Goal: Task Accomplishment & Management: Complete application form

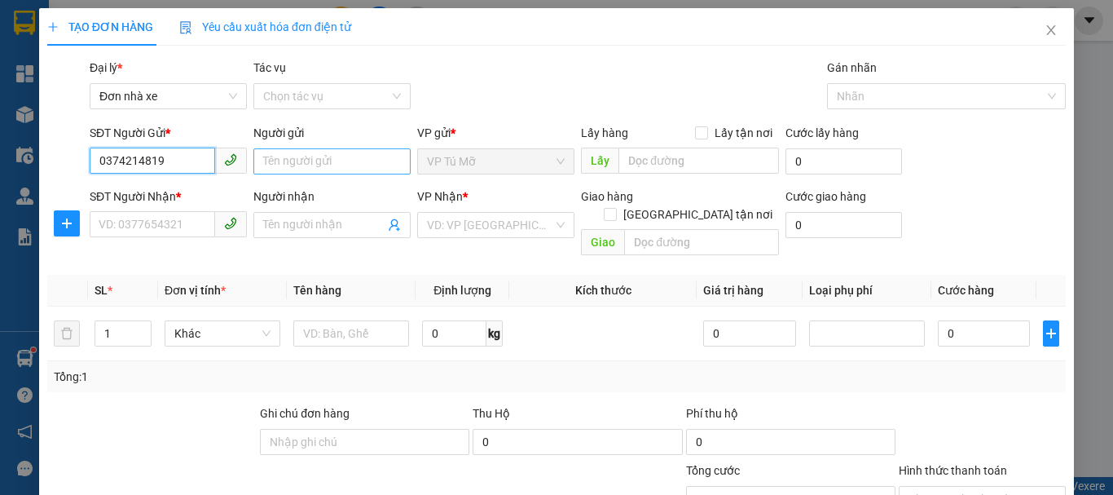
type input "0374214819"
click at [300, 156] on input "Người gửi" at bounding box center [331, 161] width 157 height 26
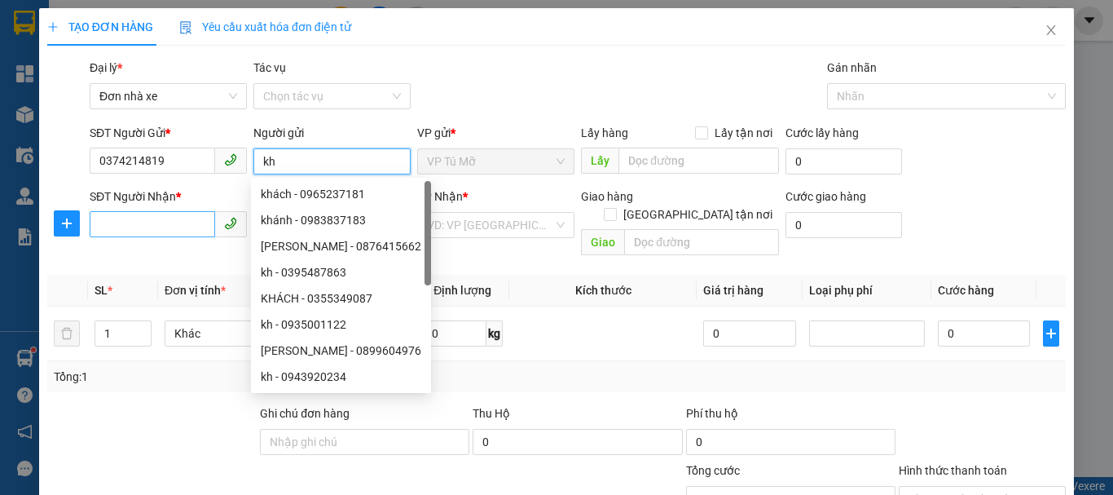
type input "kh"
click at [151, 223] on input "SĐT Người Nhận *" at bounding box center [152, 224] width 125 height 26
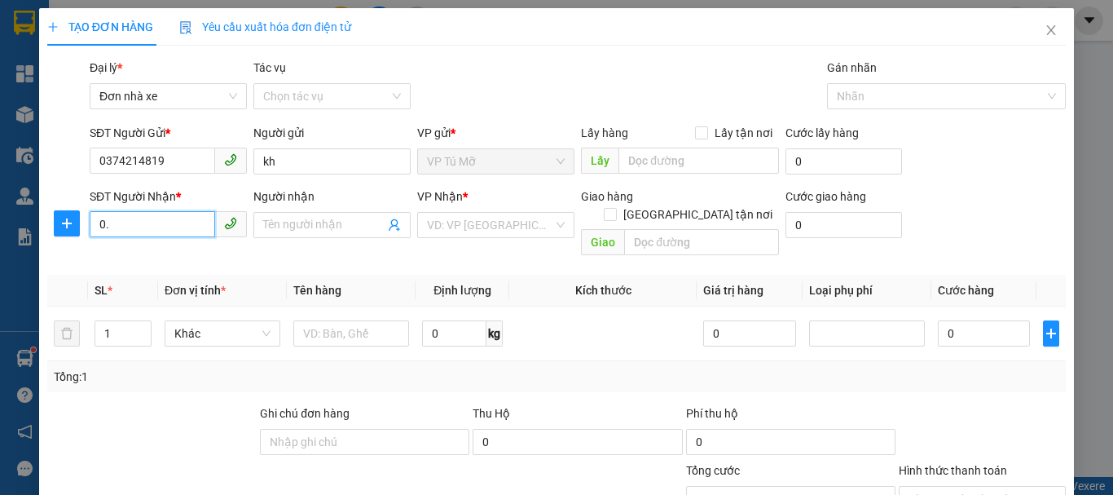
type input "0"
type input "0906792439"
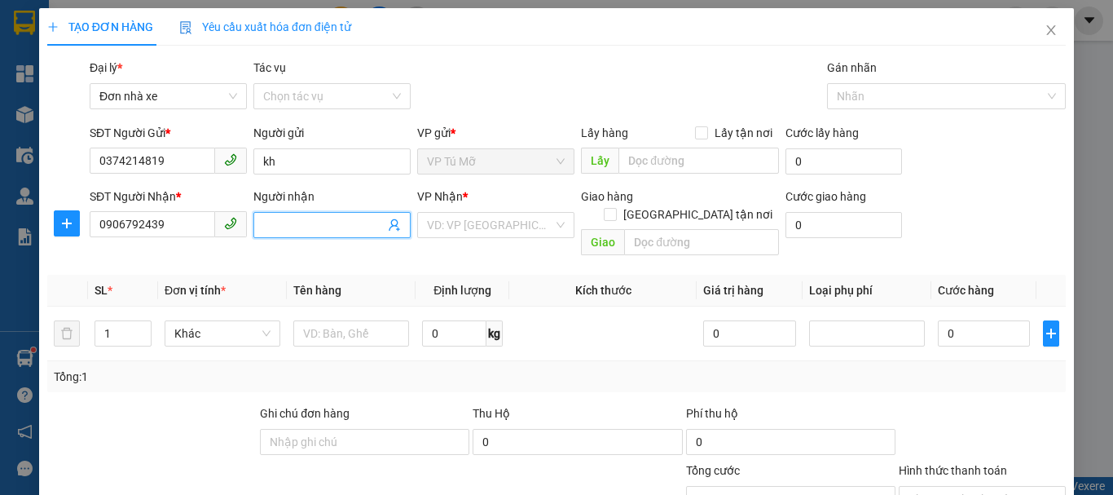
click at [308, 220] on input "Người nhận" at bounding box center [323, 225] width 121 height 18
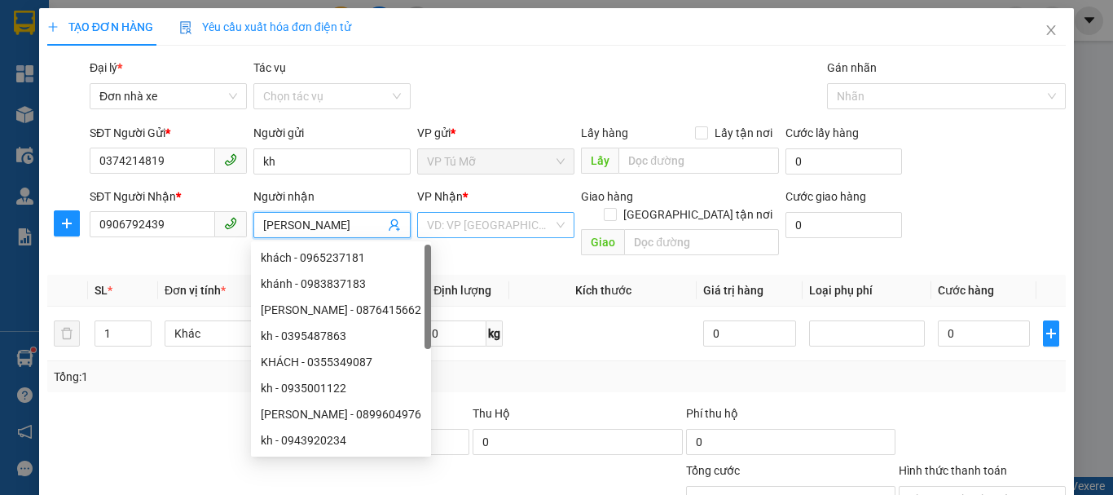
type input "[PERSON_NAME]"
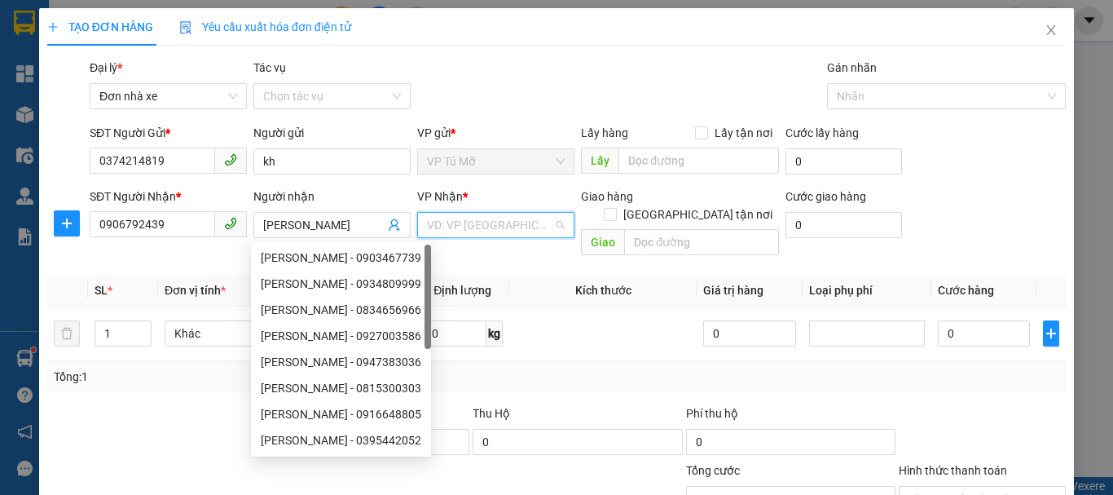
click at [519, 228] on input "search" at bounding box center [490, 225] width 126 height 24
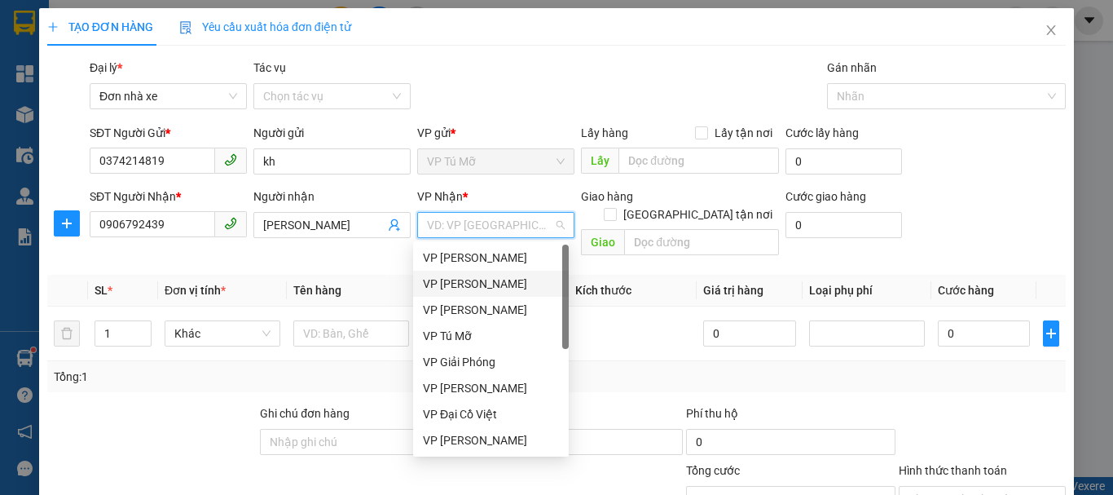
click at [500, 282] on div "VP [PERSON_NAME]" at bounding box center [491, 284] width 136 height 18
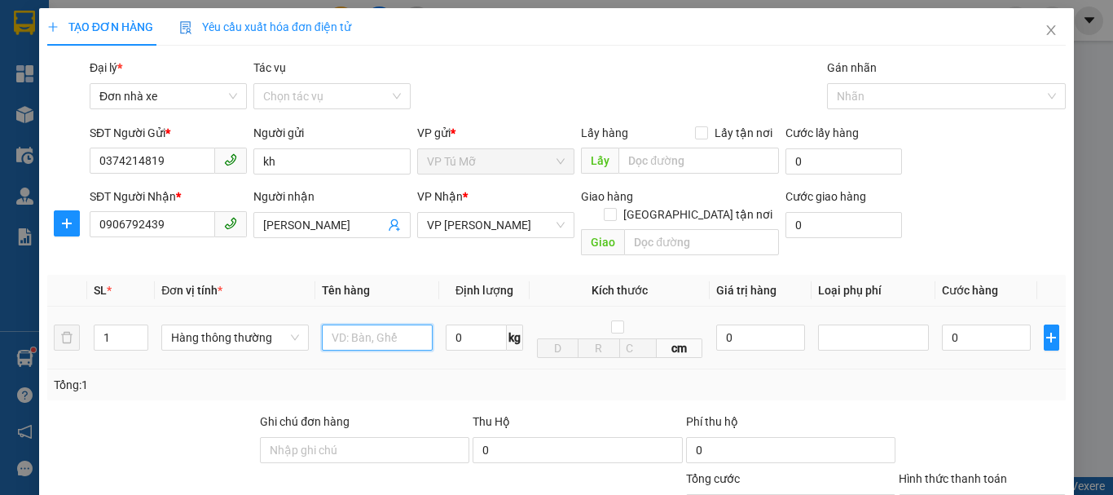
click at [352, 324] on input "text" at bounding box center [377, 337] width 111 height 26
type input "hộp ct"
click at [451, 324] on input "0" at bounding box center [476, 337] width 61 height 26
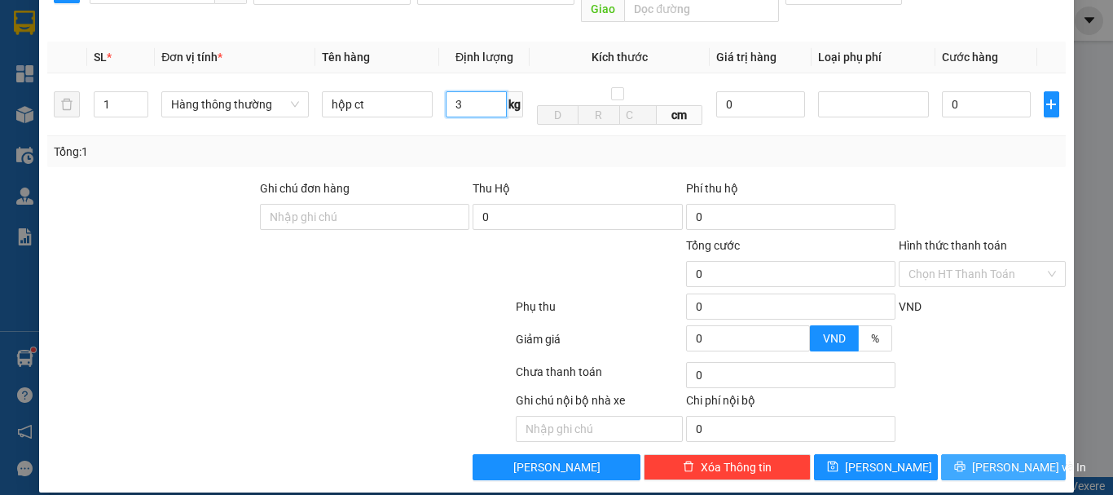
type input "3"
click at [988, 458] on span "[PERSON_NAME] và In" at bounding box center [1029, 467] width 114 height 18
type input "30.000"
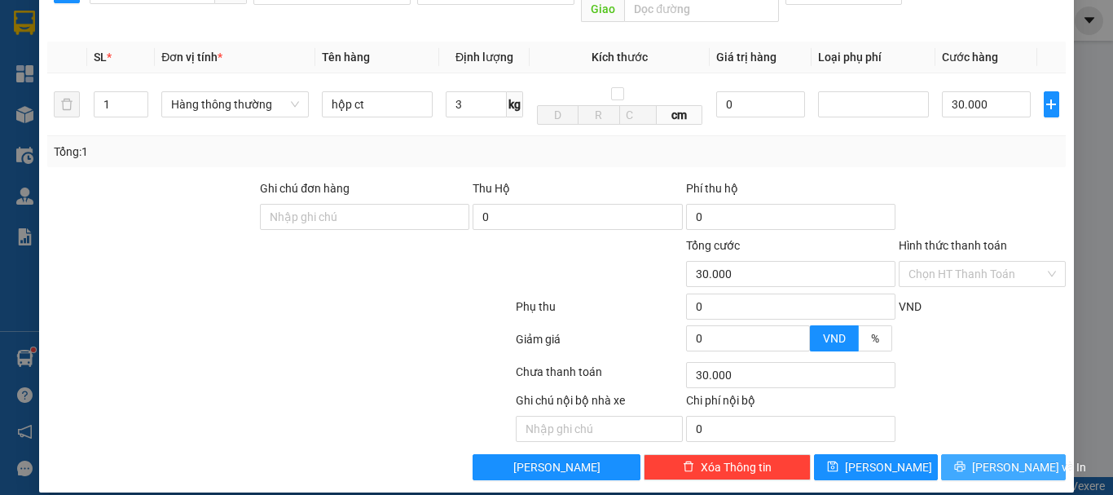
click at [988, 458] on span "[PERSON_NAME] và In" at bounding box center [1029, 467] width 114 height 18
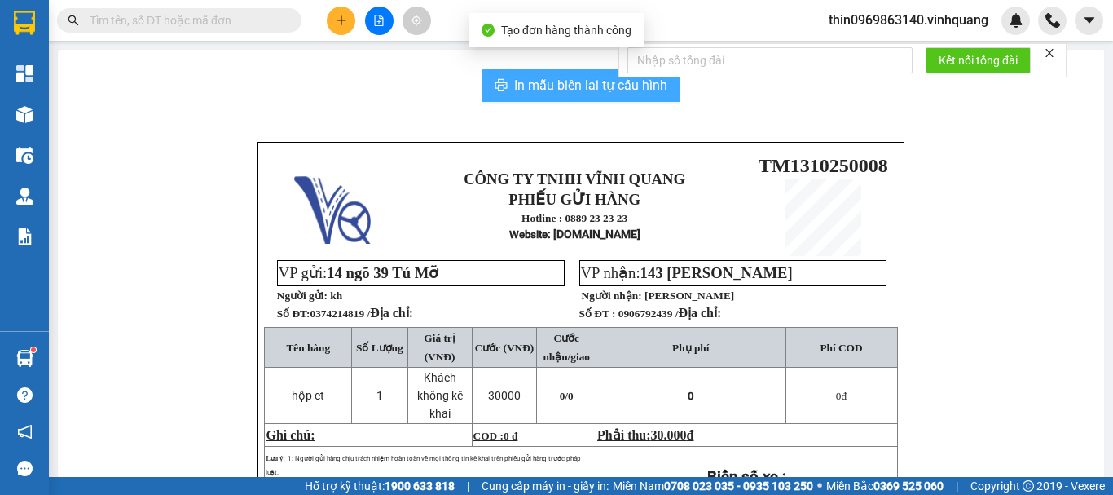
click at [555, 95] on span "In mẫu biên lai tự cấu hình" at bounding box center [590, 85] width 153 height 20
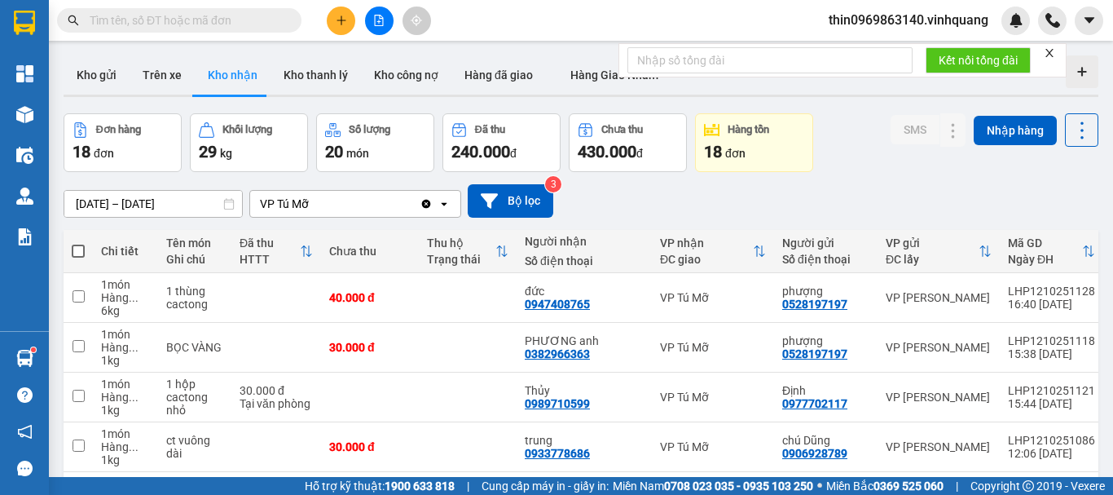
click at [140, 20] on input "text" at bounding box center [186, 20] width 192 height 18
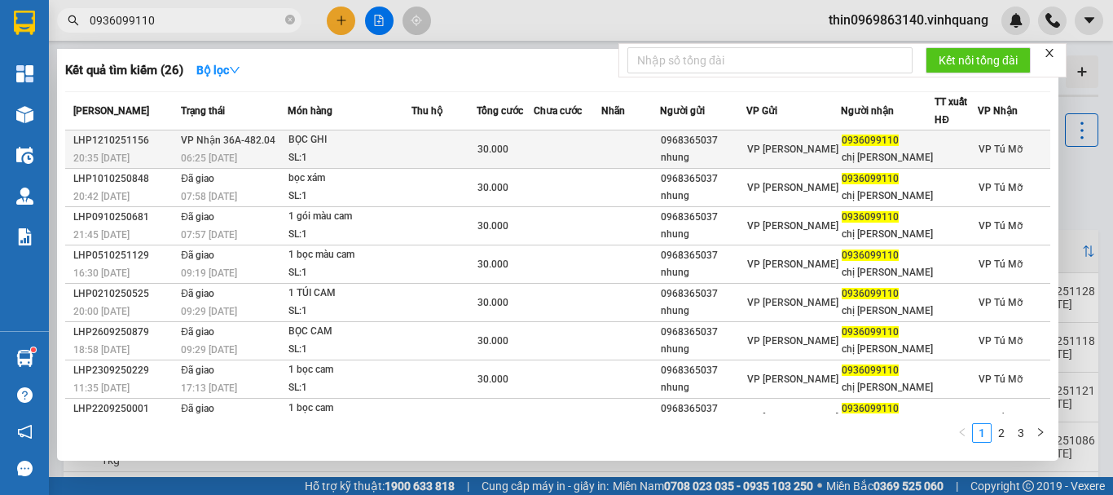
type input "0936099110"
click at [242, 133] on span "VP Nhận 36A-482.04" at bounding box center [228, 139] width 95 height 13
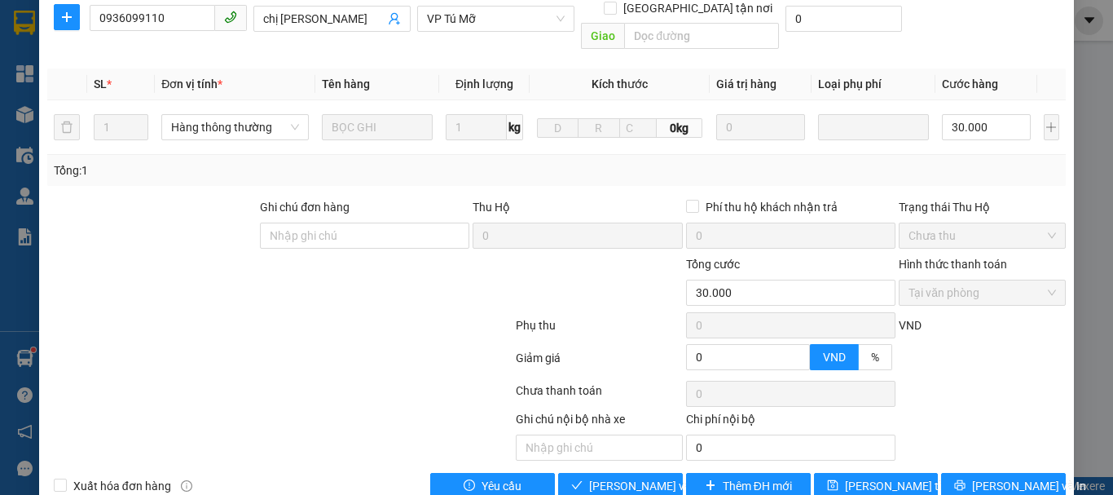
type input "0968365037"
type input "nhung"
type input "0936099110"
type input "chị [PERSON_NAME]"
type input "0"
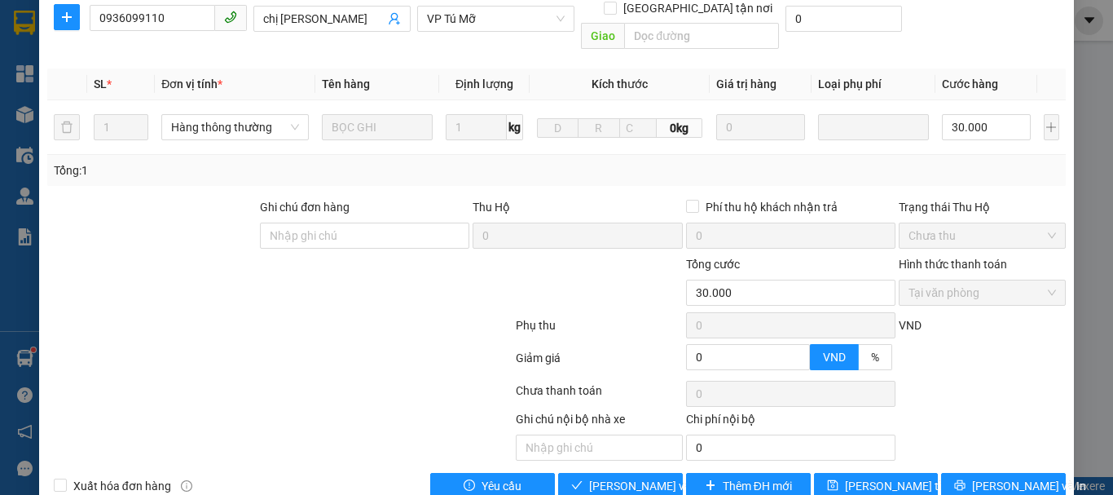
type input "30.000"
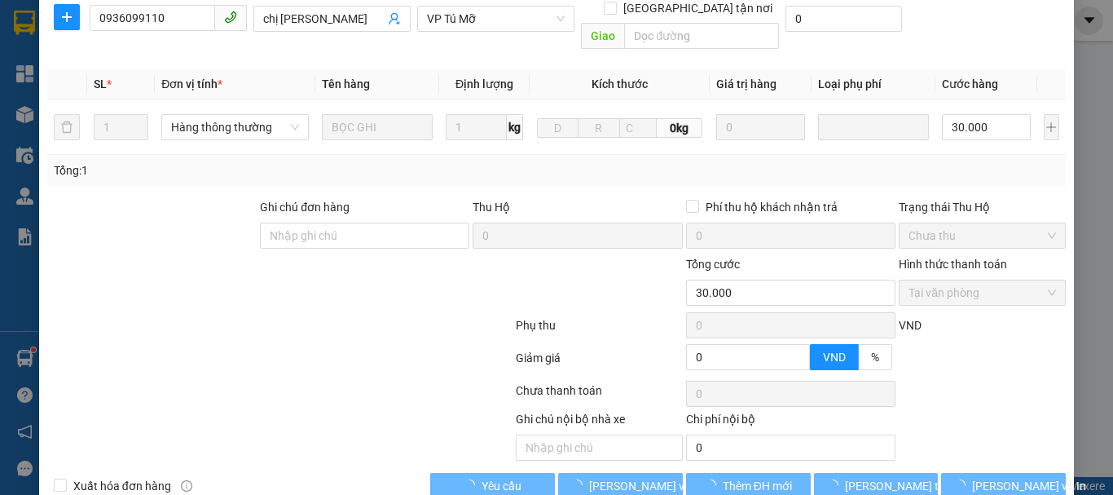
scroll to position [245, 0]
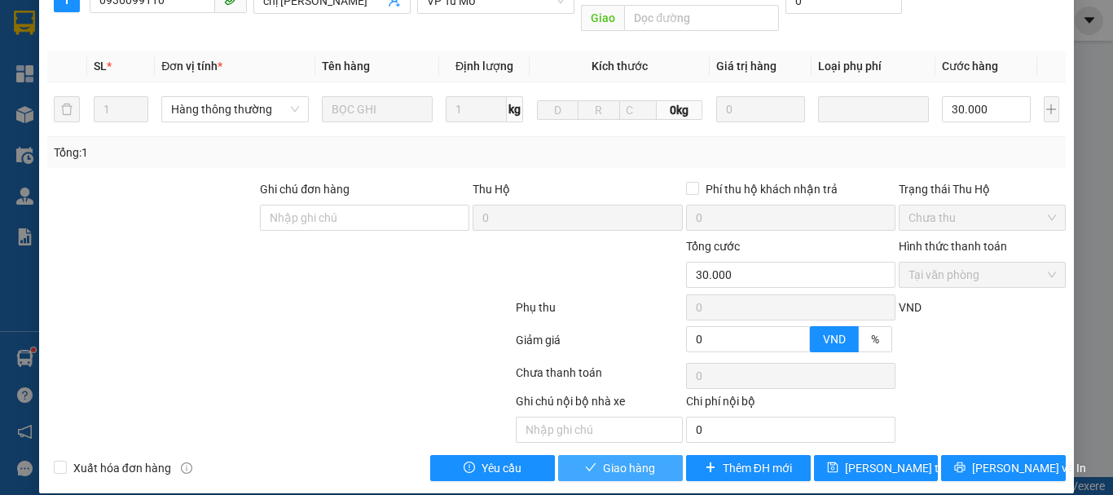
click at [627, 459] on span "Giao hàng" at bounding box center [629, 468] width 52 height 18
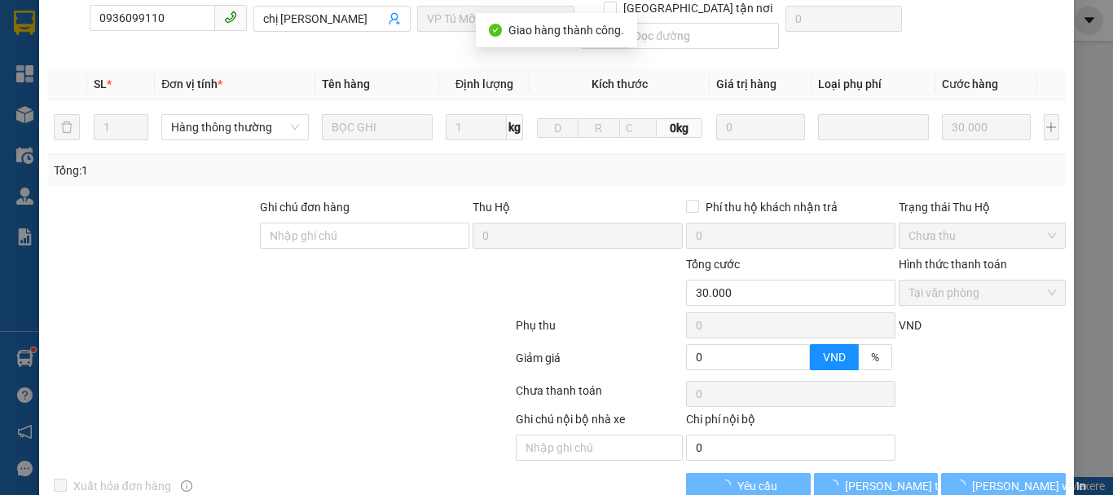
scroll to position [18, 0]
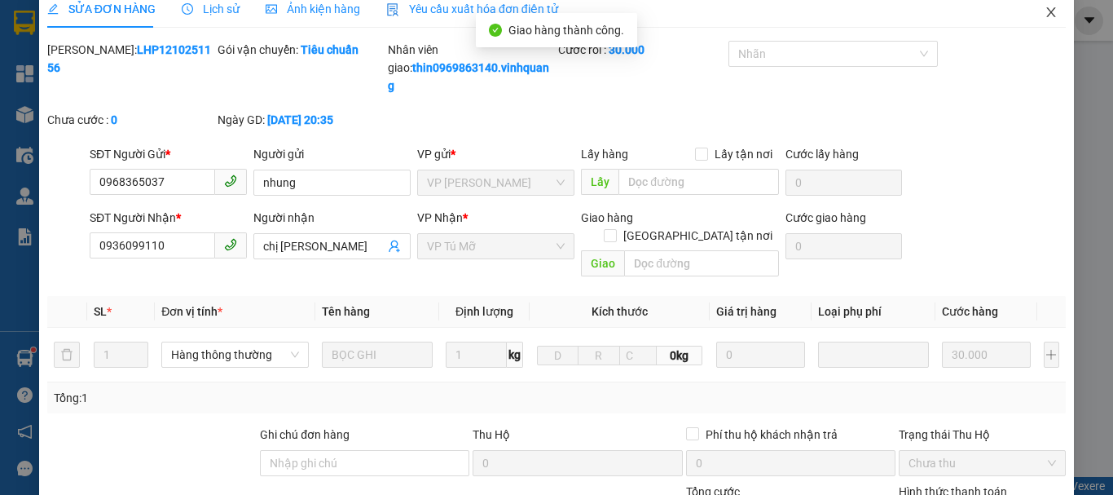
click at [1047, 13] on icon "close" at bounding box center [1051, 12] width 9 height 10
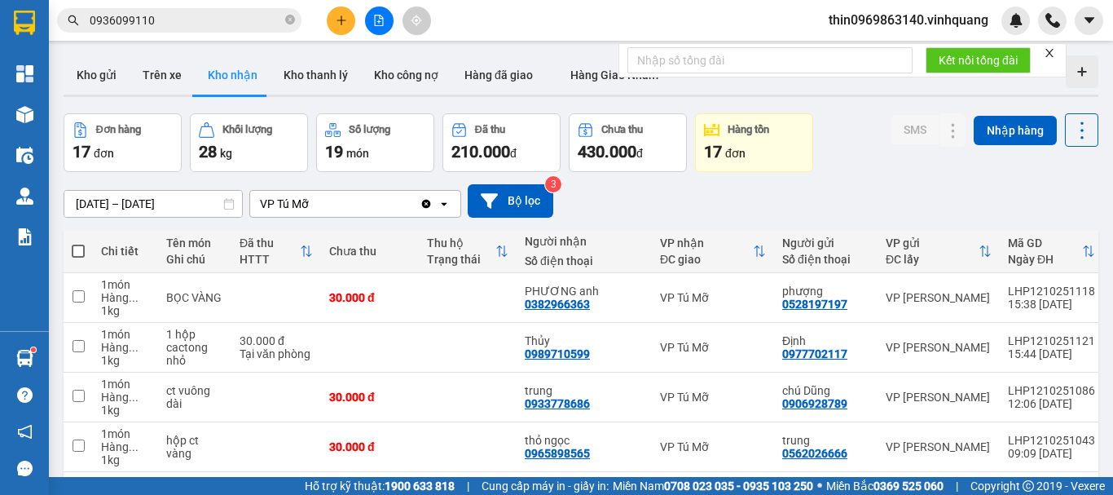
click at [201, 29] on input "0936099110" at bounding box center [186, 20] width 192 height 18
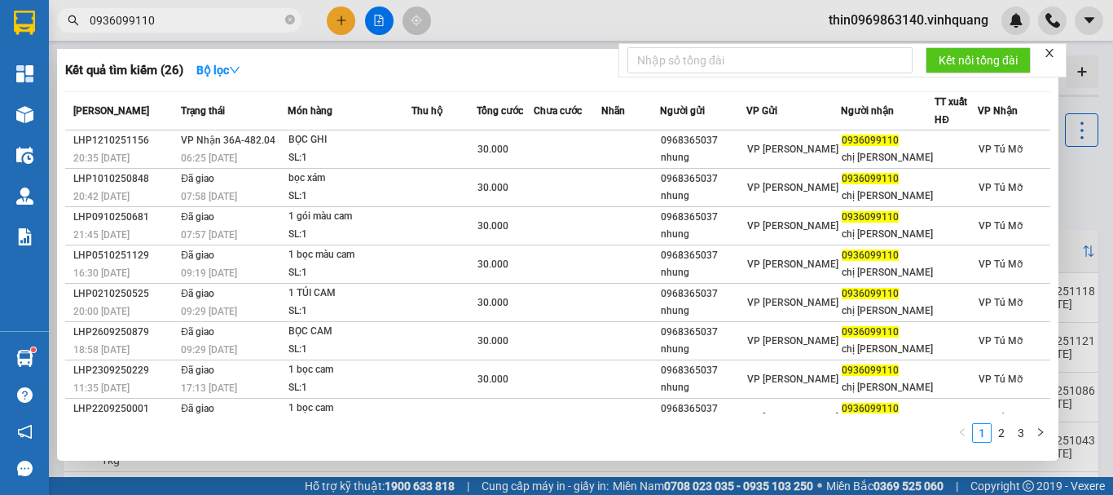
click at [201, 29] on input "0936099110" at bounding box center [186, 20] width 192 height 18
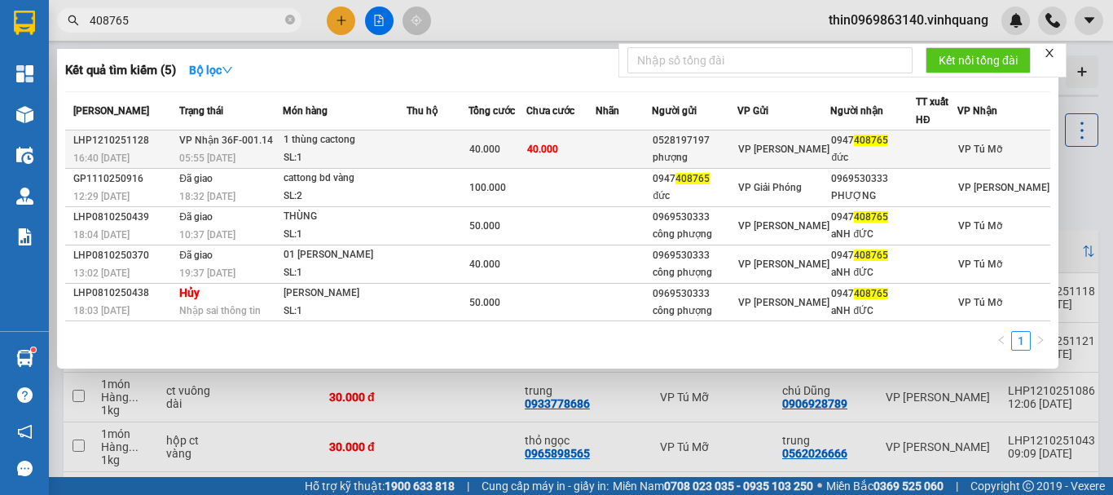
type input "408765"
click at [305, 148] on div "1 thùng cactong" at bounding box center [345, 140] width 122 height 18
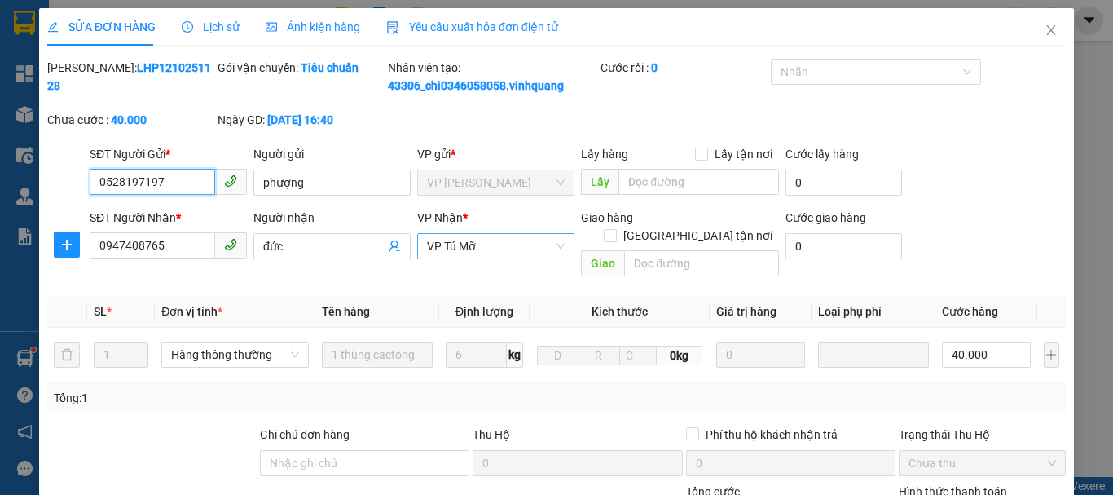
type input "0528197197"
type input "phượng"
type input "0947408765"
type input "đức"
type input "0"
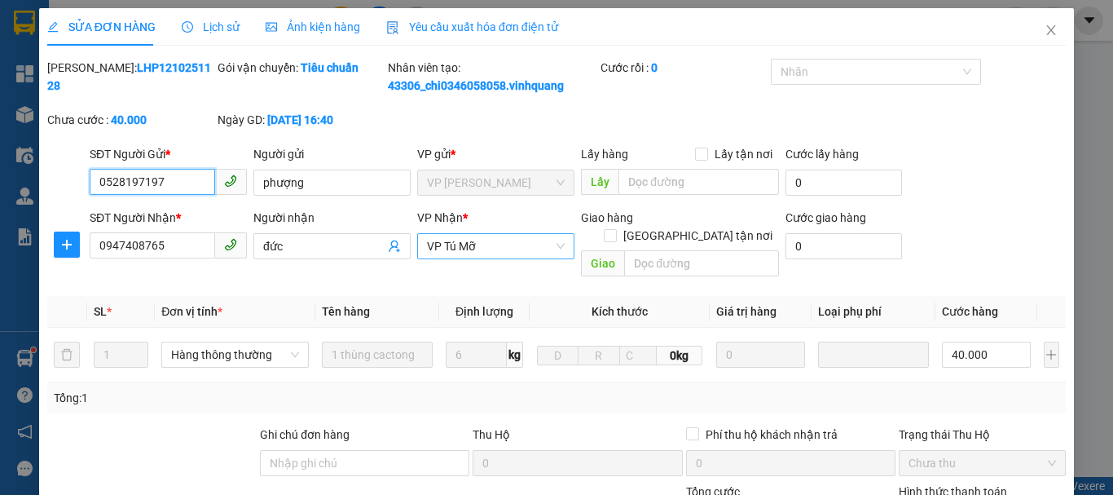
type input "40.000"
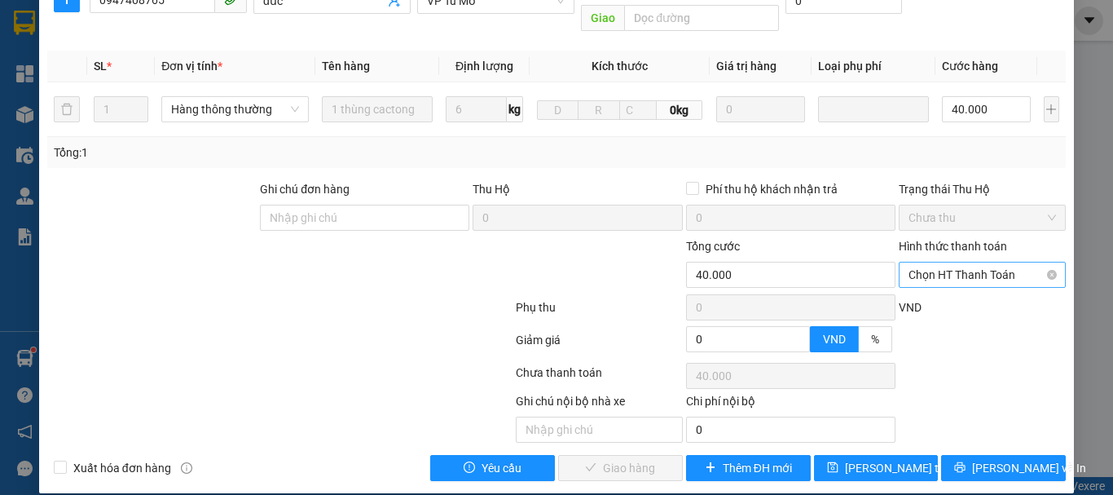
click at [961, 262] on span "Chọn HT Thanh Toán" at bounding box center [982, 274] width 147 height 24
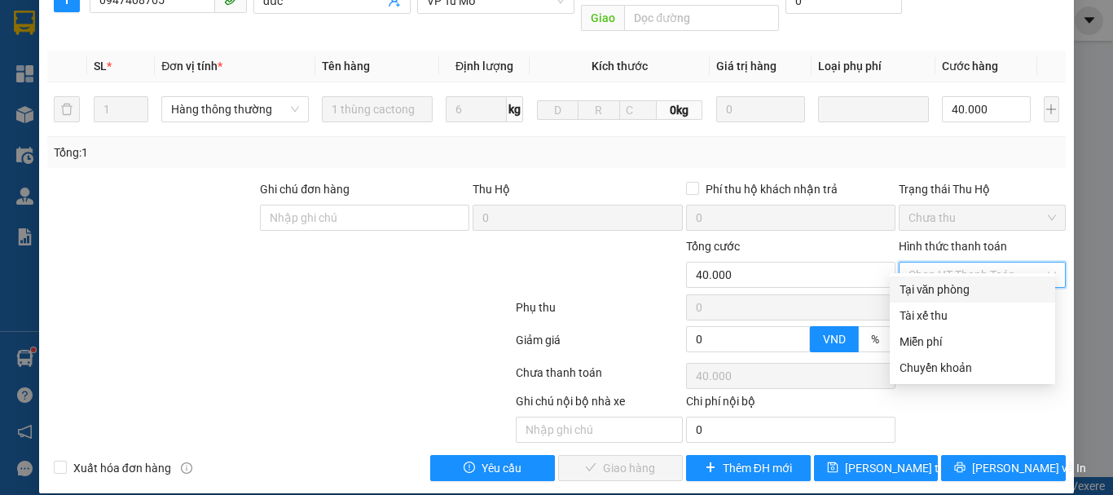
click at [936, 289] on div "Tại văn phòng" at bounding box center [973, 289] width 146 height 18
type input "0"
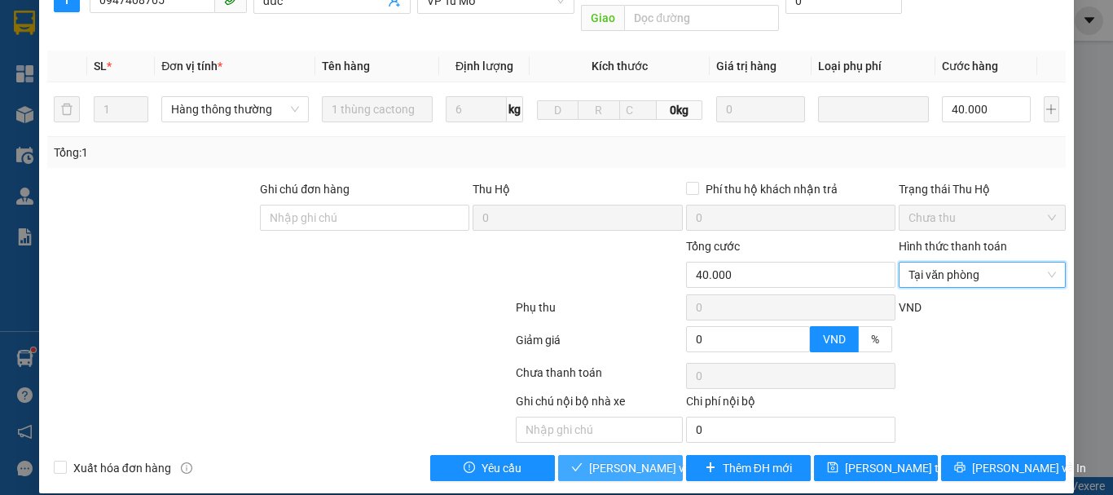
click at [641, 459] on span "[PERSON_NAME] và Giao hàng" at bounding box center [667, 468] width 156 height 18
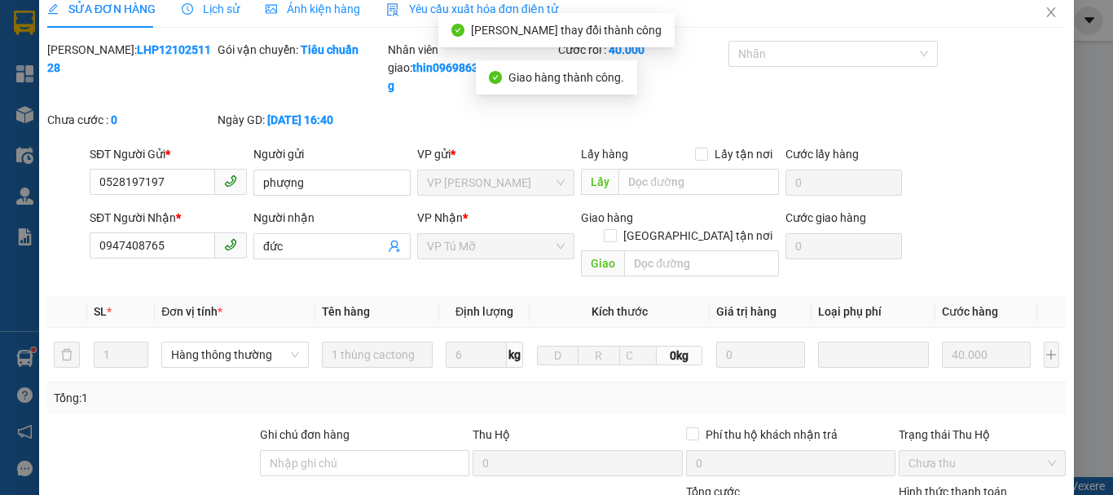
scroll to position [0, 0]
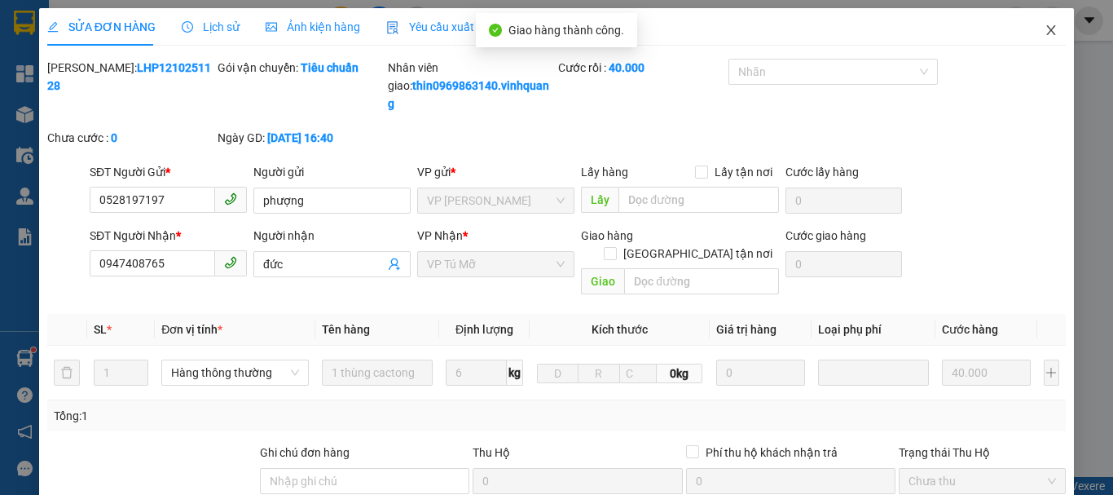
click at [1045, 31] on icon "close" at bounding box center [1051, 30] width 13 height 13
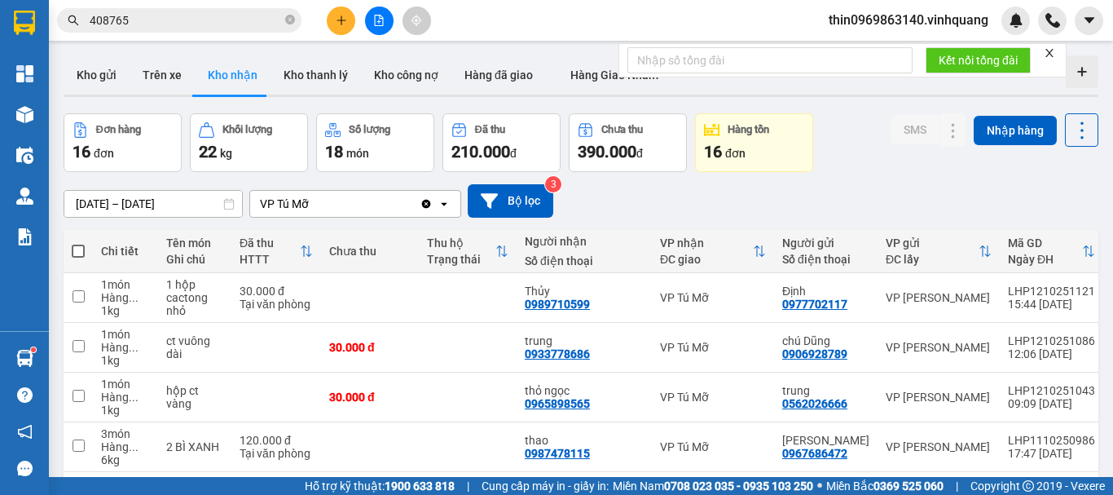
click at [176, 21] on input "408765" at bounding box center [186, 20] width 192 height 18
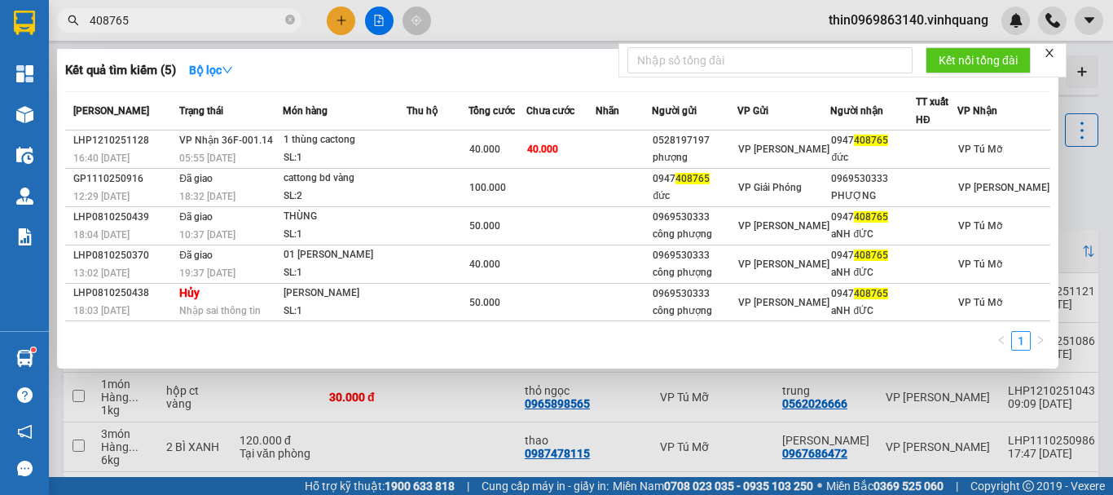
click at [176, 21] on input "408765" at bounding box center [186, 20] width 192 height 18
click at [176, 20] on input "408765" at bounding box center [186, 20] width 192 height 18
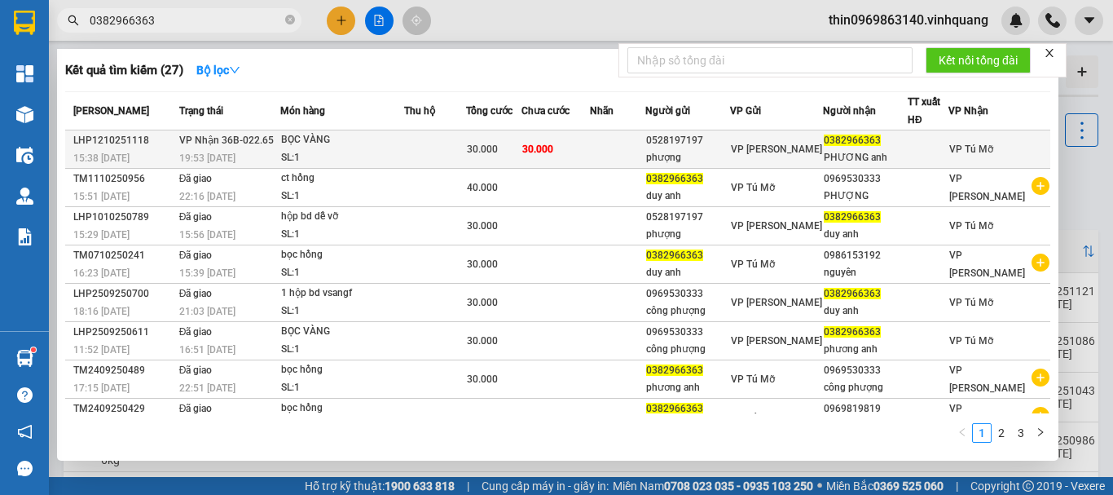
type input "0382966363"
click at [350, 148] on div "BỌC VÀNG" at bounding box center [342, 140] width 122 height 18
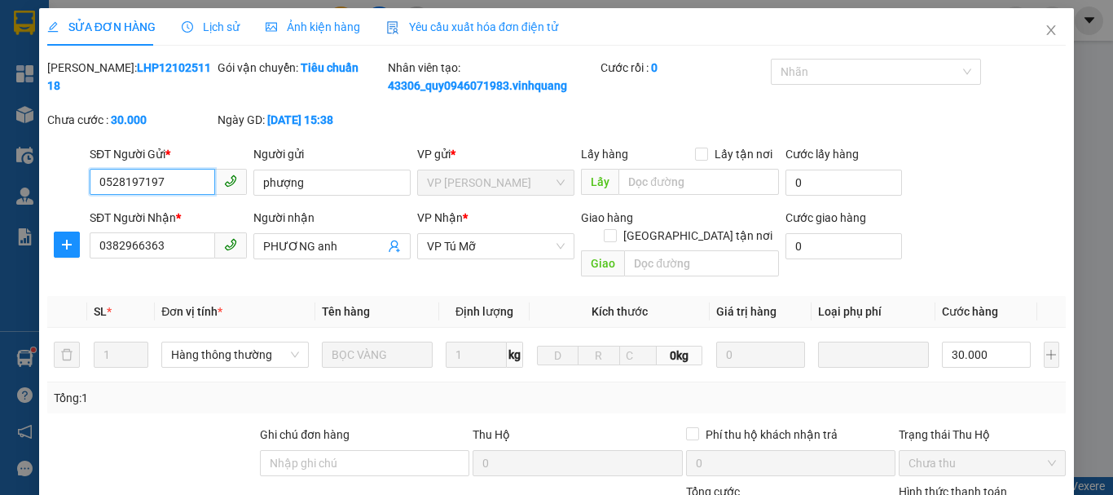
type input "0528197197"
type input "phượng"
type input "0382966363"
type input "PHƯƠNG anh"
type input "0"
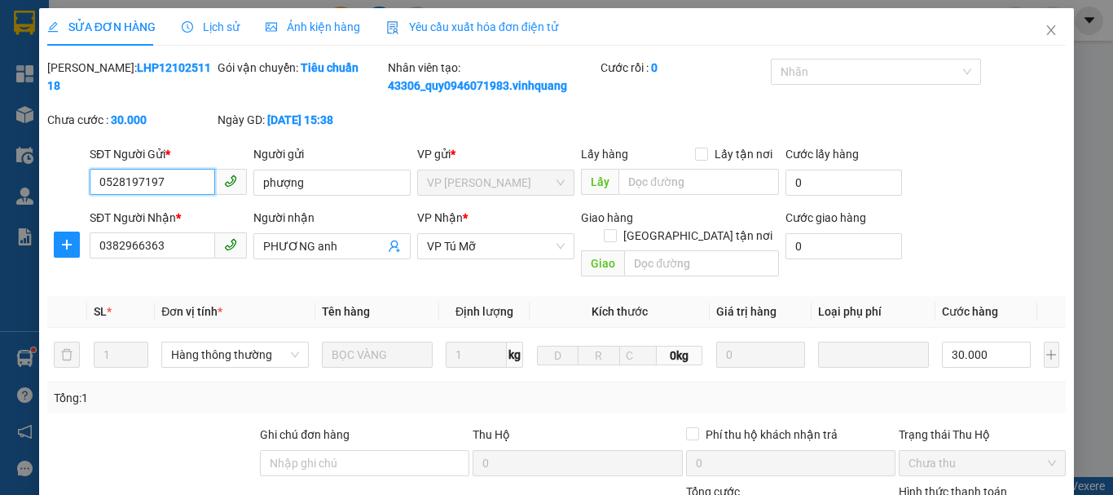
type input "30.000"
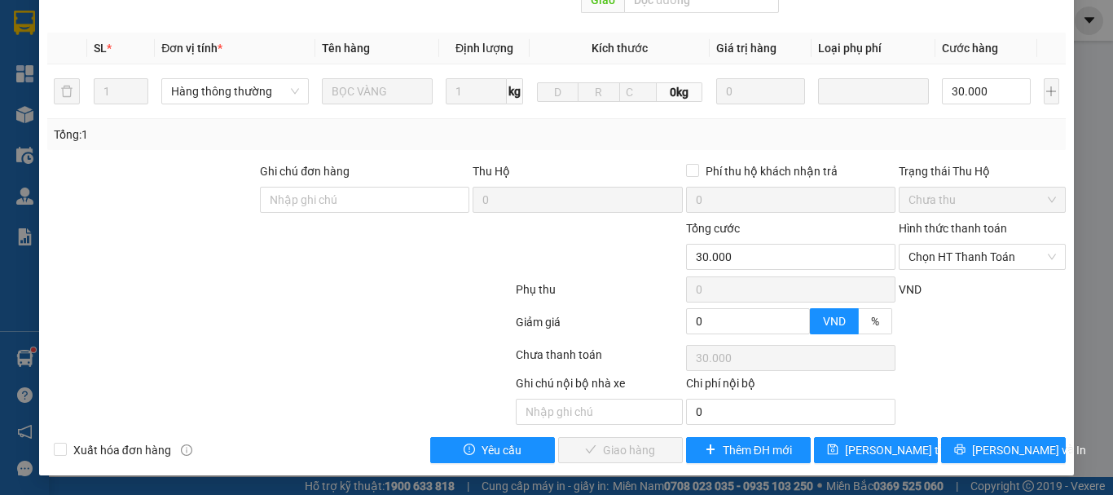
scroll to position [245, 0]
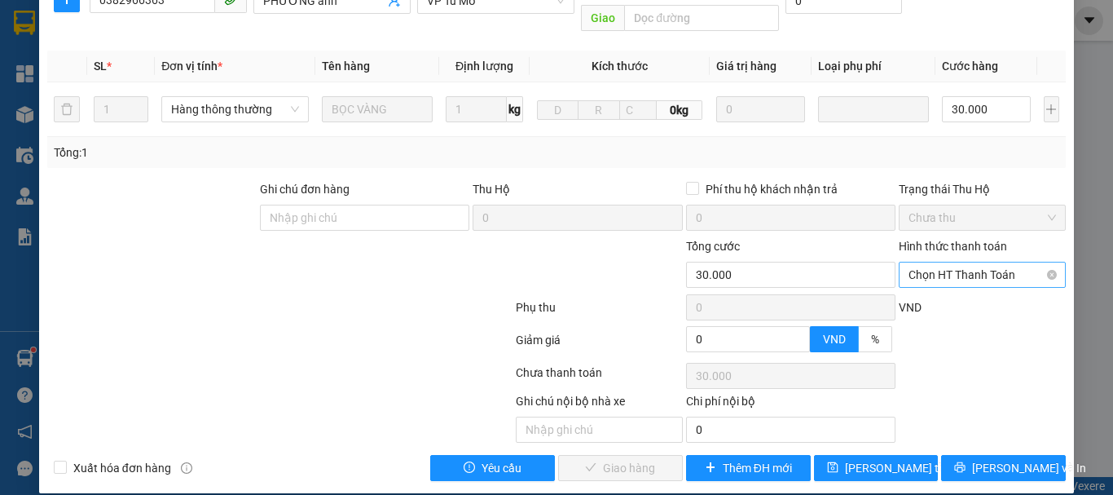
click at [966, 262] on span "Chọn HT Thanh Toán" at bounding box center [982, 274] width 147 height 24
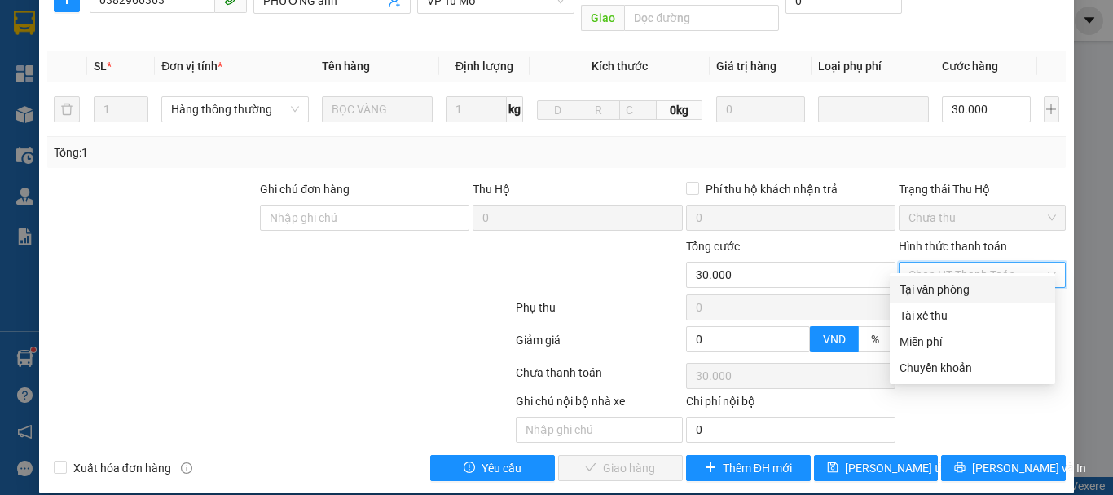
click at [955, 290] on div "Tại văn phòng" at bounding box center [973, 289] width 146 height 18
type input "0"
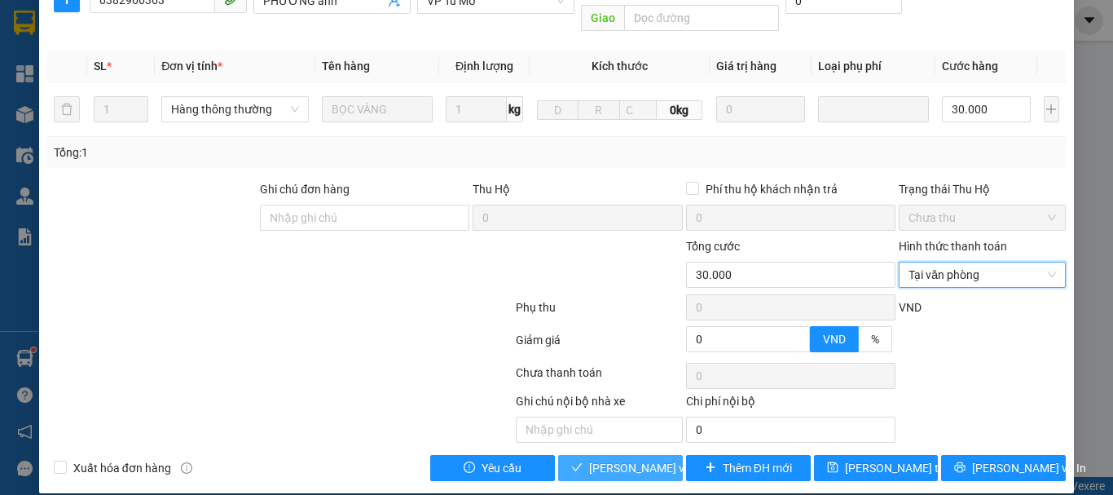
click at [624, 459] on span "[PERSON_NAME] và Giao hàng" at bounding box center [667, 468] width 156 height 18
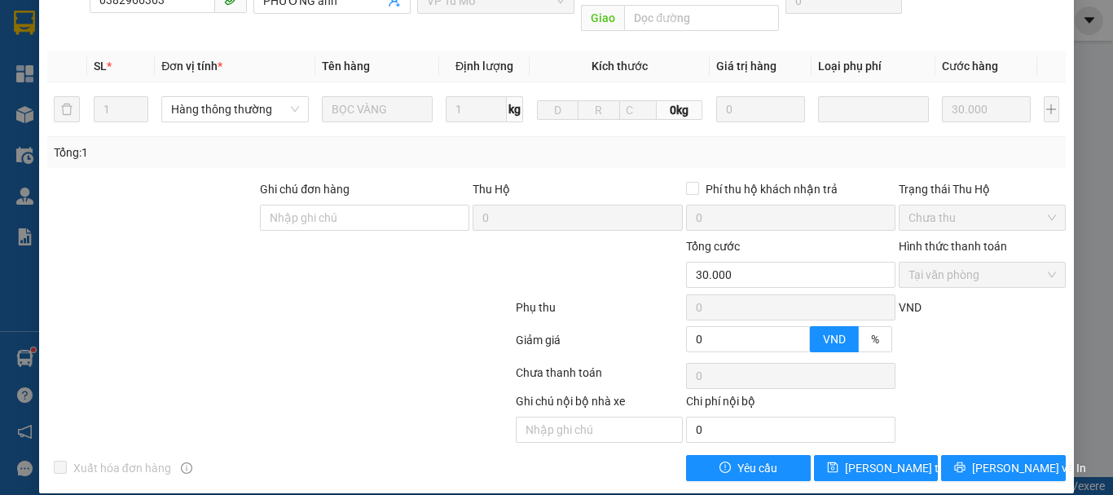
scroll to position [0, 0]
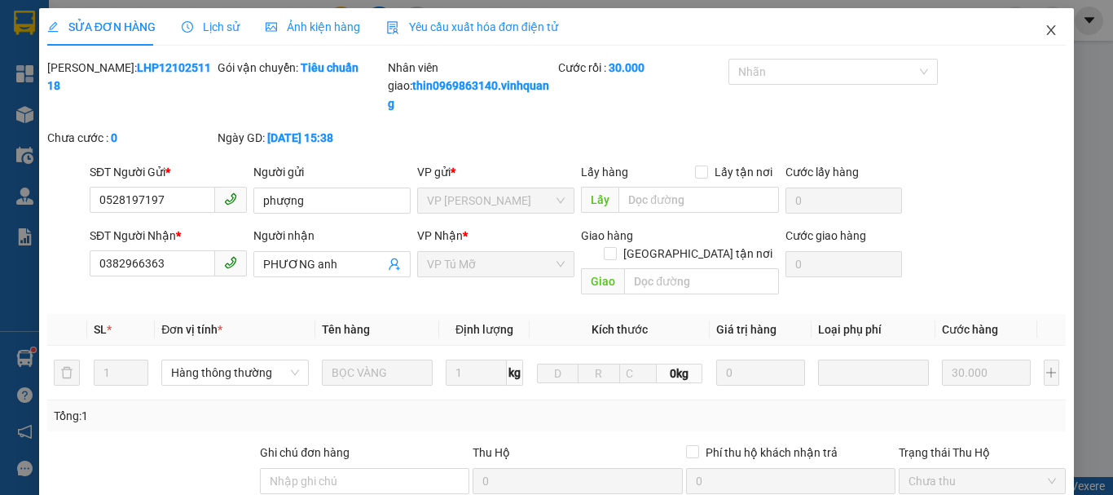
click at [1047, 34] on icon "close" at bounding box center [1051, 30] width 9 height 10
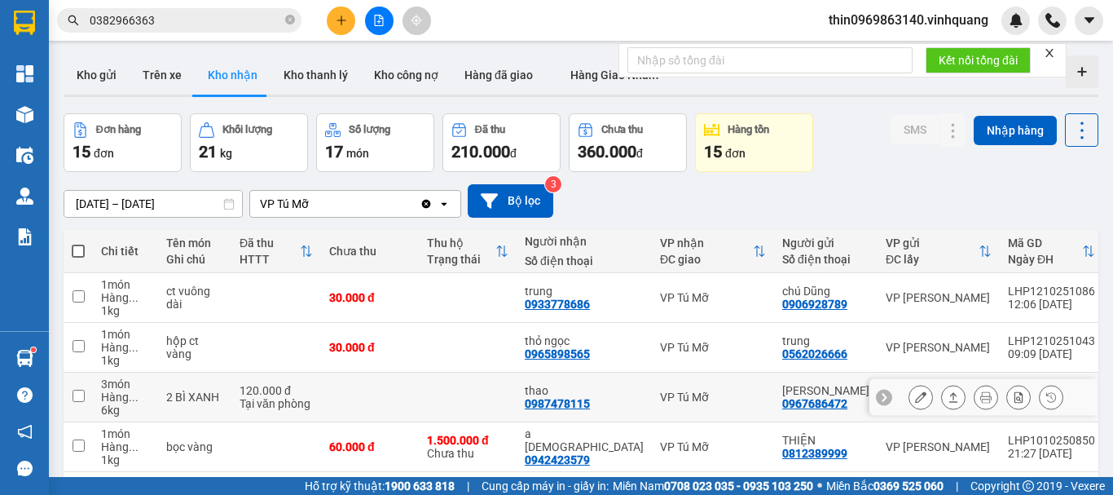
scroll to position [118, 0]
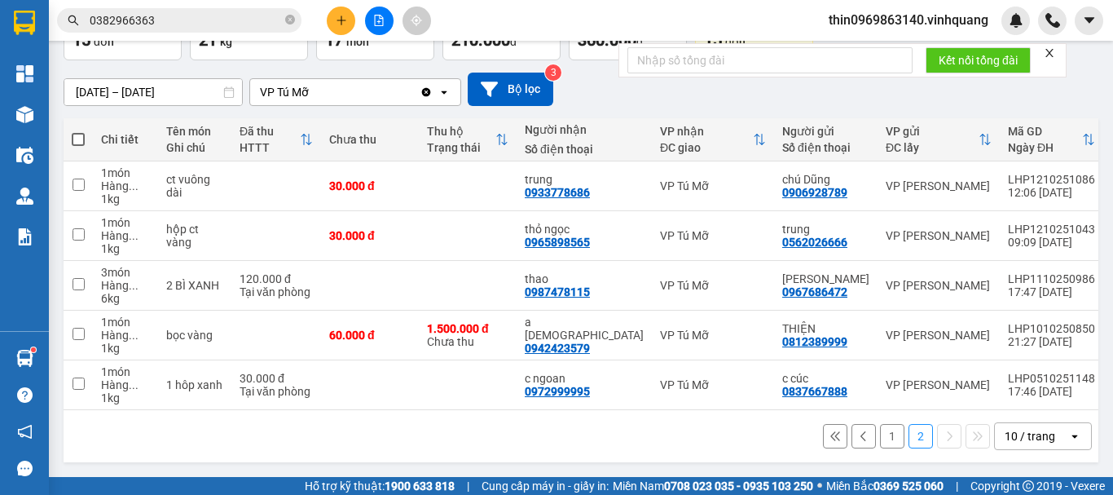
click at [880, 429] on button "1" at bounding box center [892, 436] width 24 height 24
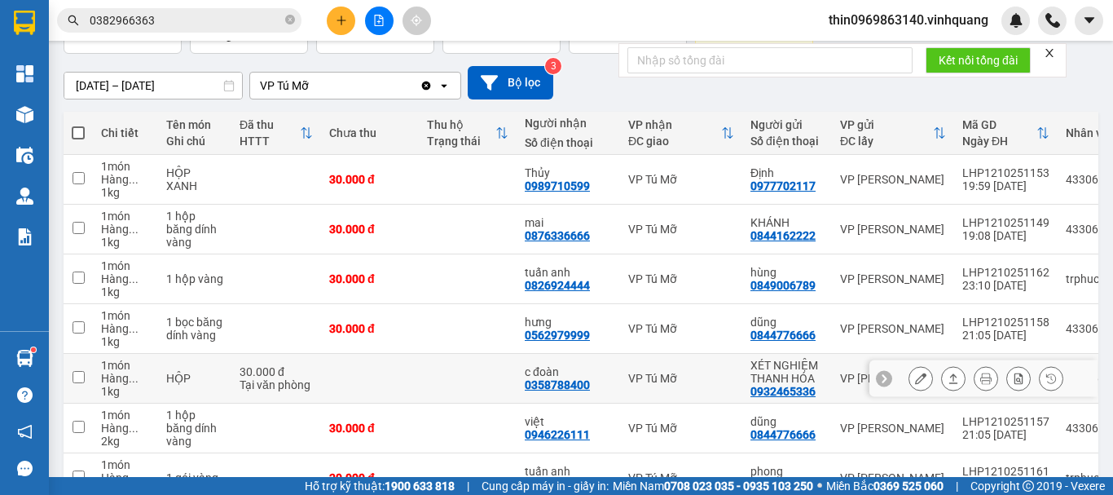
scroll to position [363, 0]
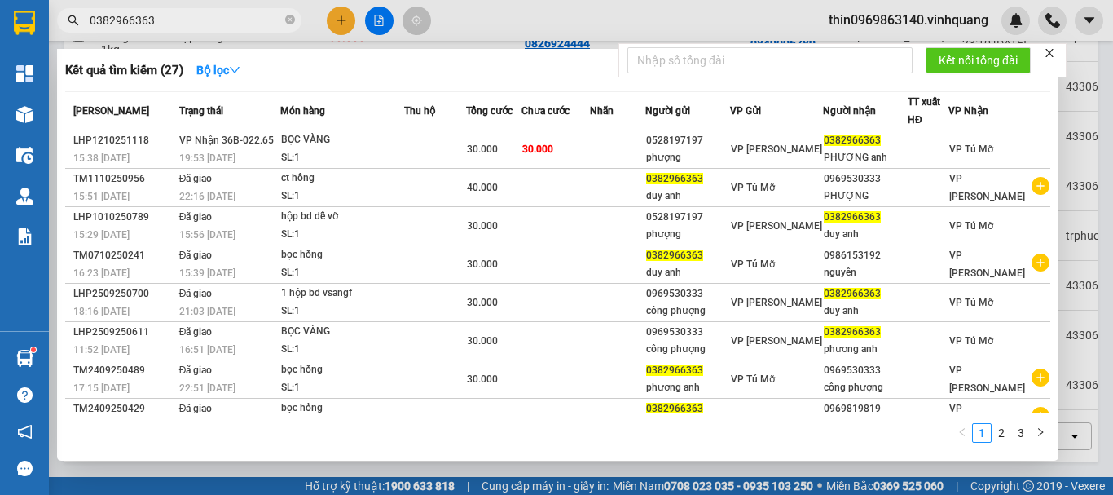
click at [230, 22] on input "0382966363" at bounding box center [186, 20] width 192 height 18
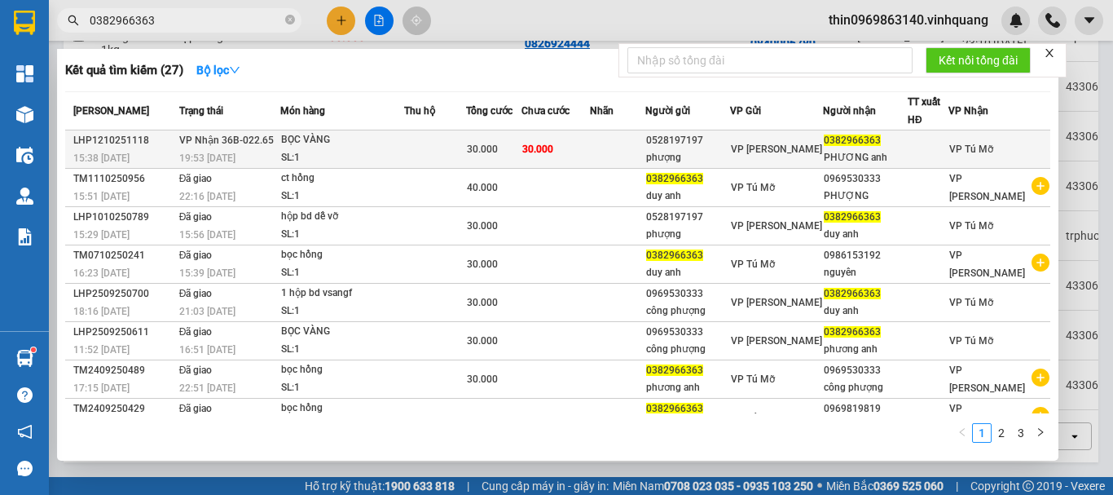
click at [372, 150] on div "SL: 1" at bounding box center [342, 158] width 122 height 18
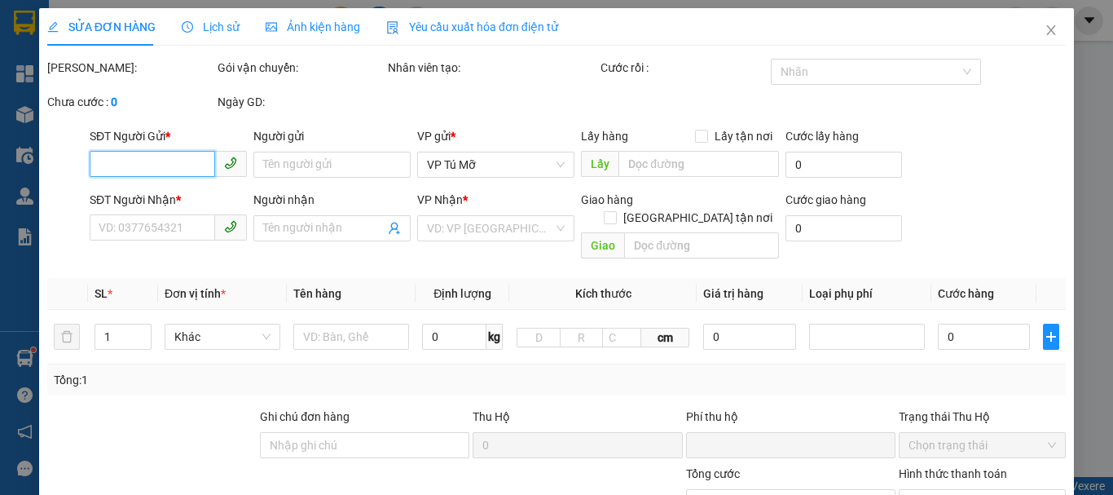
type input "0528197197"
type input "phượng"
type input "0382966363"
type input "PHƯƠNG anh"
type input "0"
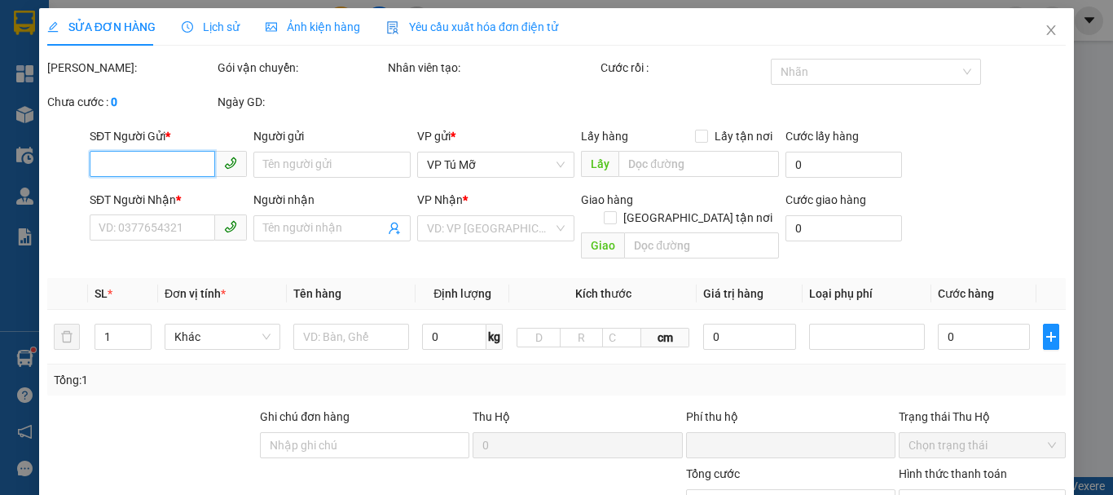
type input "30.000"
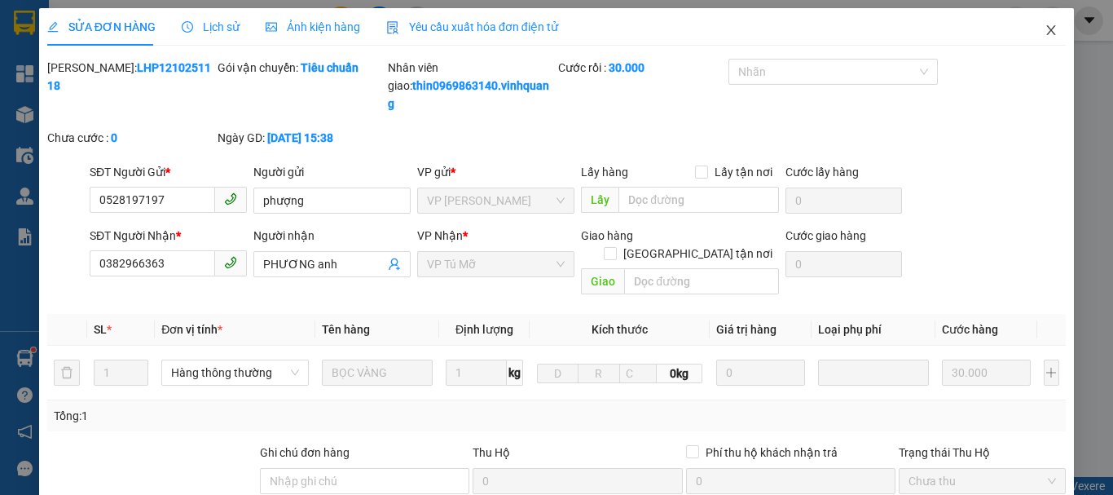
click at [1047, 29] on icon "close" at bounding box center [1051, 30] width 9 height 10
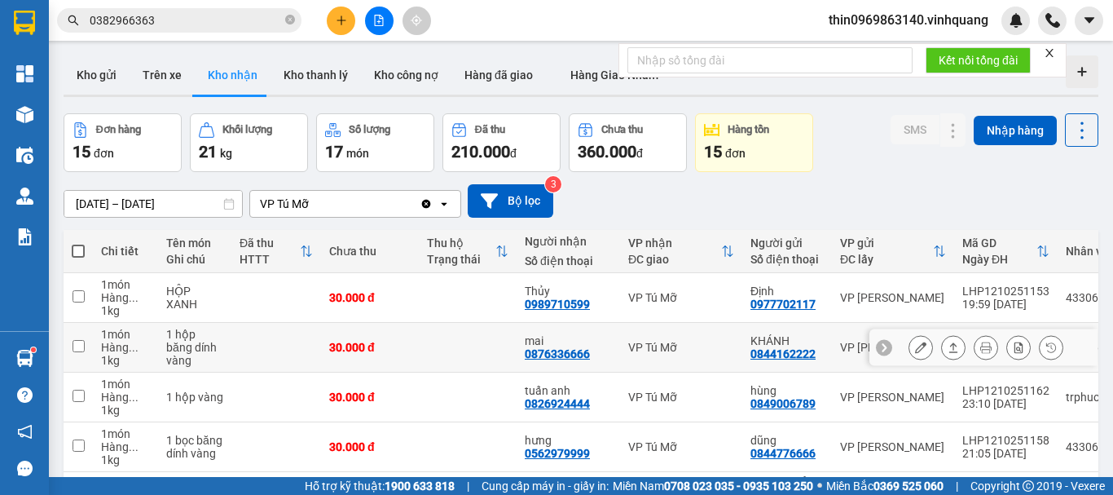
scroll to position [326, 0]
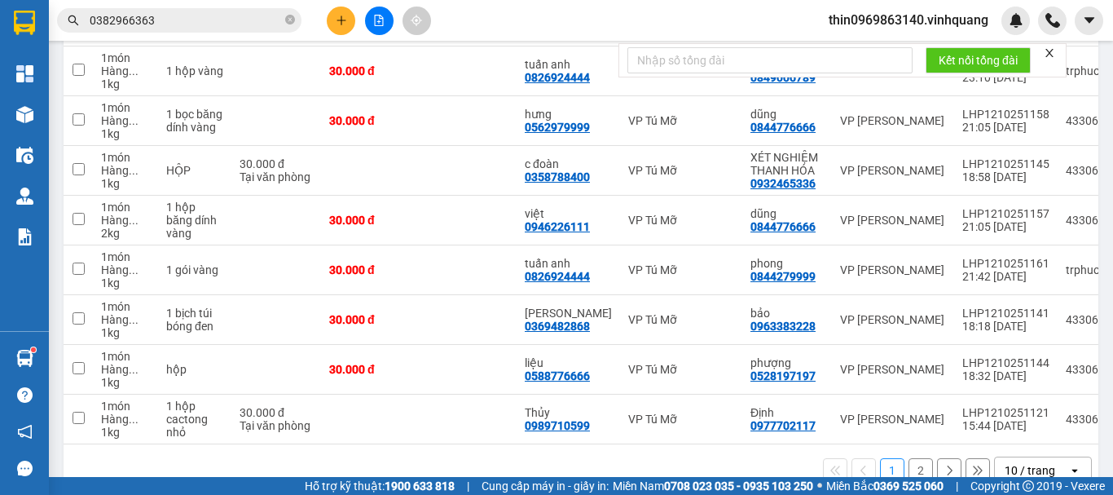
click at [909, 469] on button "2" at bounding box center [921, 470] width 24 height 24
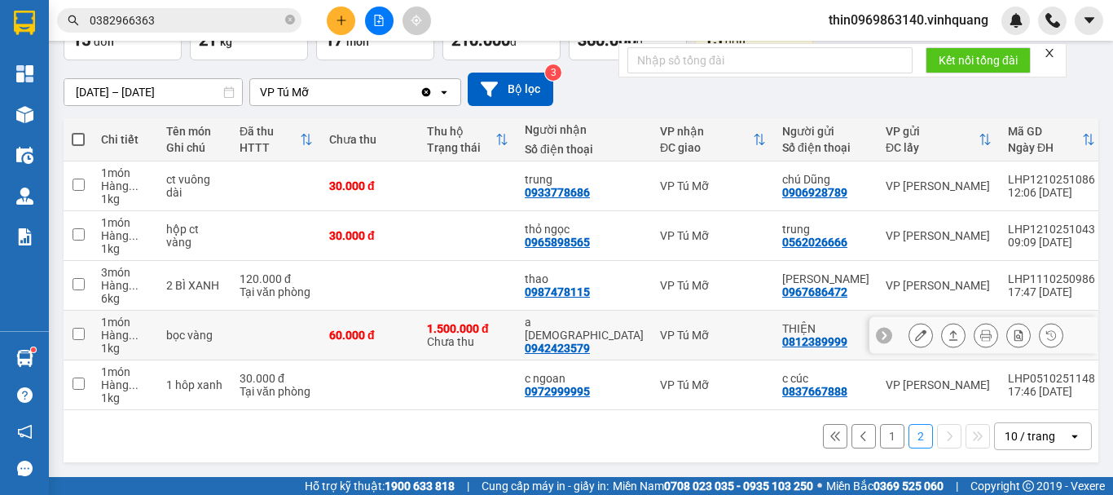
scroll to position [118, 0]
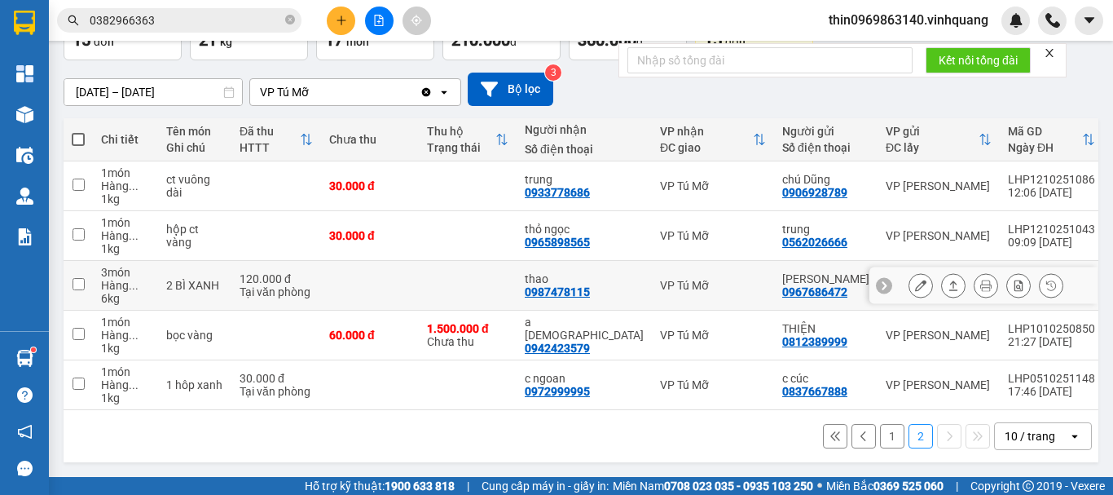
click at [77, 278] on input "checkbox" at bounding box center [79, 284] width 12 height 12
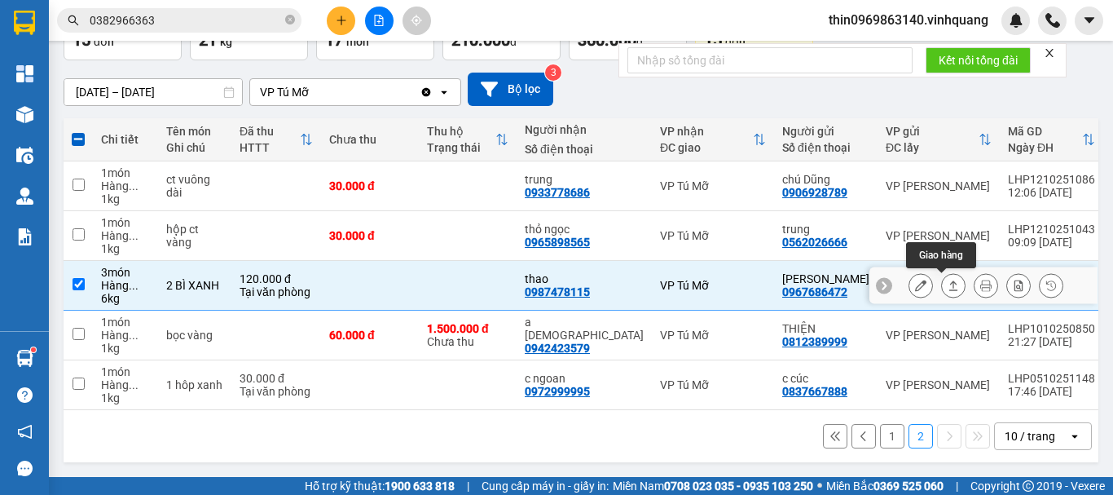
click at [948, 279] on icon at bounding box center [953, 284] width 11 height 11
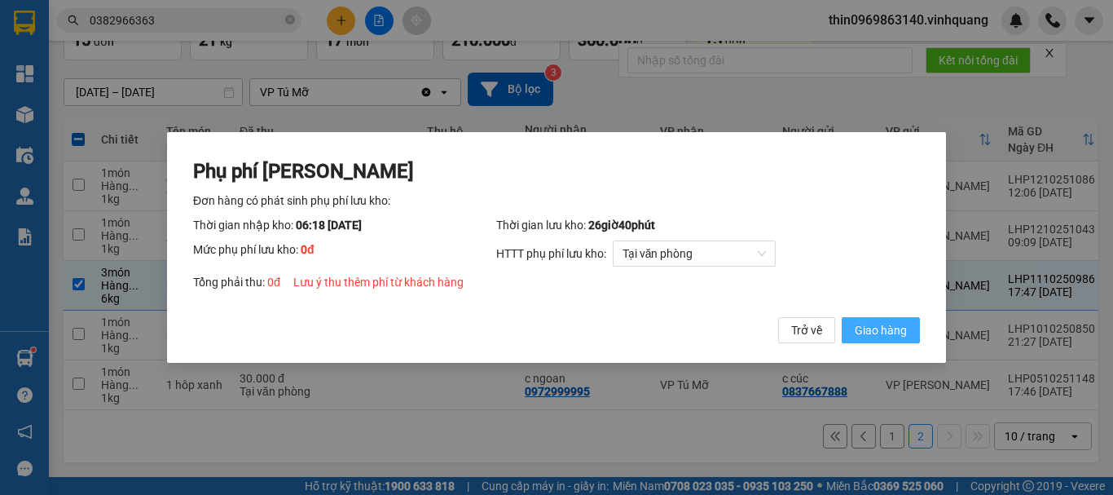
click at [869, 328] on span "Giao hàng" at bounding box center [881, 330] width 52 height 18
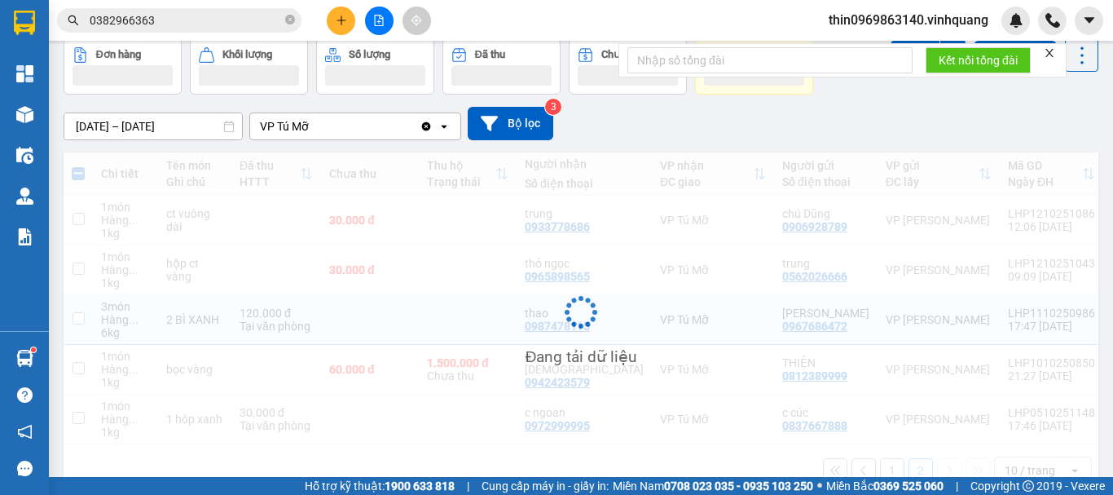
checkbox input "false"
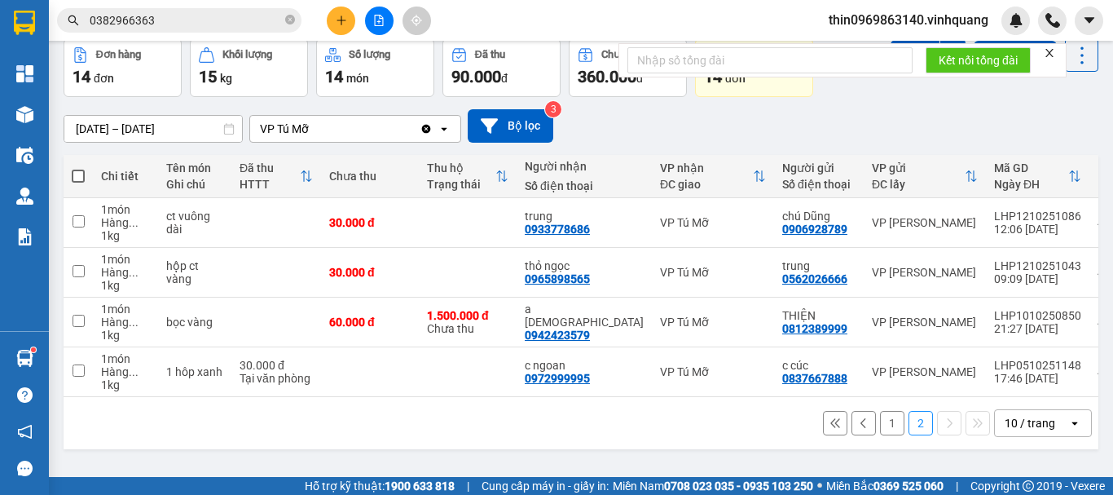
scroll to position [0, 0]
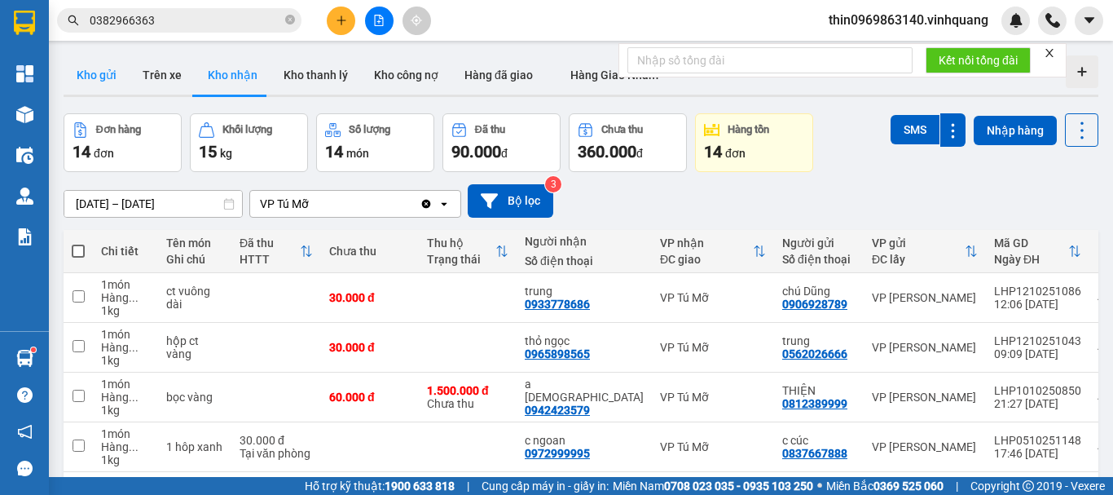
click at [103, 73] on button "Kho gửi" at bounding box center [97, 74] width 66 height 39
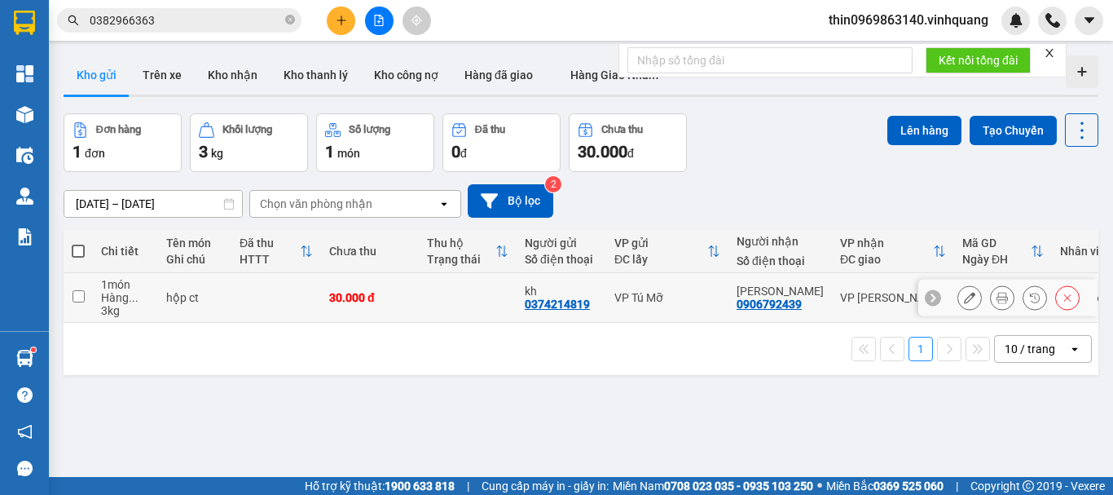
click at [76, 297] on input "checkbox" at bounding box center [79, 296] width 12 height 12
checkbox input "true"
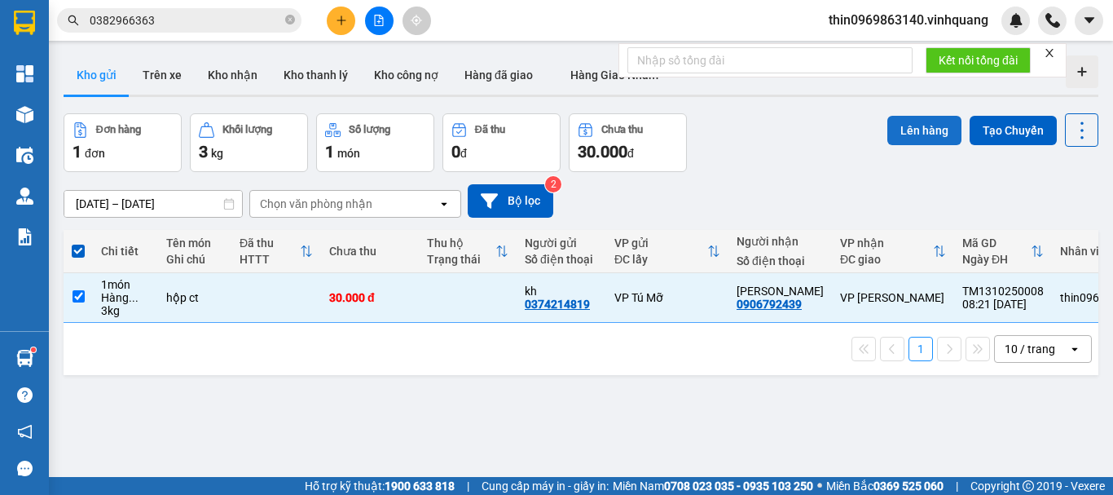
click at [913, 134] on button "Lên hàng" at bounding box center [924, 130] width 74 height 29
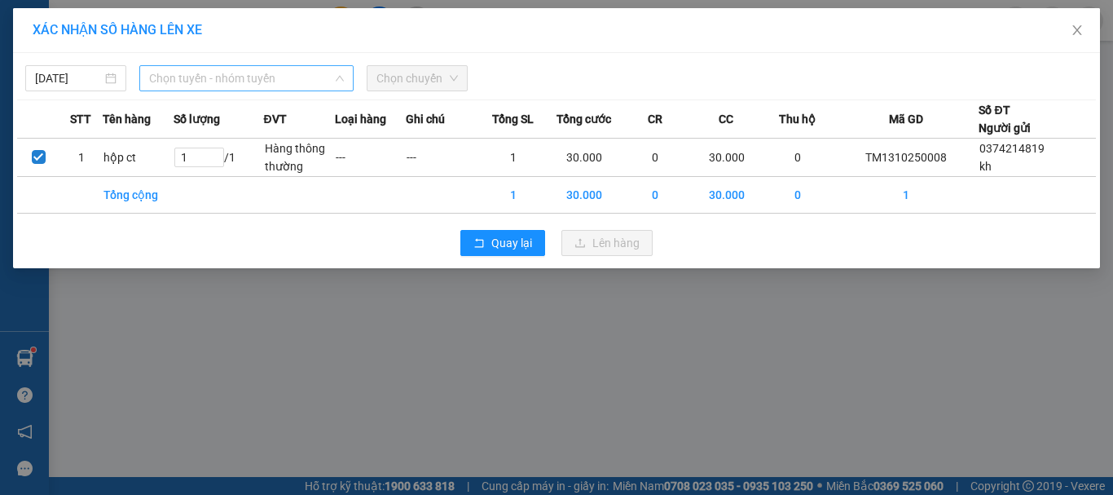
click at [265, 73] on span "Chọn tuyến - nhóm tuyến" at bounding box center [246, 78] width 195 height 24
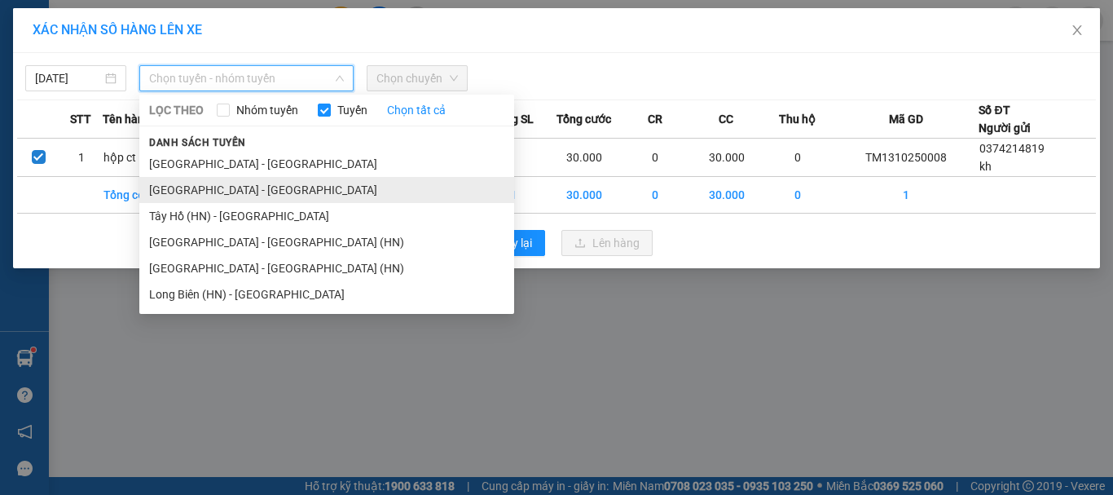
click at [176, 185] on li "[GEOGRAPHIC_DATA] - [GEOGRAPHIC_DATA]" at bounding box center [326, 190] width 375 height 26
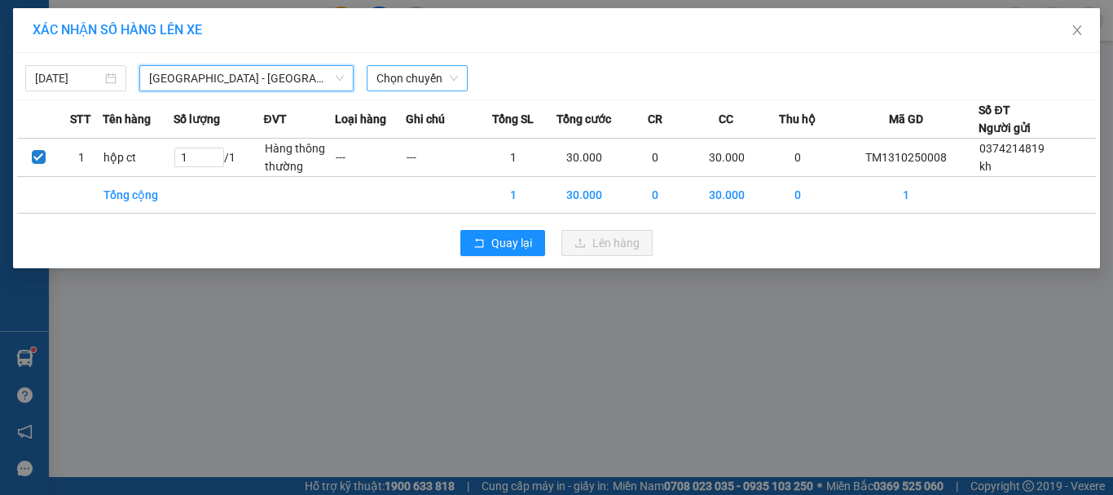
click at [419, 88] on span "Chọn chuyến" at bounding box center [416, 78] width 81 height 24
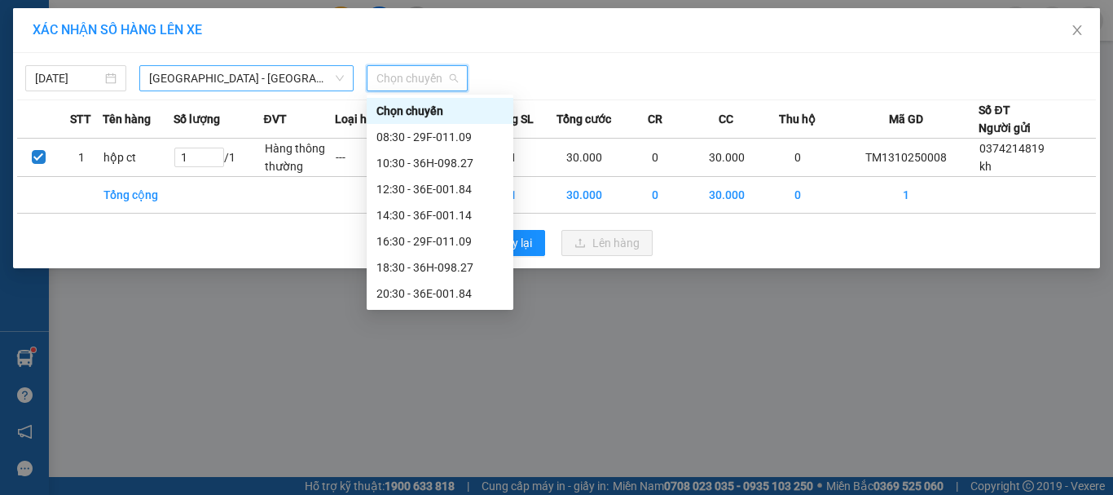
click at [194, 79] on span "[GEOGRAPHIC_DATA] - [GEOGRAPHIC_DATA]" at bounding box center [246, 78] width 195 height 24
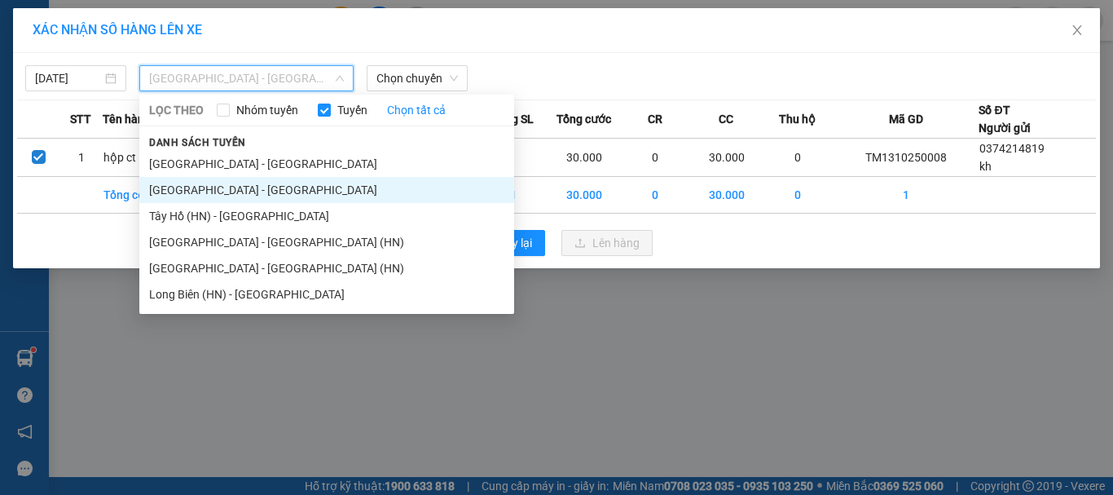
drag, startPoint x: 176, startPoint y: 213, endPoint x: 198, endPoint y: 196, distance: 27.9
click at [178, 212] on li "Tây Hồ (HN) - [GEOGRAPHIC_DATA]" at bounding box center [326, 216] width 375 height 26
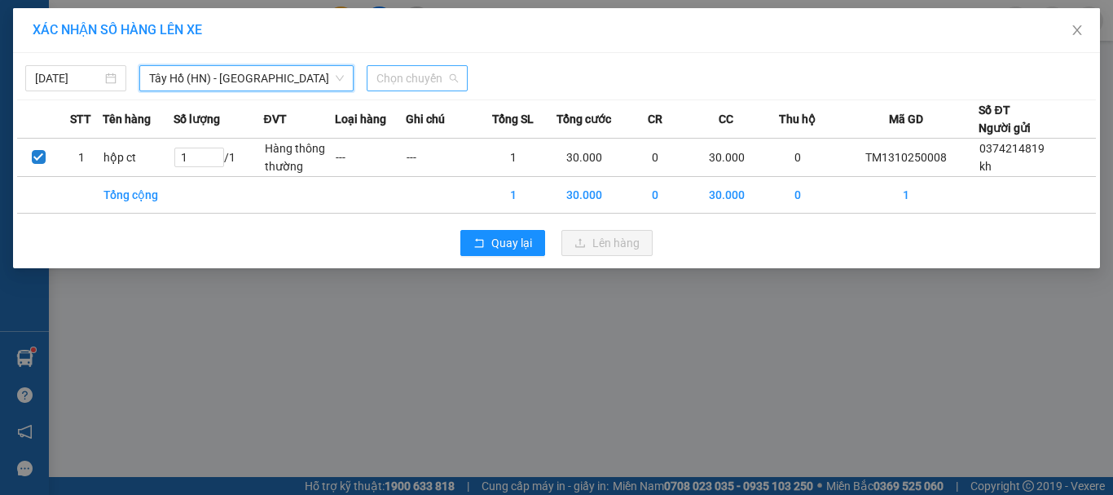
click at [410, 86] on span "Chọn chuyến" at bounding box center [416, 78] width 81 height 24
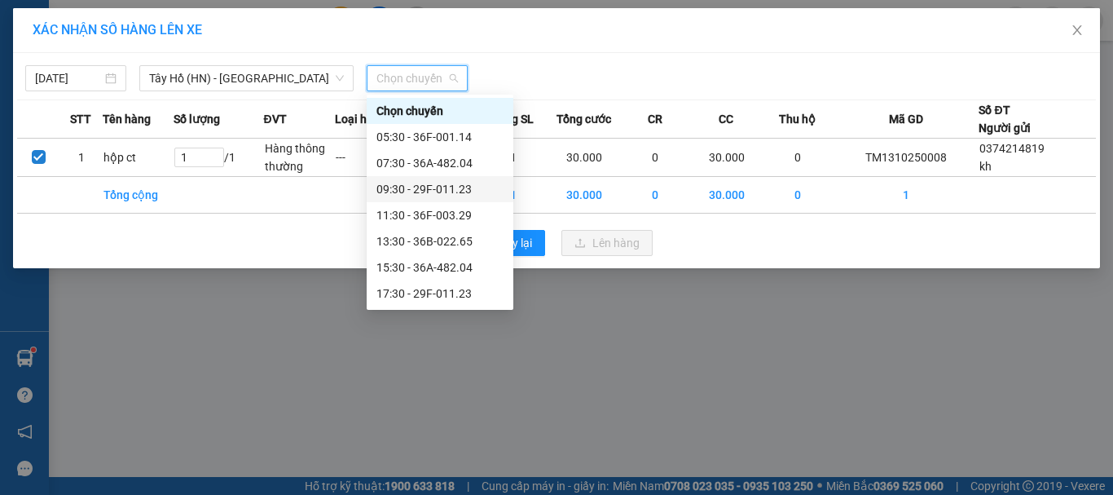
click at [426, 189] on div "09:30 - 29F-011.23" at bounding box center [439, 189] width 127 height 18
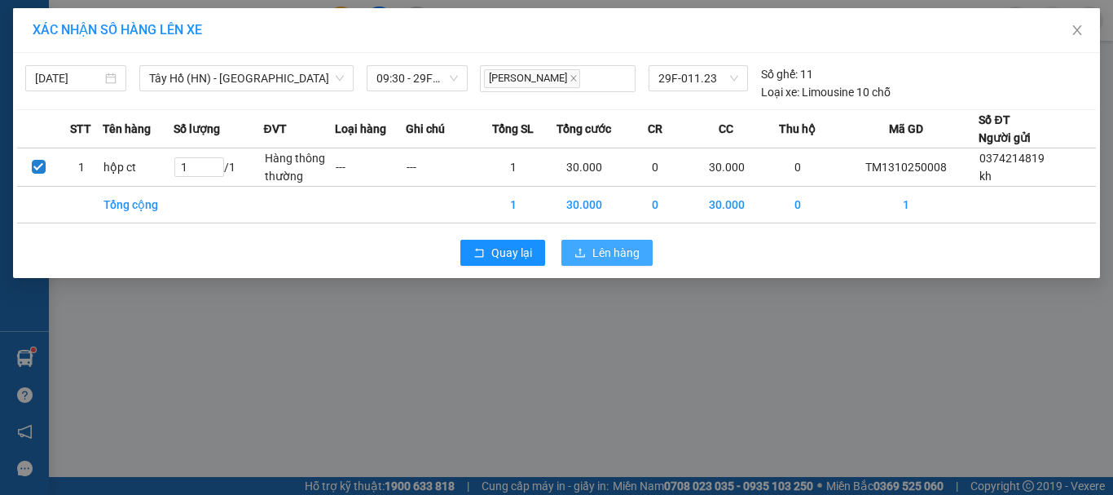
click at [617, 254] on span "Lên hàng" at bounding box center [615, 253] width 47 height 18
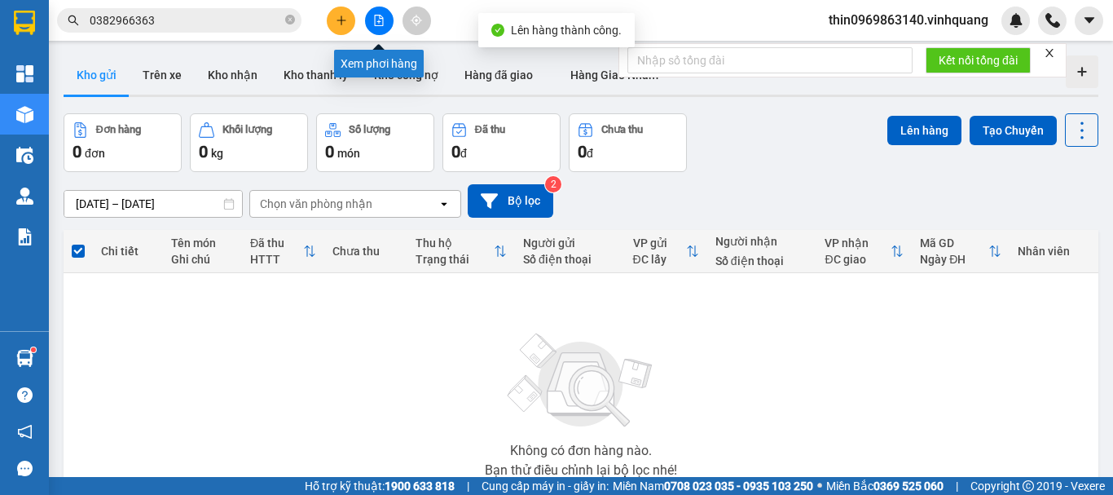
click at [380, 22] on icon "file-add" at bounding box center [379, 20] width 9 height 11
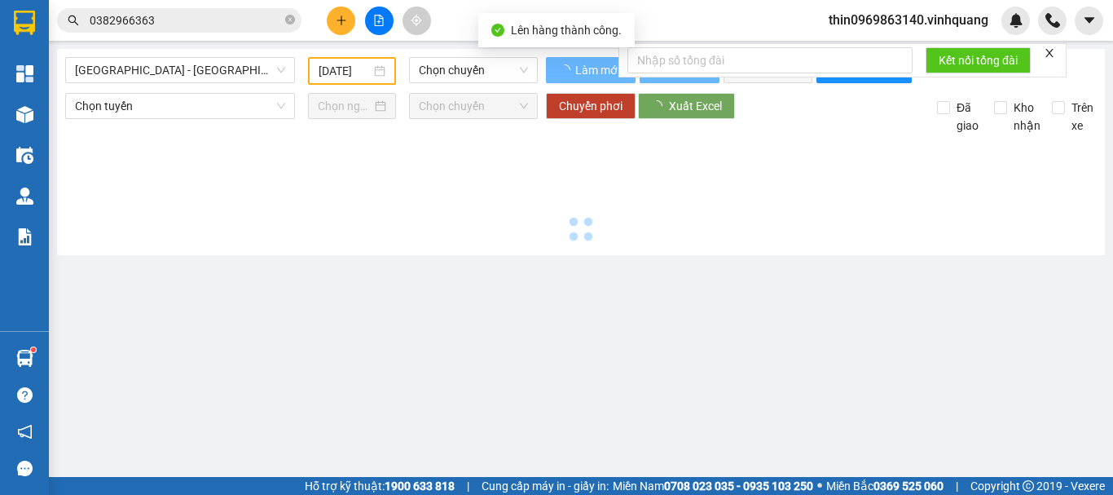
type input "[DATE]"
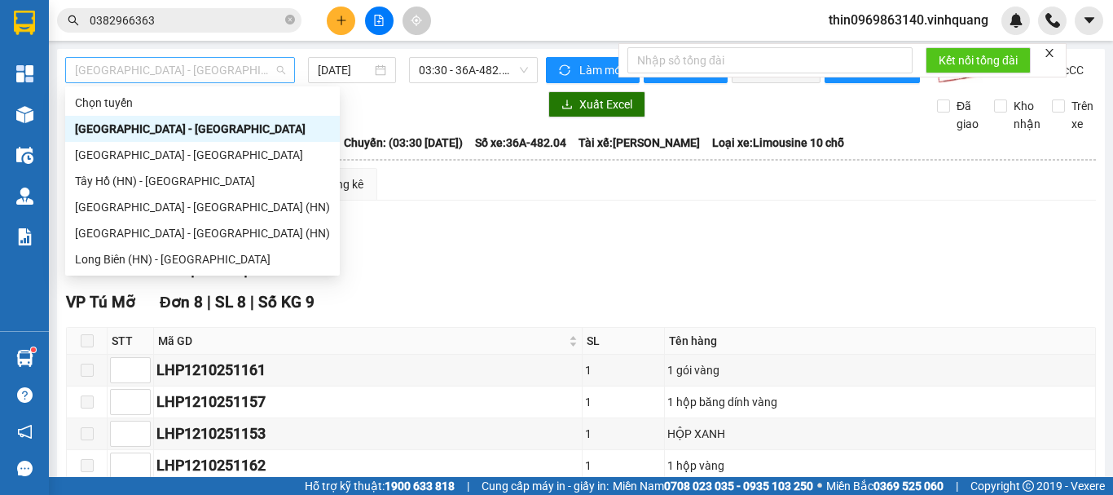
click at [140, 75] on span "[GEOGRAPHIC_DATA] - [GEOGRAPHIC_DATA]" at bounding box center [180, 70] width 210 height 24
click at [120, 178] on div "Tây Hồ (HN) - [GEOGRAPHIC_DATA]" at bounding box center [202, 181] width 255 height 18
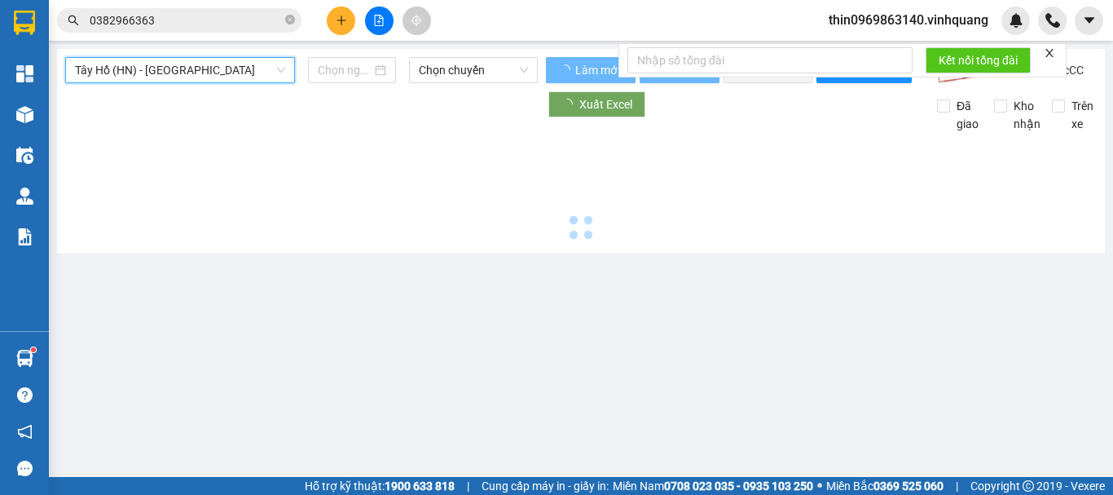
type input "[DATE]"
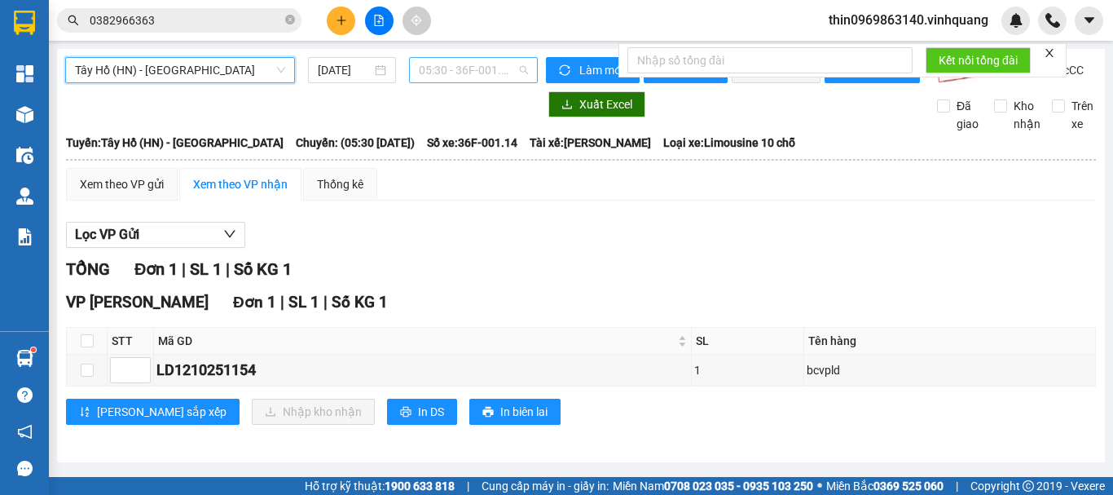
click at [447, 77] on span "05:30 - 36F-001.14" at bounding box center [473, 70] width 109 height 24
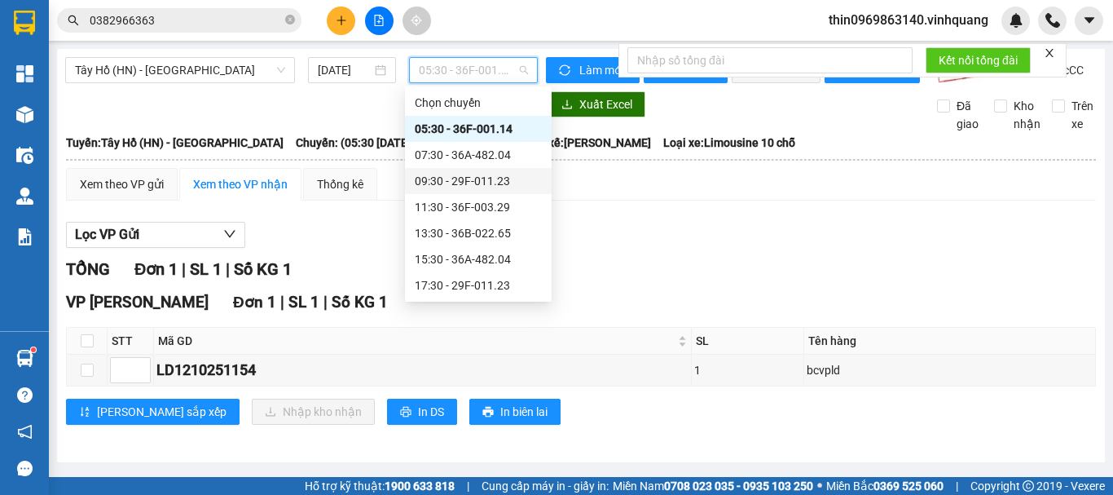
click at [468, 185] on div "09:30 - 29F-011.23" at bounding box center [478, 181] width 127 height 18
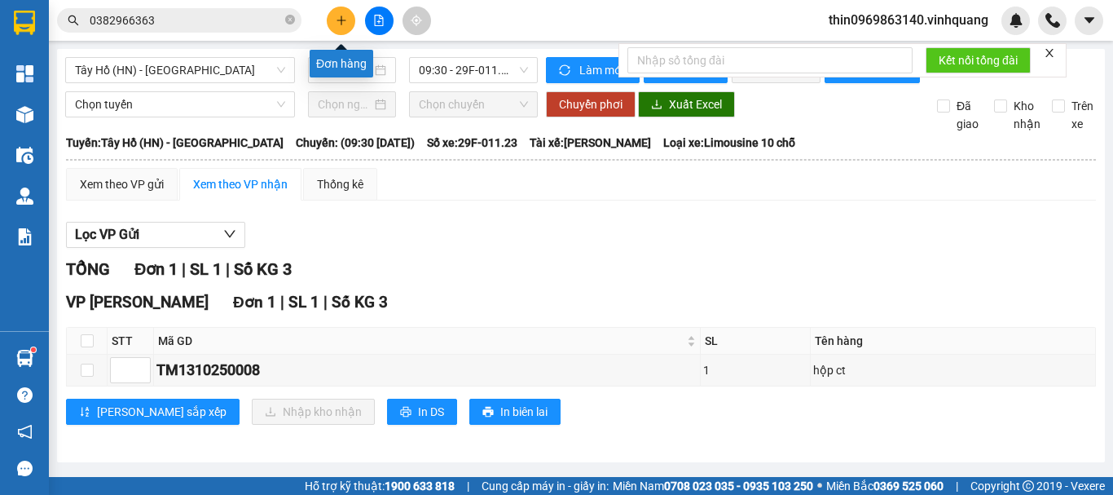
click at [336, 22] on icon "plus" at bounding box center [341, 20] width 11 height 11
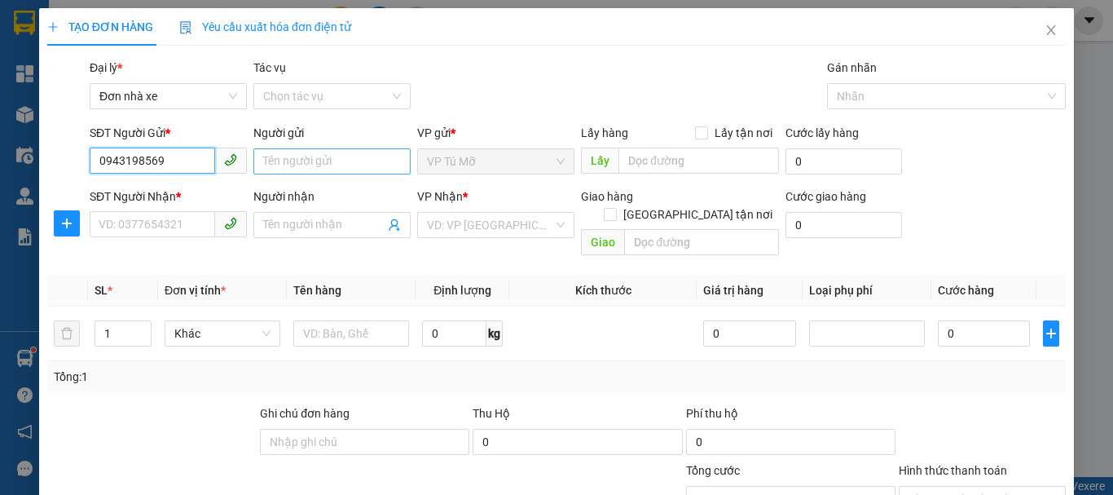
type input "0943198569"
click at [338, 162] on input "Người gửi" at bounding box center [331, 161] width 157 height 26
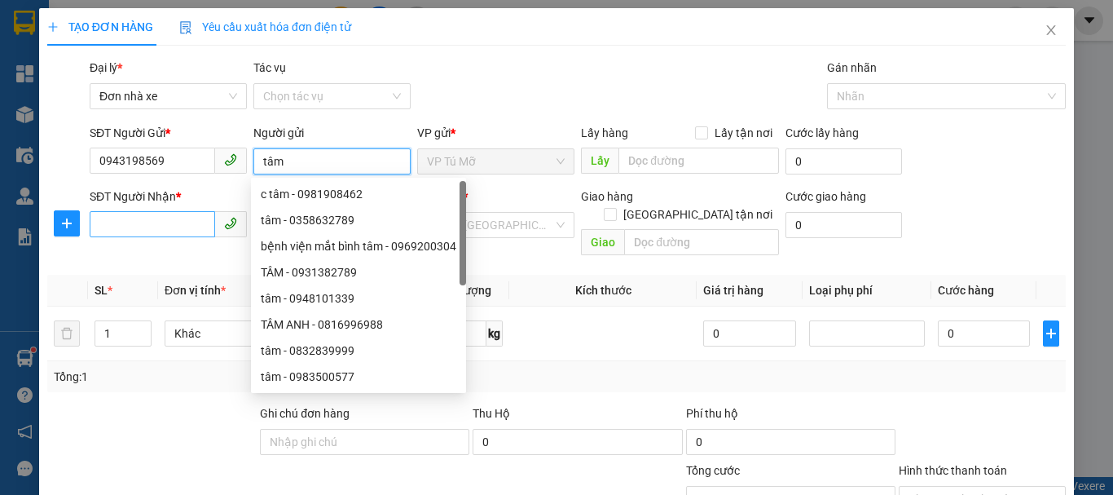
type input "tâm"
click at [165, 212] on input "SĐT Người Nhận *" at bounding box center [152, 224] width 125 height 26
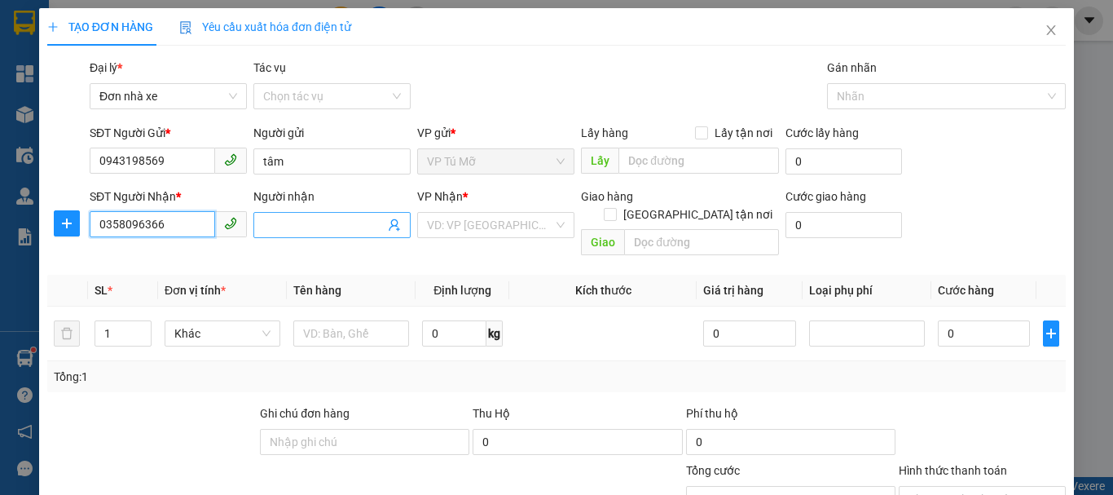
type input "0358096366"
click at [332, 214] on span at bounding box center [331, 225] width 157 height 26
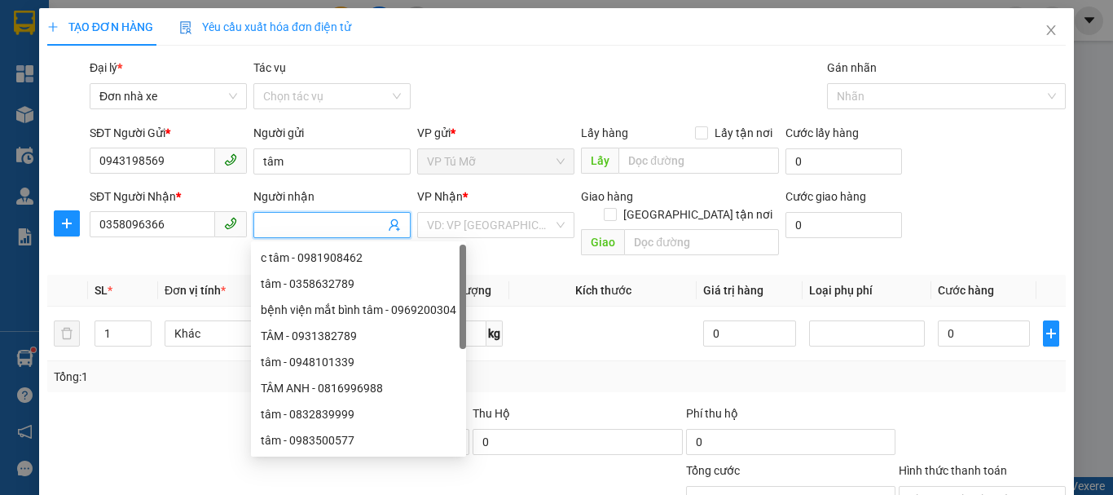
click at [335, 228] on input "Người nhận" at bounding box center [323, 225] width 121 height 18
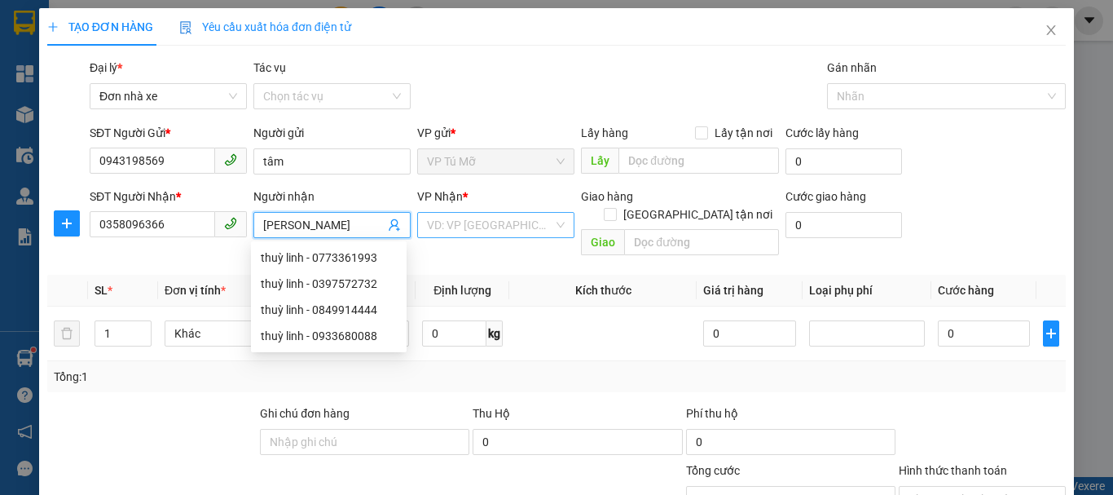
type input "[PERSON_NAME]"
click at [478, 221] on input "search" at bounding box center [490, 225] width 126 height 24
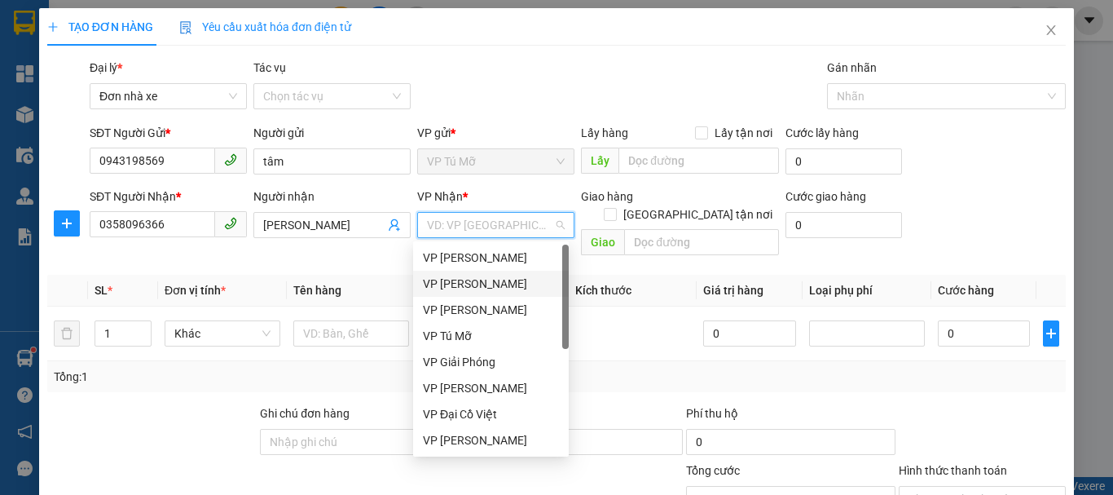
click at [505, 281] on div "VP [PERSON_NAME]" at bounding box center [491, 284] width 136 height 18
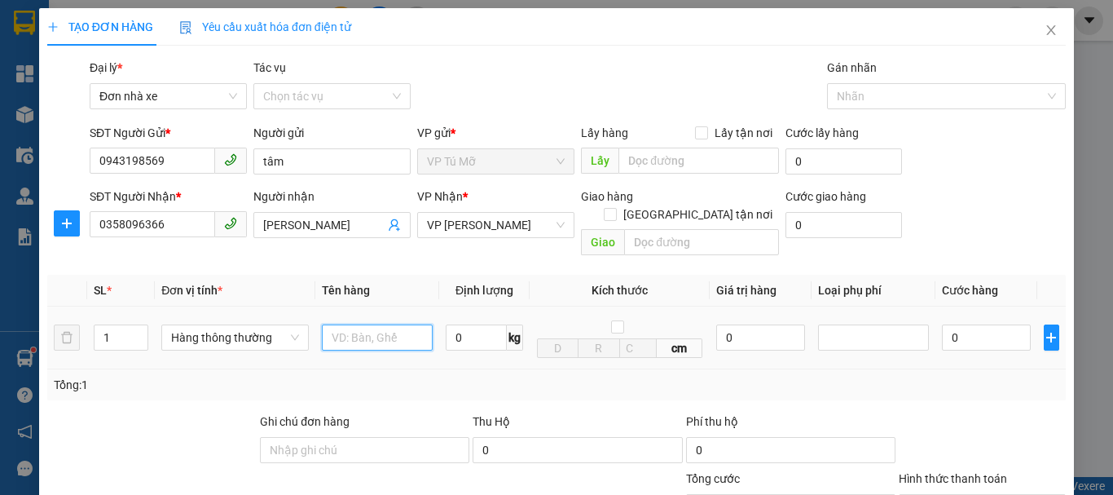
click at [354, 324] on input "text" at bounding box center [377, 337] width 111 height 26
type input "bọc đỏ"
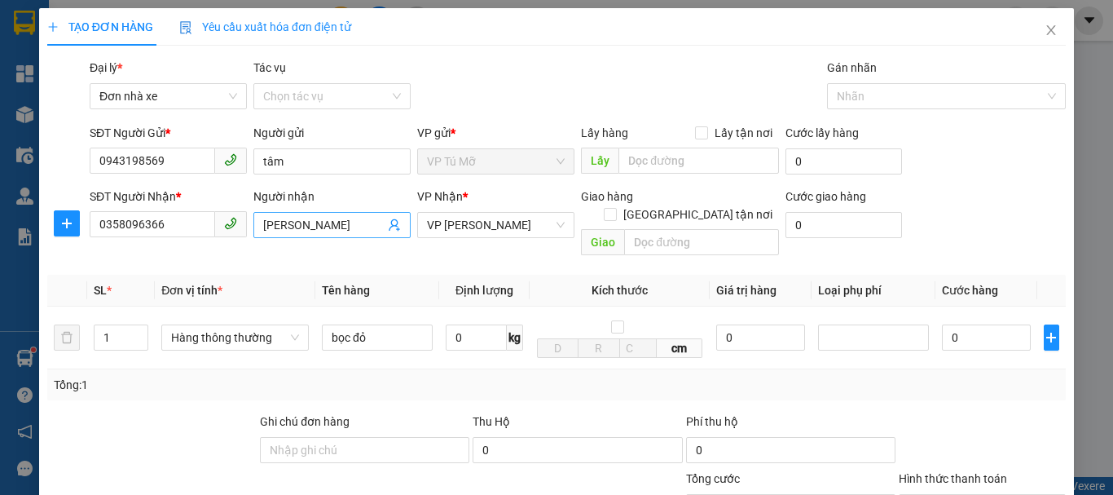
click at [322, 223] on input "[PERSON_NAME]" at bounding box center [323, 225] width 121 height 18
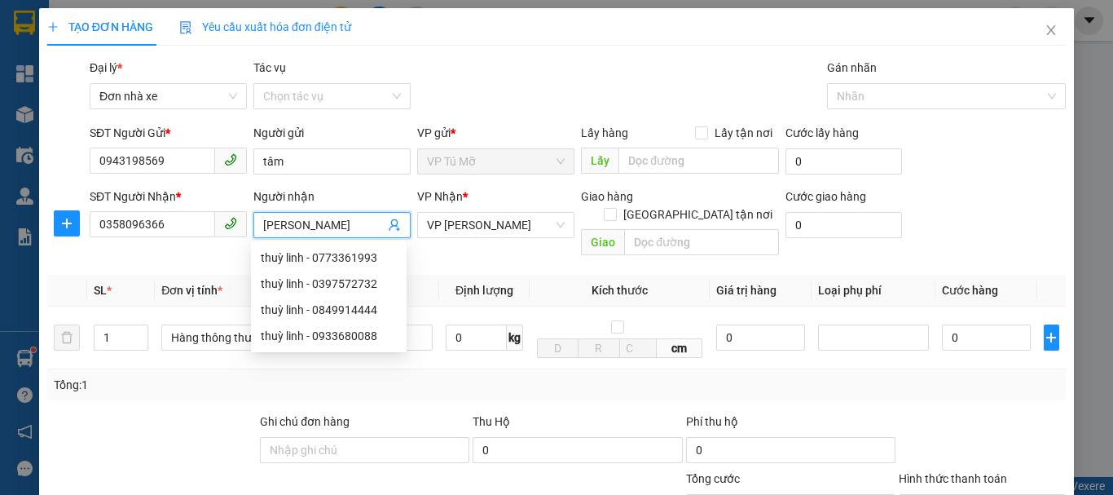
click at [322, 223] on input "[PERSON_NAME]" at bounding box center [323, 225] width 121 height 18
click at [180, 219] on input "0358096366" at bounding box center [152, 224] width 125 height 26
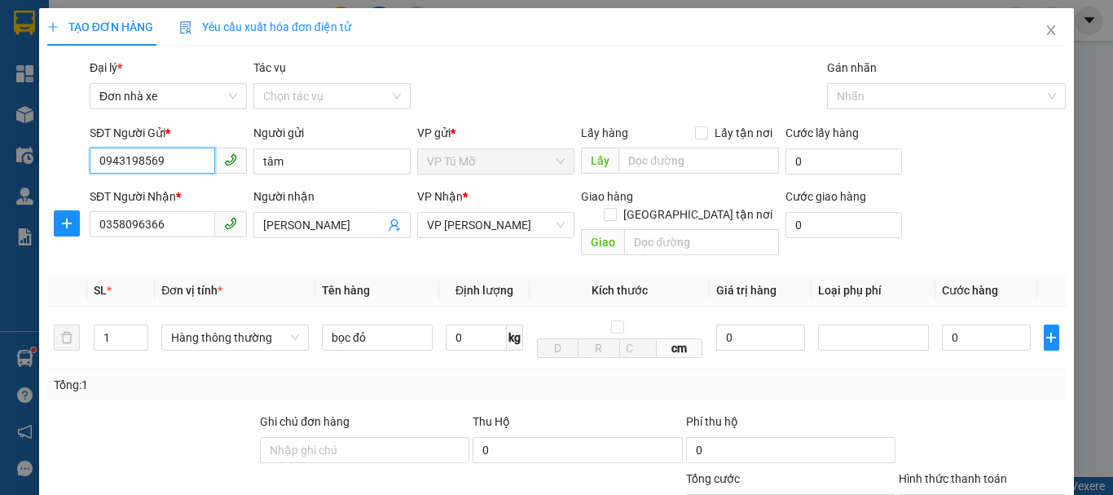
click at [169, 165] on input "0943198569" at bounding box center [152, 160] width 125 height 26
paste input "358096366"
type input "0358096366"
click at [305, 164] on input "tâm" at bounding box center [331, 161] width 157 height 26
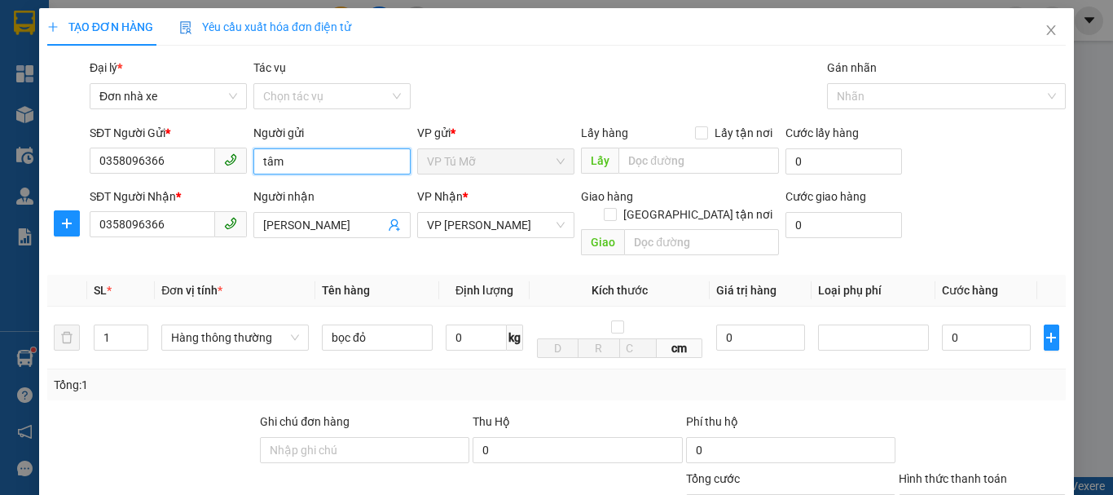
click at [305, 164] on input "tâm" at bounding box center [331, 161] width 157 height 26
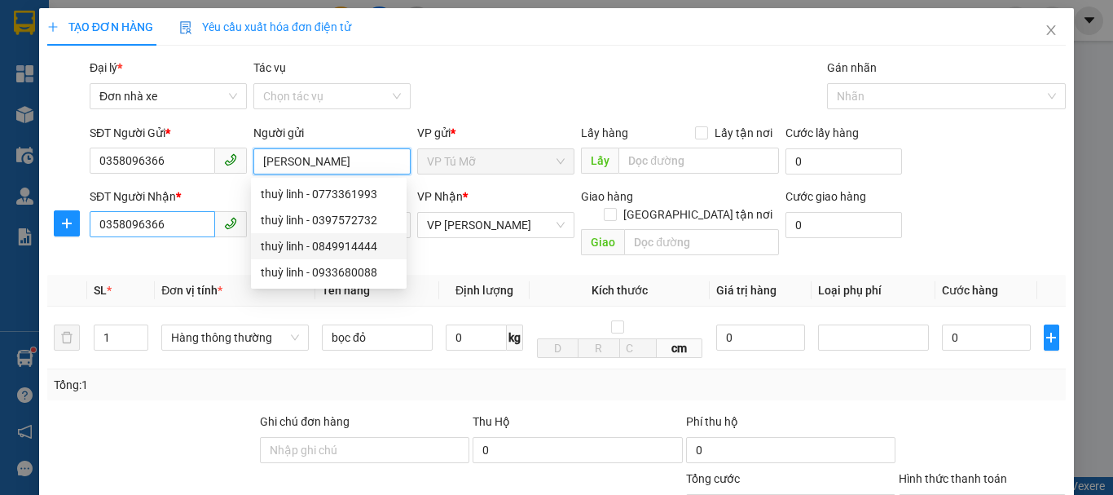
type input "[PERSON_NAME]"
click at [177, 233] on input "0358096366" at bounding box center [152, 224] width 125 height 26
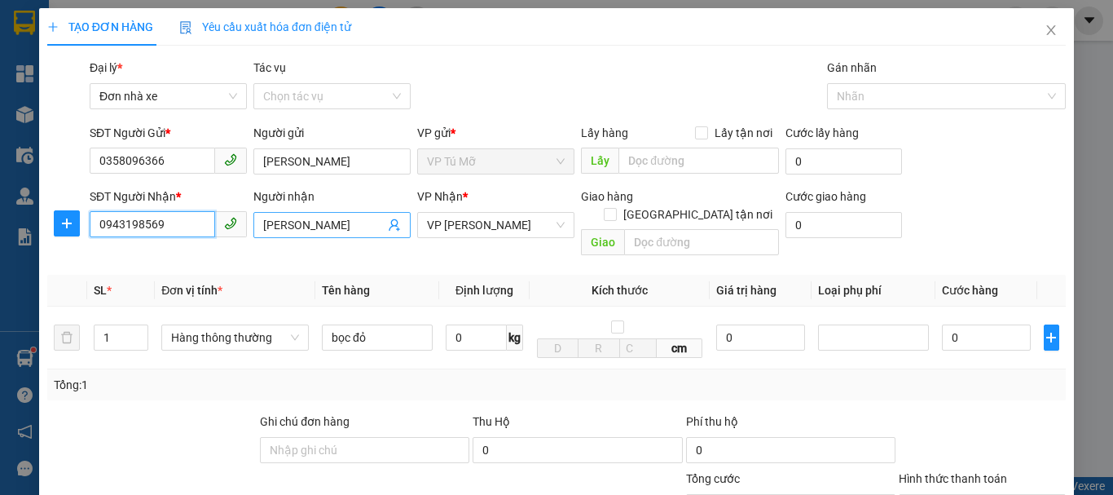
type input "0943198569"
click at [311, 231] on input "[PERSON_NAME]" at bounding box center [323, 225] width 121 height 18
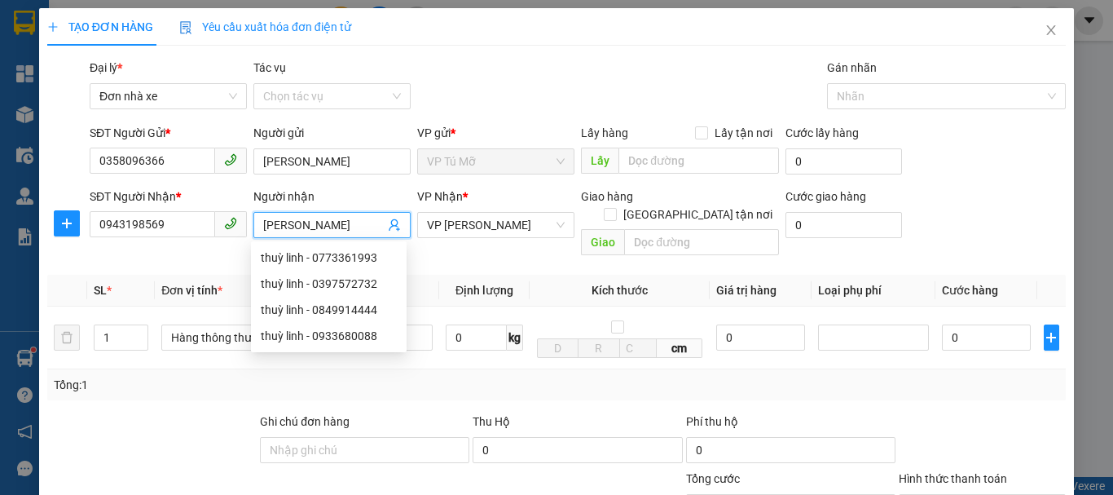
click at [311, 231] on input "[PERSON_NAME]" at bounding box center [323, 225] width 121 height 18
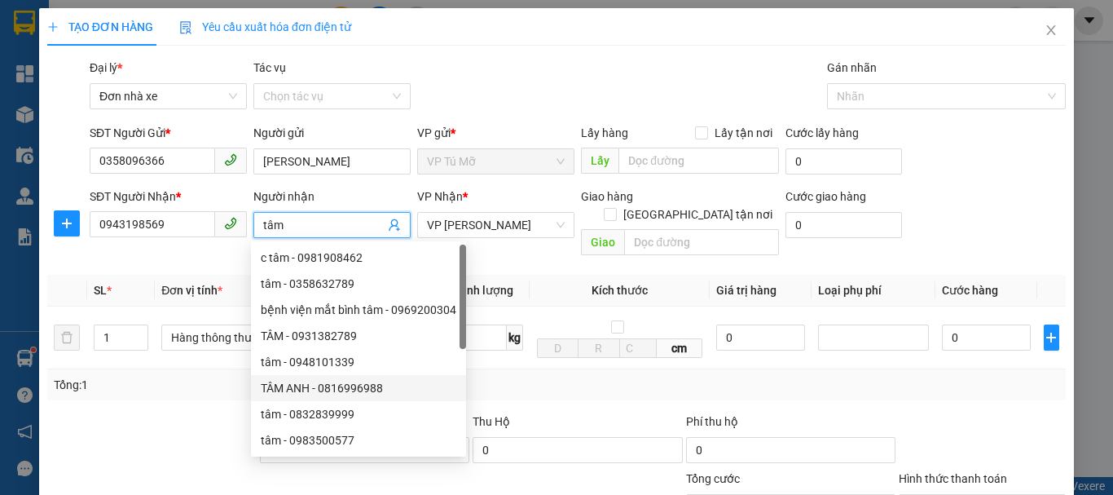
type input "tâm"
click at [536, 376] on div "Tổng: 1" at bounding box center [557, 385] width 1006 height 18
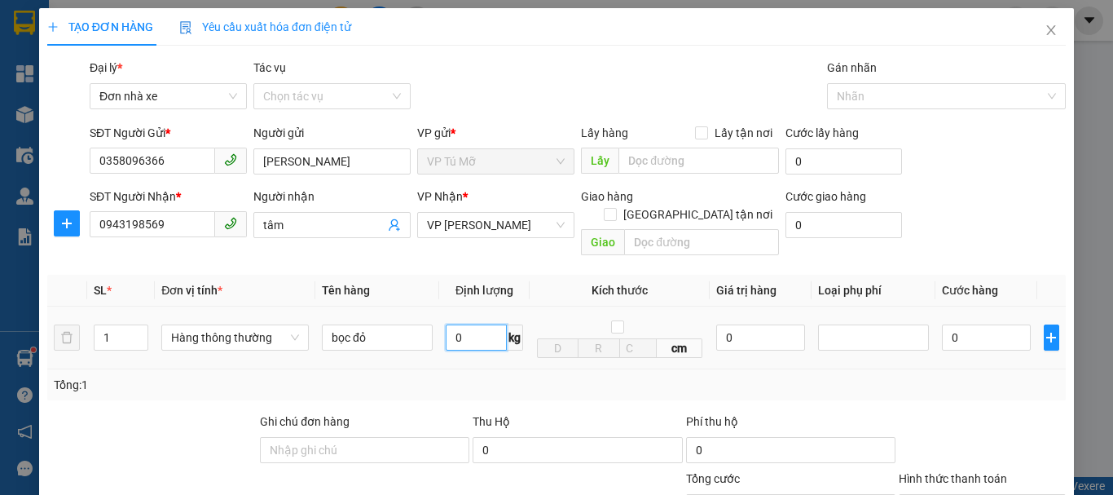
click at [462, 324] on input "0" at bounding box center [476, 337] width 61 height 26
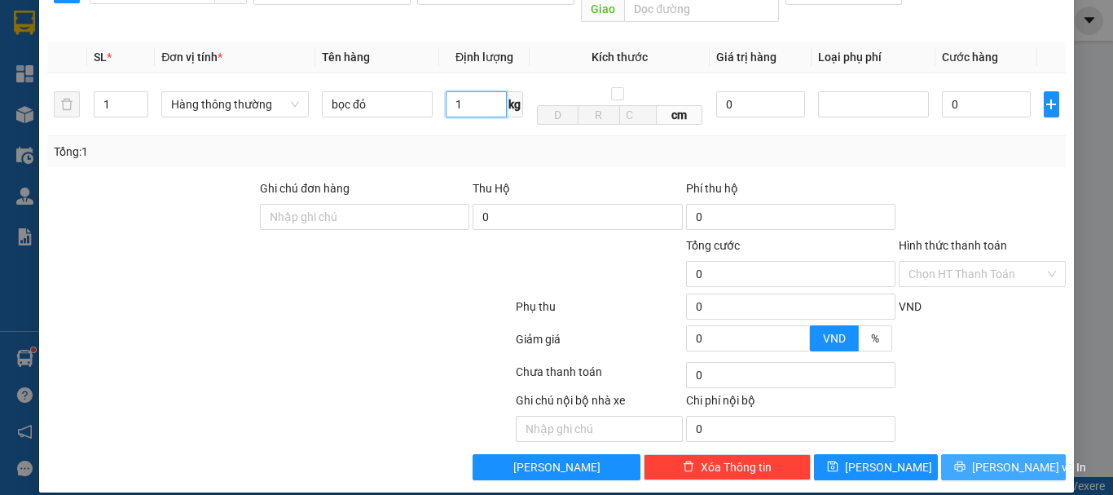
type input "1"
click at [999, 458] on span "[PERSON_NAME] và In" at bounding box center [1029, 467] width 114 height 18
type input "30.000"
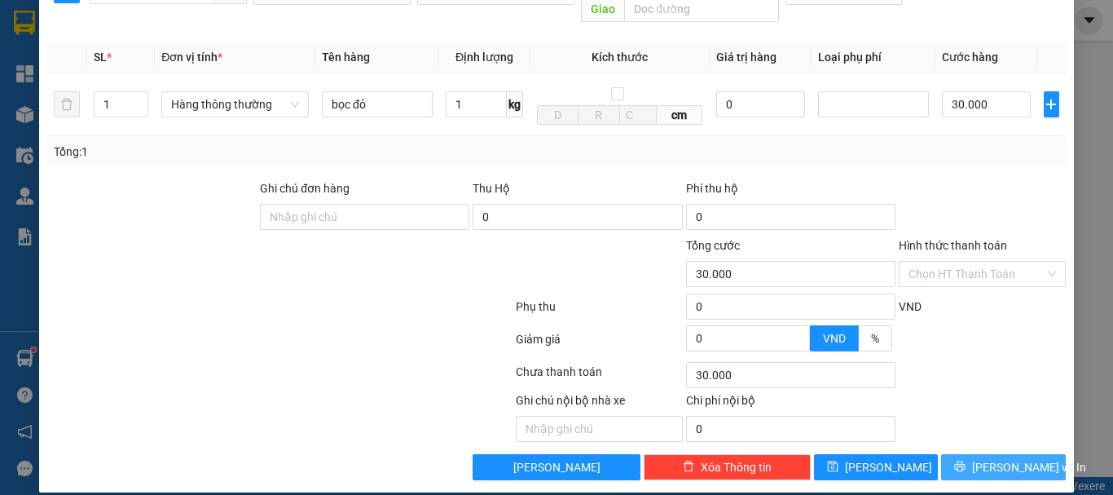
click at [997, 458] on span "[PERSON_NAME] và In" at bounding box center [1029, 467] width 114 height 18
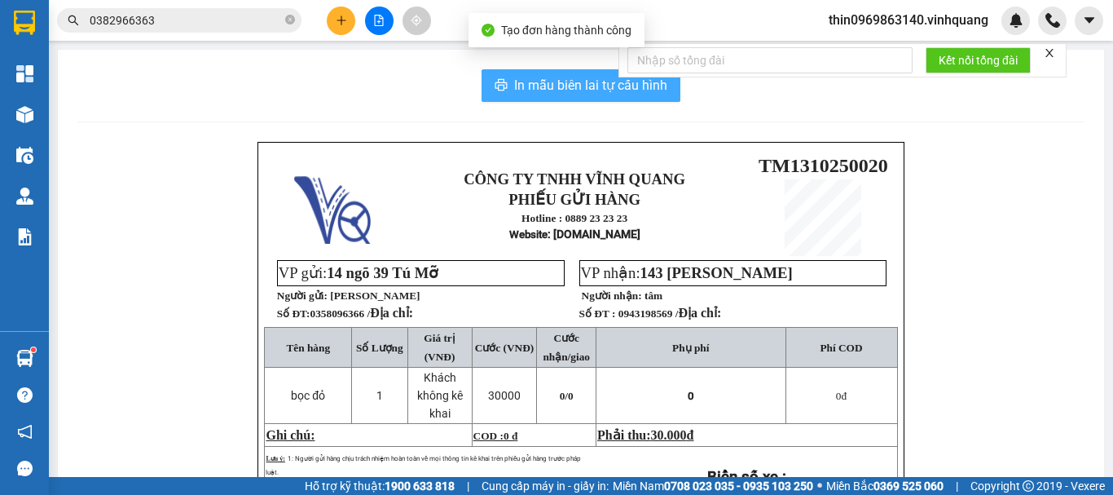
click at [514, 84] on span "In mẫu biên lai tự cấu hình" at bounding box center [590, 85] width 153 height 20
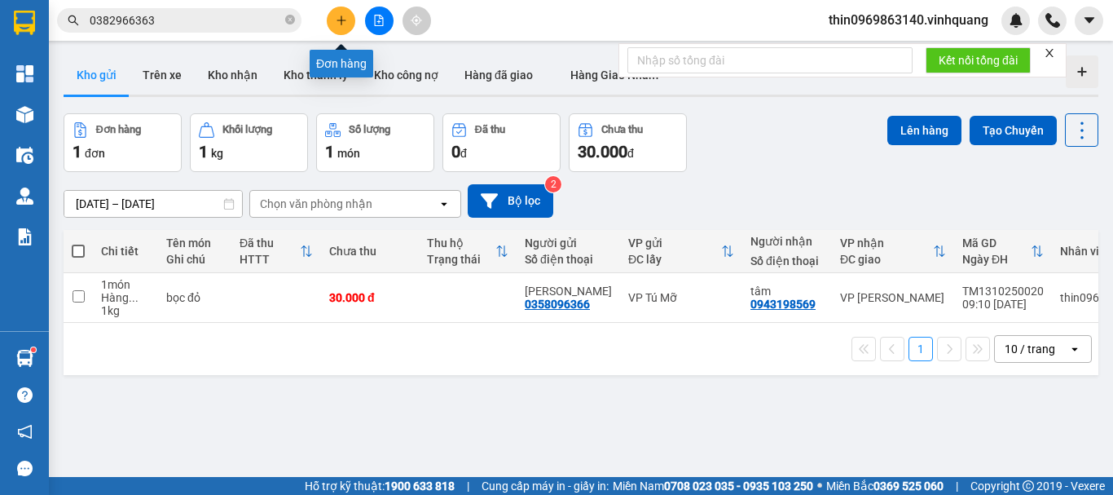
click at [341, 20] on icon "plus" at bounding box center [341, 19] width 1 height 9
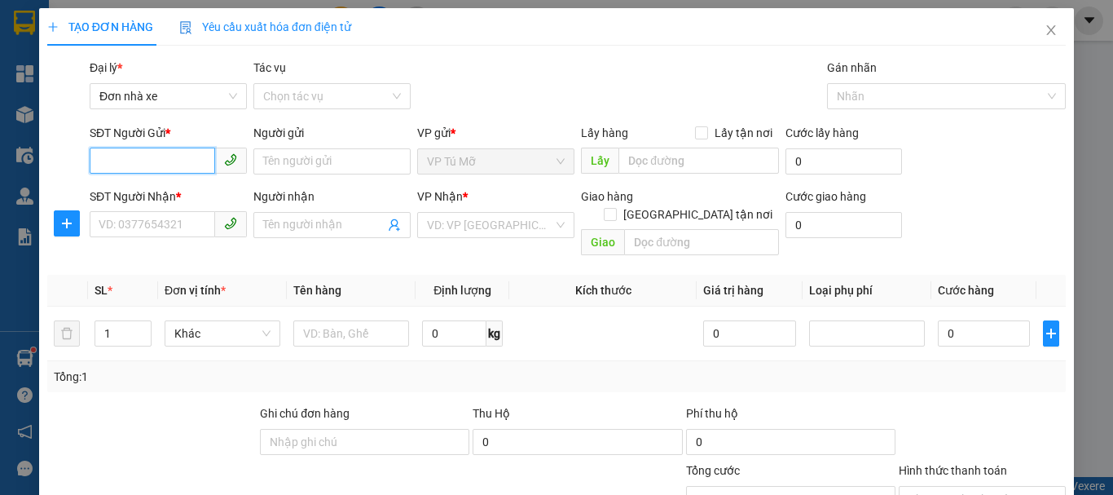
click at [154, 165] on input "SĐT Người Gửi *" at bounding box center [152, 160] width 125 height 26
type input "0"
type input "0388771992"
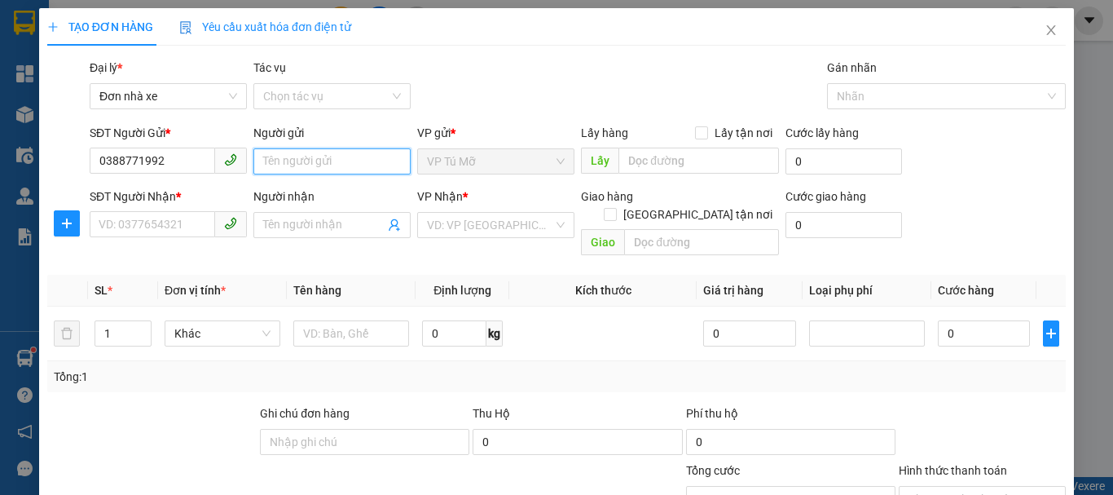
click at [285, 168] on input "Người gửi" at bounding box center [331, 161] width 157 height 26
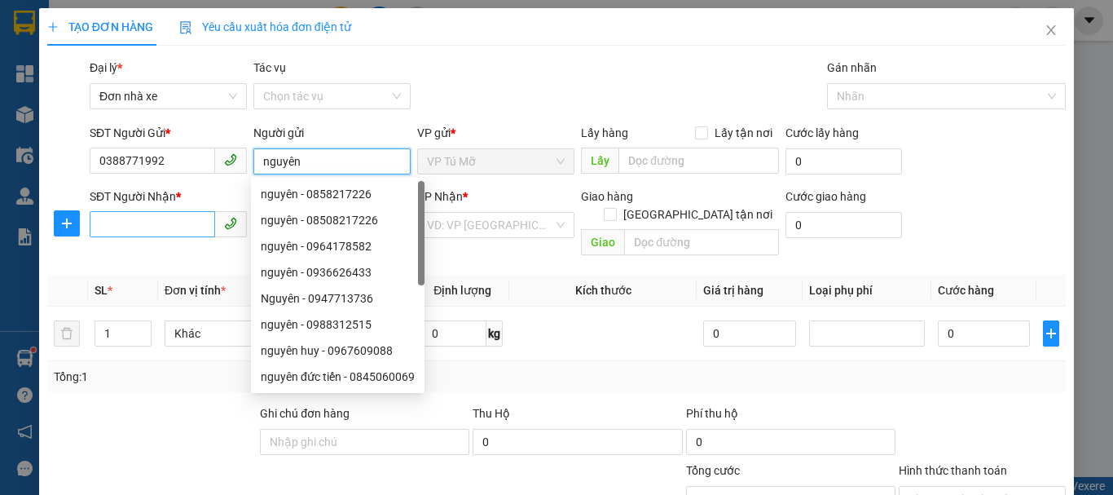
type input "nguyên"
click at [162, 229] on input "SĐT Người Nhận *" at bounding box center [152, 224] width 125 height 26
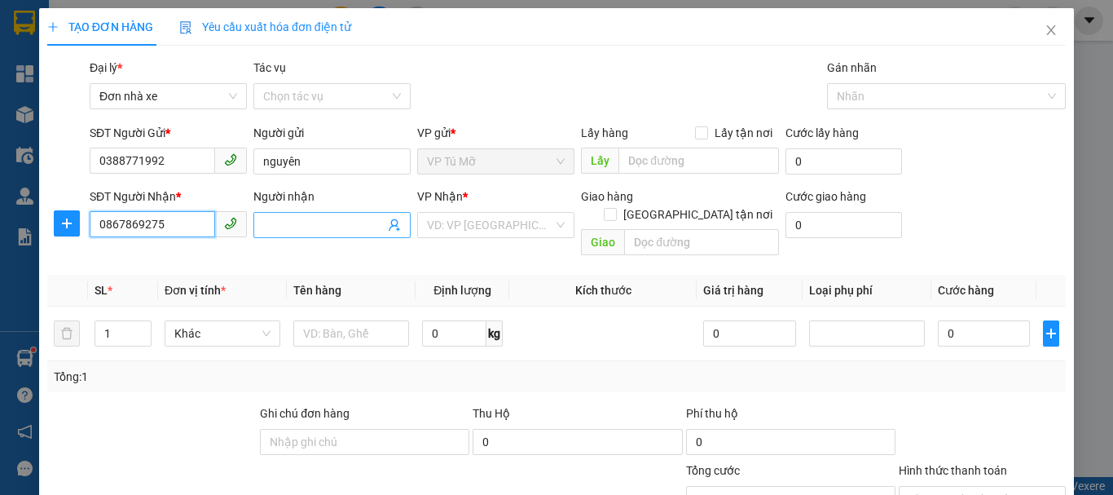
type input "0867869275"
click at [309, 227] on input "Người nhận" at bounding box center [323, 225] width 121 height 18
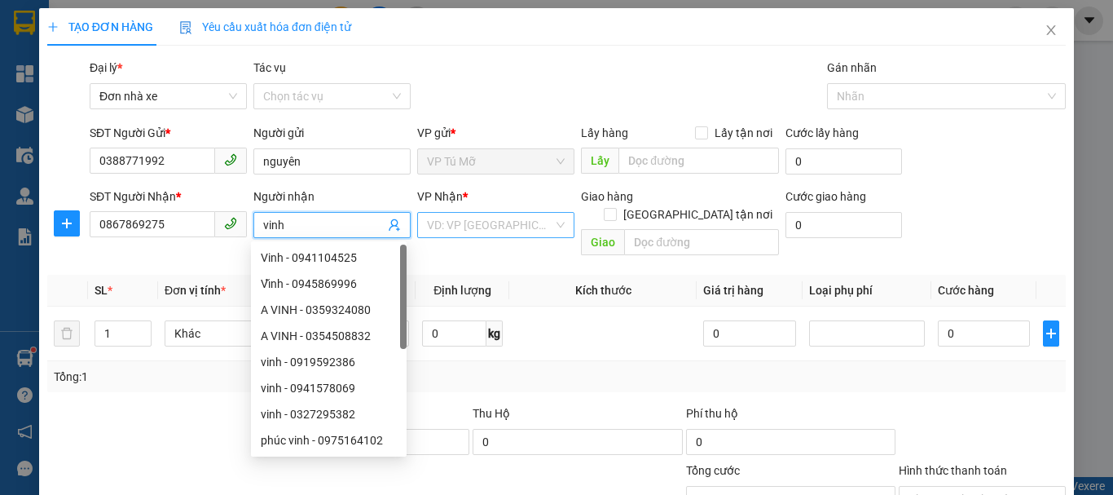
type input "vinh"
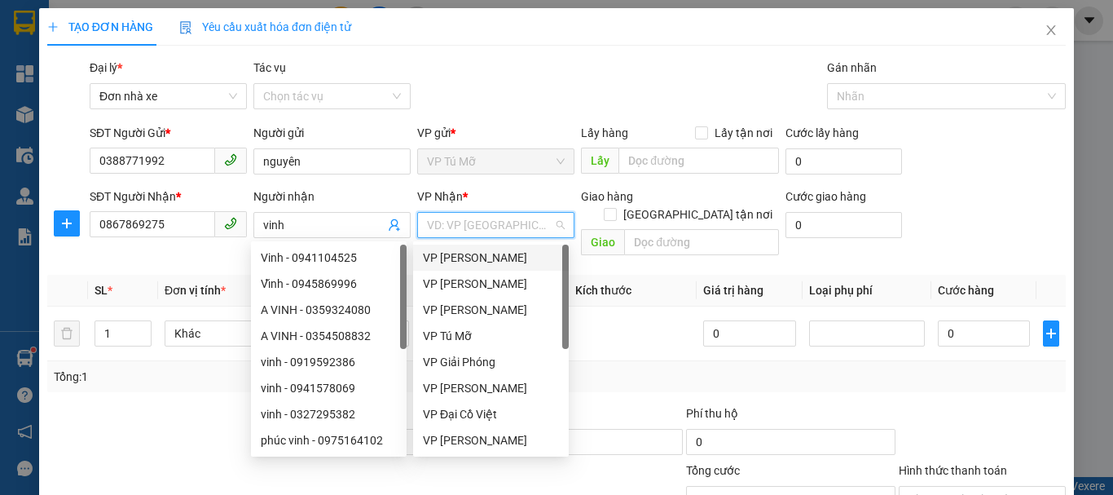
click at [449, 222] on input "search" at bounding box center [490, 225] width 126 height 24
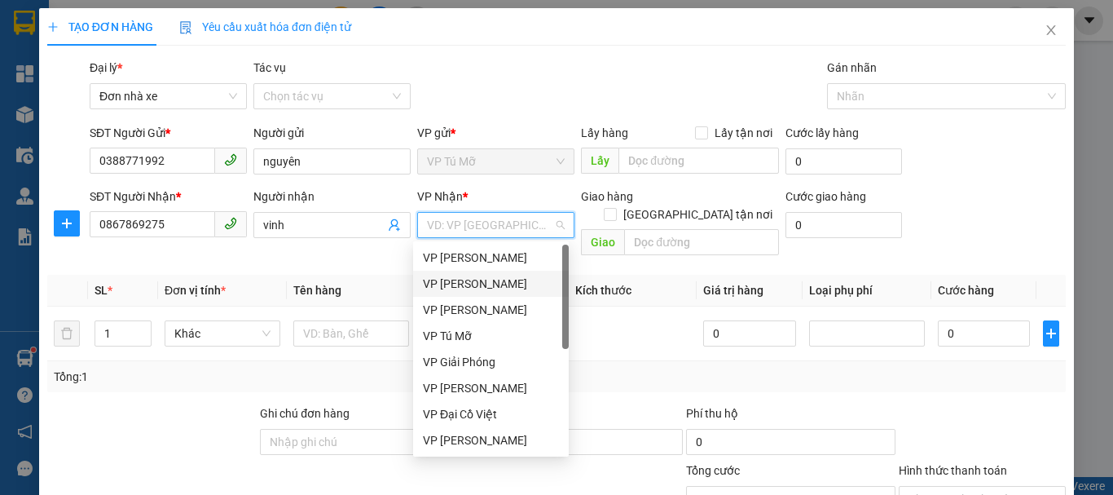
click at [487, 284] on div "VP [PERSON_NAME]" at bounding box center [491, 284] width 136 height 18
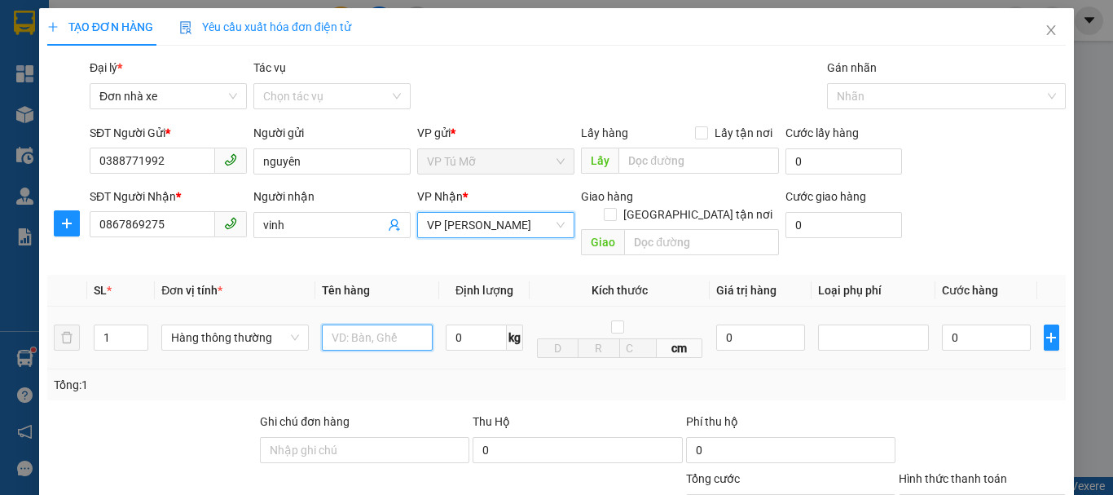
click at [359, 324] on input "text" at bounding box center [377, 337] width 111 height 26
type input "túi dứa"
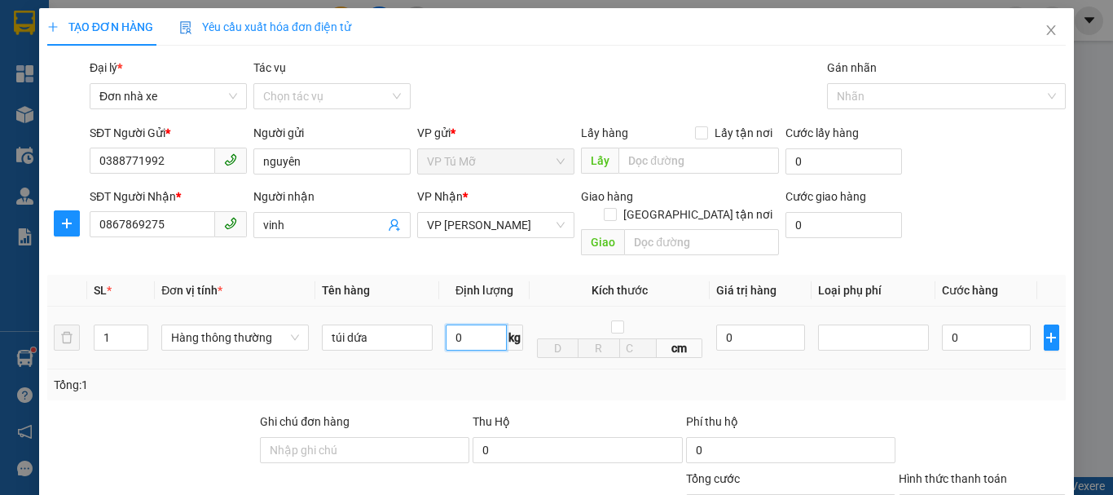
click at [465, 324] on input "0" at bounding box center [476, 337] width 61 height 26
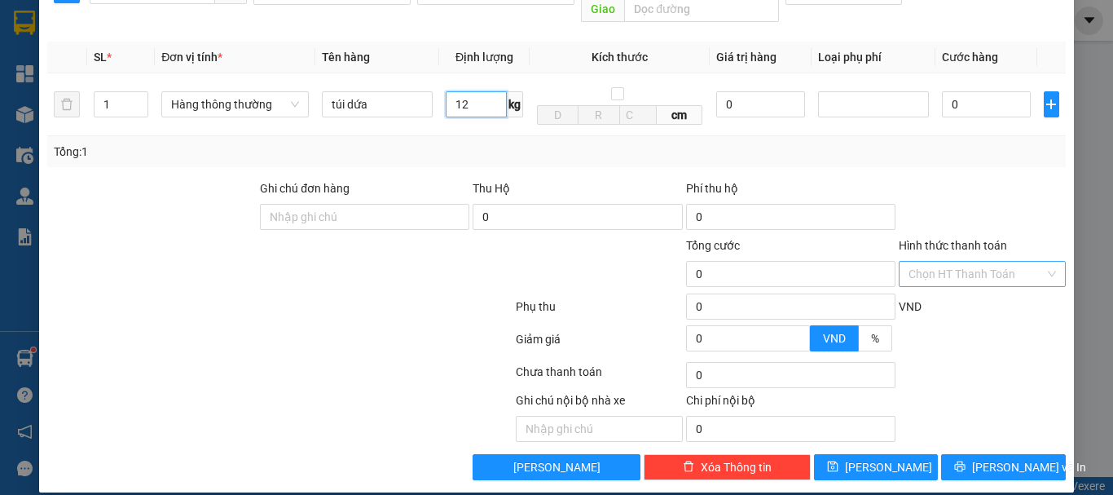
type input "12"
click at [959, 266] on input "Hình thức thanh toán" at bounding box center [977, 274] width 136 height 24
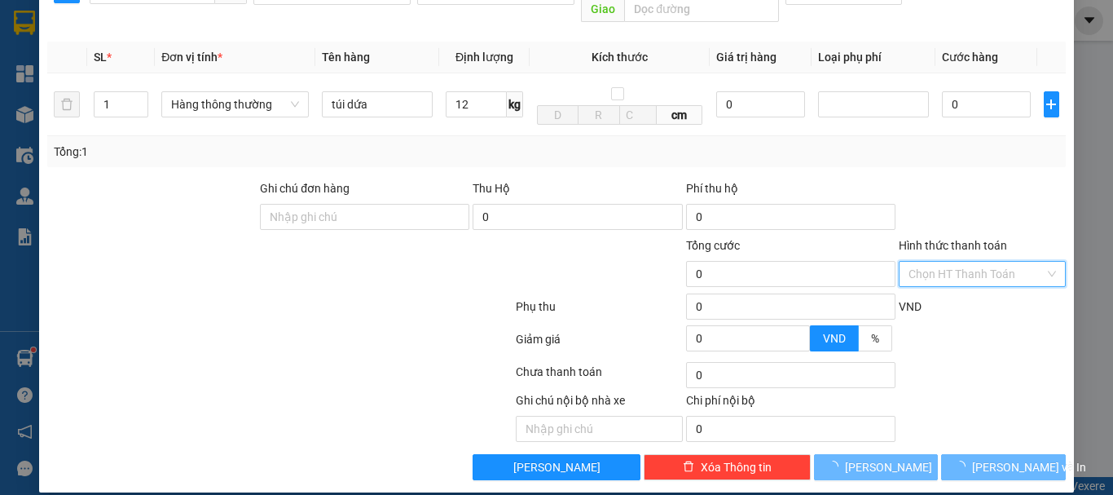
type input "40.000"
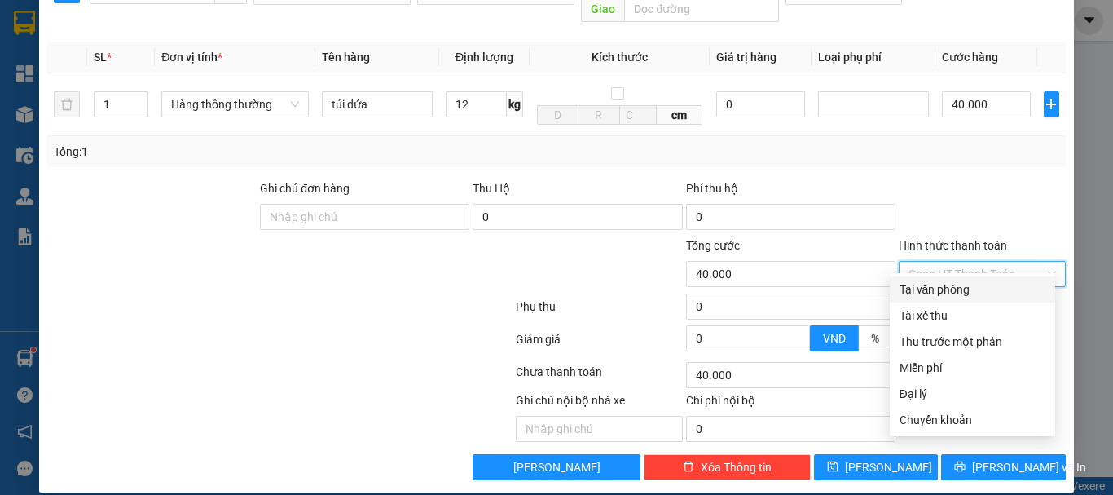
click at [944, 289] on div "Tại văn phòng" at bounding box center [973, 289] width 146 height 18
type input "0"
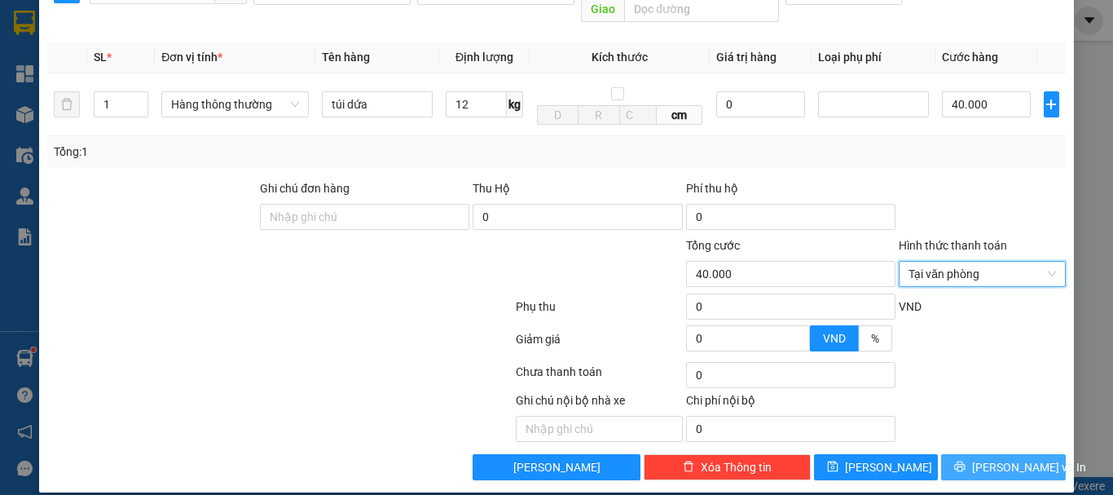
click at [988, 458] on span "[PERSON_NAME] và In" at bounding box center [1029, 467] width 114 height 18
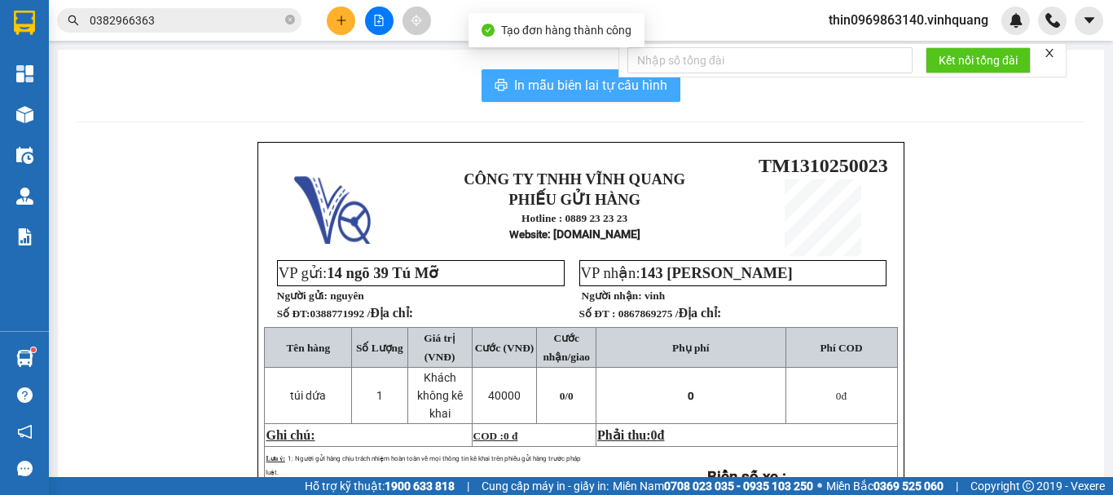
click at [570, 85] on span "In mẫu biên lai tự cấu hình" at bounding box center [590, 85] width 153 height 20
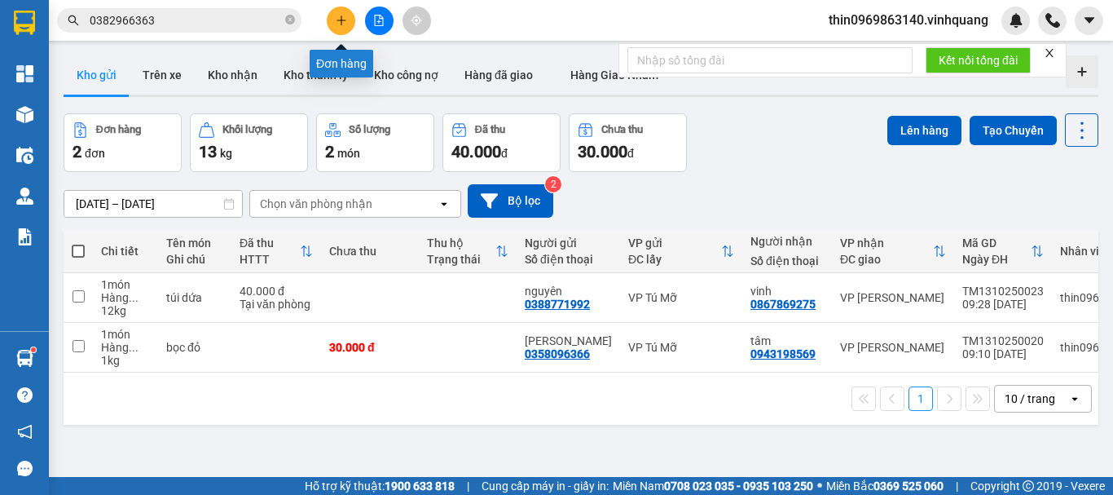
click at [340, 20] on icon "plus" at bounding box center [341, 20] width 9 height 1
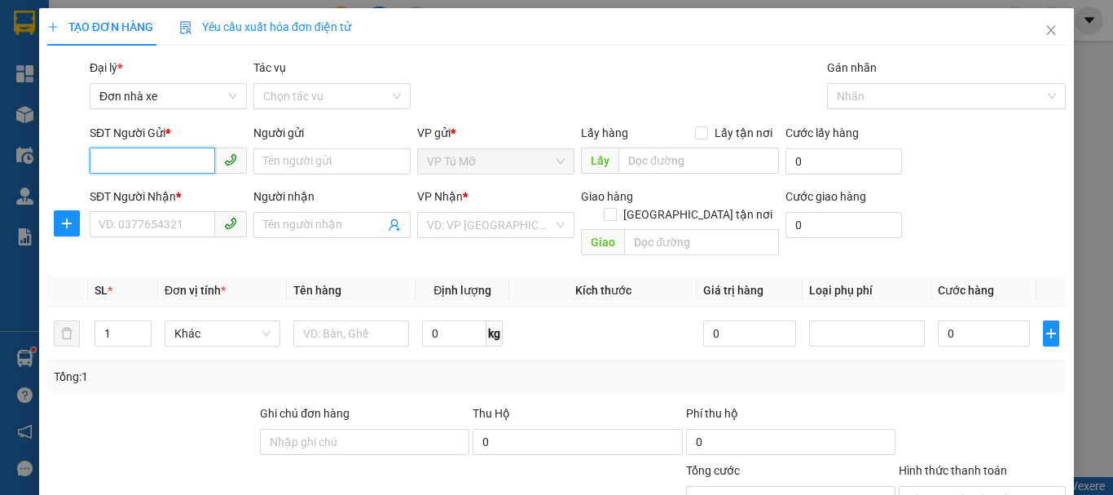
click at [165, 149] on input "SĐT Người Gửi *" at bounding box center [152, 160] width 125 height 26
type input "0979182262"
click at [173, 197] on div "0979182262 - Dũng" at bounding box center [167, 194] width 136 height 18
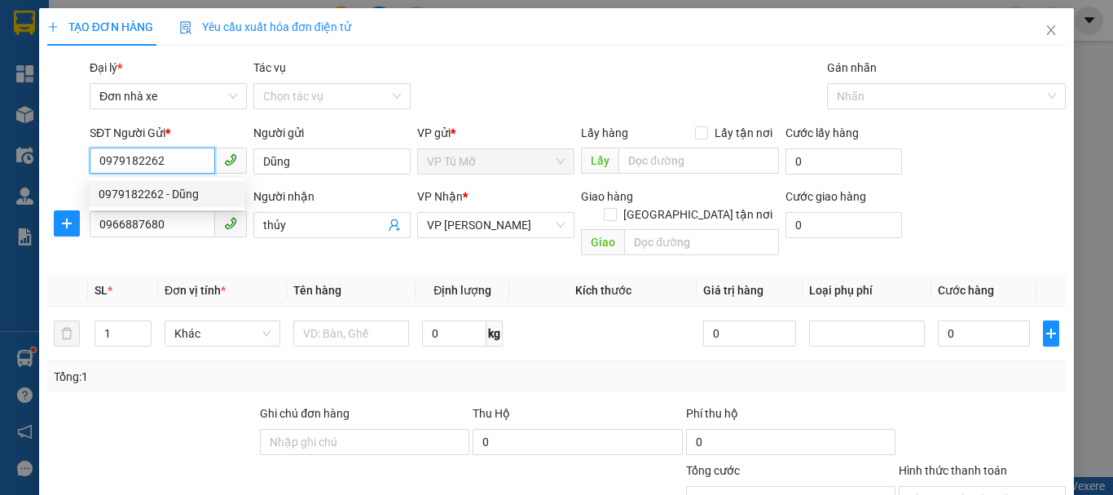
type input "Dũng"
type input "0966887680"
type input "thủy"
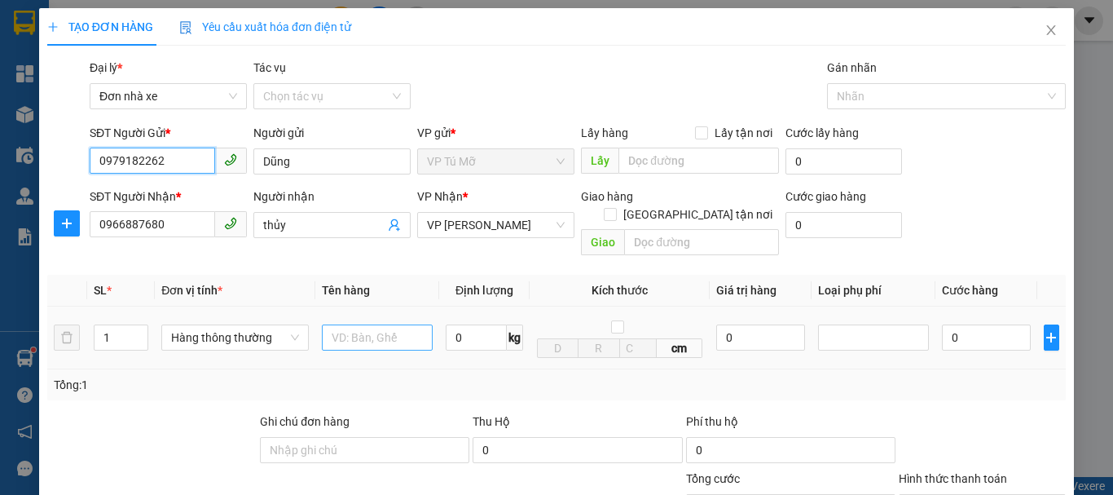
type input "0979182262"
click at [348, 324] on input "text" at bounding box center [377, 337] width 111 height 26
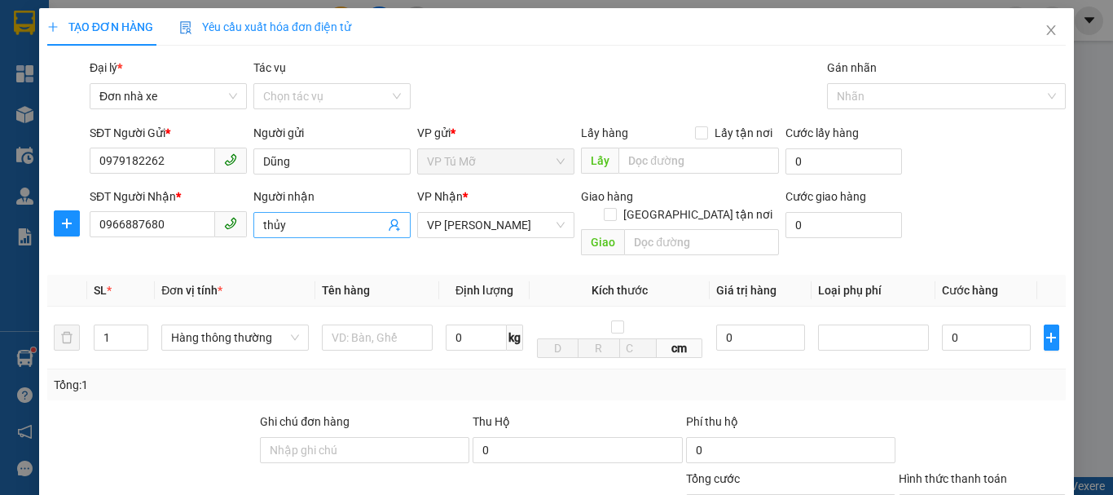
click at [321, 228] on input "thủy" at bounding box center [323, 225] width 121 height 18
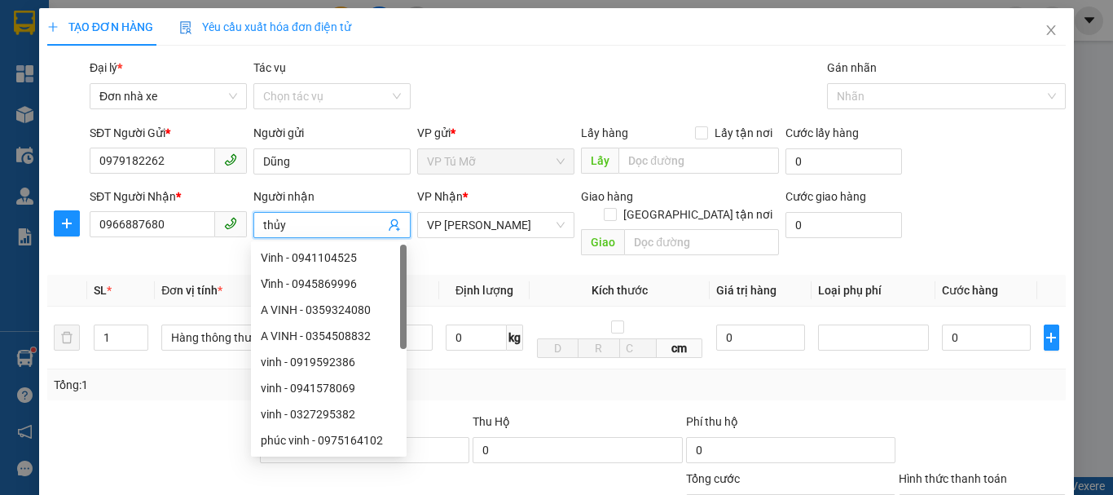
click at [321, 228] on input "thủy" at bounding box center [323, 225] width 121 height 18
type input "thuý"
click at [429, 275] on th "Tên hàng" at bounding box center [377, 291] width 124 height 32
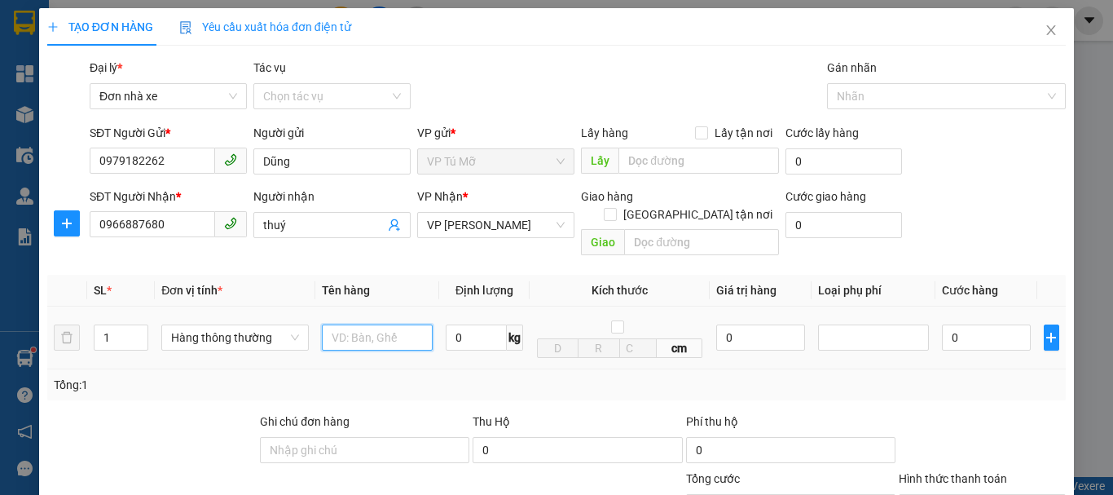
click at [326, 324] on input "text" at bounding box center [377, 337] width 111 height 26
type input "xốp trắng"
click at [478, 327] on input "0" at bounding box center [476, 337] width 61 height 26
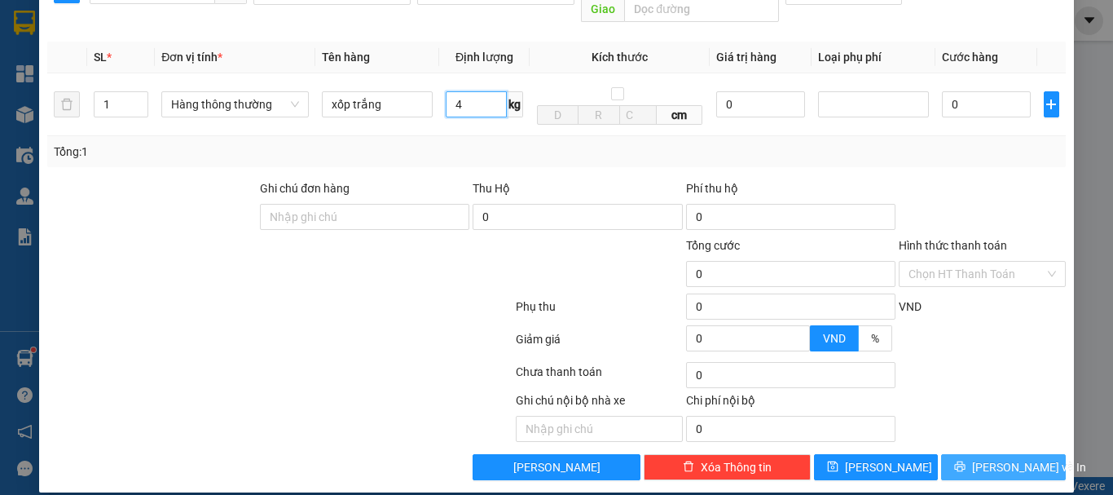
type input "4"
click at [990, 458] on span "[PERSON_NAME] và In" at bounding box center [1029, 467] width 114 height 18
type input "30.000"
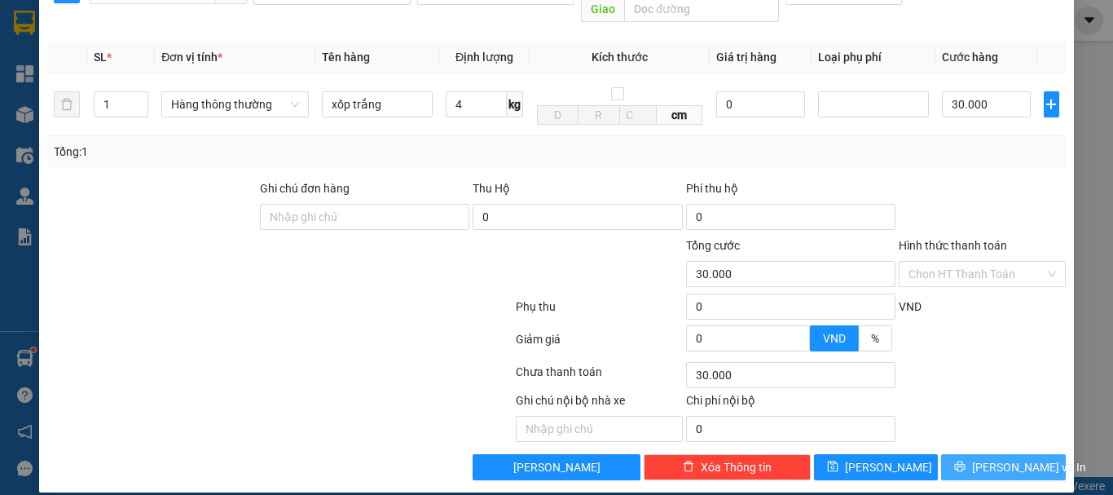
click at [993, 458] on span "[PERSON_NAME] và In" at bounding box center [1029, 467] width 114 height 18
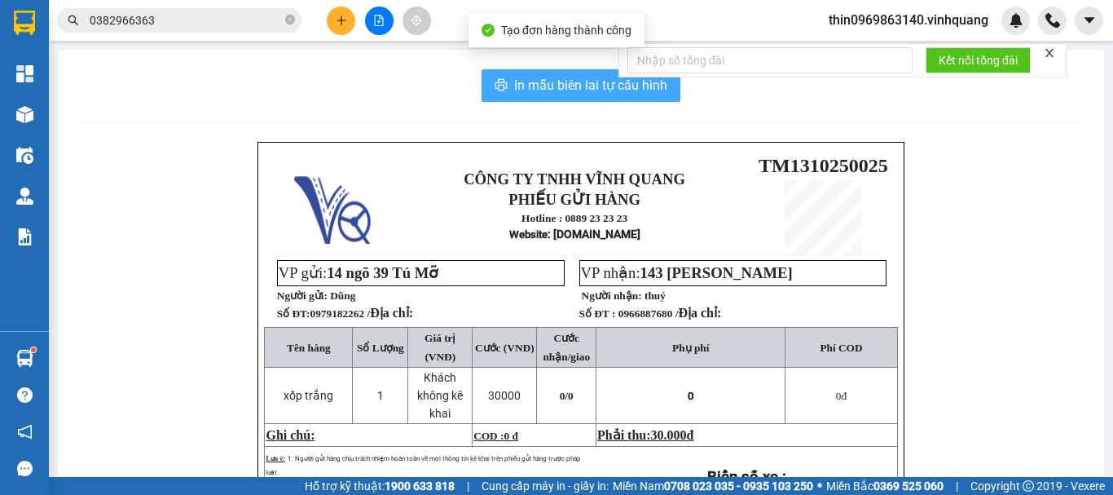
click at [544, 81] on span "In mẫu biên lai tự cấu hình" at bounding box center [590, 85] width 153 height 20
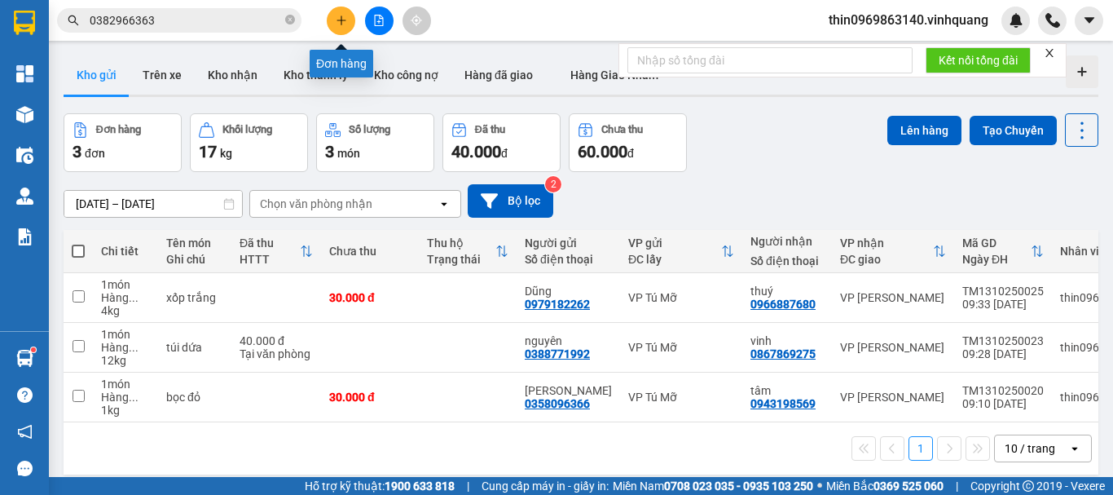
click at [348, 21] on button at bounding box center [341, 21] width 29 height 29
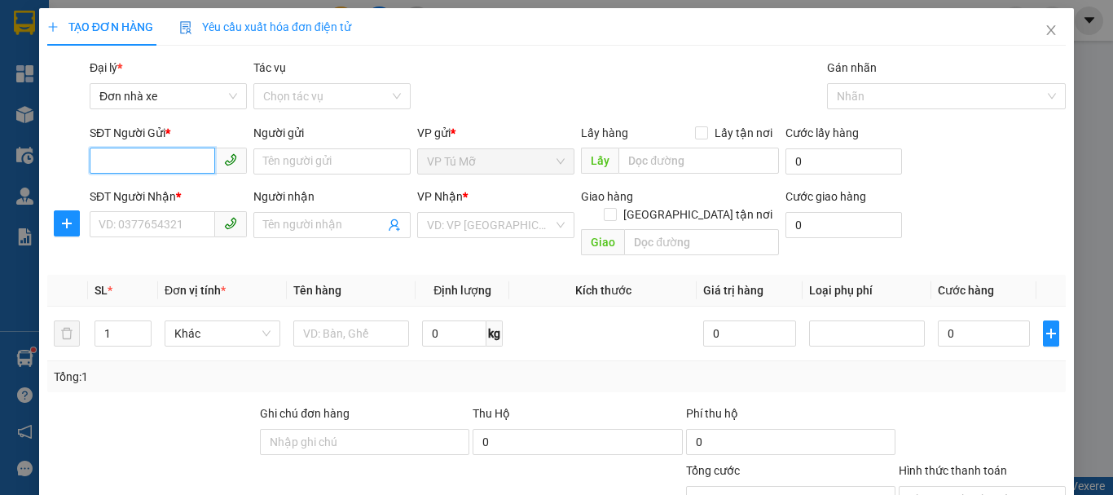
click at [143, 160] on input "SĐT Người Gửi *" at bounding box center [152, 160] width 125 height 26
click at [165, 158] on input "096116806" at bounding box center [152, 160] width 125 height 26
type input "0394642631"
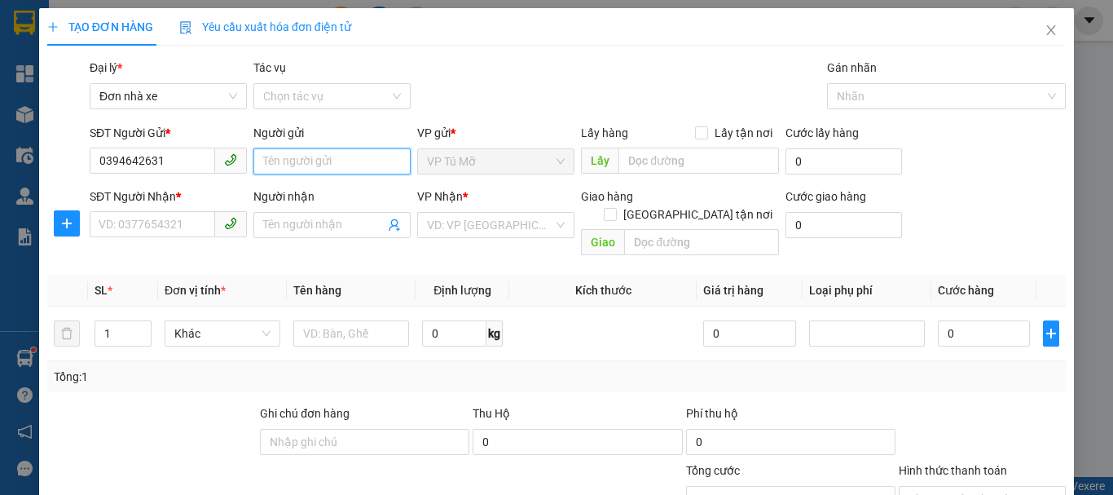
click at [323, 159] on input "Người gửi" at bounding box center [331, 161] width 157 height 26
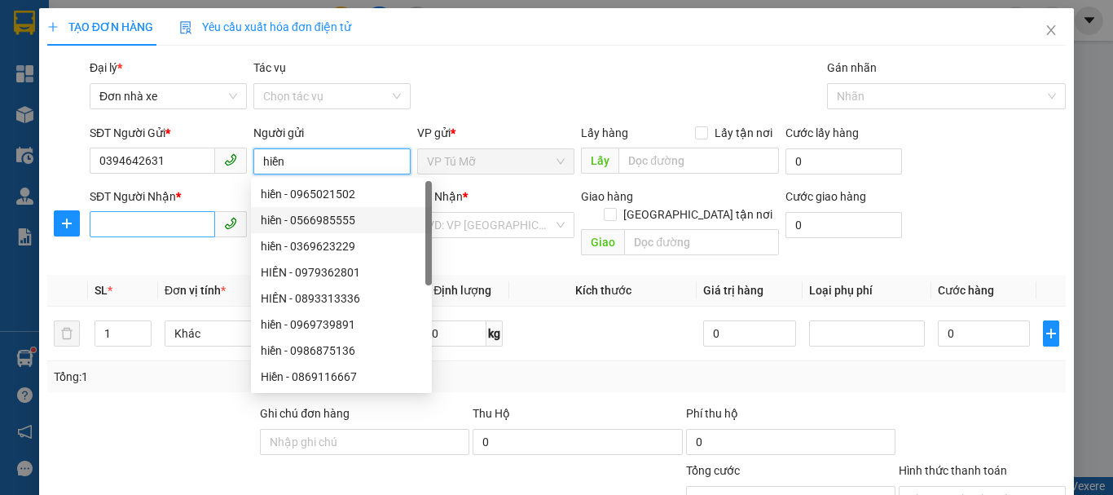
type input "hiền"
click at [179, 227] on input "SĐT Người Nhận *" at bounding box center [152, 224] width 125 height 26
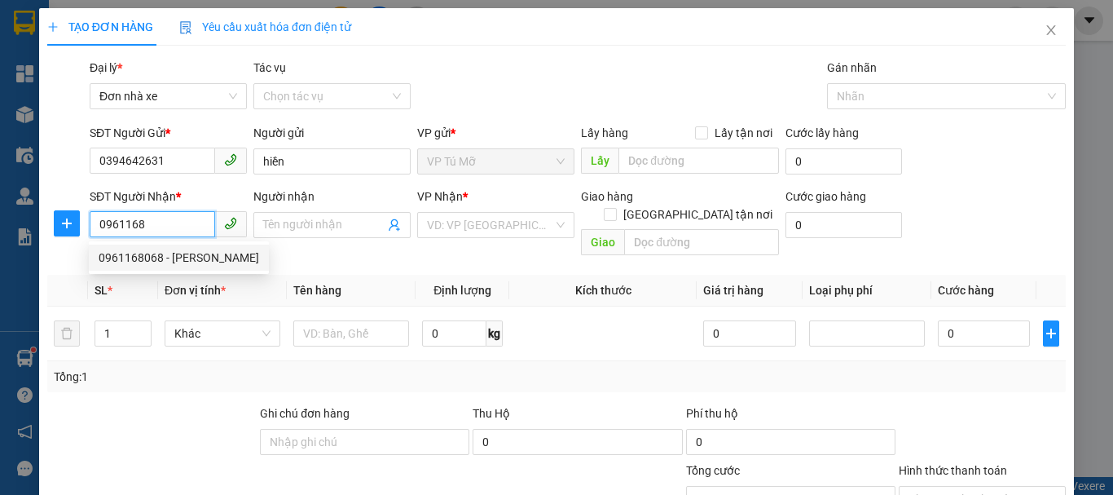
click at [146, 256] on div "0961168068 - [PERSON_NAME]" at bounding box center [179, 258] width 161 height 18
type input "0961168068"
type input "[PERSON_NAME]"
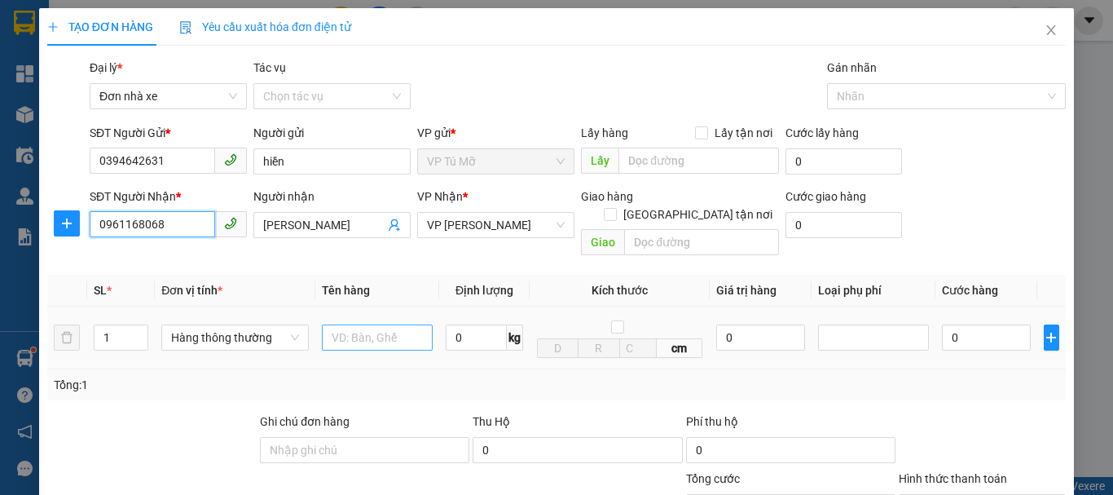
type input "0961168068"
click at [346, 324] on input "text" at bounding box center [377, 337] width 111 height 26
type input "thùng ct"
click at [468, 327] on input "0" at bounding box center [476, 337] width 61 height 26
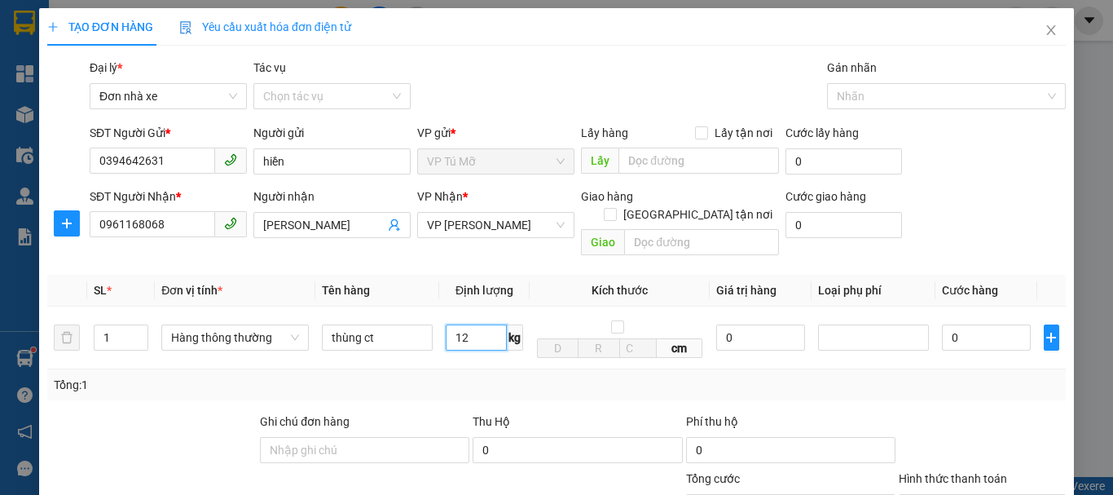
scroll to position [233, 0]
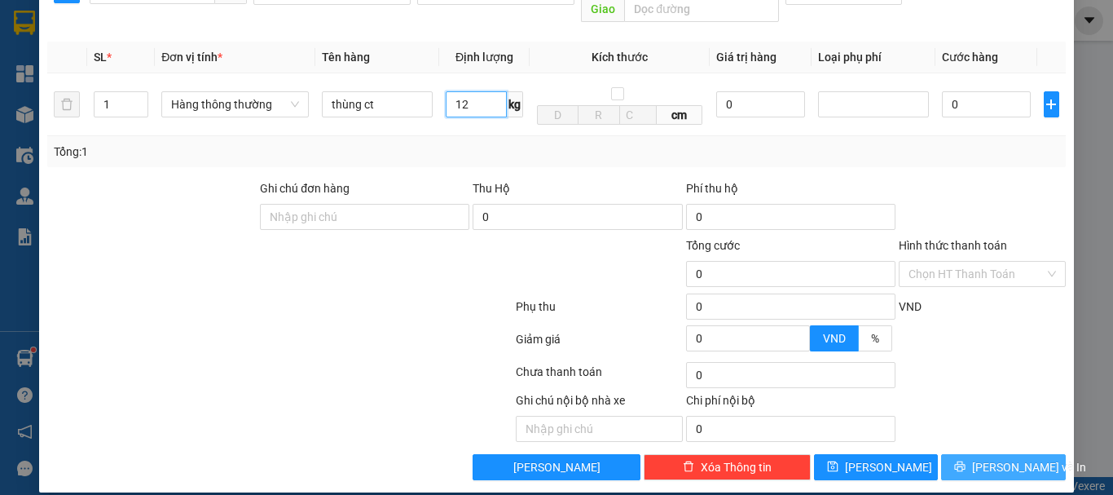
type input "12"
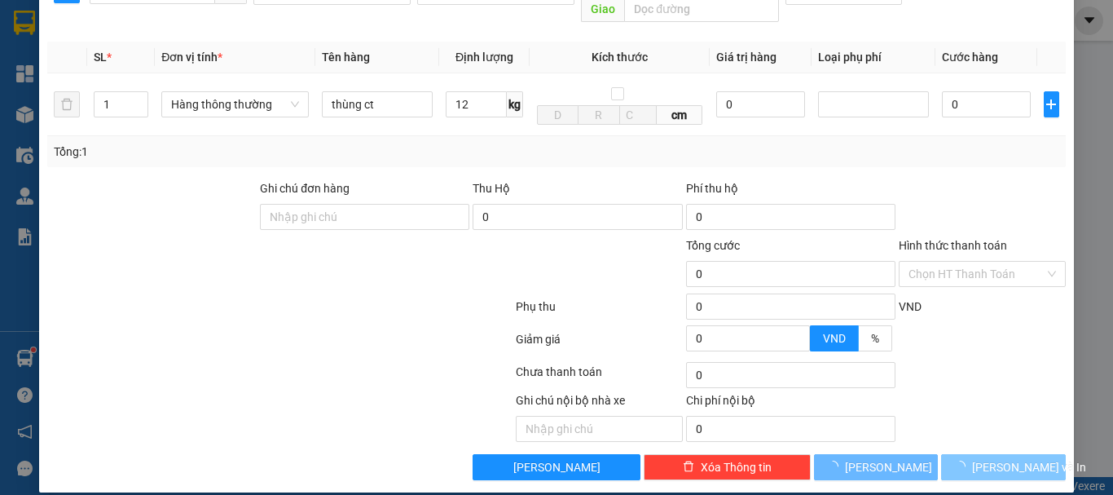
click at [959, 454] on button "[PERSON_NAME] và In" at bounding box center [1003, 467] width 125 height 26
type input "40.000"
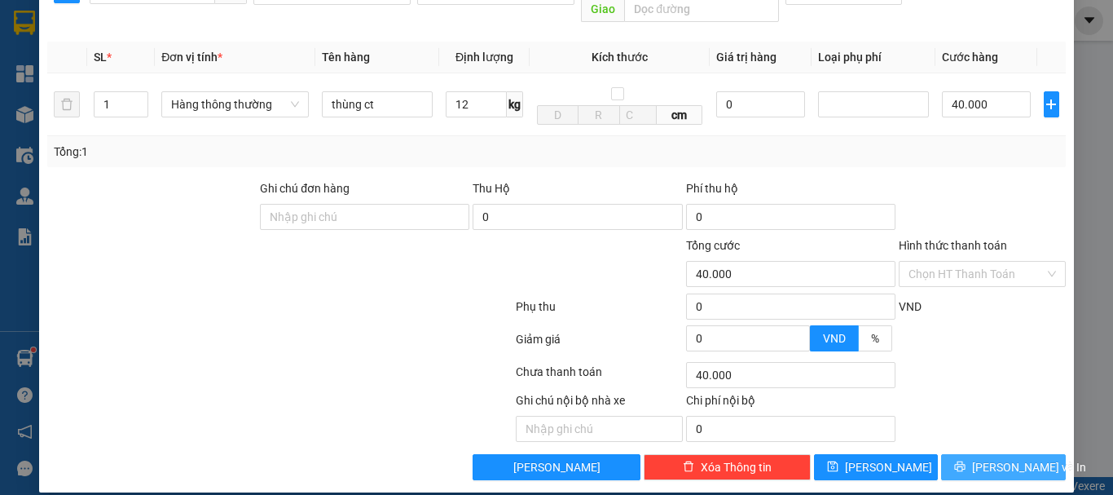
click at [959, 454] on button "[PERSON_NAME] và In" at bounding box center [1003, 467] width 125 height 26
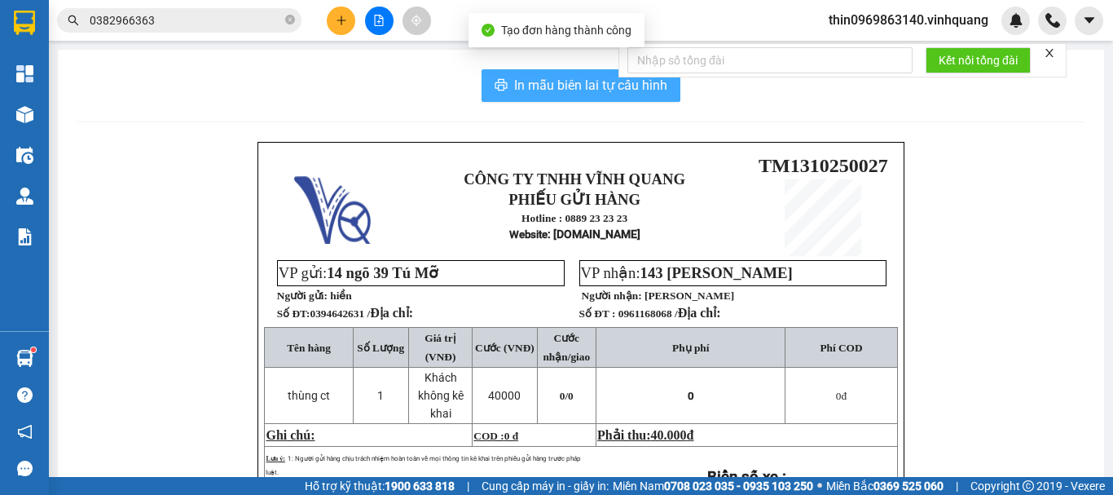
click at [591, 94] on span "In mẫu biên lai tự cấu hình" at bounding box center [590, 85] width 153 height 20
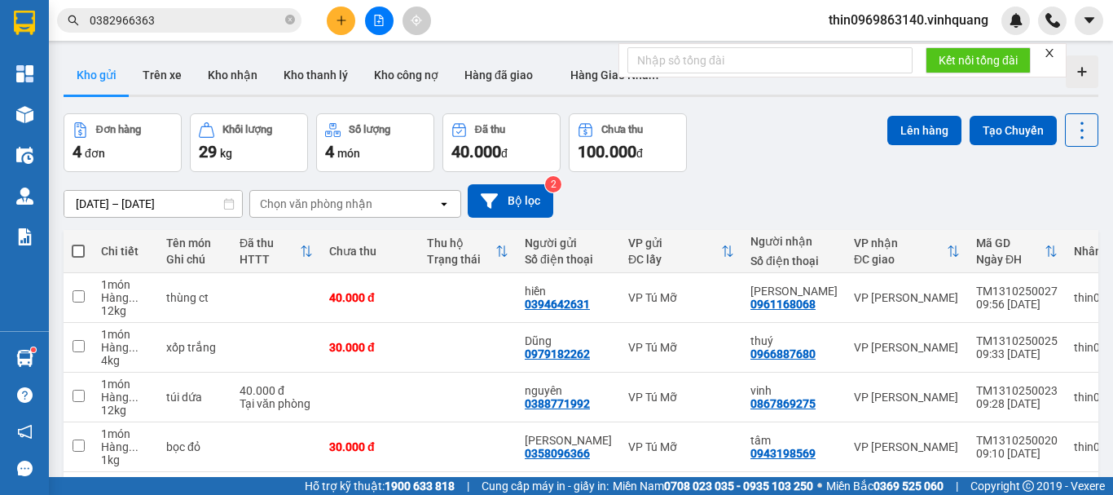
click at [213, 29] on input "0382966363" at bounding box center [186, 20] width 192 height 18
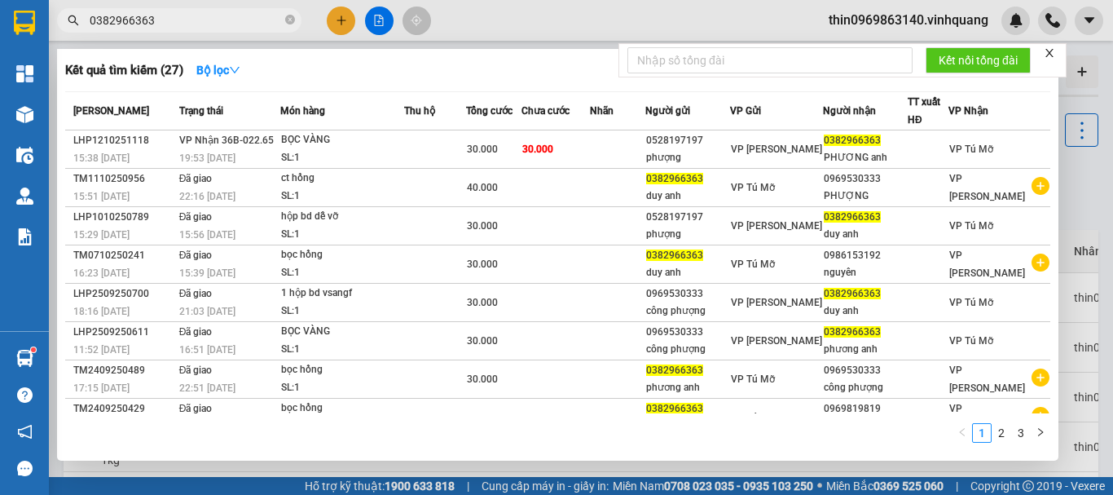
click at [213, 29] on input "0382966363" at bounding box center [186, 20] width 192 height 18
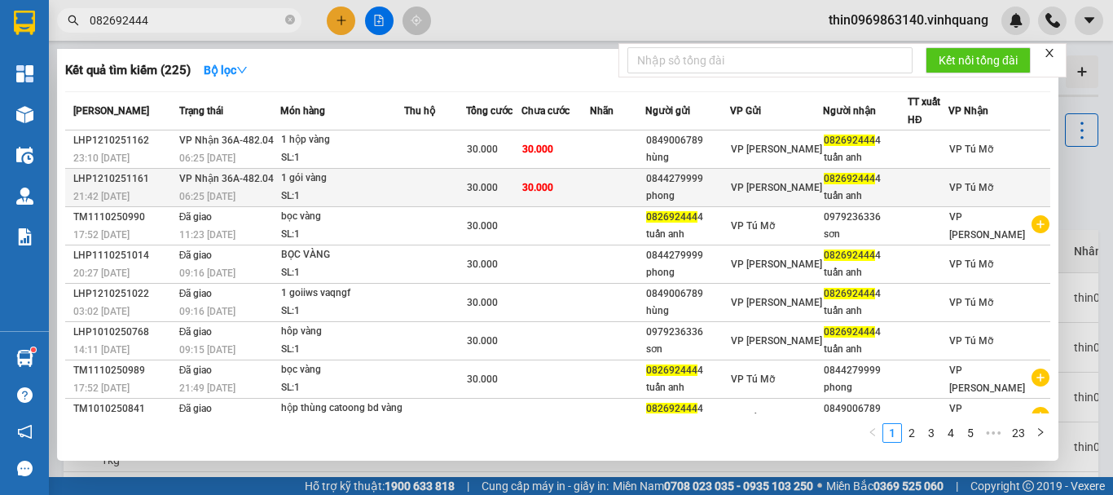
type input "082692444"
click at [238, 178] on span "VP Nhận 36A-482.04" at bounding box center [226, 178] width 95 height 11
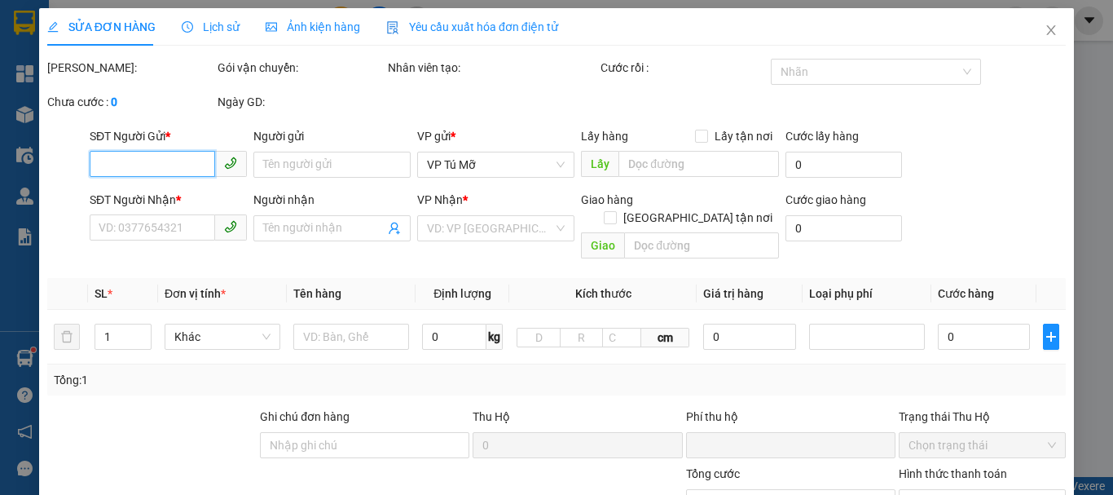
type input "0844279999"
type input "phong"
type input "0826924444"
type input "tuấn anh"
type input "0"
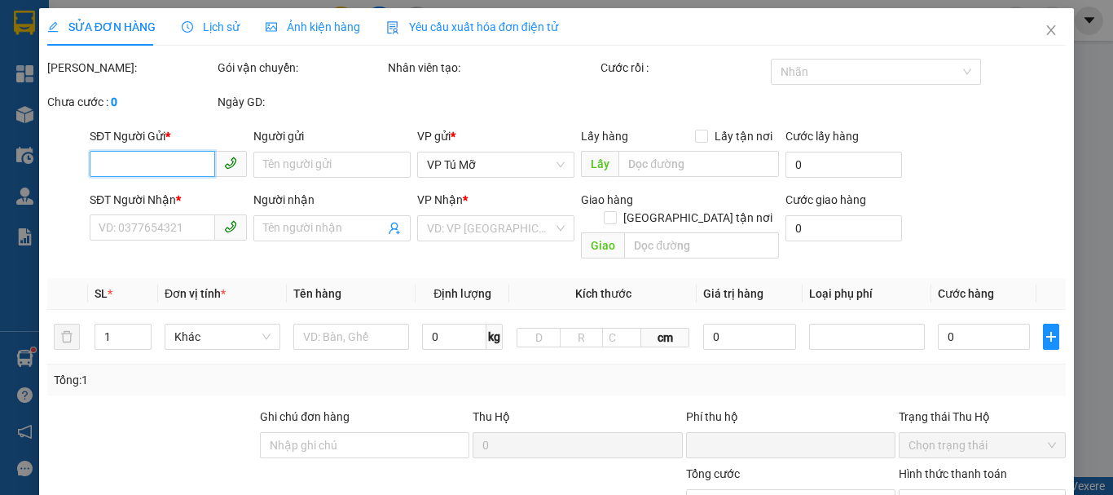
type input "30.000"
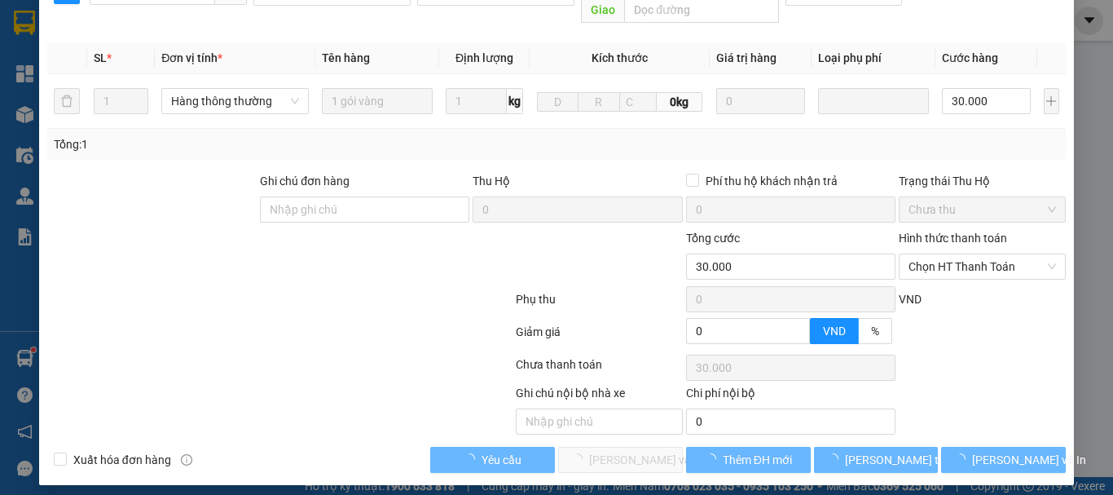
scroll to position [245, 0]
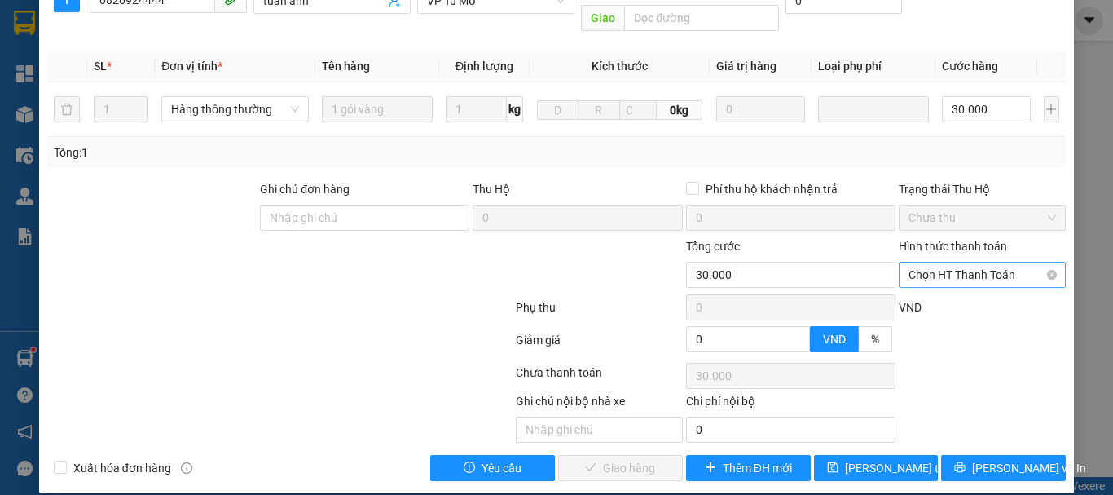
click at [973, 262] on span "Chọn HT Thanh Toán" at bounding box center [982, 274] width 147 height 24
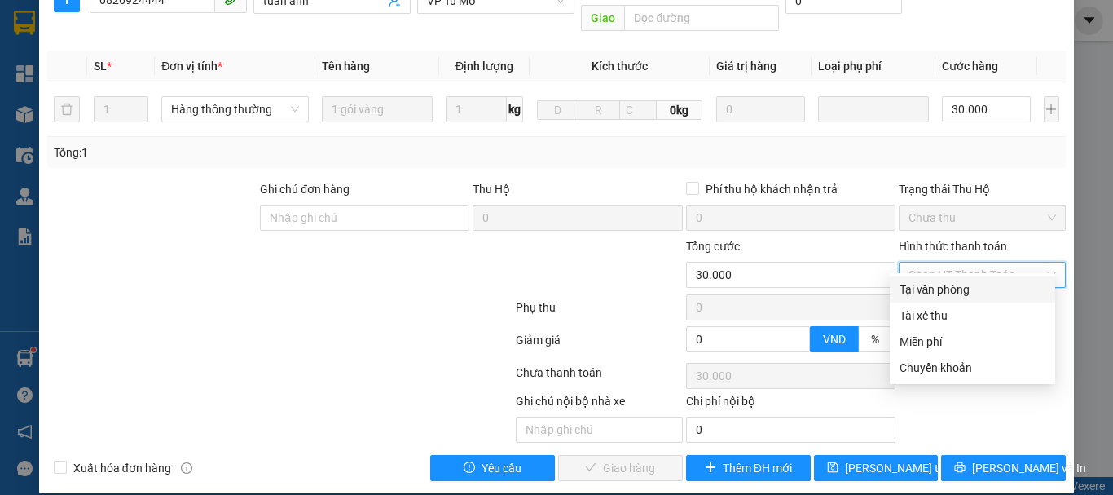
click at [957, 292] on div "Tại văn phòng" at bounding box center [973, 289] width 146 height 18
type input "0"
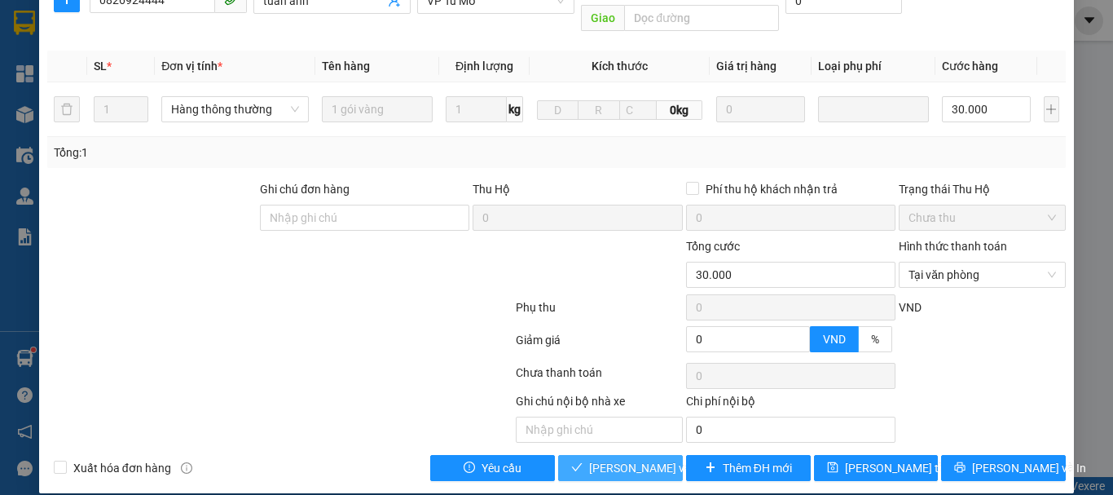
click at [622, 459] on span "[PERSON_NAME] và Giao hàng" at bounding box center [667, 468] width 156 height 18
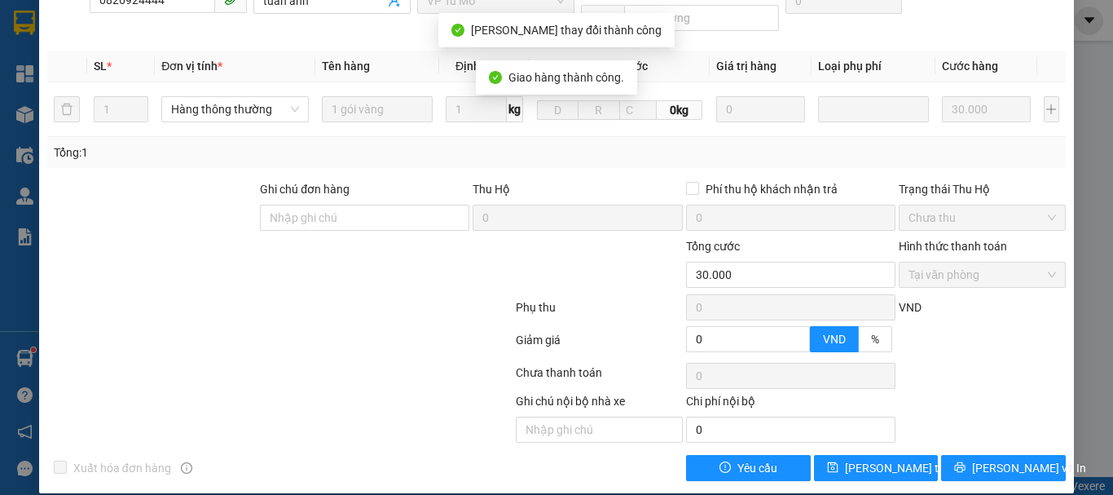
scroll to position [19, 0]
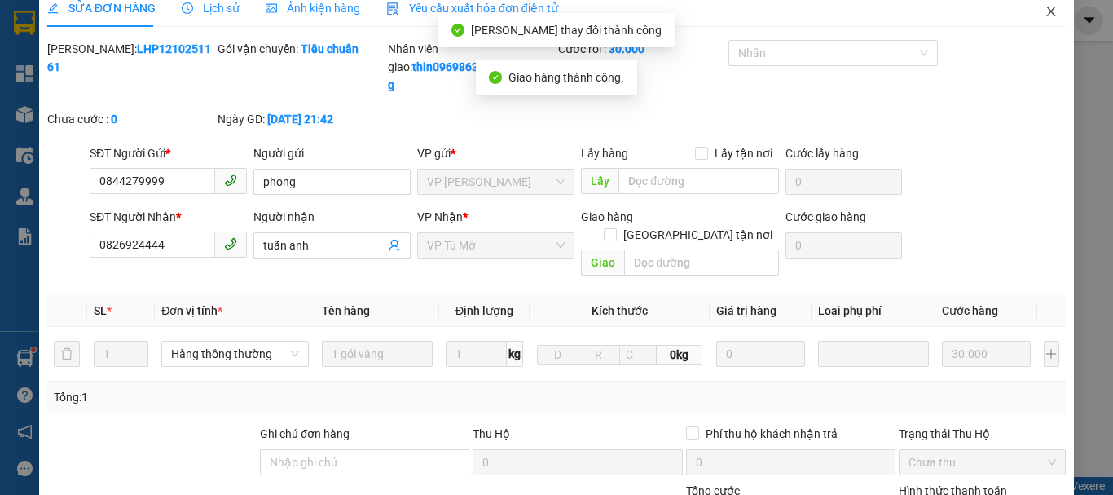
click at [1047, 10] on icon "close" at bounding box center [1051, 12] width 9 height 10
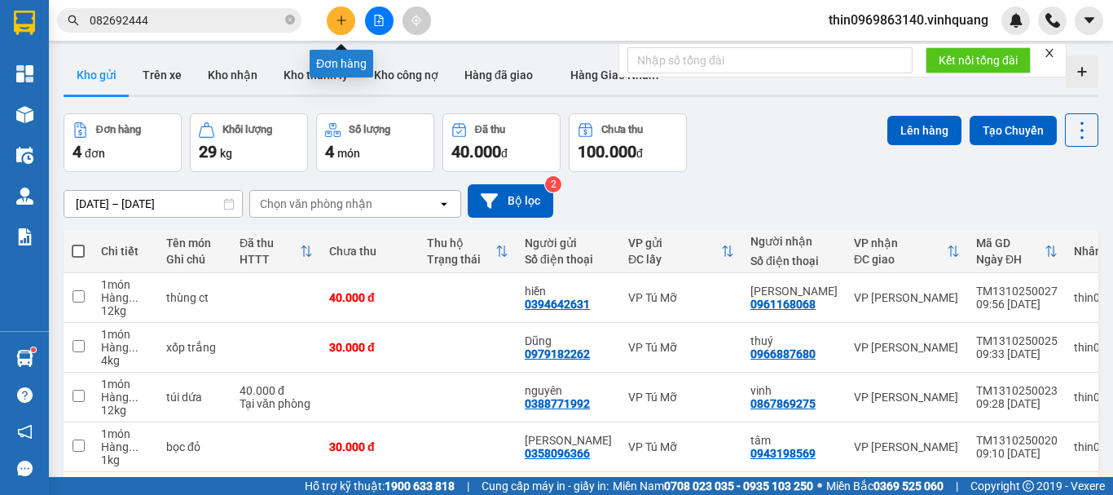
click at [338, 21] on icon "plus" at bounding box center [341, 20] width 11 height 11
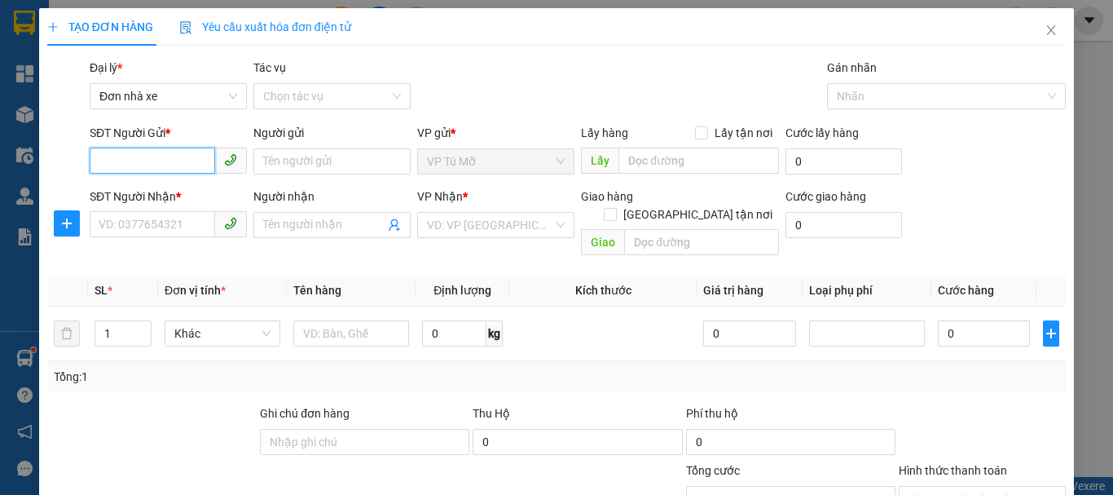
click at [156, 156] on input "SĐT Người Gửi *" at bounding box center [152, 160] width 125 height 26
type input "0989507921"
click at [187, 192] on div "0989507921 - luận" at bounding box center [167, 194] width 136 height 18
type input "luận"
type input "0826642888"
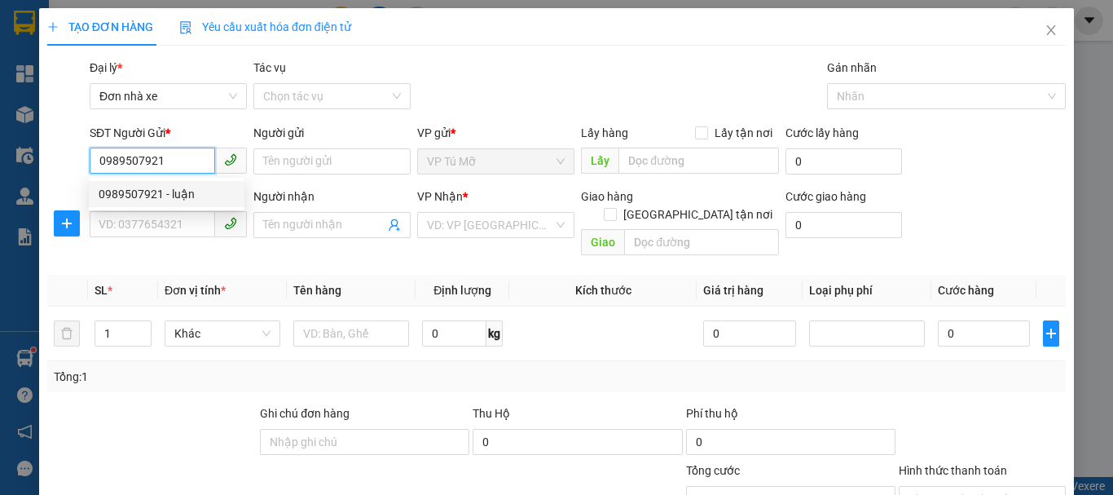
type input "toàn"
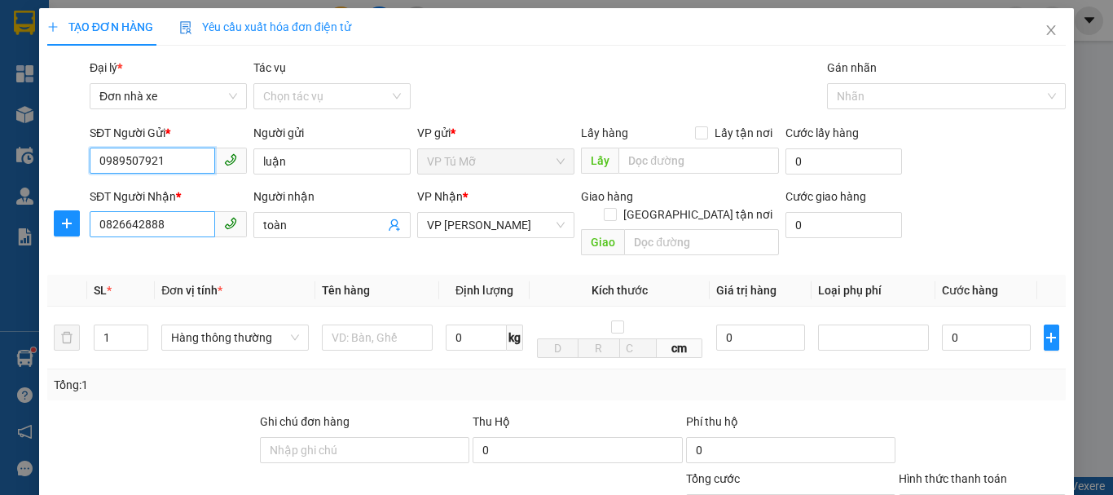
type input "0989507921"
click at [186, 228] on input "0826642888" at bounding box center [152, 224] width 125 height 26
type input "0827688383"
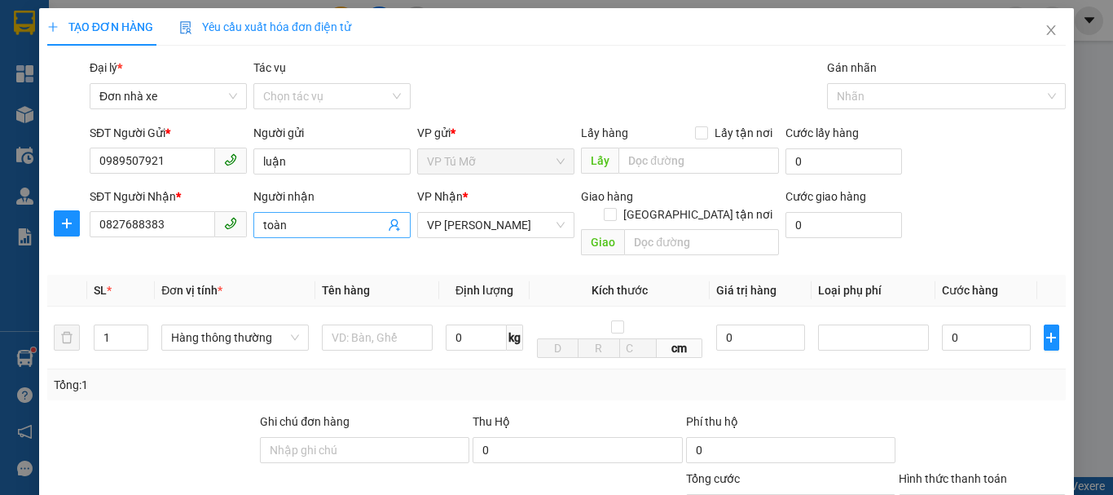
click at [304, 217] on input "toàn" at bounding box center [323, 225] width 121 height 18
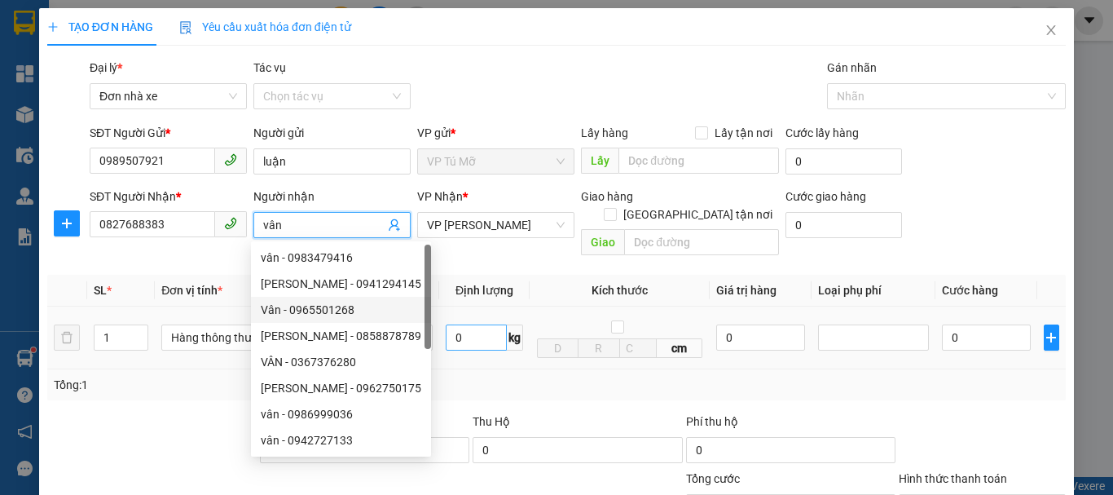
type input "vân"
click at [468, 324] on input "0" at bounding box center [476, 337] width 61 height 26
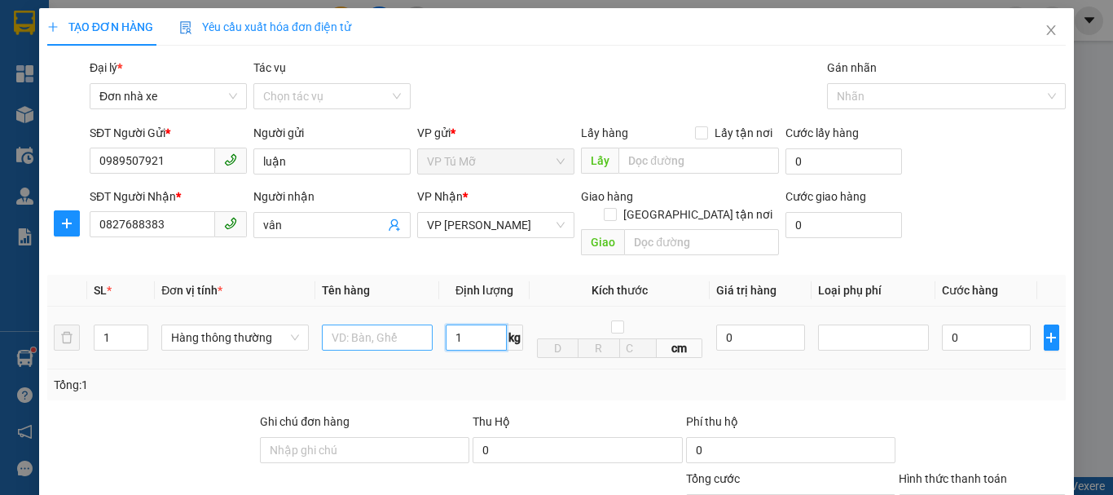
type input "1"
click at [385, 327] on input "text" at bounding box center [377, 337] width 111 height 26
type input "ho"
type input "30.000"
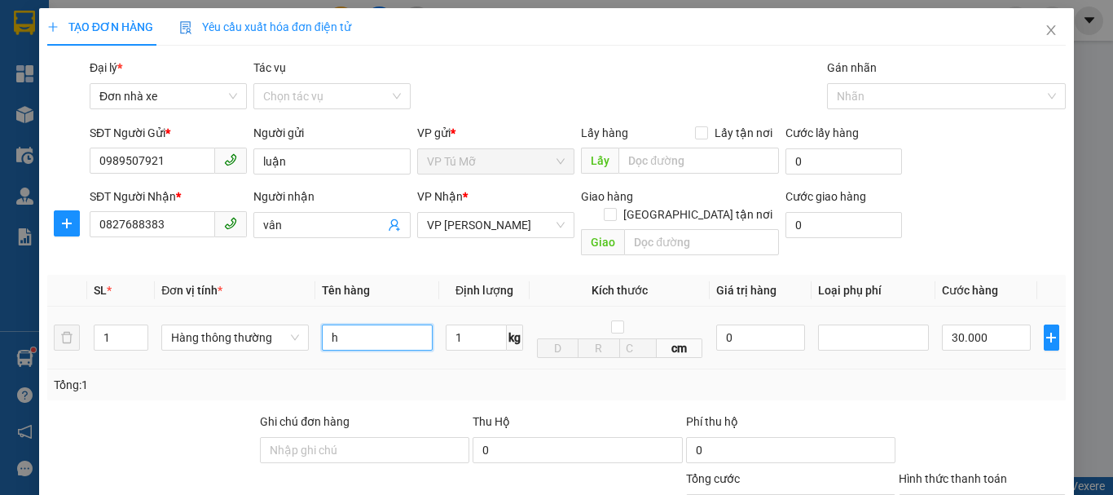
type input "30.000"
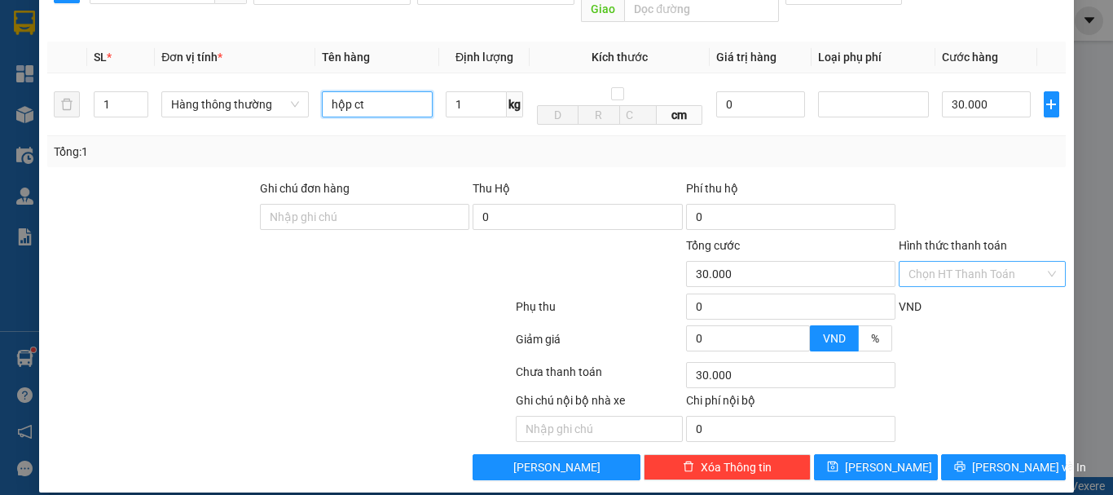
type input "hộp ct"
click at [992, 262] on input "Hình thức thanh toán" at bounding box center [977, 274] width 136 height 24
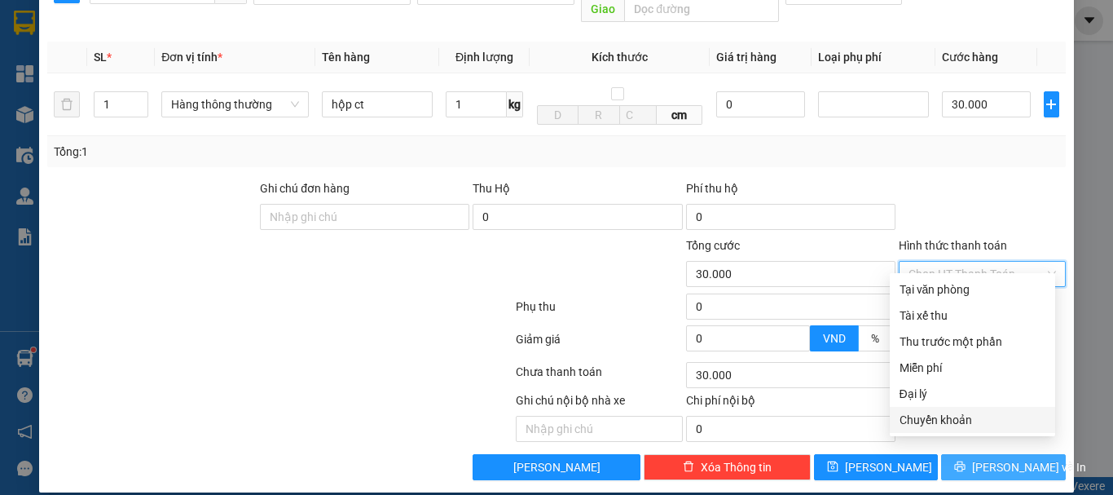
click at [1012, 458] on span "[PERSON_NAME] và In" at bounding box center [1029, 467] width 114 height 18
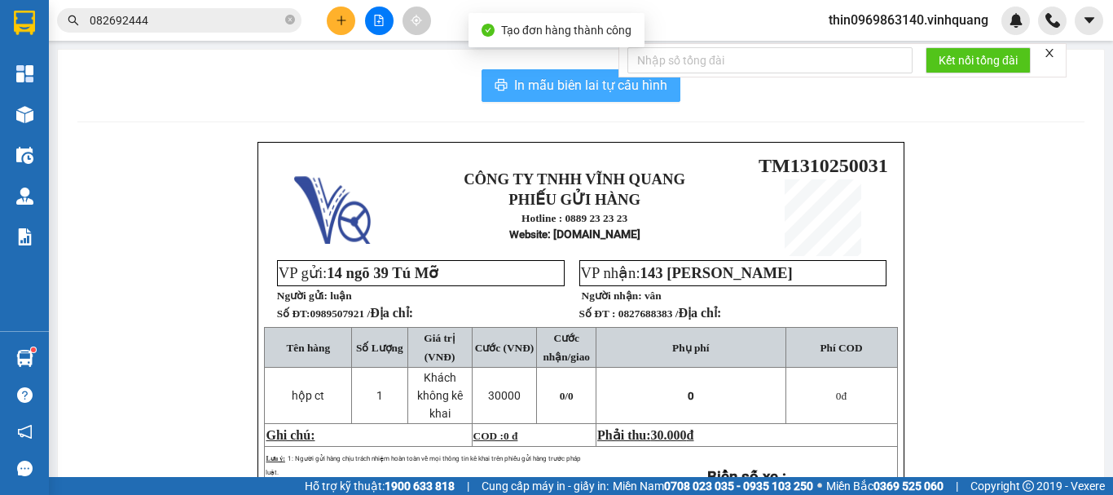
click at [579, 89] on span "In mẫu biên lai tự cấu hình" at bounding box center [590, 85] width 153 height 20
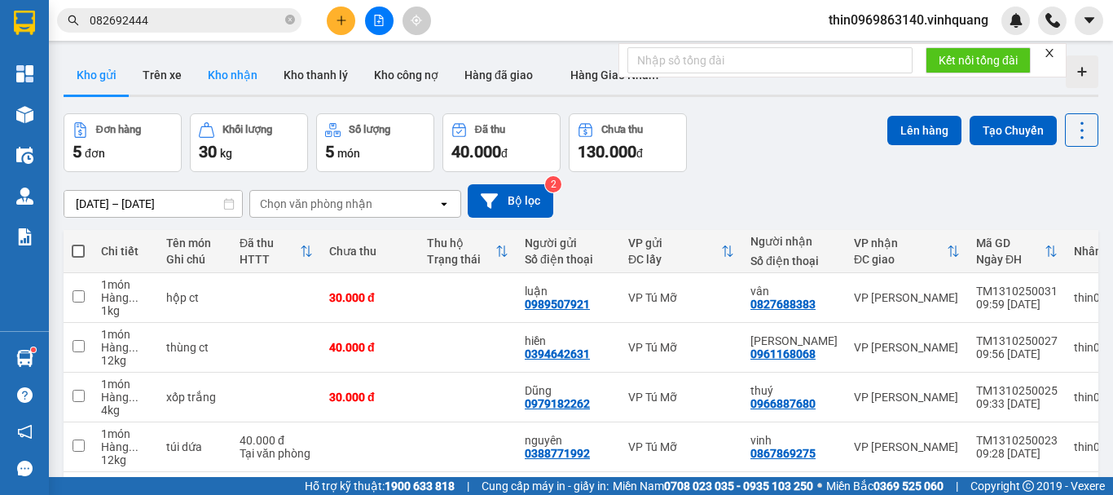
click at [220, 75] on button "Kho nhận" at bounding box center [233, 74] width 76 height 39
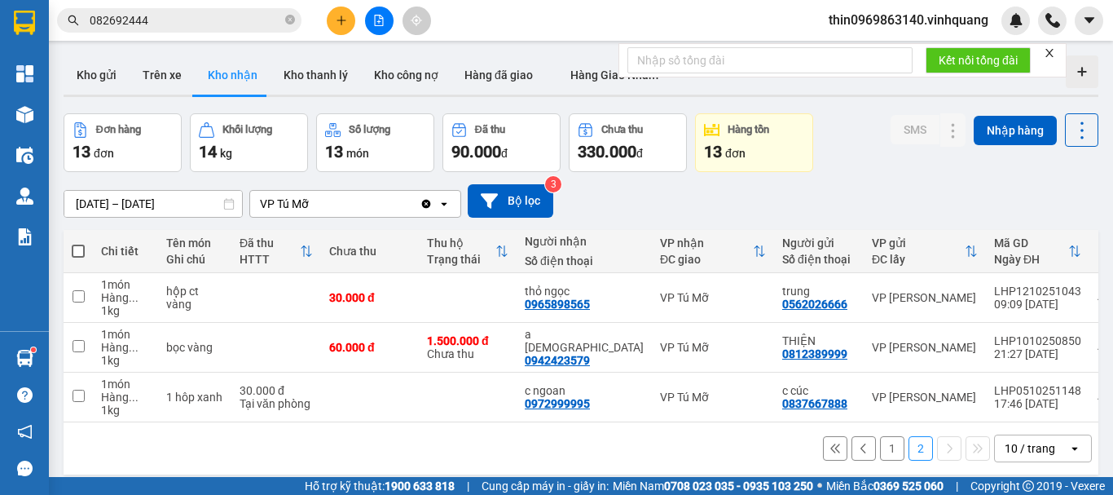
click at [880, 460] on button "1" at bounding box center [892, 448] width 24 height 24
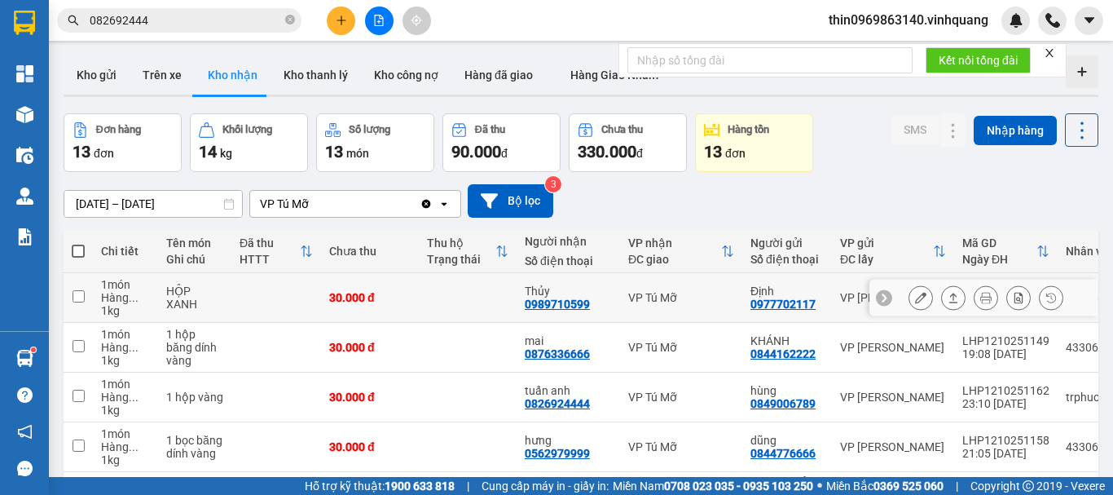
click at [77, 290] on input "checkbox" at bounding box center [79, 296] width 12 height 12
checkbox input "true"
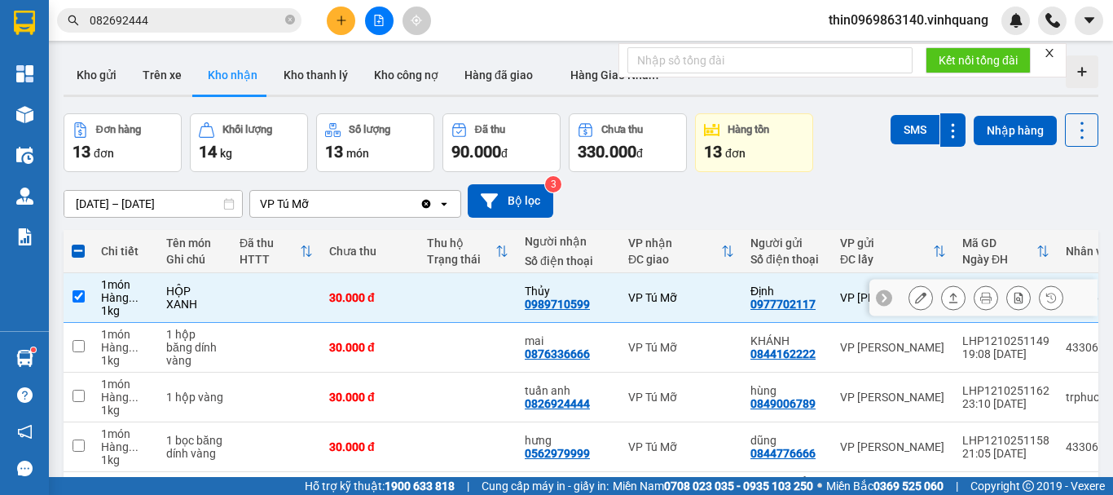
click at [948, 299] on icon at bounding box center [953, 297] width 11 height 11
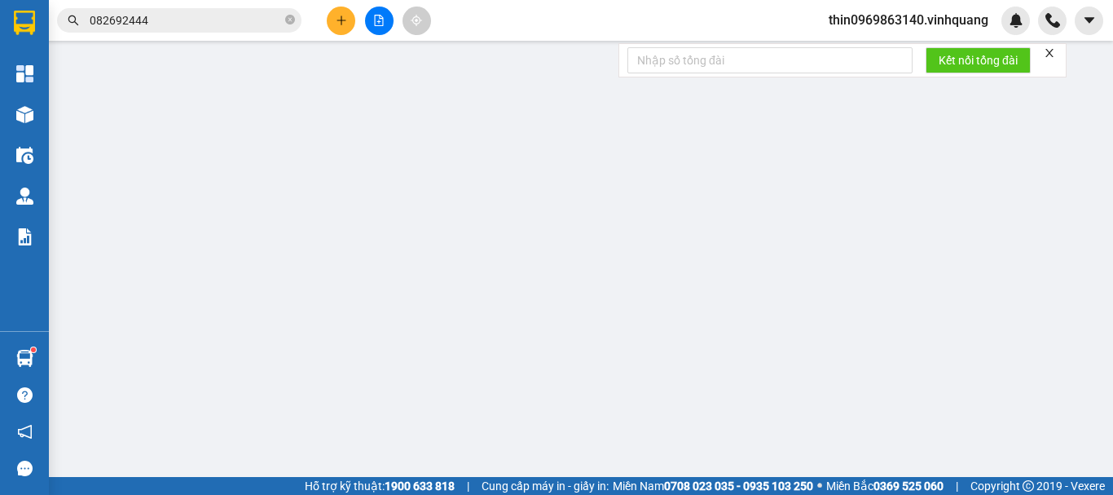
type input "0977702117"
type input "Định"
type input "0989710599"
type input "Thủy"
type input "0"
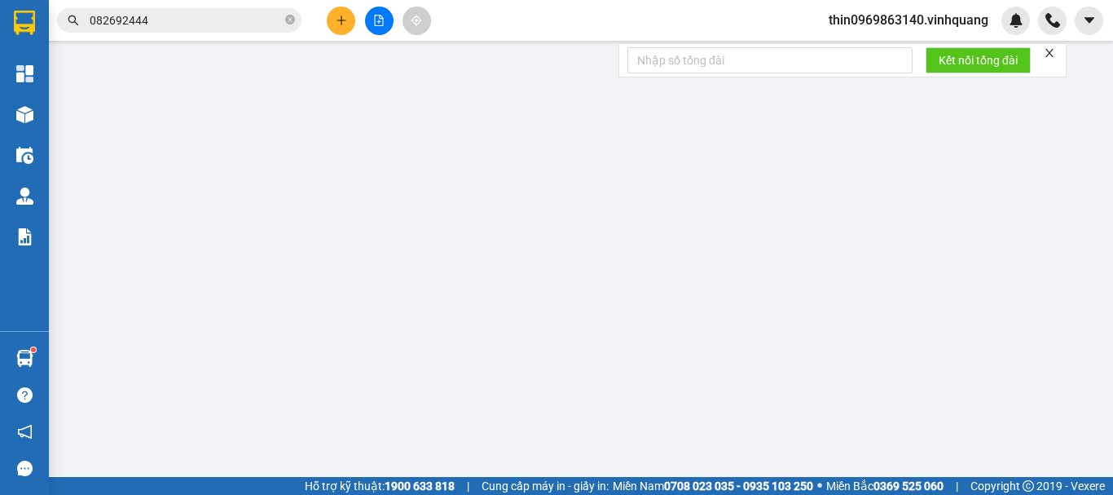
type input "30.000"
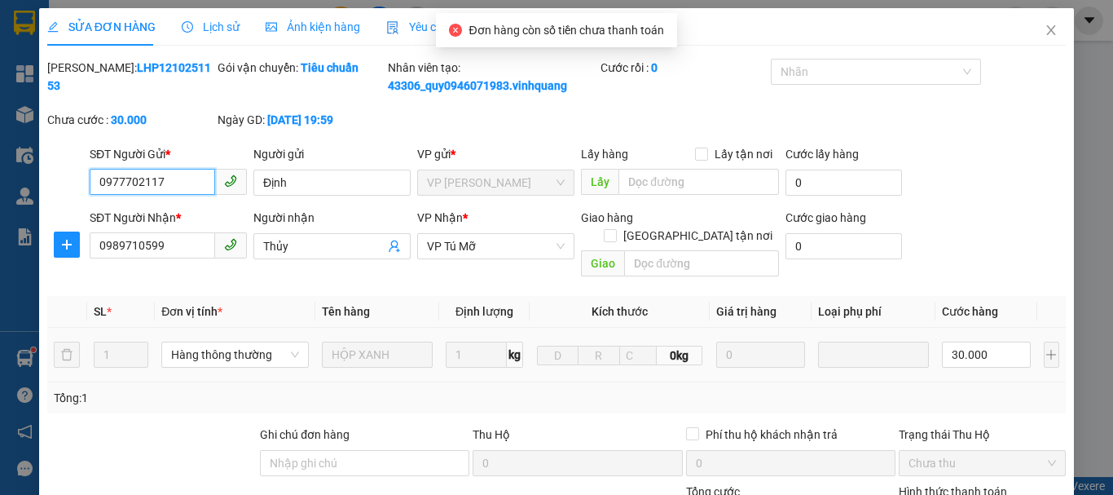
scroll to position [245, 0]
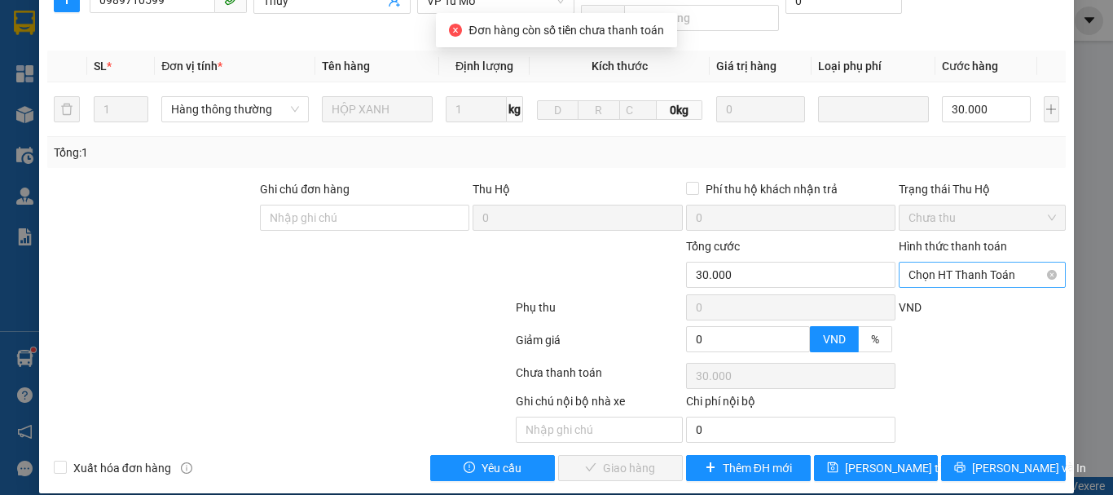
click at [966, 262] on span "Chọn HT Thanh Toán" at bounding box center [982, 274] width 147 height 24
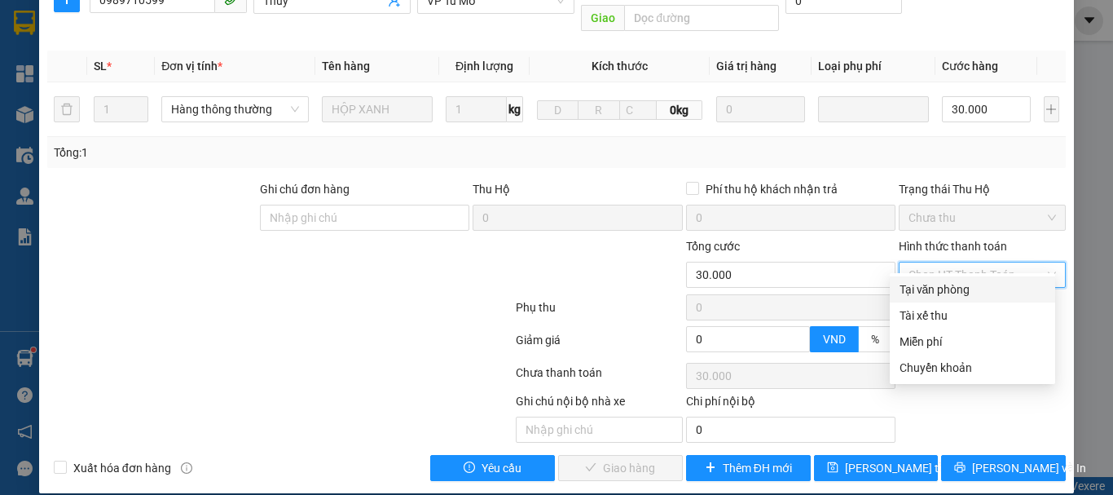
click at [942, 296] on div "Tại văn phòng" at bounding box center [973, 289] width 146 height 18
type input "0"
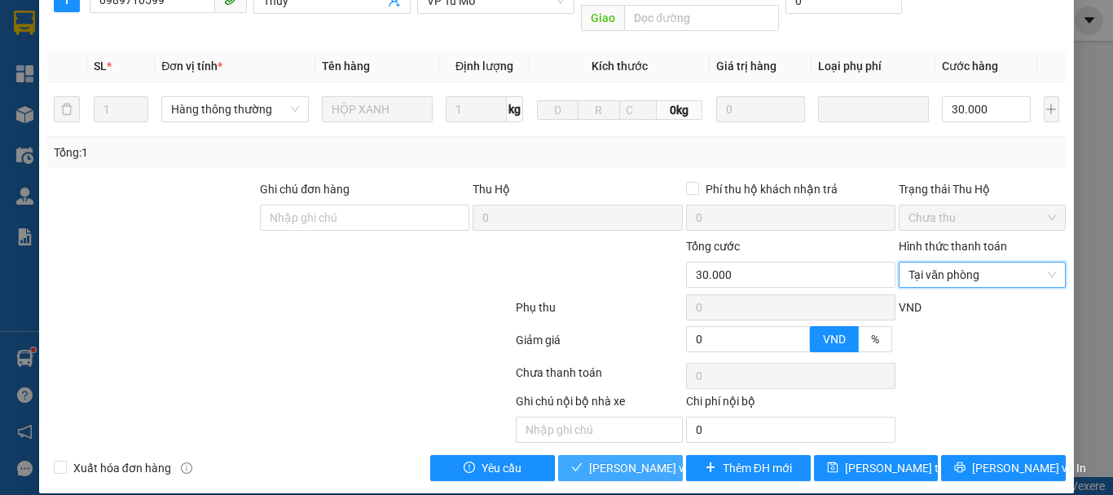
click at [626, 459] on span "[PERSON_NAME] và Giao hàng" at bounding box center [667, 468] width 156 height 18
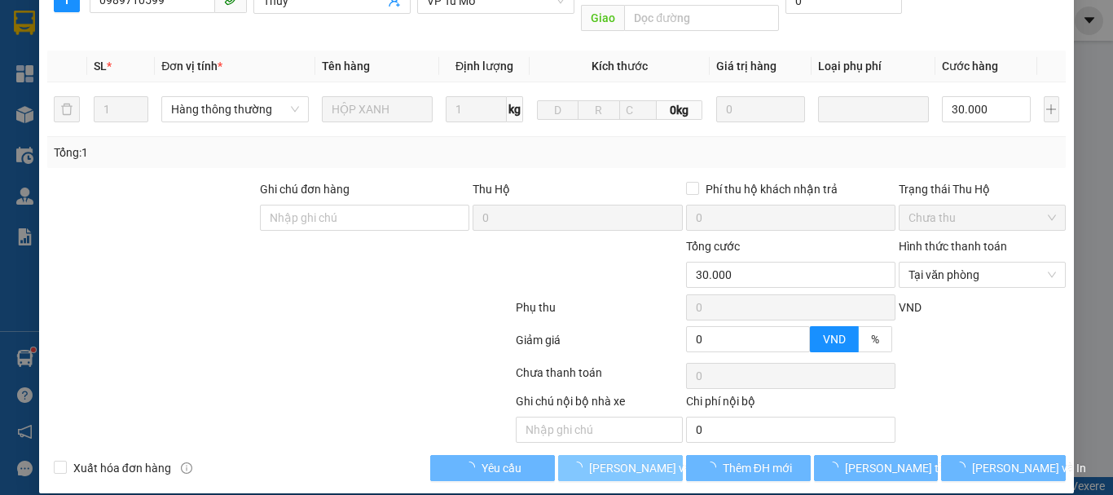
scroll to position [1, 0]
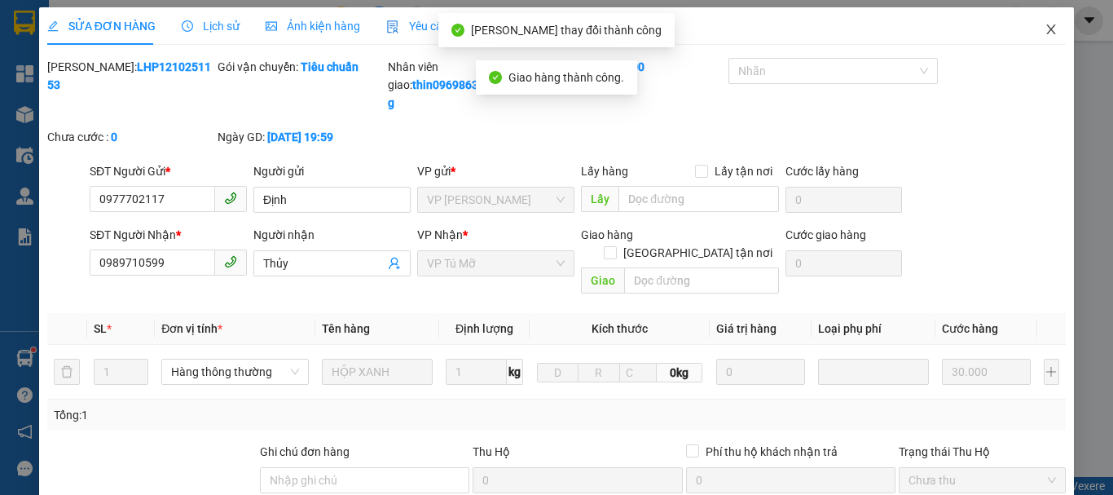
click at [1047, 33] on icon "close" at bounding box center [1051, 29] width 9 height 10
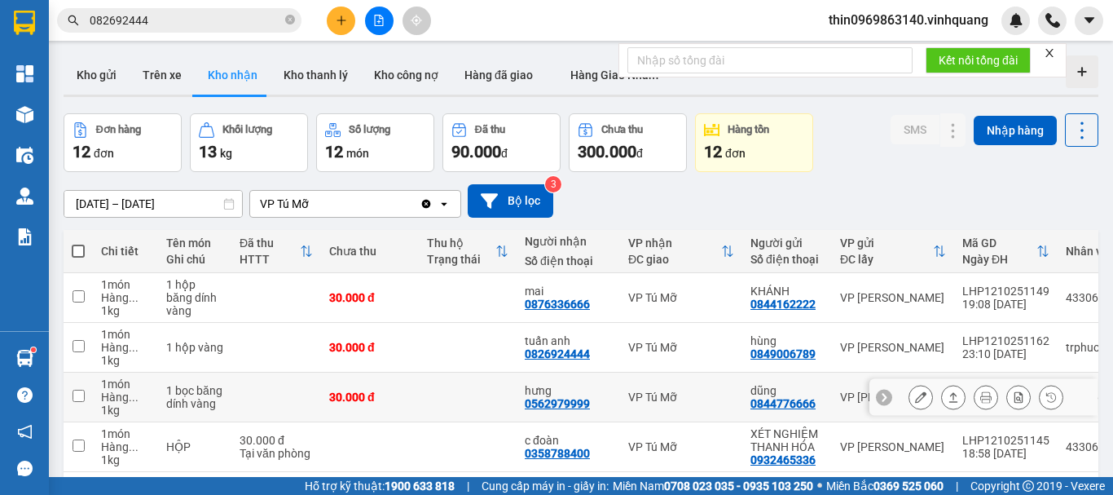
scroll to position [81, 0]
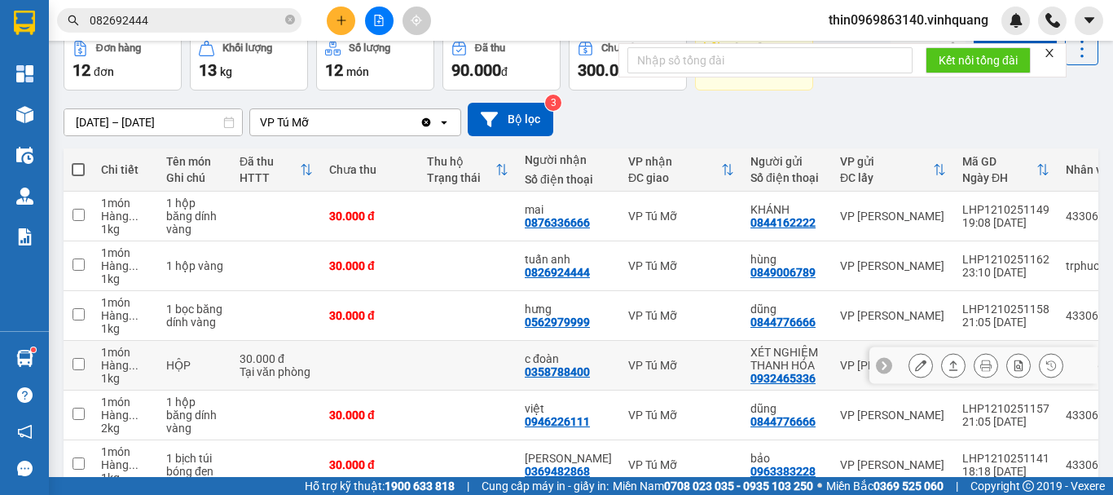
click at [86, 363] on td at bounding box center [78, 366] width 29 height 50
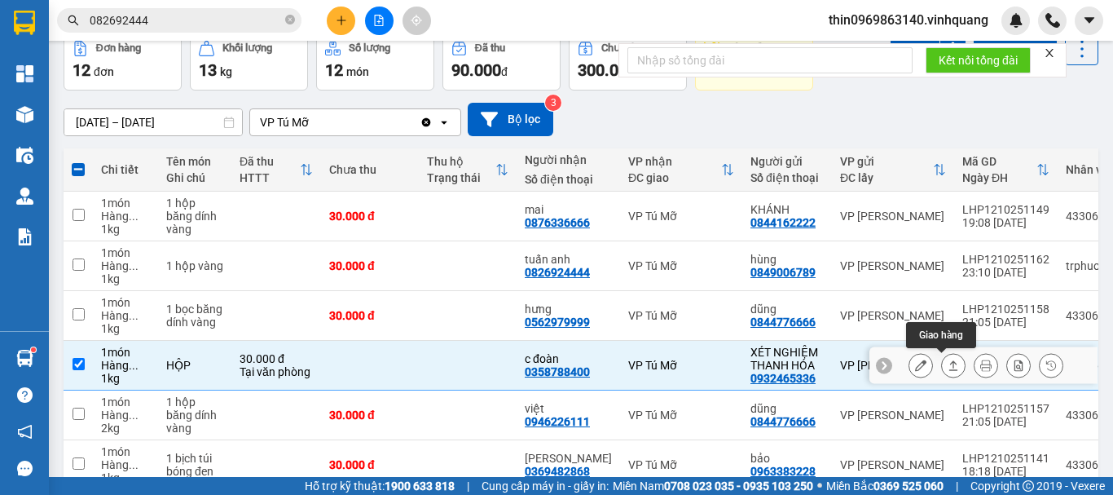
click at [948, 363] on icon at bounding box center [953, 364] width 11 height 11
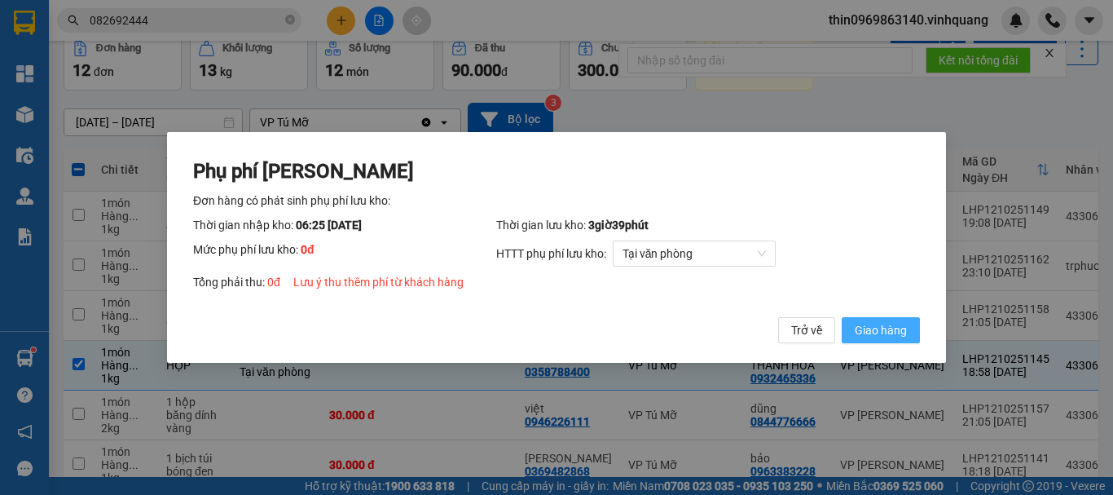
click at [876, 332] on span "Giao hàng" at bounding box center [881, 330] width 52 height 18
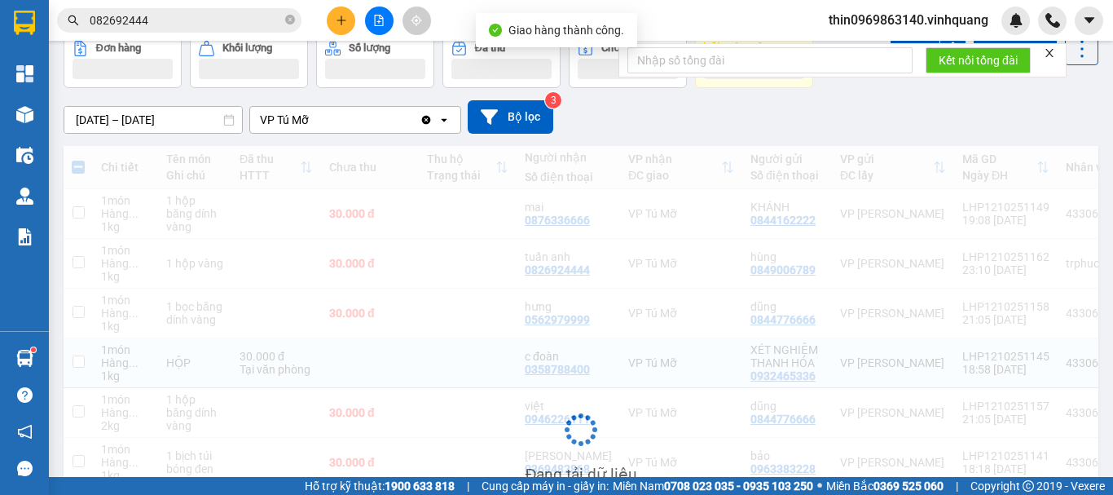
checkbox input "false"
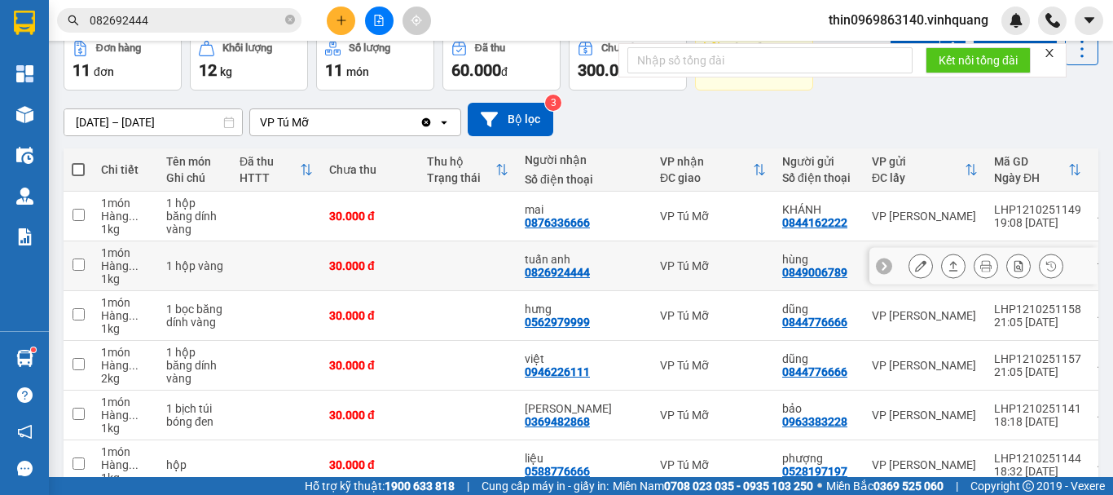
click at [75, 269] on input "checkbox" at bounding box center [79, 264] width 12 height 12
checkbox input "true"
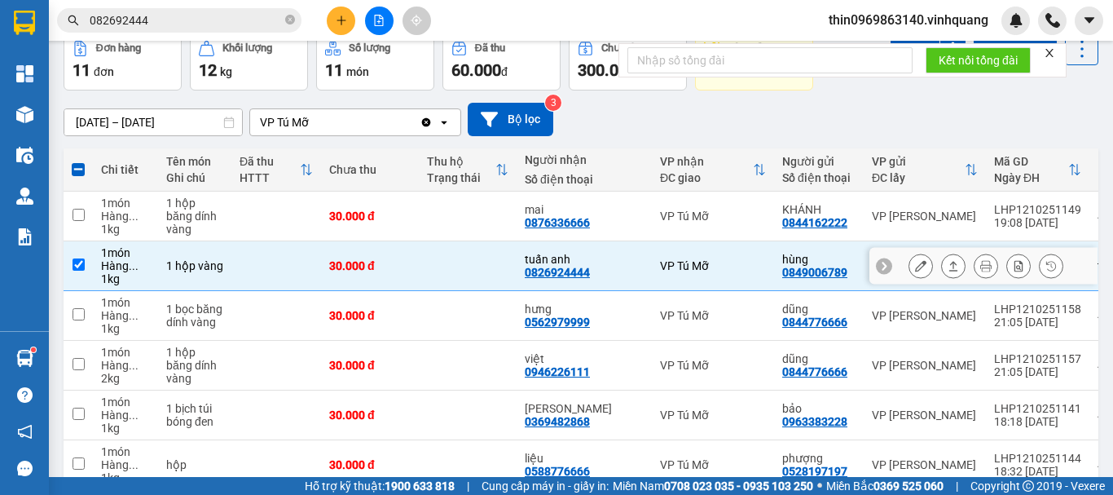
click at [942, 265] on button at bounding box center [953, 266] width 23 height 29
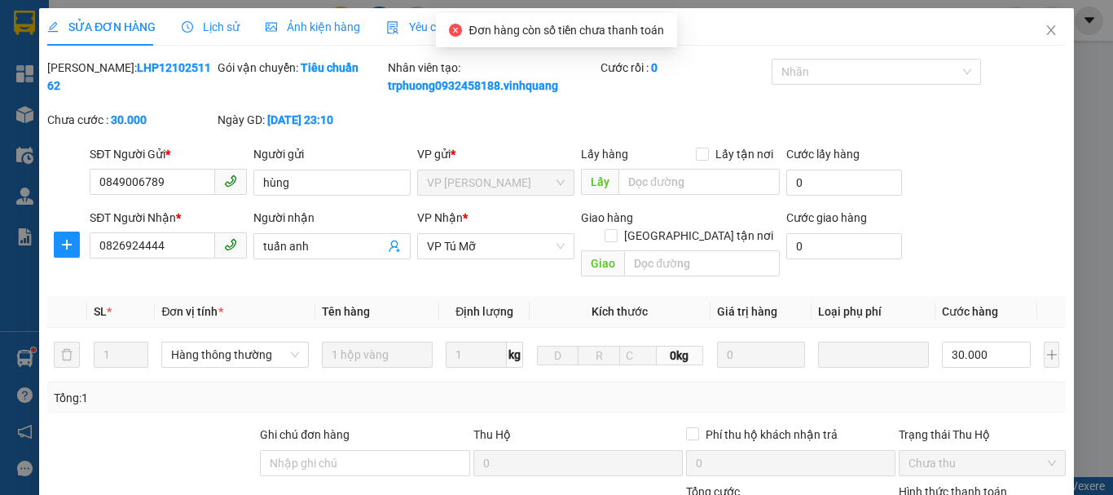
type input "0849006789"
type input "hùng"
type input "0826924444"
type input "tuấn anh"
type input "0"
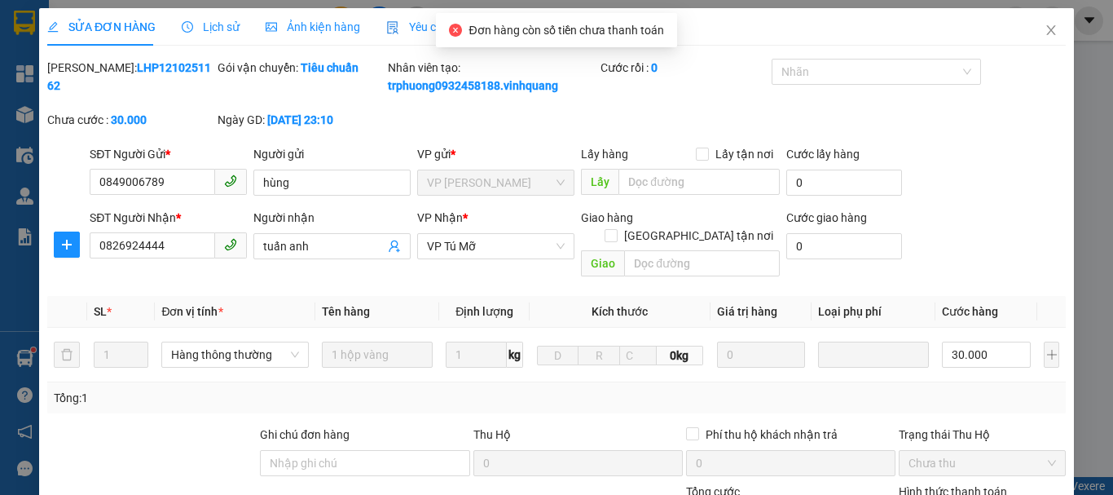
type input "30.000"
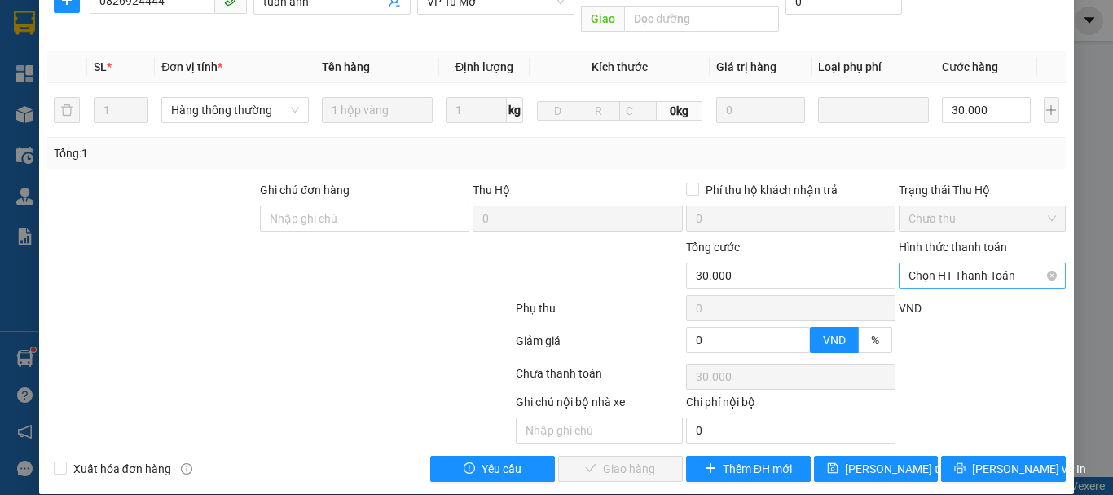
click at [963, 266] on span "Chọn HT Thanh Toán" at bounding box center [982, 275] width 147 height 24
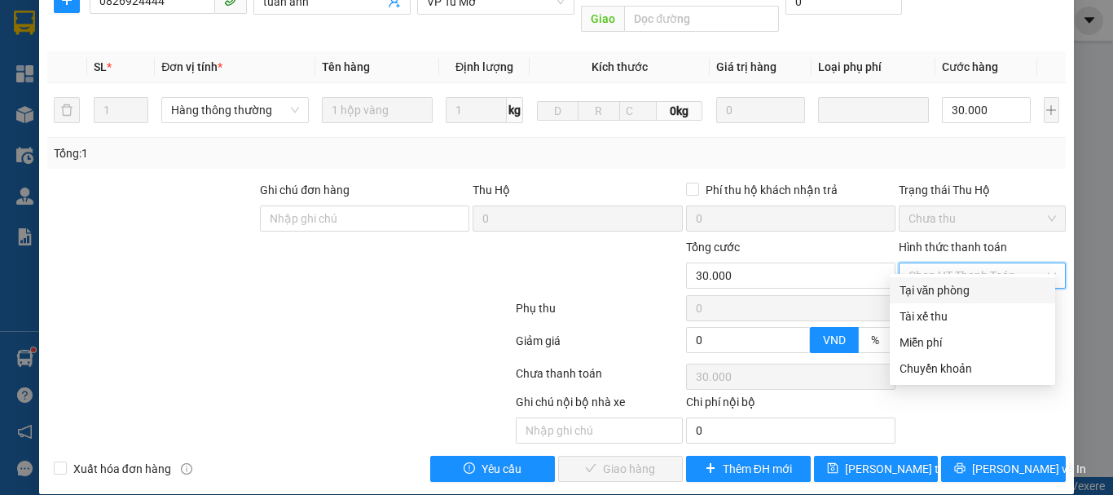
click at [954, 291] on div "Tại văn phòng" at bounding box center [973, 290] width 146 height 18
type input "0"
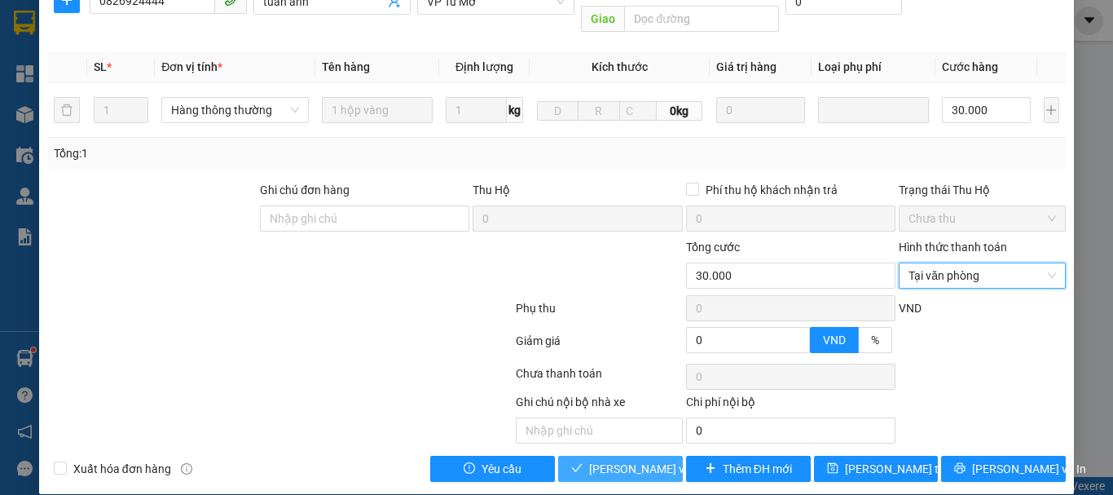
click at [596, 460] on span "[PERSON_NAME] và Giao hàng" at bounding box center [667, 469] width 156 height 18
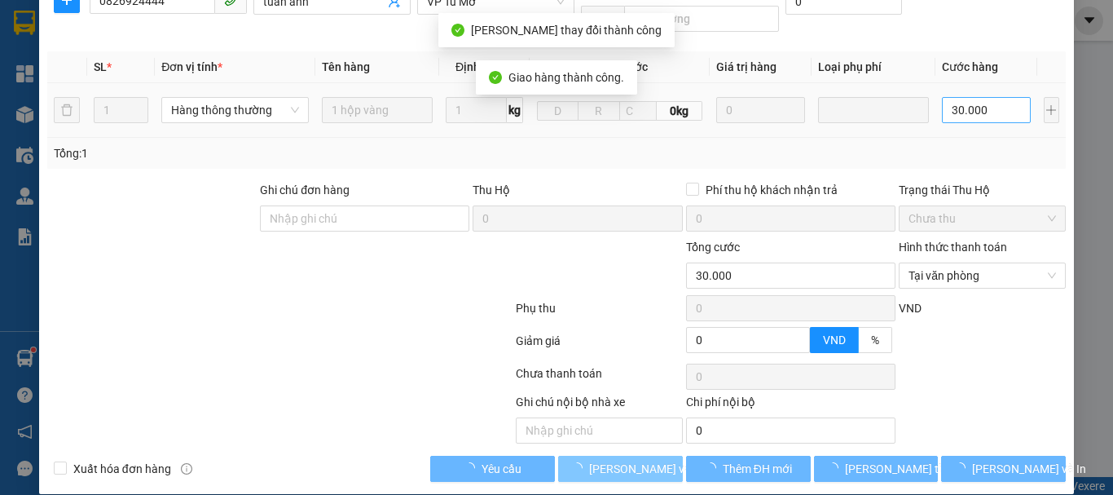
scroll to position [0, 0]
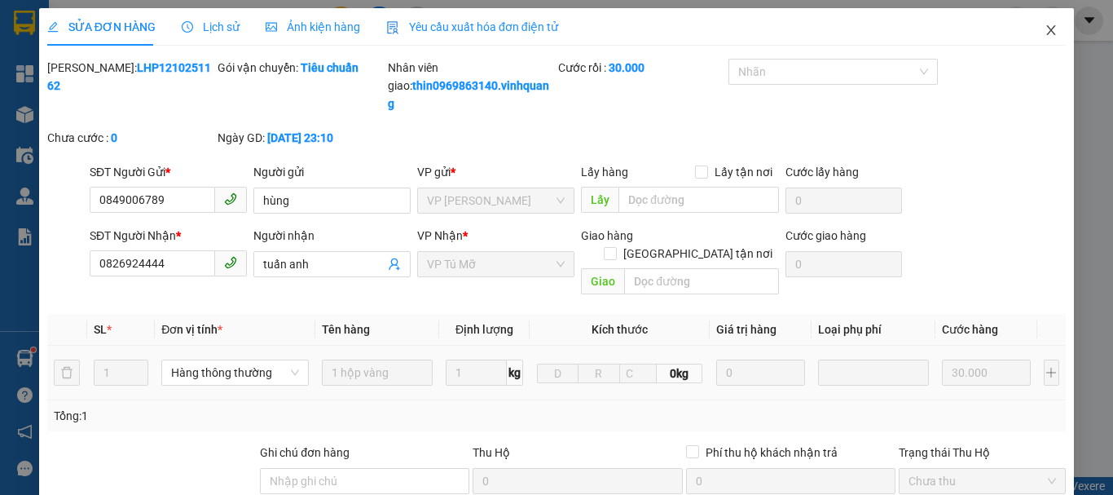
click at [1045, 35] on icon "close" at bounding box center [1051, 30] width 13 height 13
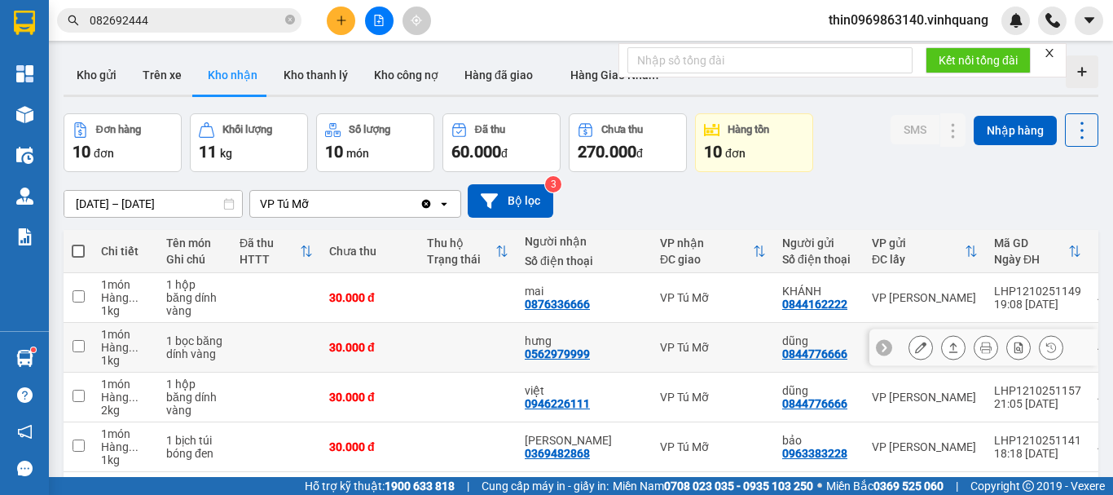
click at [77, 344] on input "checkbox" at bounding box center [79, 346] width 12 height 12
checkbox input "true"
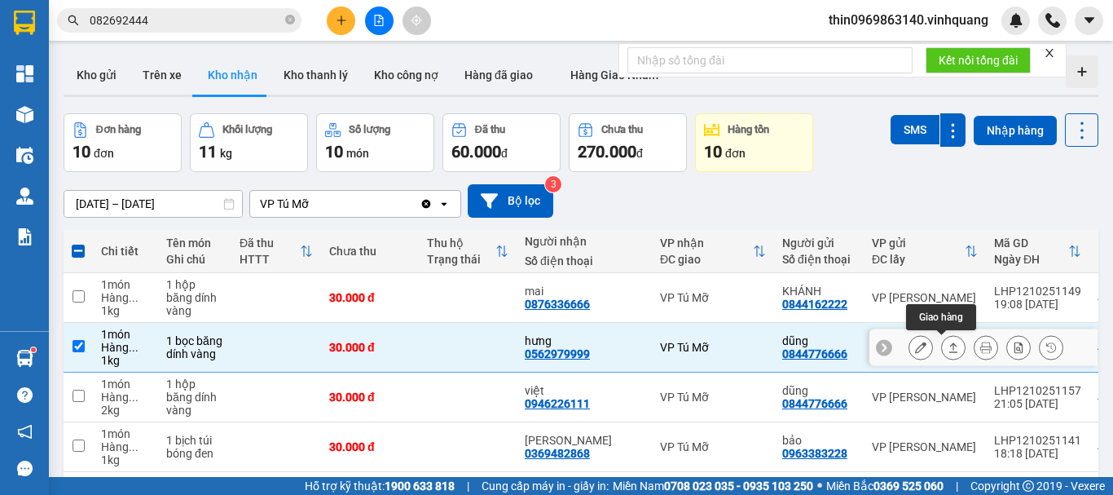
click at [942, 346] on button at bounding box center [953, 347] width 23 height 29
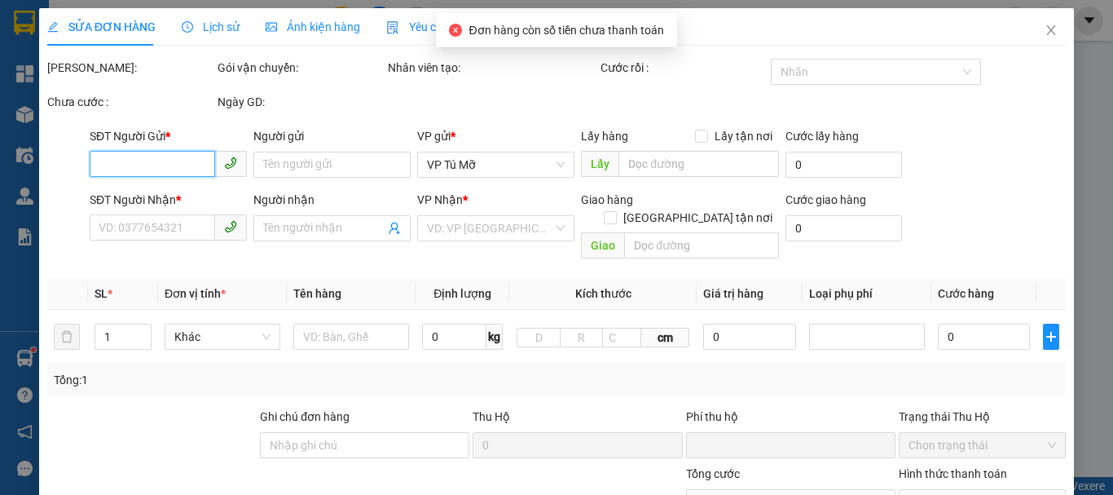
type input "0844776666"
type input "dũng"
type input "0562979999"
type input "hưng"
type input "0"
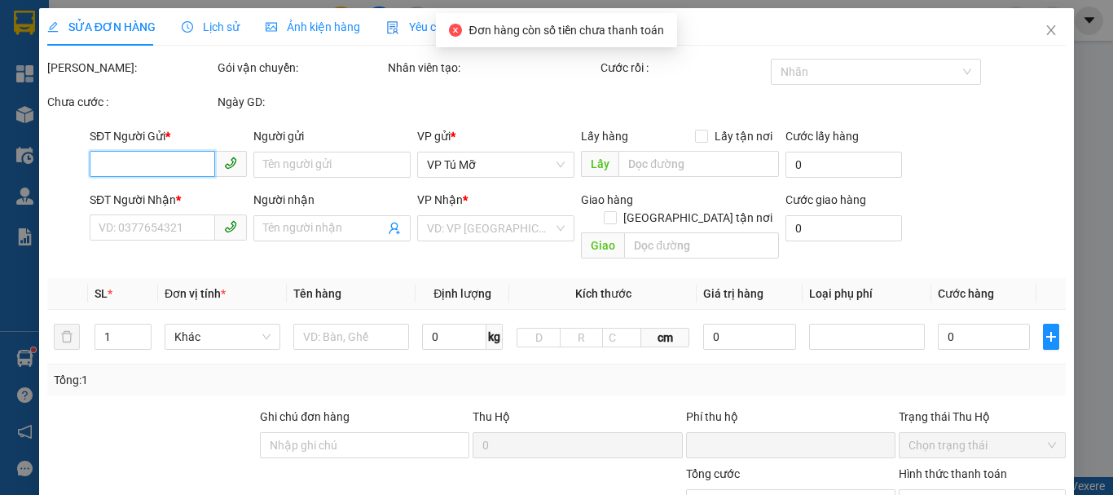
type input "30.000"
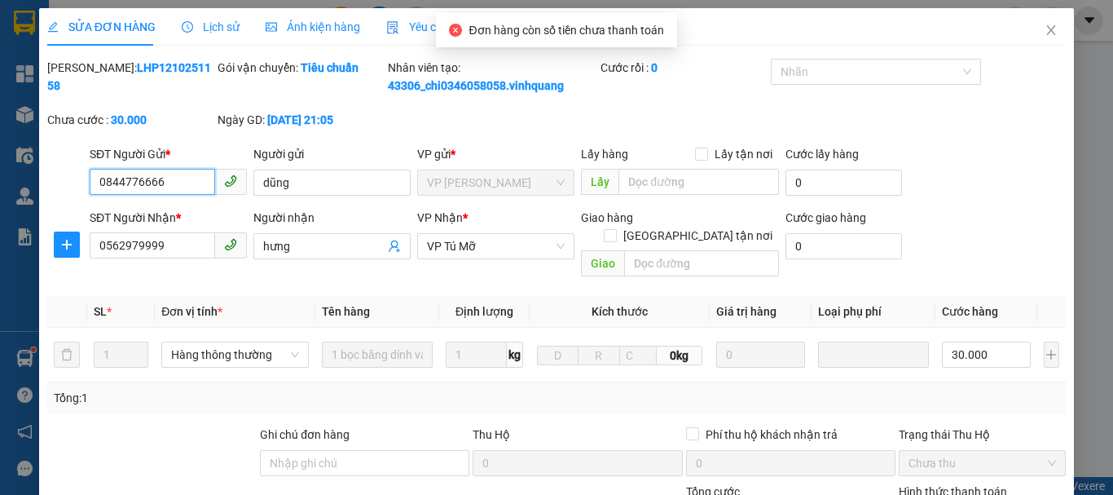
scroll to position [245, 0]
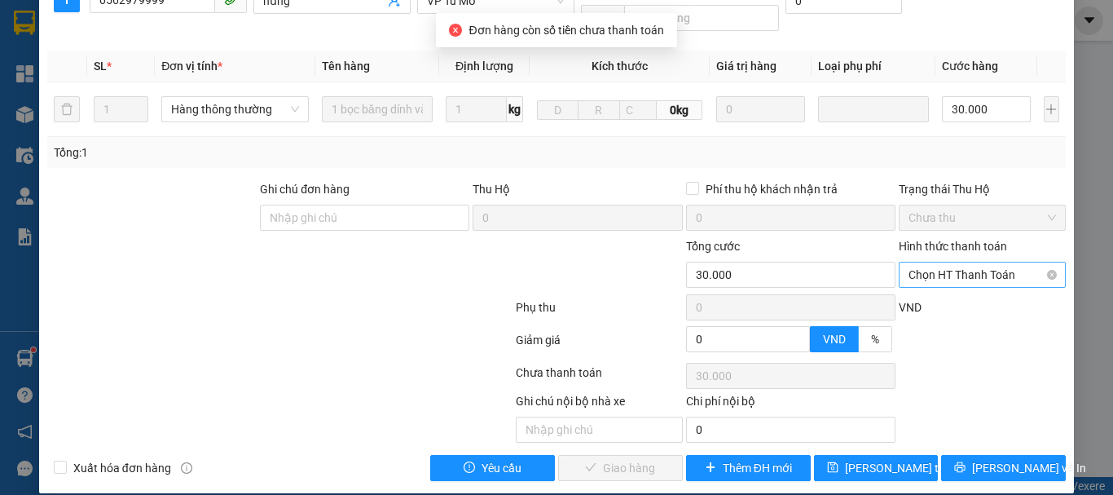
click at [955, 262] on span "Chọn HT Thanh Toán" at bounding box center [982, 274] width 147 height 24
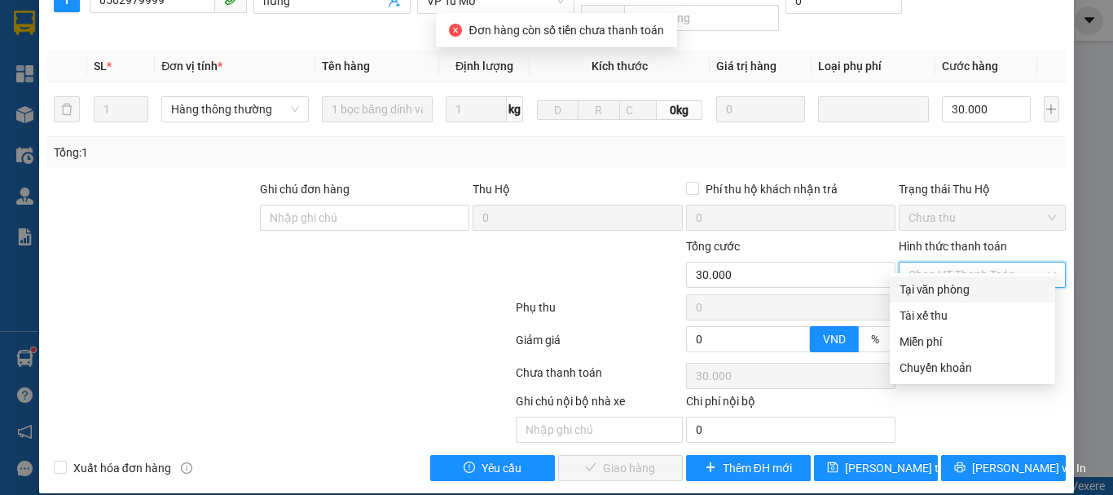
click at [932, 291] on div "Tại văn phòng" at bounding box center [973, 289] width 146 height 18
type input "0"
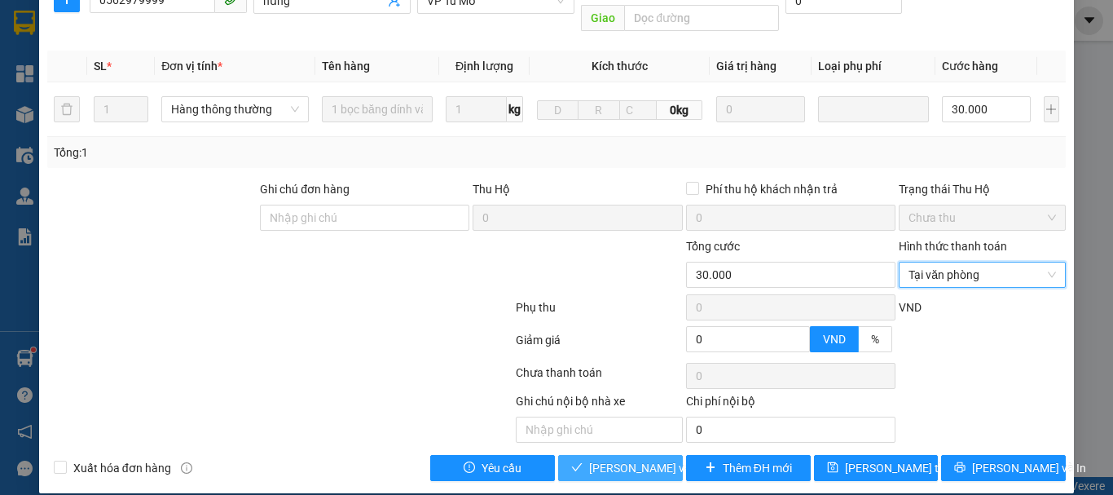
click at [602, 459] on span "[PERSON_NAME] và Giao hàng" at bounding box center [667, 468] width 156 height 18
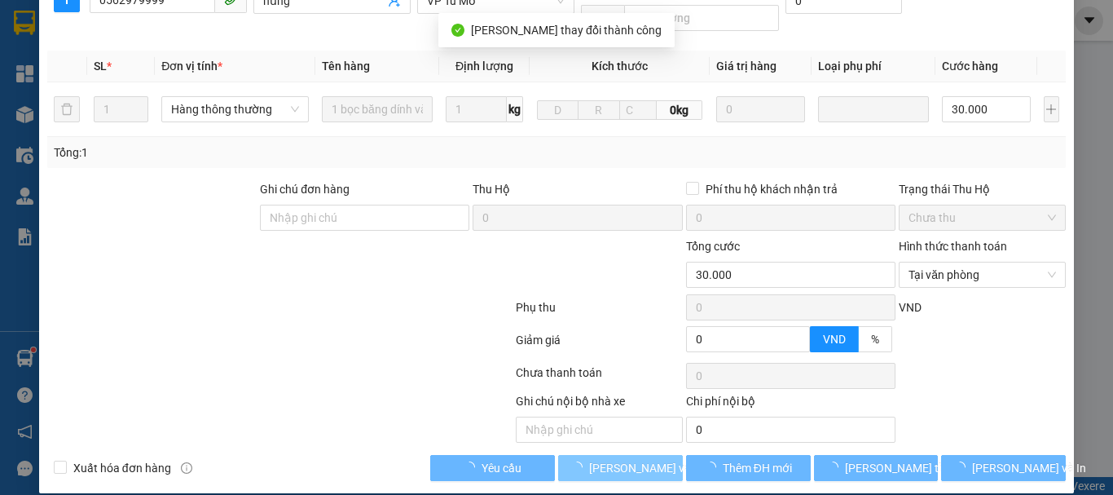
scroll to position [1, 0]
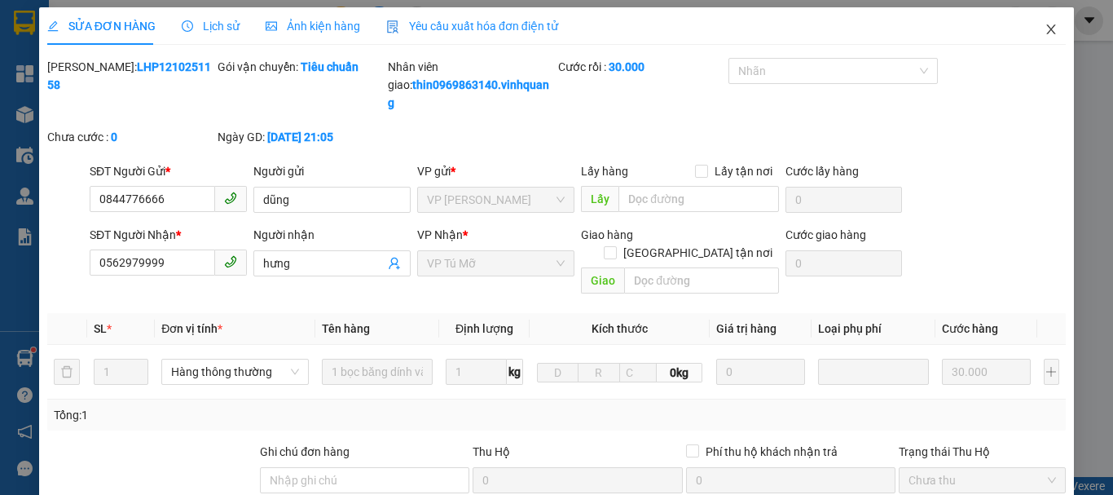
click at [1045, 29] on icon "close" at bounding box center [1051, 29] width 13 height 13
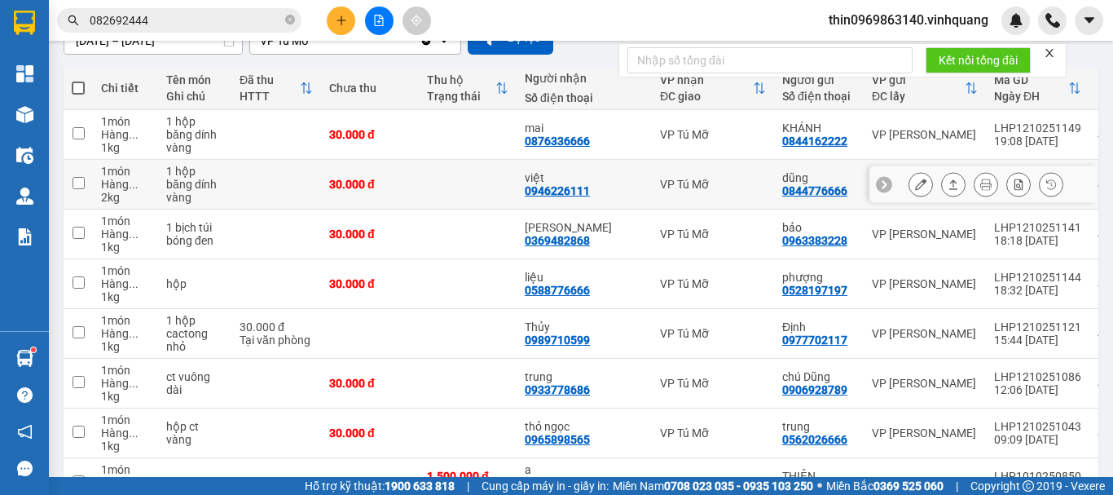
scroll to position [244, 0]
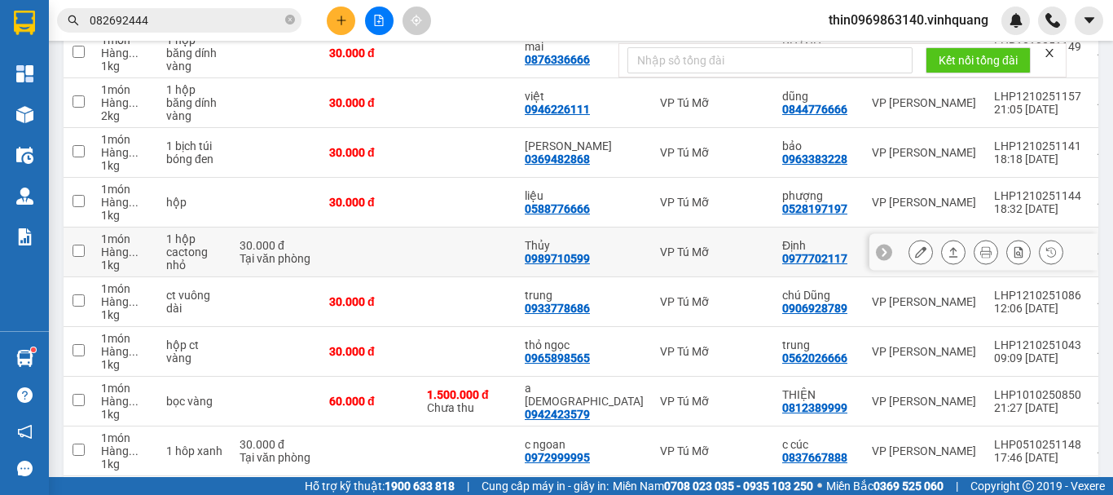
click at [77, 249] on input "checkbox" at bounding box center [79, 250] width 12 height 12
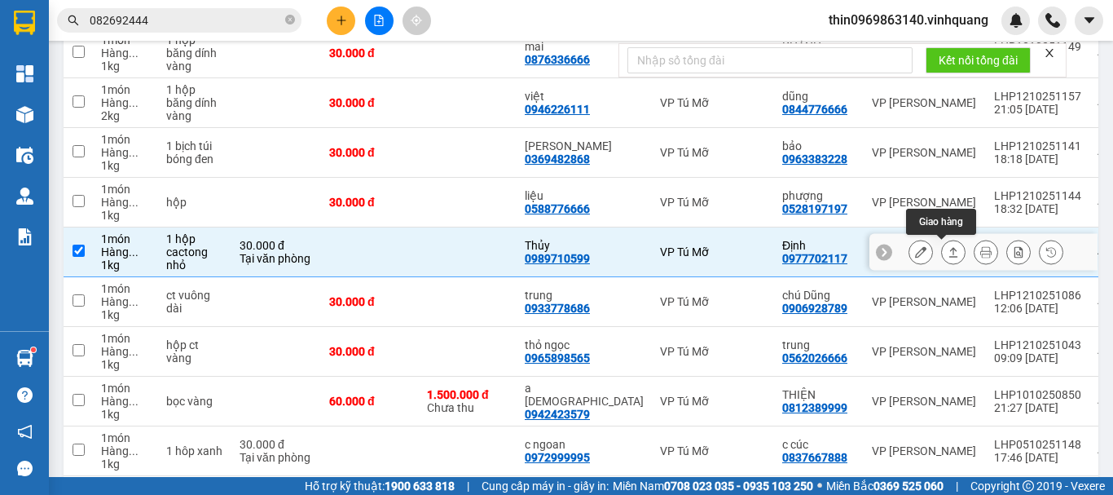
click at [948, 253] on icon at bounding box center [953, 251] width 11 height 11
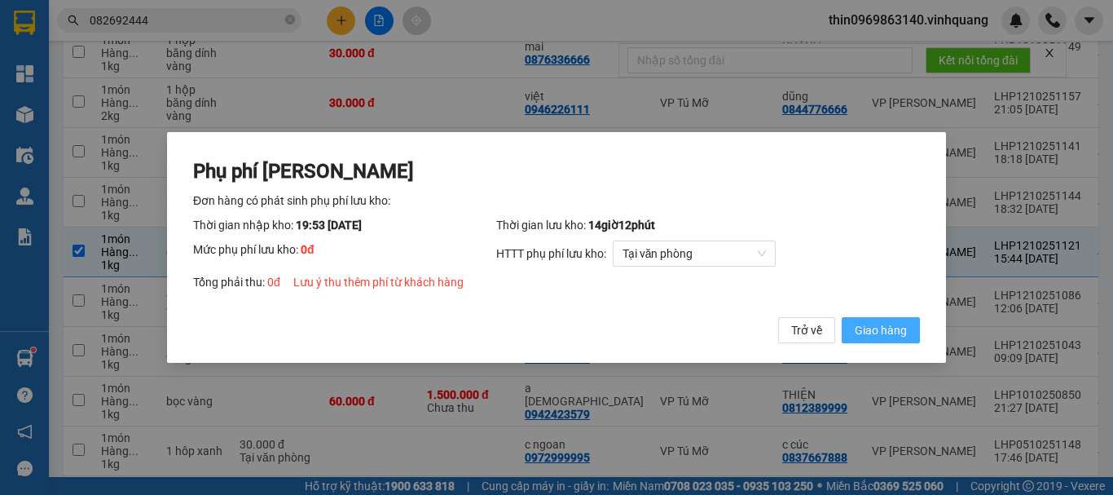
click at [874, 328] on span "Giao hàng" at bounding box center [881, 330] width 52 height 18
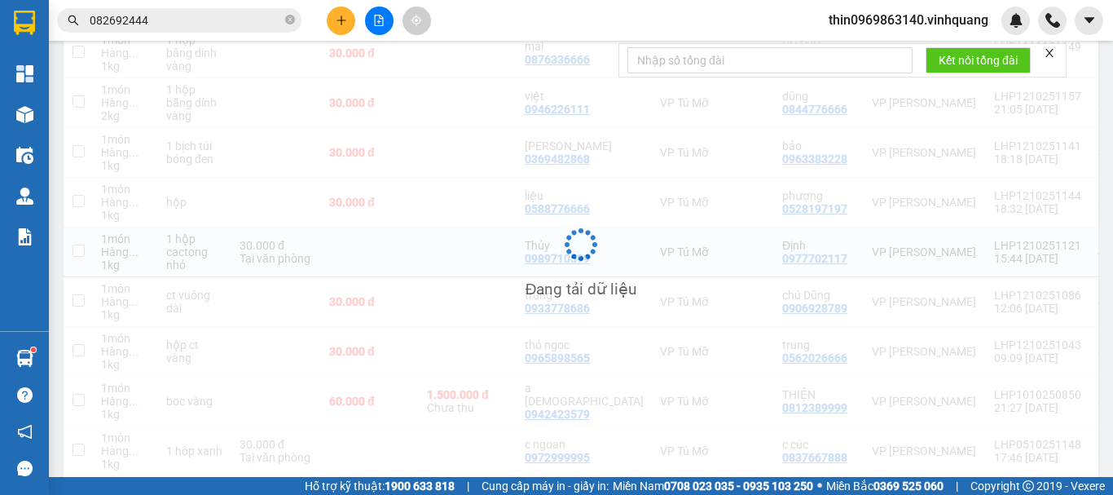
checkbox input "false"
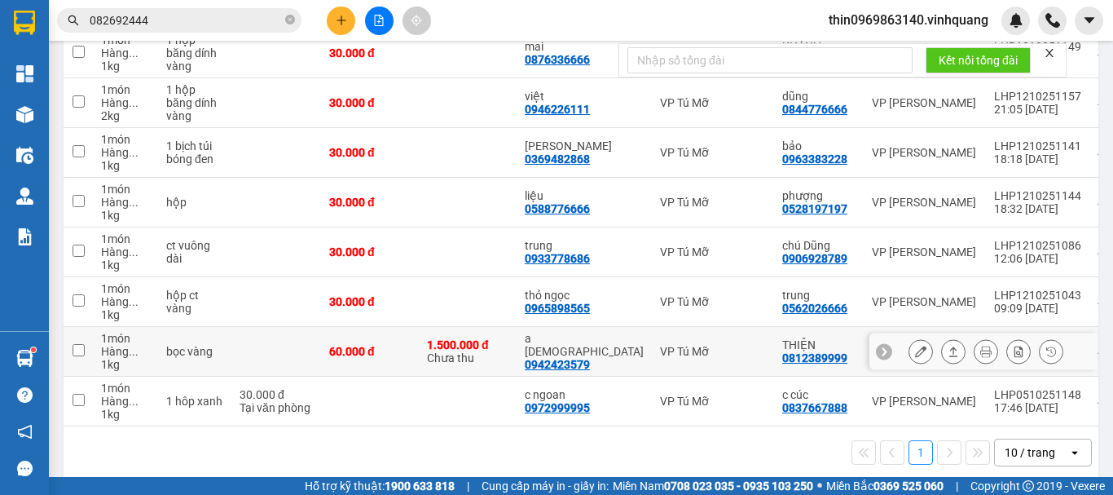
click at [561, 361] on div "0942423579" at bounding box center [557, 364] width 65 height 13
copy div "0942423579"
click at [782, 352] on div "0812389999" at bounding box center [814, 357] width 65 height 13
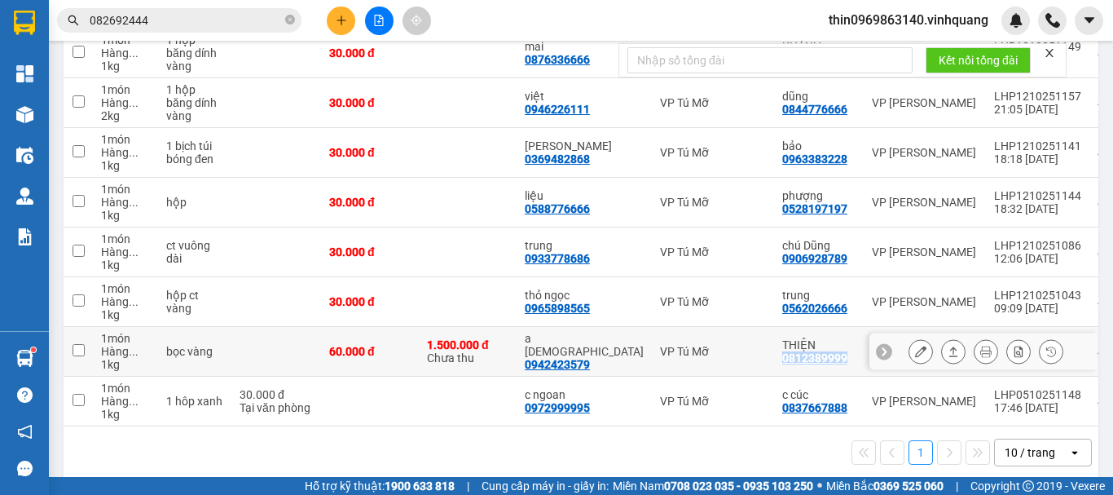
copy div "0812389999"
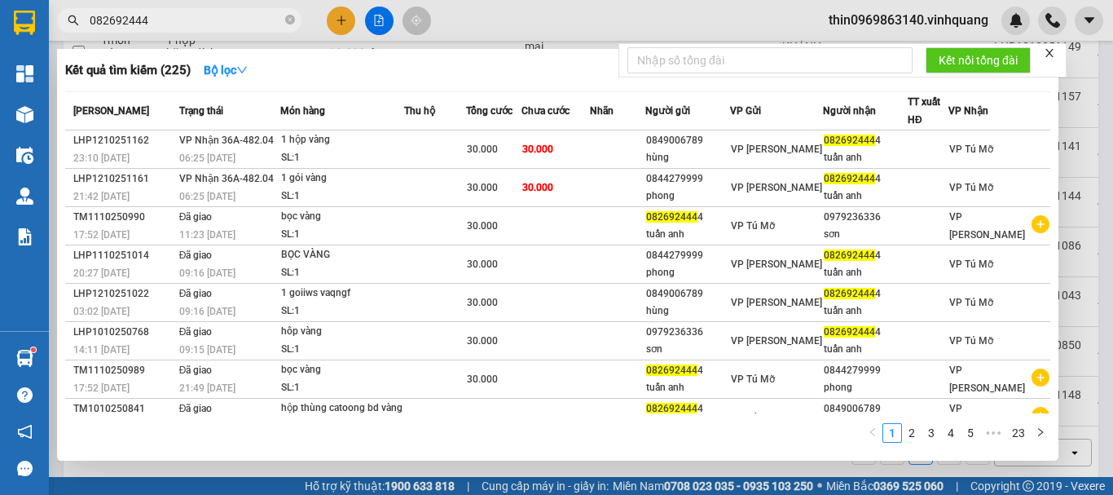
click at [167, 14] on input "082692444" at bounding box center [186, 20] width 192 height 18
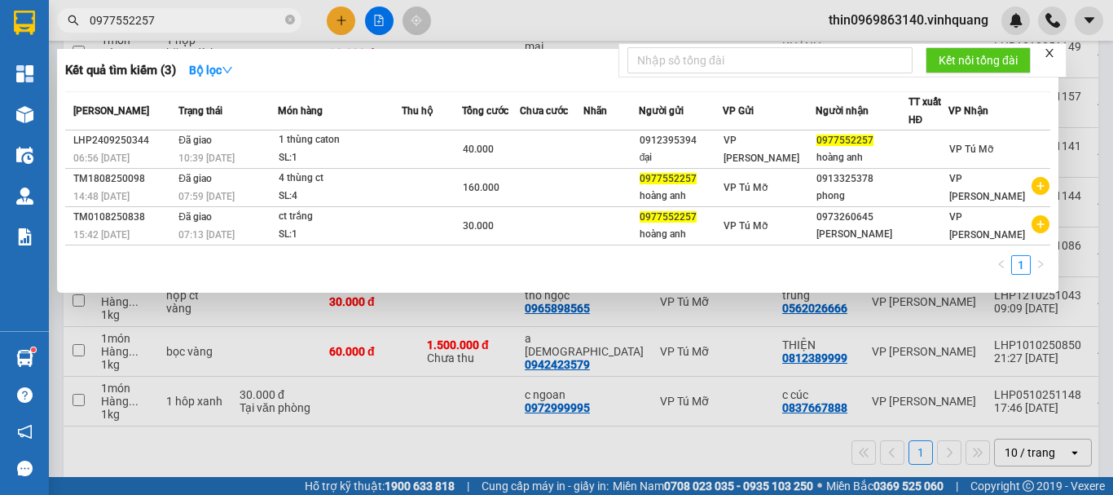
type input "0977552257"
click at [287, 20] on icon "close-circle" at bounding box center [290, 20] width 10 height 10
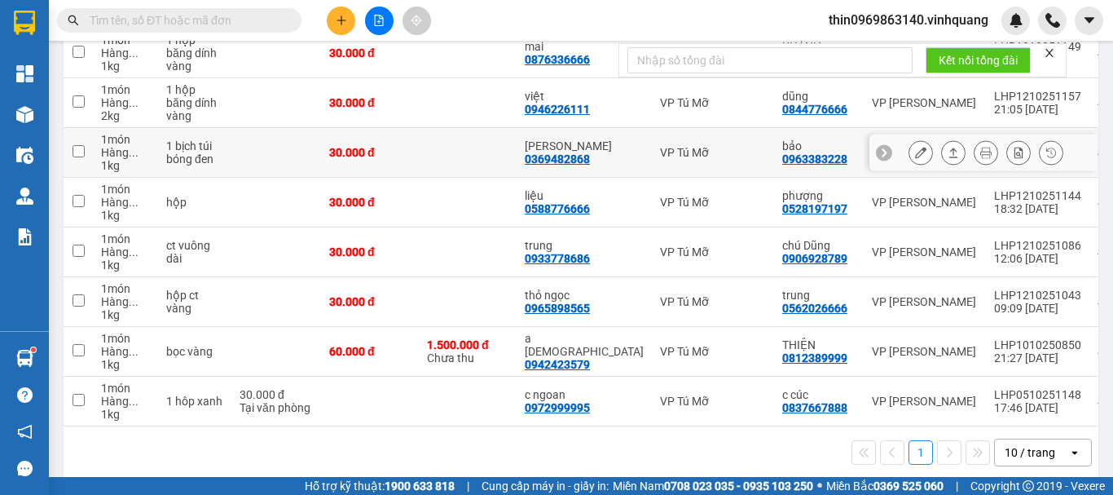
scroll to position [81, 0]
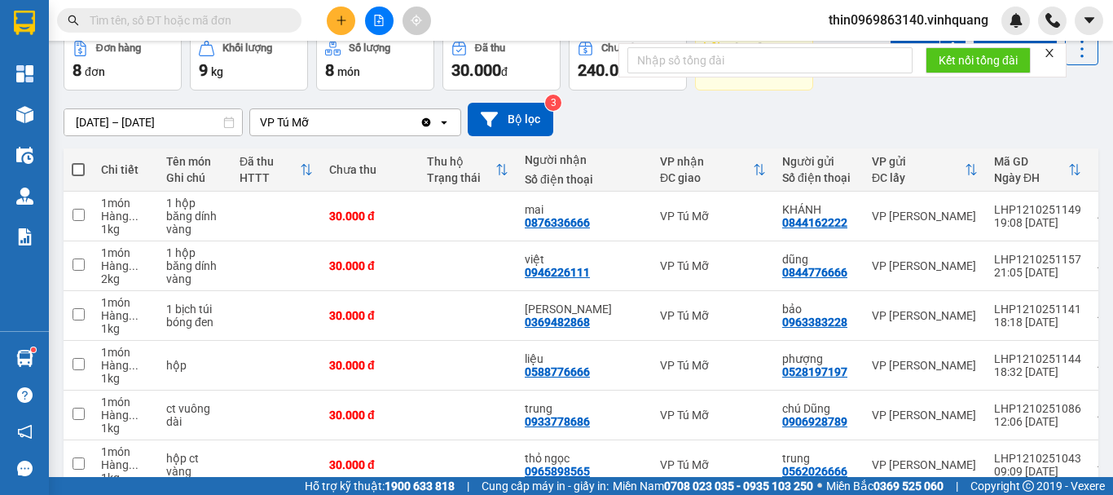
click at [339, 25] on icon "plus" at bounding box center [341, 20] width 11 height 11
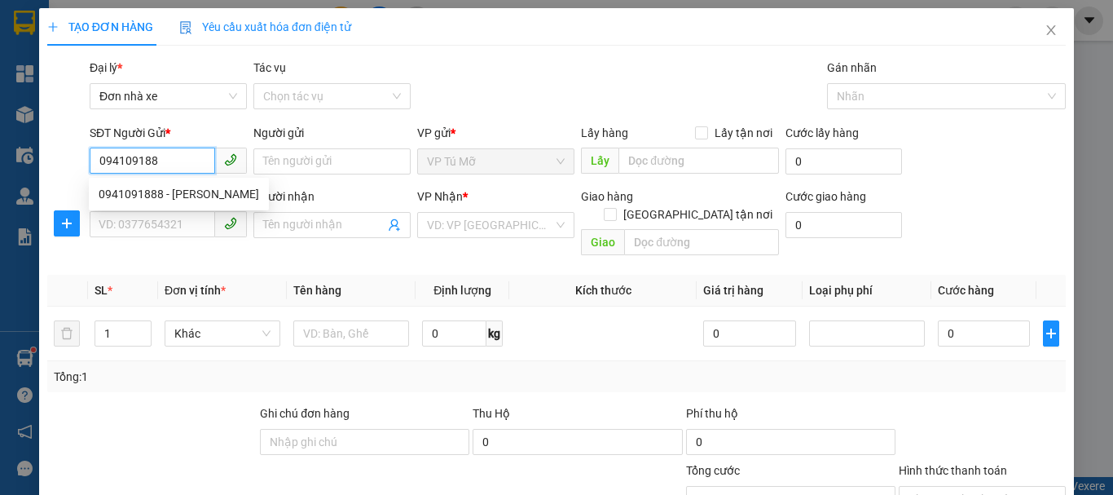
type input "0941091888"
click at [183, 202] on div "0941091888 - [PERSON_NAME]" at bounding box center [179, 194] width 161 height 18
type input "[PERSON_NAME]"
type input "0941091888"
type input "[PERSON_NAME]"
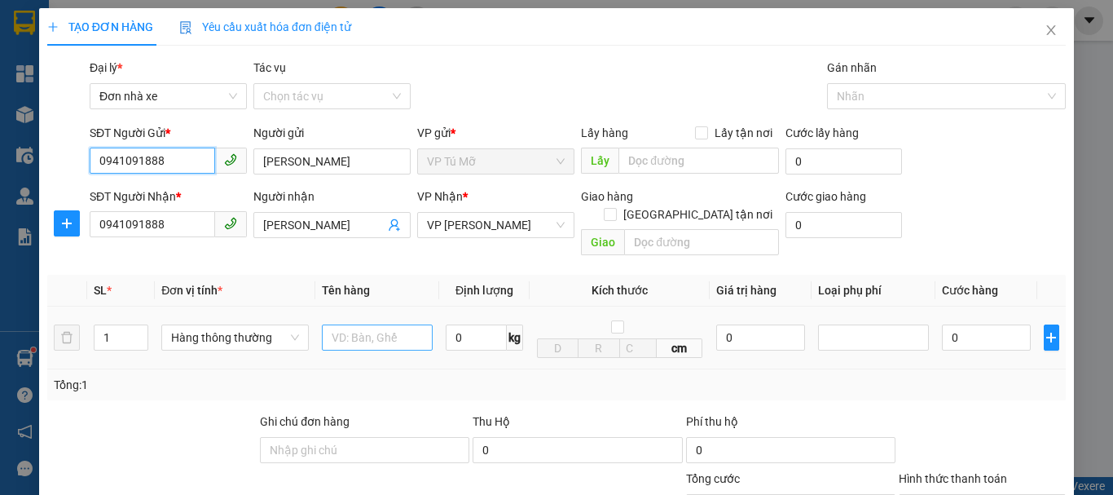
type input "0941091888"
click at [390, 324] on input "text" at bounding box center [377, 337] width 111 height 26
type input "ct trắng kèm túi xanh"
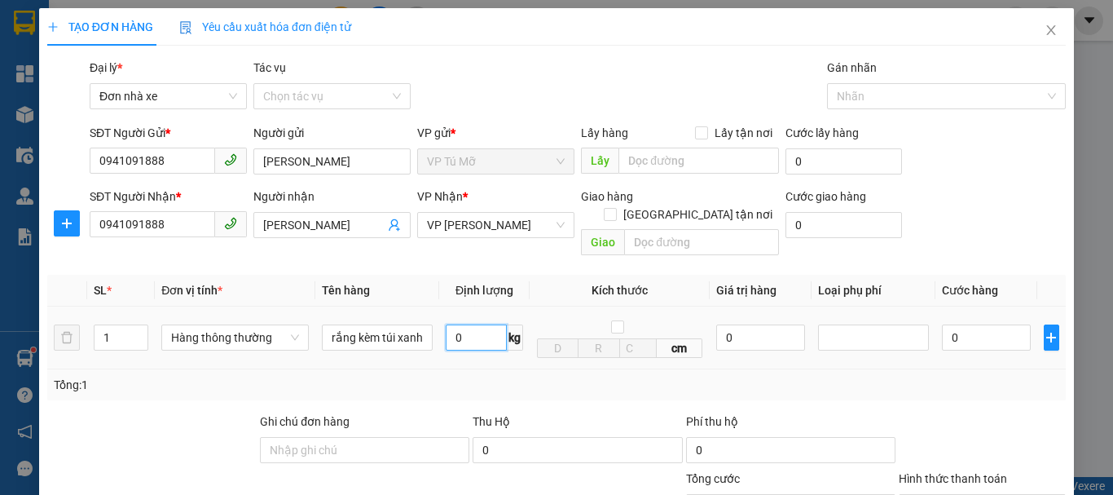
scroll to position [0, 0]
click at [466, 324] on input "0" at bounding box center [476, 337] width 61 height 26
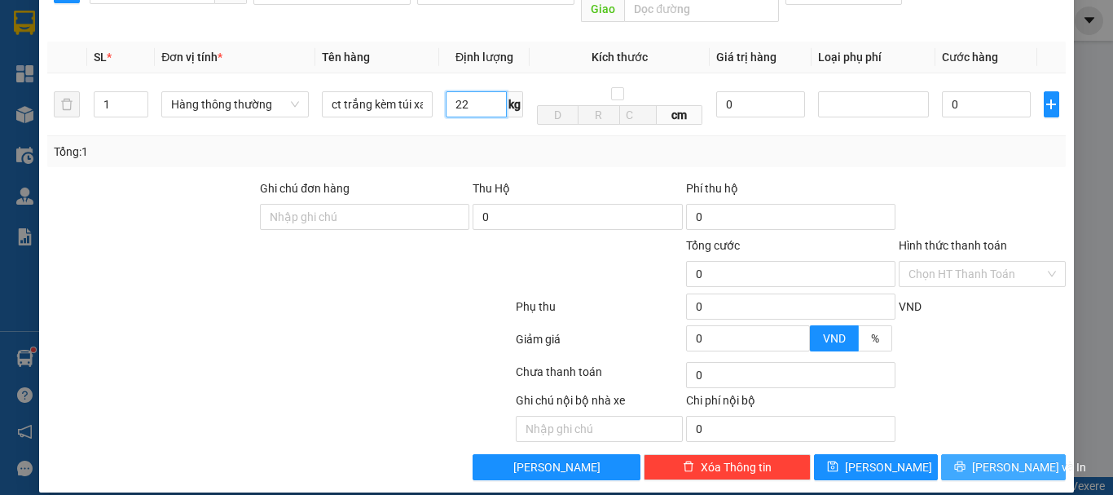
type input "22"
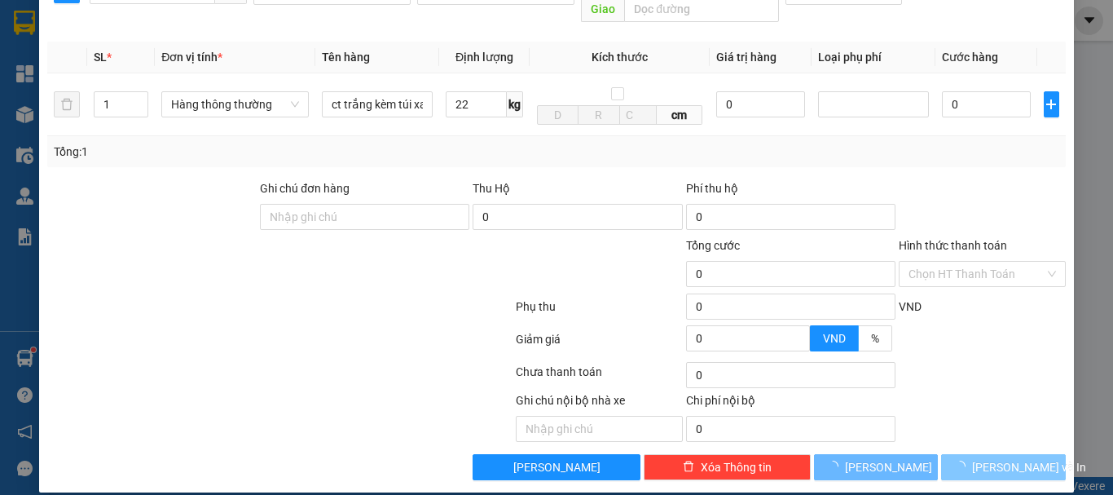
click at [966, 458] on button "[PERSON_NAME] và In" at bounding box center [1003, 467] width 125 height 26
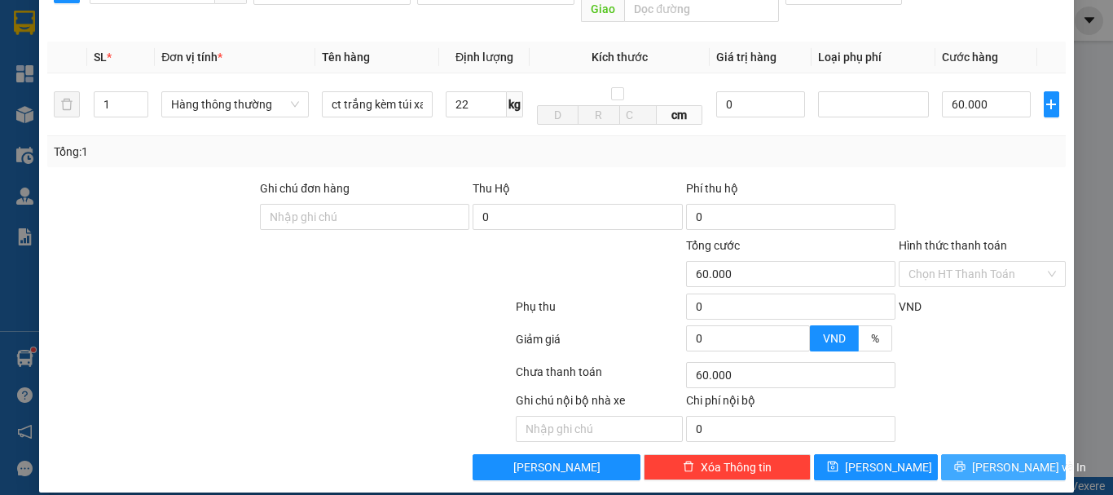
type input "60.000"
click at [965, 457] on button "[PERSON_NAME] và In" at bounding box center [1003, 467] width 125 height 26
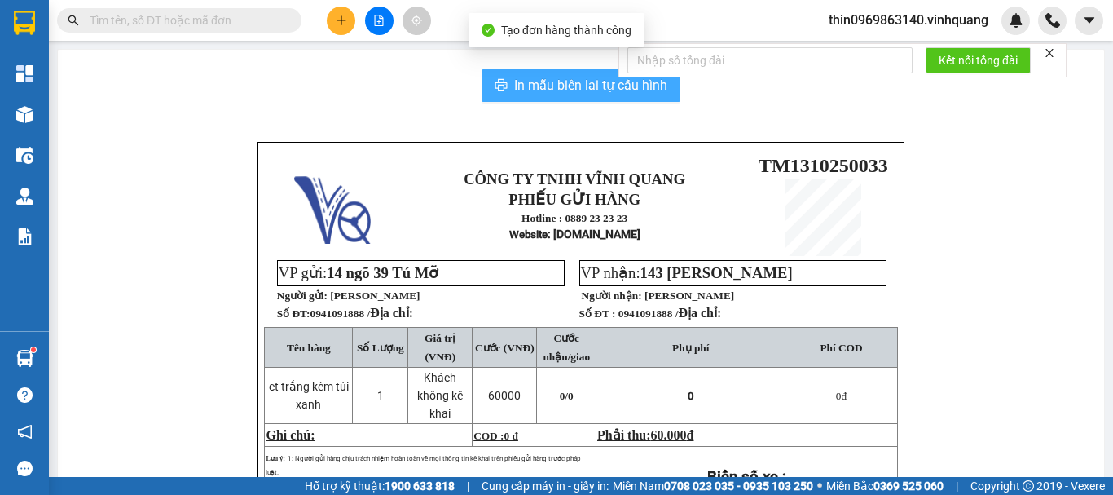
click at [572, 89] on span "In mẫu biên lai tự cấu hình" at bounding box center [590, 85] width 153 height 20
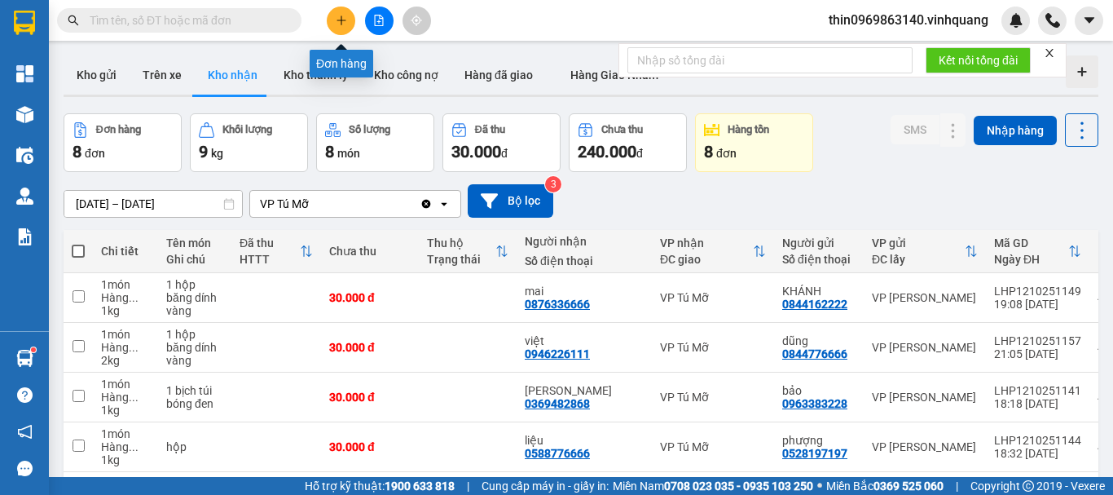
click at [340, 15] on icon "plus" at bounding box center [341, 20] width 11 height 11
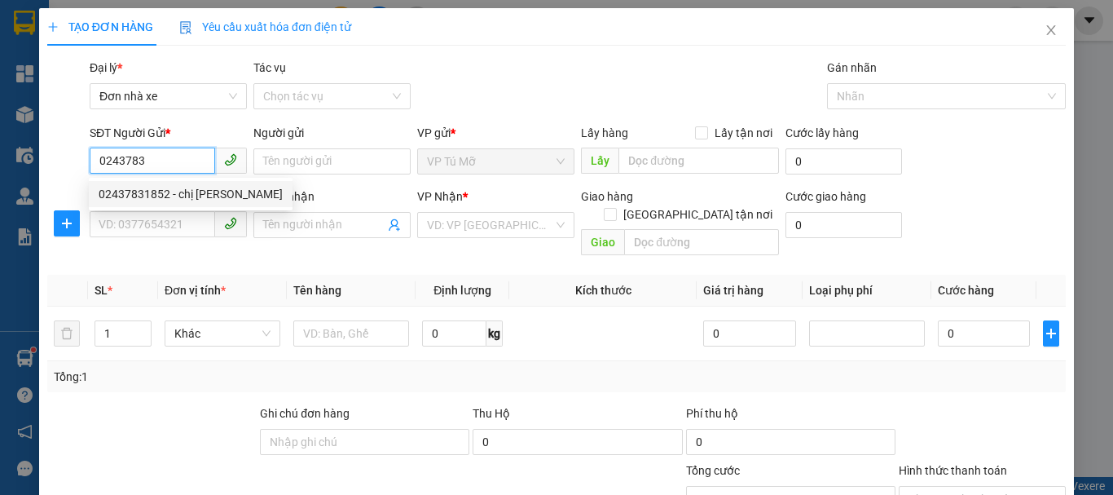
click at [186, 196] on div "02437831852 - chị [PERSON_NAME]" at bounding box center [191, 194] width 184 height 18
type input "02437831852"
type input "chị nhung"
type input "0913316689"
type input "bình"
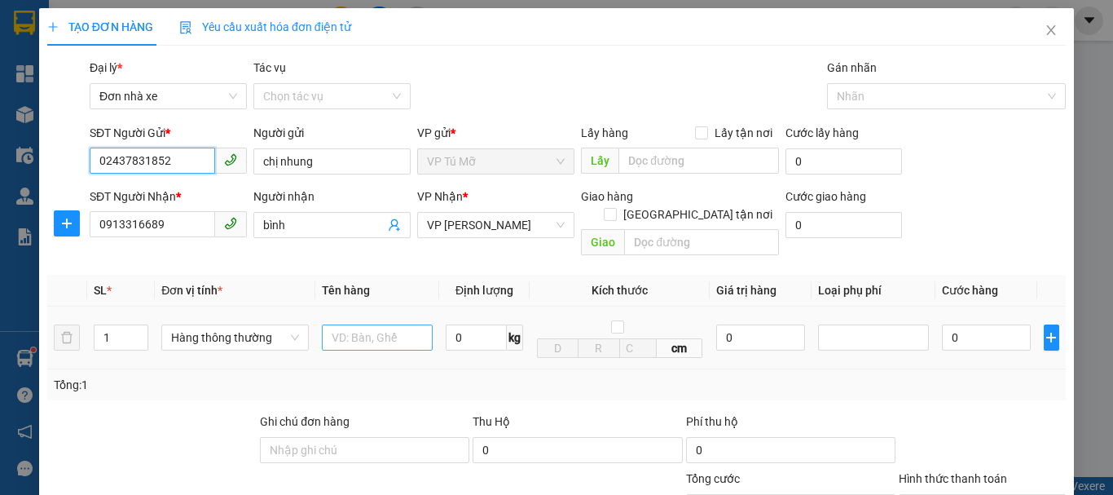
type input "02437831852"
click at [392, 325] on input "text" at bounding box center [377, 337] width 111 height 26
type input "xốp nhỏ và ct"
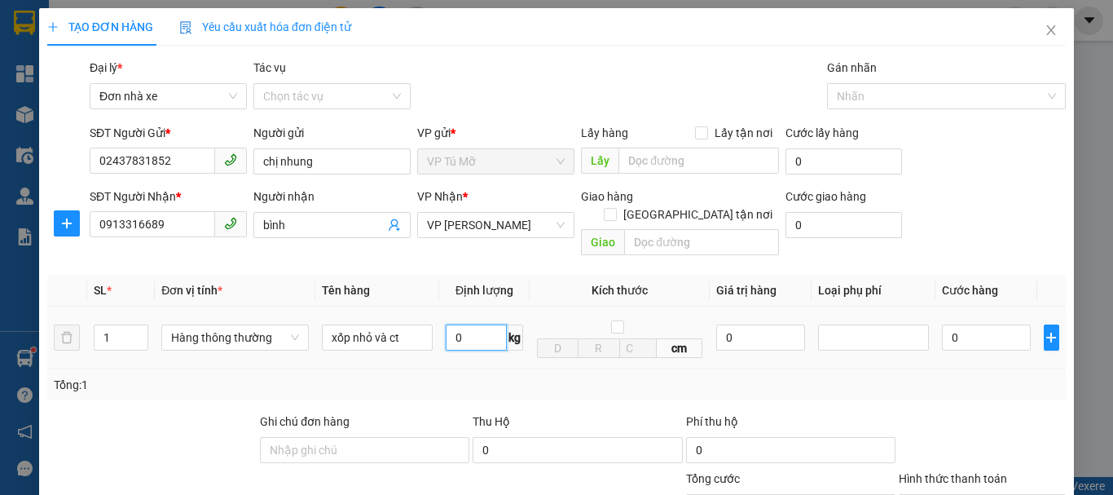
click at [462, 324] on input "0" at bounding box center [476, 337] width 61 height 26
type input "3"
click at [125, 325] on input "1" at bounding box center [121, 337] width 53 height 24
type input "30.000"
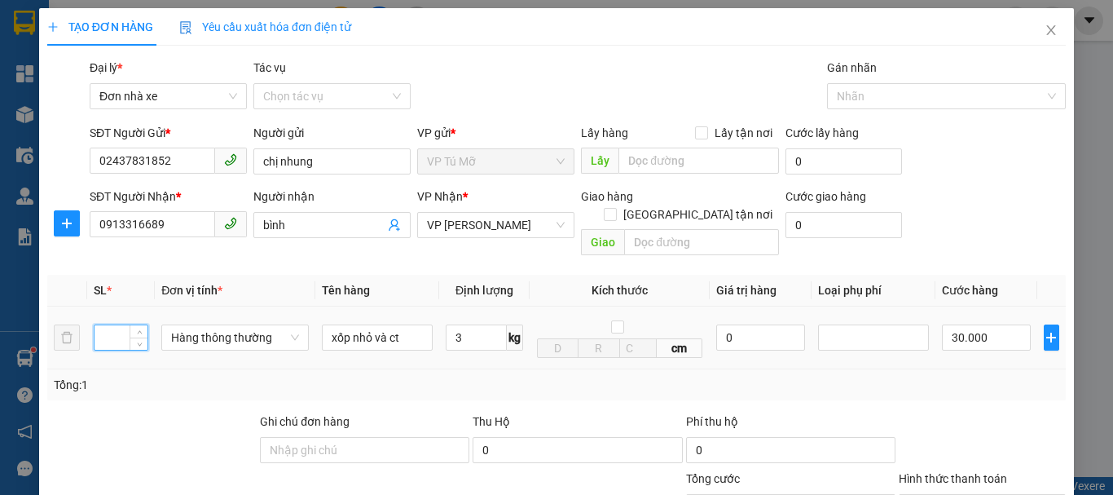
type input "30.000"
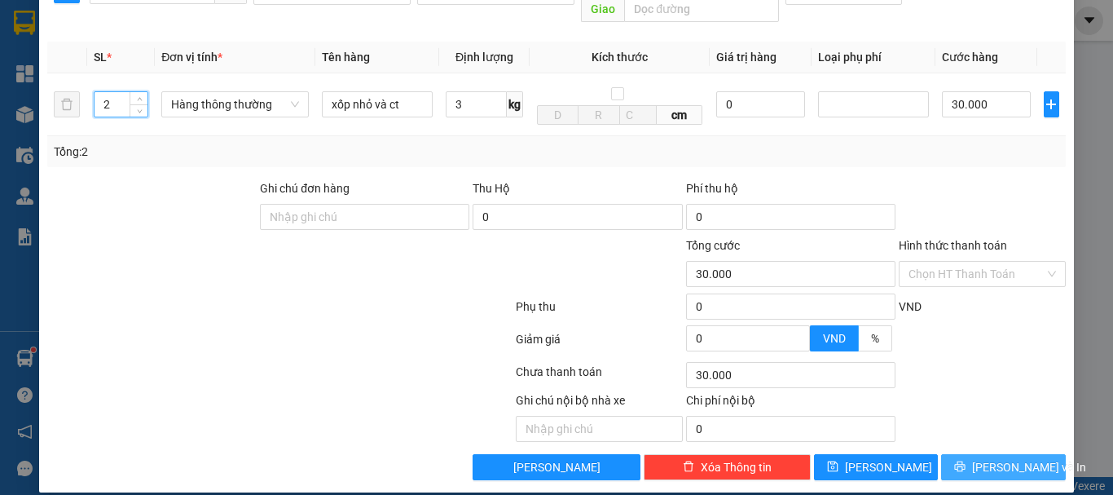
type input "2"
click at [981, 458] on span "[PERSON_NAME] và In" at bounding box center [1029, 467] width 114 height 18
type input "60.000"
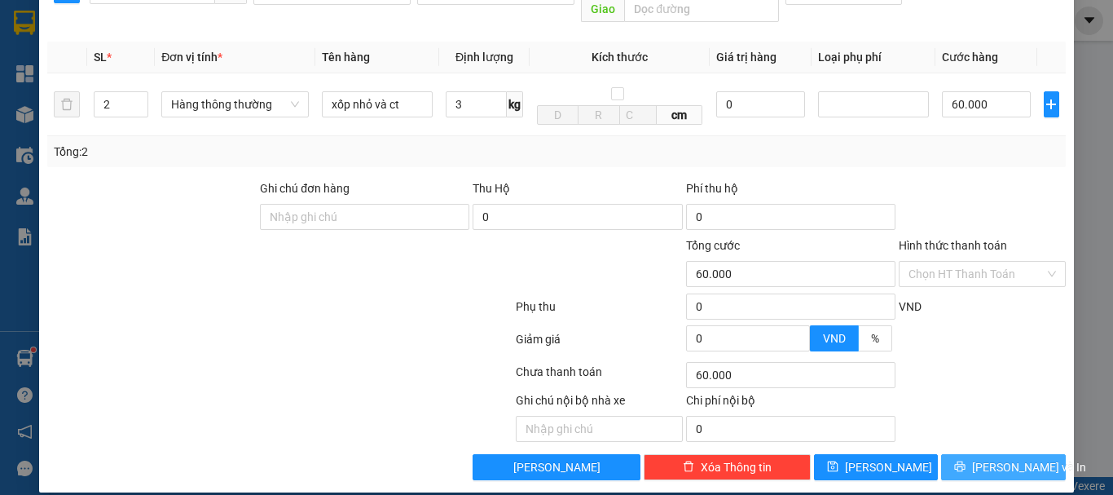
click at [981, 458] on span "[PERSON_NAME] và In" at bounding box center [1029, 467] width 114 height 18
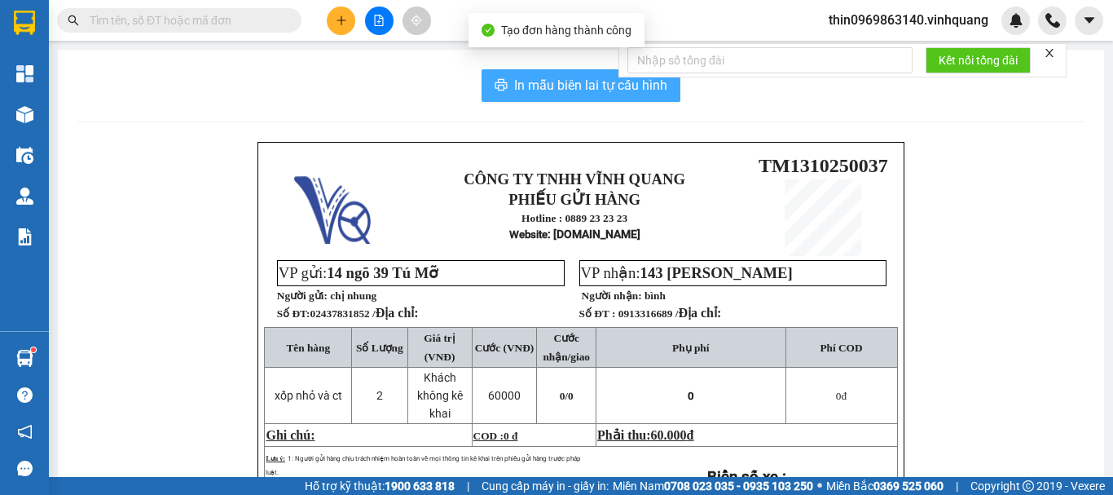
click at [559, 81] on span "In mẫu biên lai tự cấu hình" at bounding box center [590, 85] width 153 height 20
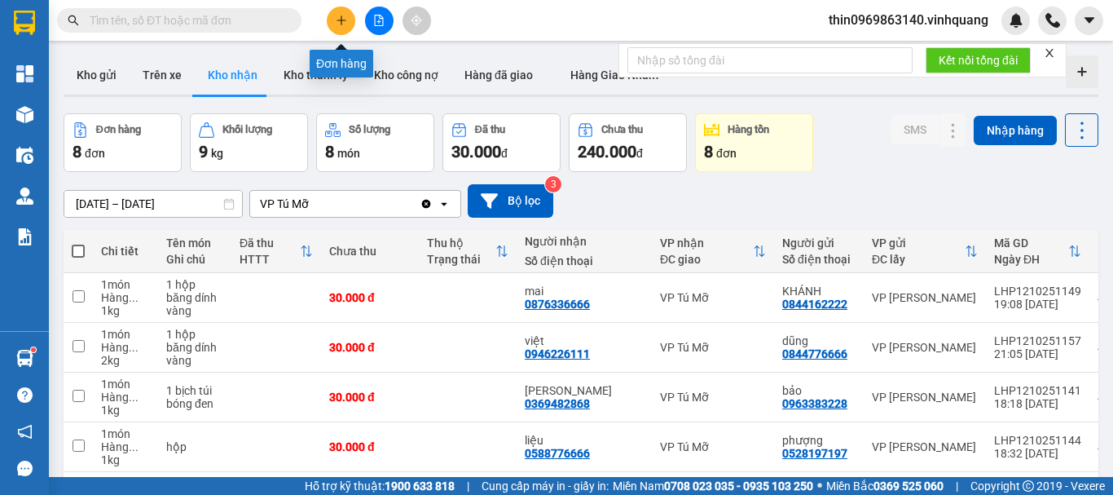
click at [341, 23] on icon "plus" at bounding box center [341, 19] width 1 height 9
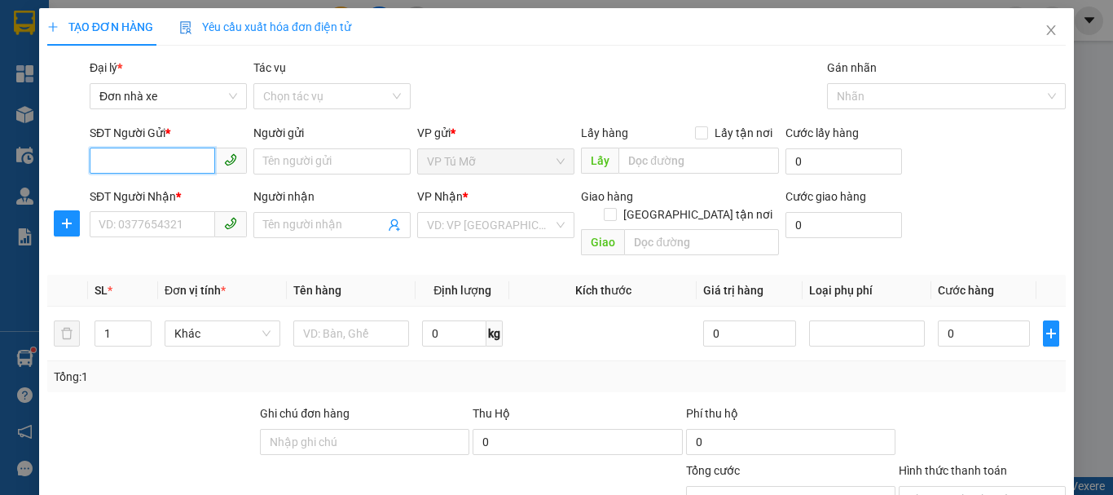
click at [168, 157] on input "SĐT Người Gửi *" at bounding box center [152, 160] width 125 height 26
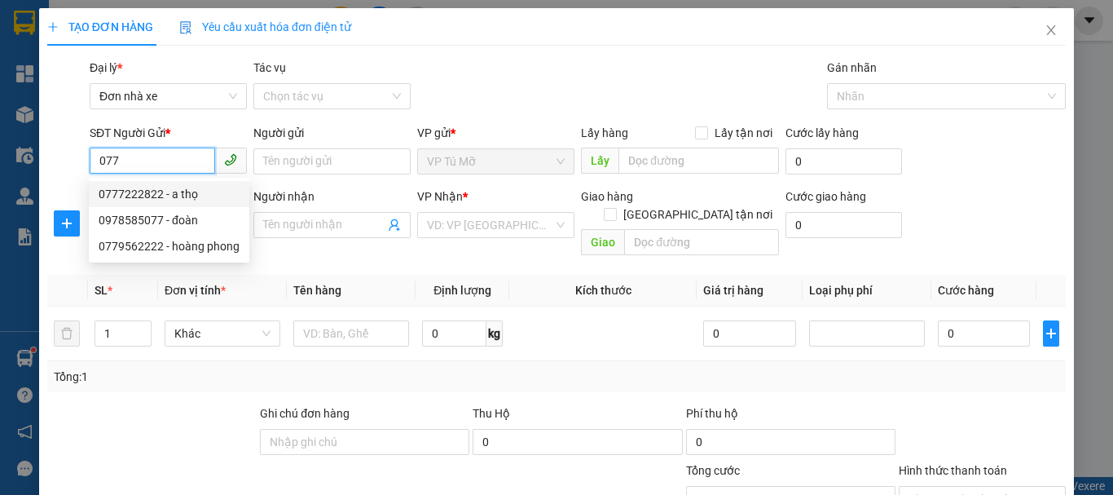
click at [137, 161] on input "077" at bounding box center [152, 160] width 125 height 26
click at [177, 189] on div "0779562222 - hoàng phong" at bounding box center [169, 194] width 141 height 18
type input "0779562222"
type input "hoàng phong"
type input "0814362222"
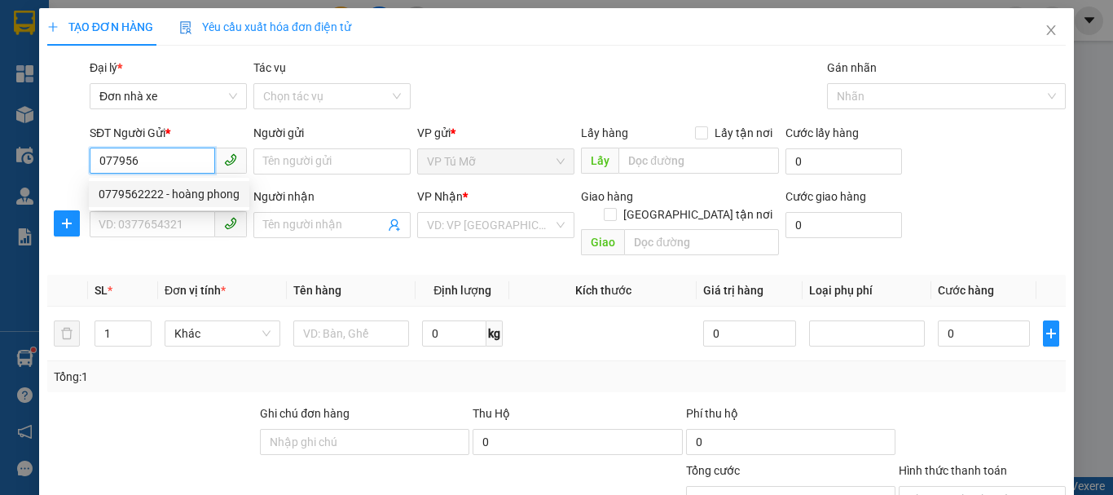
type input "QUÂN"
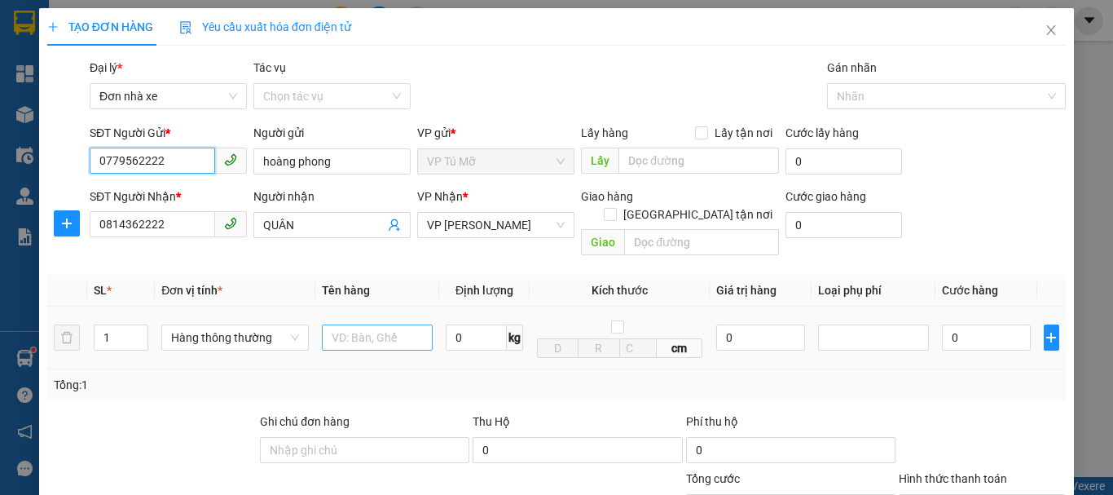
type input "0779562222"
click at [371, 324] on input "text" at bounding box center [377, 337] width 111 height 26
type input "hộp ct"
click at [478, 328] on input "0" at bounding box center [476, 337] width 61 height 26
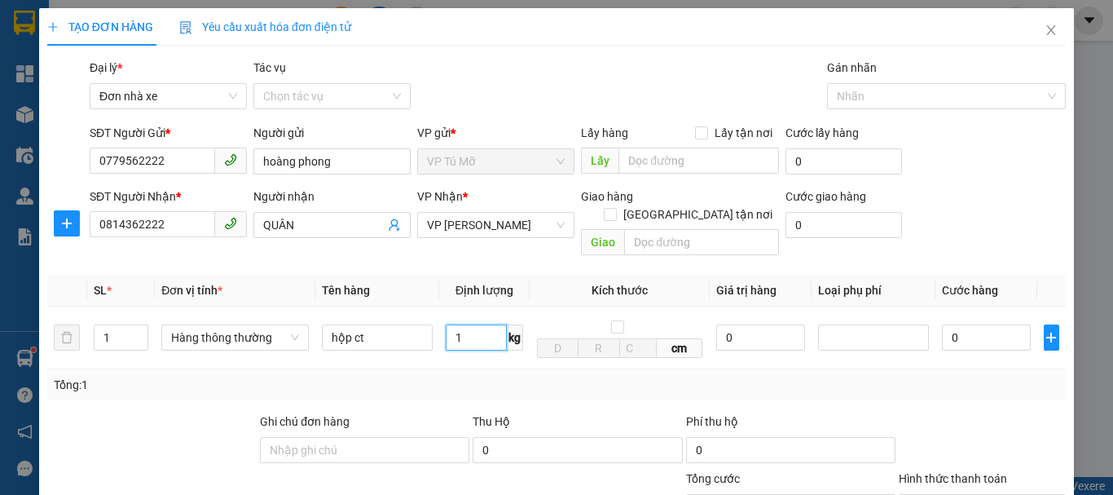
scroll to position [233, 0]
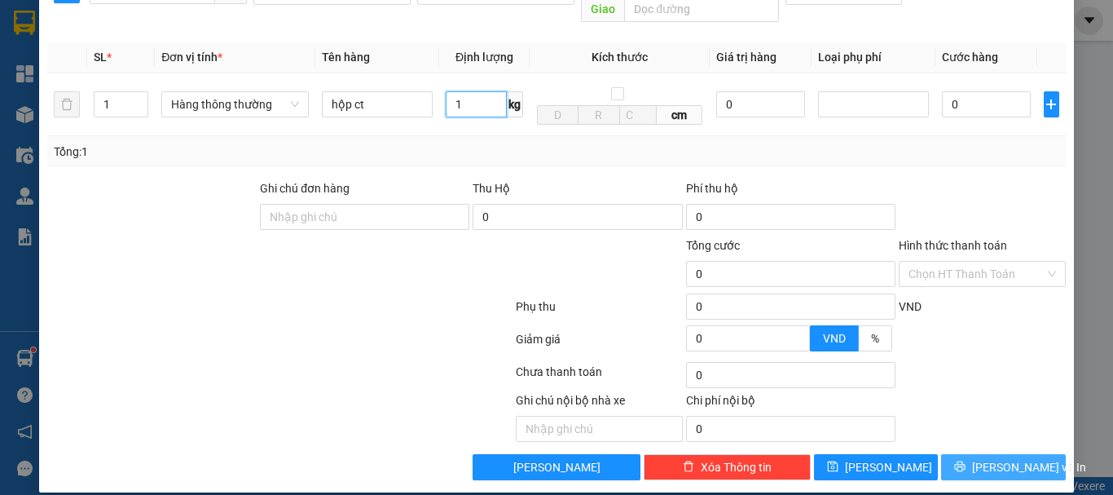
type input "1"
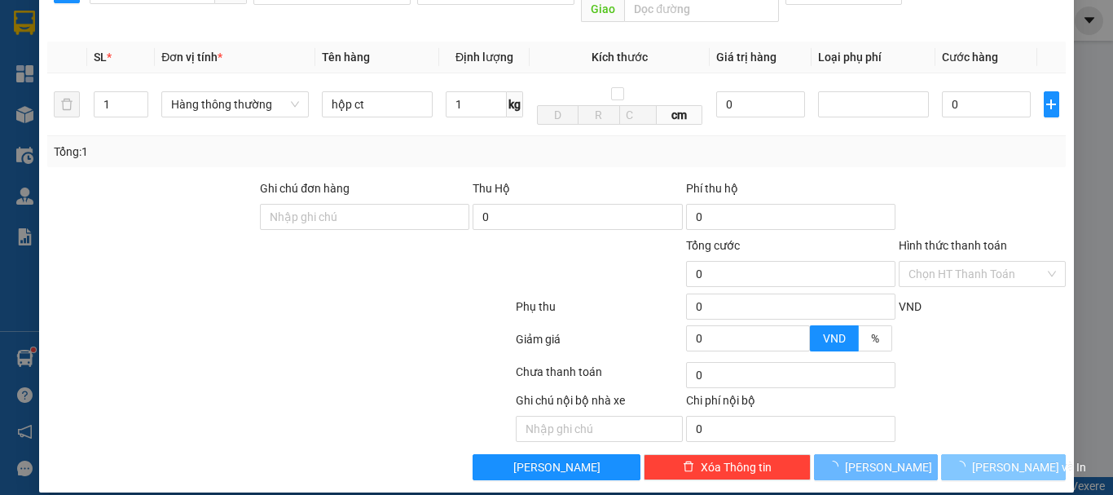
type input "30.000"
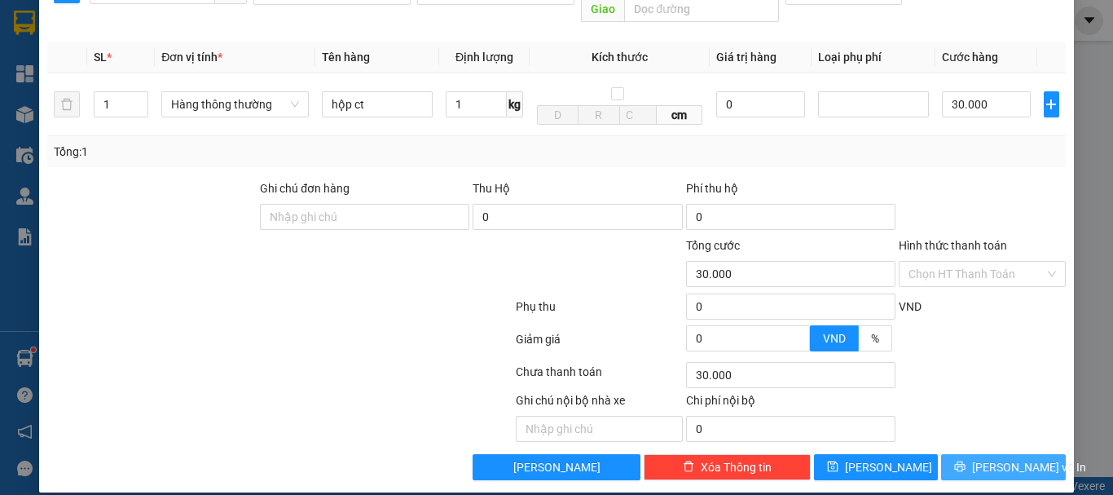
click at [966, 461] on icon "printer" at bounding box center [960, 466] width 11 height 11
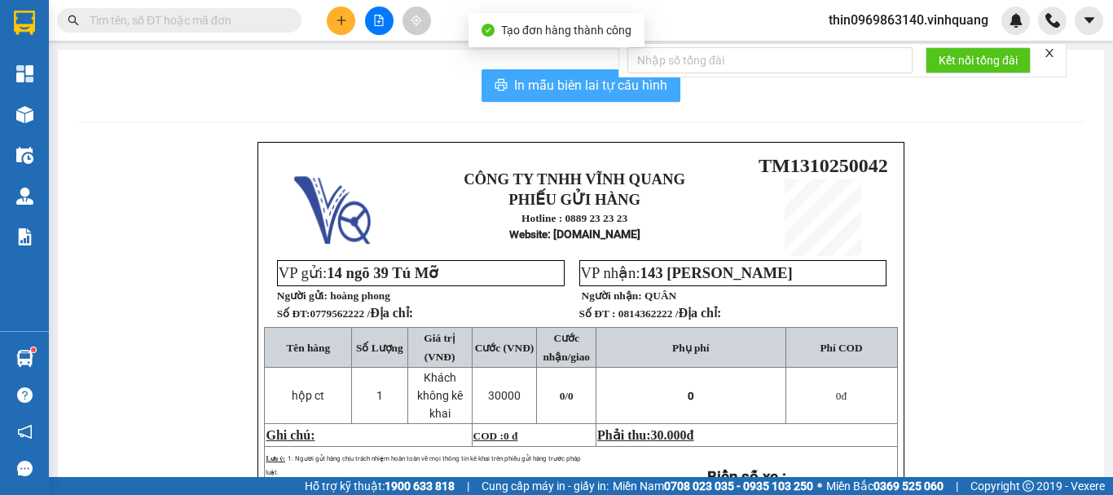
click at [594, 91] on span "In mẫu biên lai tự cấu hình" at bounding box center [590, 85] width 153 height 20
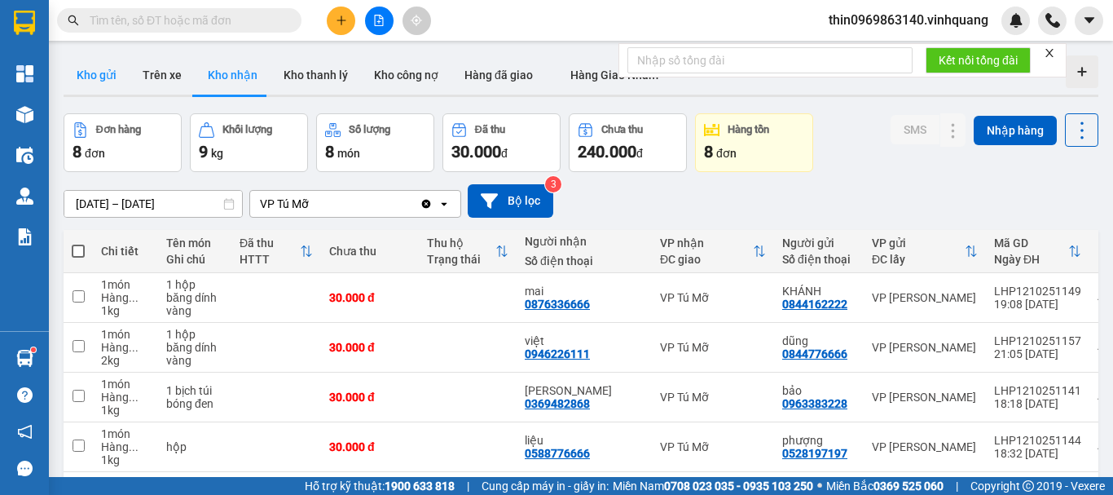
click at [99, 78] on button "Kho gửi" at bounding box center [97, 74] width 66 height 39
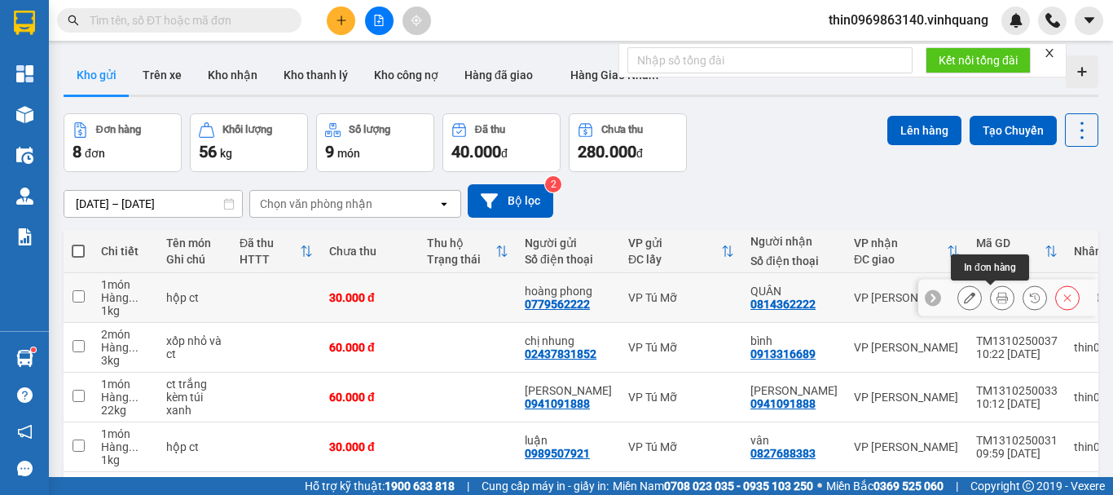
click at [997, 297] on icon at bounding box center [1002, 297] width 11 height 11
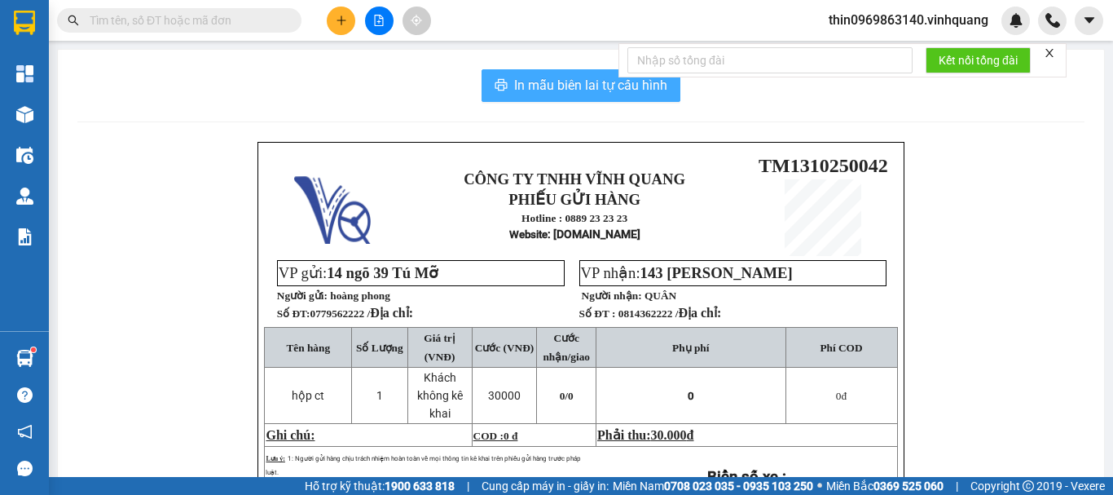
click at [522, 82] on span "In mẫu biên lai tự cấu hình" at bounding box center [590, 85] width 153 height 20
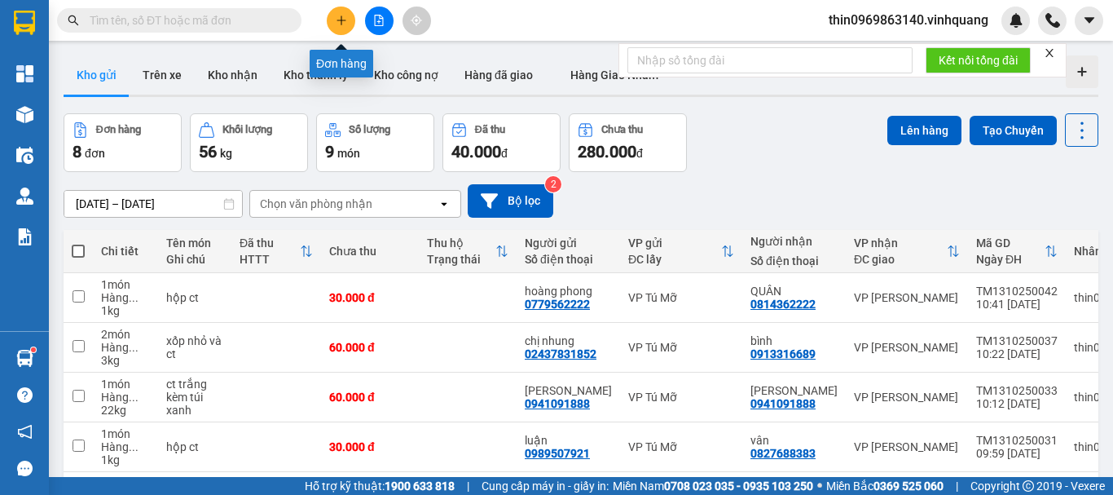
click at [343, 20] on icon "plus" at bounding box center [341, 20] width 11 height 11
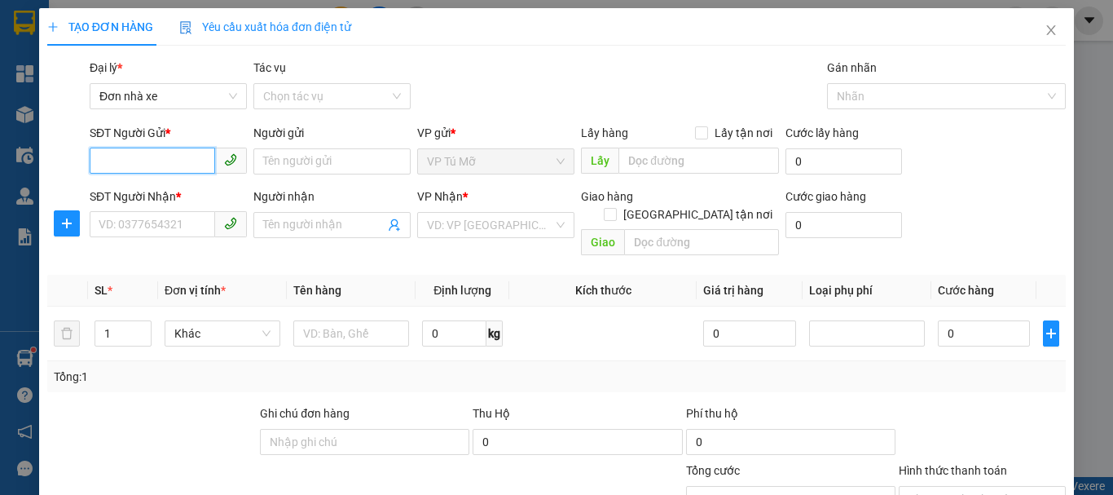
click at [143, 161] on input "SĐT Người Gửi *" at bounding box center [152, 160] width 125 height 26
type input "0384685007"
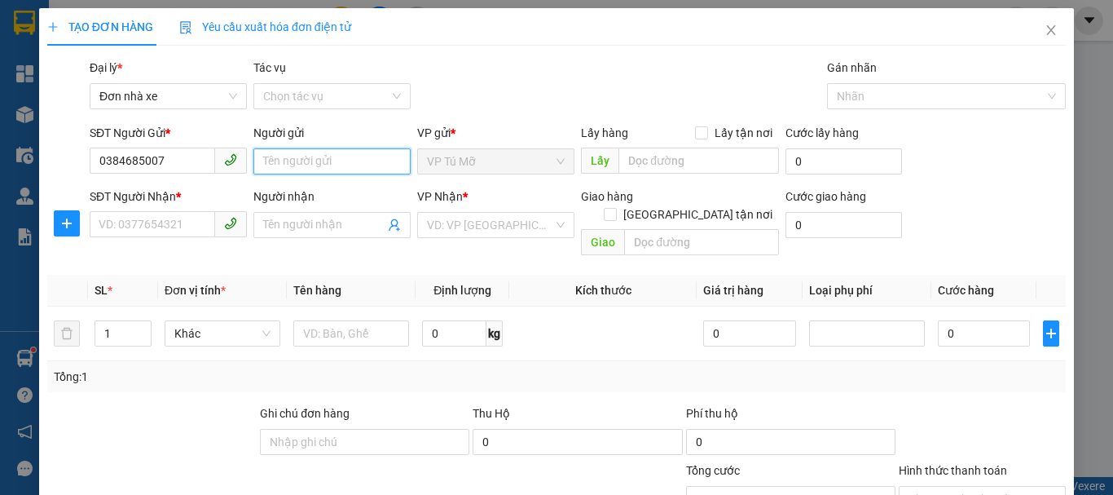
click at [301, 166] on input "Người gửi" at bounding box center [331, 161] width 157 height 26
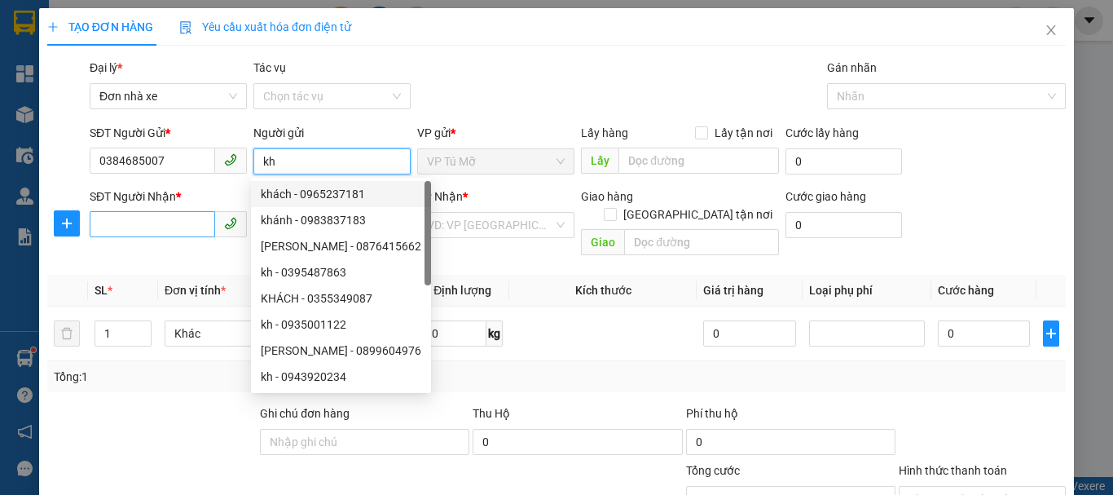
type input "kh"
click at [185, 223] on input "SĐT Người Nhận *" at bounding box center [152, 224] width 125 height 26
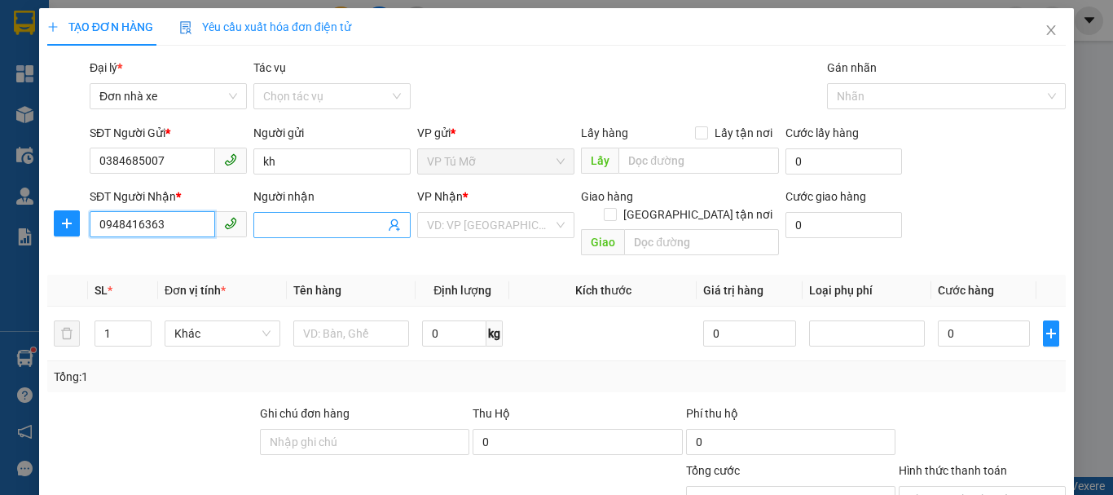
type input "0948416363"
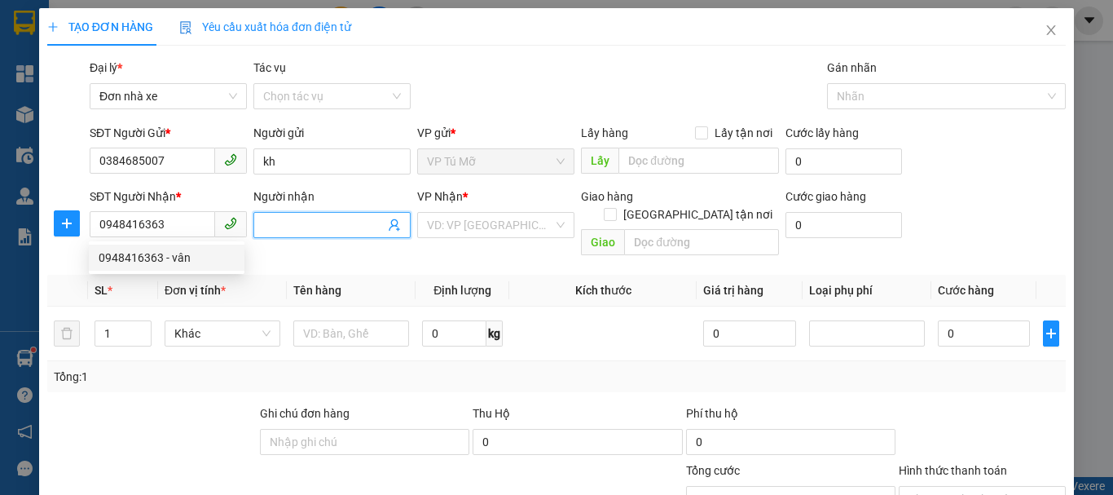
click at [314, 231] on input "Người nhận" at bounding box center [323, 225] width 121 height 18
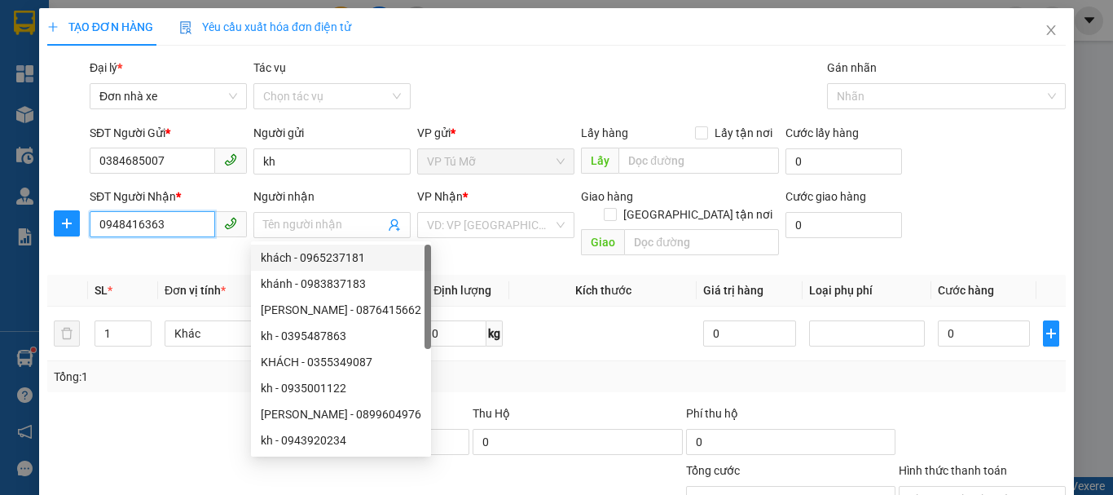
click at [191, 221] on input "0948416363" at bounding box center [152, 224] width 125 height 26
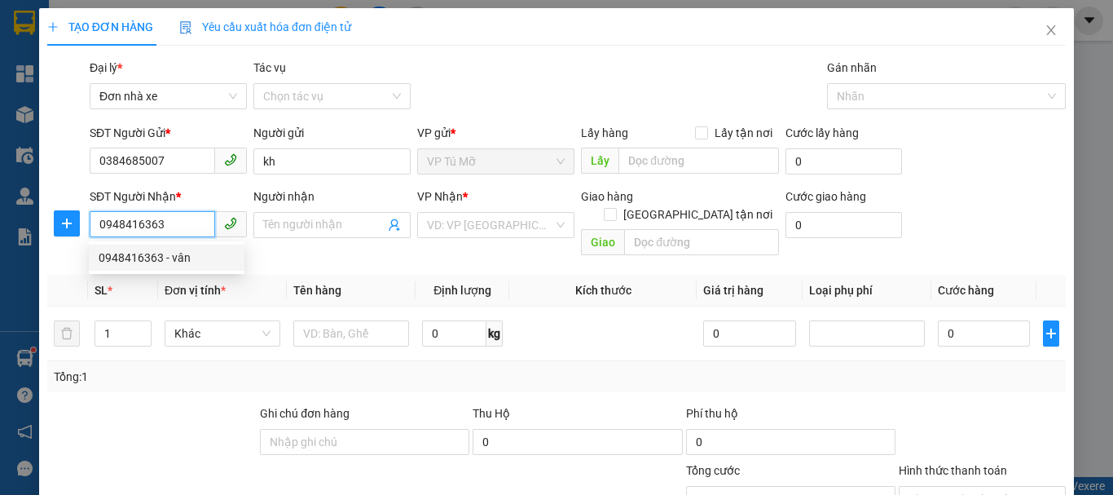
click at [178, 262] on div "0948416363 - vân" at bounding box center [167, 258] width 136 height 18
type input "vân"
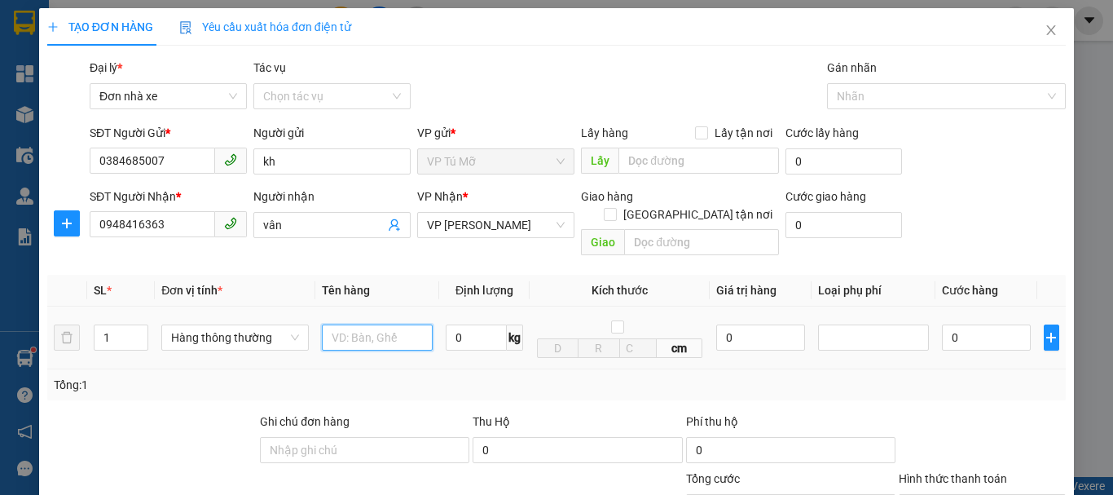
click at [355, 324] on input "text" at bounding box center [377, 337] width 111 height 26
type input "bọc trắng đỏ"
click at [494, 328] on input "0" at bounding box center [476, 337] width 61 height 26
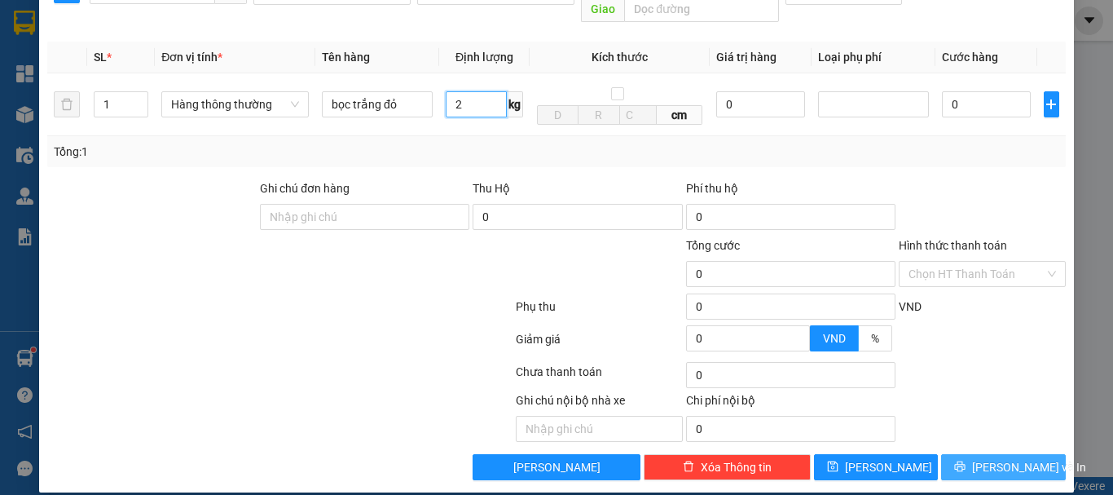
type input "2"
click at [975, 454] on button "[PERSON_NAME] và In" at bounding box center [1003, 467] width 125 height 26
type input "30.000"
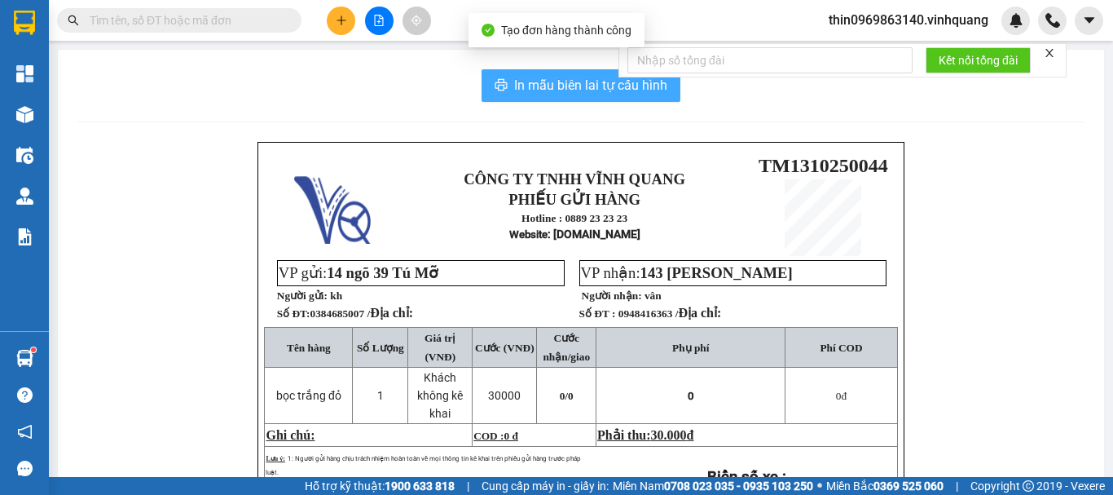
click at [517, 90] on span "In mẫu biên lai tự cấu hình" at bounding box center [590, 85] width 153 height 20
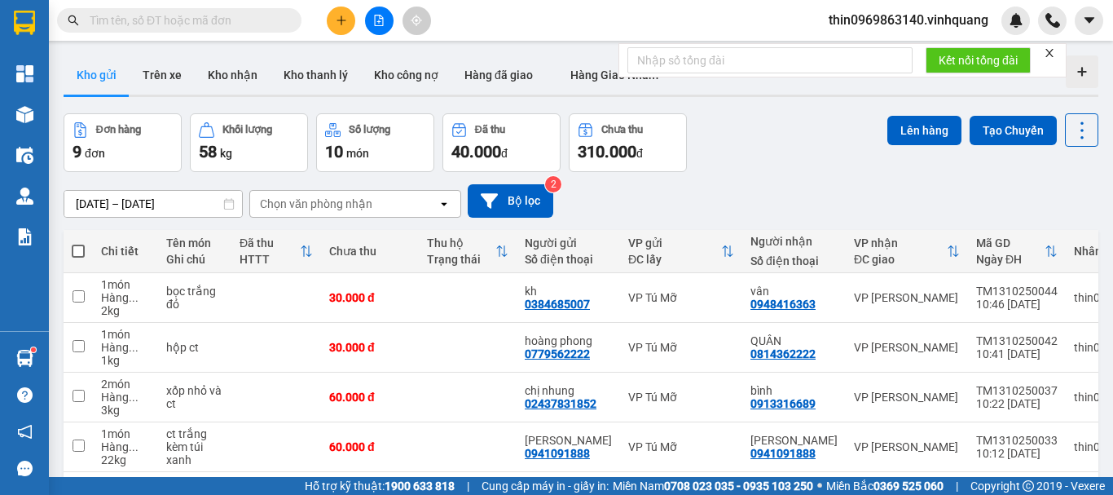
click at [77, 248] on span at bounding box center [78, 250] width 13 height 13
click at [78, 243] on input "checkbox" at bounding box center [78, 243] width 0 height 0
checkbox input "true"
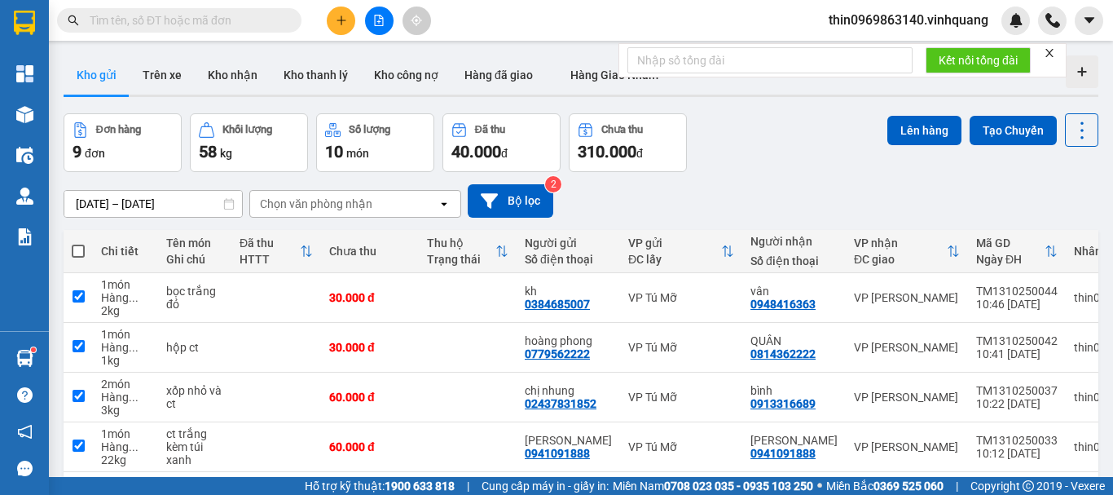
checkbox input "true"
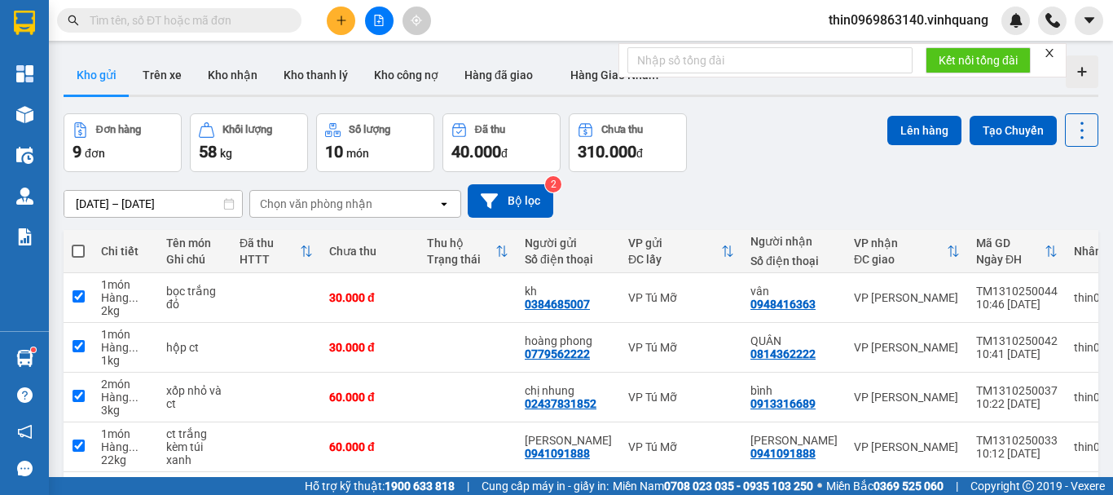
checkbox input "true"
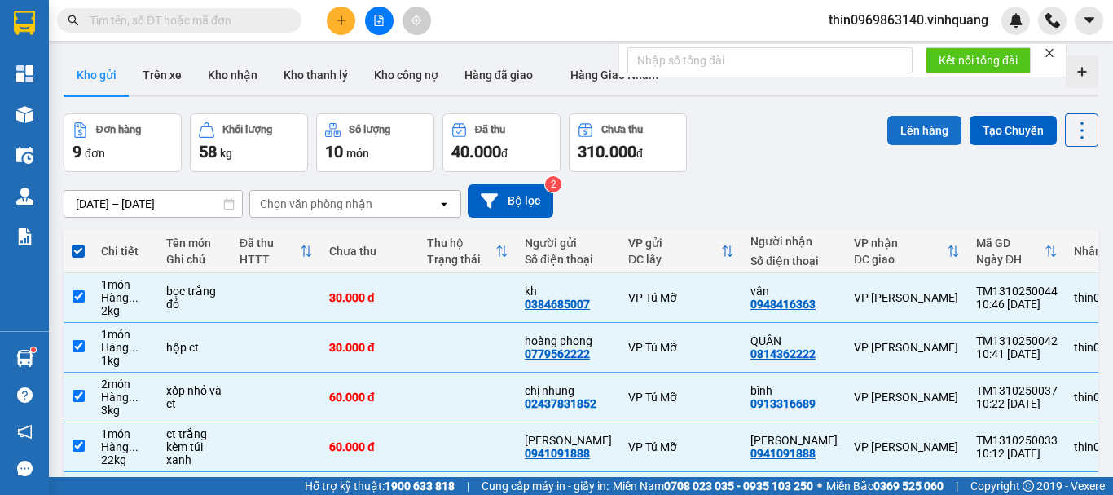
click at [895, 128] on button "Lên hàng" at bounding box center [924, 130] width 74 height 29
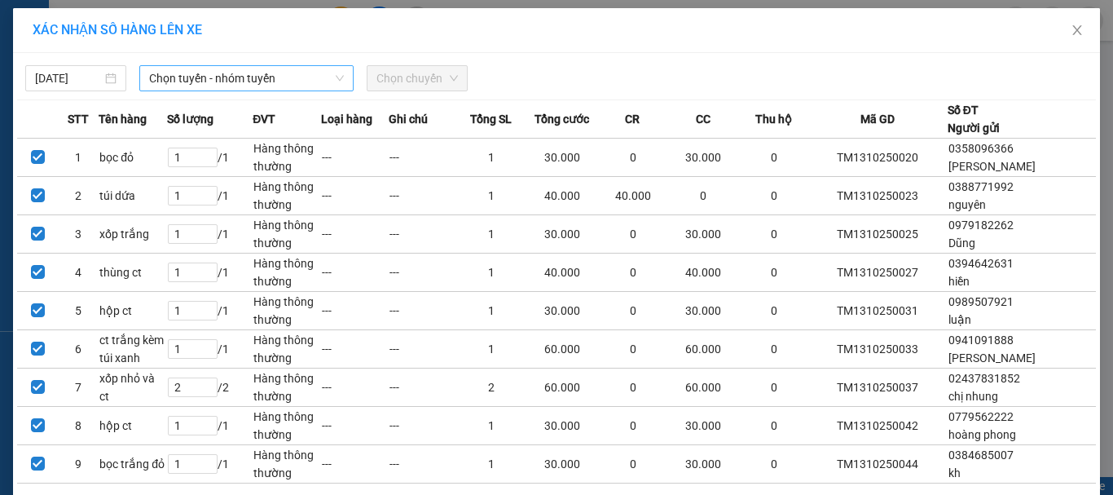
click at [236, 78] on span "Chọn tuyến - nhóm tuyến" at bounding box center [246, 78] width 195 height 24
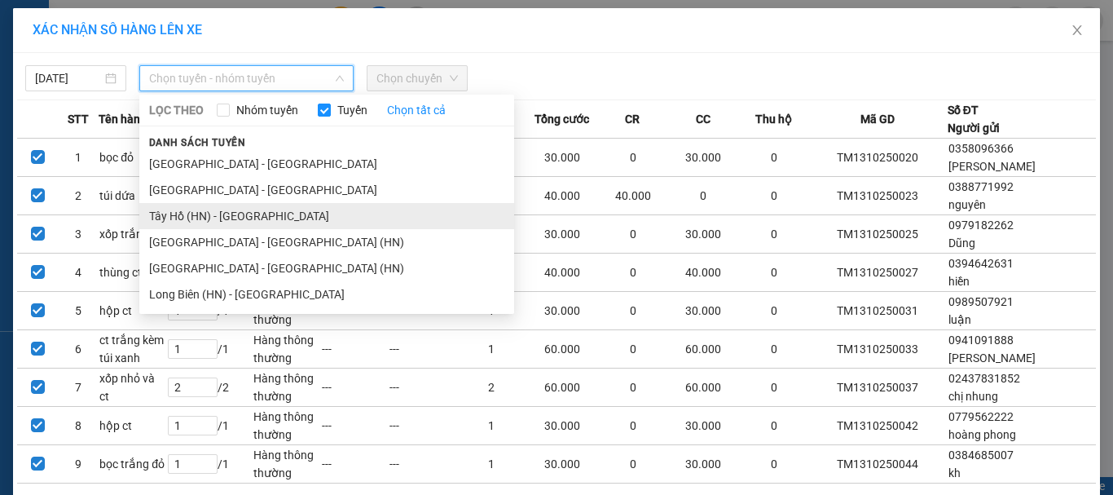
click at [220, 213] on li "Tây Hồ (HN) - [GEOGRAPHIC_DATA]" at bounding box center [326, 216] width 375 height 26
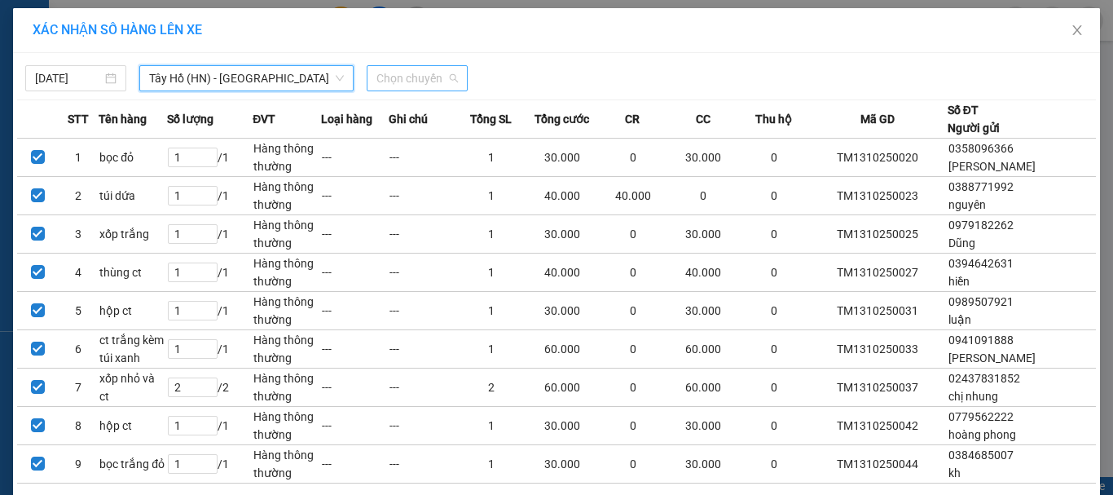
click at [427, 82] on span "Chọn chuyến" at bounding box center [416, 78] width 81 height 24
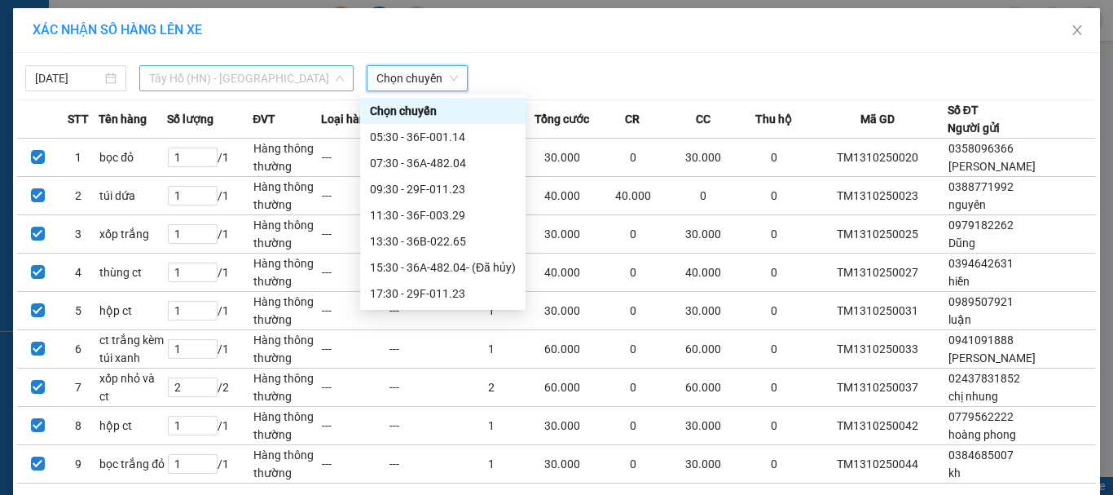
click at [269, 86] on span "Tây Hồ (HN) - [GEOGRAPHIC_DATA]" at bounding box center [246, 78] width 195 height 24
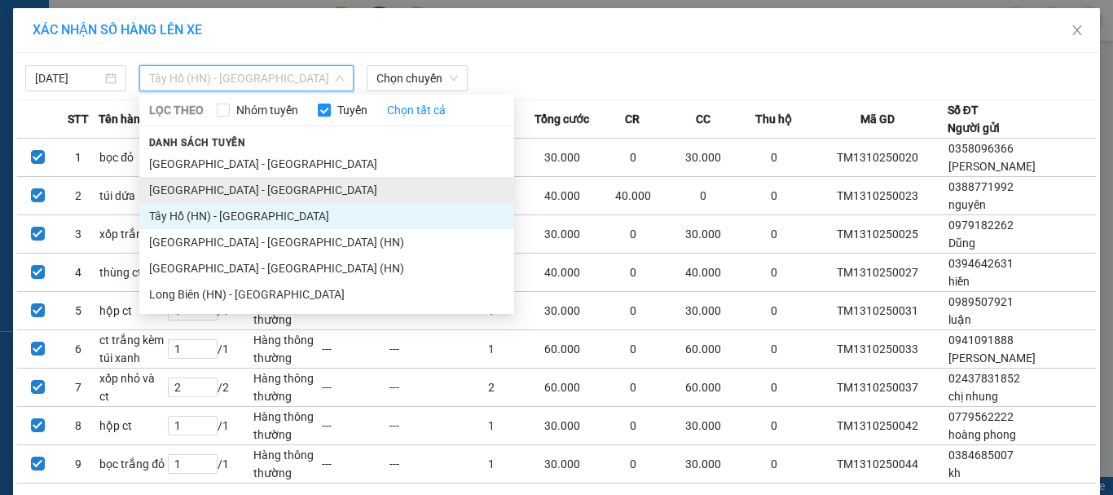
click at [231, 185] on li "[GEOGRAPHIC_DATA] - [GEOGRAPHIC_DATA]" at bounding box center [326, 190] width 375 height 26
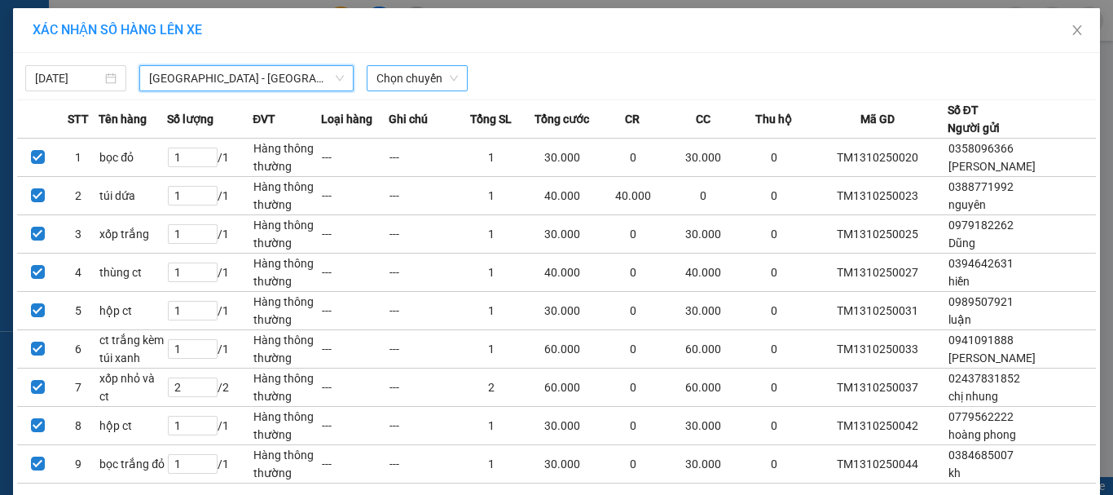
click at [413, 86] on span "Chọn chuyến" at bounding box center [416, 78] width 81 height 24
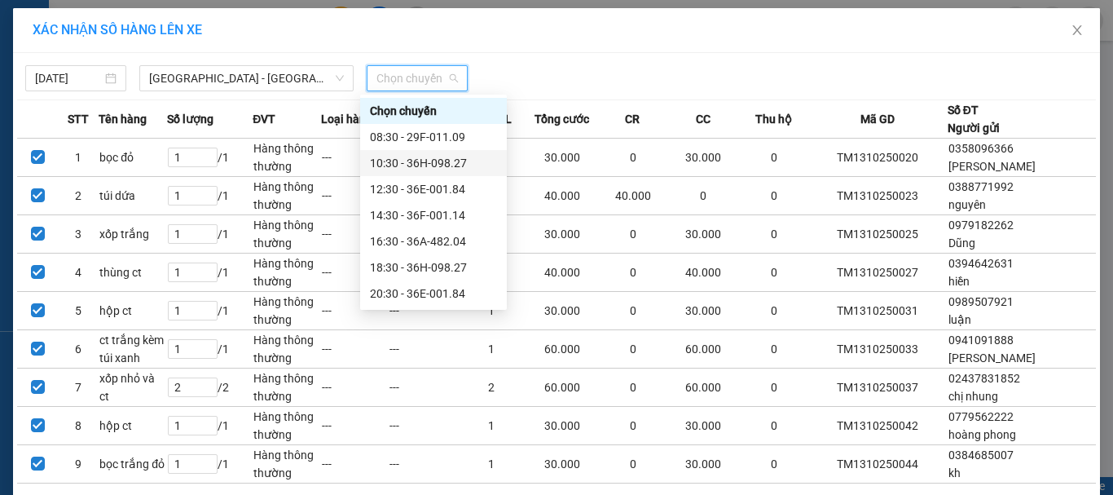
click at [446, 161] on div "10:30 - 36H-098.27" at bounding box center [433, 163] width 127 height 18
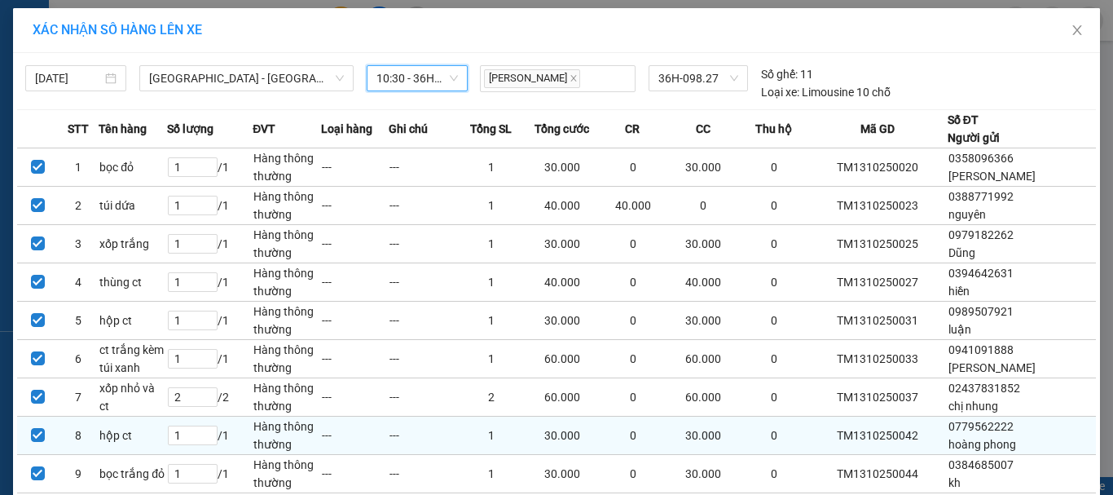
scroll to position [109, 0]
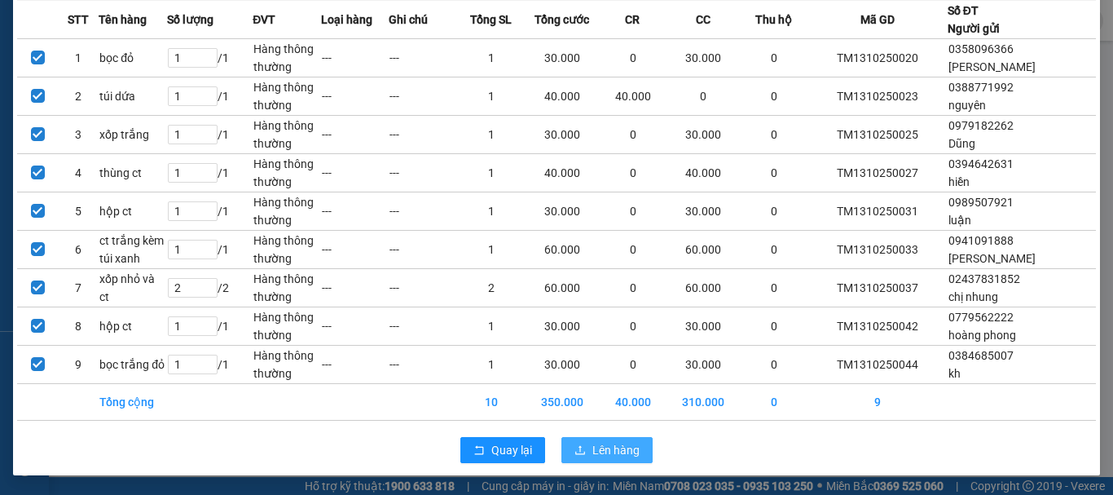
click at [582, 443] on button "Lên hàng" at bounding box center [606, 450] width 91 height 26
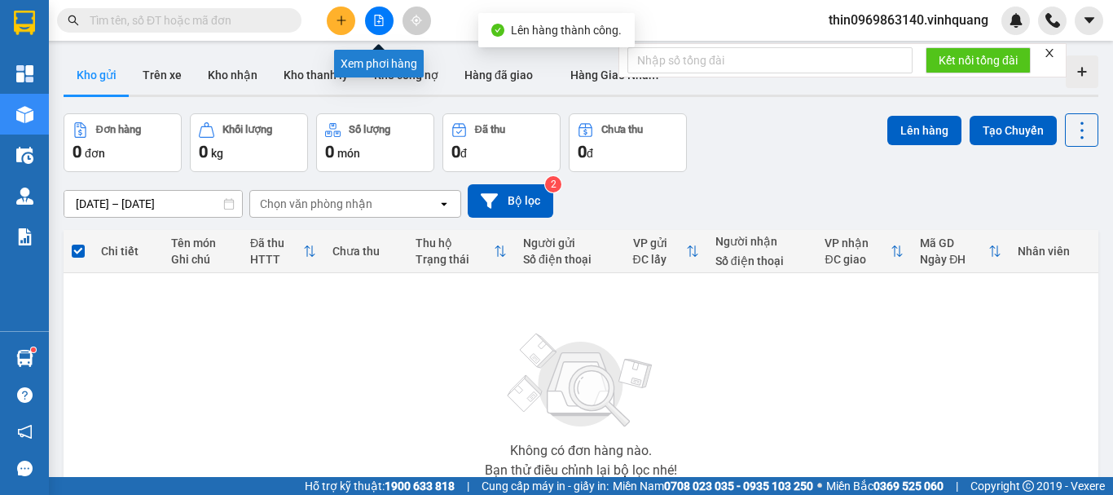
click at [373, 24] on icon "file-add" at bounding box center [378, 20] width 11 height 11
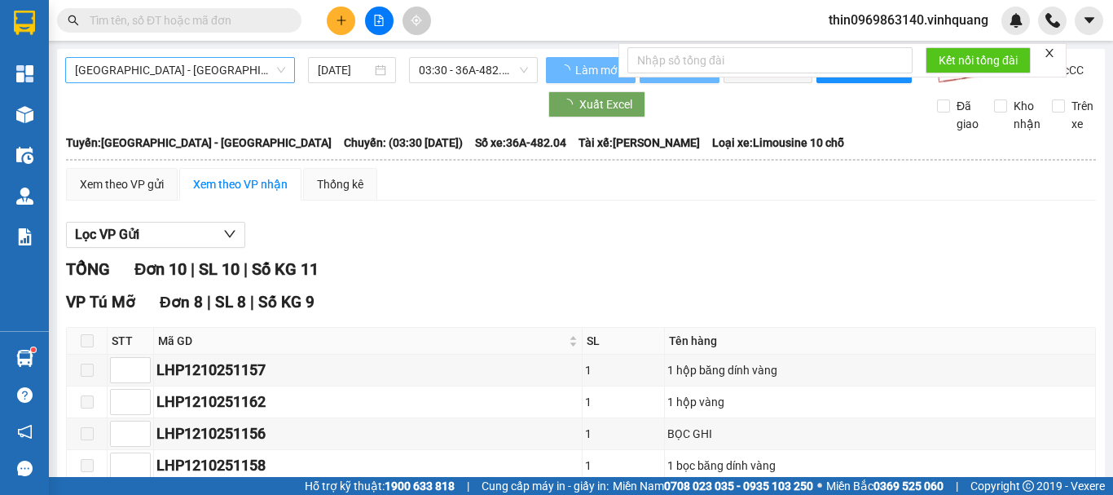
click at [221, 70] on span "[GEOGRAPHIC_DATA] - [GEOGRAPHIC_DATA]" at bounding box center [180, 70] width 210 height 24
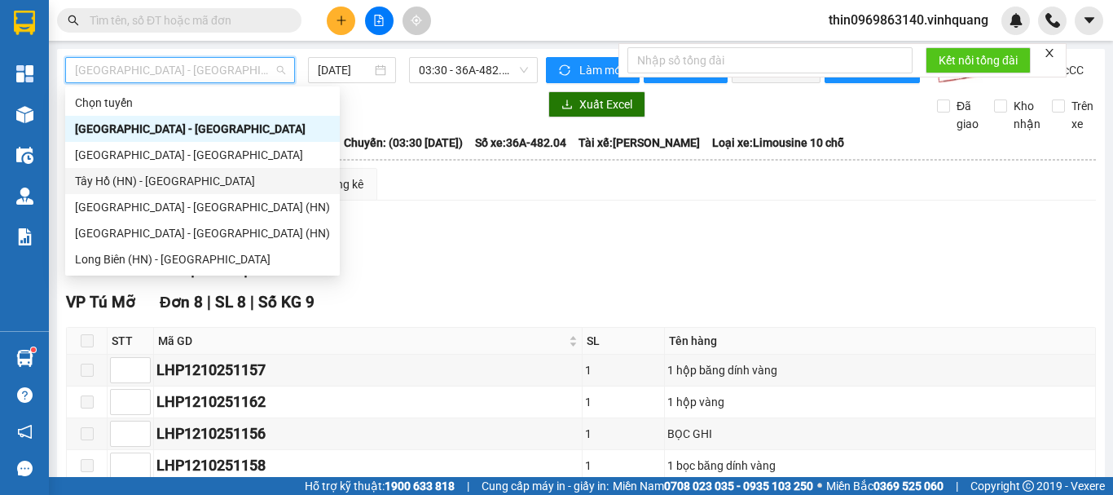
click at [143, 182] on div "Tây Hồ (HN) - [GEOGRAPHIC_DATA]" at bounding box center [202, 181] width 255 height 18
type input "[DATE]"
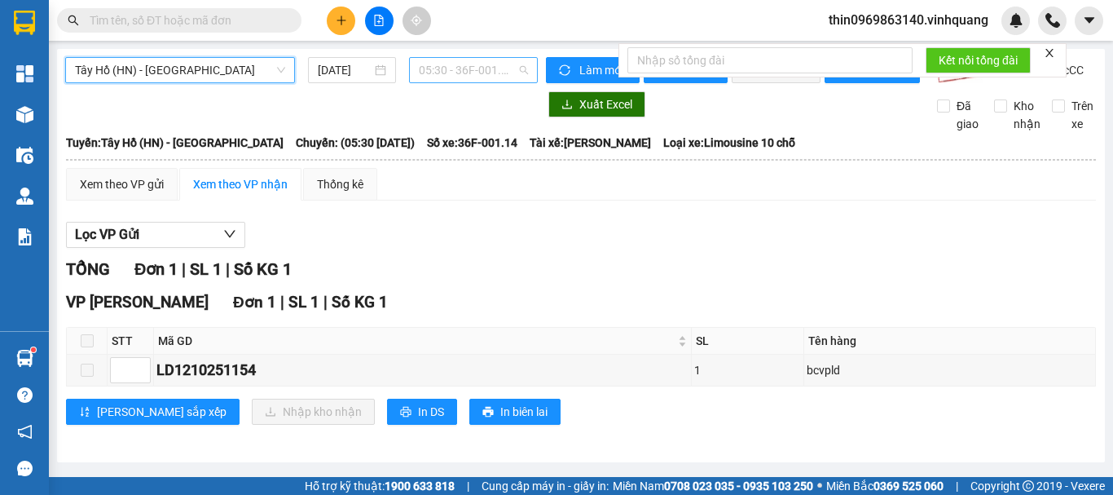
click at [463, 79] on span "05:30 - 36F-001.14" at bounding box center [473, 70] width 109 height 24
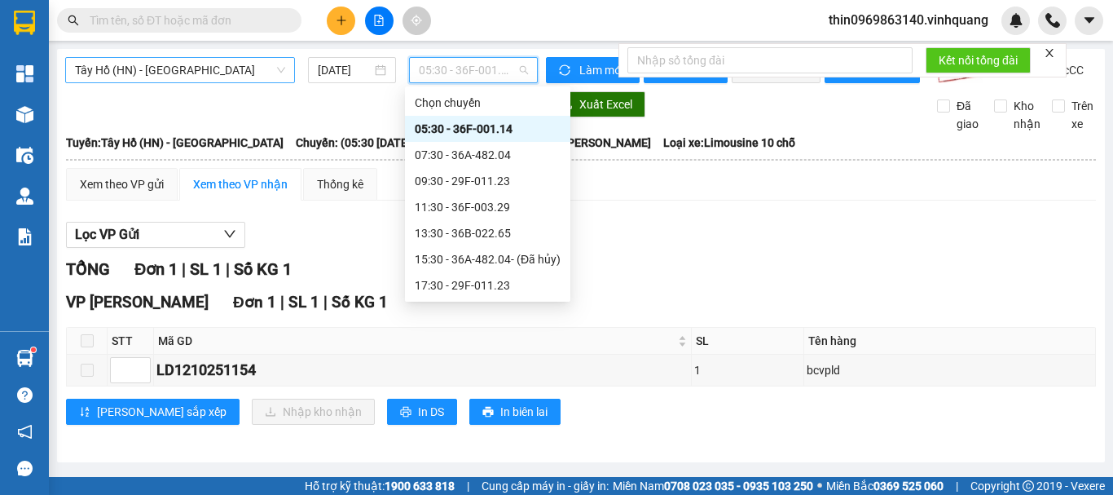
click at [208, 64] on span "Tây Hồ (HN) - [GEOGRAPHIC_DATA]" at bounding box center [180, 70] width 210 height 24
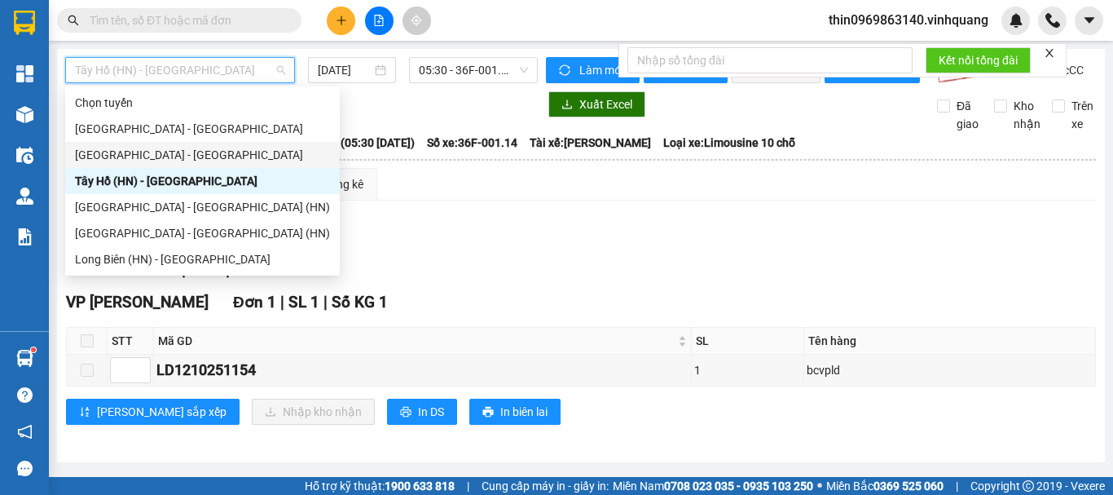
click at [121, 148] on div "[GEOGRAPHIC_DATA] - [GEOGRAPHIC_DATA]" at bounding box center [202, 155] width 255 height 18
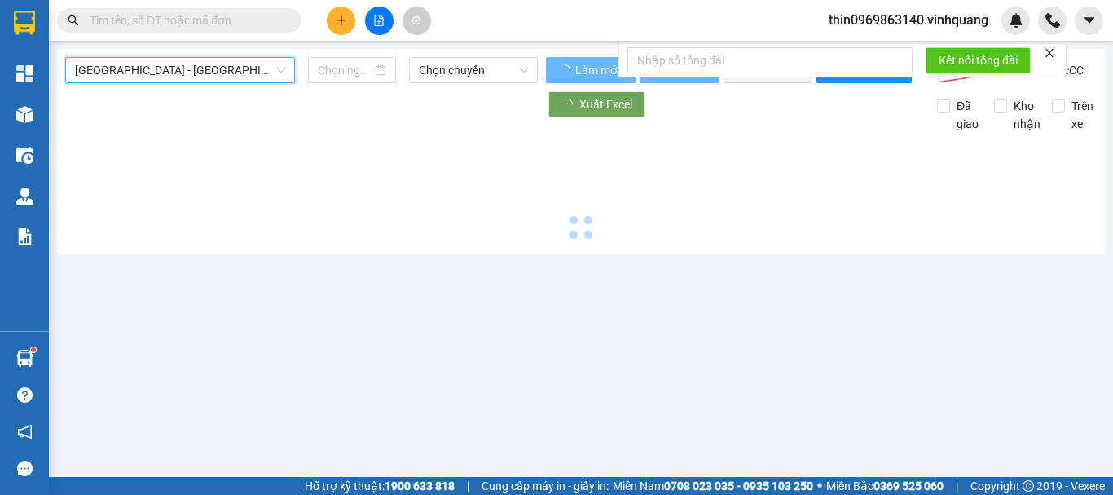
type input "[DATE]"
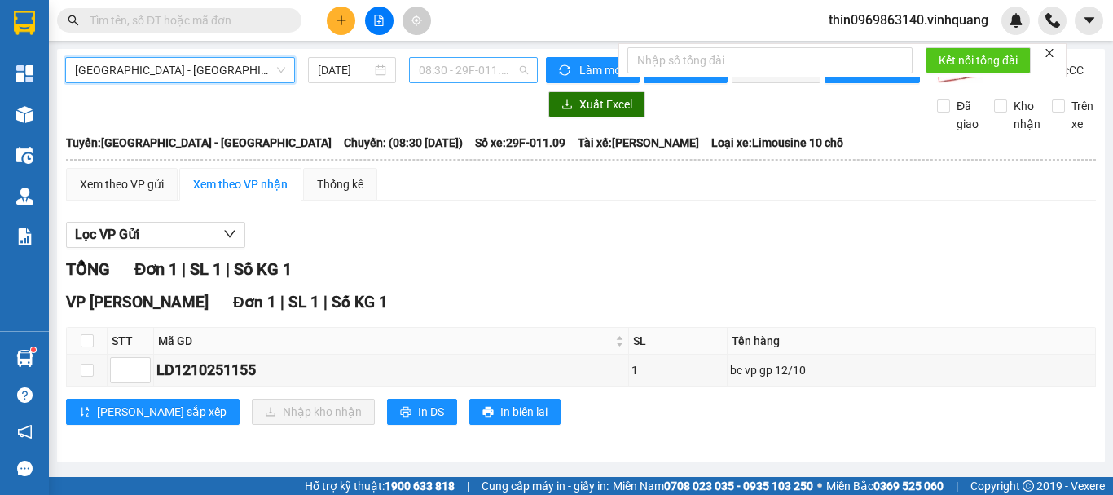
click at [452, 79] on span "08:30 - 29F-011.09" at bounding box center [473, 70] width 109 height 24
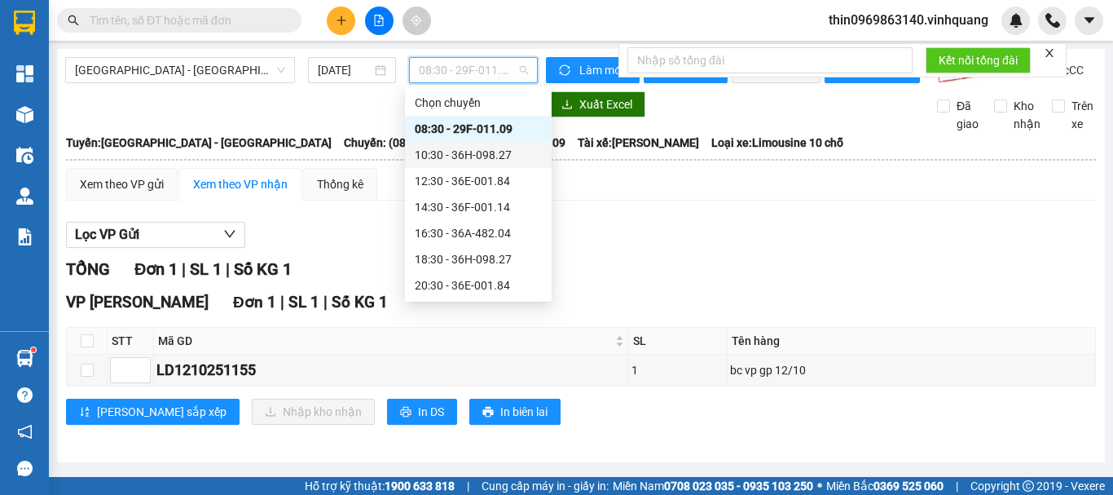
click at [442, 153] on div "10:30 - 36H-098.27" at bounding box center [478, 155] width 127 height 18
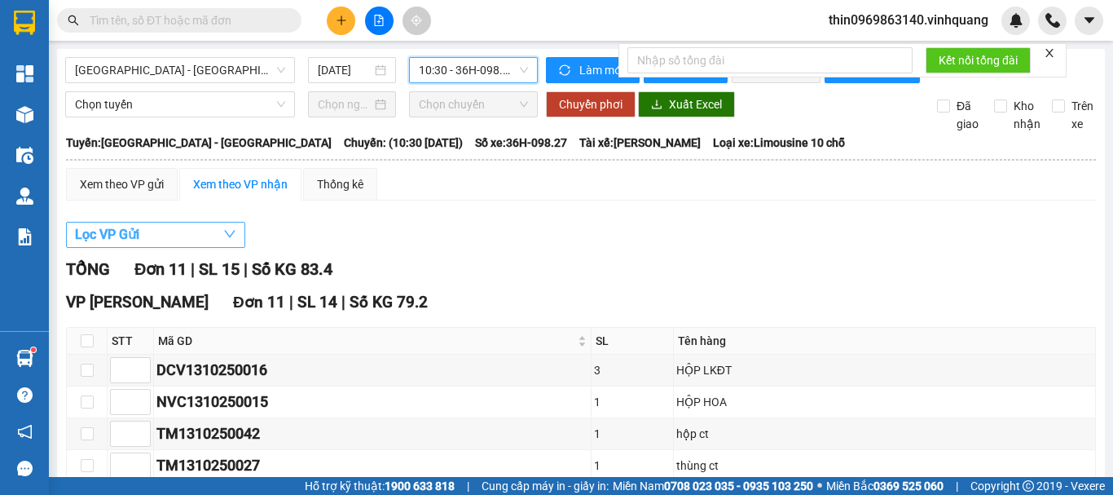
click at [147, 243] on button "Lọc VP Gửi" at bounding box center [155, 235] width 179 height 26
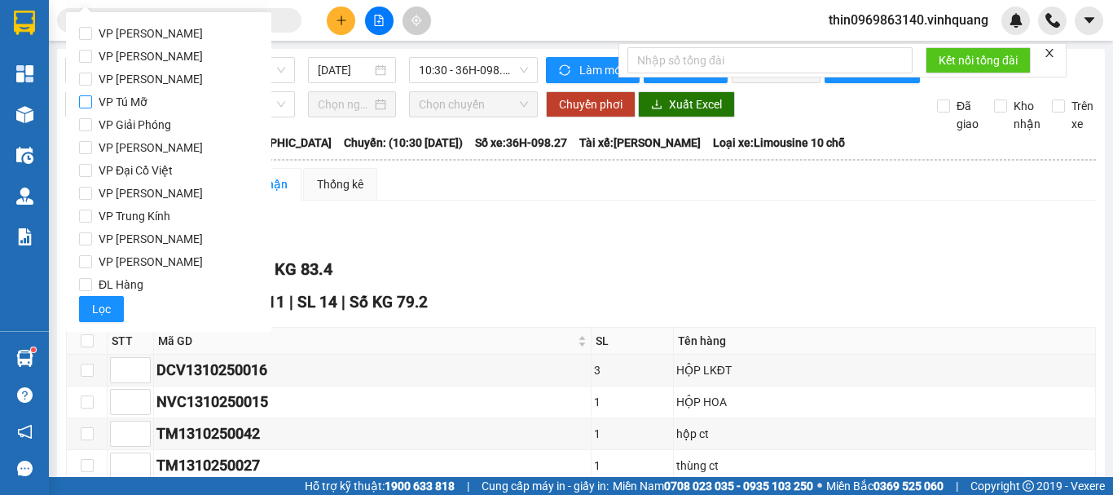
click at [88, 101] on input "VP Tú Mỡ" at bounding box center [85, 101] width 13 height 13
click at [85, 103] on input "VP Tú Mỡ" at bounding box center [85, 101] width 13 height 13
click at [101, 301] on span "Lọc" at bounding box center [101, 309] width 19 height 18
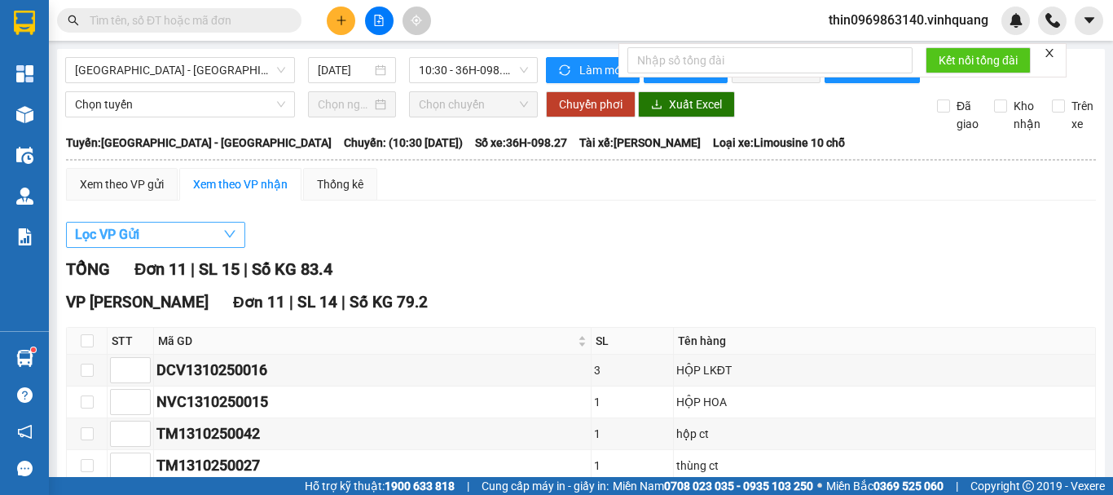
click at [170, 244] on button "Lọc VP Gửi" at bounding box center [155, 235] width 179 height 26
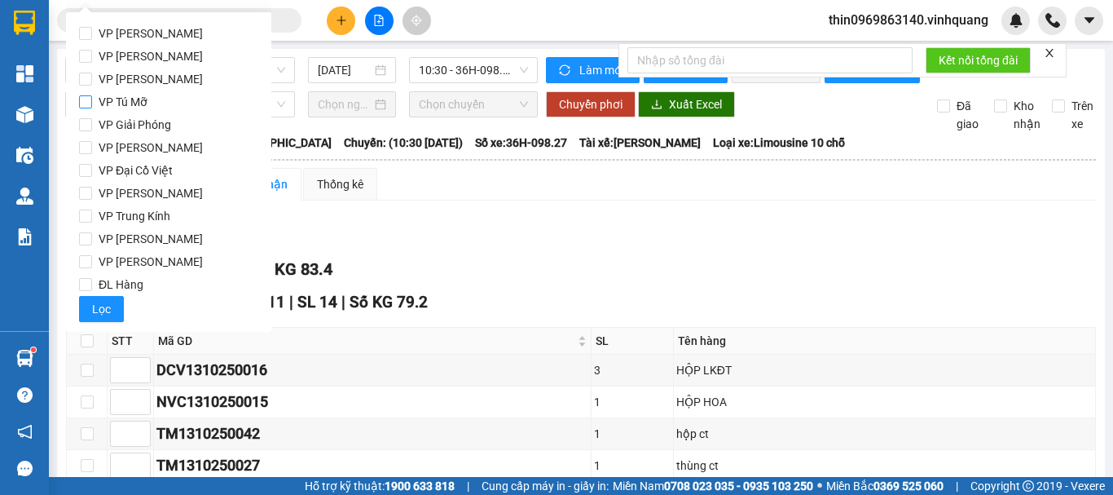
click at [133, 99] on span "VP Tú Mỡ" at bounding box center [123, 101] width 62 height 23
click at [92, 99] on input "VP Tú Mỡ" at bounding box center [85, 101] width 13 height 13
checkbox input "true"
click at [89, 309] on button "Lọc" at bounding box center [101, 309] width 45 height 26
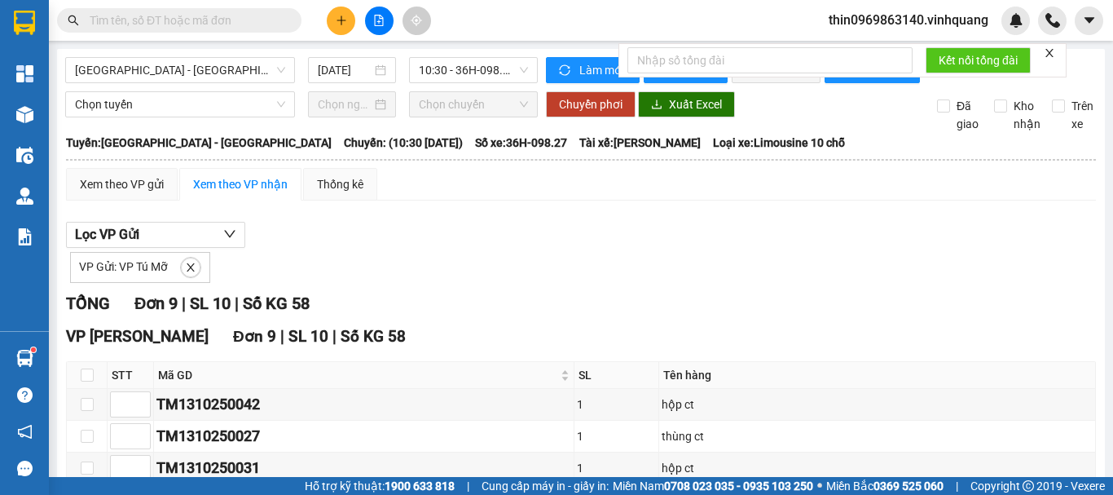
scroll to position [296, 0]
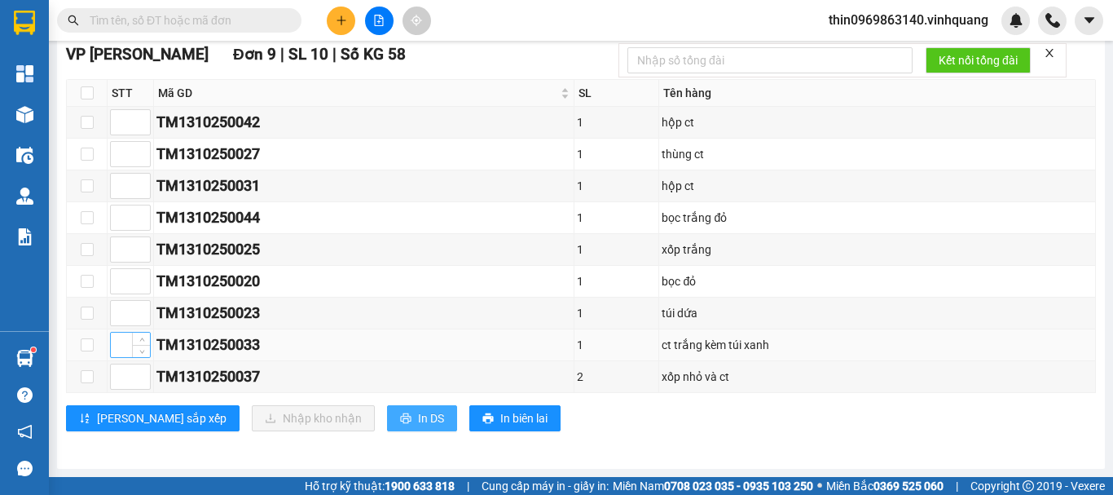
drag, startPoint x: 354, startPoint y: 415, endPoint x: 112, endPoint y: 338, distance: 253.8
click at [418, 415] on span "In DS" at bounding box center [431, 418] width 26 height 18
click at [337, 28] on button at bounding box center [341, 21] width 29 height 29
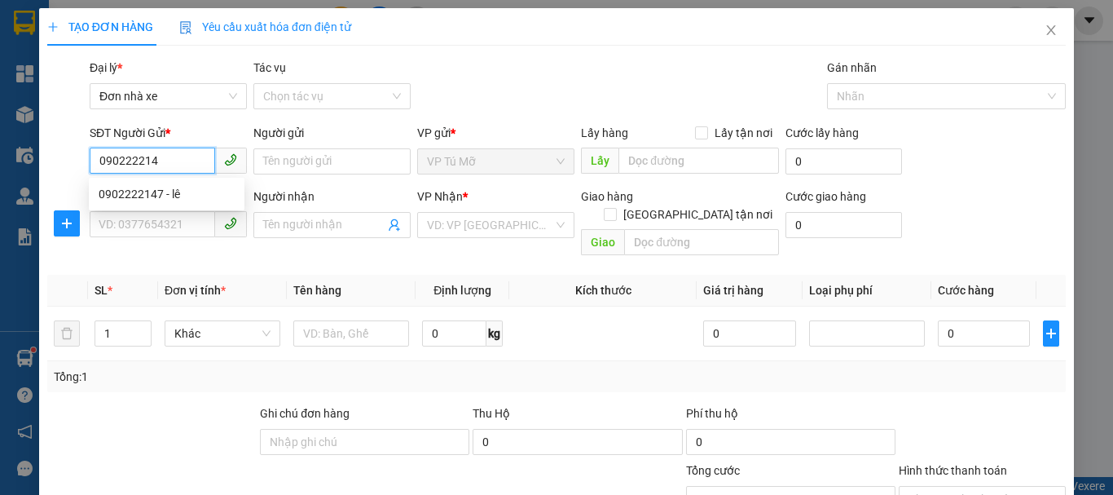
type input "0902222147"
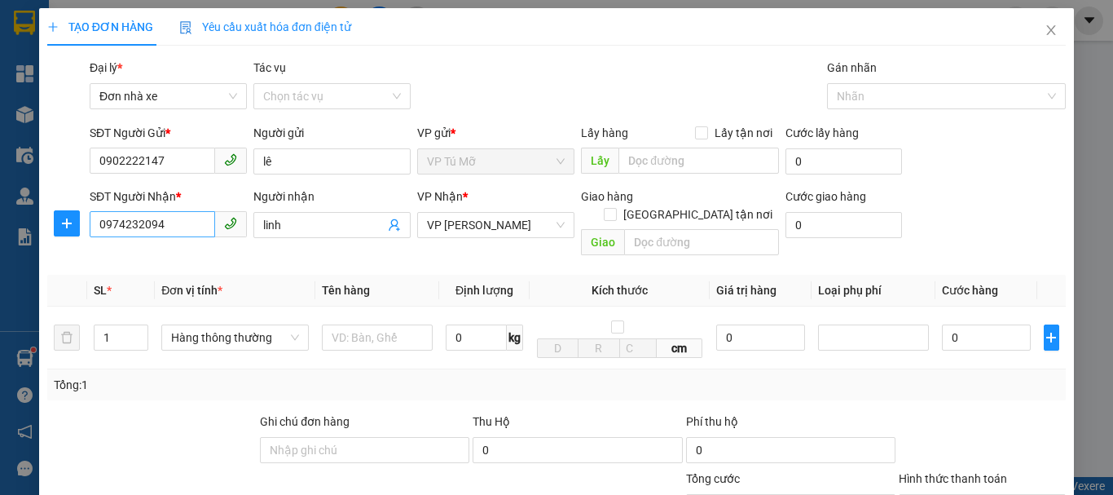
type input "0902222147"
click at [174, 224] on input "0974232094" at bounding box center [152, 224] width 125 height 26
type input "0989891916"
click at [330, 222] on input "linh" at bounding box center [323, 225] width 121 height 18
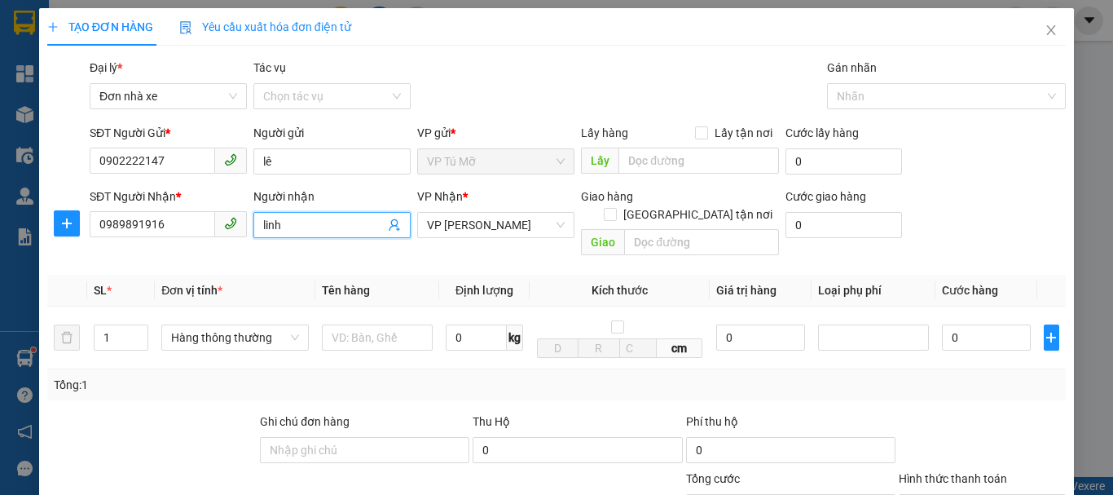
click at [330, 222] on input "linh" at bounding box center [323, 225] width 121 height 18
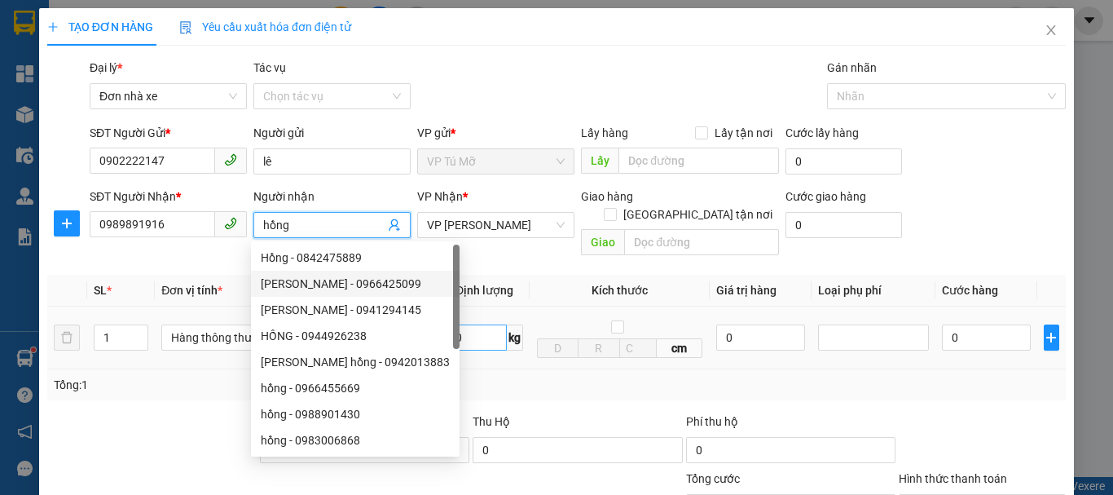
type input "hồng"
click at [484, 324] on input "0" at bounding box center [476, 337] width 61 height 26
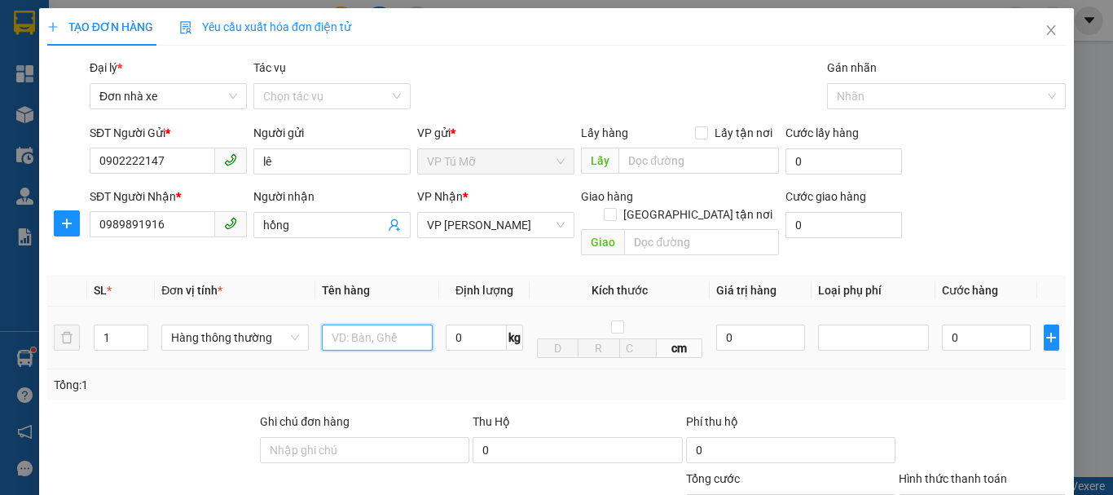
click at [400, 324] on input "text" at bounding box center [377, 337] width 111 height 26
type input "hộp dễ vỡ"
click at [470, 324] on input "0" at bounding box center [476, 337] width 61 height 26
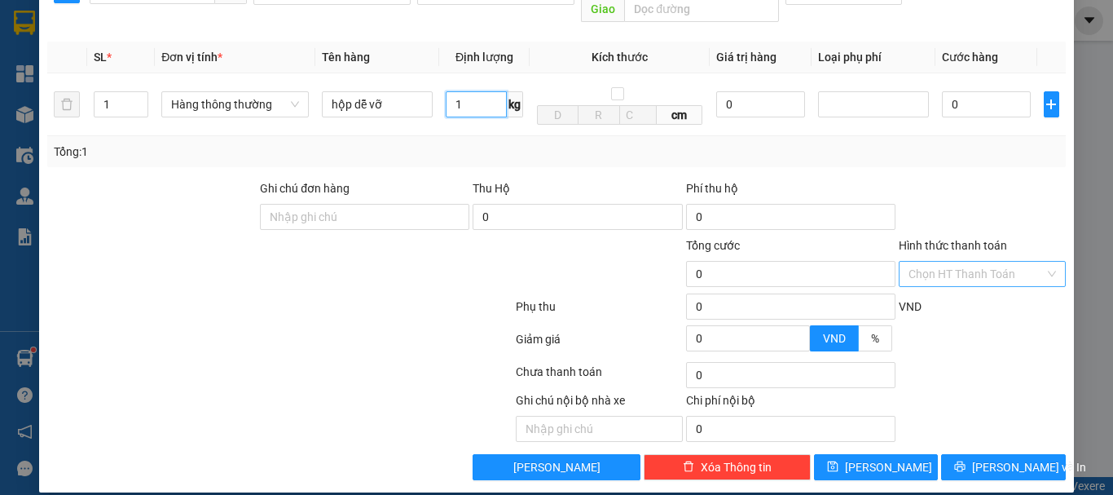
type input "1"
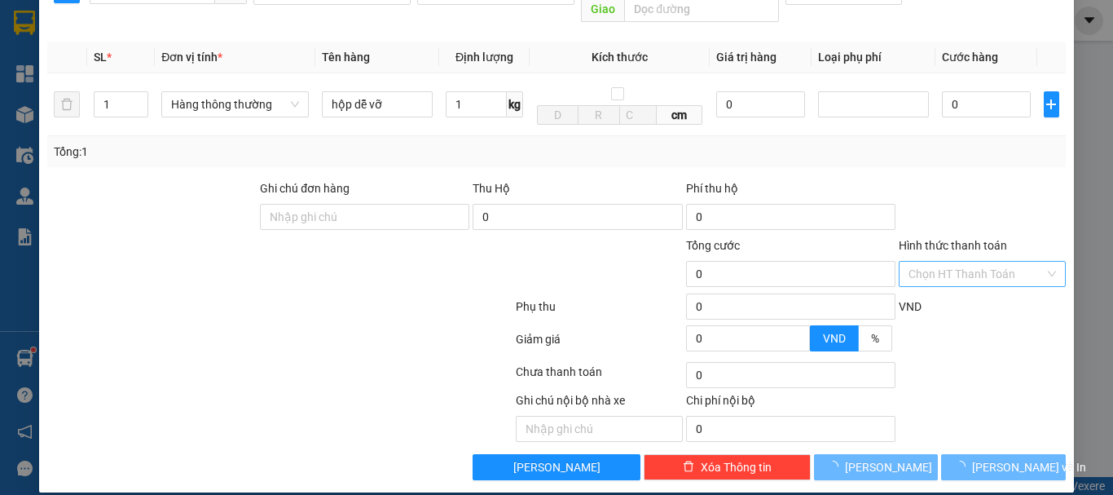
click at [962, 262] on input "Hình thức thanh toán" at bounding box center [977, 274] width 136 height 24
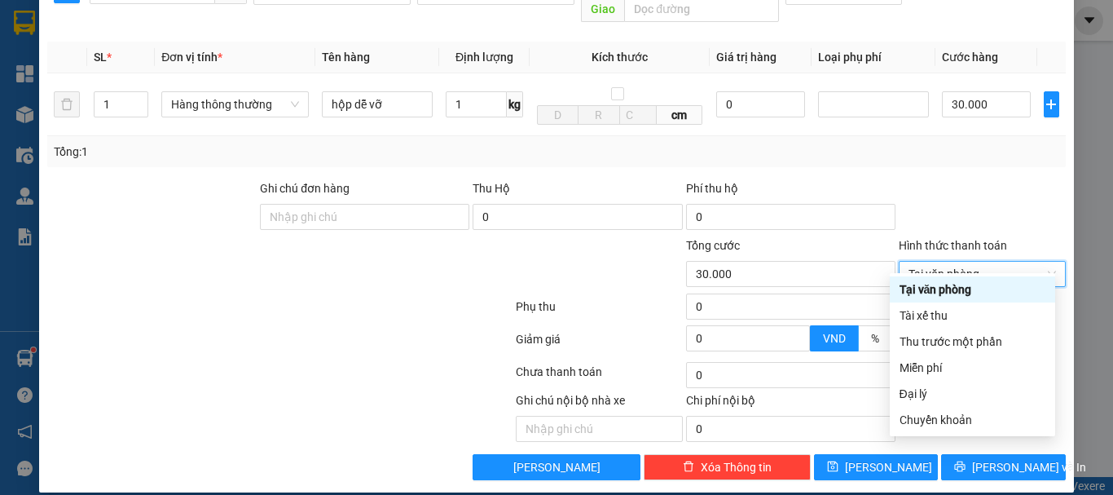
type input "30.000"
type input "0"
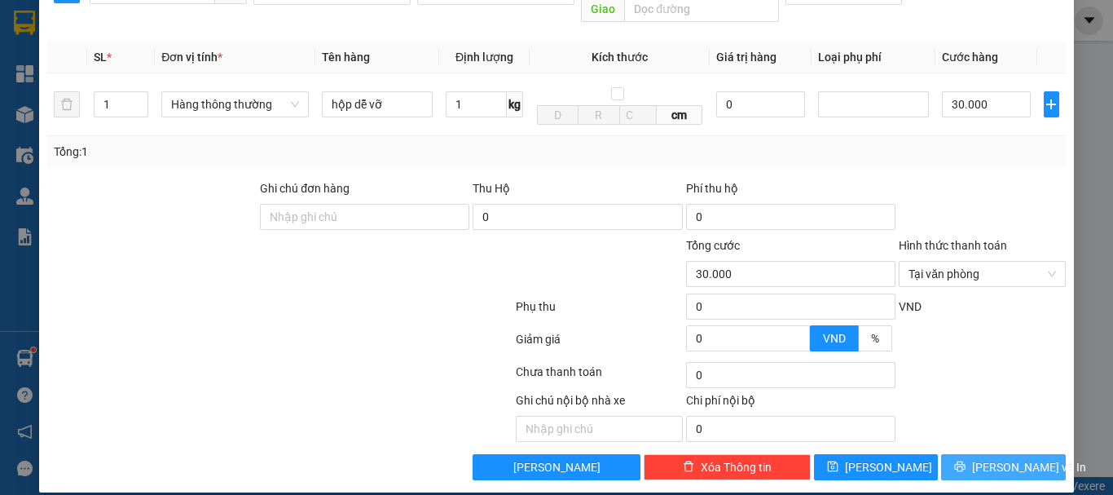
click at [982, 459] on button "[PERSON_NAME] và In" at bounding box center [1003, 467] width 125 height 26
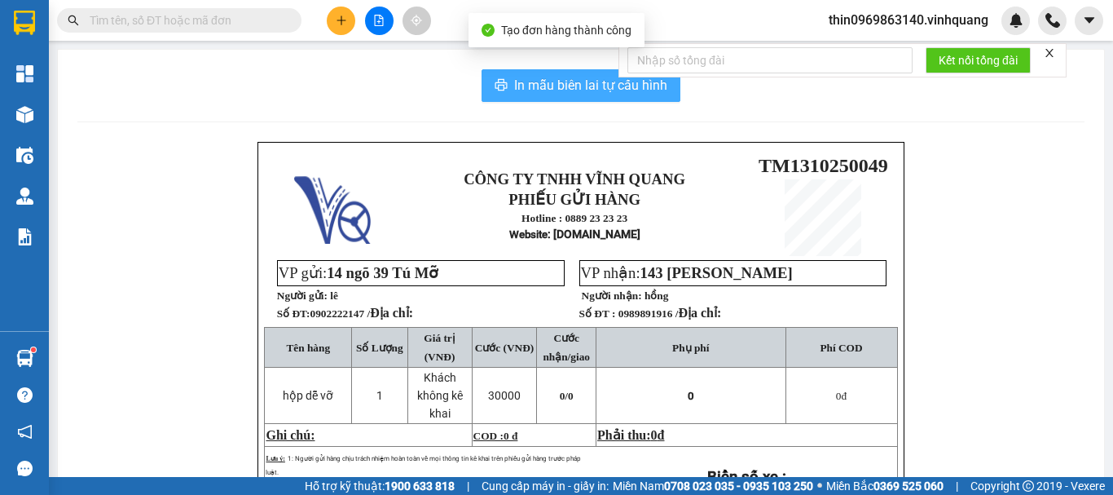
click at [563, 77] on span "In mẫu biên lai tự cấu hình" at bounding box center [590, 85] width 153 height 20
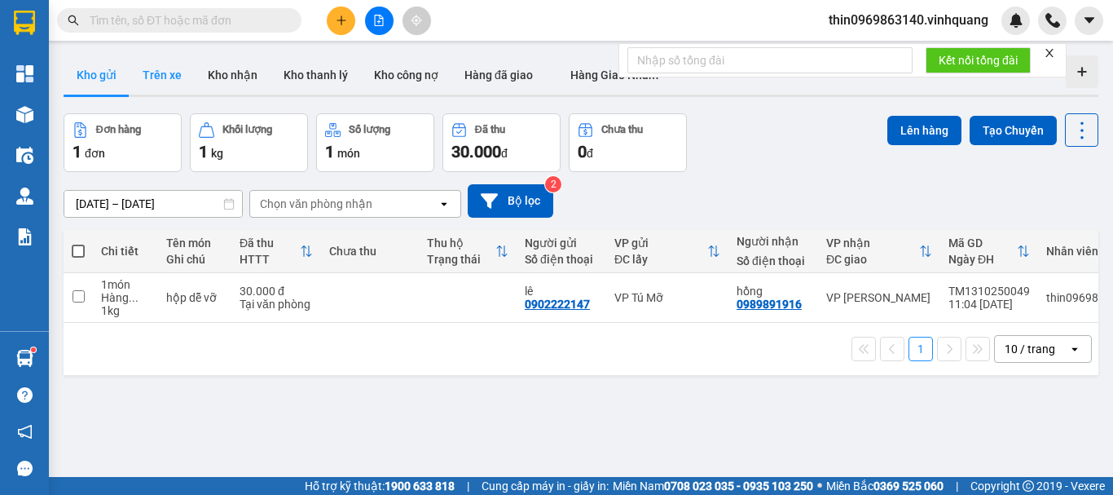
click at [165, 80] on button "Trên xe" at bounding box center [162, 74] width 65 height 39
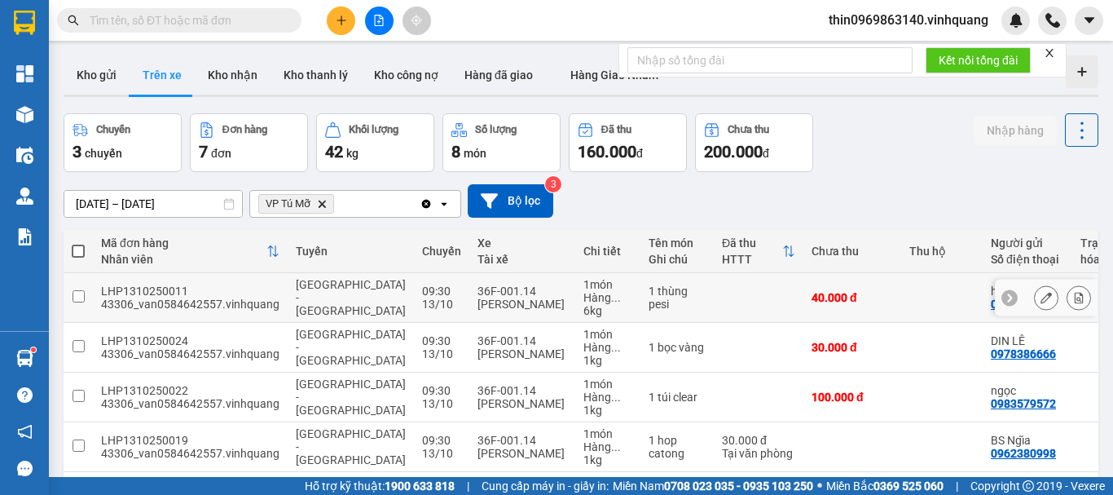
scroll to position [218, 0]
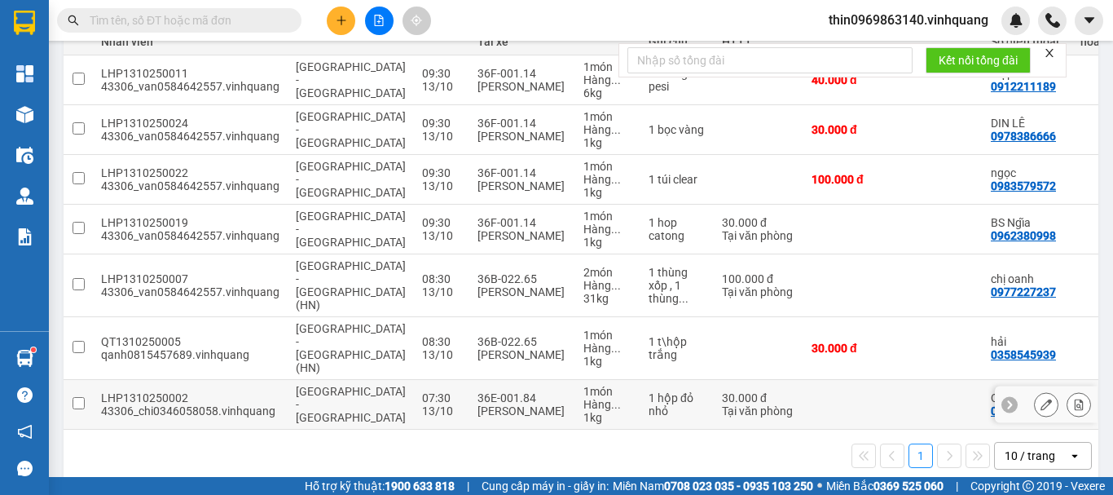
click at [81, 397] on input "checkbox" at bounding box center [79, 403] width 12 height 12
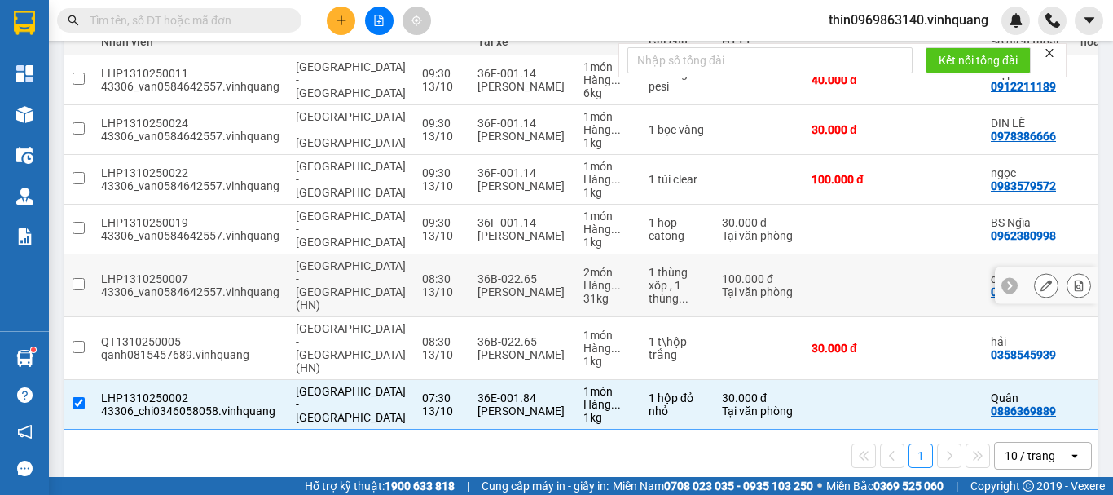
scroll to position [0, 0]
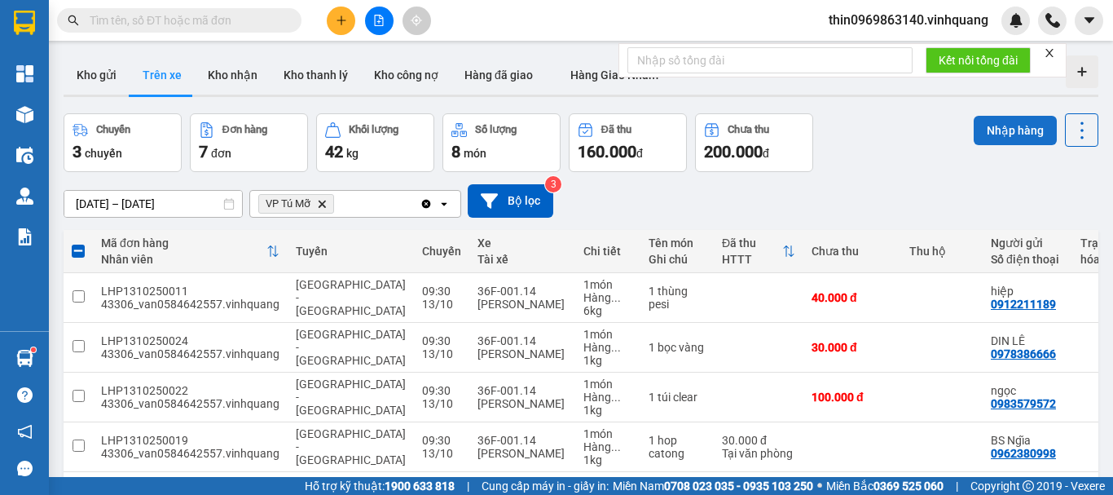
click at [992, 136] on button "Nhập hàng" at bounding box center [1015, 130] width 83 height 29
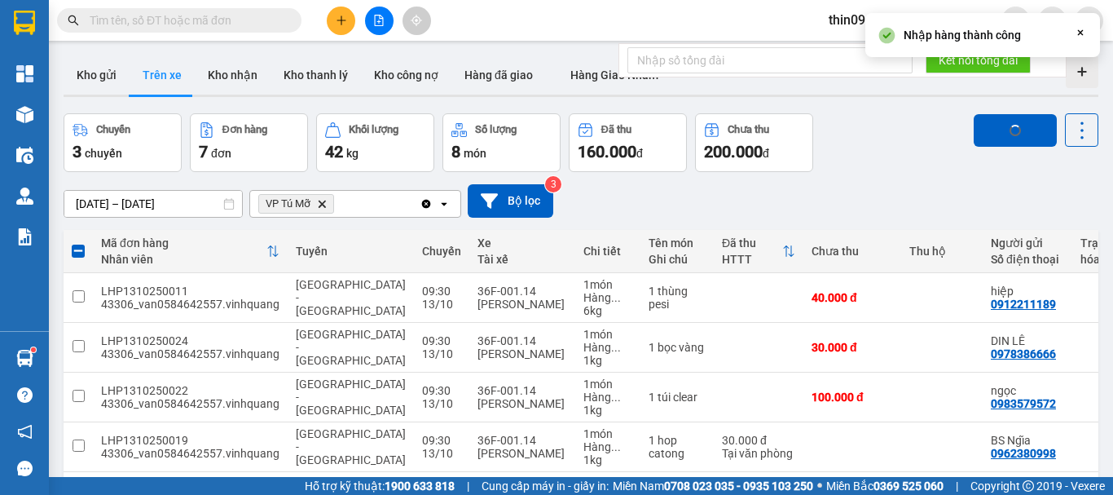
checkbox input "false"
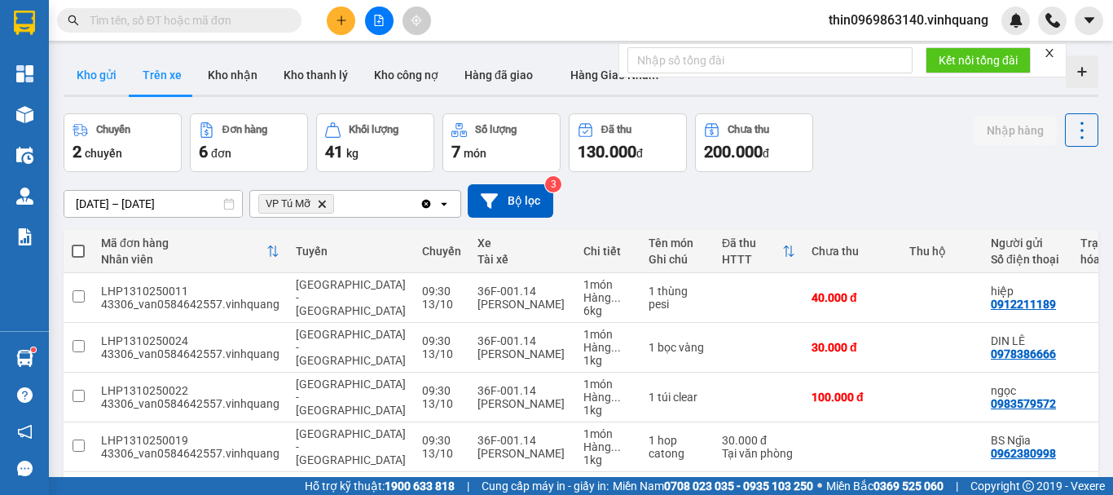
click at [101, 74] on button "Kho gửi" at bounding box center [97, 74] width 66 height 39
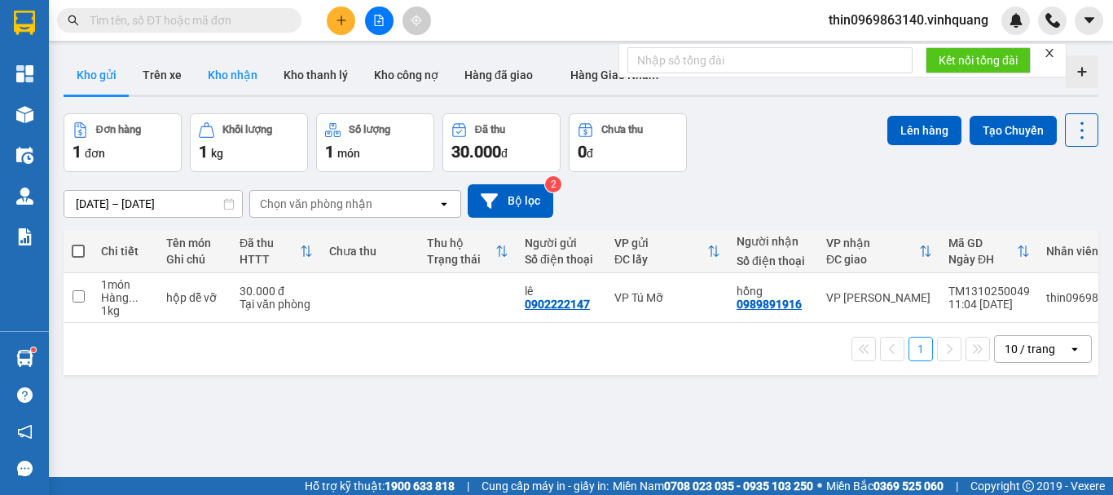
click at [239, 75] on button "Kho nhận" at bounding box center [233, 74] width 76 height 39
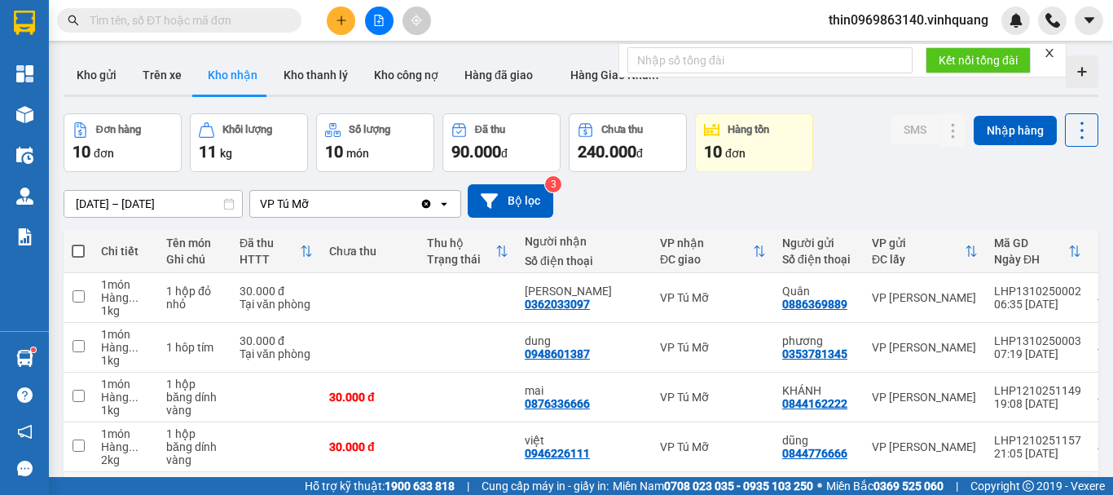
scroll to position [163, 0]
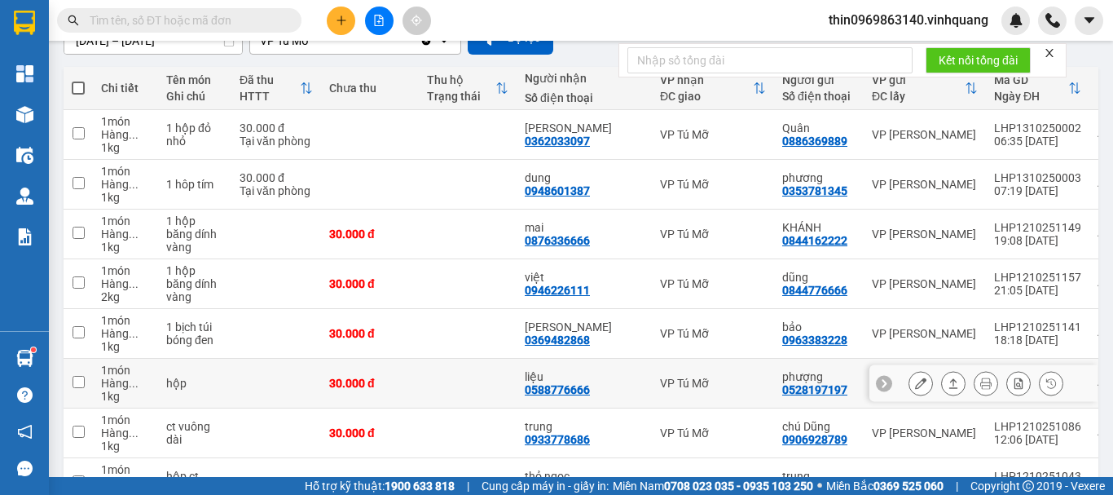
click at [76, 383] on input "checkbox" at bounding box center [79, 382] width 12 height 12
checkbox input "true"
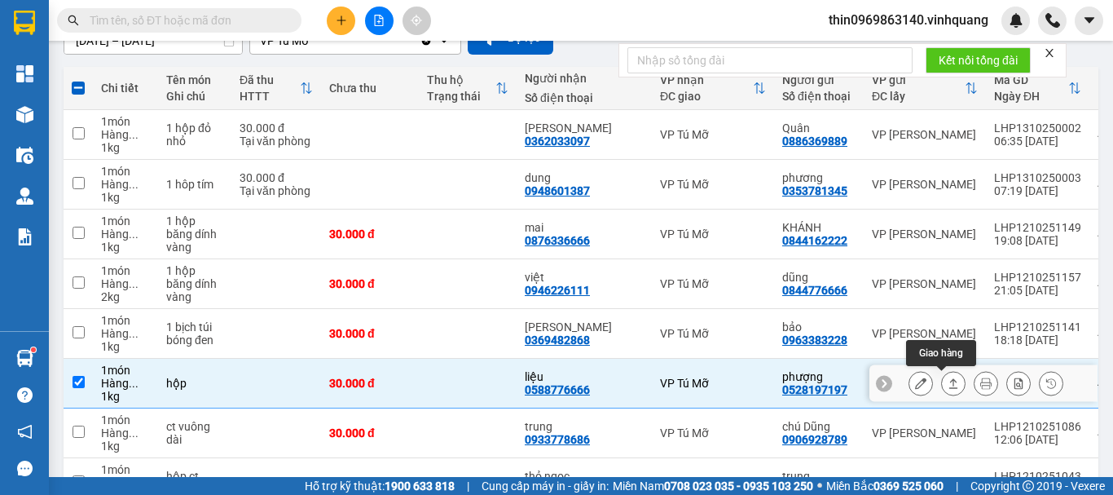
click at [948, 381] on icon at bounding box center [953, 382] width 11 height 11
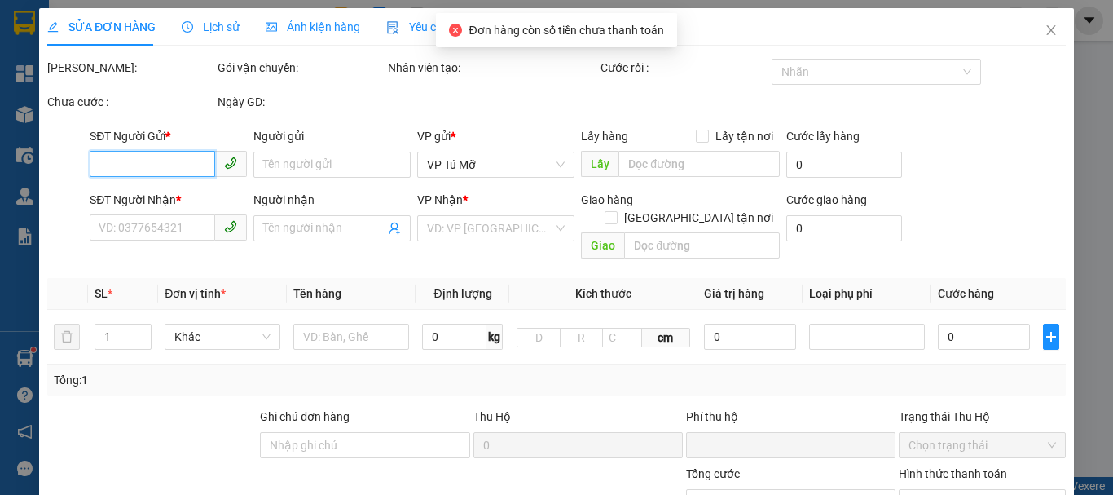
type input "0528197197"
type input "phượng"
type input "0588776666"
type input "liệu"
type input "0"
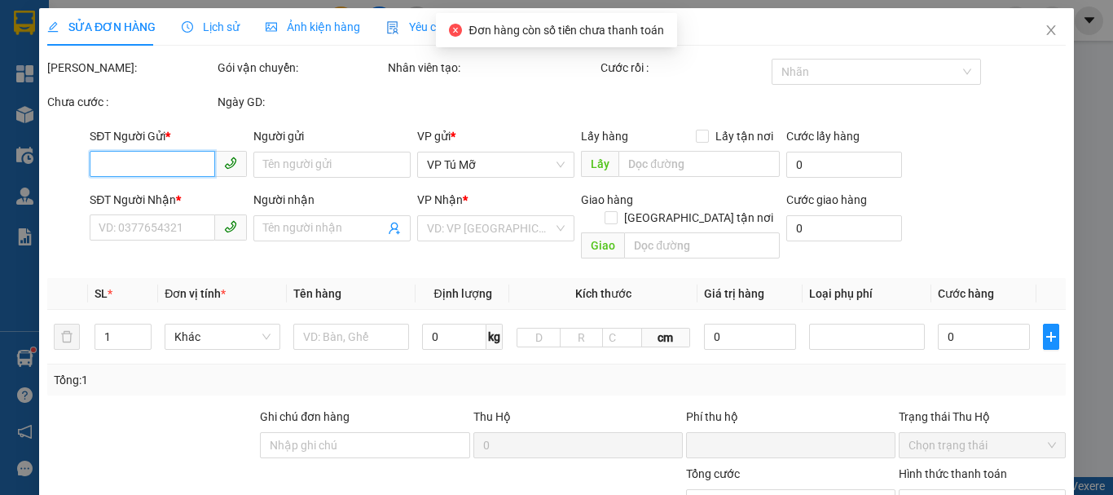
type input "30.000"
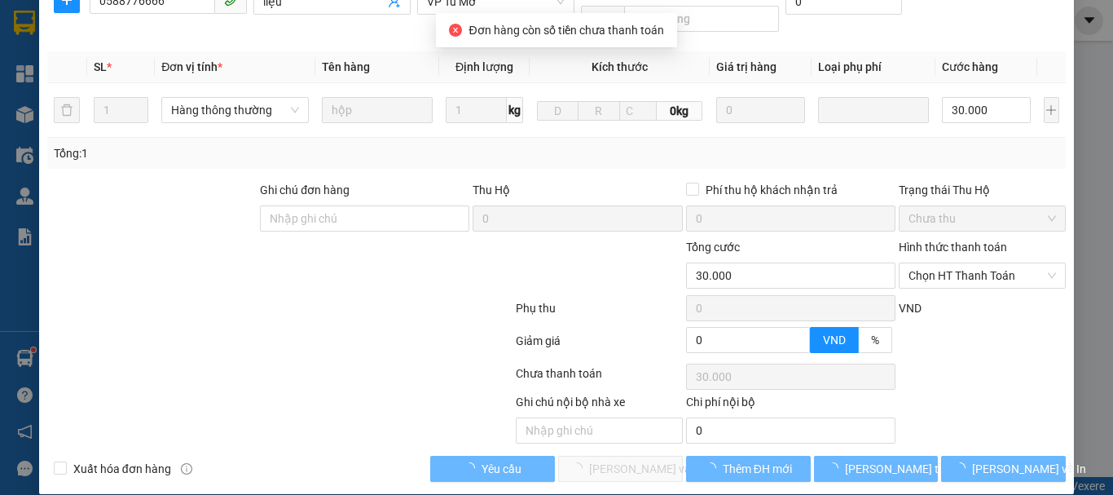
scroll to position [245, 0]
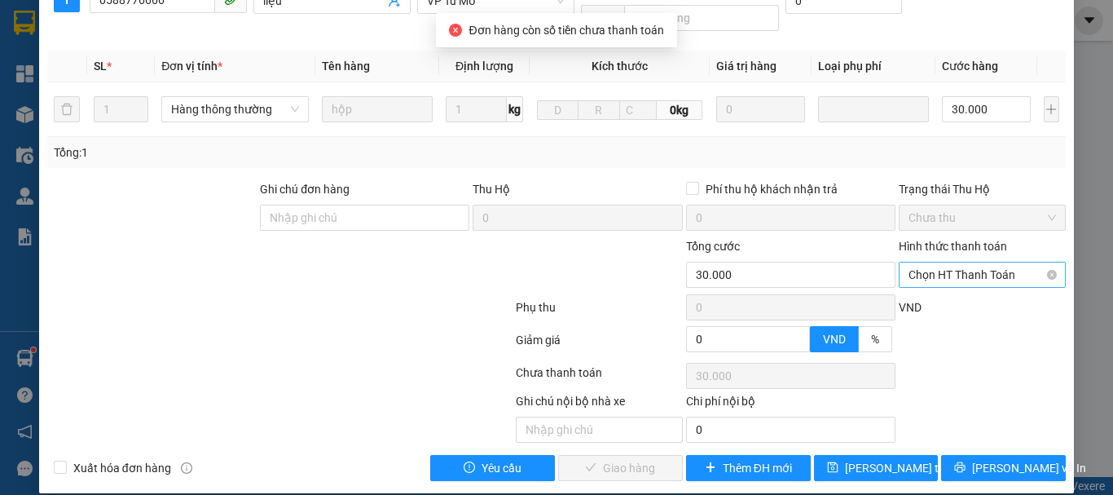
click at [966, 262] on span "Chọn HT Thanh Toán" at bounding box center [982, 274] width 147 height 24
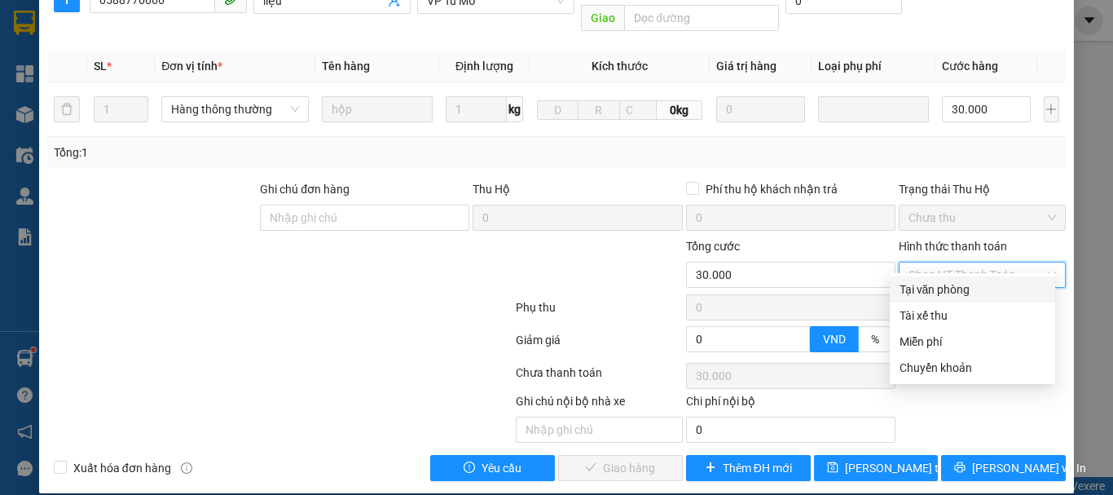
click at [944, 289] on div "Tại văn phòng" at bounding box center [973, 289] width 146 height 18
type input "0"
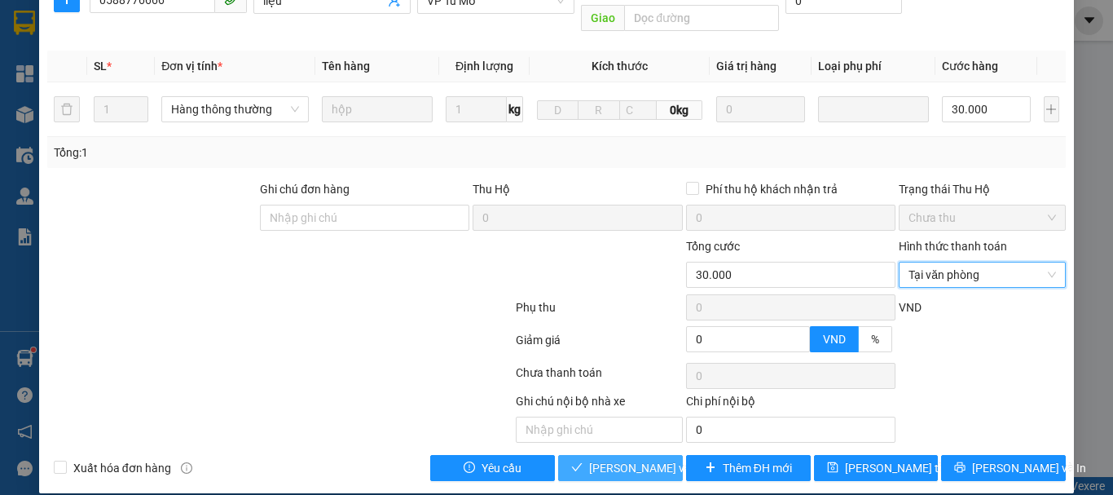
drag, startPoint x: 623, startPoint y: 450, endPoint x: 387, endPoint y: 491, distance: 239.1
click at [620, 459] on span "[PERSON_NAME] và Giao hàng" at bounding box center [667, 468] width 156 height 18
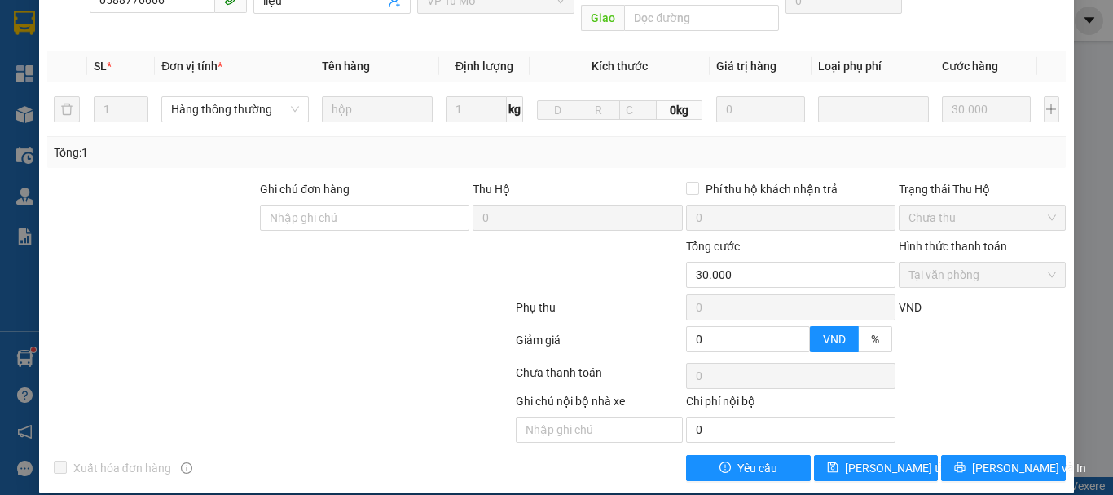
scroll to position [0, 0]
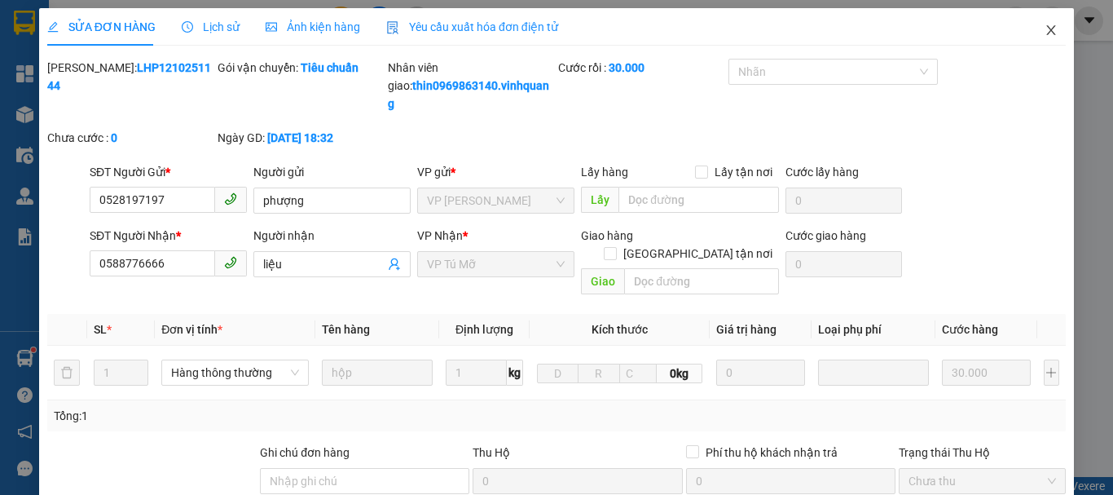
click at [1045, 25] on icon "close" at bounding box center [1051, 30] width 13 height 13
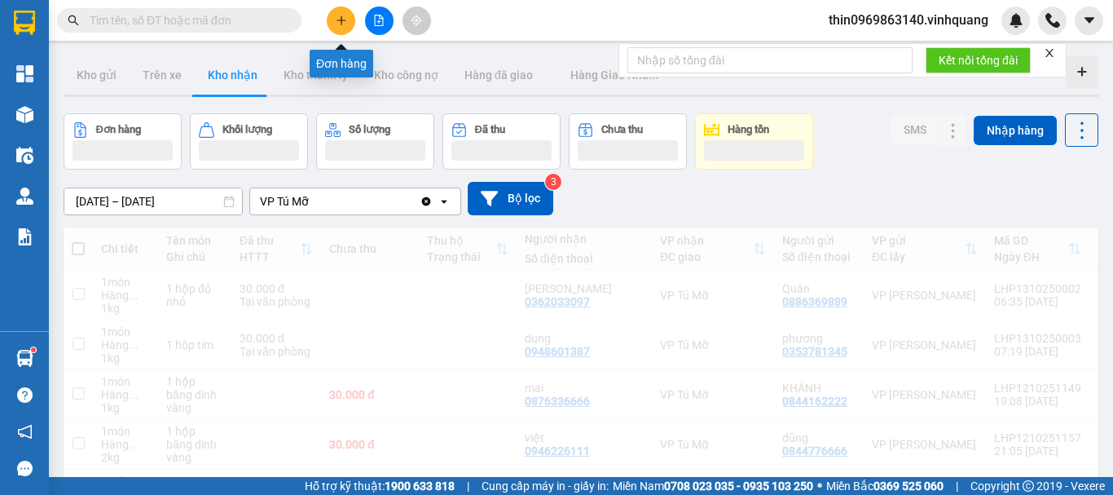
click at [340, 27] on button at bounding box center [341, 21] width 29 height 29
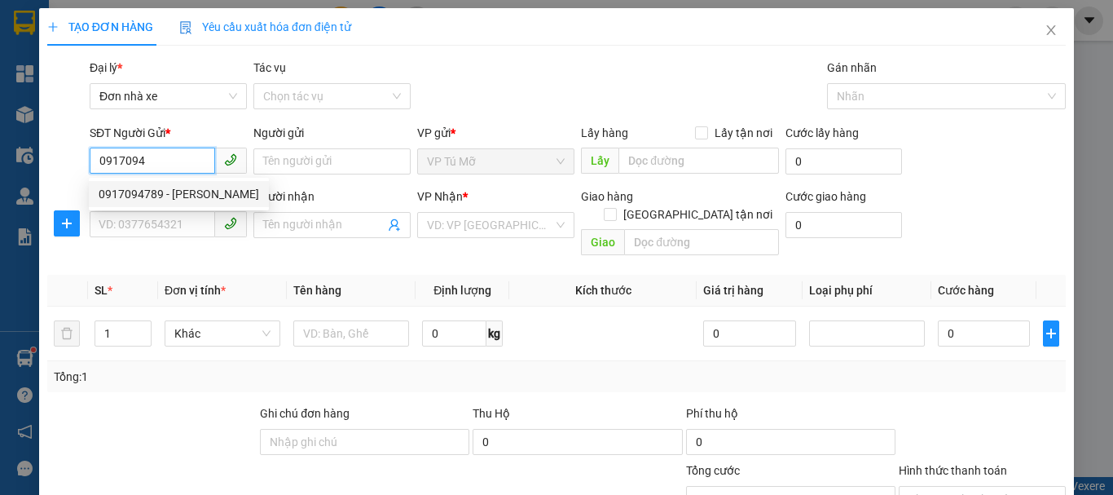
click at [186, 196] on div "0917094789 - chú khánh" at bounding box center [179, 194] width 161 height 18
type input "0917094789"
type input "chú khánh"
type input "0919076538"
type input "hiền"
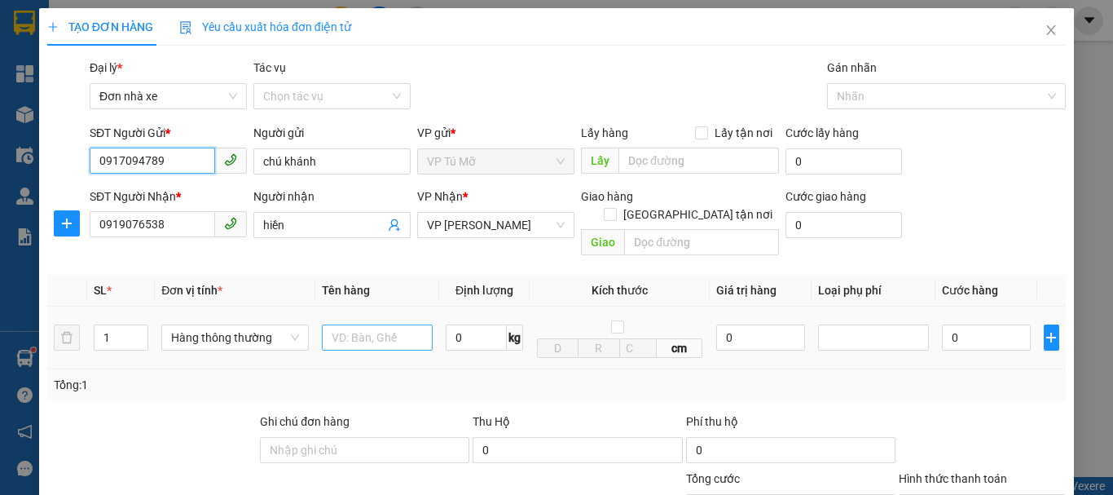
type input "0917094789"
click at [368, 324] on input "text" at bounding box center [377, 337] width 111 height 26
type input "túi cia"
click at [483, 326] on input "0" at bounding box center [476, 337] width 61 height 26
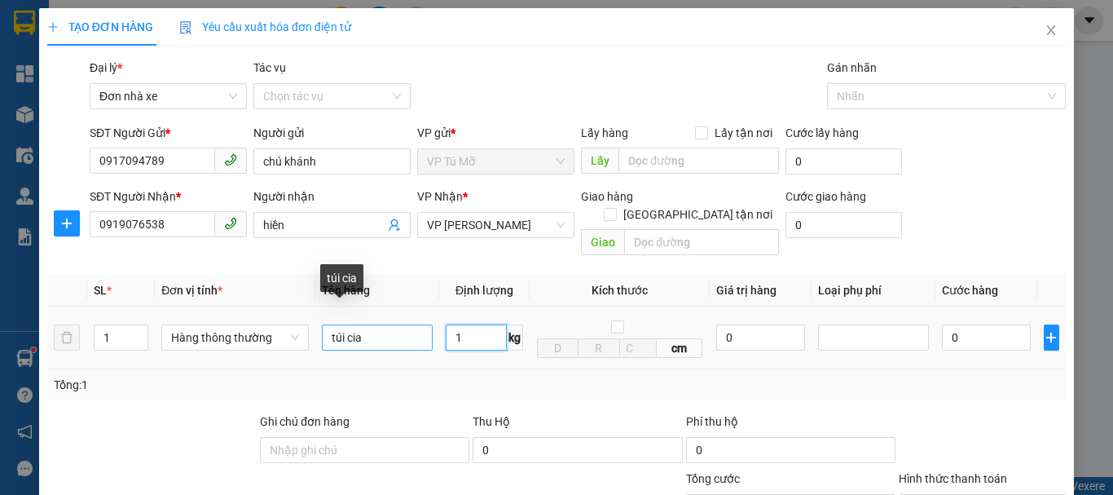
type input "1"
click at [350, 324] on input "túi cia" at bounding box center [377, 337] width 111 height 26
type input "30.000"
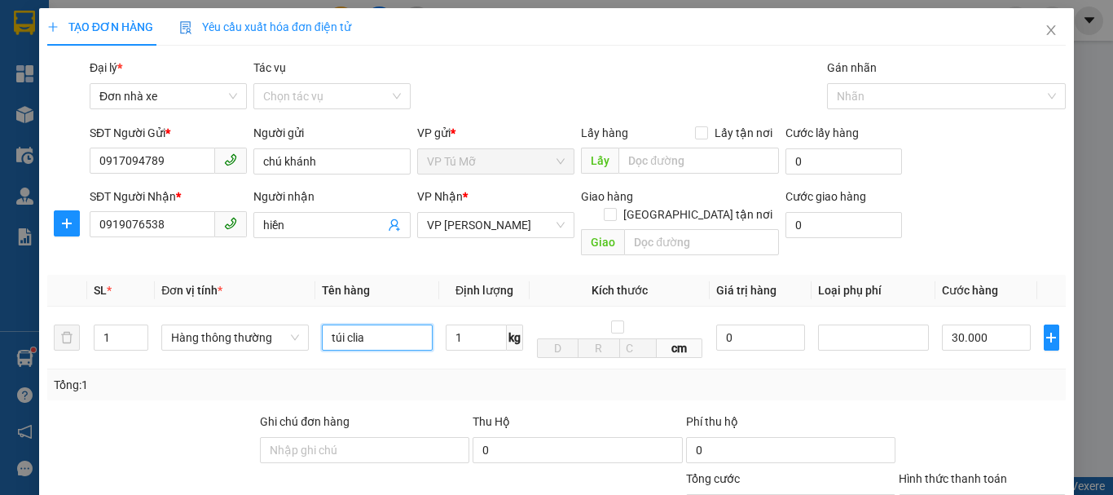
scroll to position [233, 0]
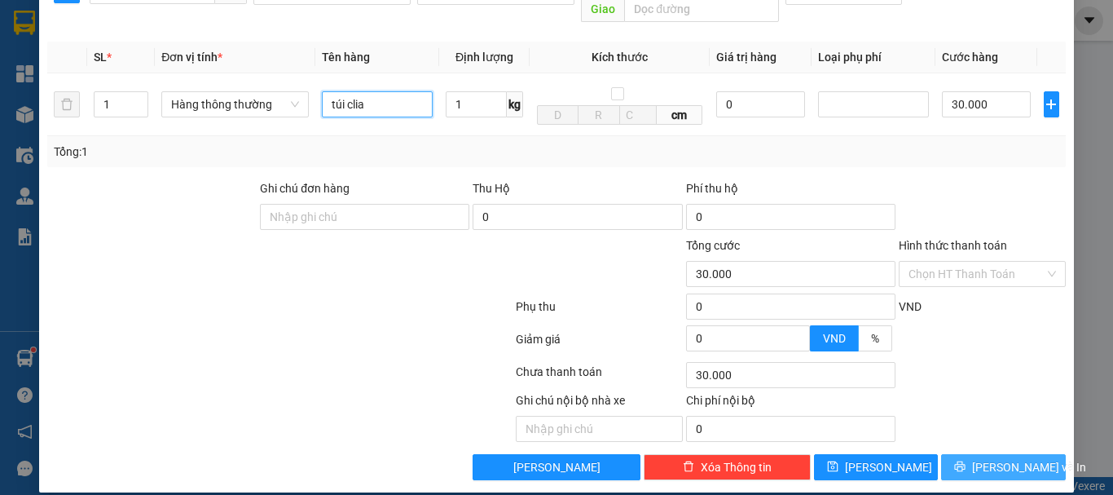
type input "túi clia"
click at [992, 458] on span "[PERSON_NAME] và In" at bounding box center [1029, 467] width 114 height 18
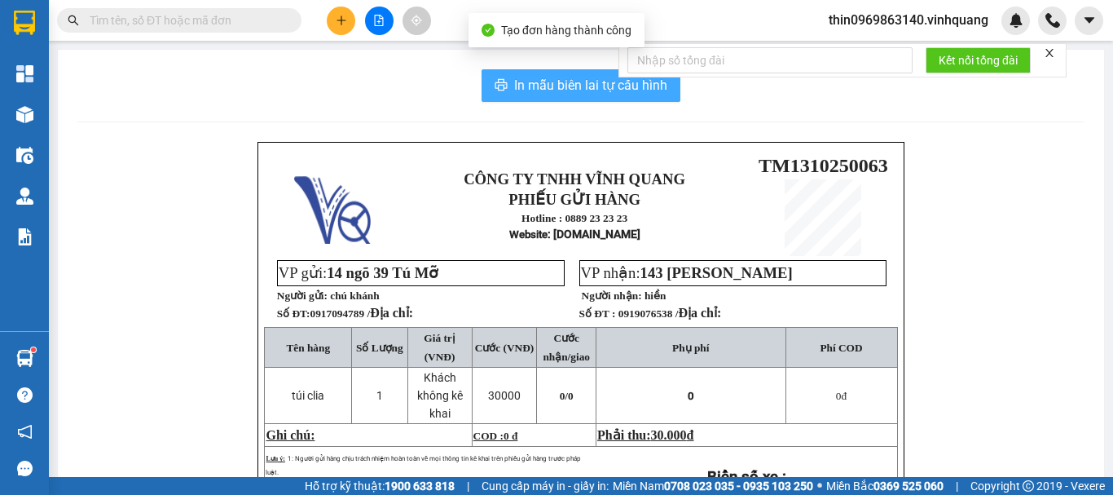
click at [532, 87] on span "In mẫu biên lai tự cấu hình" at bounding box center [590, 85] width 153 height 20
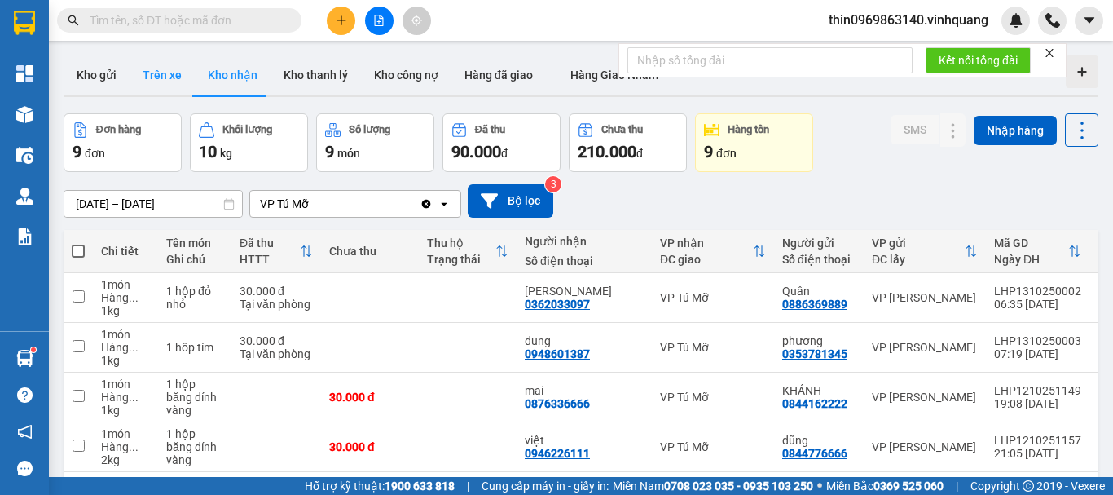
click at [168, 80] on button "Trên xe" at bounding box center [162, 74] width 65 height 39
type input "[DATE] – [DATE]"
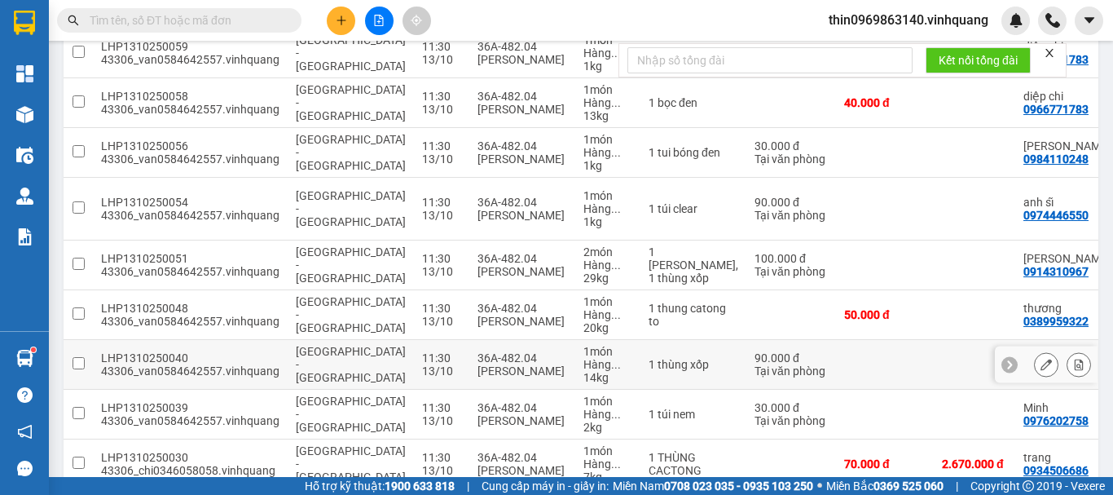
scroll to position [367, 0]
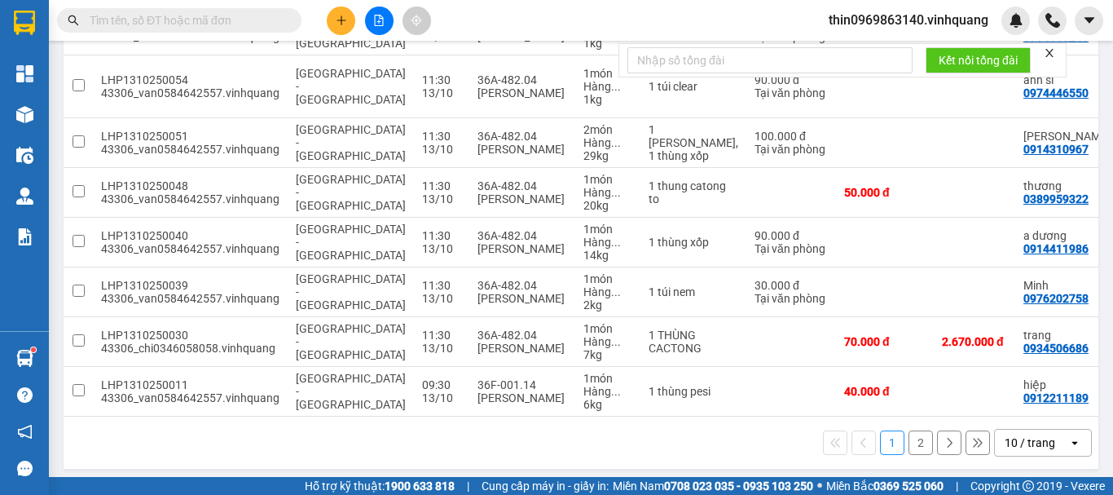
click at [909, 435] on button "2" at bounding box center [921, 442] width 24 height 24
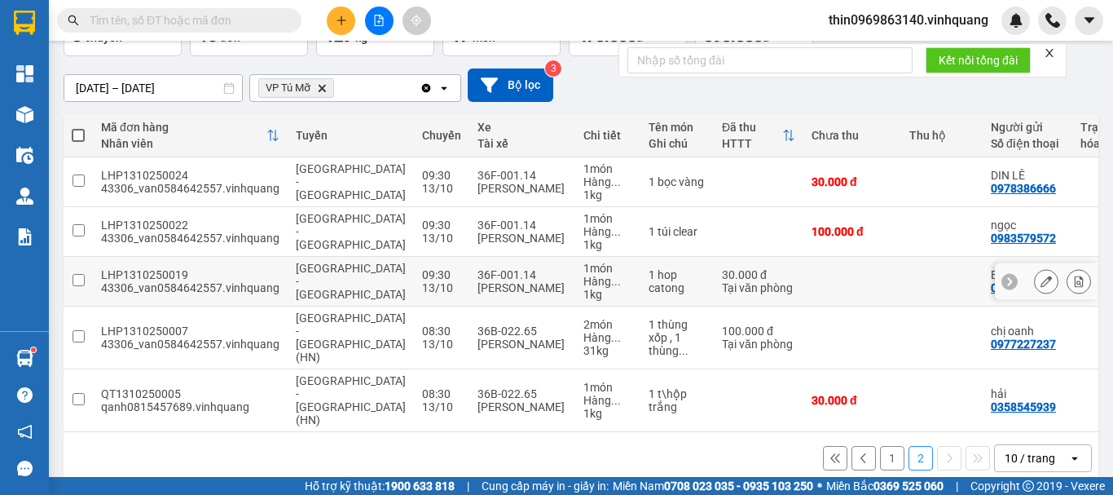
scroll to position [118, 0]
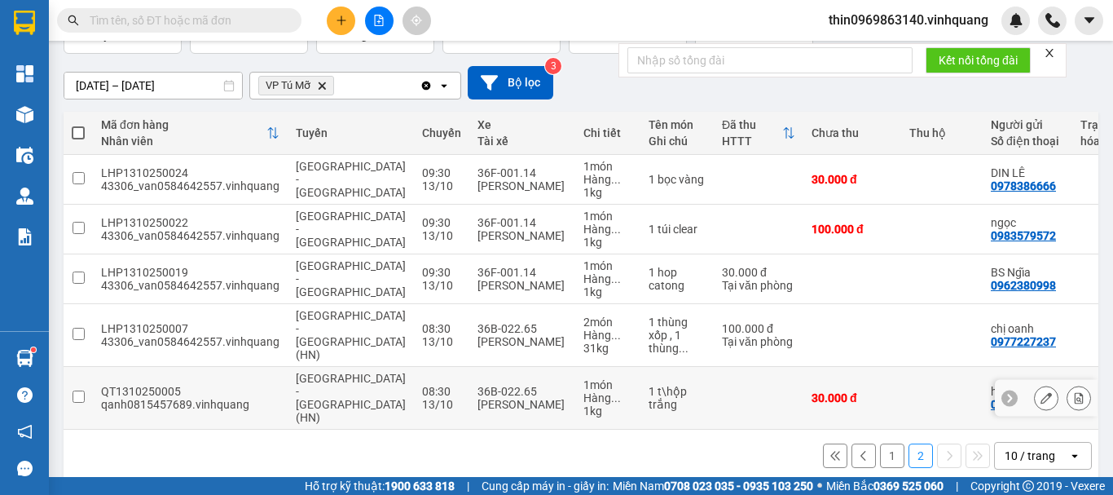
click at [78, 390] on input "checkbox" at bounding box center [79, 396] width 12 height 12
checkbox input "true"
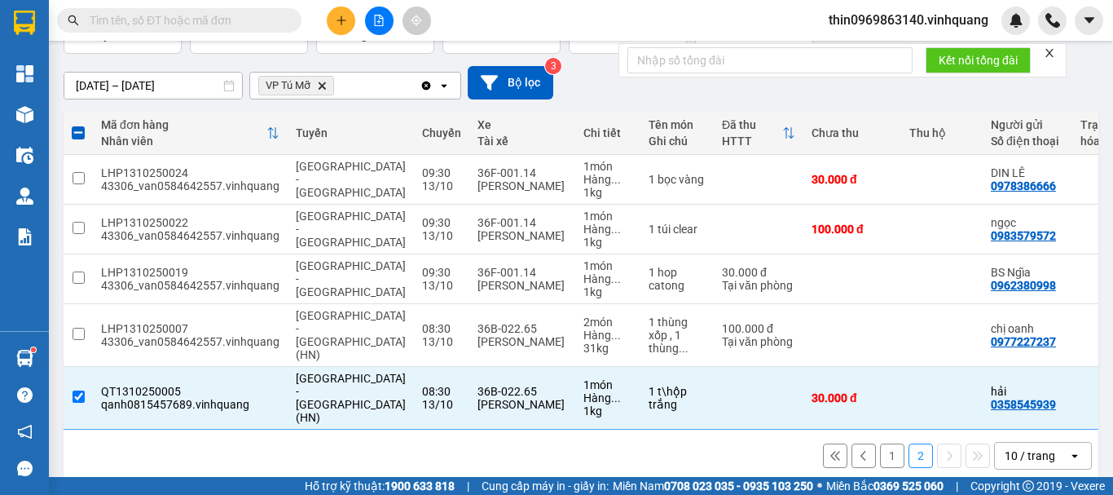
scroll to position [0, 0]
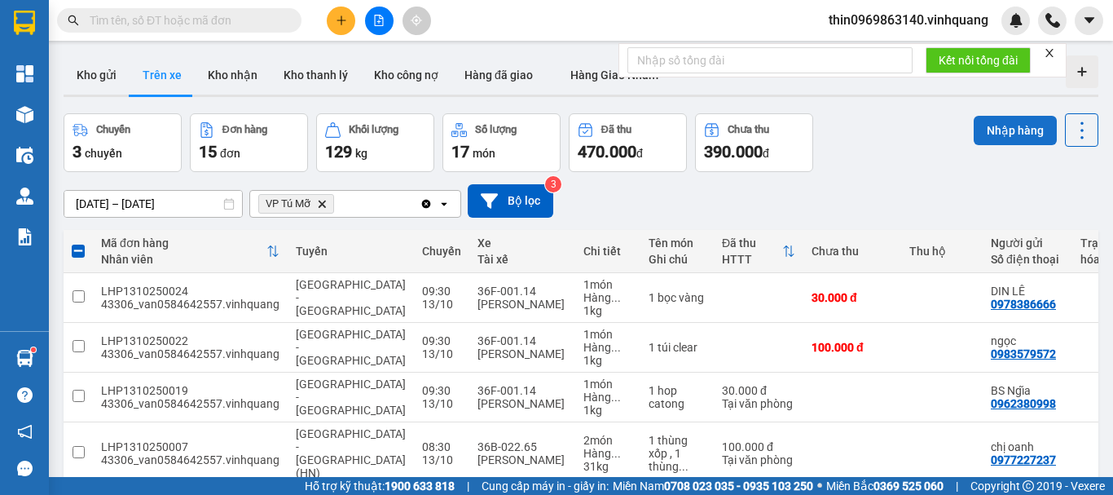
drag, startPoint x: 991, startPoint y: 129, endPoint x: 808, endPoint y: 91, distance: 186.3
click at [988, 129] on button "Nhập hàng" at bounding box center [1015, 130] width 83 height 29
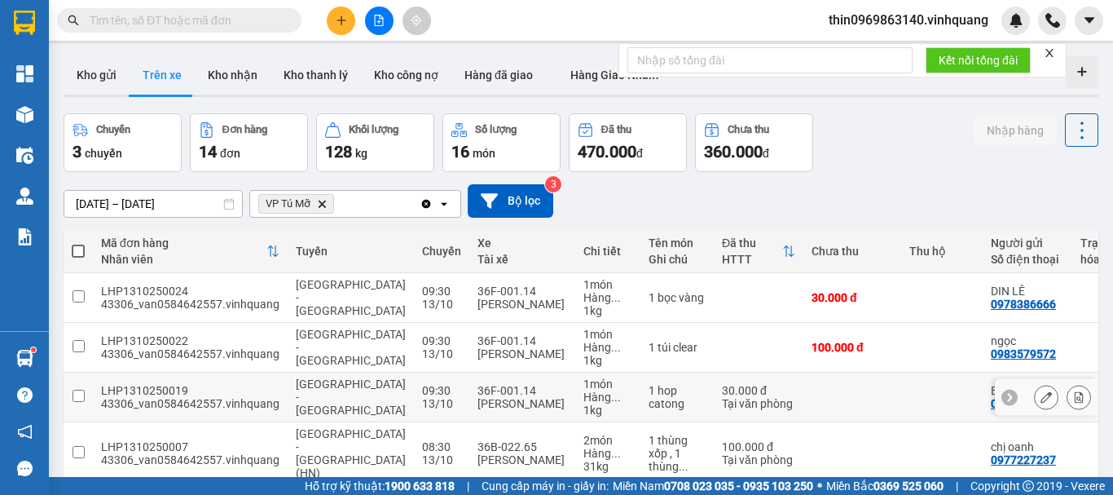
scroll to position [75, 0]
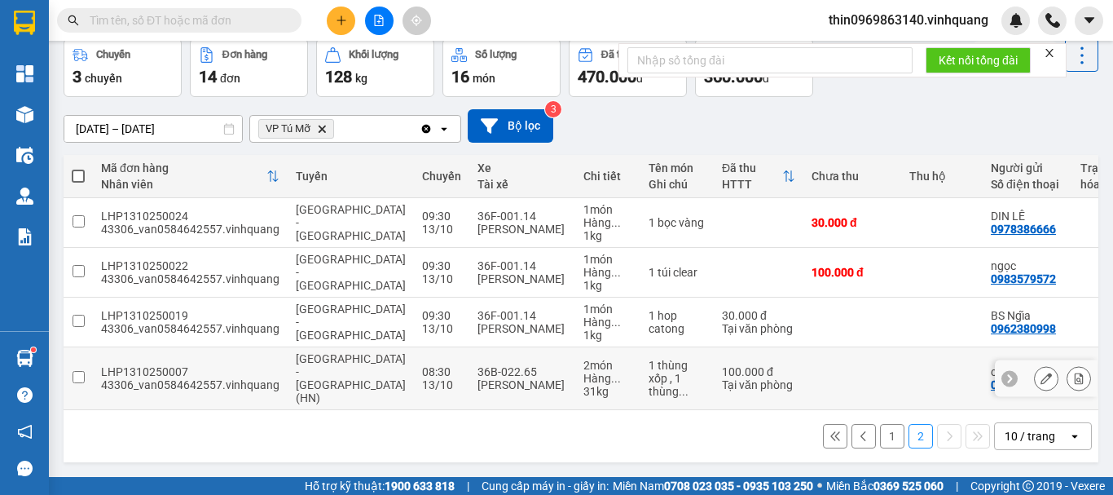
click at [81, 371] on input "checkbox" at bounding box center [79, 377] width 12 height 12
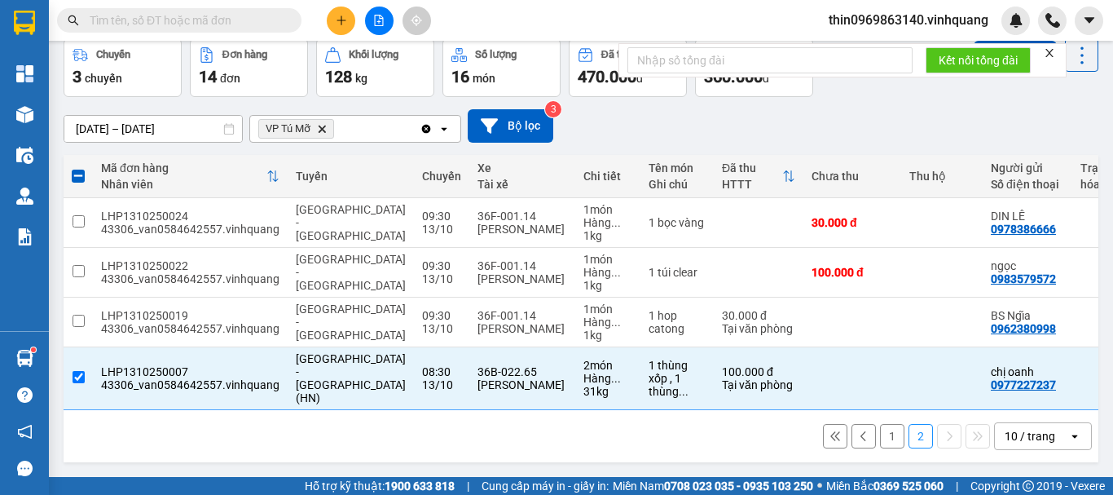
scroll to position [0, 0]
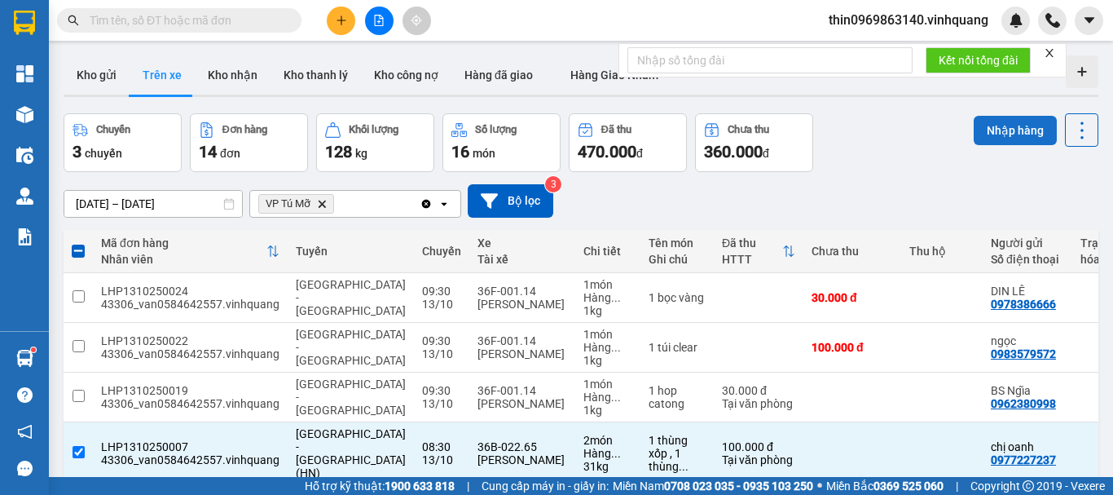
click at [999, 134] on button "Nhập hàng" at bounding box center [1015, 130] width 83 height 29
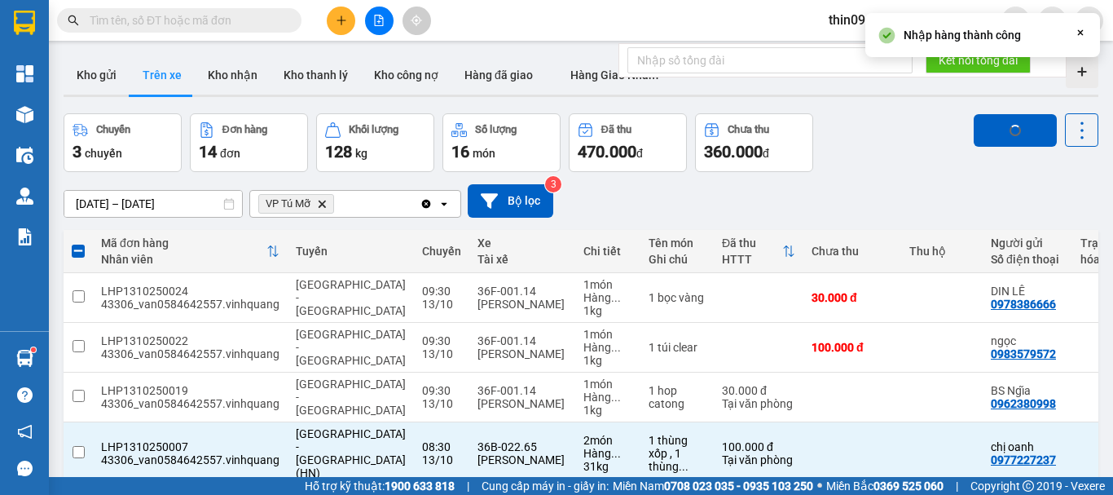
checkbox input "false"
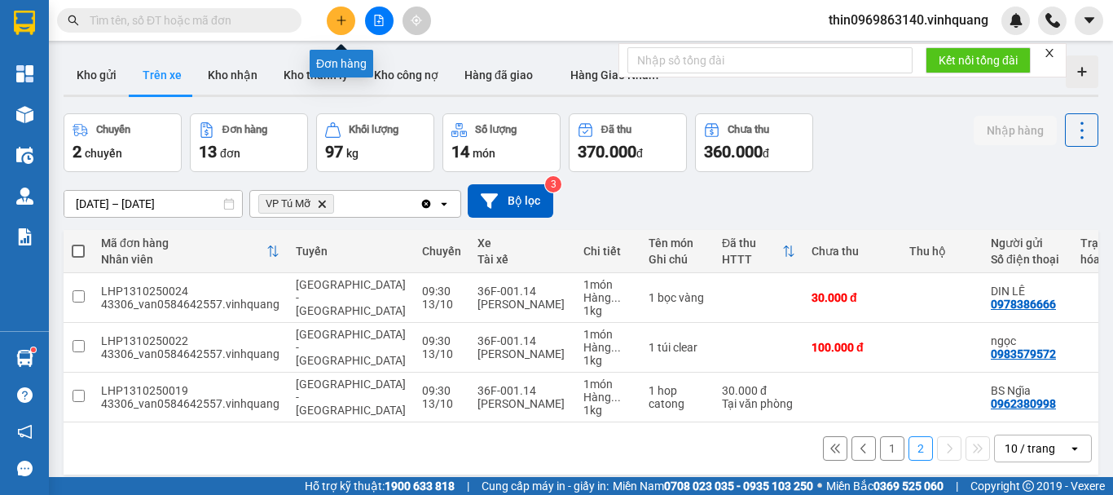
click at [339, 23] on icon "plus" at bounding box center [341, 20] width 11 height 11
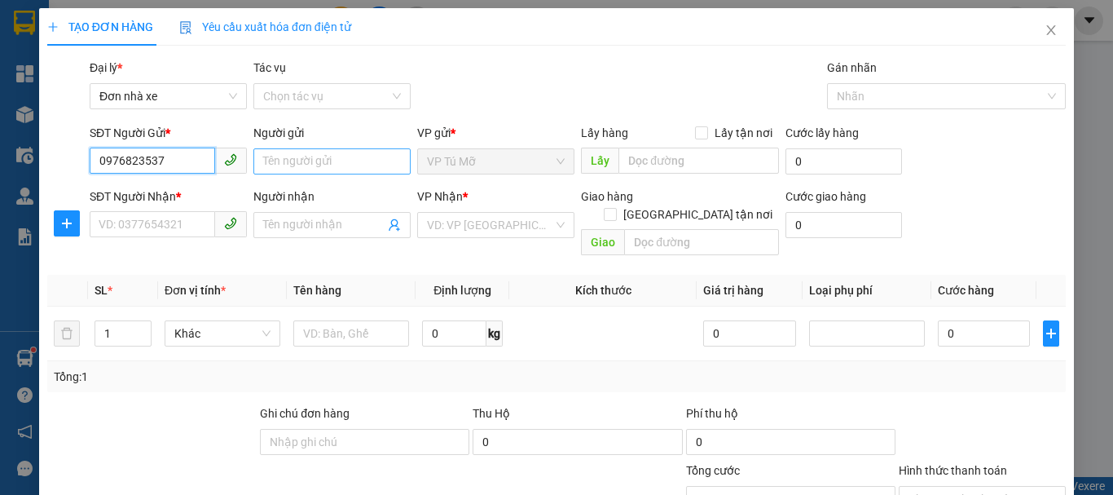
type input "0976823537"
click at [315, 172] on input "Người gửi" at bounding box center [331, 161] width 157 height 26
type input "lực"
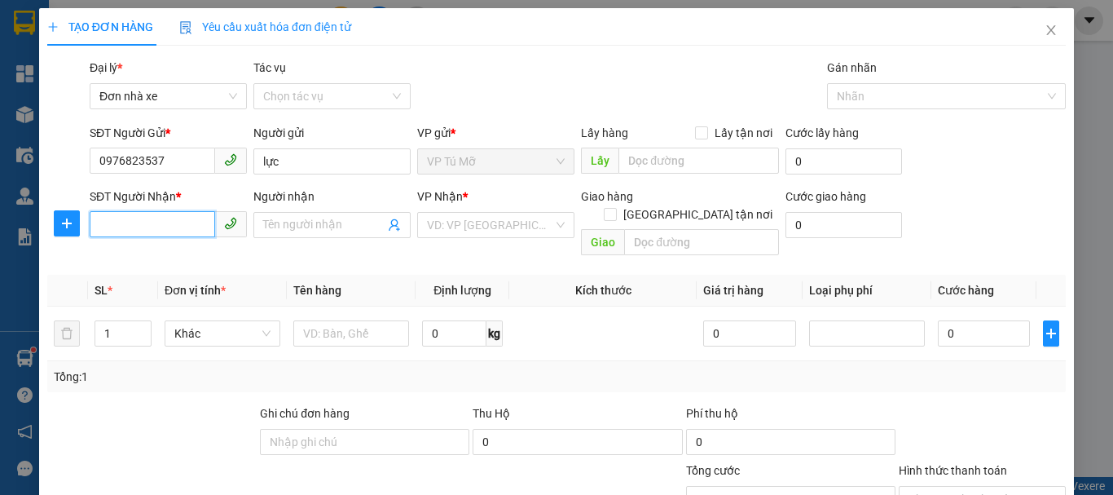
click at [178, 229] on input "SĐT Người Nhận *" at bounding box center [152, 224] width 125 height 26
type input "0935659185"
click at [280, 228] on input "Người nhận" at bounding box center [323, 225] width 121 height 18
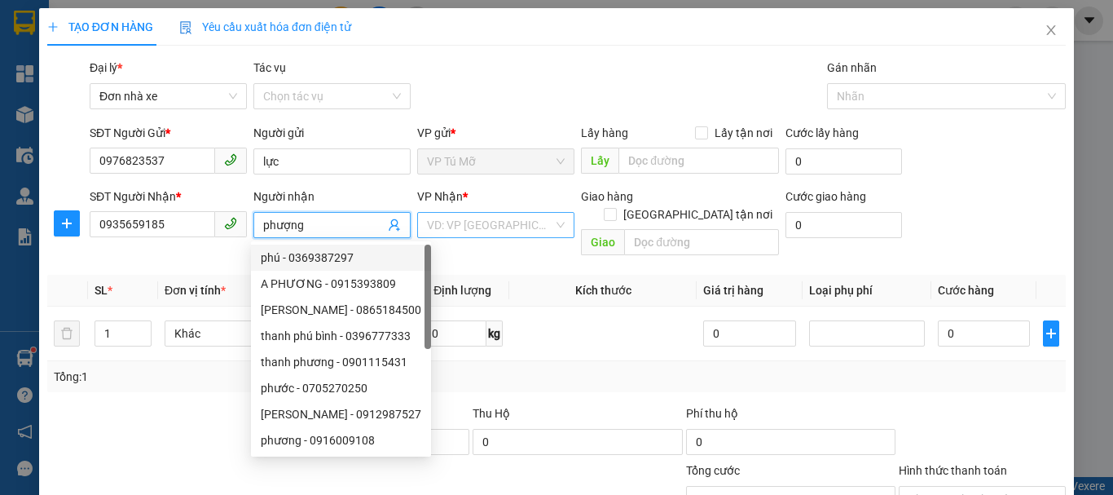
type input "phượng"
click at [463, 232] on input "search" at bounding box center [490, 225] width 126 height 24
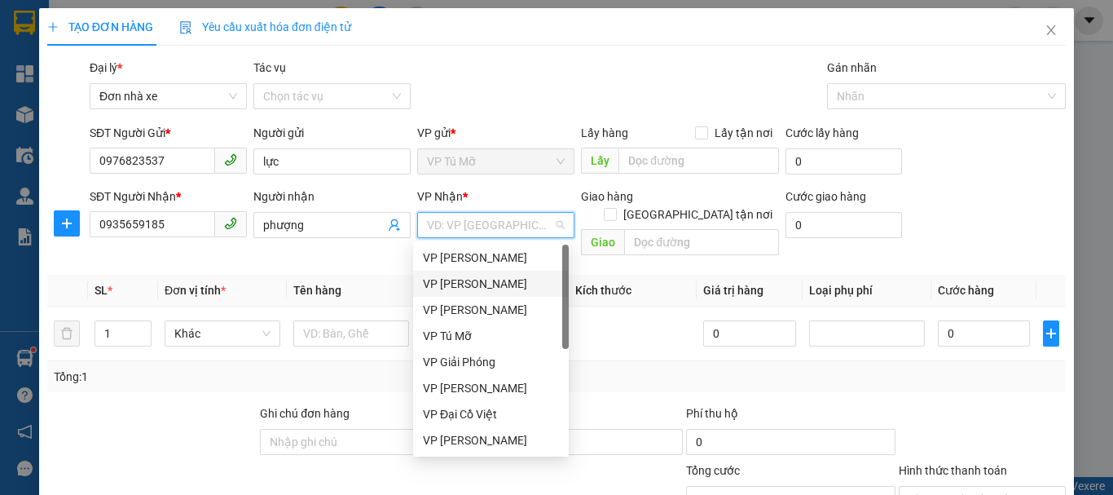
click at [486, 279] on div "VP [PERSON_NAME]" at bounding box center [491, 284] width 136 height 18
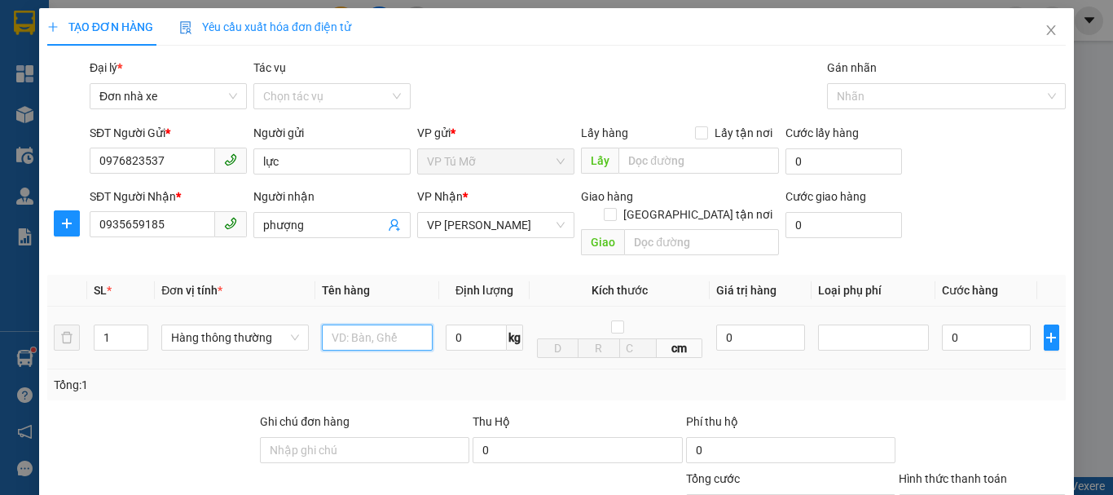
click at [360, 327] on input "text" at bounding box center [377, 337] width 111 height 26
type input "xốp trắng to và xốp vàng"
click at [471, 326] on input "0" at bounding box center [476, 337] width 61 height 26
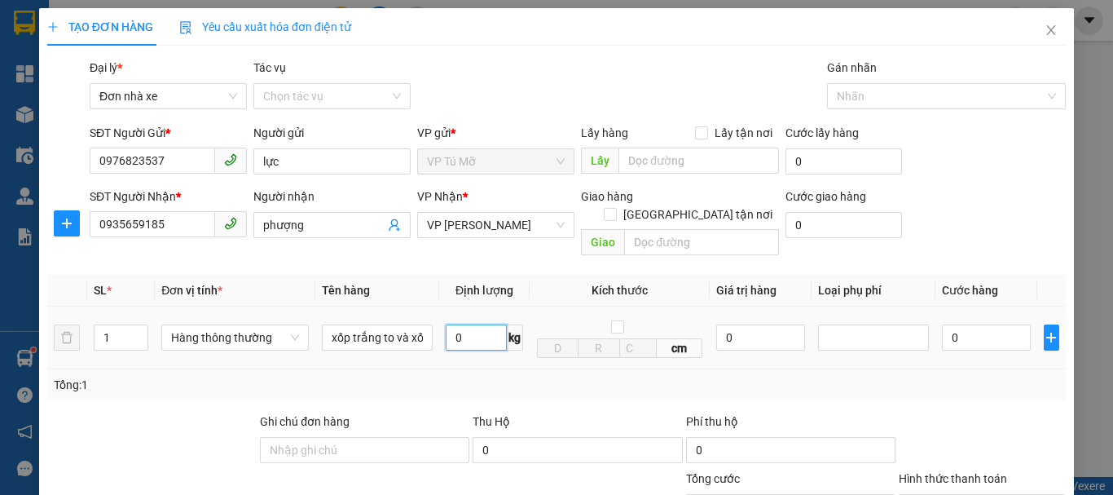
click at [471, 326] on input "0" at bounding box center [476, 337] width 61 height 26
click at [130, 335] on span "Decrease Value" at bounding box center [139, 342] width 18 height 15
type input "17"
click at [116, 328] on input "1" at bounding box center [121, 337] width 53 height 24
type input "50.000"
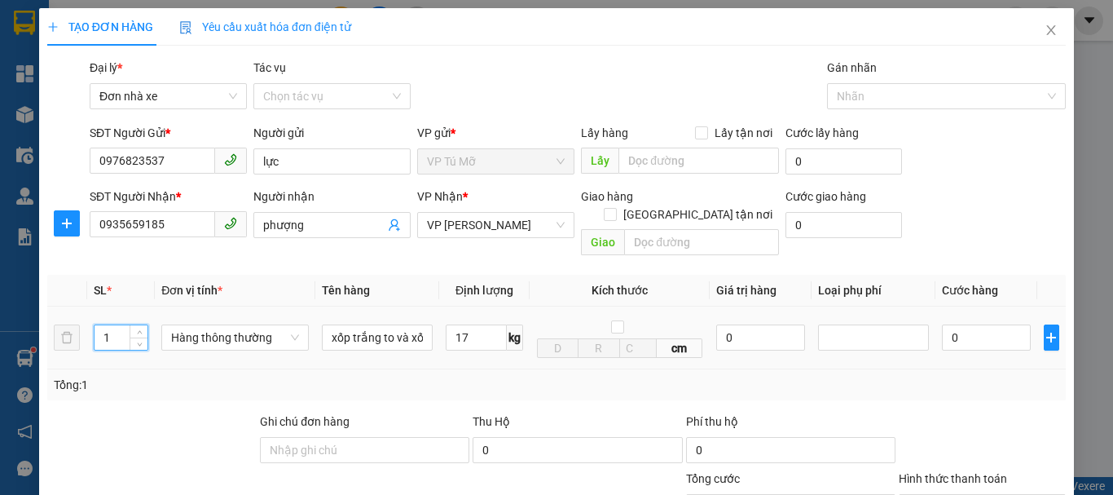
type input "50.000"
type input "2"
click at [615, 208] on input "[GEOGRAPHIC_DATA] tận nơi" at bounding box center [609, 213] width 11 height 11
checkbox input "true"
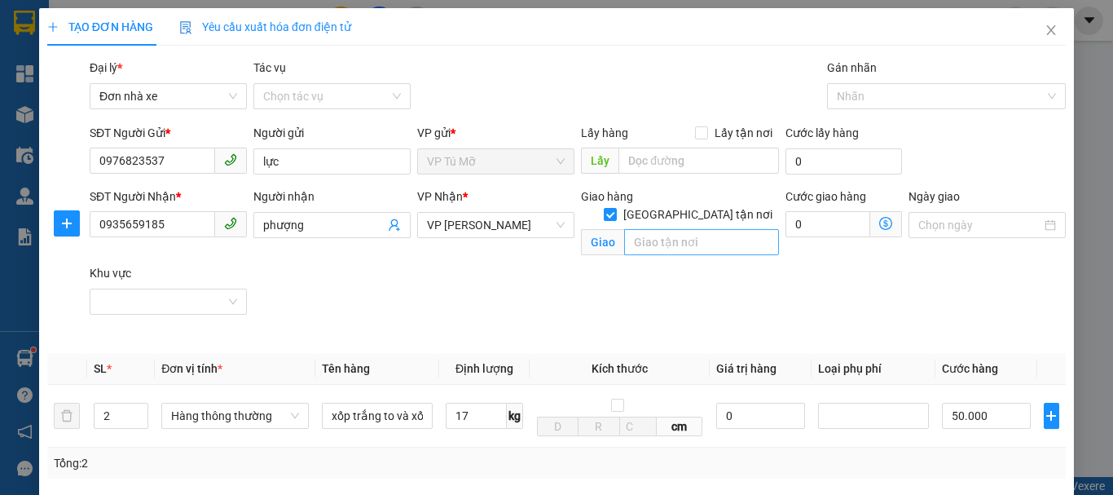
type input "100.000"
click at [656, 229] on input "text" at bounding box center [701, 242] width 155 height 26
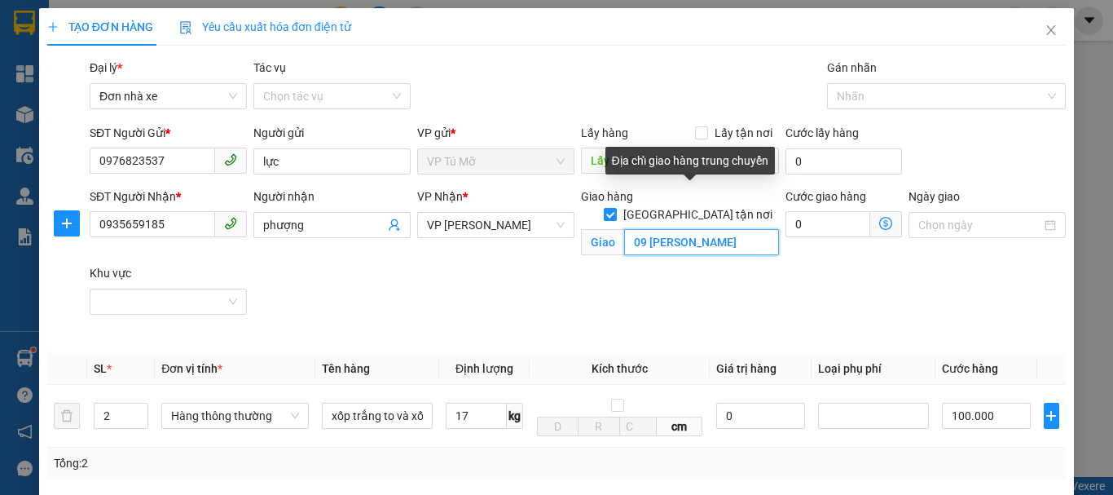
type input "09 nguyễn cần"
click at [615, 208] on input "[GEOGRAPHIC_DATA] tận nơi" at bounding box center [609, 213] width 11 height 11
checkbox input "false"
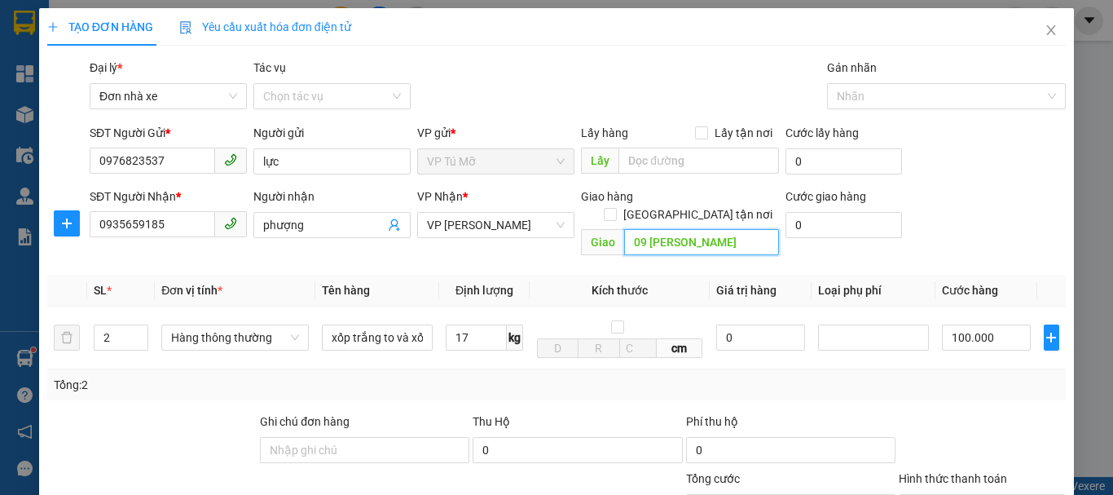
click at [724, 229] on input "09 nguyễn cần" at bounding box center [701, 242] width 155 height 26
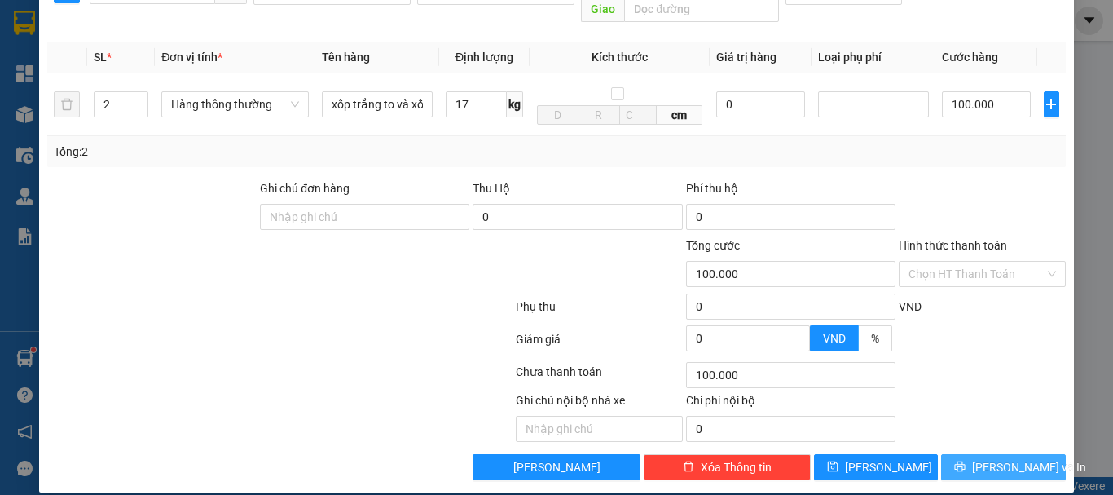
click at [966, 460] on icon "printer" at bounding box center [959, 465] width 11 height 11
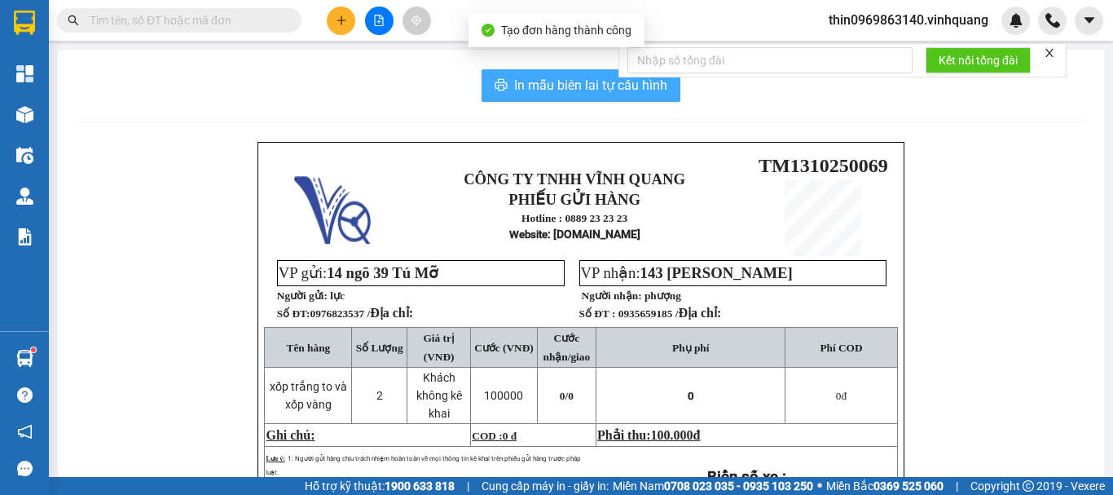
click at [541, 96] on button "In mẫu biên lai tự cấu hình" at bounding box center [581, 85] width 199 height 33
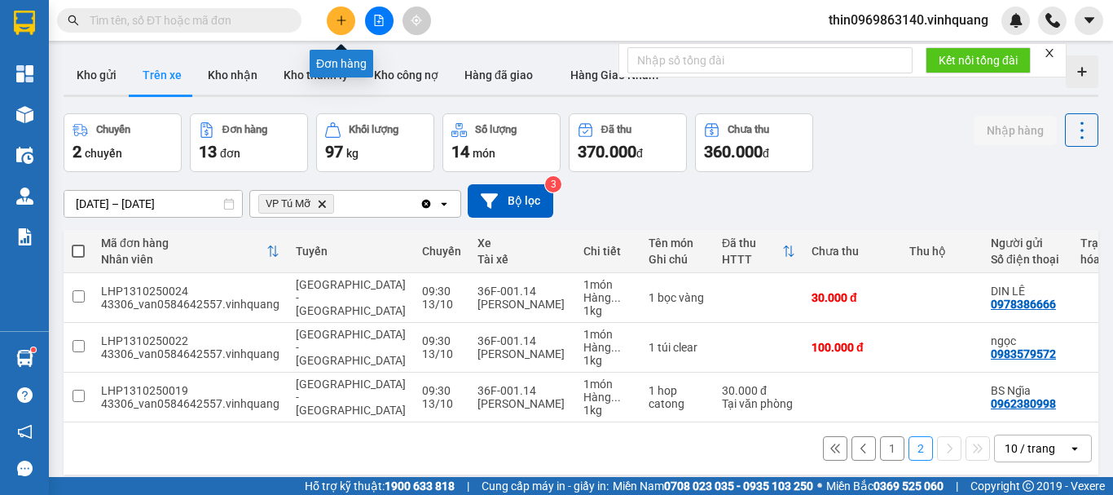
click at [342, 13] on button at bounding box center [341, 21] width 29 height 29
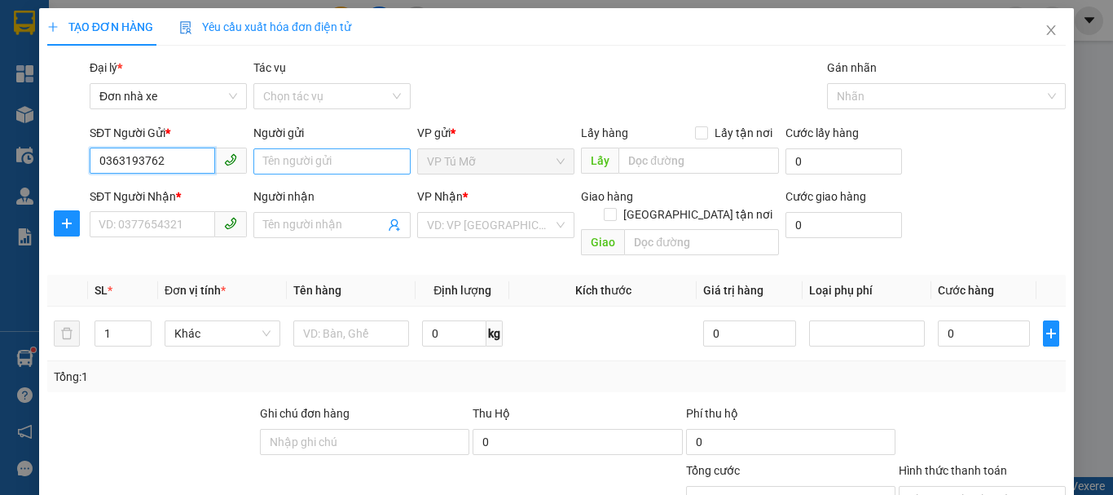
type input "0363193762"
click at [336, 155] on input "Người gửi" at bounding box center [331, 161] width 157 height 26
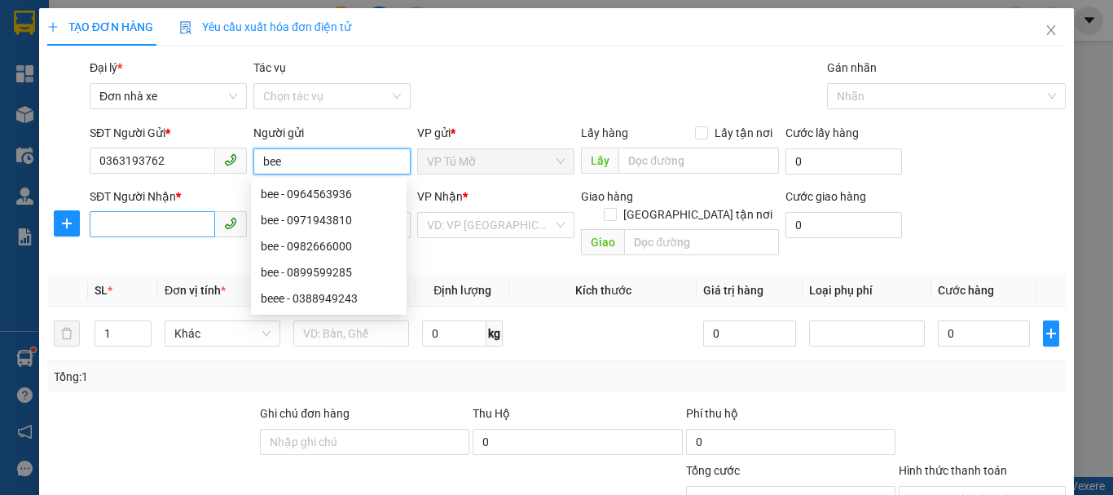
type input "bee"
click at [139, 225] on input "SĐT Người Nhận *" at bounding box center [152, 224] width 125 height 26
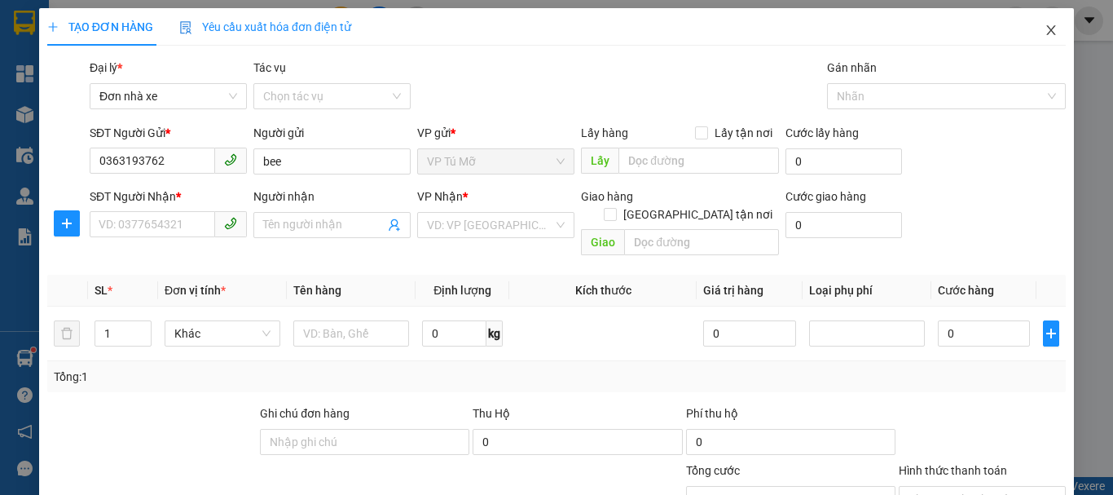
click at [1047, 29] on icon "close" at bounding box center [1051, 30] width 9 height 10
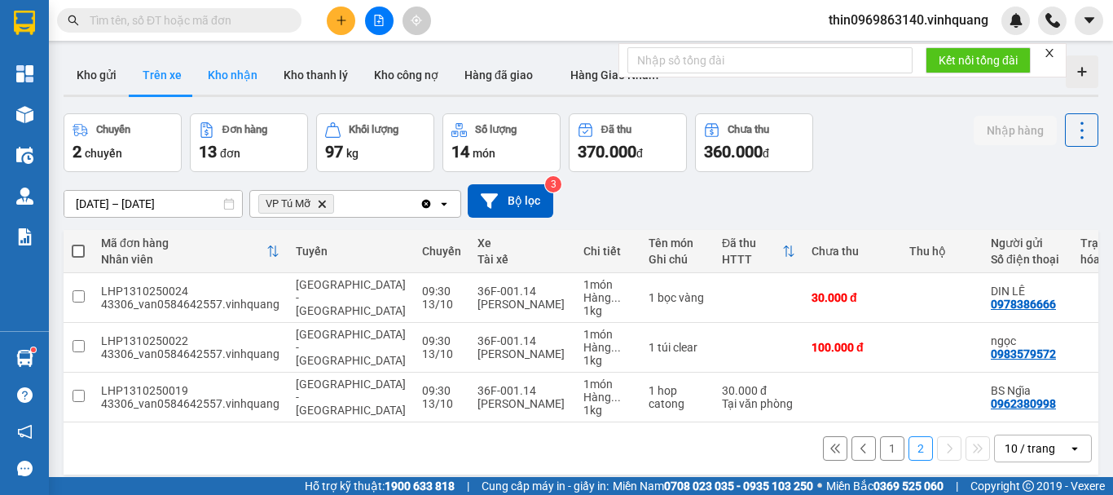
click at [238, 78] on button "Kho nhận" at bounding box center [233, 74] width 76 height 39
type input "[DATE] – [DATE]"
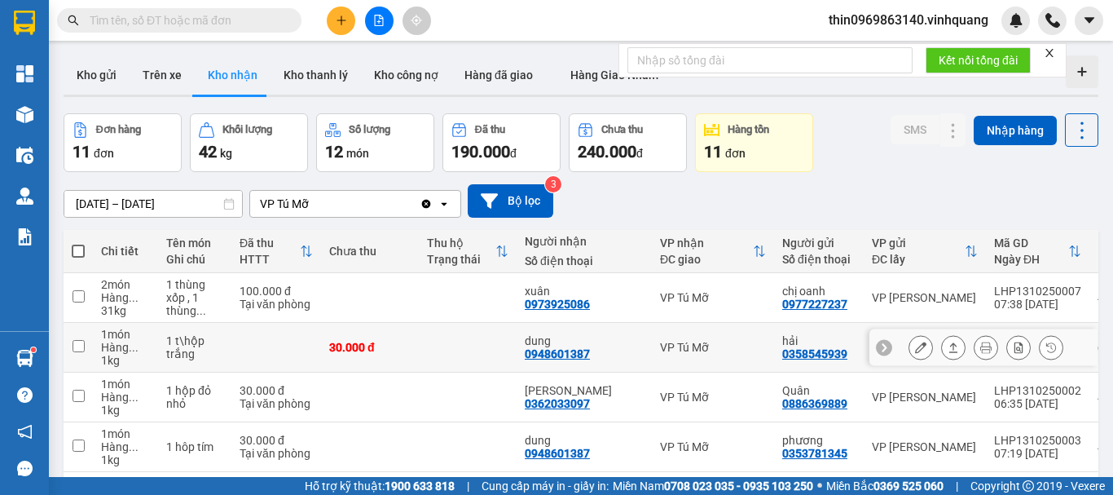
click at [71, 345] on td at bounding box center [78, 348] width 29 height 50
checkbox input "true"
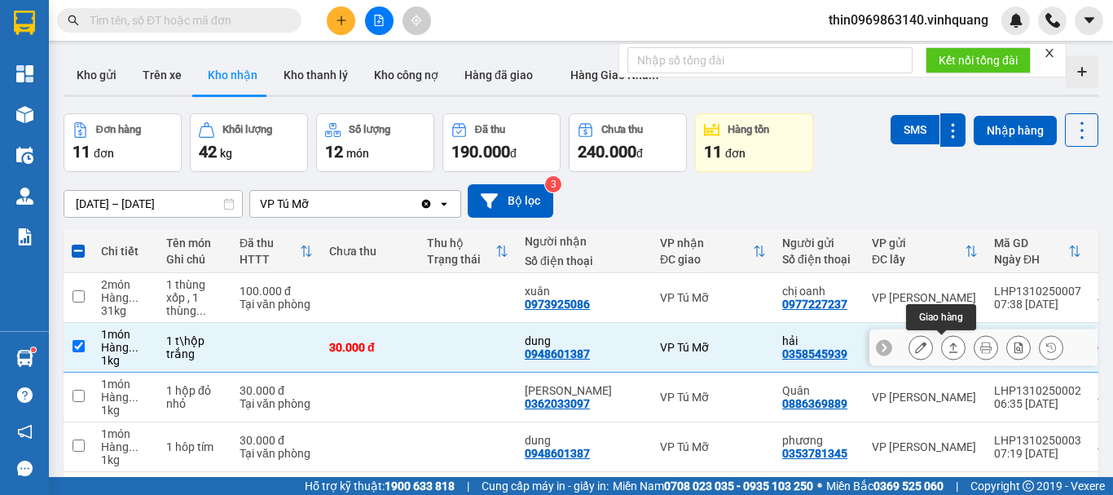
click at [948, 348] on icon at bounding box center [953, 346] width 11 height 11
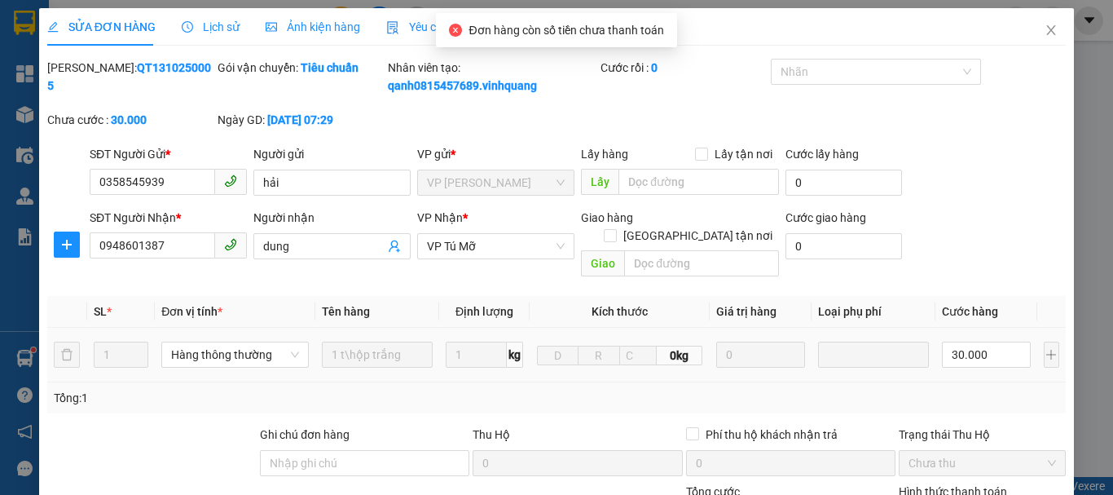
type input "0358545939"
type input "hải"
type input "0948601387"
type input "dung"
type input "0"
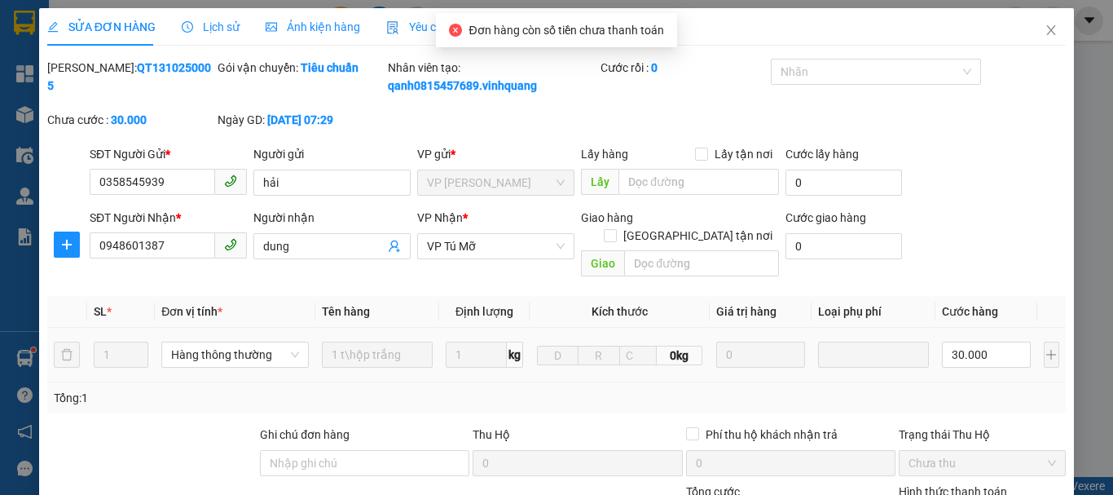
type input "30.000"
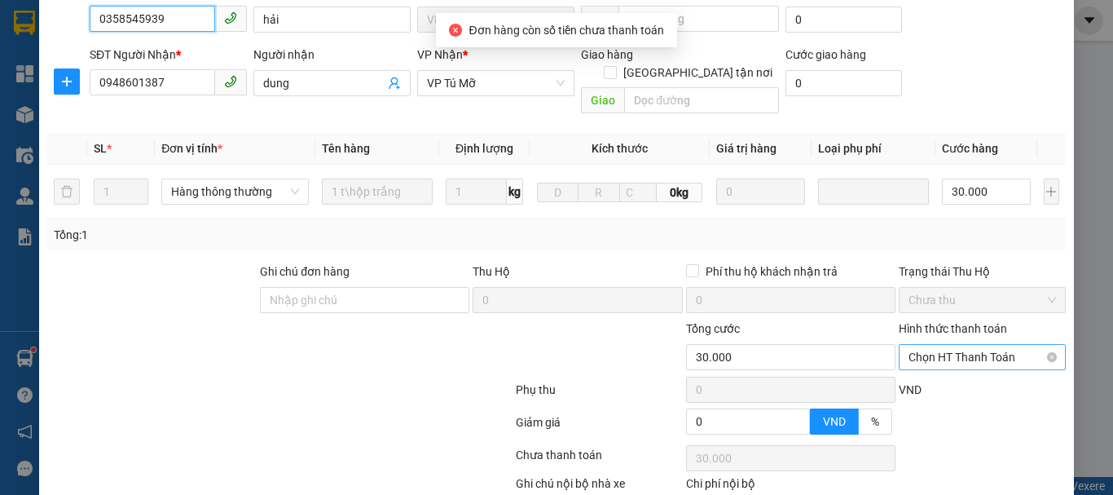
click at [991, 345] on span "Chọn HT Thanh Toán" at bounding box center [982, 357] width 147 height 24
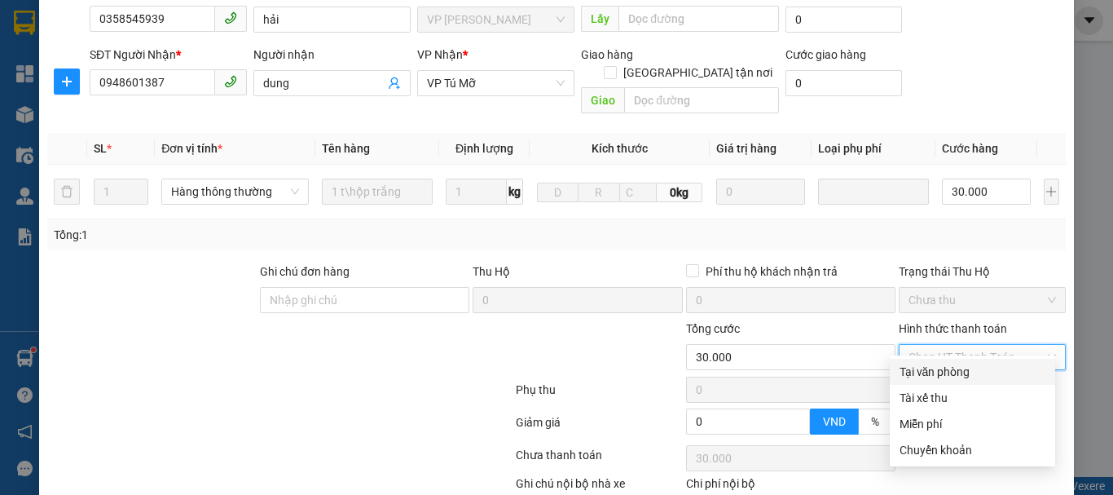
click at [948, 378] on div "Tại văn phòng" at bounding box center [973, 372] width 146 height 18
type input "0"
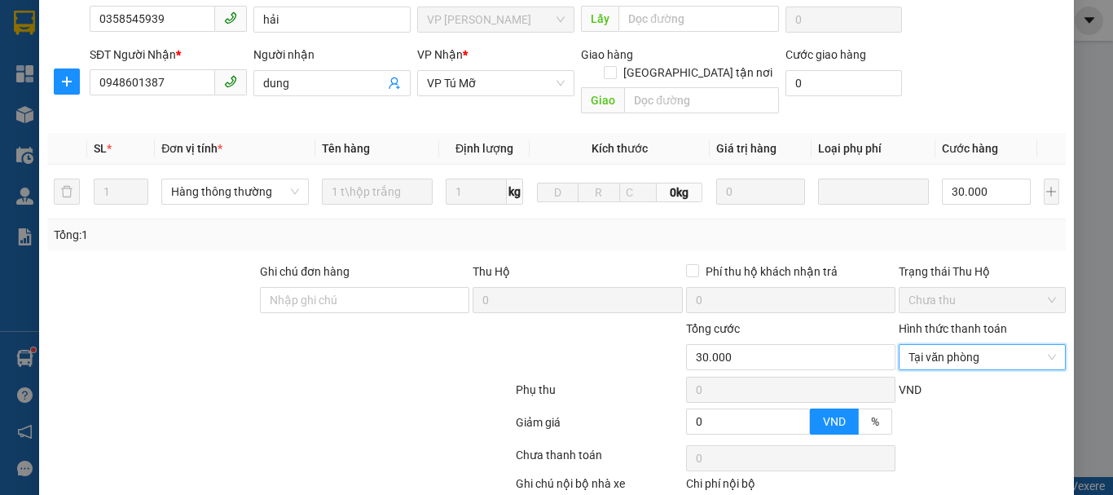
scroll to position [245, 0]
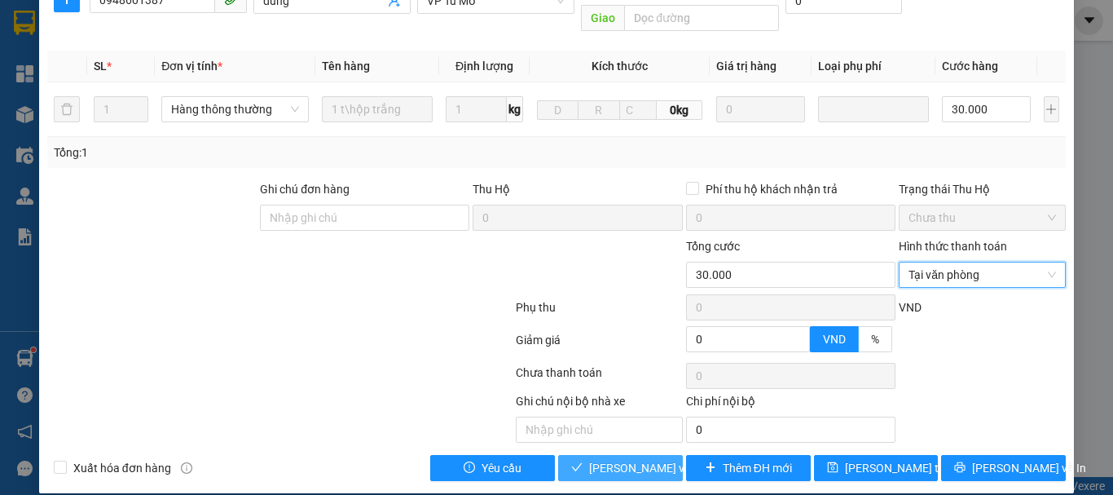
click at [629, 459] on span "[PERSON_NAME] và Giao hàng" at bounding box center [667, 468] width 156 height 18
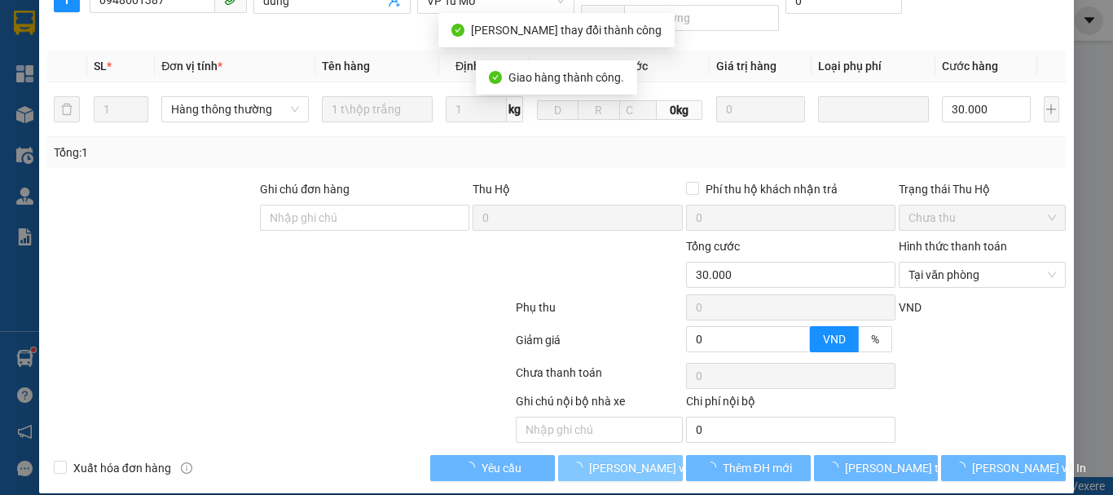
scroll to position [0, 0]
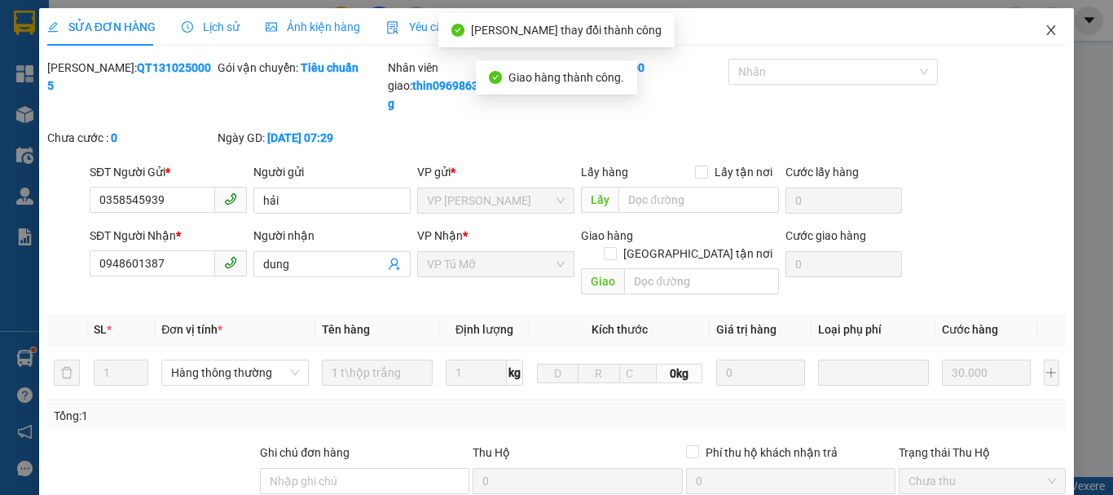
click at [1047, 33] on icon "close" at bounding box center [1051, 30] width 9 height 10
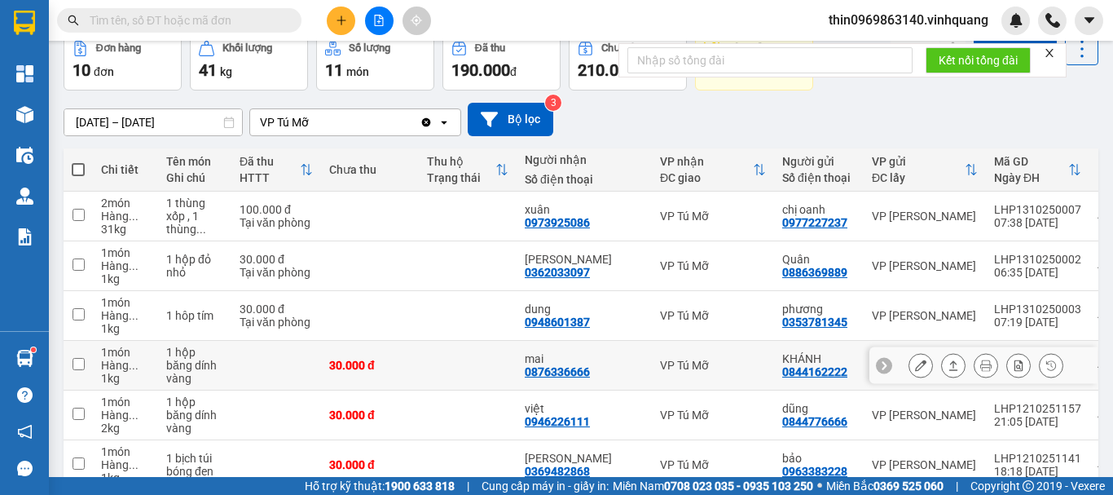
scroll to position [244, 0]
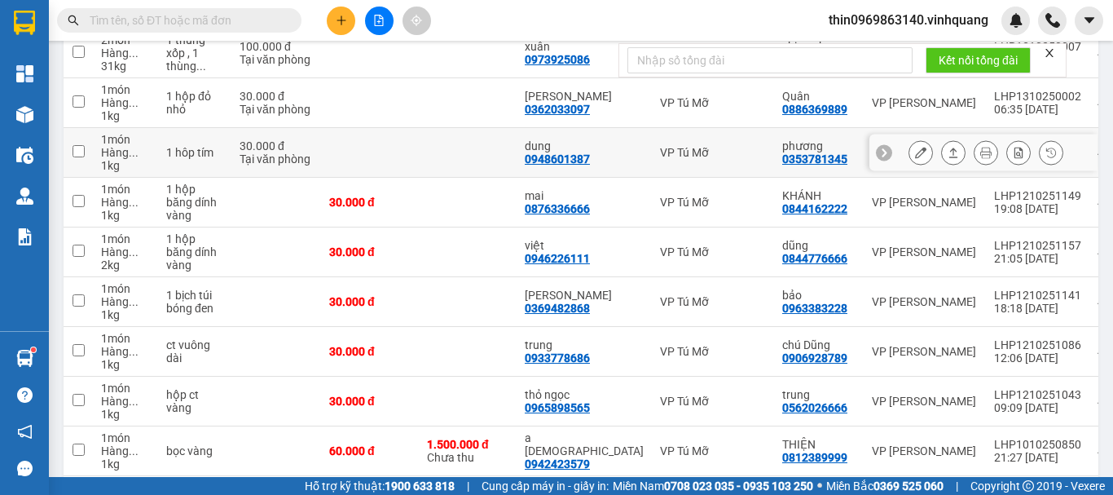
click at [83, 152] on input "checkbox" at bounding box center [79, 151] width 12 height 12
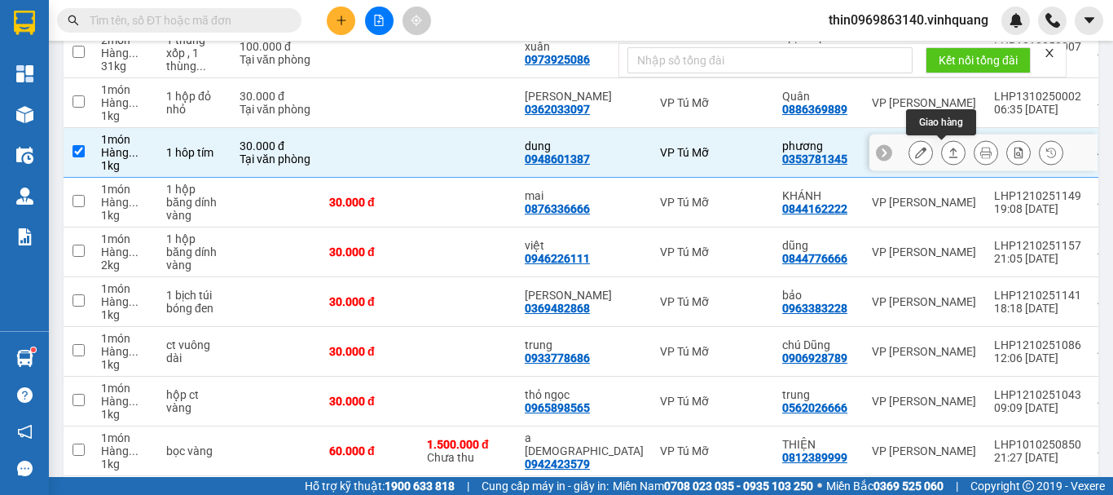
click at [948, 152] on button at bounding box center [953, 153] width 23 height 29
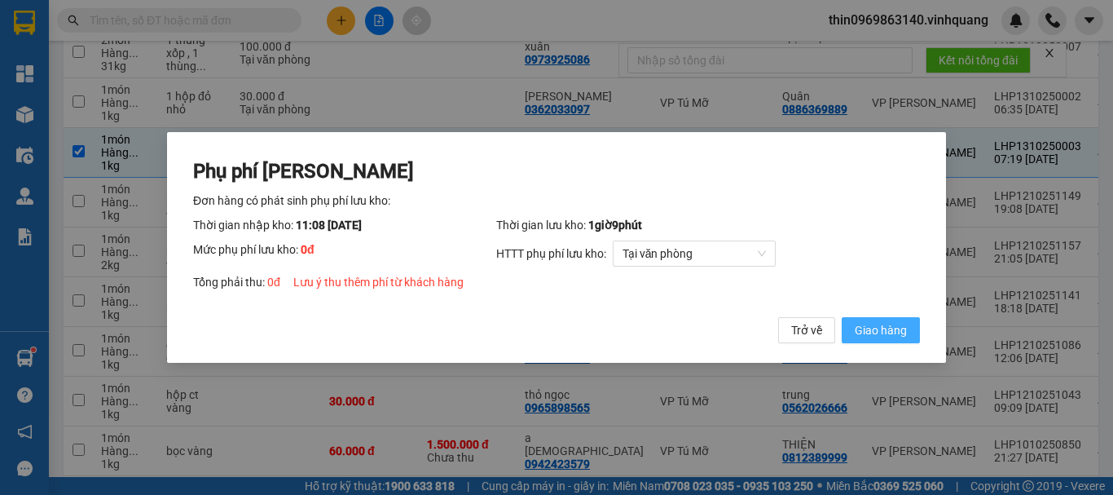
click at [898, 328] on span "Giao hàng" at bounding box center [881, 330] width 52 height 18
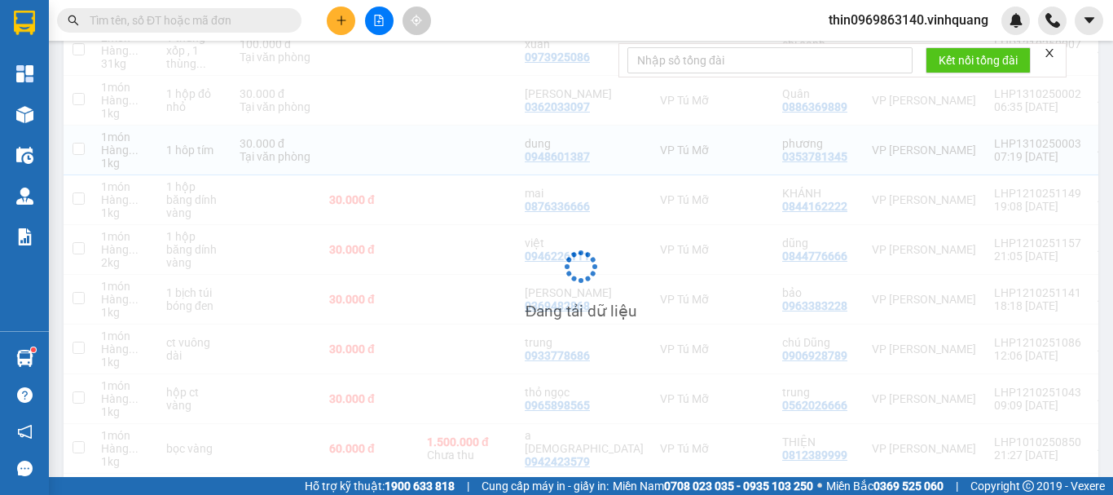
checkbox input "false"
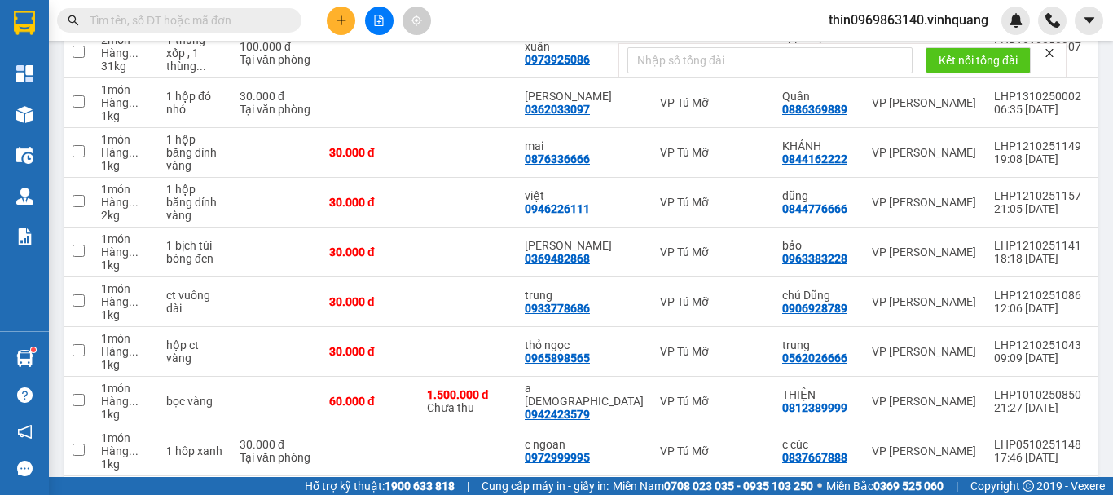
click at [221, 19] on input "text" at bounding box center [186, 20] width 192 height 18
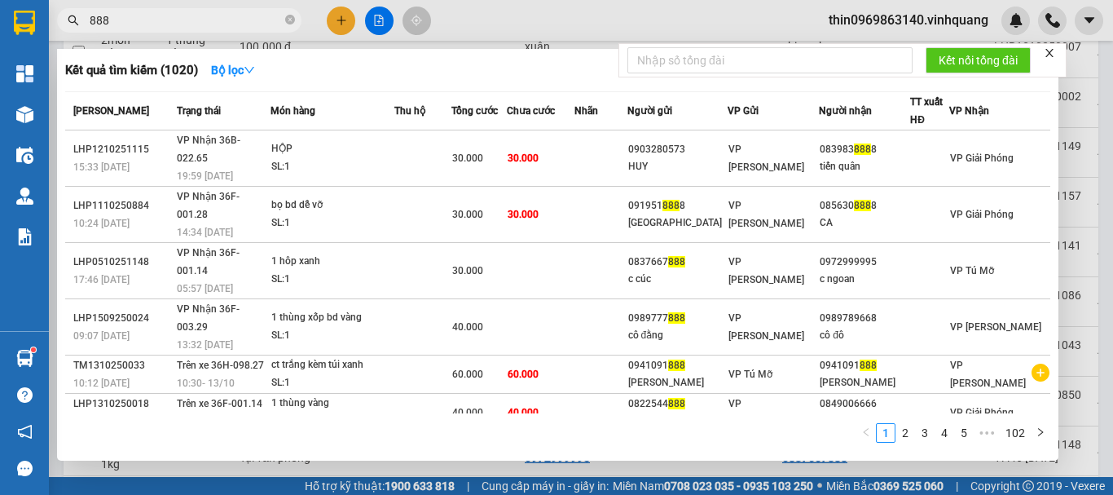
click at [126, 22] on input "888" at bounding box center [186, 20] width 192 height 18
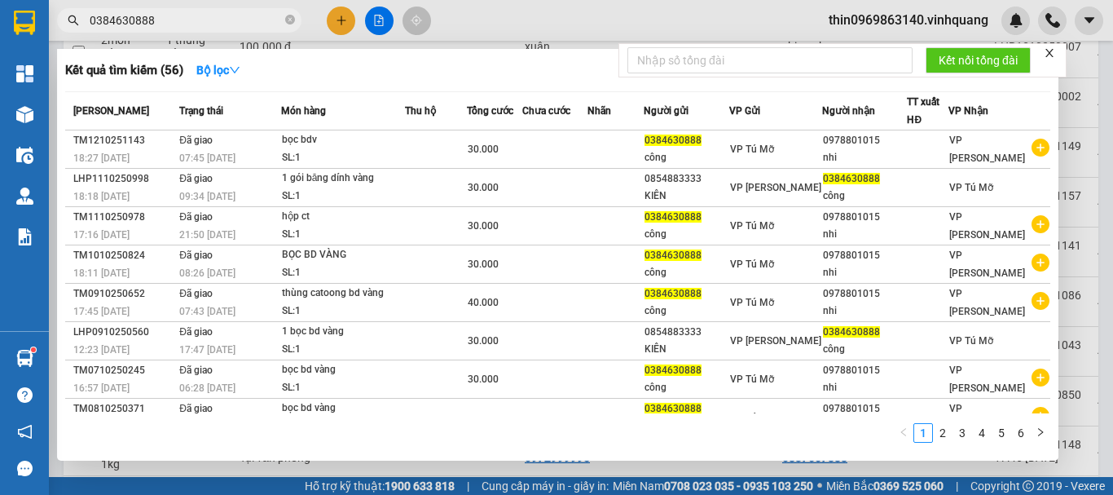
type input "0384630888"
click at [337, 15] on div at bounding box center [556, 247] width 1113 height 495
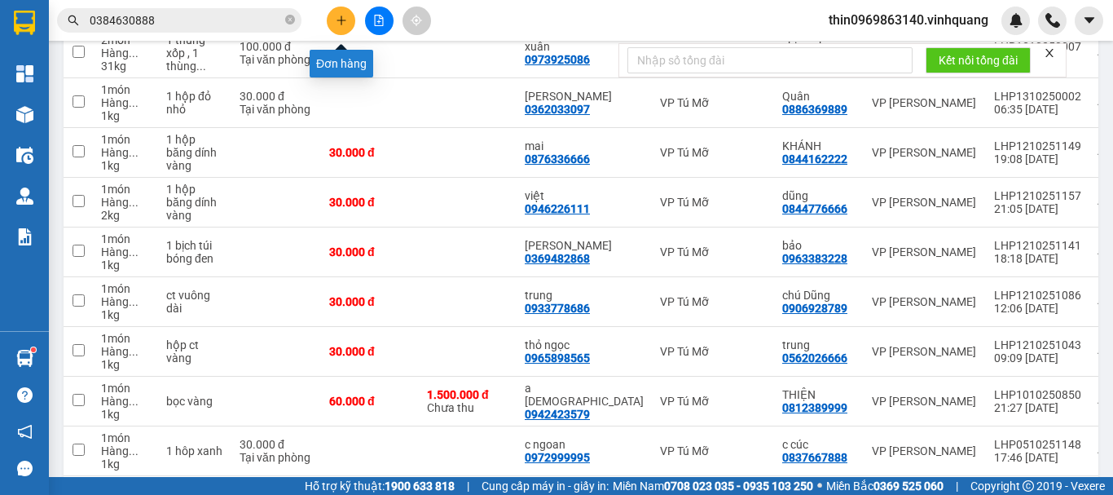
click at [344, 26] on button at bounding box center [341, 21] width 29 height 29
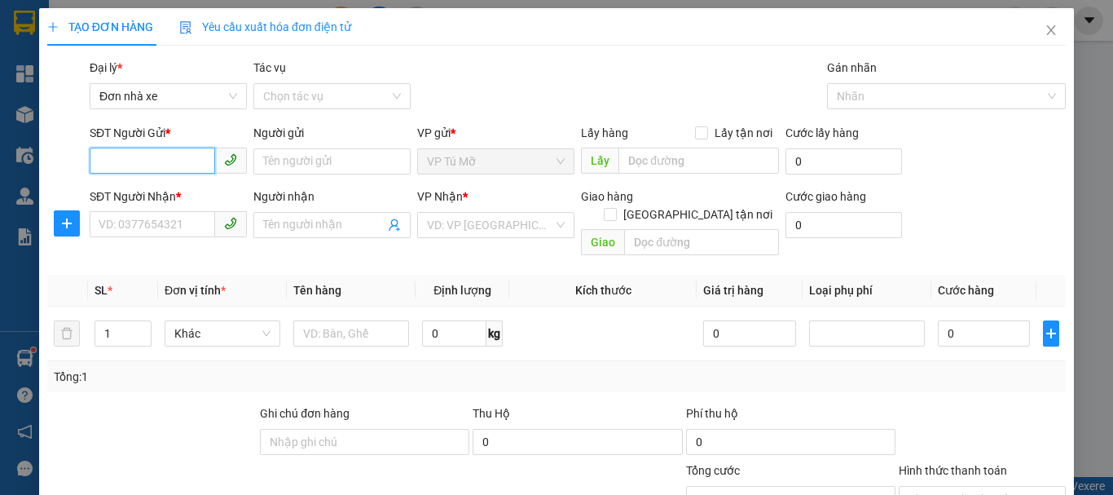
click at [173, 157] on input "SĐT Người Gửi *" at bounding box center [152, 160] width 125 height 26
type input "0971667926"
click at [176, 192] on div "0971667926 - trang" at bounding box center [167, 194] width 136 height 18
type input "trang"
type input "0969530333"
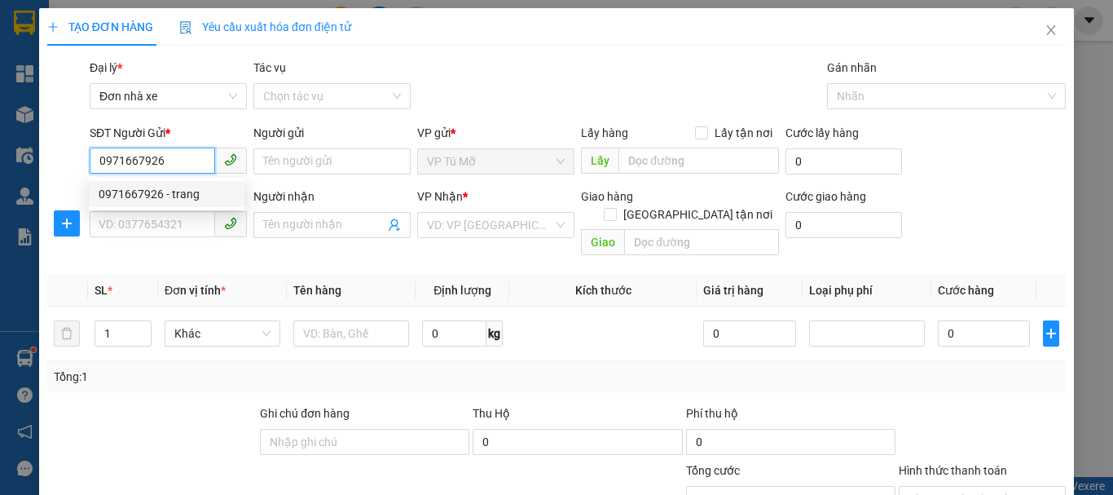
type input "PHƯỢNG"
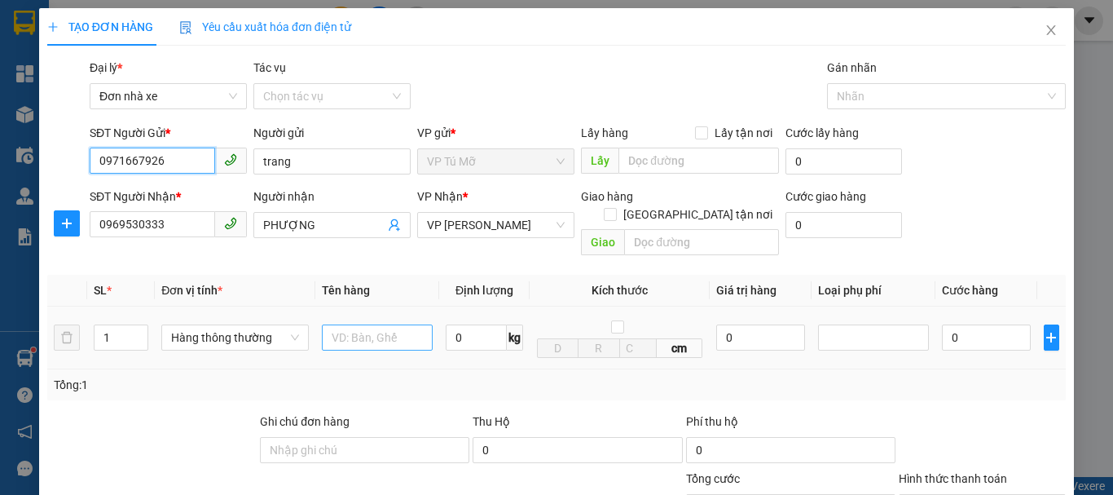
type input "0971667926"
click at [361, 324] on input "text" at bounding box center [377, 337] width 111 height 26
type input "ct bd vàng"
click at [472, 332] on input "0" at bounding box center [476, 337] width 61 height 26
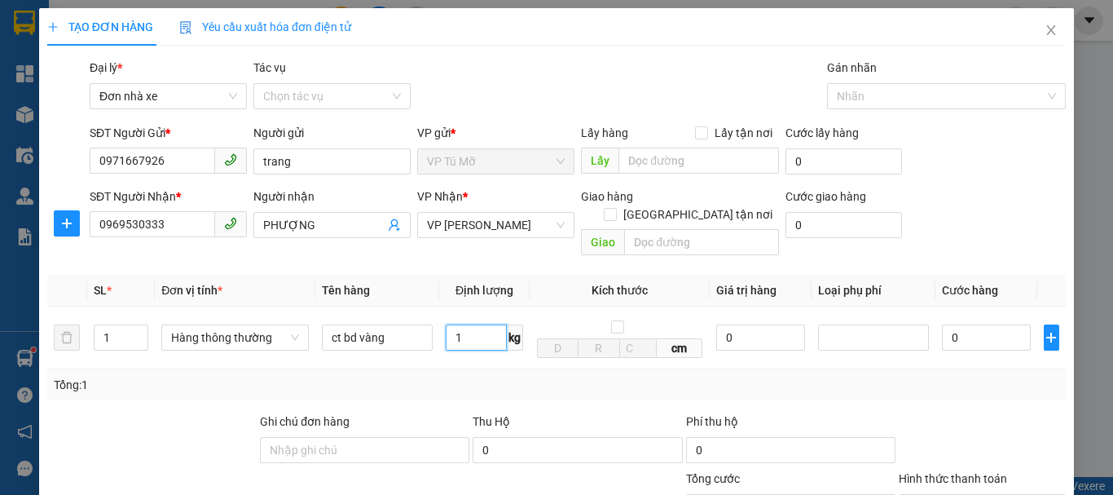
scroll to position [233, 0]
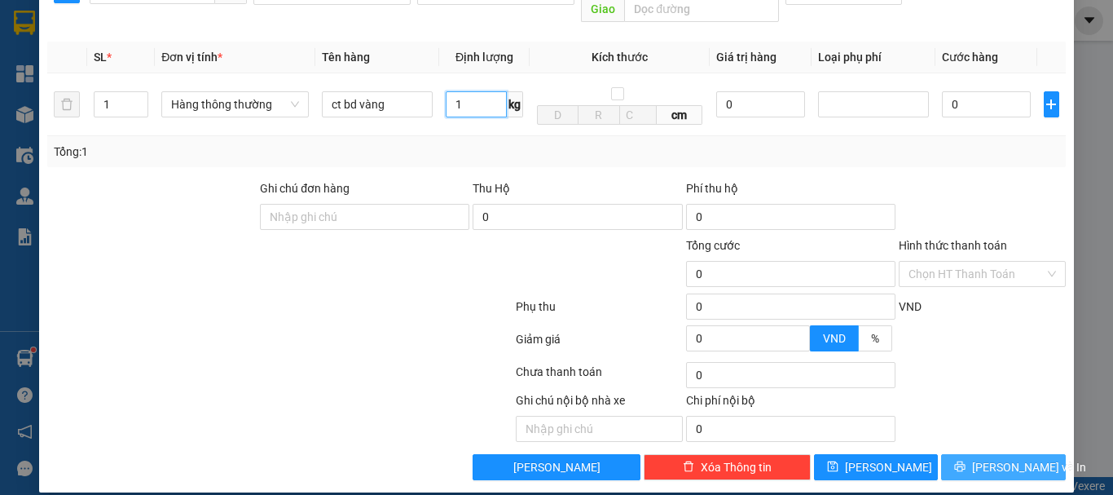
type input "1"
click at [1028, 454] on button "[PERSON_NAME] và In" at bounding box center [1003, 467] width 125 height 26
type input "30.000"
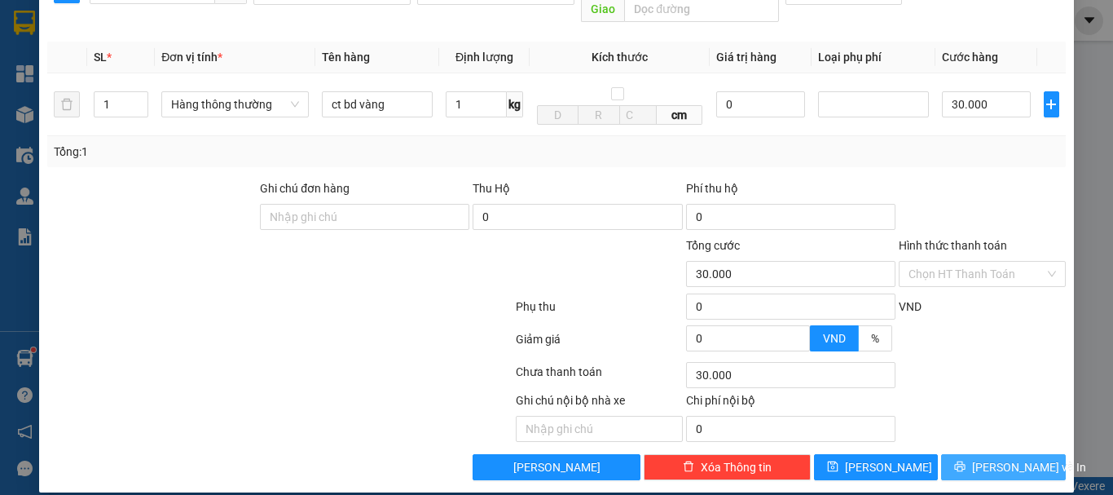
click at [999, 458] on span "[PERSON_NAME] và In" at bounding box center [1029, 467] width 114 height 18
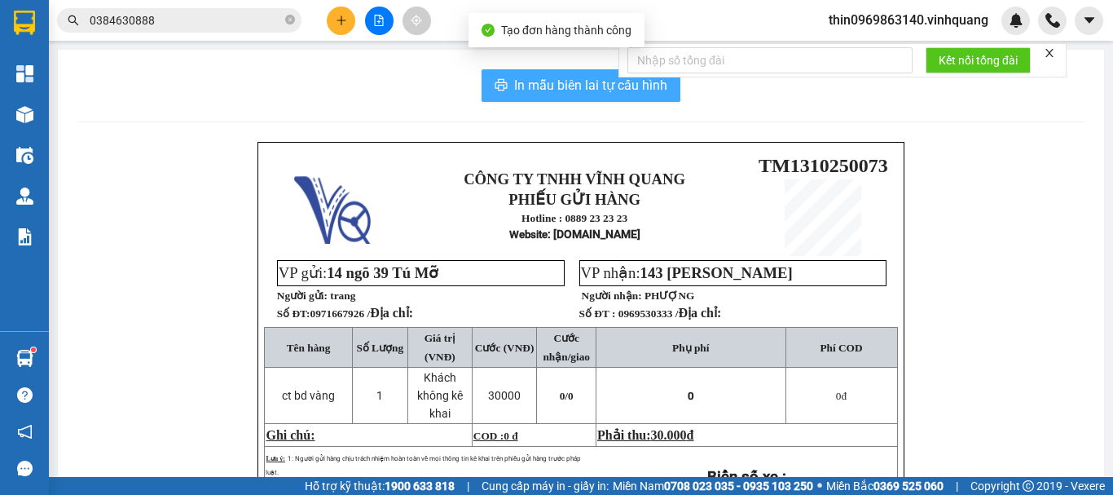
click at [573, 82] on span "In mẫu biên lai tự cấu hình" at bounding box center [590, 85] width 153 height 20
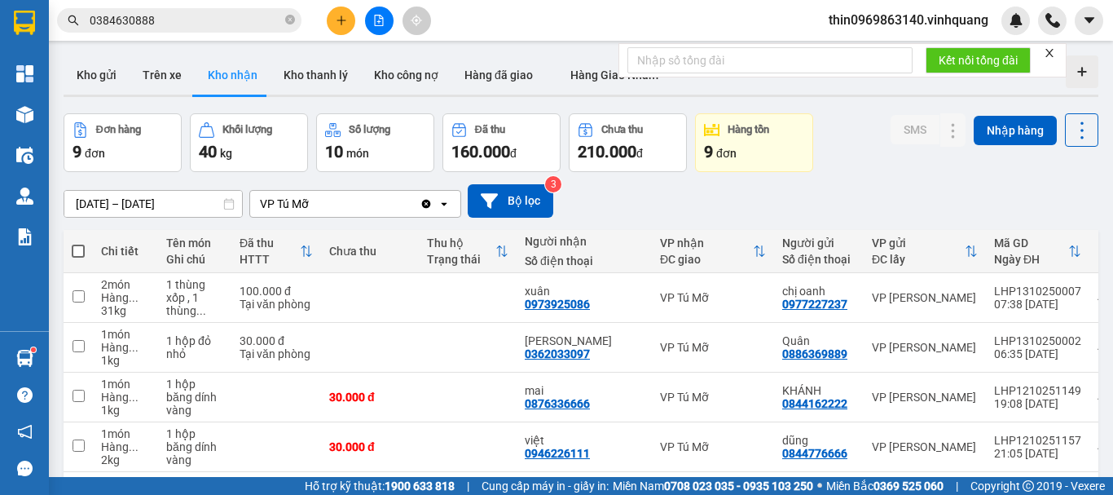
click at [164, 25] on input "0384630888" at bounding box center [186, 20] width 192 height 18
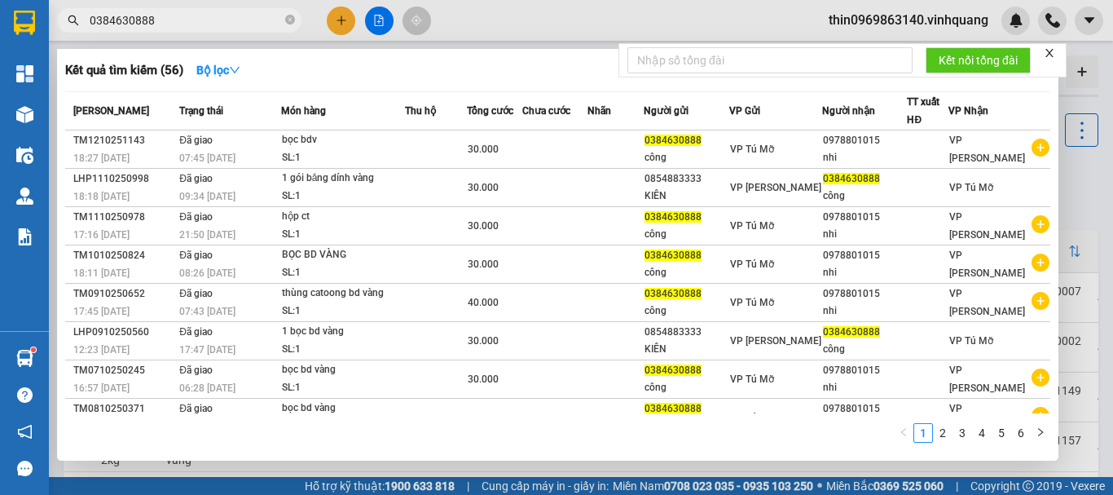
click at [164, 25] on input "0384630888" at bounding box center [186, 20] width 192 height 18
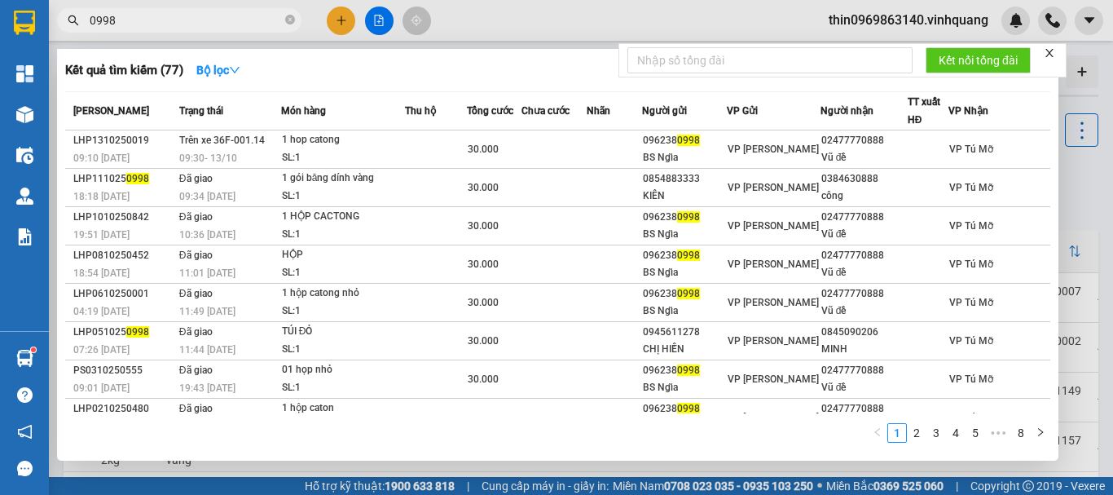
type input "0998"
click at [335, 13] on div at bounding box center [556, 247] width 1113 height 495
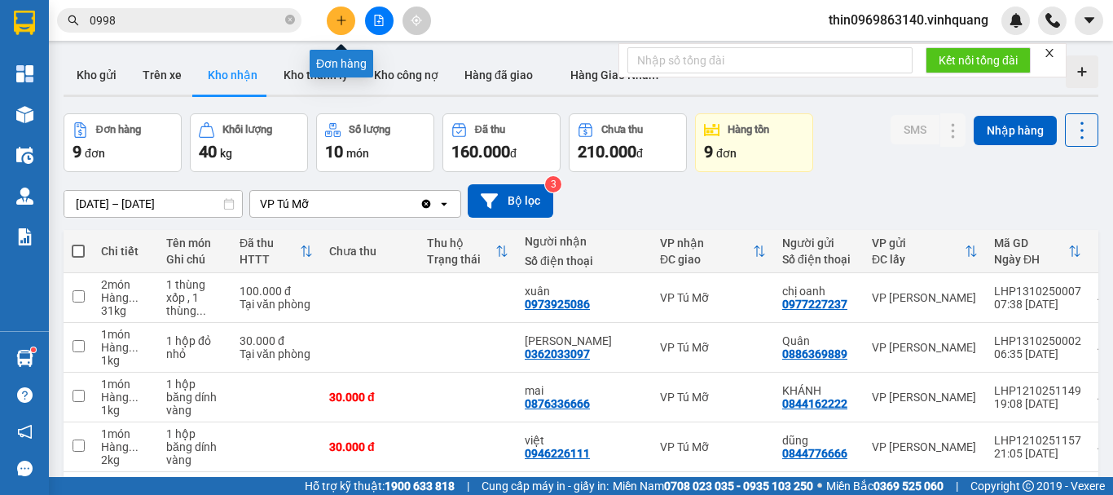
click at [342, 24] on icon "plus" at bounding box center [341, 20] width 11 height 11
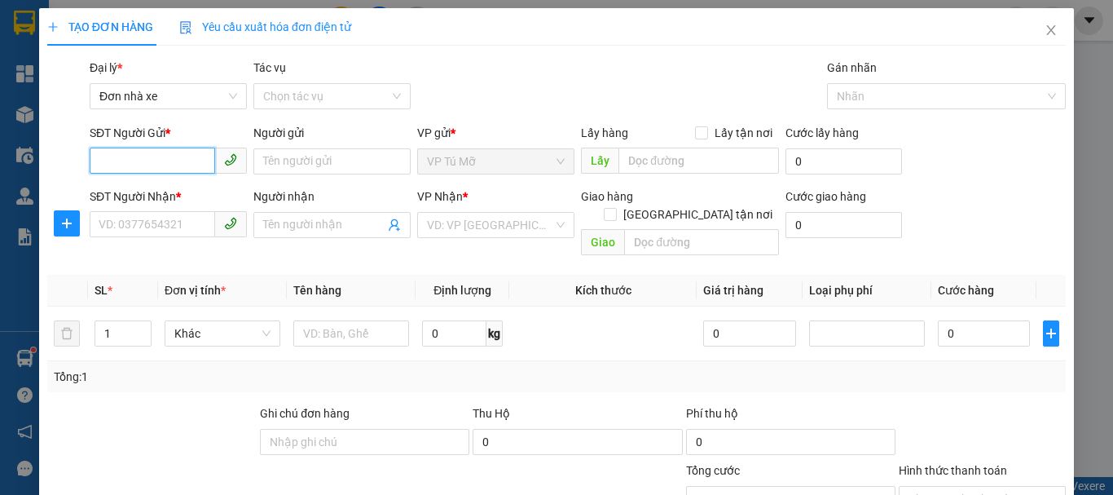
click at [181, 167] on input "SĐT Người Gửi *" at bounding box center [152, 160] width 125 height 26
type input "0917195340"
click at [314, 180] on div "Người gửi Tên người gửi" at bounding box center [331, 152] width 157 height 57
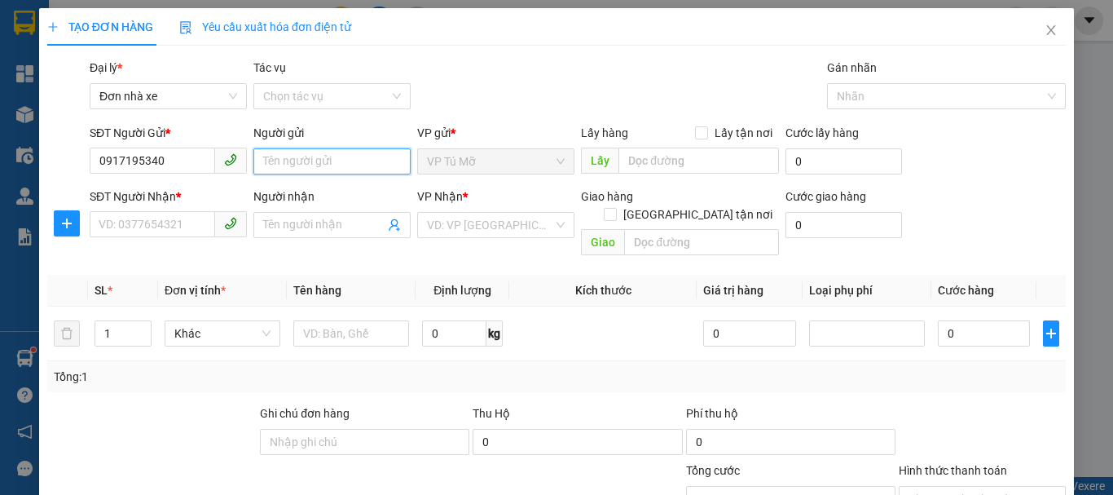
click at [318, 164] on input "Người gửi" at bounding box center [331, 161] width 157 height 26
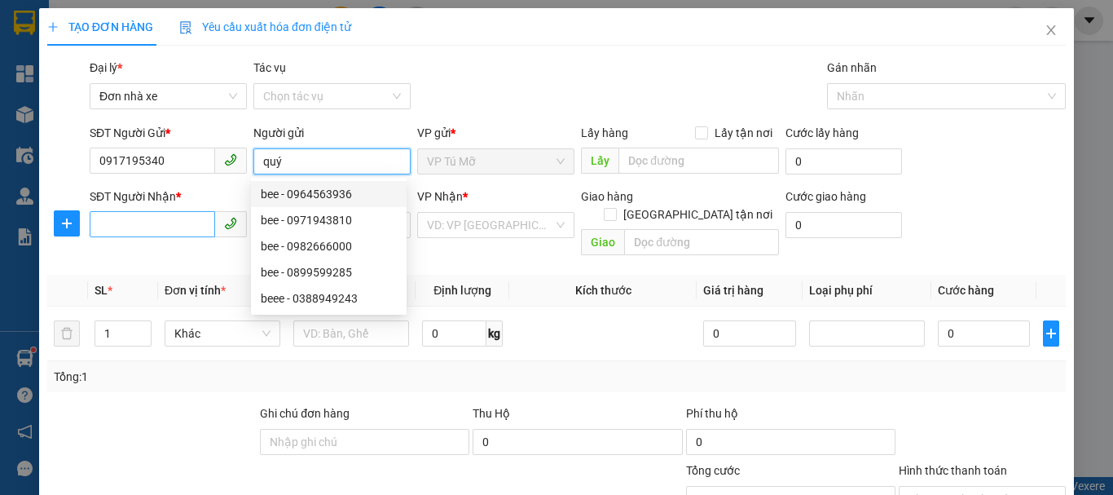
type input "quý"
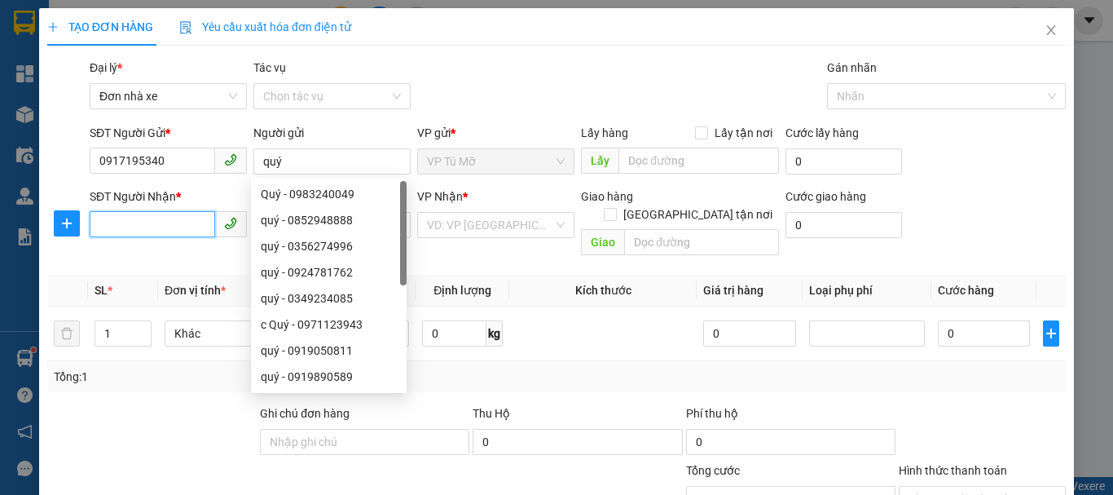
click at [184, 230] on input "SĐT Người Nhận *" at bounding box center [152, 224] width 125 height 26
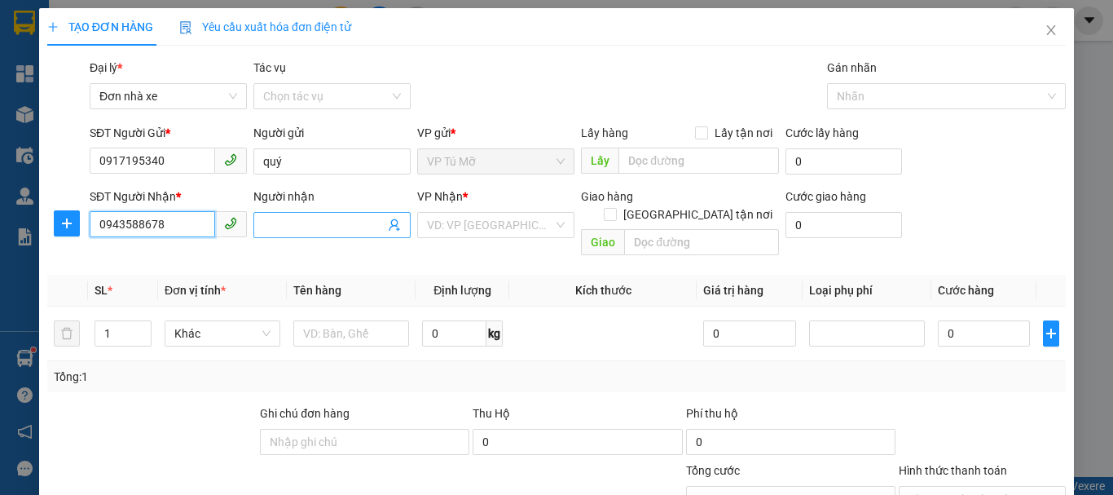
type input "0943588678"
click at [284, 226] on input "Người nhận" at bounding box center [323, 225] width 121 height 18
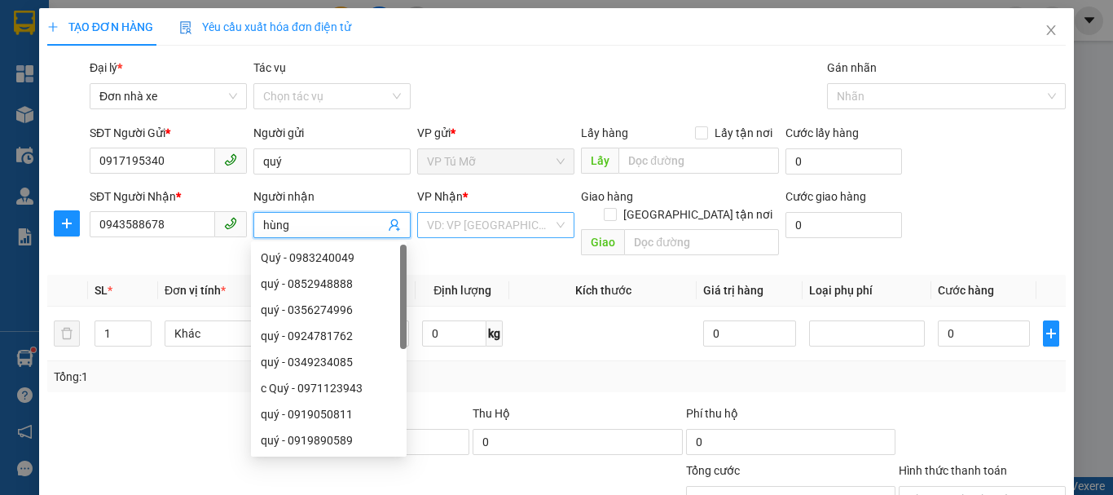
type input "hùng"
click at [440, 213] on input "search" at bounding box center [490, 225] width 126 height 24
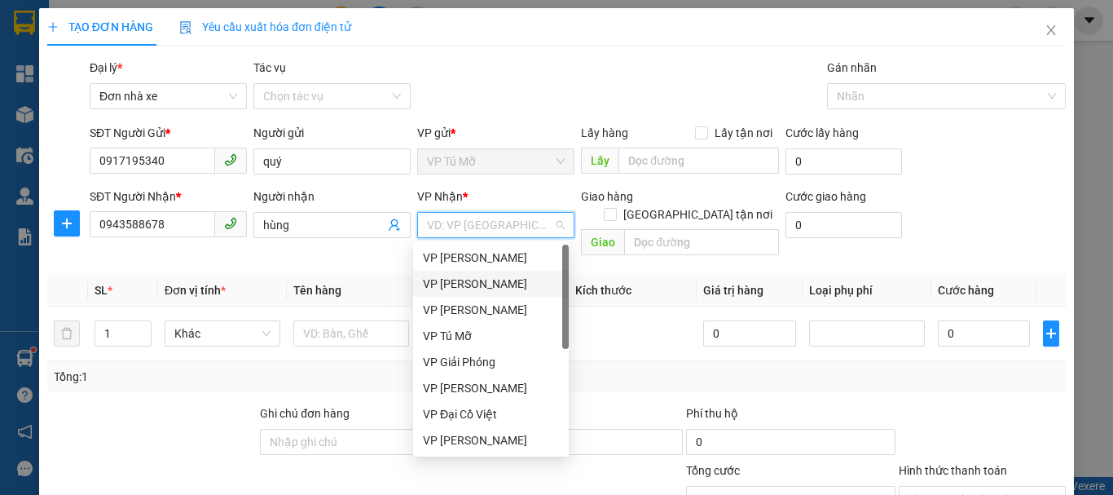
click at [487, 286] on div "VP [PERSON_NAME]" at bounding box center [491, 284] width 136 height 18
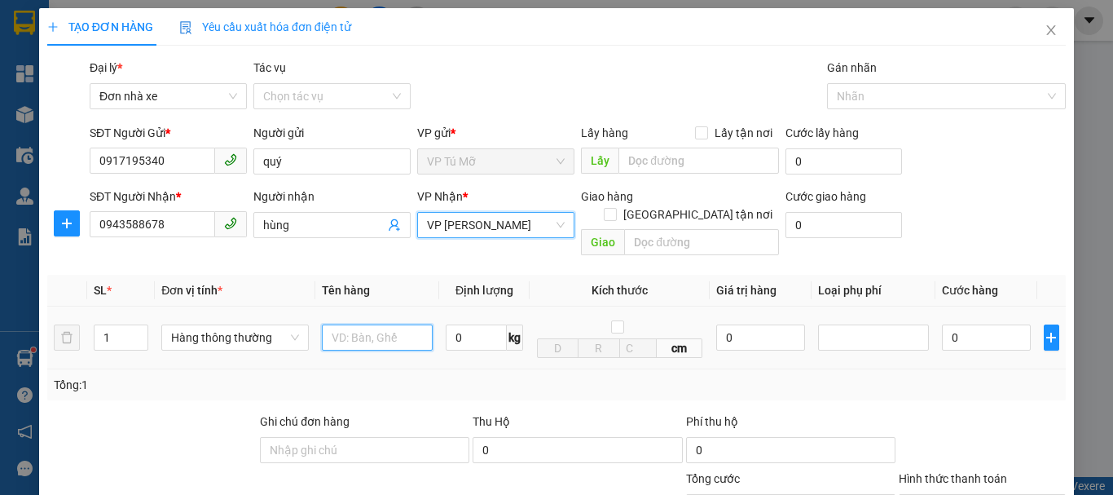
click at [327, 324] on input "text" at bounding box center [377, 337] width 111 height 26
type input "túi clia"
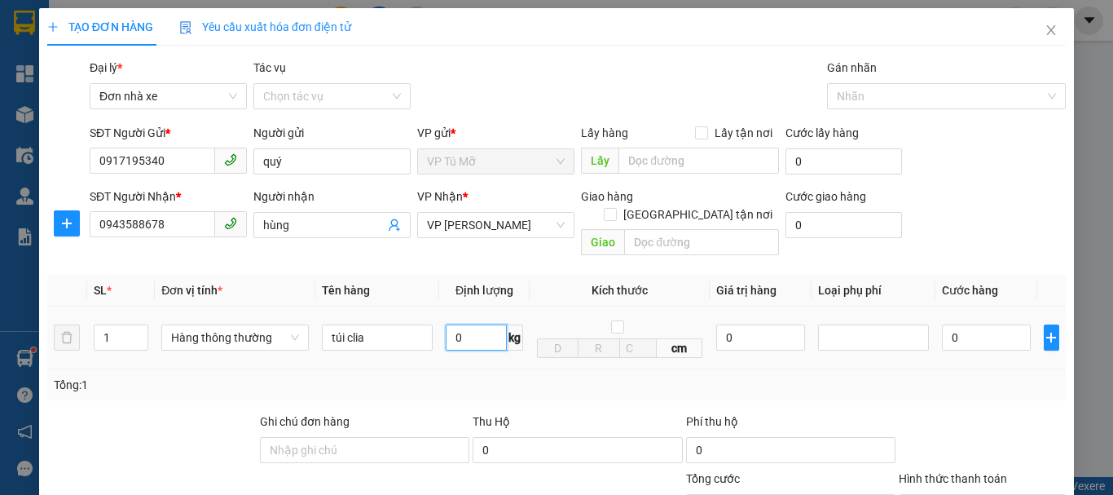
click at [460, 327] on input "0" at bounding box center [476, 337] width 61 height 26
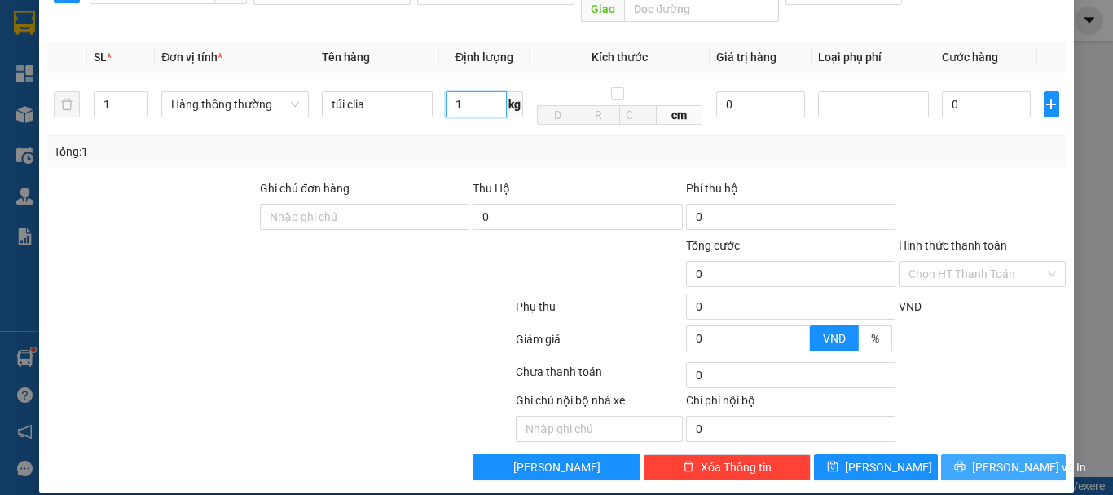
type input "1"
click at [1029, 454] on button "[PERSON_NAME] và In" at bounding box center [1003, 467] width 125 height 26
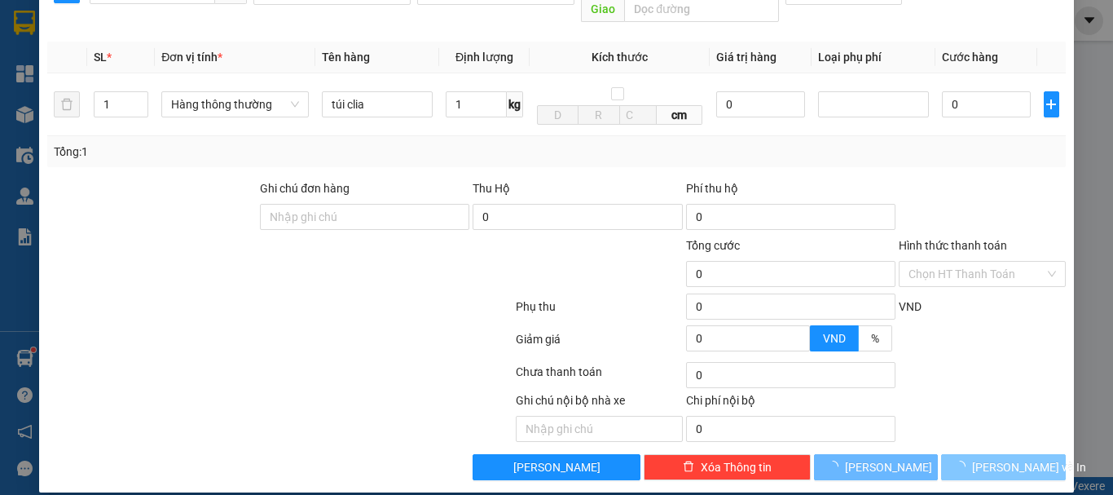
type input "30.000"
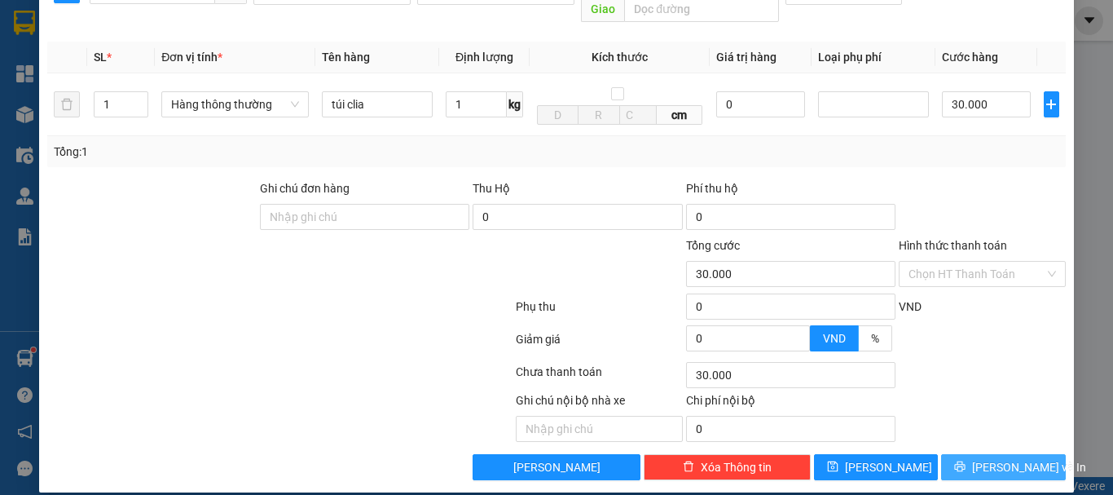
click at [990, 458] on span "[PERSON_NAME] và In" at bounding box center [1029, 467] width 114 height 18
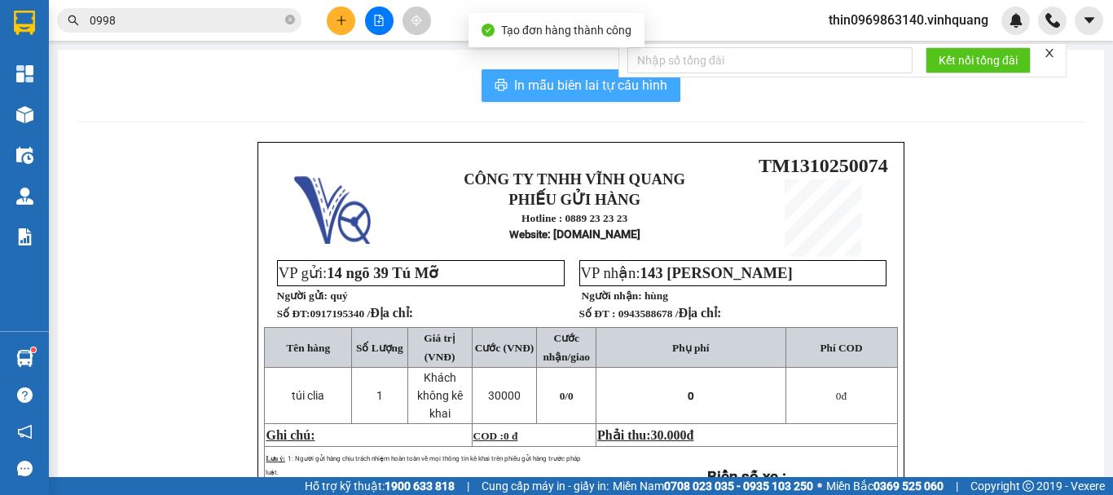
click at [555, 81] on span "In mẫu biên lai tự cấu hình" at bounding box center [590, 85] width 153 height 20
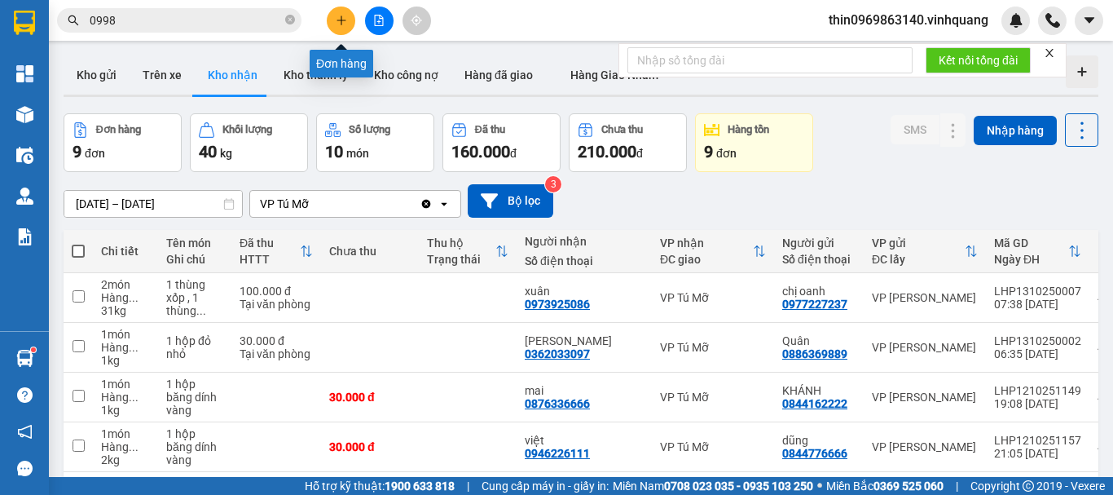
click at [343, 8] on button at bounding box center [341, 21] width 29 height 29
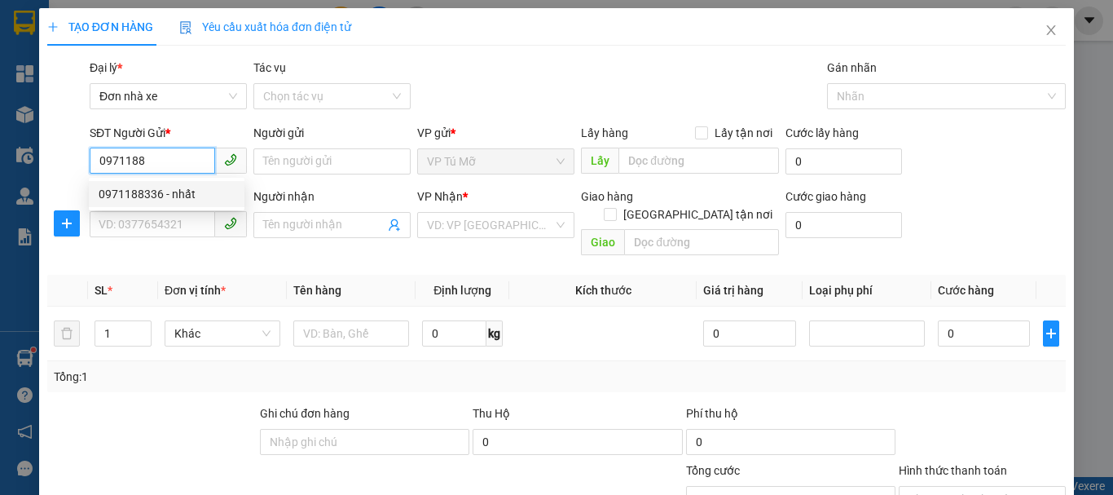
click at [183, 192] on div "0971188336 - nhất" at bounding box center [167, 194] width 136 height 18
type input "0971188336"
type input "nhất"
type input "0364877738"
type input "nam anh"
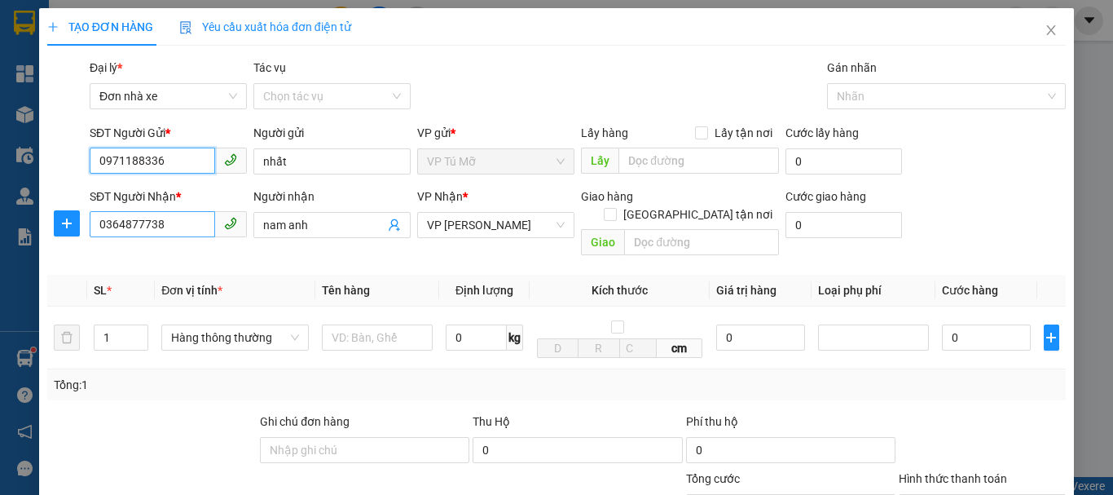
type input "0971188336"
click at [174, 224] on input "0364877738" at bounding box center [152, 224] width 125 height 26
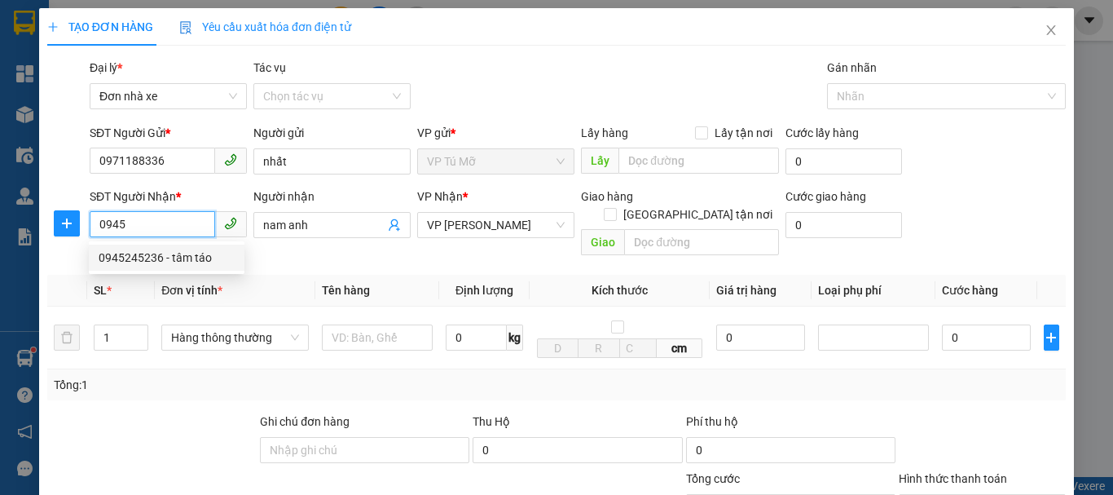
click at [169, 253] on div "0945245236 - tâm táo" at bounding box center [167, 258] width 136 height 18
type input "0945245236"
type input "tâm táo"
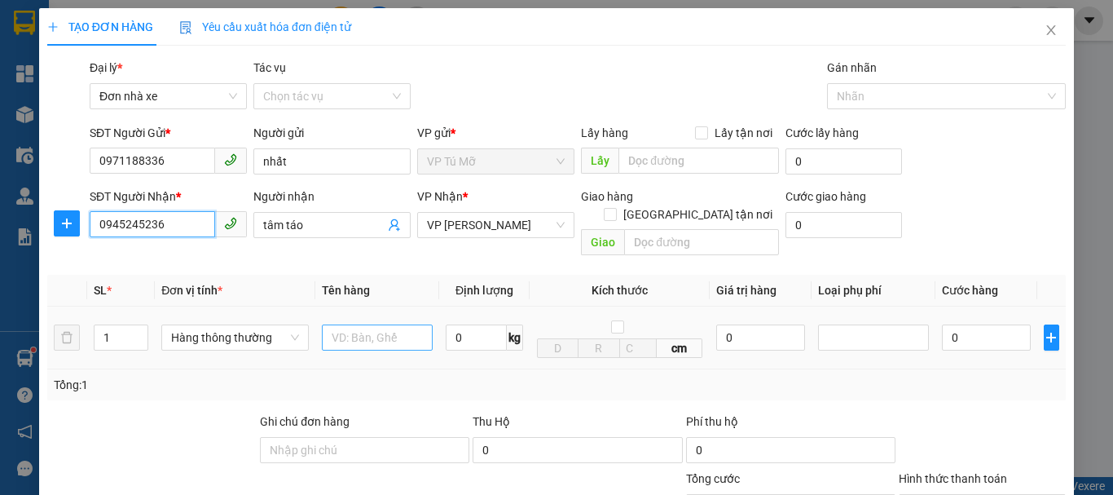
type input "0945245236"
click at [372, 324] on input "text" at bounding box center [377, 337] width 111 height 26
type input "ct bd vàng"
click at [476, 325] on input "0" at bounding box center [476, 337] width 61 height 26
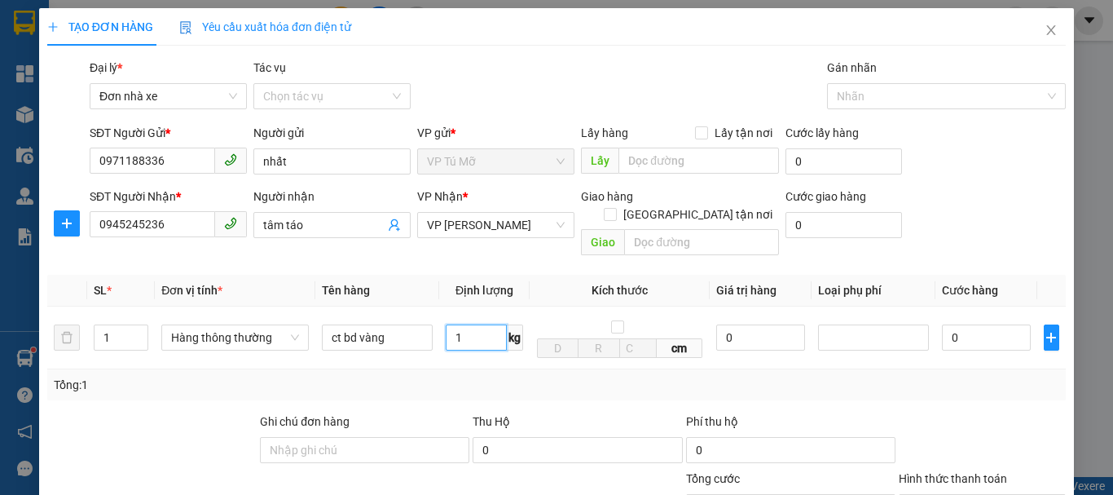
scroll to position [233, 0]
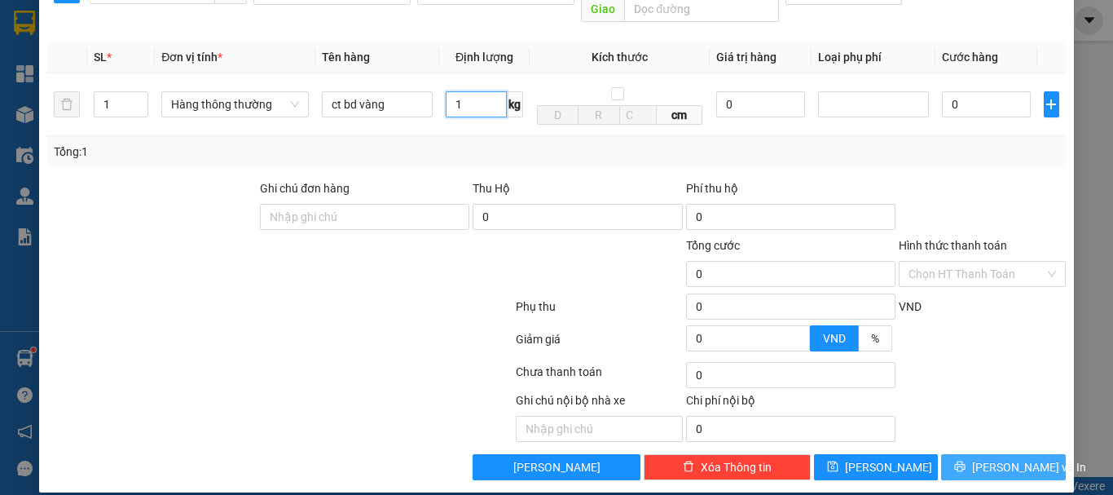
type input "1"
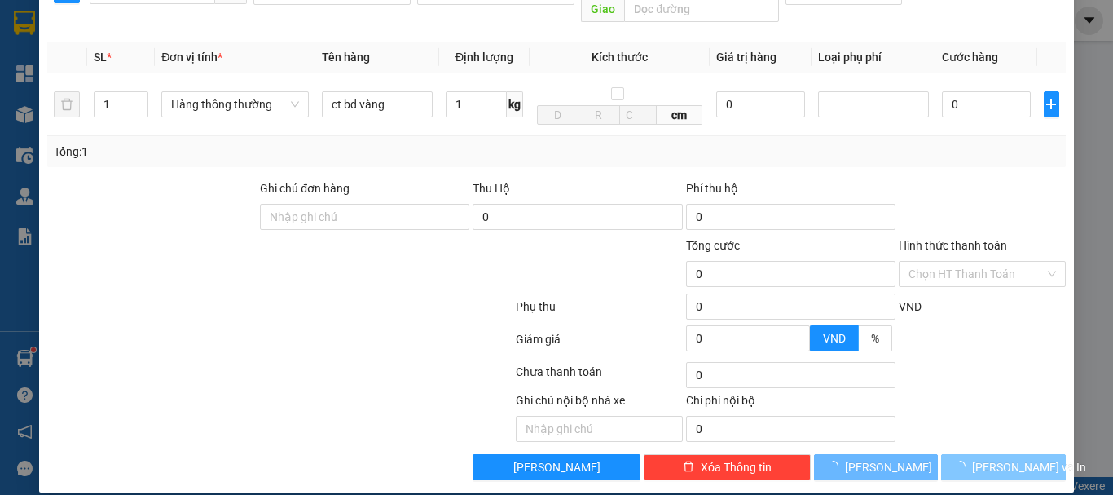
type input "30.000"
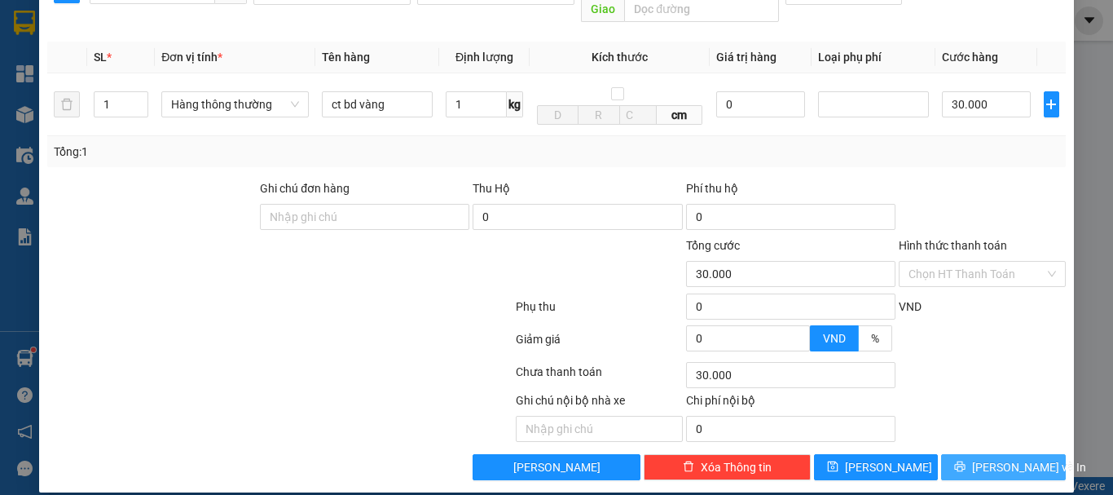
click at [962, 461] on icon "printer" at bounding box center [960, 466] width 11 height 11
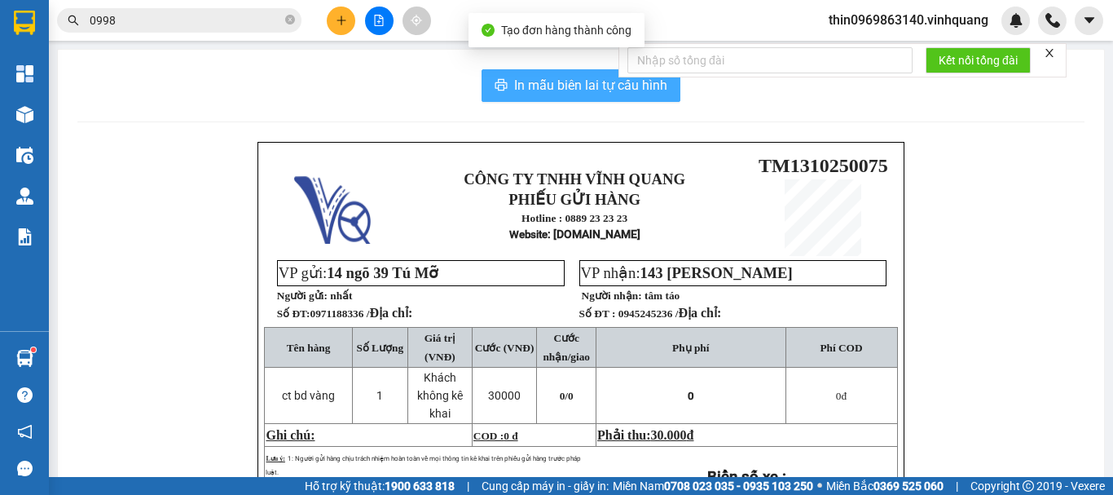
click at [587, 84] on span "In mẫu biên lai tự cấu hình" at bounding box center [590, 85] width 153 height 20
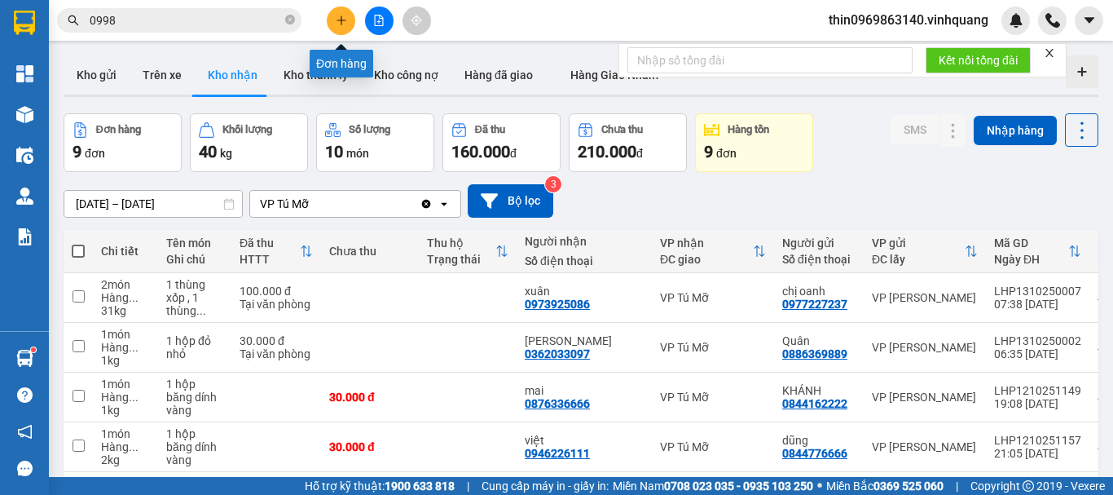
click at [342, 30] on button at bounding box center [341, 21] width 29 height 29
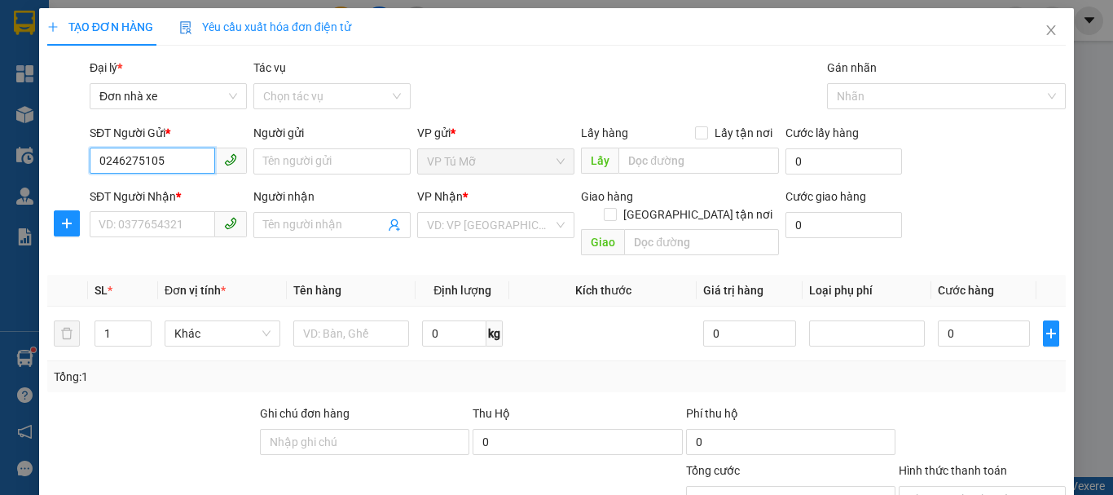
type input "02462751051"
click at [177, 190] on div "02462751051 - trang" at bounding box center [167, 194] width 136 height 18
type input "trang"
type input "0382122022"
type input "cầu"
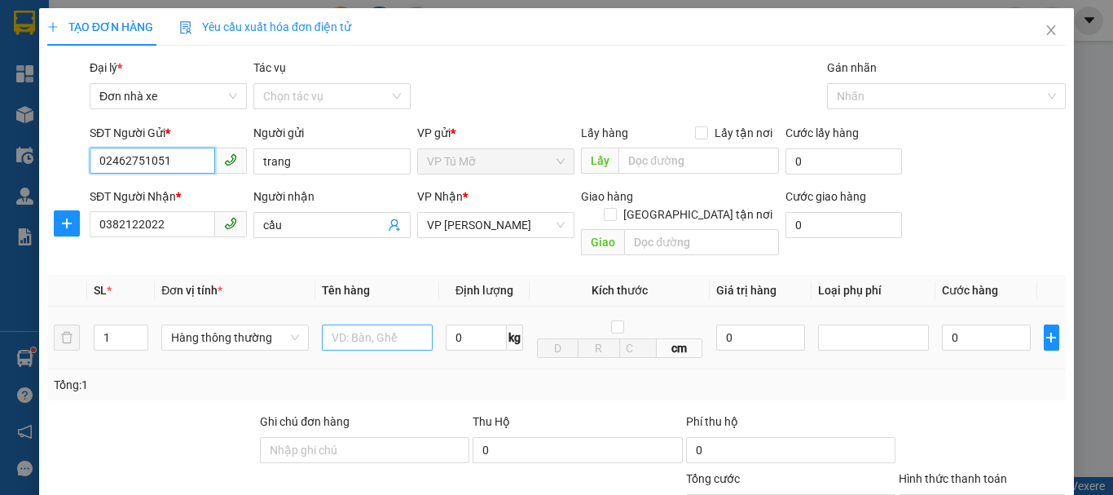
type input "02462751051"
click at [368, 324] on input "text" at bounding box center [377, 337] width 111 height 26
type input "ct bọc nilong"
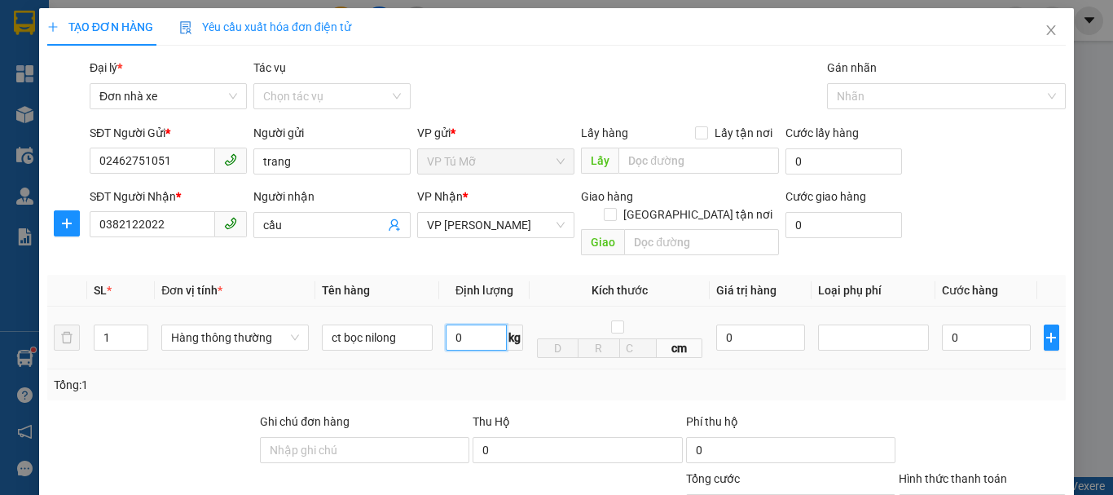
click at [469, 325] on input "0" at bounding box center [476, 337] width 61 height 26
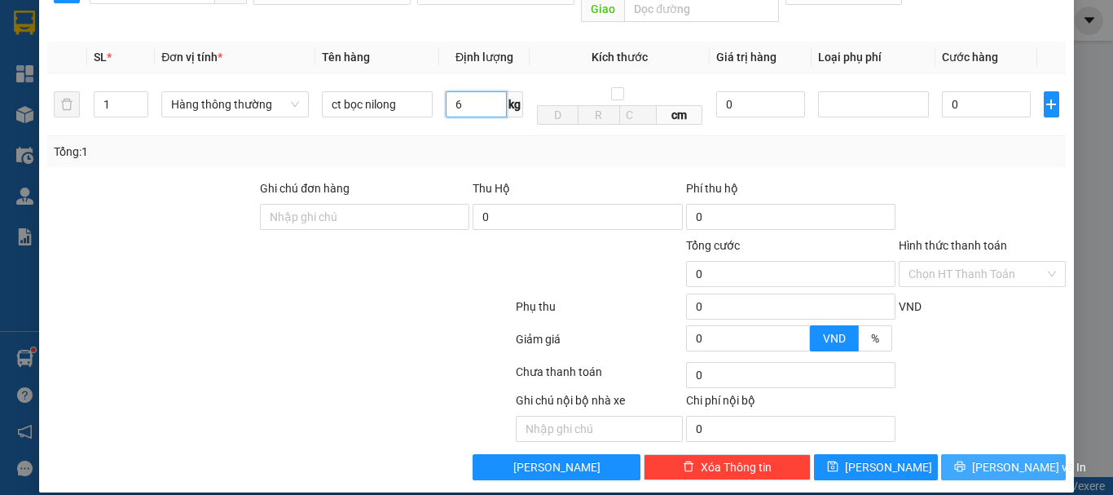
type input "6"
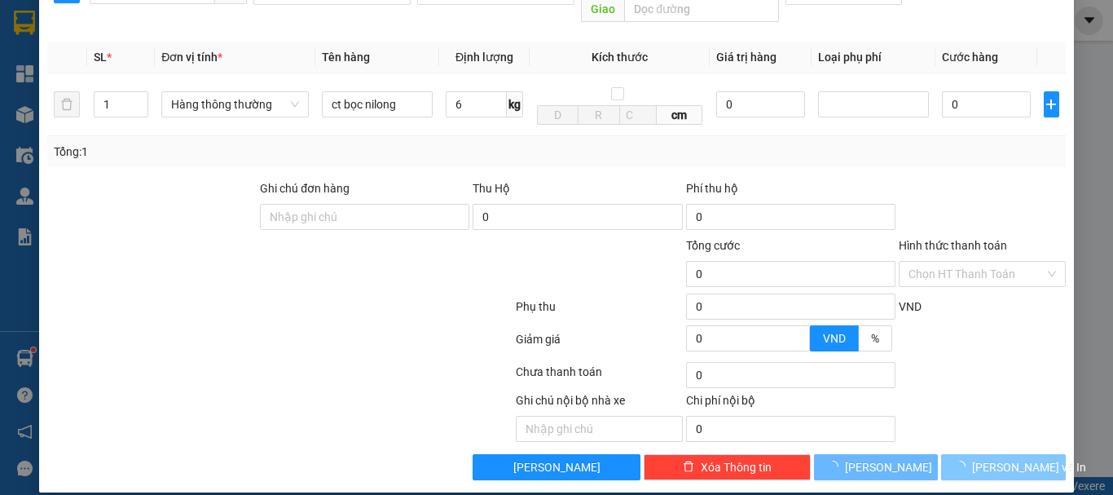
click at [989, 458] on span "[PERSON_NAME] và In" at bounding box center [1029, 467] width 114 height 18
type input "40.000"
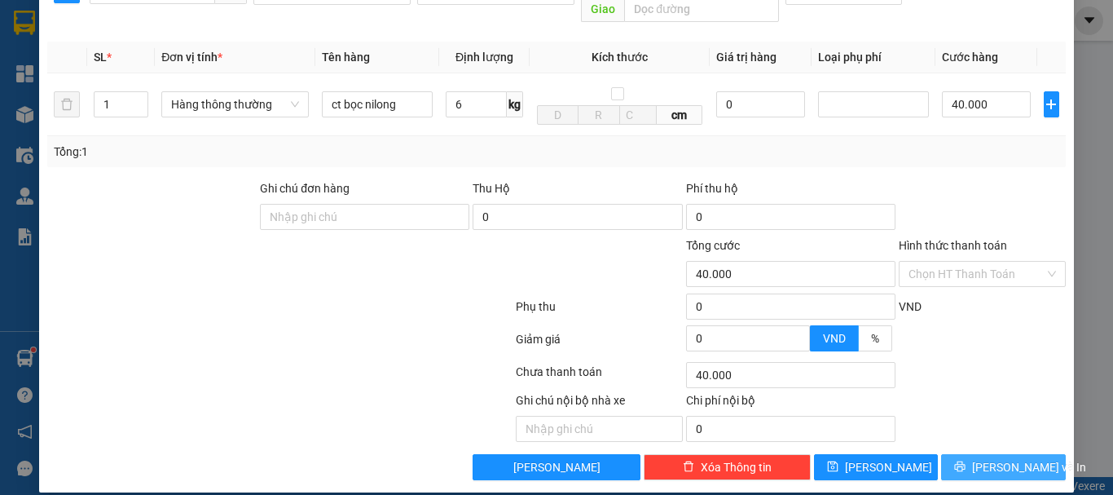
click at [982, 458] on span "[PERSON_NAME] và In" at bounding box center [1029, 467] width 114 height 18
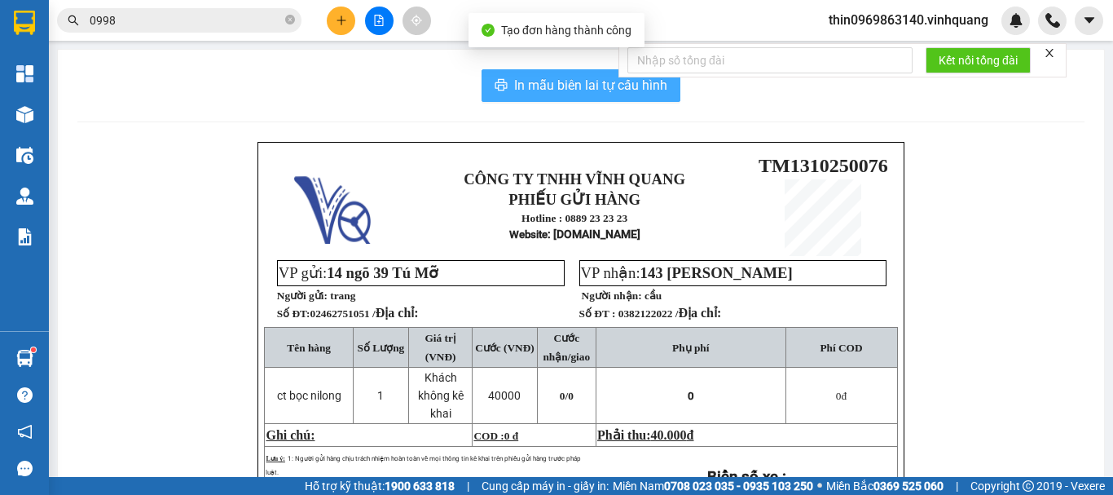
click at [540, 89] on span "In mẫu biên lai tự cấu hình" at bounding box center [590, 85] width 153 height 20
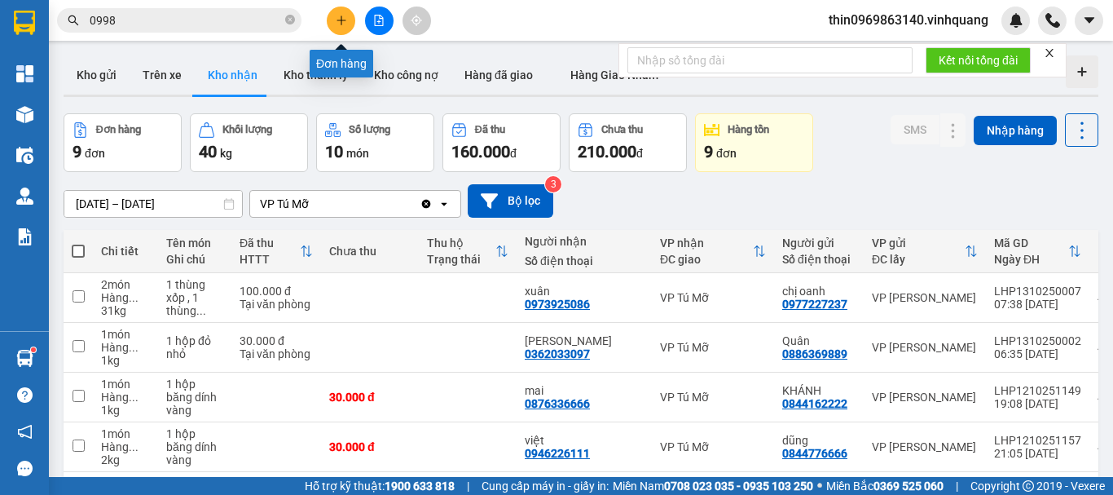
click at [342, 13] on button at bounding box center [341, 21] width 29 height 29
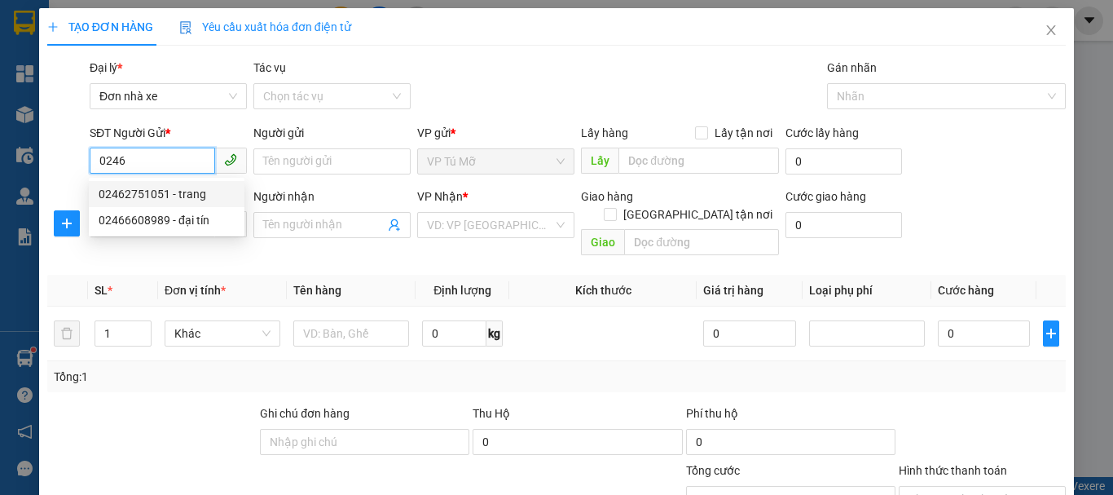
click at [203, 196] on div "02462751051 - trang" at bounding box center [167, 194] width 136 height 18
type input "02462751051"
type input "trang"
type input "0382122022"
type input "cầu"
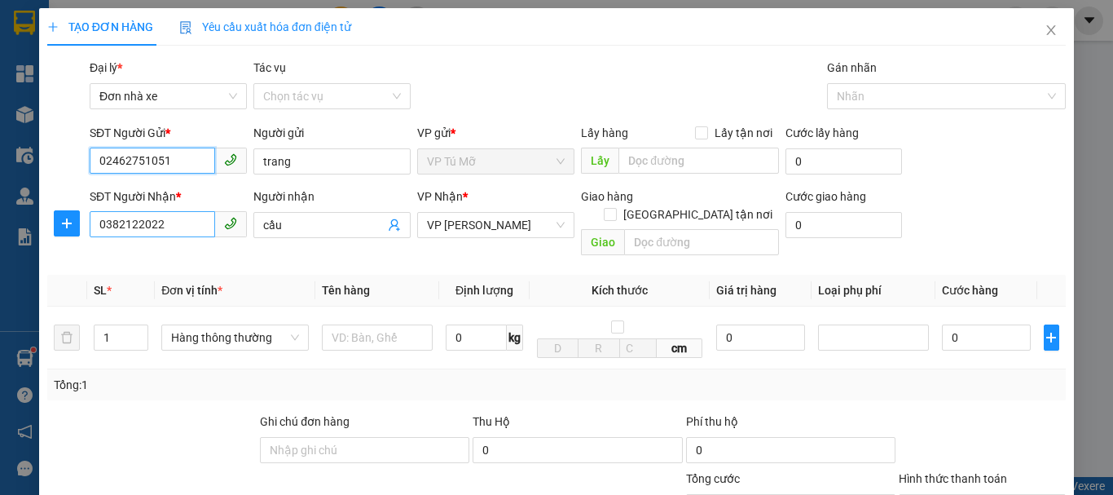
type input "02462751051"
click at [174, 223] on input "0382122022" at bounding box center [152, 224] width 125 height 26
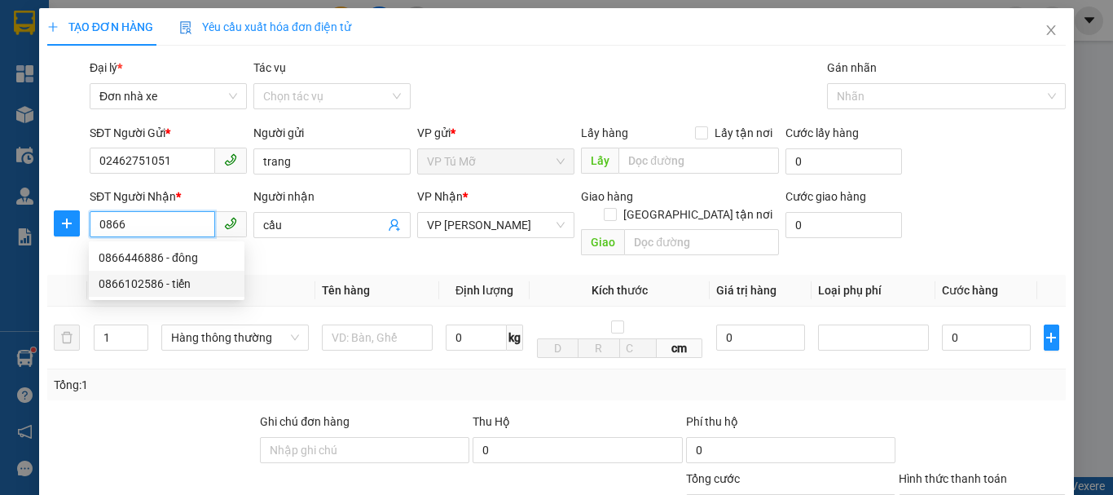
click at [161, 279] on div "0866102586 - tiến" at bounding box center [167, 284] width 136 height 18
type input "0866102586"
type input "tiến"
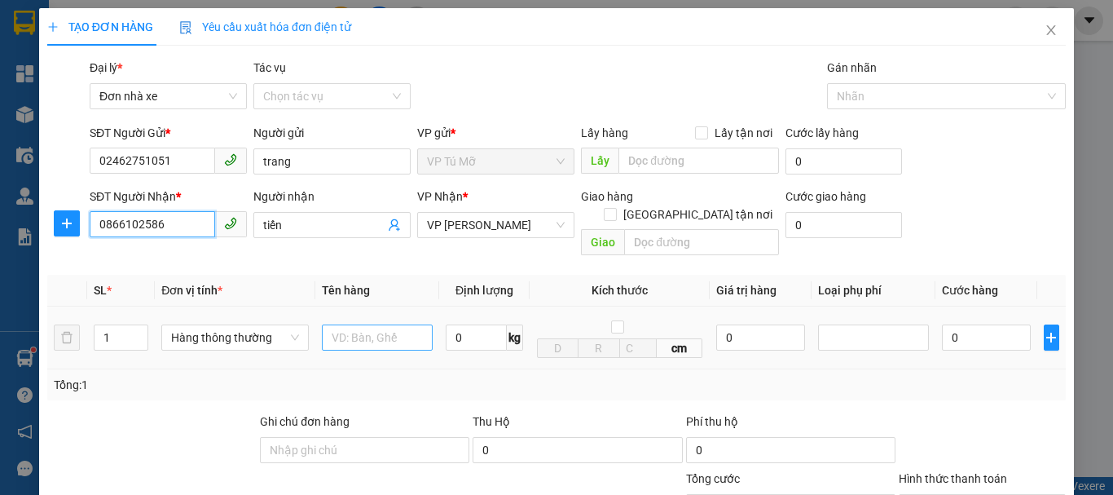
type input "0866102586"
click at [373, 328] on input "text" at bounding box center [377, 337] width 111 height 26
type input "ct bọc nilong"
click at [461, 324] on input "0" at bounding box center [476, 337] width 61 height 26
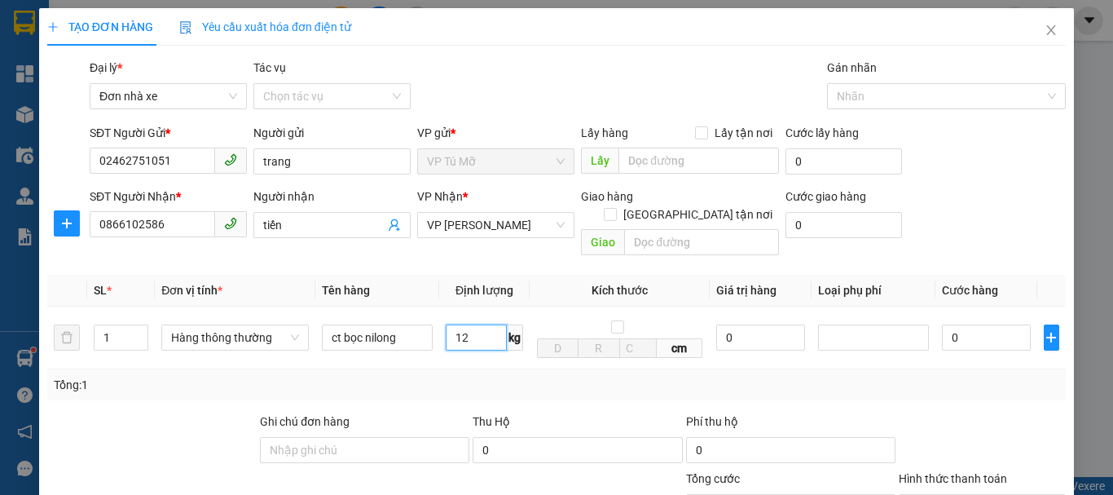
scroll to position [233, 0]
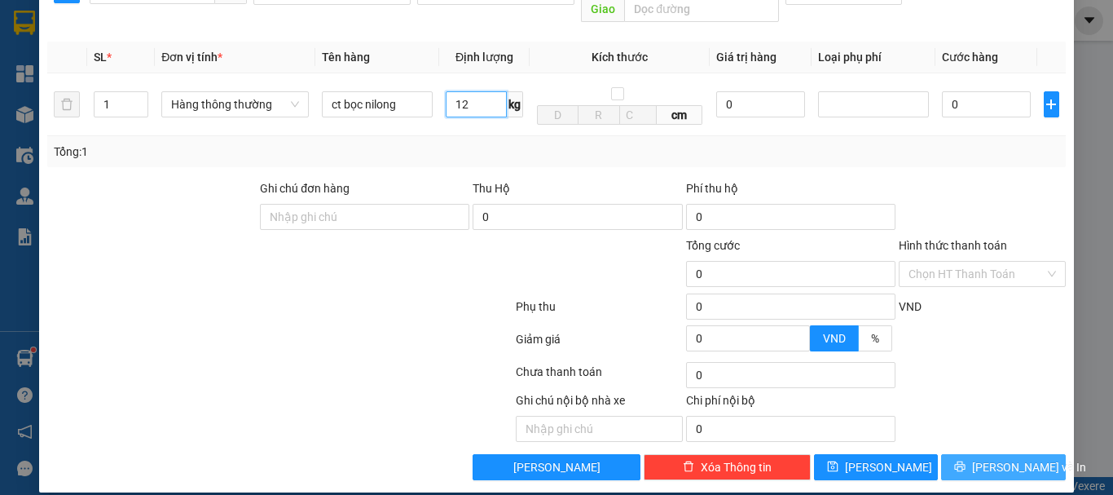
type input "12"
click at [1018, 458] on span "[PERSON_NAME] và In" at bounding box center [1029, 467] width 114 height 18
type input "40.000"
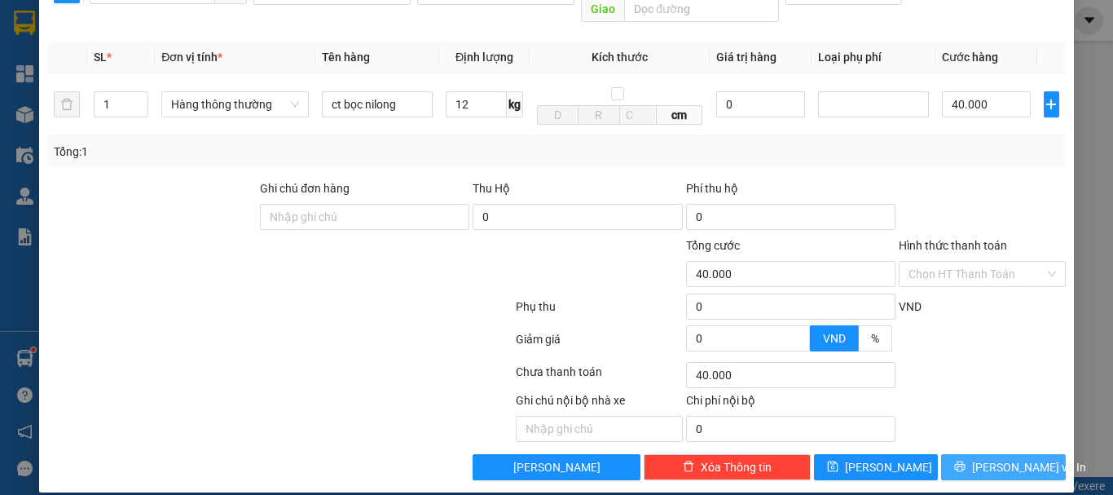
click at [1018, 458] on span "[PERSON_NAME] và In" at bounding box center [1029, 467] width 114 height 18
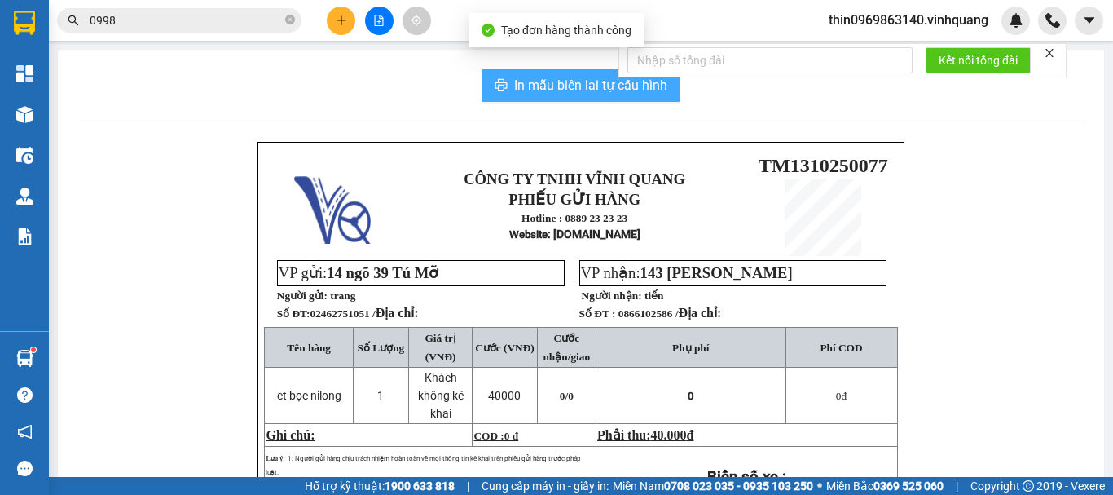
click at [544, 86] on span "In mẫu biên lai tự cấu hình" at bounding box center [590, 85] width 153 height 20
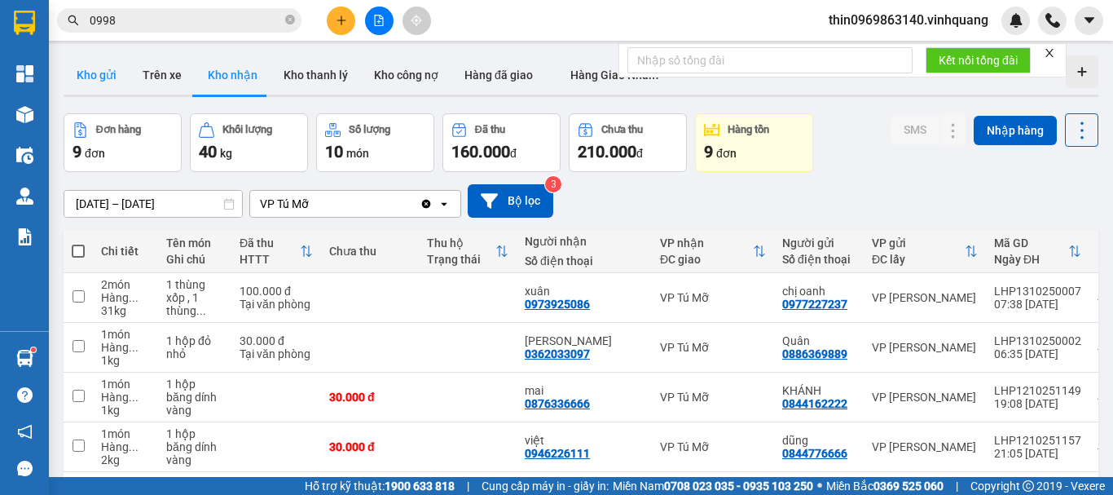
click at [95, 69] on button "Kho gửi" at bounding box center [97, 74] width 66 height 39
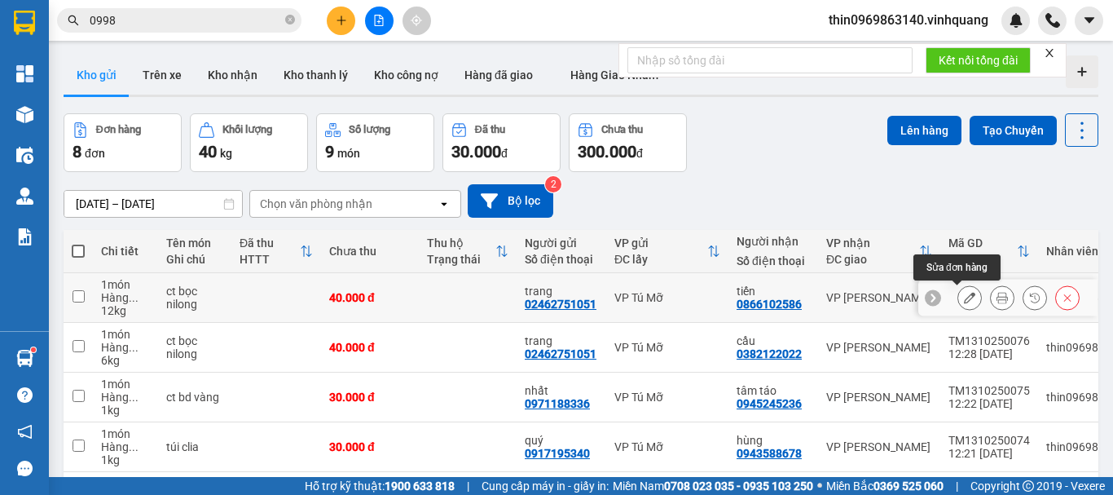
click at [964, 297] on icon at bounding box center [969, 297] width 11 height 11
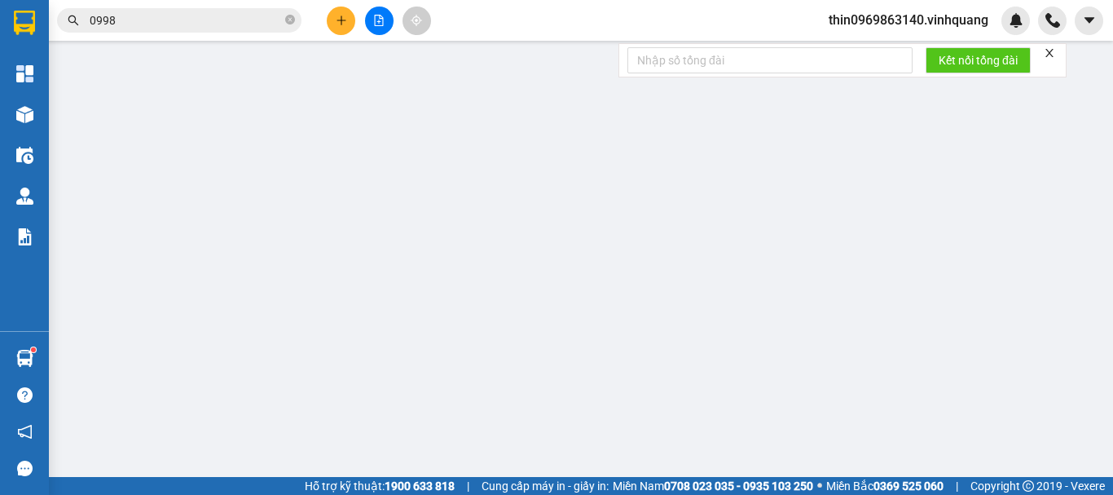
type input "02462751051"
type input "trang"
type input "0866102586"
type input "tiến"
type input "0"
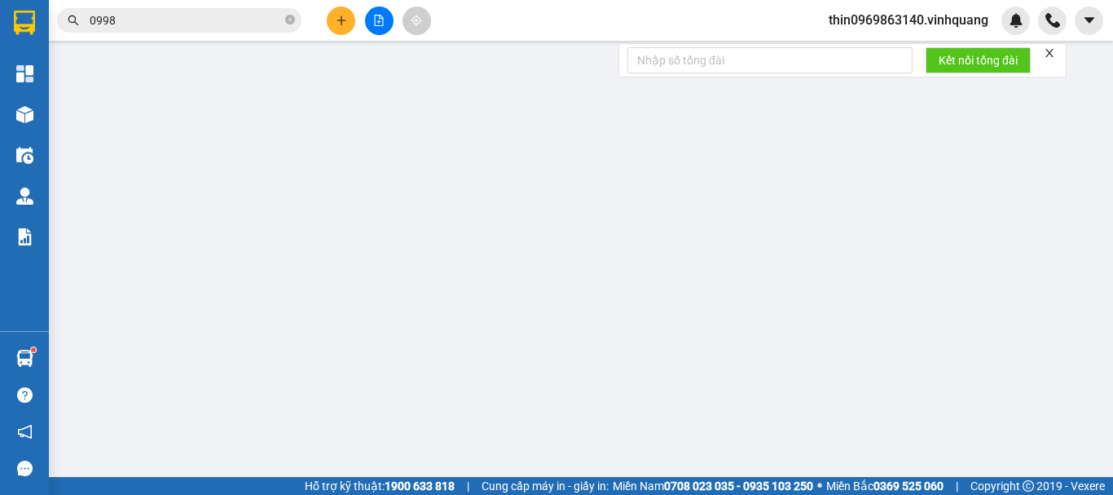
type input "40.000"
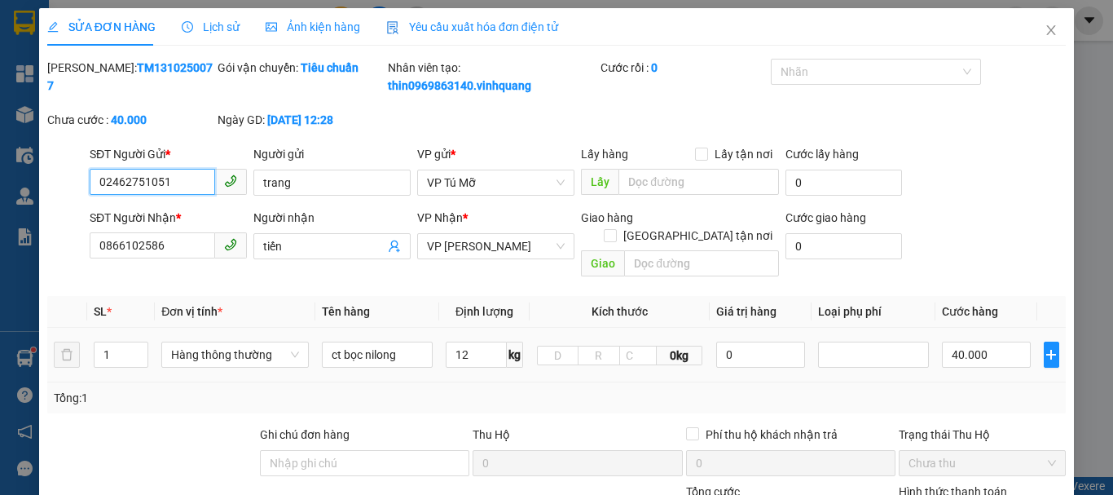
scroll to position [244, 0]
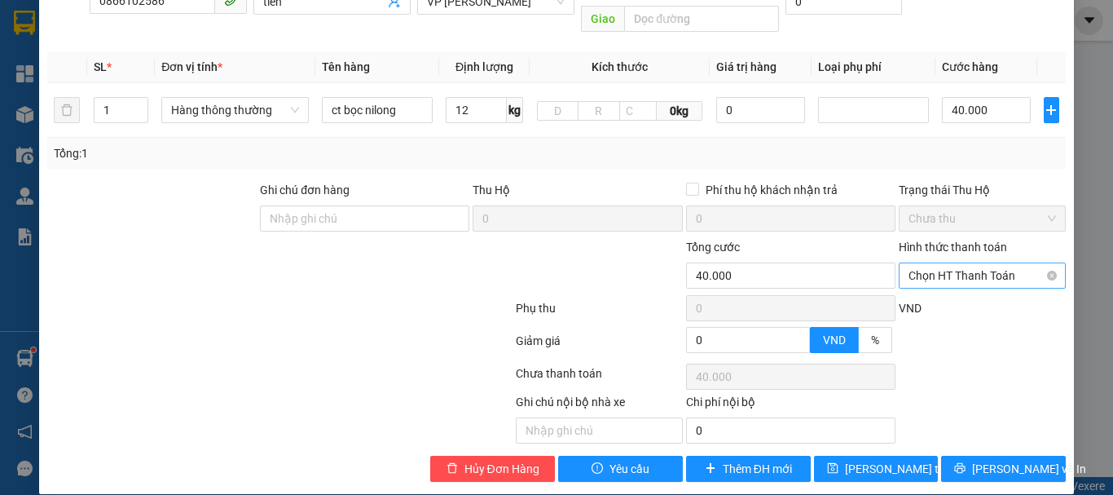
click at [967, 270] on div "Chọn HT Thanh Toán" at bounding box center [982, 275] width 167 height 26
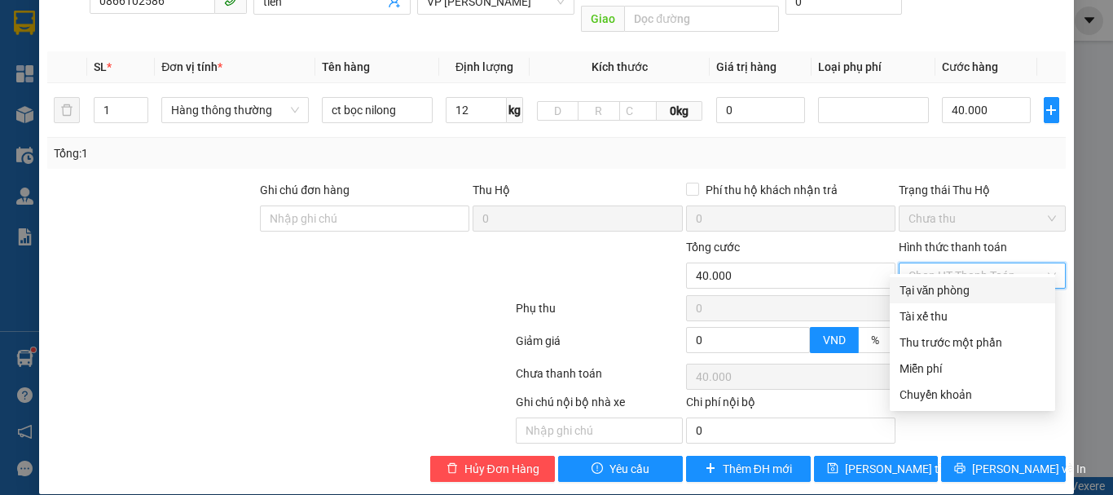
click at [932, 292] on div "Tại văn phòng" at bounding box center [973, 290] width 146 height 18
type input "0"
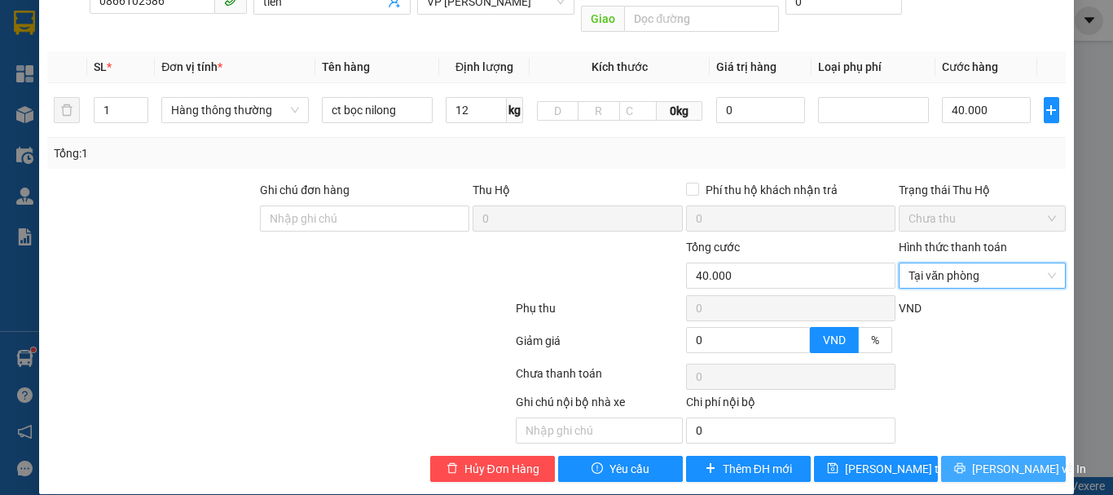
click at [984, 460] on span "[PERSON_NAME] và In" at bounding box center [1029, 469] width 114 height 18
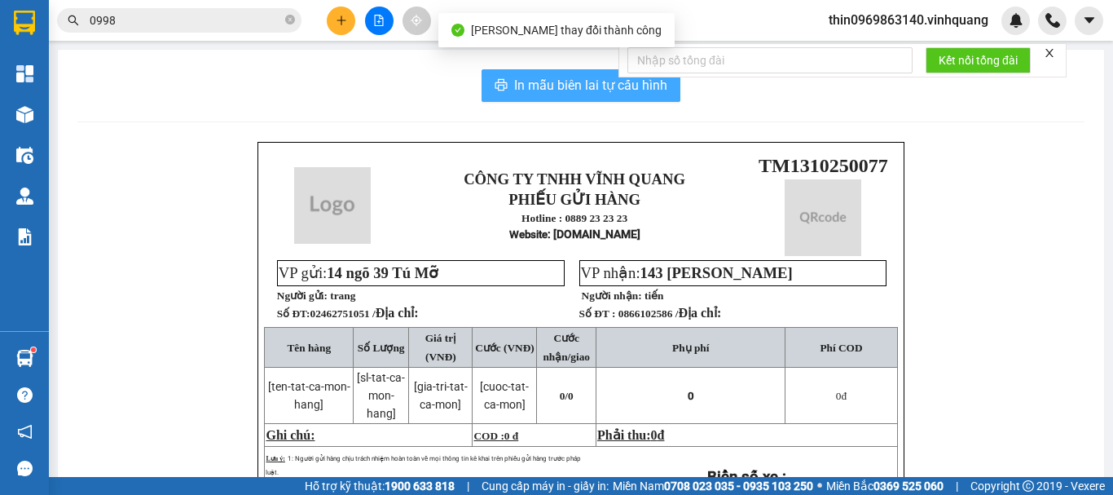
click at [564, 86] on span "In mẫu biên lai tự cấu hình" at bounding box center [590, 85] width 153 height 20
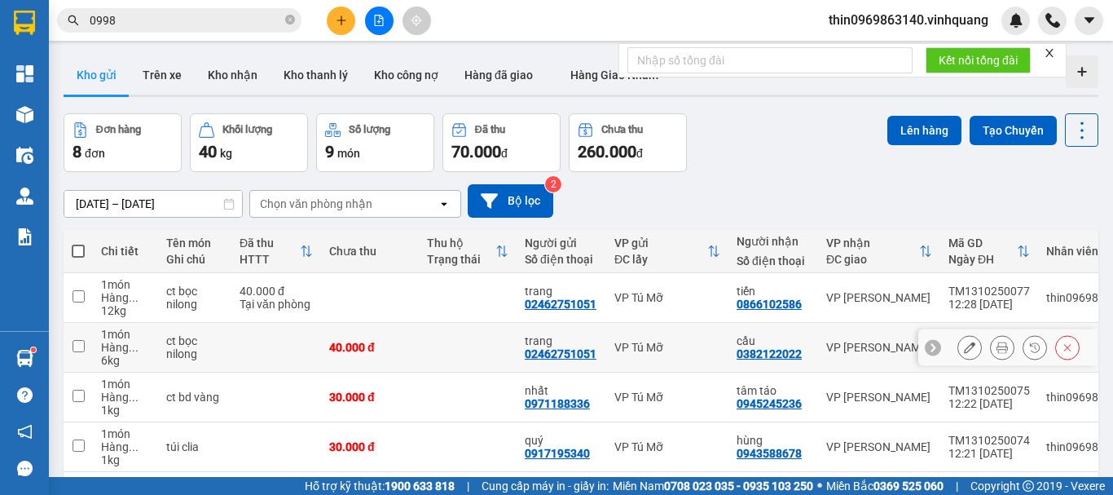
click at [77, 351] on input "checkbox" at bounding box center [79, 346] width 12 height 12
checkbox input "true"
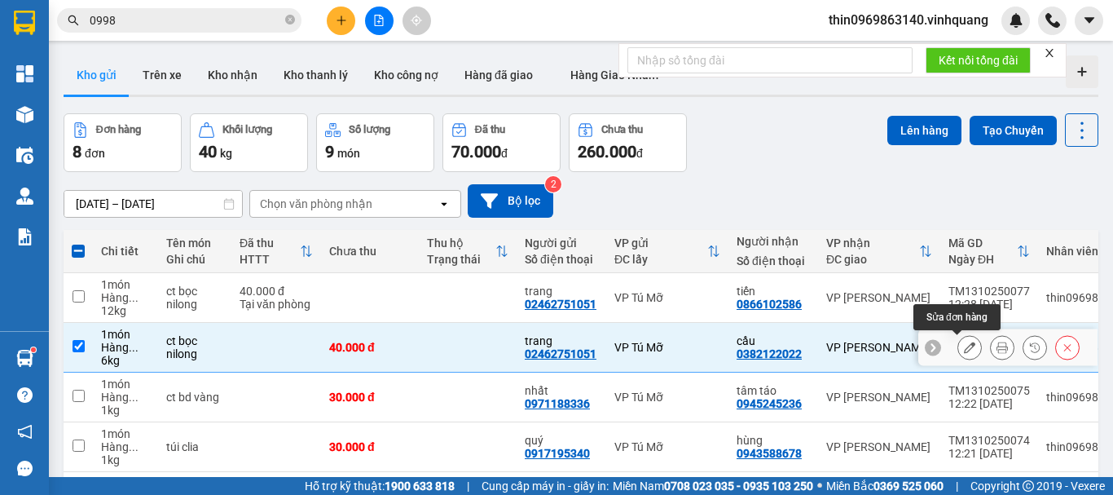
click at [964, 349] on icon at bounding box center [969, 346] width 11 height 11
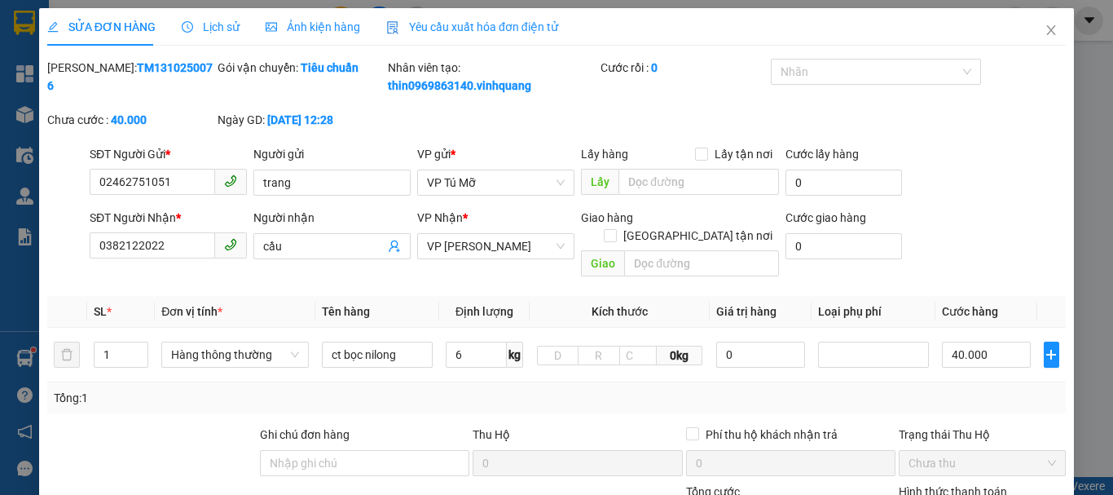
type input "02462751051"
type input "trang"
type input "0382122022"
type input "cầu"
type input "0"
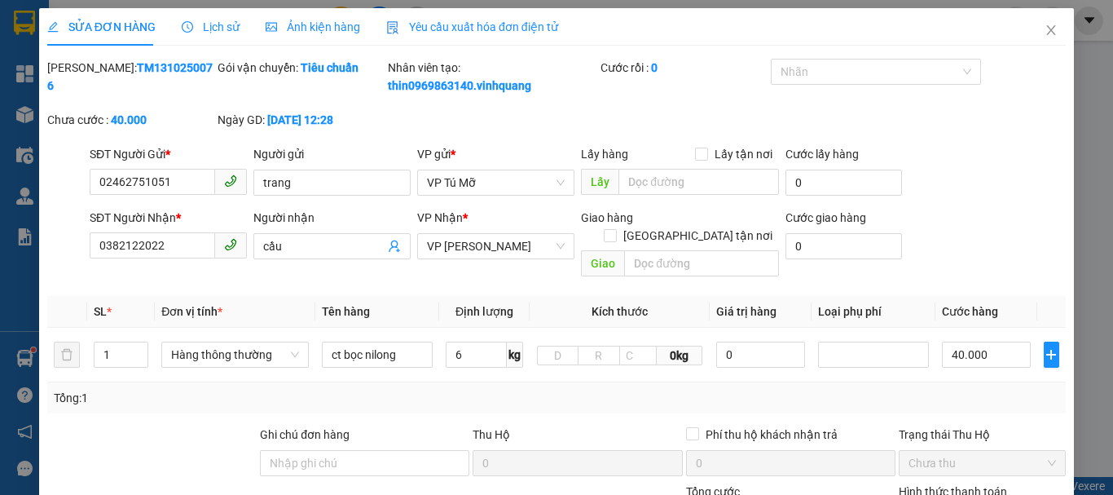
type input "40.000"
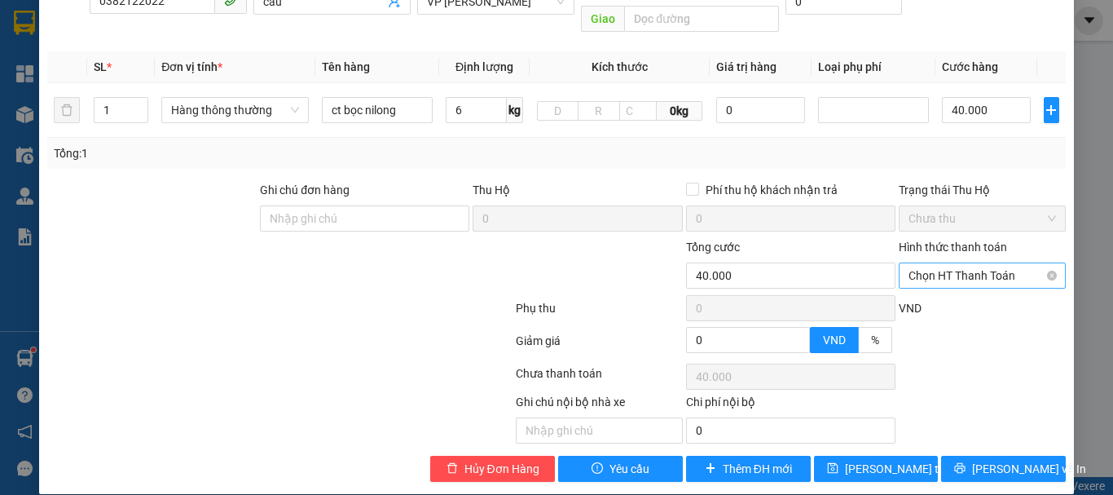
click at [997, 266] on span "Chọn HT Thanh Toán" at bounding box center [982, 275] width 147 height 24
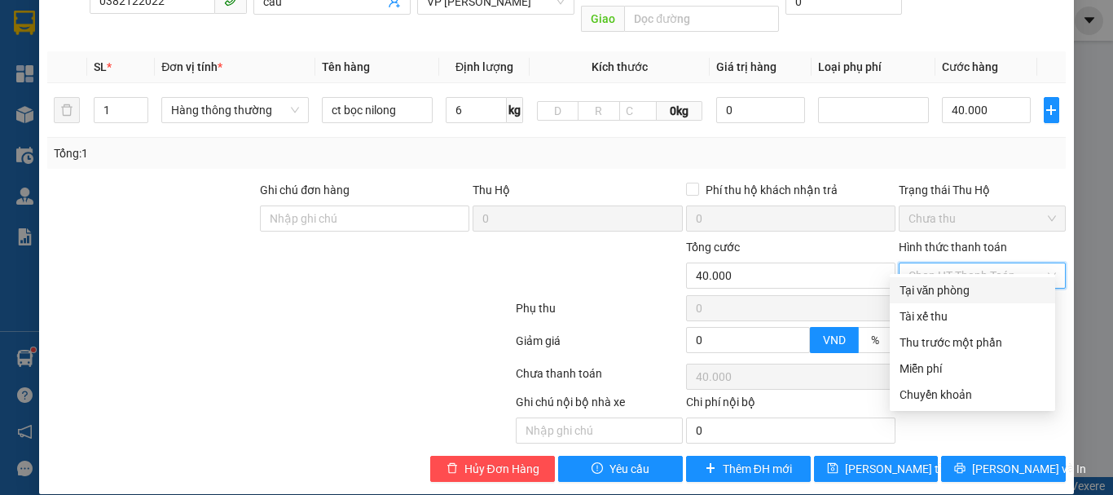
click at [952, 291] on div "Tại văn phòng" at bounding box center [973, 290] width 146 height 18
type input "0"
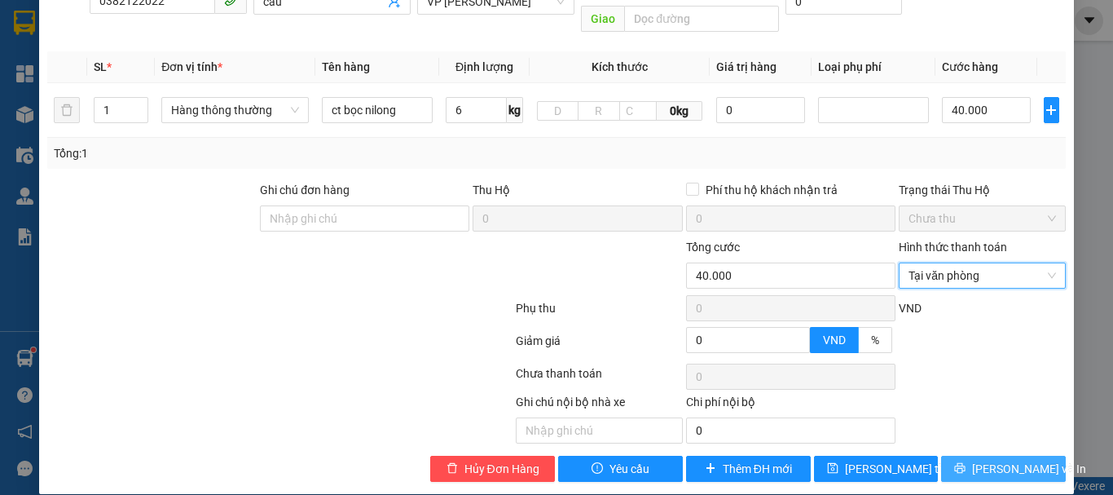
click at [994, 460] on span "[PERSON_NAME] và In" at bounding box center [1029, 469] width 114 height 18
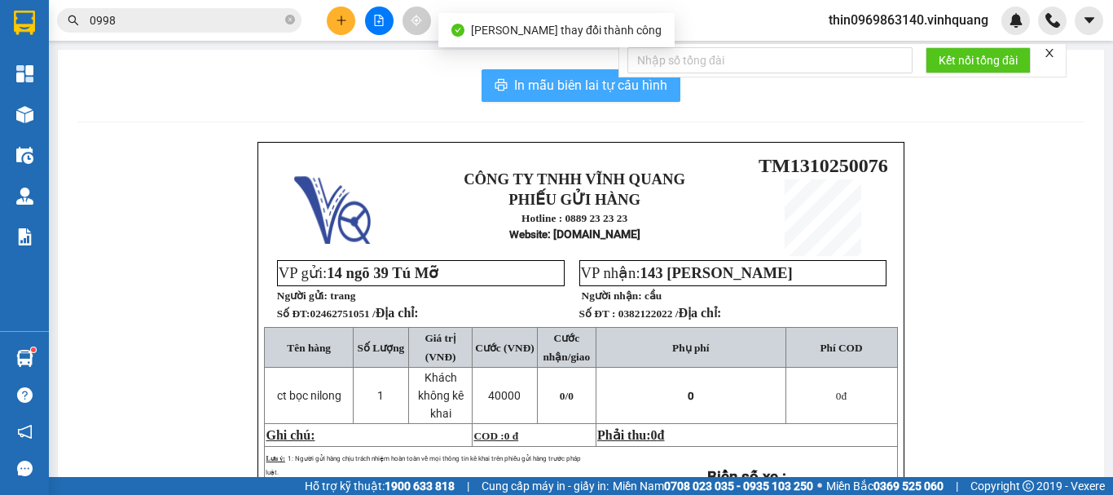
click at [566, 84] on span "In mẫu biên lai tự cấu hình" at bounding box center [590, 85] width 153 height 20
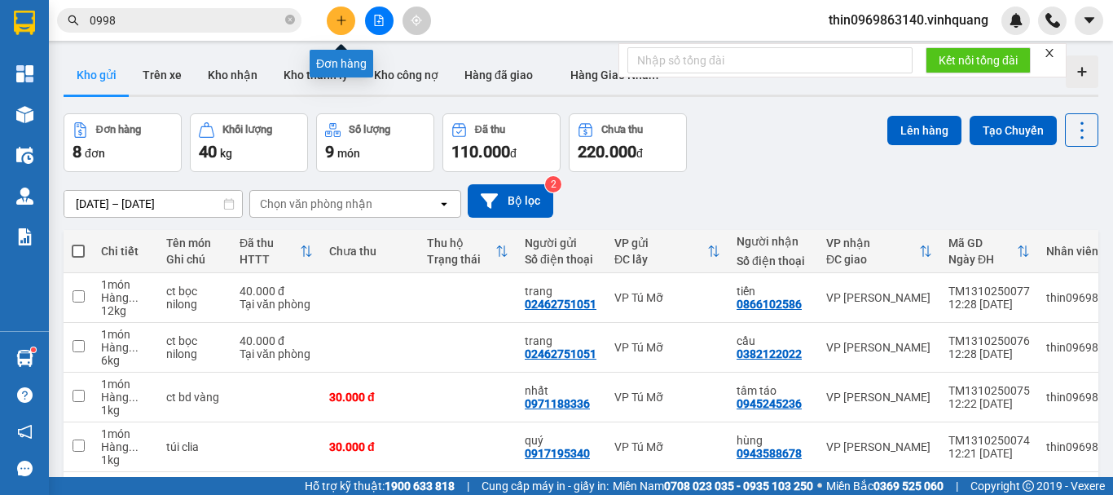
click at [341, 24] on icon "plus" at bounding box center [341, 20] width 11 height 11
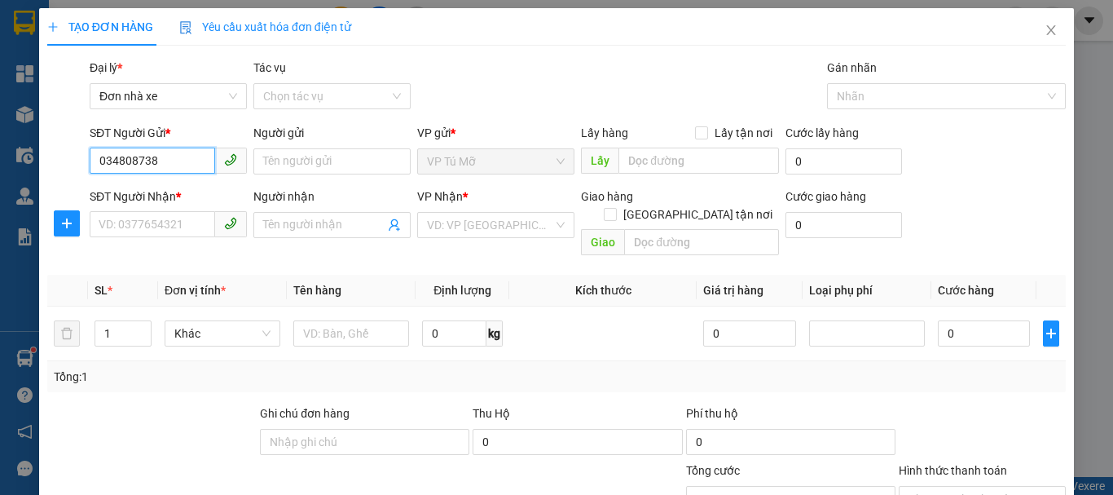
type input "0348087387"
click at [184, 192] on div "0348087387 - quang" at bounding box center [167, 194] width 136 height 18
type input "quang"
type input "0961238618"
type input "thuý"
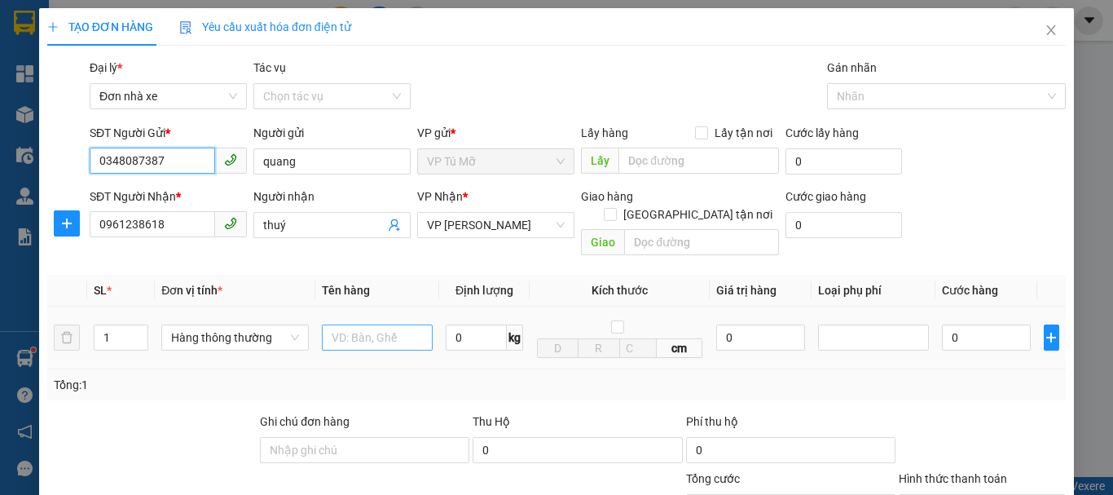
type input "0348087387"
click at [366, 327] on input "text" at bounding box center [377, 337] width 111 height 26
type input "ct bd vàng"
click at [466, 324] on input "0" at bounding box center [476, 337] width 61 height 26
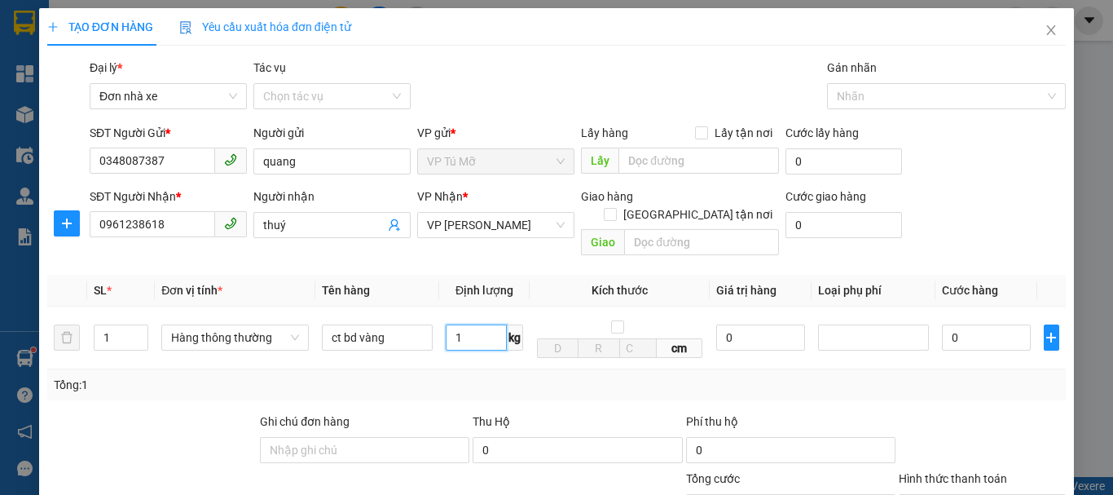
scroll to position [233, 0]
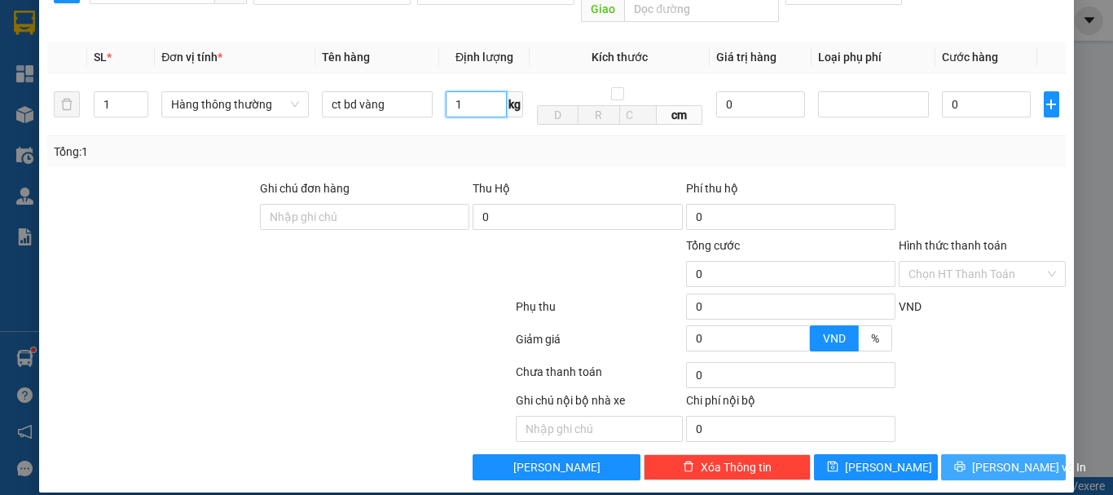
type input "1"
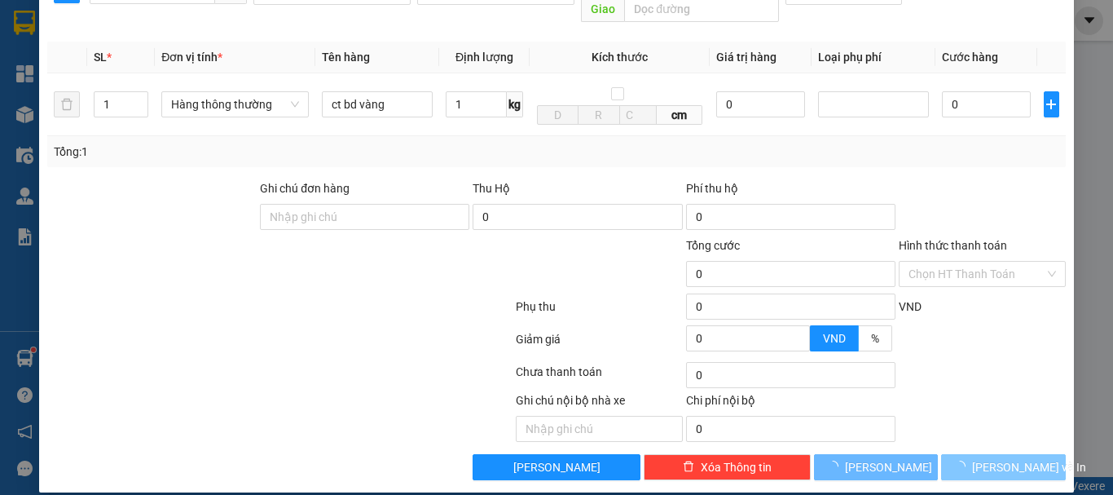
click at [1007, 458] on span "[PERSON_NAME] và In" at bounding box center [1029, 467] width 114 height 18
type input "30.000"
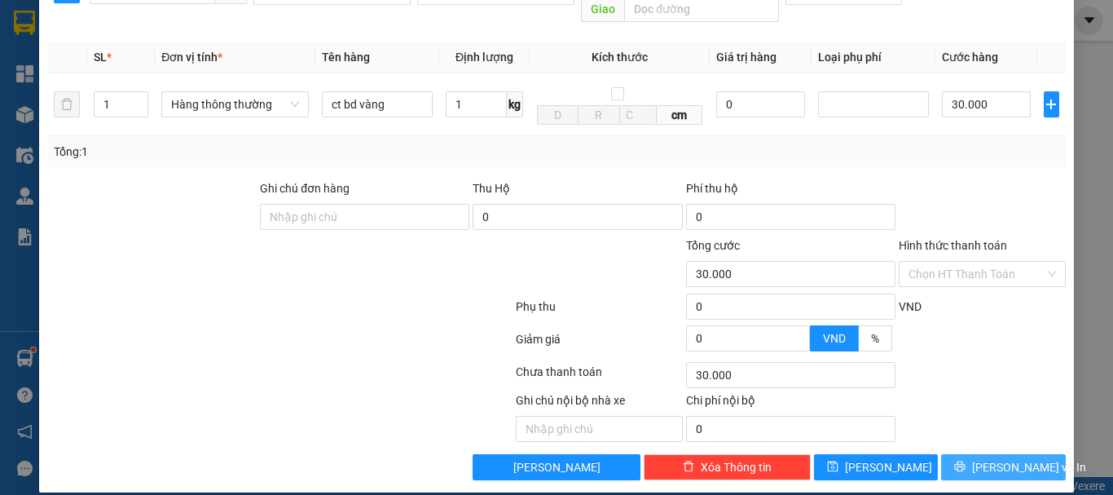
click at [1007, 458] on span "[PERSON_NAME] và In" at bounding box center [1029, 467] width 114 height 18
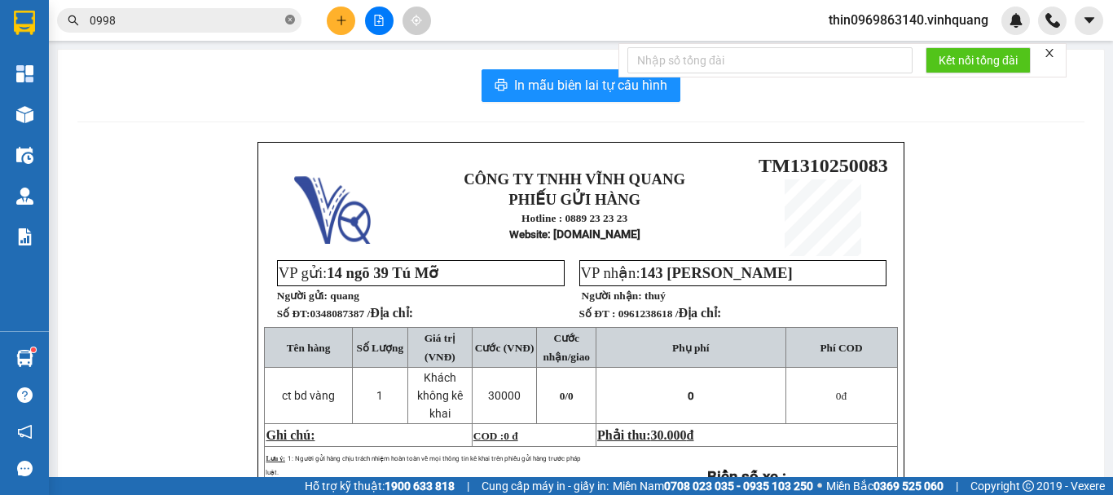
click at [288, 17] on icon "close-circle" at bounding box center [290, 20] width 10 height 10
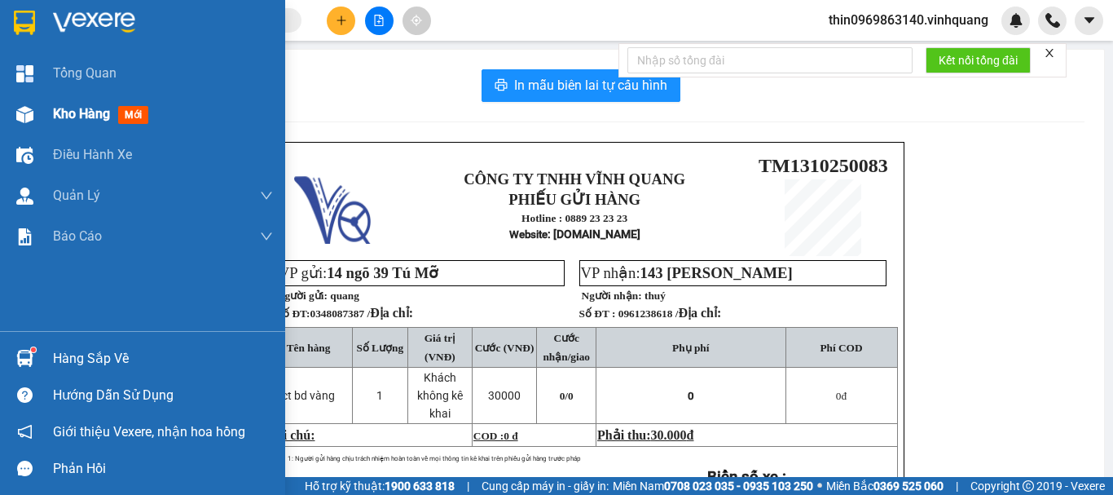
click at [62, 112] on span "Kho hàng" at bounding box center [81, 113] width 57 height 15
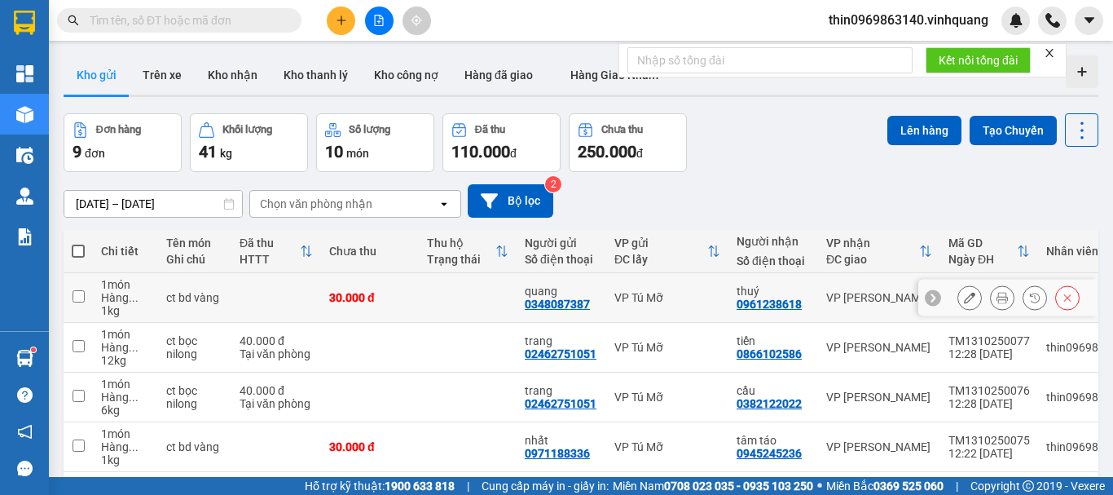
drag, startPoint x: 76, startPoint y: 293, endPoint x: 225, endPoint y: 306, distance: 149.6
click at [76, 294] on input "checkbox" at bounding box center [79, 296] width 12 height 12
checkbox input "true"
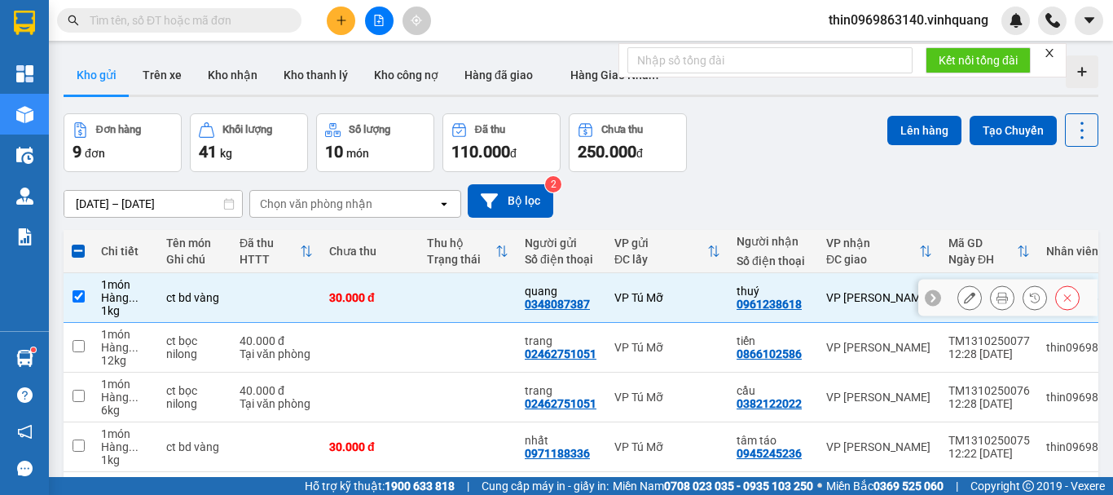
click at [959, 289] on button at bounding box center [969, 298] width 23 height 29
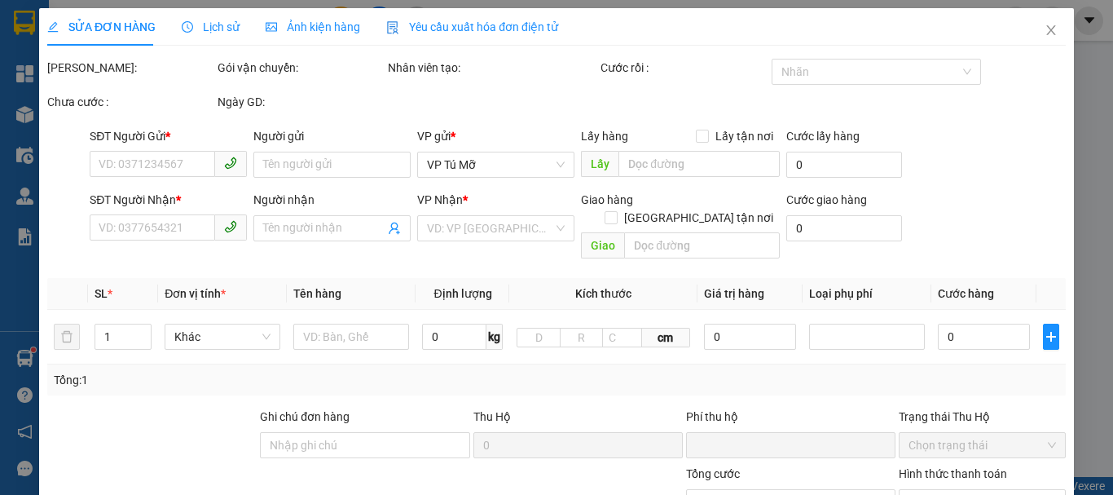
type input "0348087387"
type input "quang"
type input "0961238618"
type input "thuý"
type input "0"
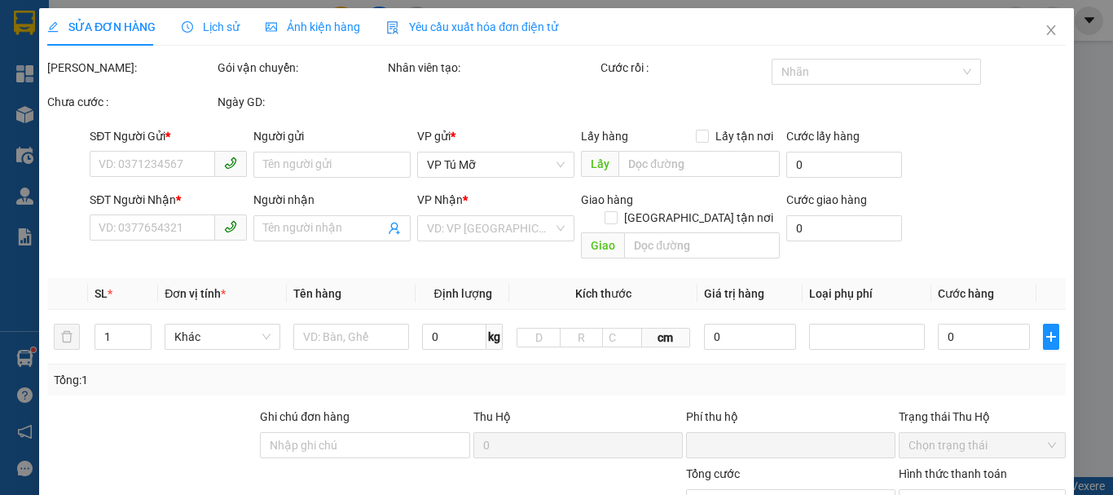
type input "30.000"
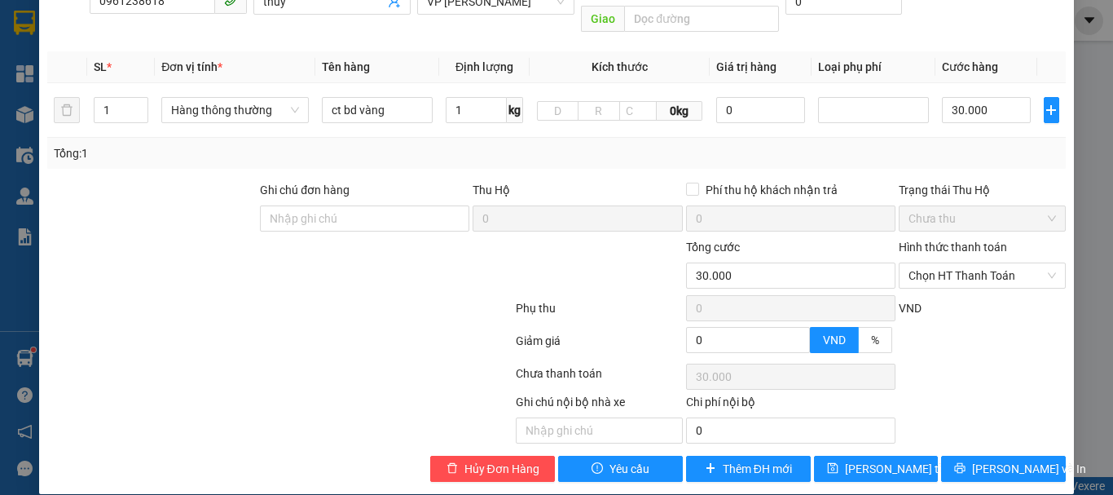
scroll to position [81, 0]
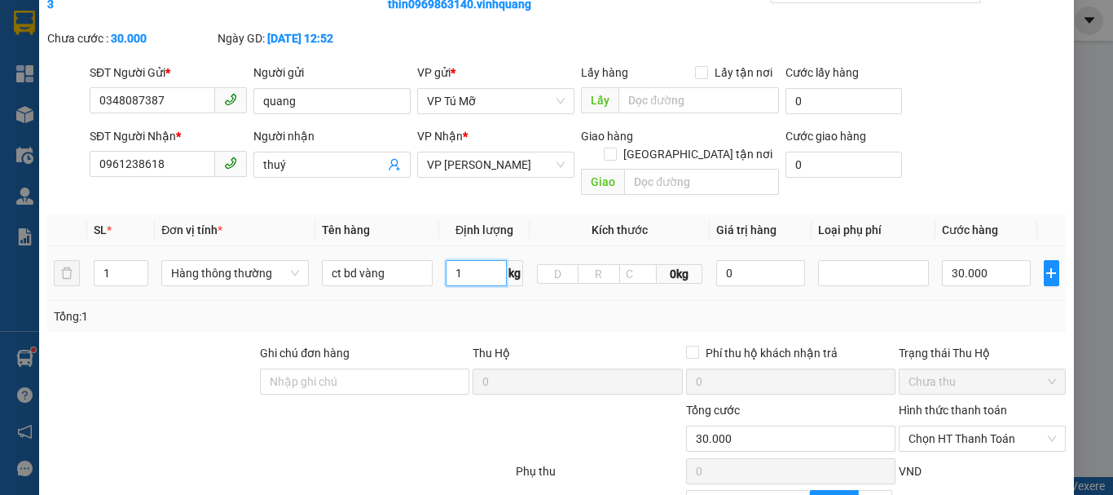
click at [469, 264] on input "1" at bounding box center [476, 273] width 61 height 26
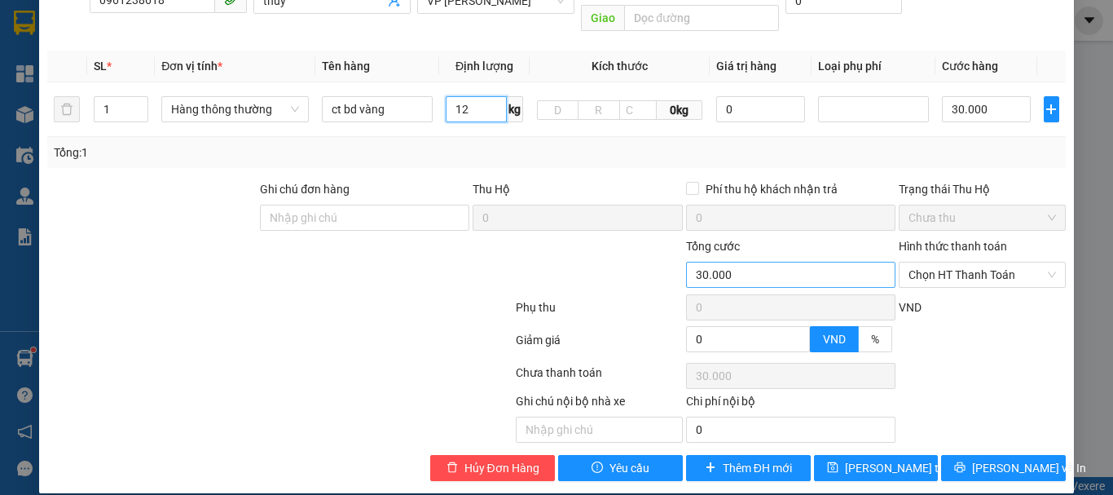
type input "12"
click at [746, 262] on input "30.000" at bounding box center [790, 275] width 209 height 26
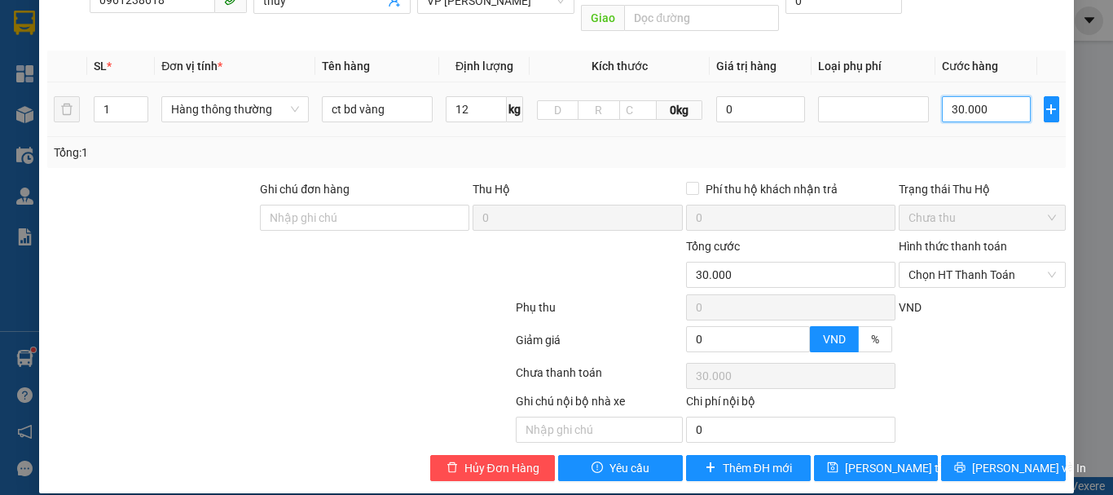
click at [978, 99] on input "30.000" at bounding box center [986, 109] width 89 height 26
type input "4"
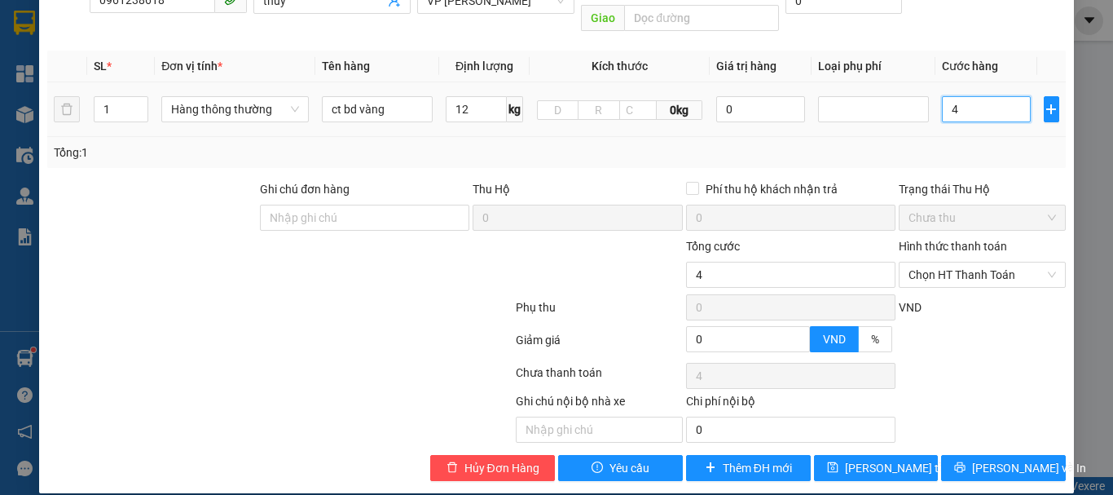
type input "40"
type input "400"
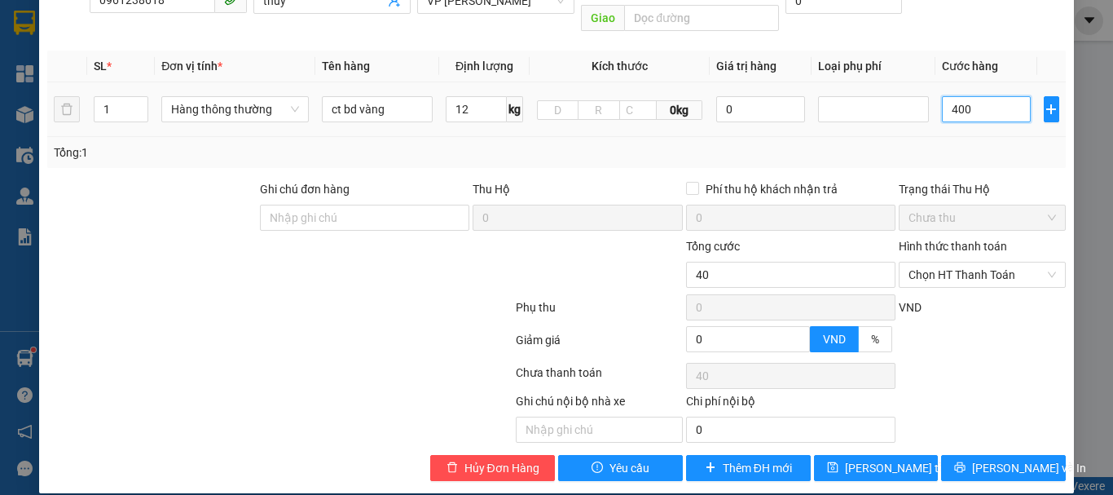
type input "400"
type input "4.000"
type input "40.000"
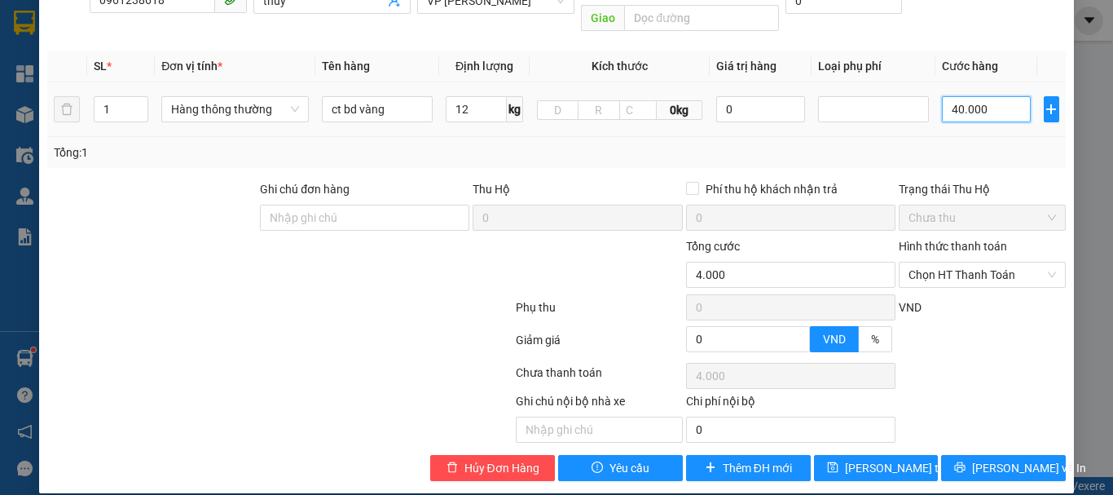
type input "40.000"
click at [990, 459] on span "[PERSON_NAME] và In" at bounding box center [1029, 468] width 114 height 18
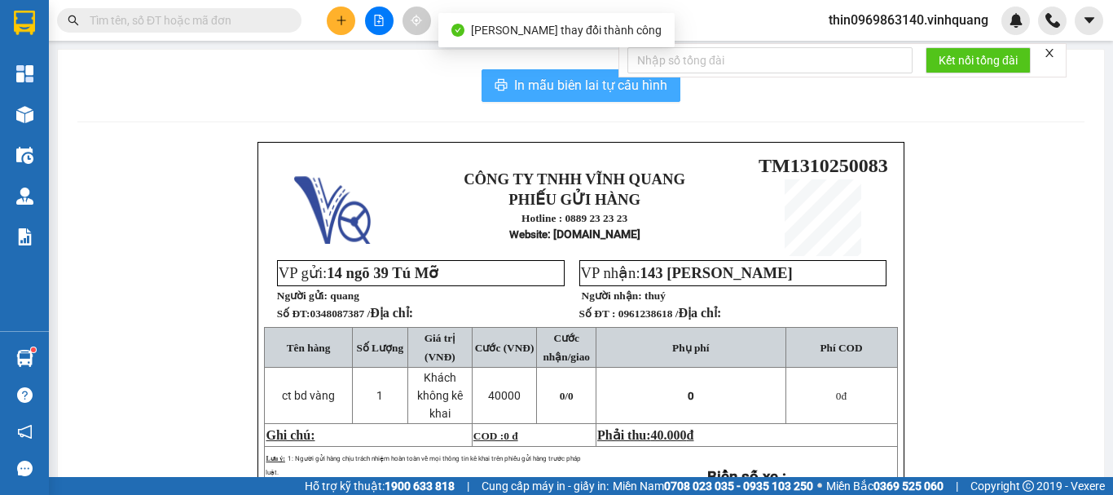
click at [547, 74] on button "In mẫu biên lai tự cấu hình" at bounding box center [581, 85] width 199 height 33
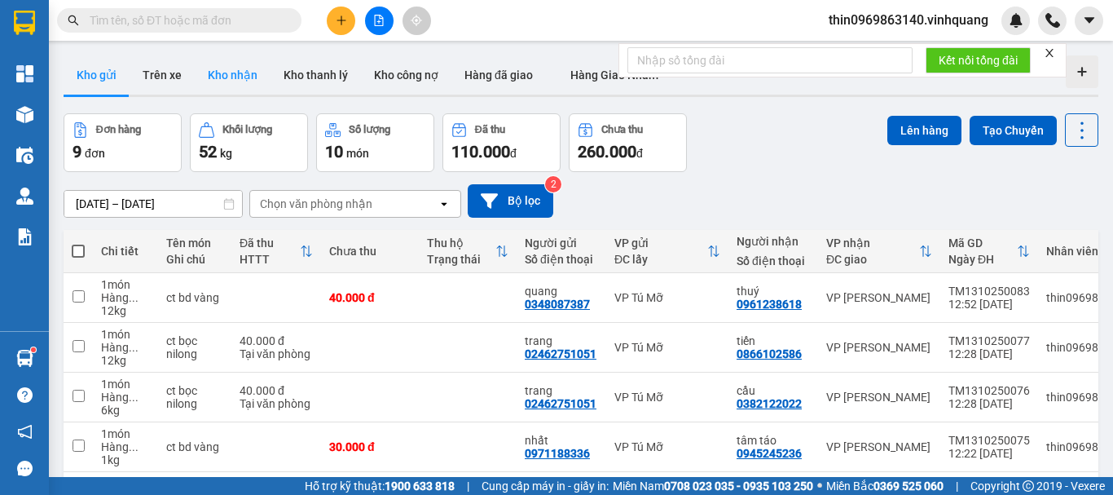
click at [249, 74] on button "Kho nhận" at bounding box center [233, 74] width 76 height 39
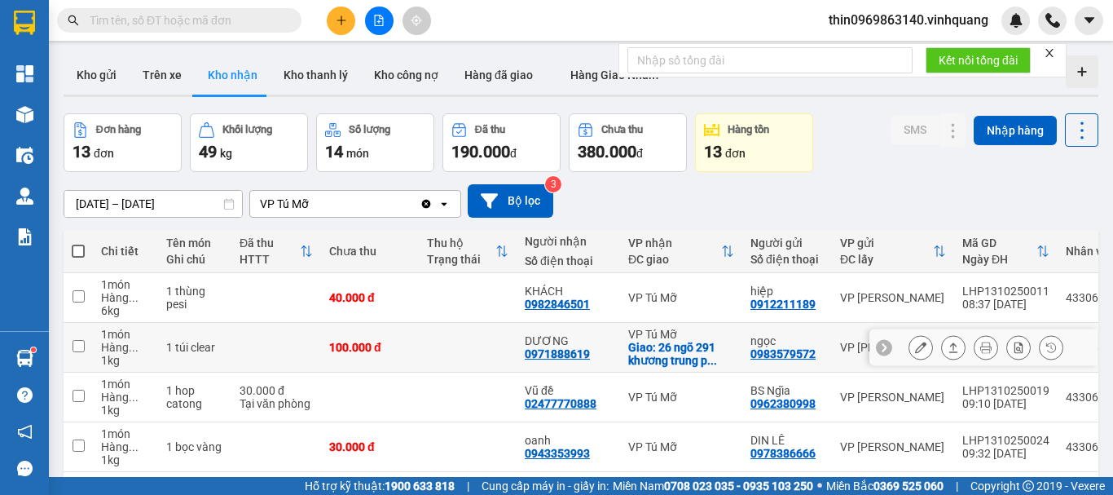
click at [555, 354] on div "0971888619" at bounding box center [557, 353] width 65 height 13
copy div "0971888619"
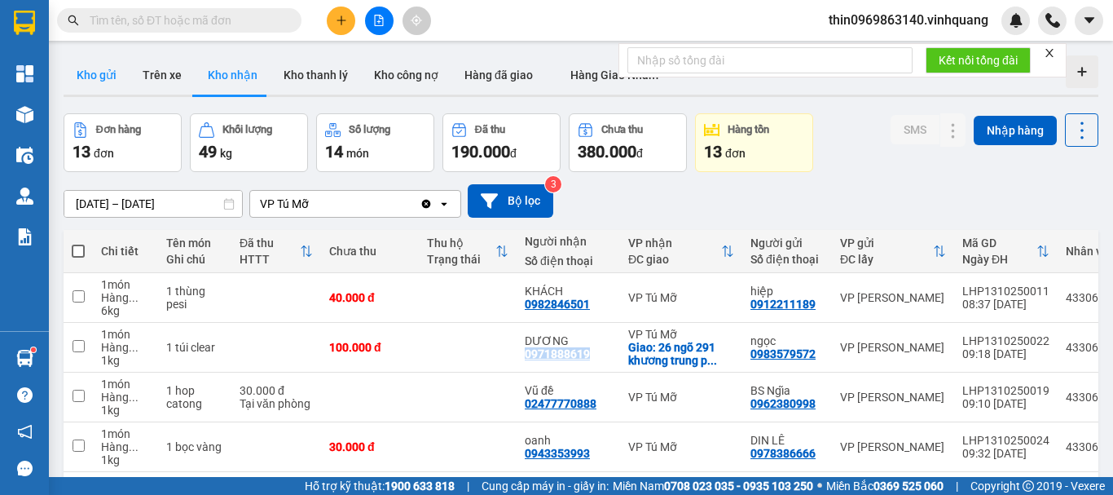
click at [104, 73] on button "Kho gửi" at bounding box center [97, 74] width 66 height 39
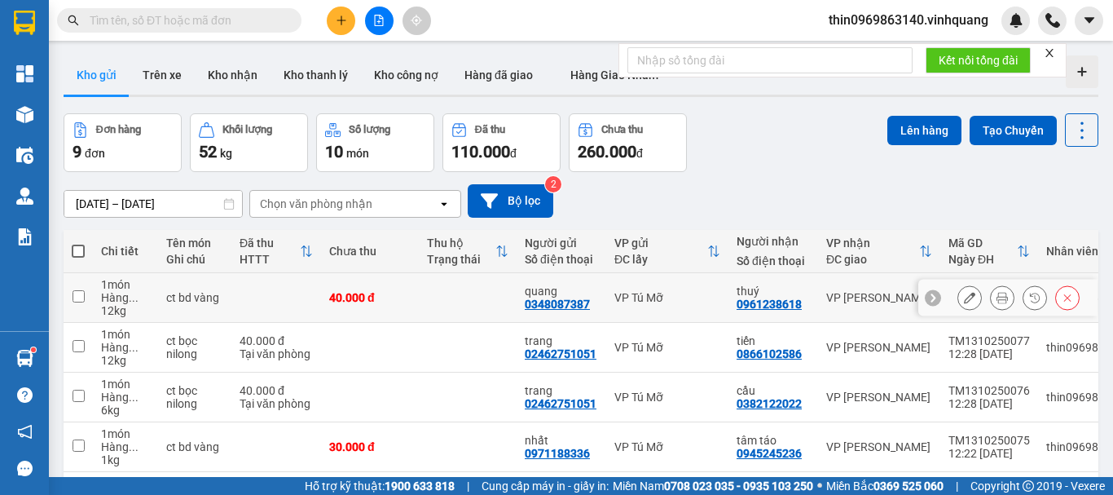
click at [76, 292] on input "checkbox" at bounding box center [79, 296] width 12 height 12
checkbox input "true"
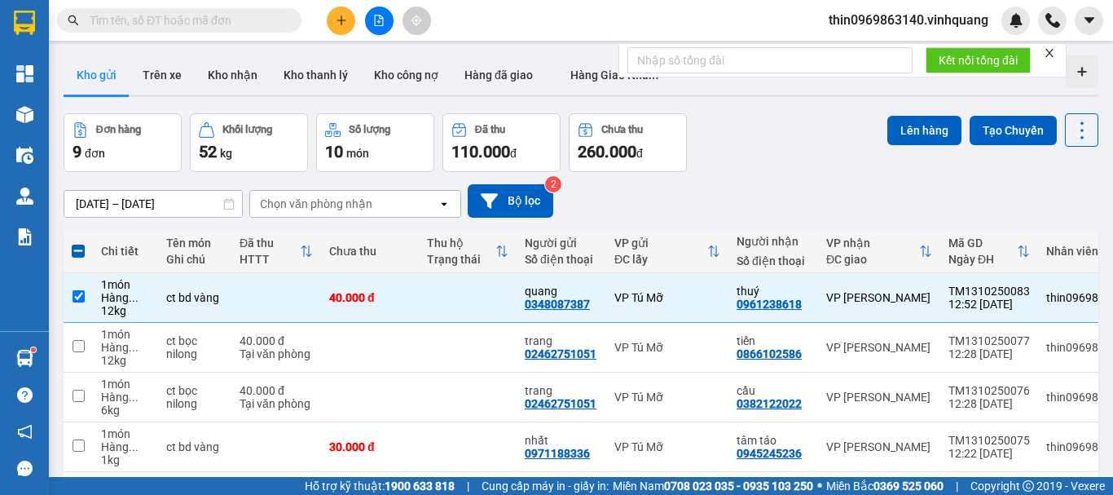
click at [79, 250] on span at bounding box center [78, 250] width 13 height 13
click at [78, 243] on input "checkbox" at bounding box center [78, 243] width 0 height 0
checkbox input "true"
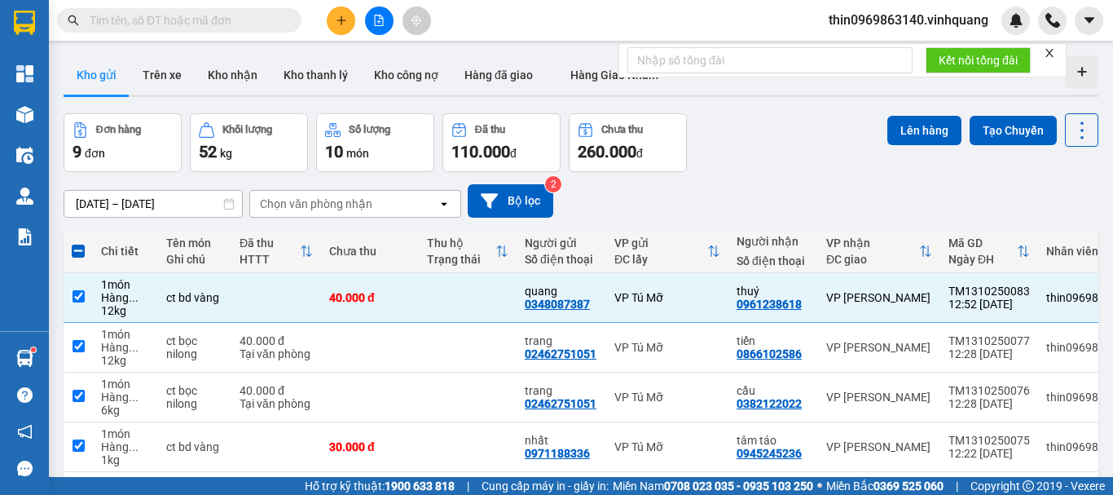
checkbox input "true"
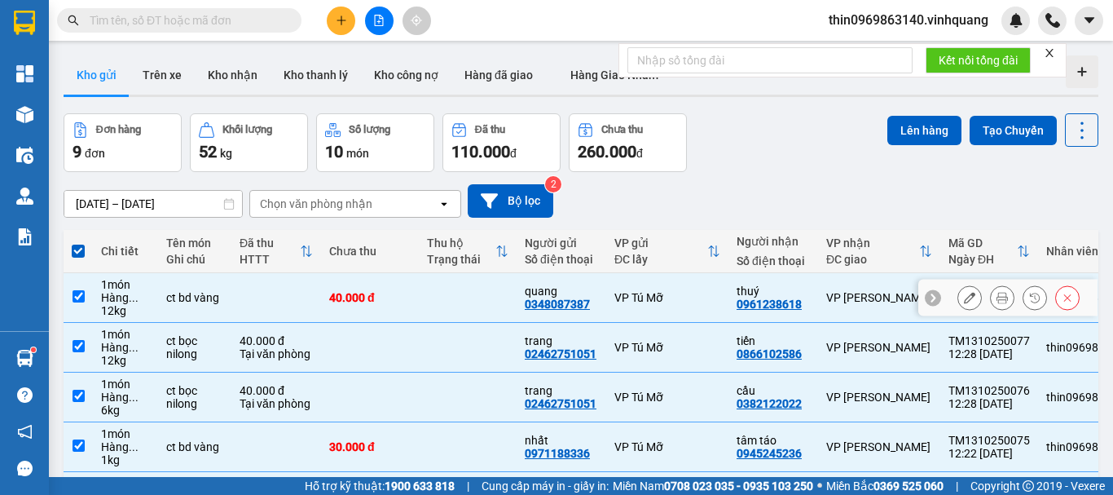
click at [78, 297] on input "checkbox" at bounding box center [79, 296] width 12 height 12
checkbox input "false"
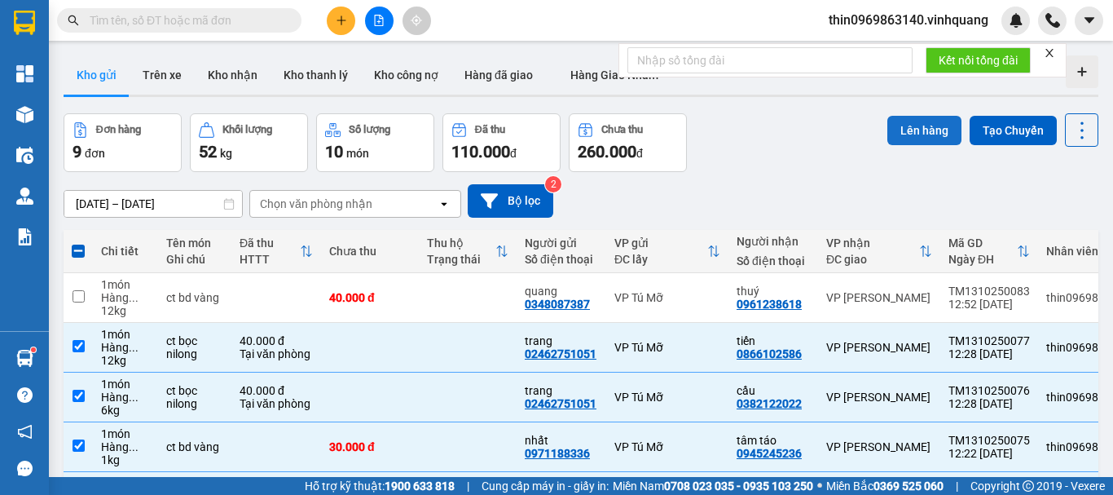
click at [904, 133] on button "Lên hàng" at bounding box center [924, 130] width 74 height 29
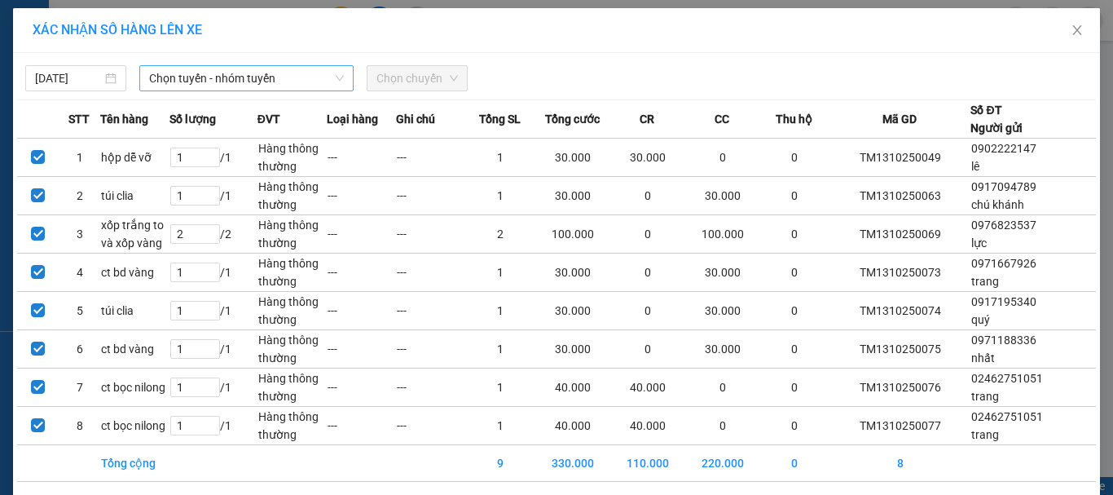
click at [239, 80] on span "Chọn tuyến - nhóm tuyến" at bounding box center [246, 78] width 195 height 24
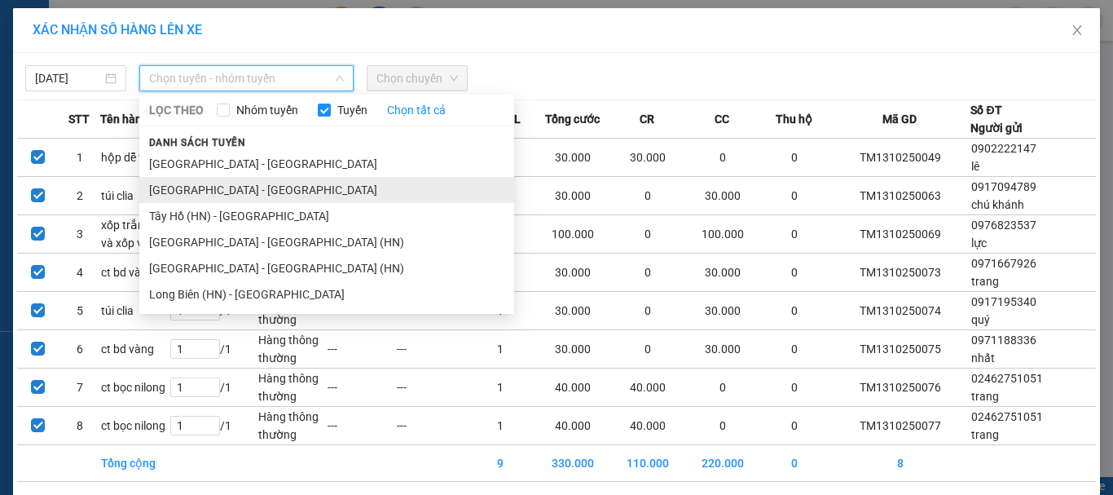
click at [251, 183] on li "[GEOGRAPHIC_DATA] - [GEOGRAPHIC_DATA]" at bounding box center [326, 190] width 375 height 26
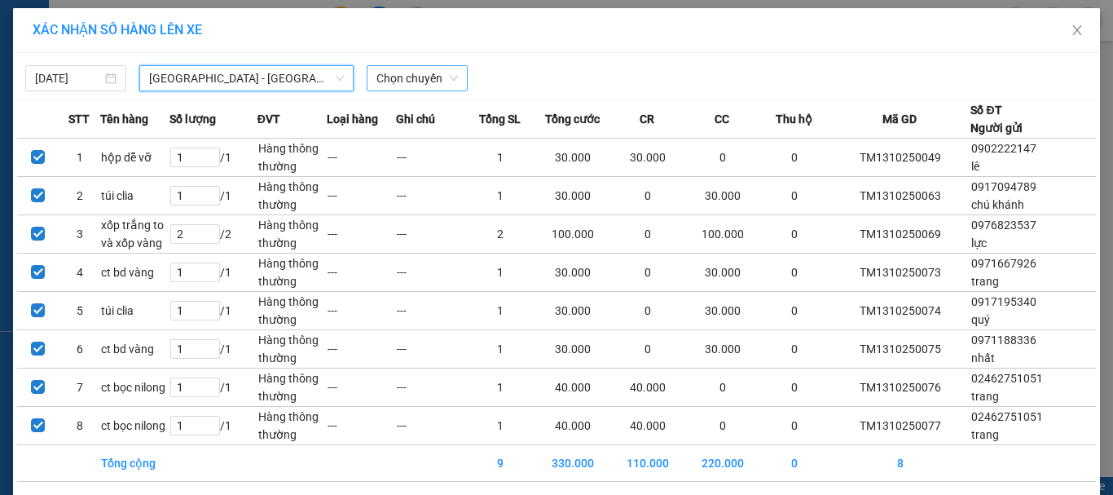
click at [399, 85] on span "Chọn chuyến" at bounding box center [416, 78] width 81 height 24
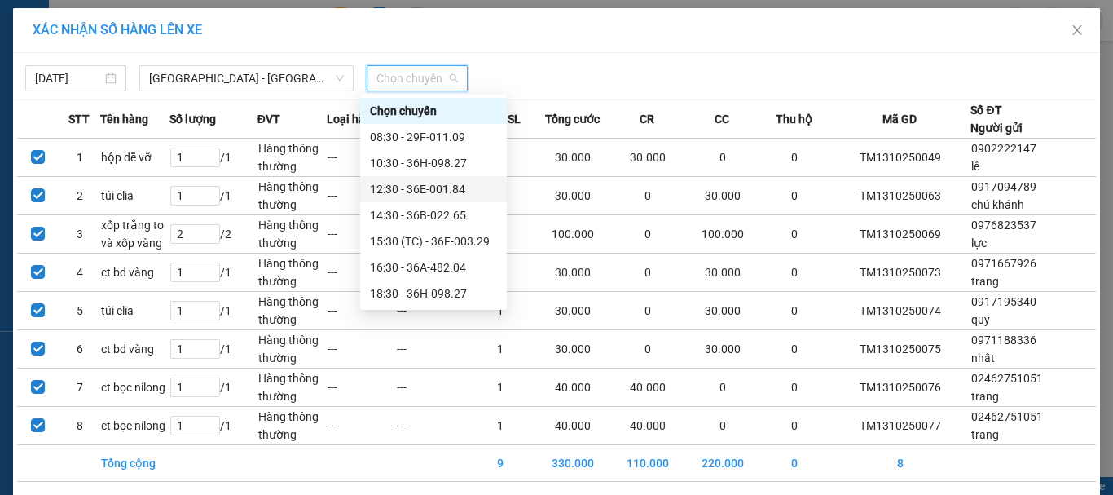
click at [459, 187] on div "12:30 - 36E-001.84" at bounding box center [433, 189] width 127 height 18
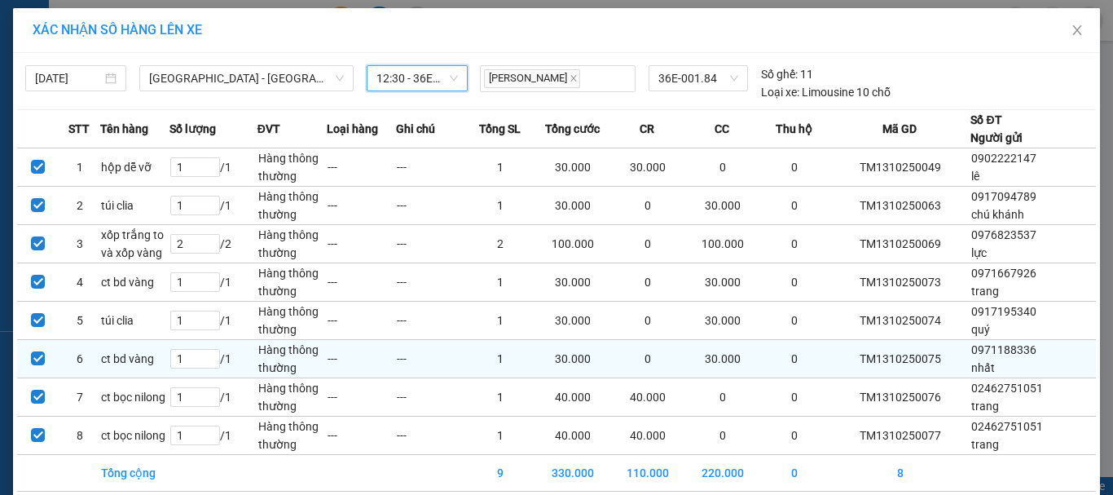
scroll to position [71, 0]
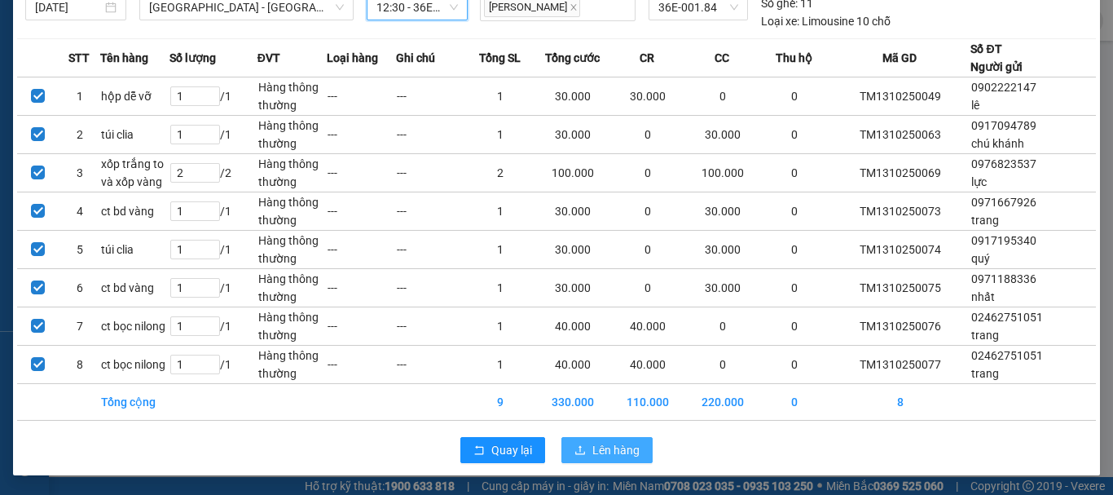
click at [592, 447] on span "Lên hàng" at bounding box center [615, 450] width 47 height 18
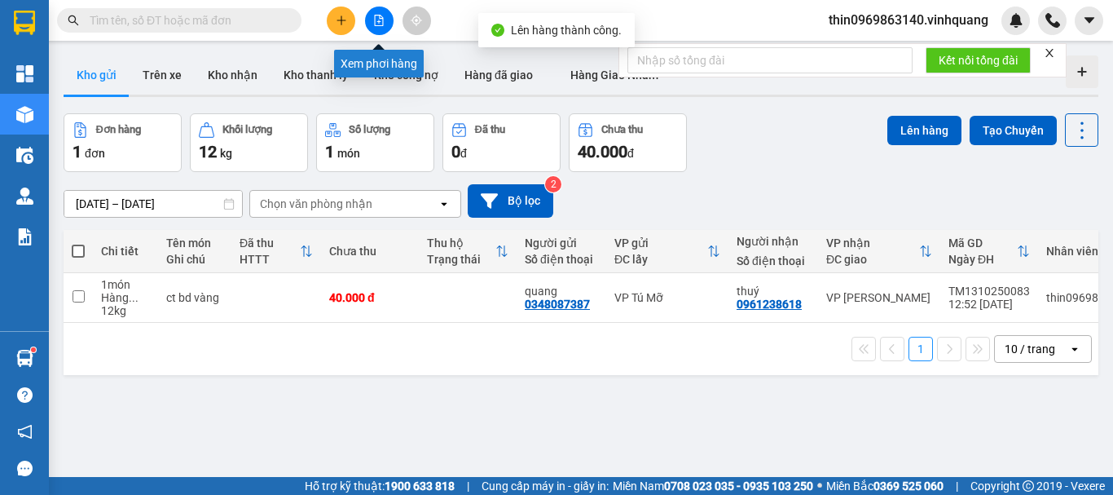
click at [376, 20] on icon "file-add" at bounding box center [378, 20] width 11 height 11
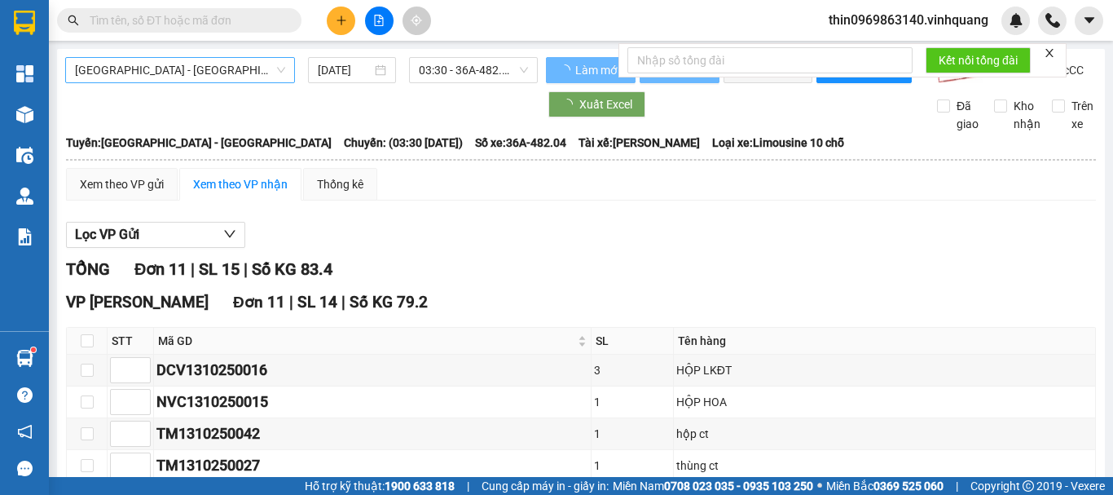
click at [146, 67] on span "[GEOGRAPHIC_DATA] - [GEOGRAPHIC_DATA]" at bounding box center [180, 70] width 210 height 24
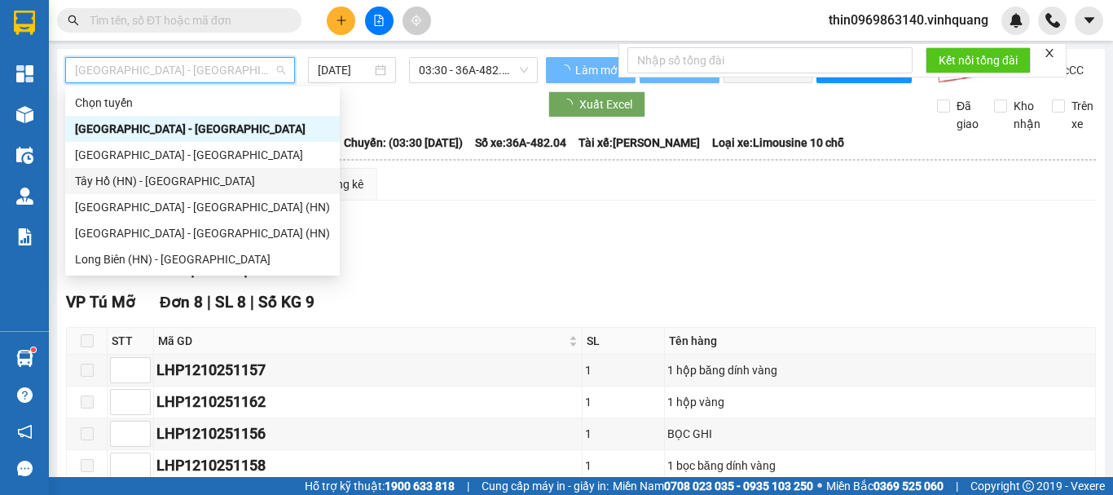
click at [130, 186] on div "Tây Hồ (HN) - [GEOGRAPHIC_DATA]" at bounding box center [202, 181] width 255 height 18
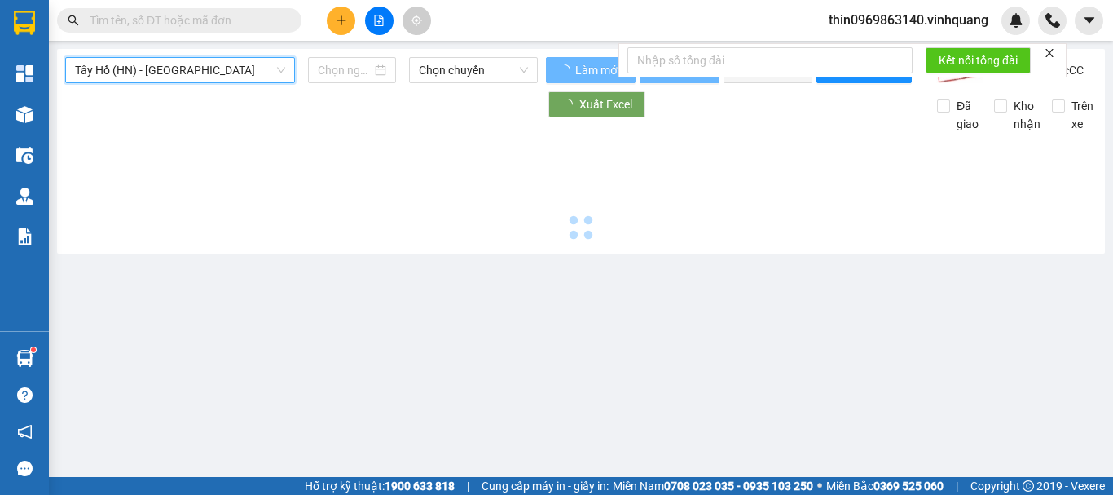
type input "[DATE]"
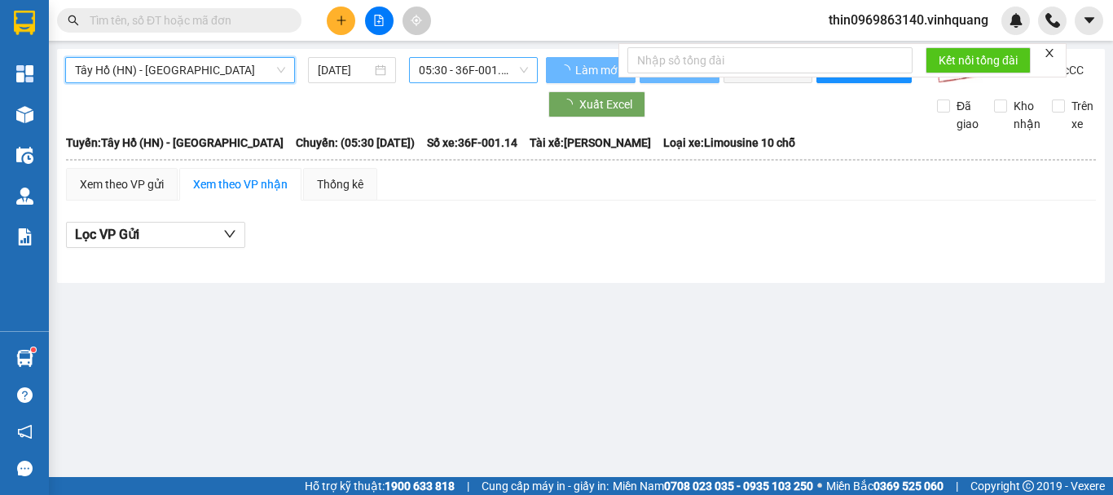
click at [439, 72] on span "05:30 - 36F-001.14" at bounding box center [473, 70] width 109 height 24
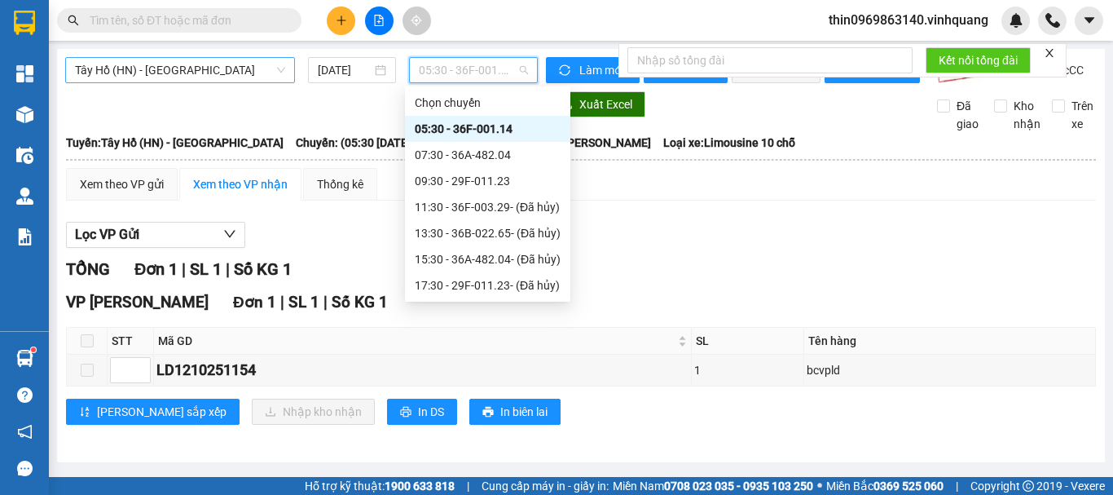
click at [170, 60] on span "Tây Hồ (HN) - [GEOGRAPHIC_DATA]" at bounding box center [180, 70] width 210 height 24
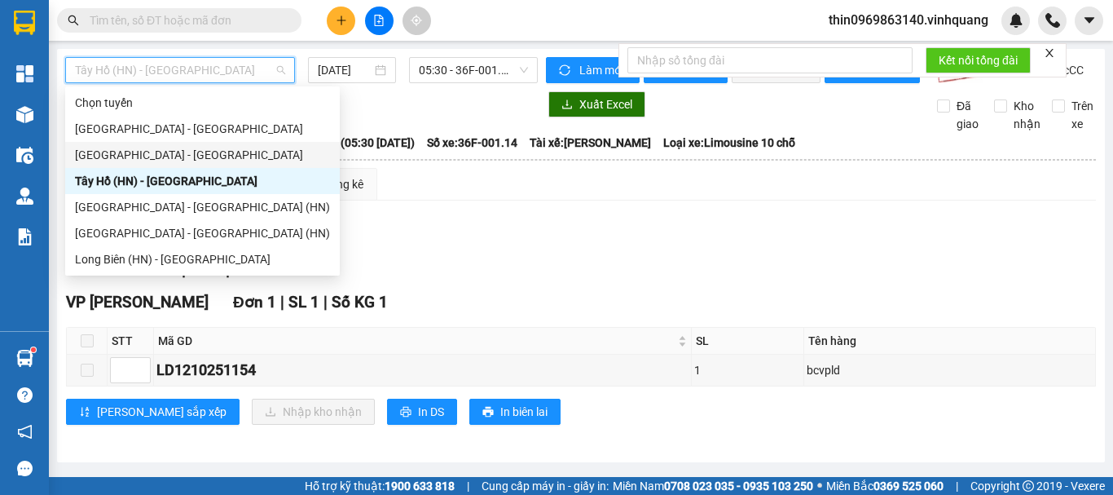
click at [131, 155] on div "[GEOGRAPHIC_DATA] - [GEOGRAPHIC_DATA]" at bounding box center [202, 155] width 255 height 18
type input "[DATE]"
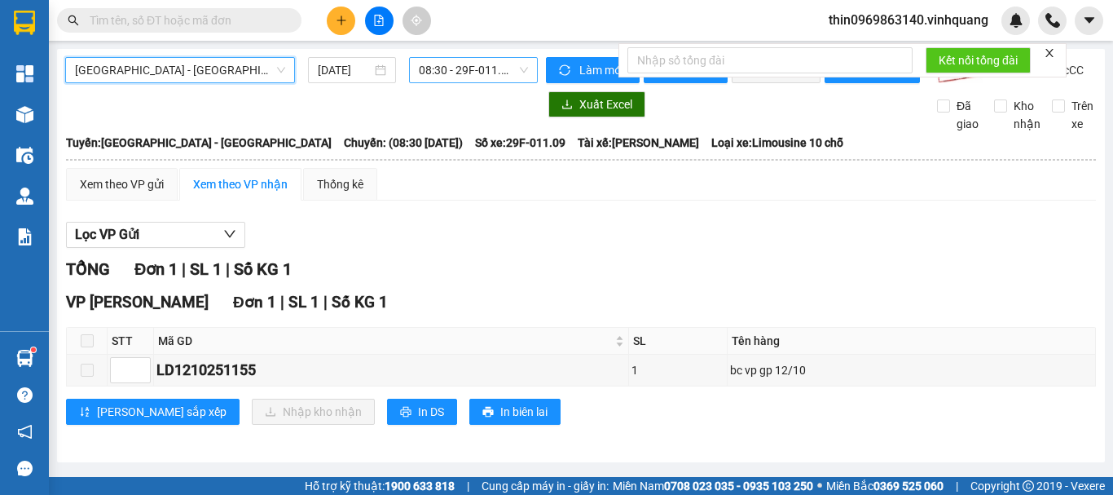
click at [469, 71] on span "08:30 - 29F-011.09" at bounding box center [473, 70] width 109 height 24
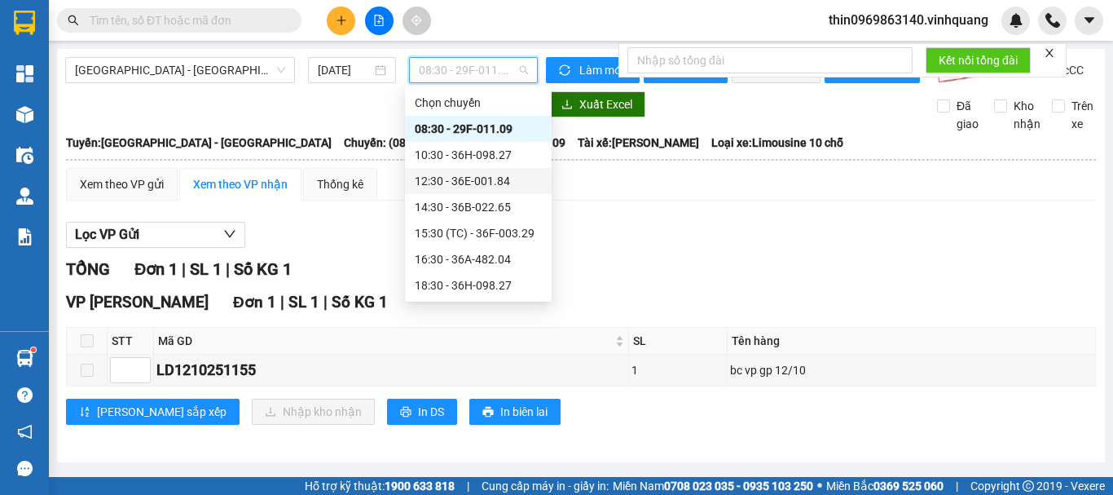
click at [428, 176] on div "12:30 - 36E-001.84" at bounding box center [478, 181] width 127 height 18
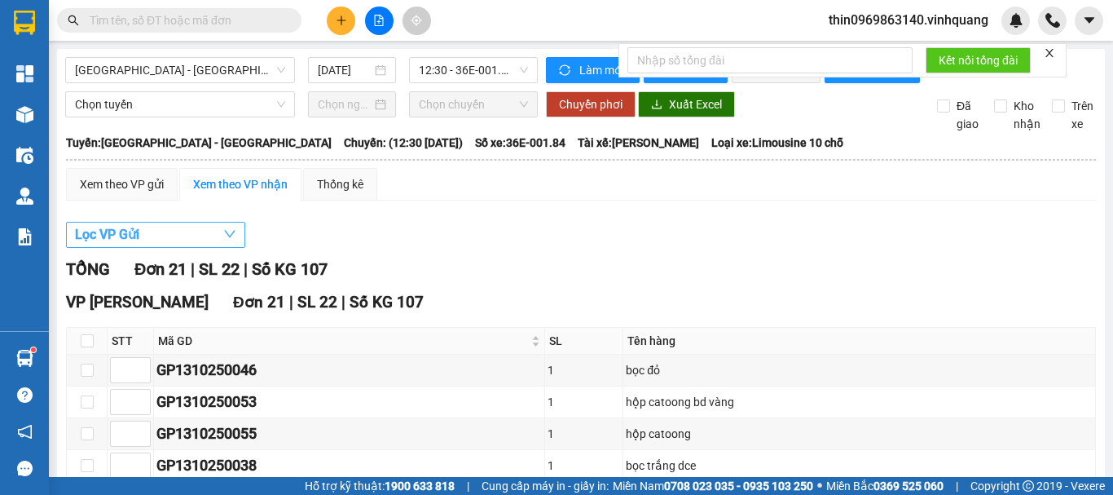
click at [191, 241] on button "Lọc VP Gửi" at bounding box center [155, 235] width 179 height 26
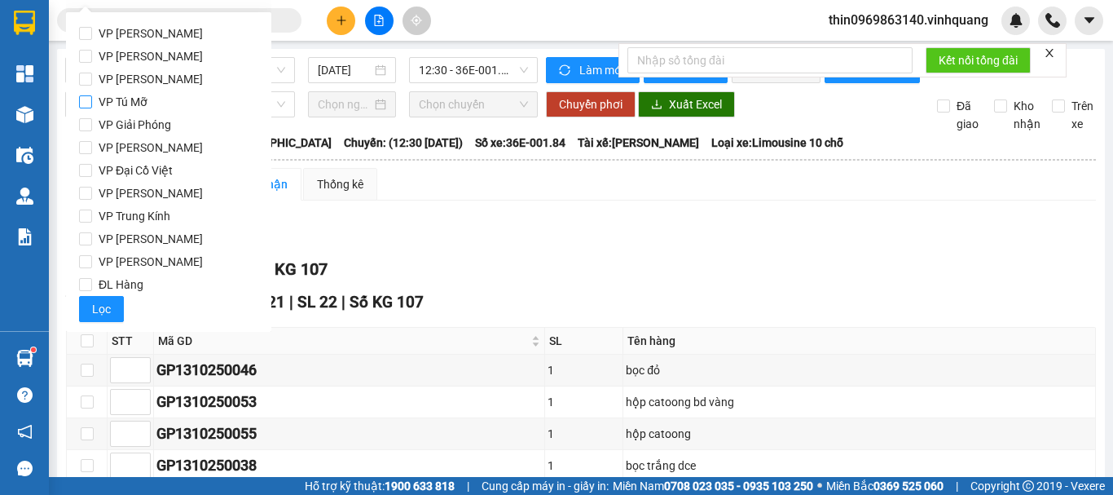
click at [81, 101] on input "VP Tú Mỡ" at bounding box center [85, 101] width 13 height 13
checkbox input "true"
click at [103, 306] on span "Lọc" at bounding box center [101, 309] width 19 height 18
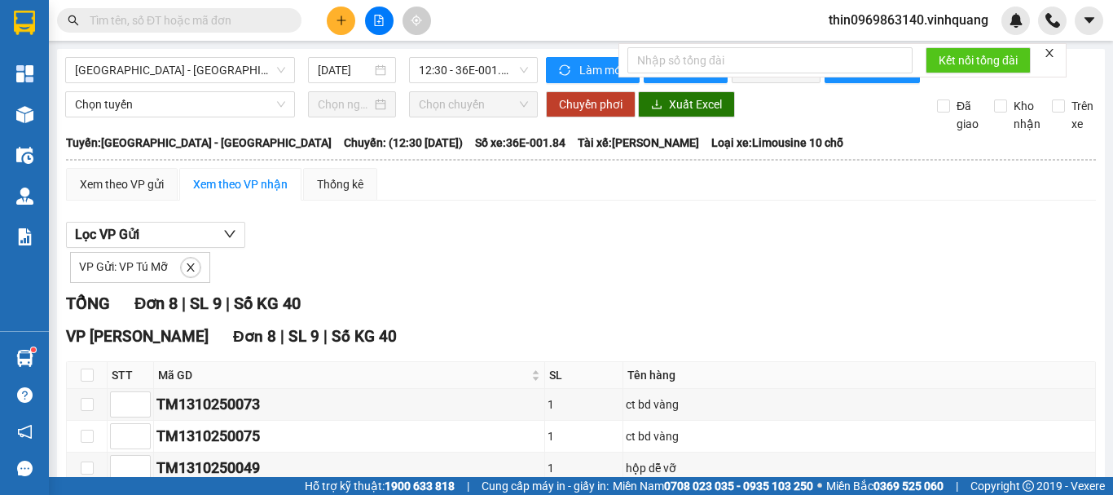
scroll to position [264, 0]
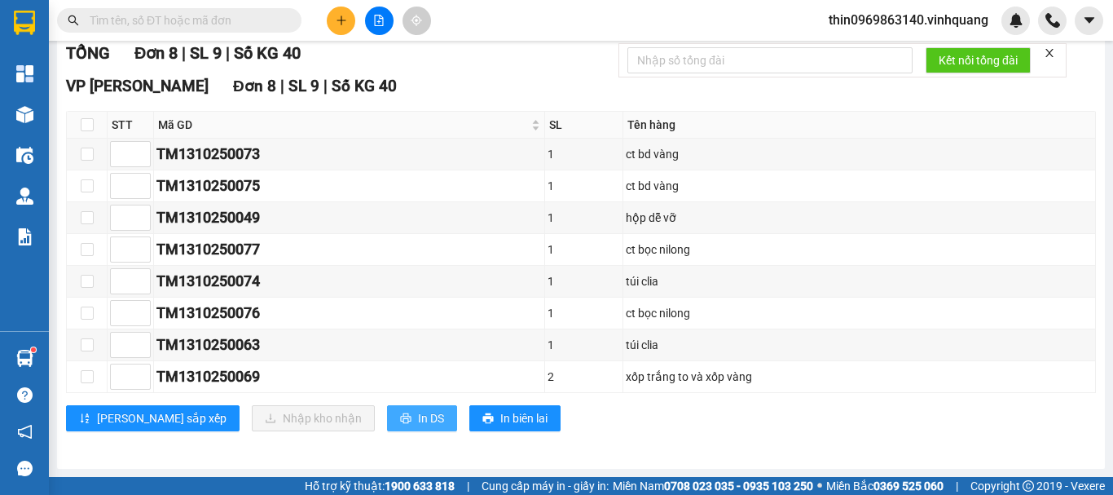
click at [387, 424] on button "In DS" at bounding box center [422, 418] width 70 height 26
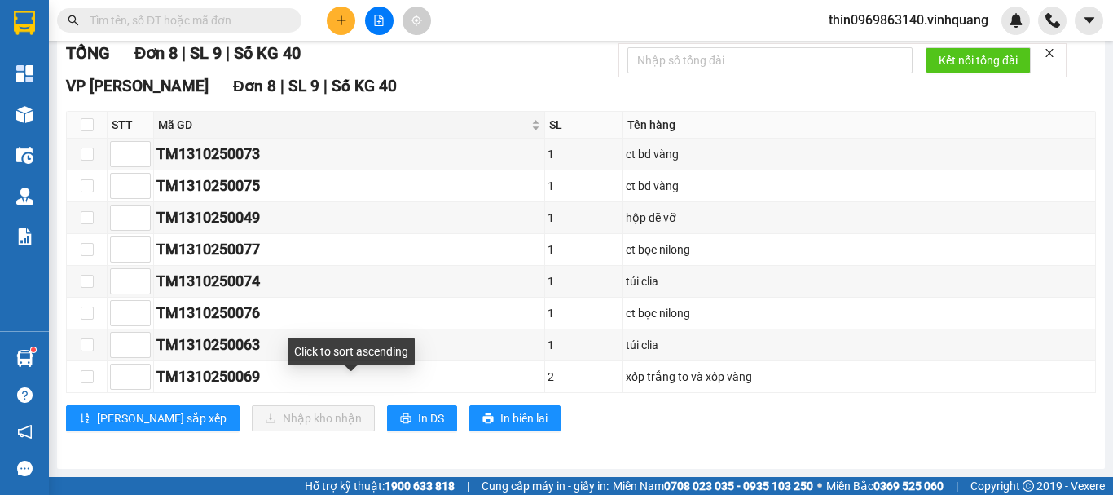
scroll to position [0, 0]
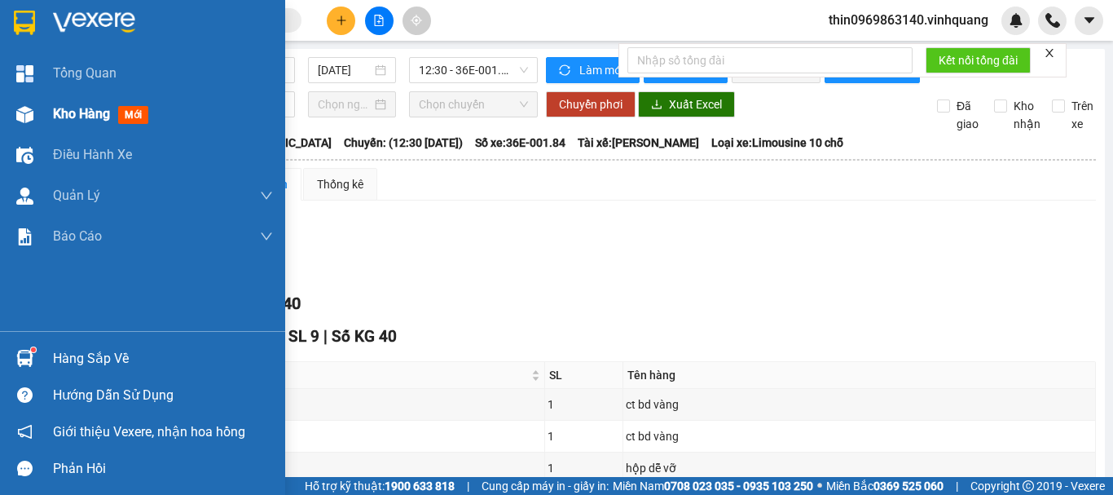
click at [70, 117] on span "Kho hàng" at bounding box center [81, 113] width 57 height 15
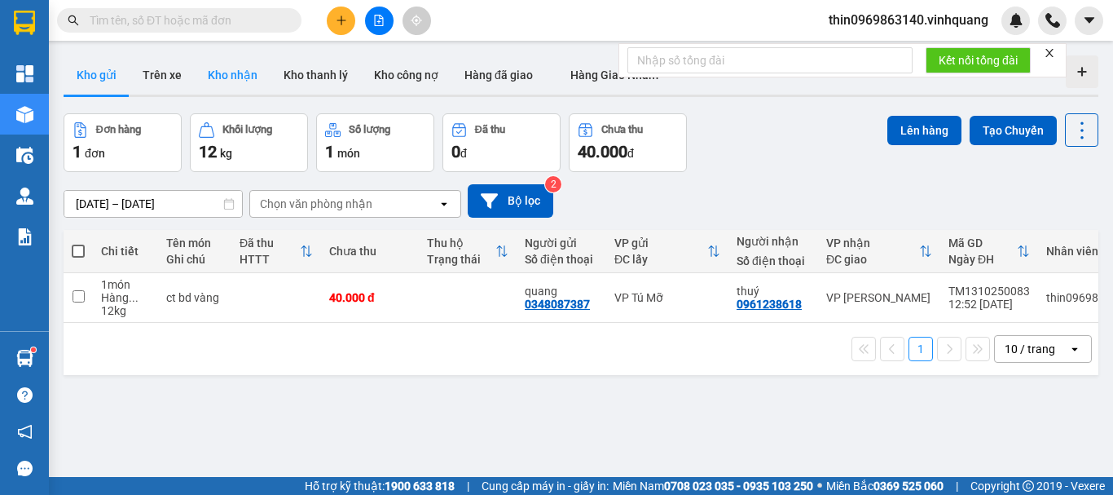
click at [242, 74] on button "Kho nhận" at bounding box center [233, 74] width 76 height 39
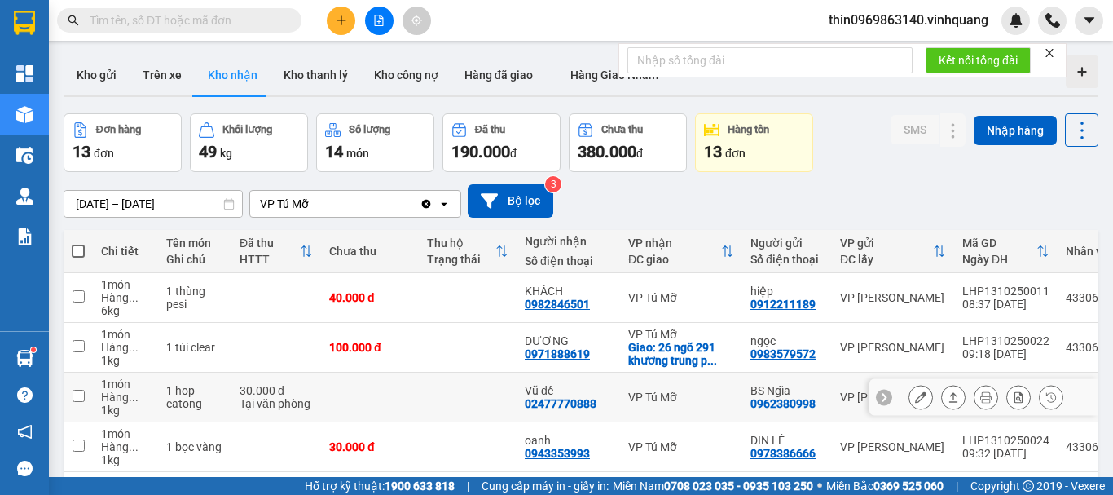
scroll to position [81, 0]
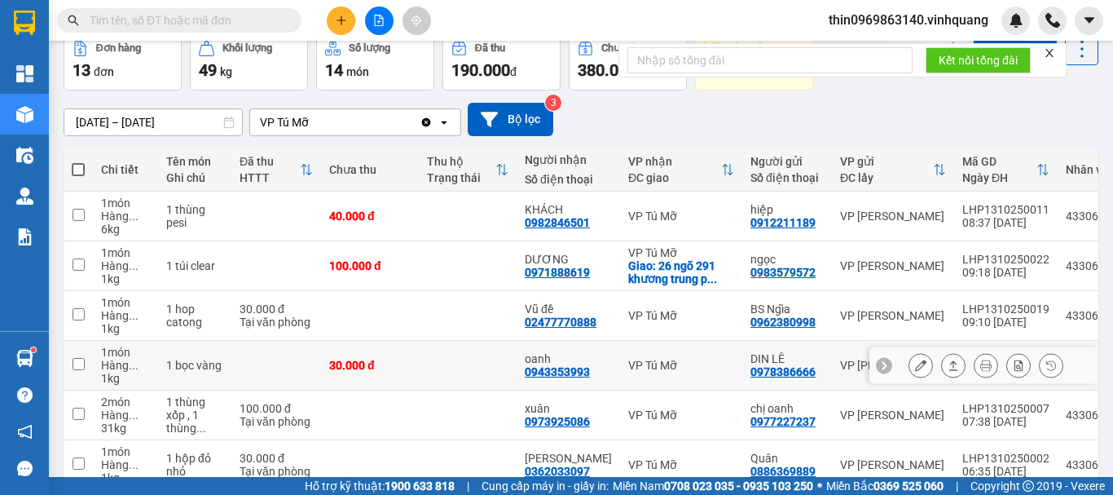
click at [566, 373] on div "0943353993" at bounding box center [557, 371] width 65 height 13
copy div "0943353993"
click at [249, 24] on input "text" at bounding box center [186, 20] width 192 height 18
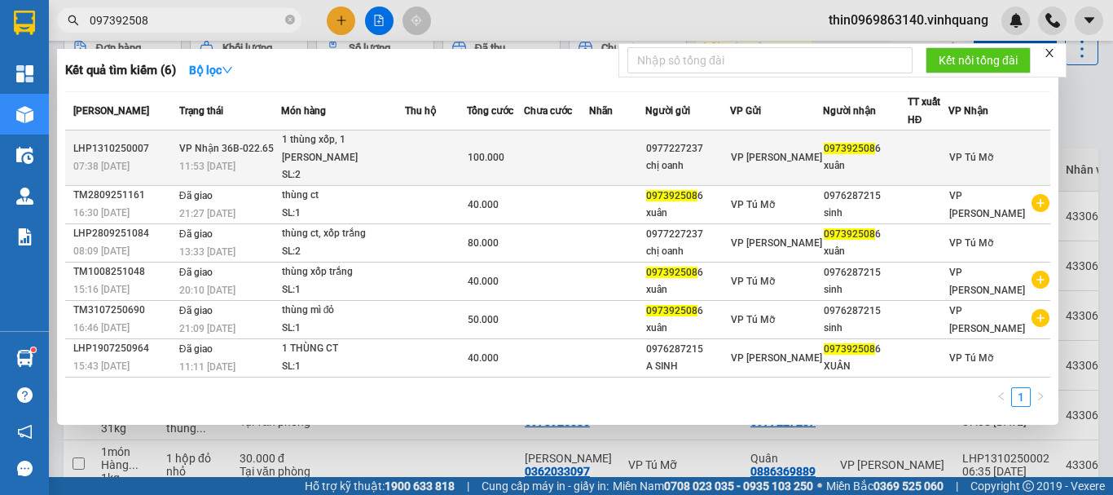
type input "097392508"
click at [378, 156] on div "1 thùng xốp, 1 thùng catong" at bounding box center [343, 148] width 122 height 35
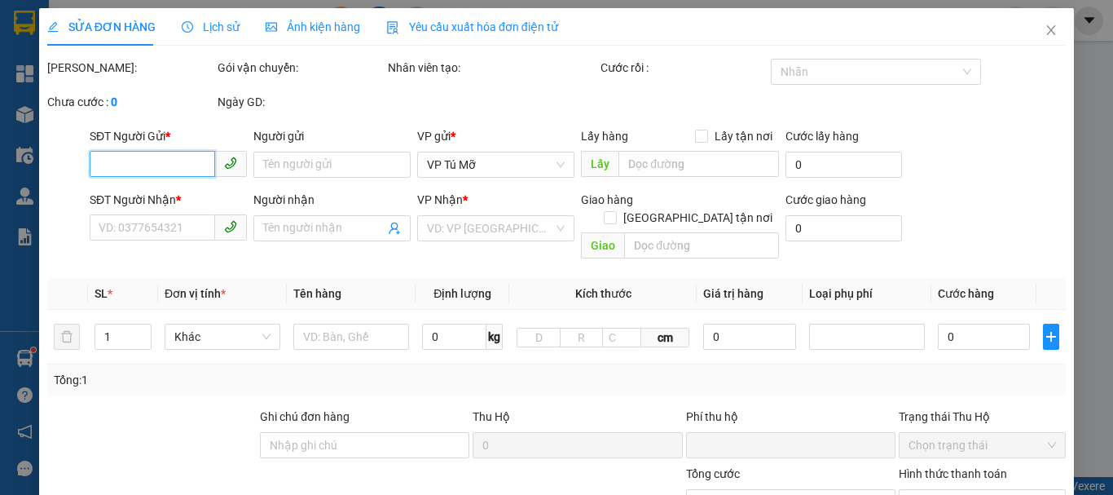
type input "0977227237"
type input "chị oanh"
type input "0973925086"
type input "xuân"
type input "0"
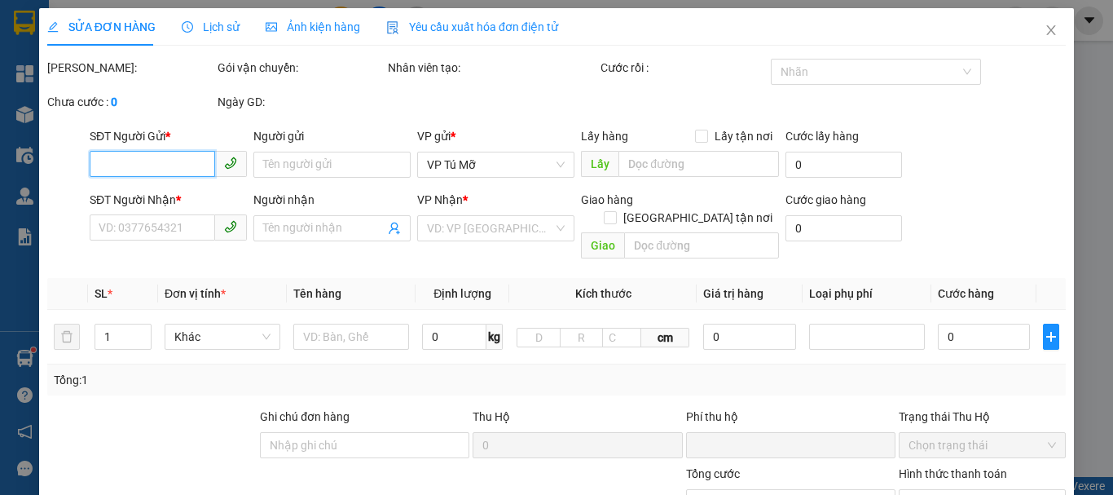
type input "100.000"
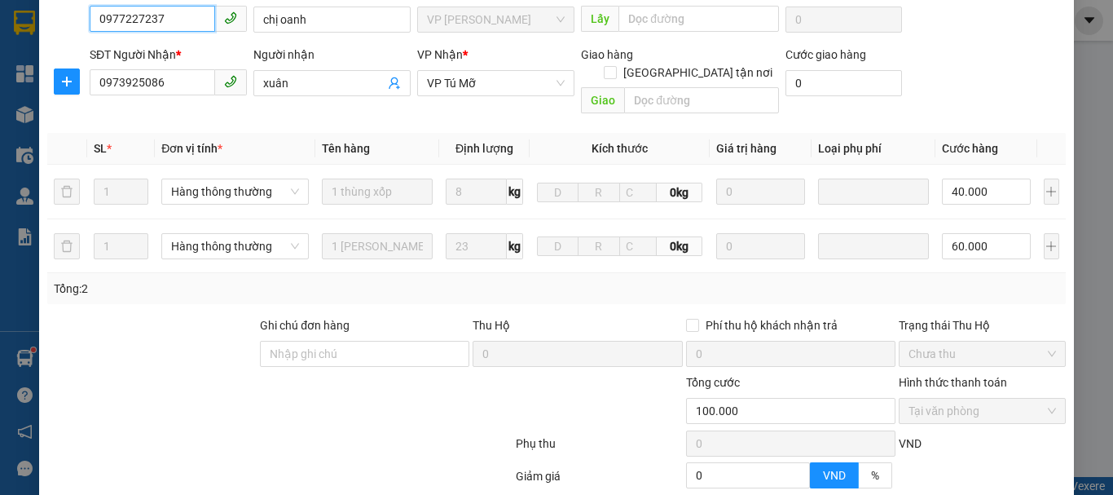
scroll to position [300, 0]
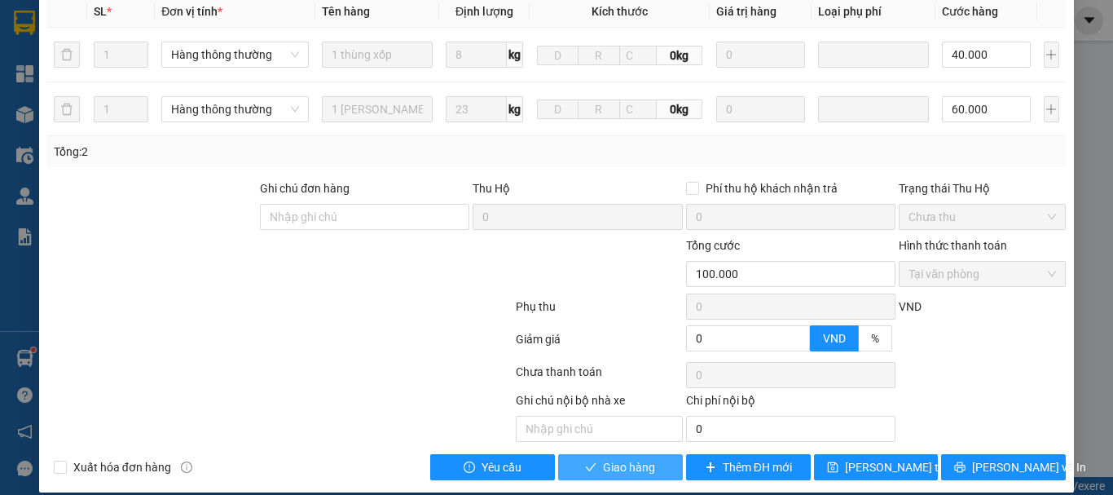
click at [625, 458] on span "Giao hàng" at bounding box center [629, 467] width 52 height 18
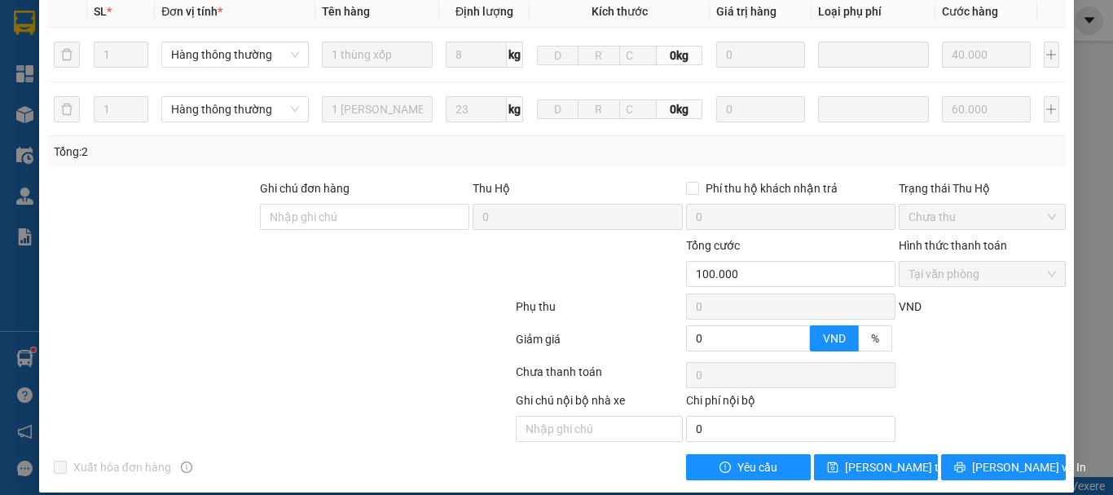
scroll to position [0, 0]
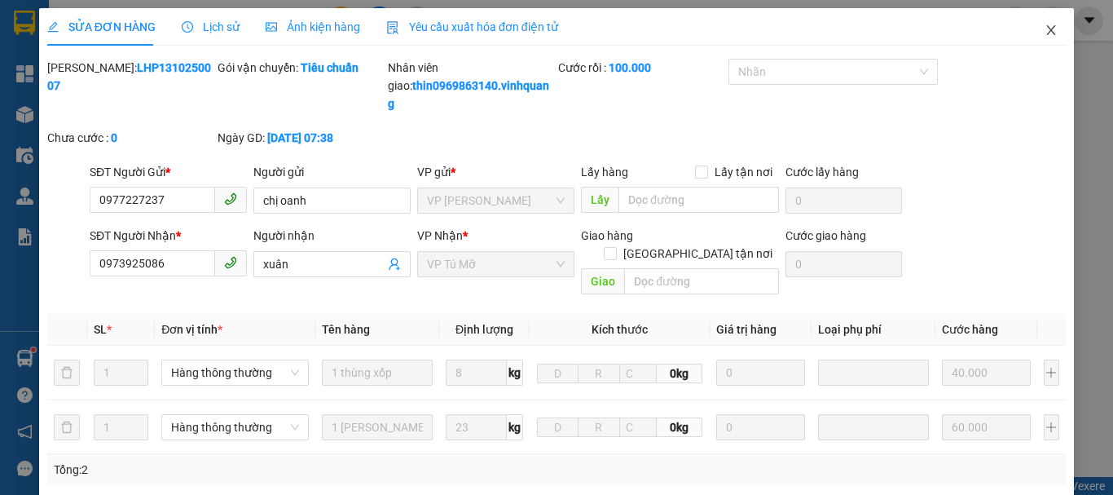
click at [1045, 32] on icon "close" at bounding box center [1051, 30] width 13 height 13
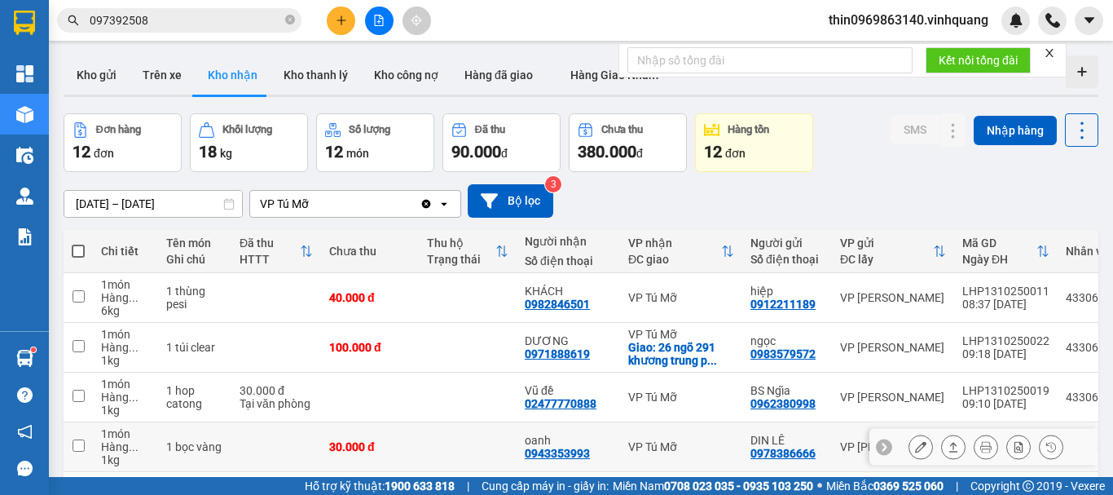
click at [73, 446] on input "checkbox" at bounding box center [79, 445] width 12 height 12
checkbox input "true"
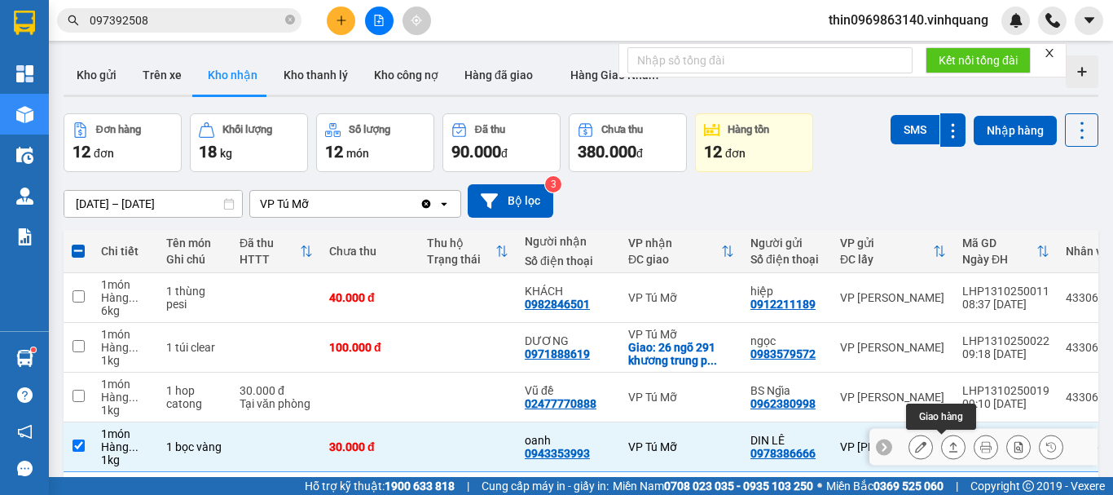
click at [948, 451] on icon at bounding box center [953, 446] width 11 height 11
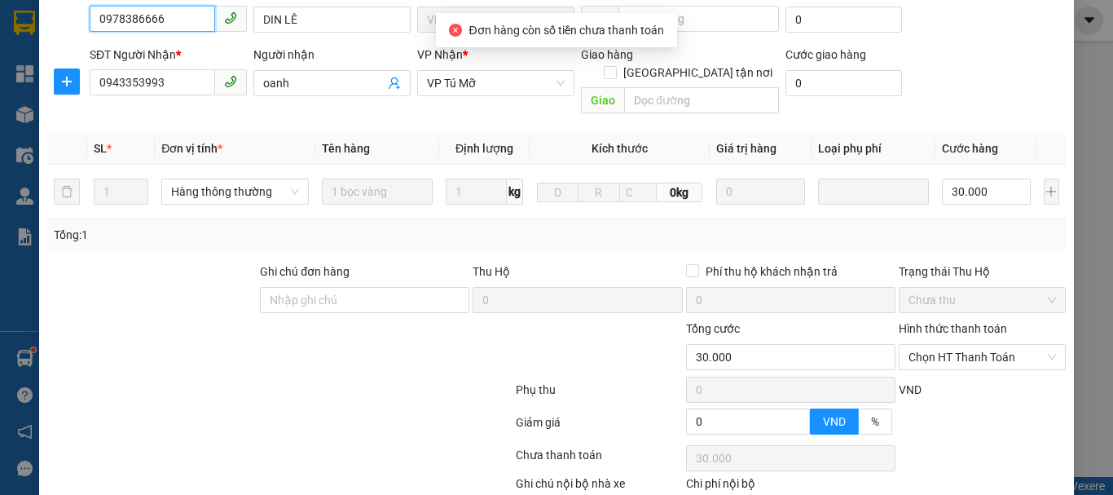
type input "0978386666"
type input "DIN LÊ"
type input "0943353993"
type input "oanh"
type input "0"
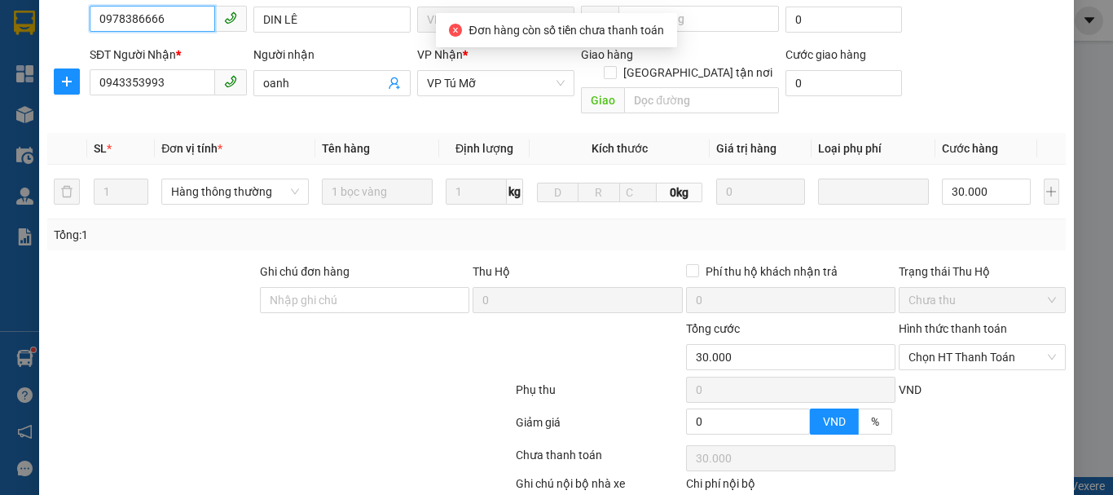
type input "30.000"
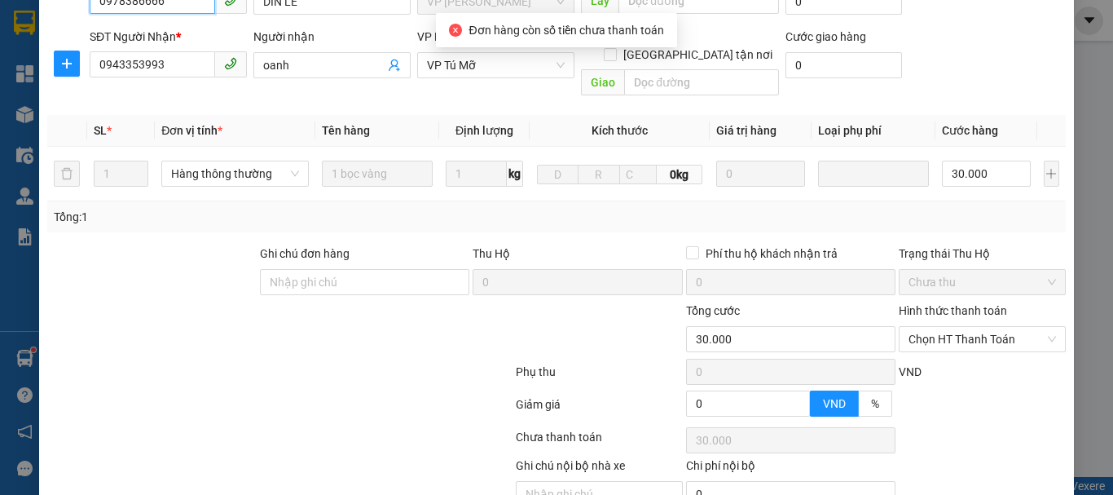
click at [968, 327] on span "Chọn HT Thanh Toán" at bounding box center [982, 339] width 147 height 24
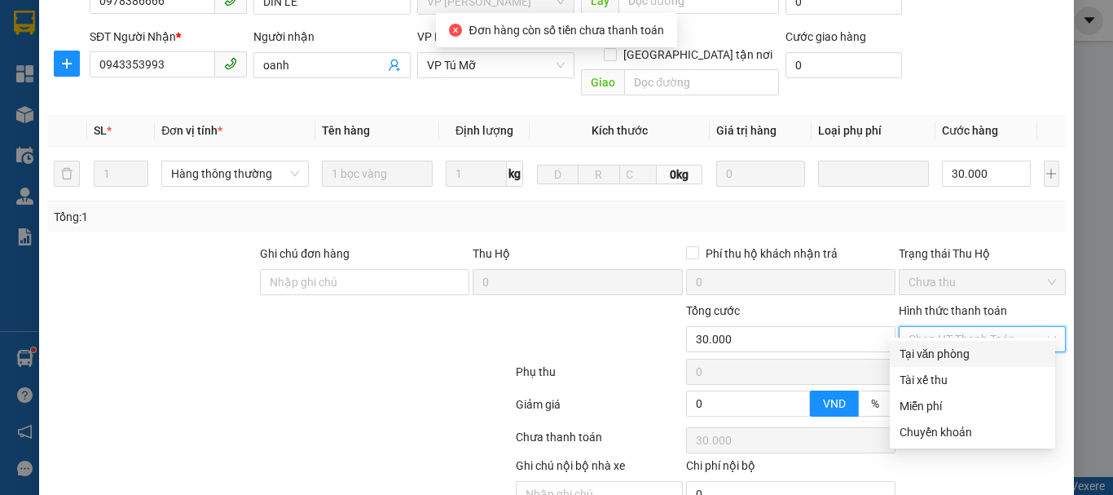
click at [953, 354] on div "Tại văn phòng" at bounding box center [973, 354] width 146 height 18
type input "0"
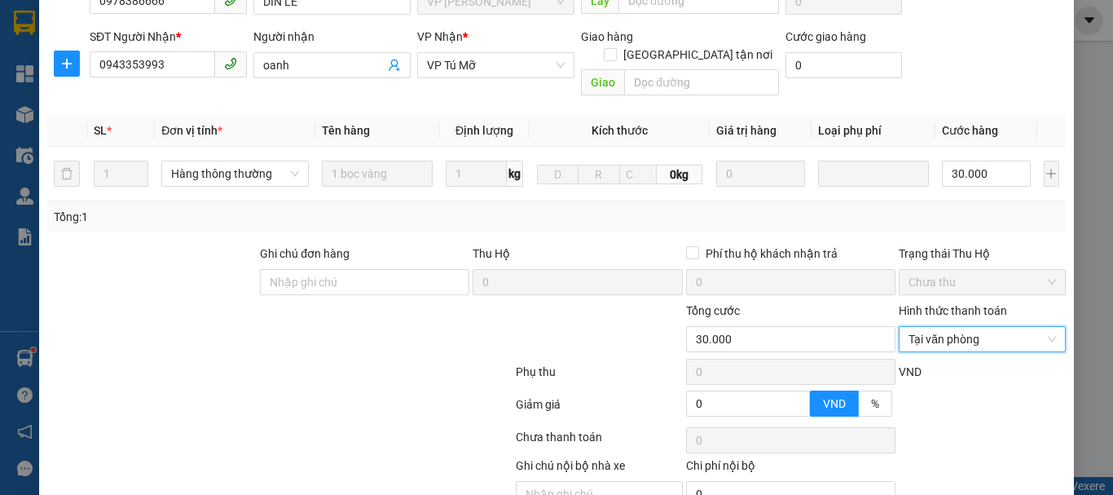
scroll to position [245, 0]
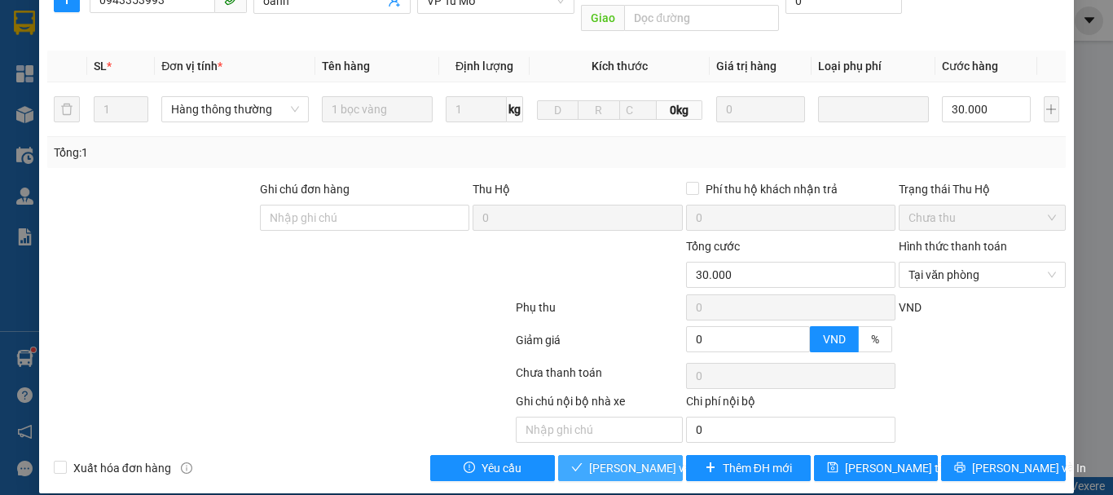
click at [579, 455] on button "[PERSON_NAME] và Giao hàng" at bounding box center [620, 468] width 125 height 26
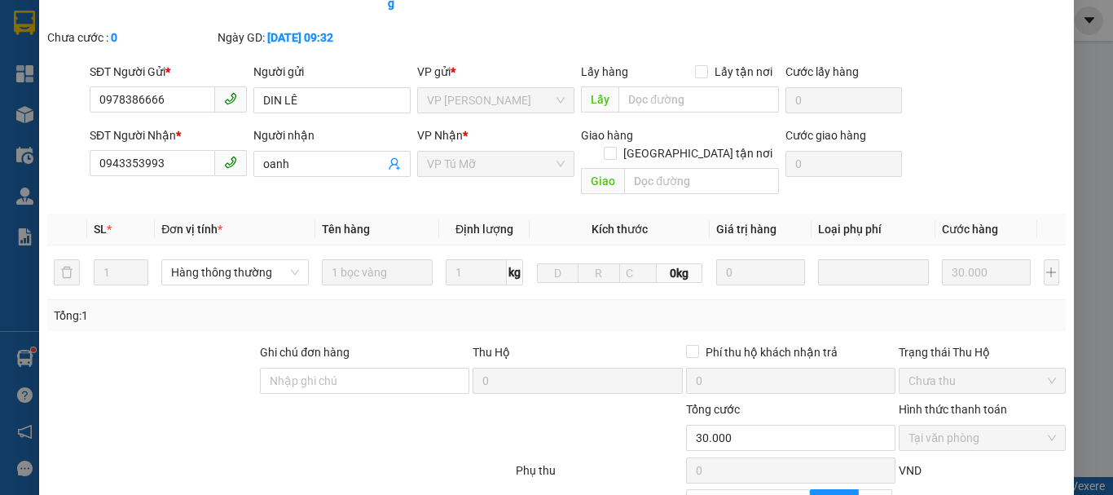
scroll to position [0, 0]
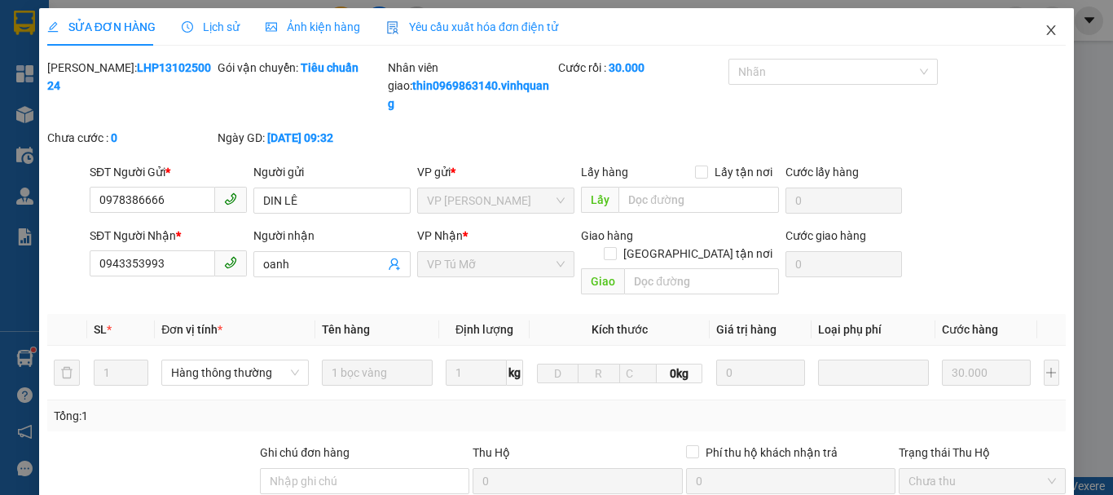
click at [1045, 34] on icon "close" at bounding box center [1051, 30] width 13 height 13
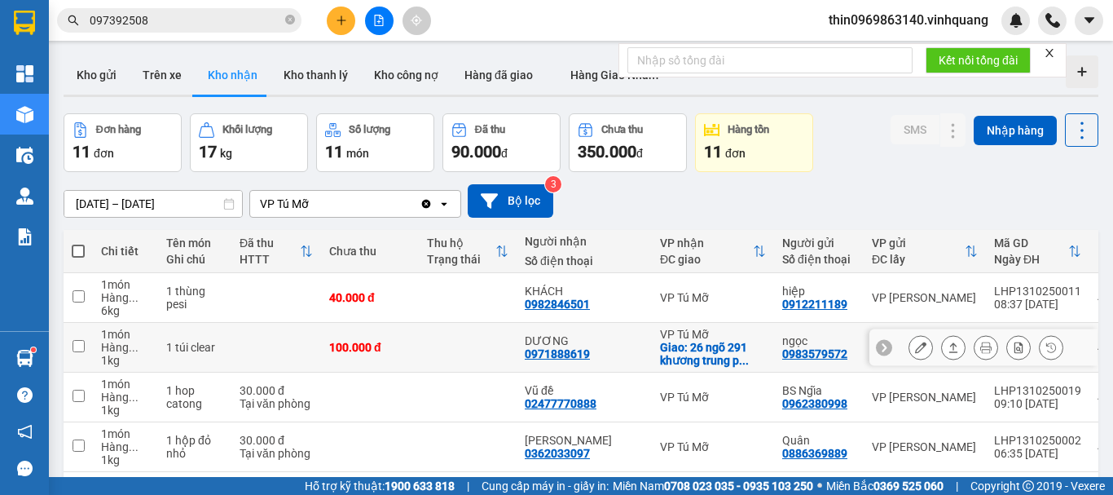
scroll to position [163, 0]
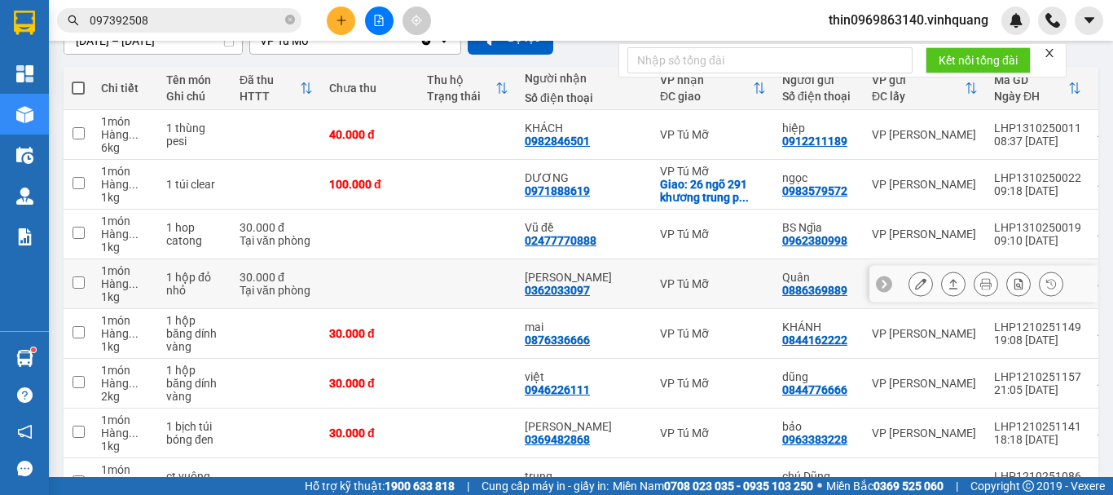
click at [75, 280] on input "checkbox" at bounding box center [79, 282] width 12 height 12
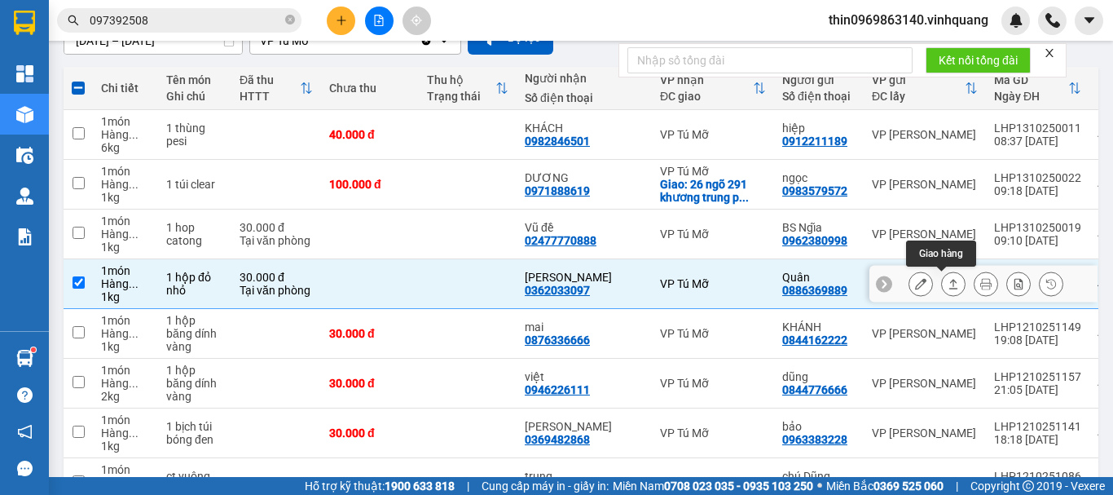
click at [949, 288] on icon at bounding box center [953, 284] width 9 height 10
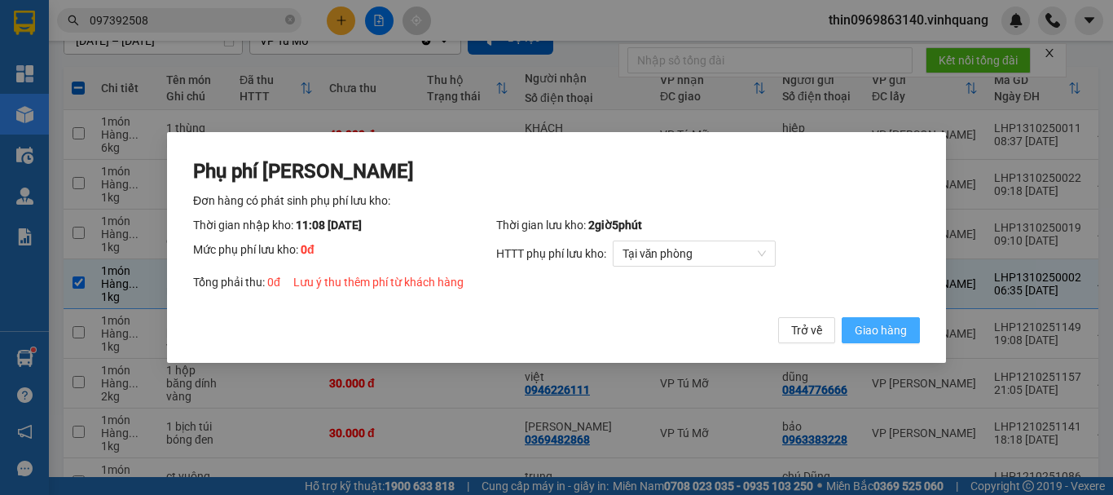
click at [865, 319] on button "Giao hàng" at bounding box center [881, 330] width 78 height 26
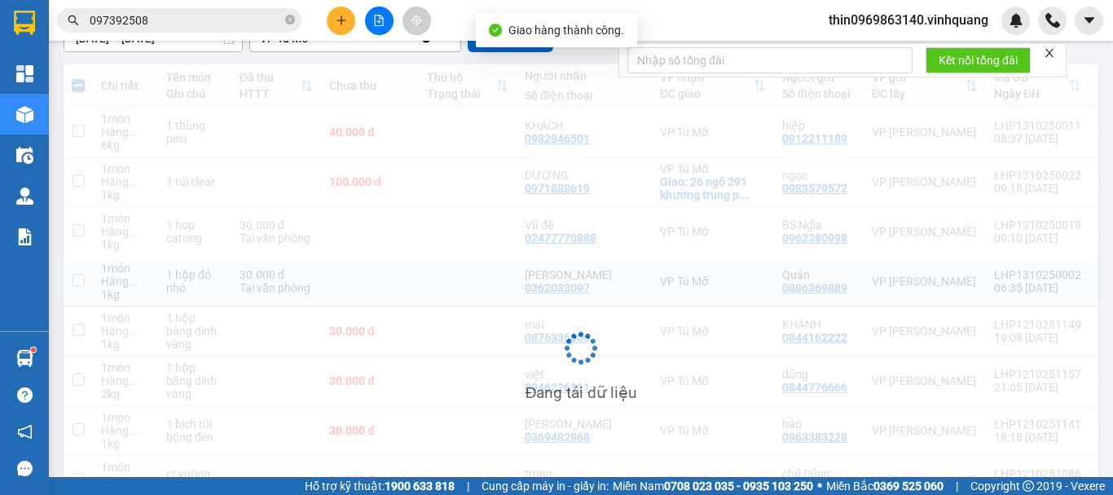
checkbox input "false"
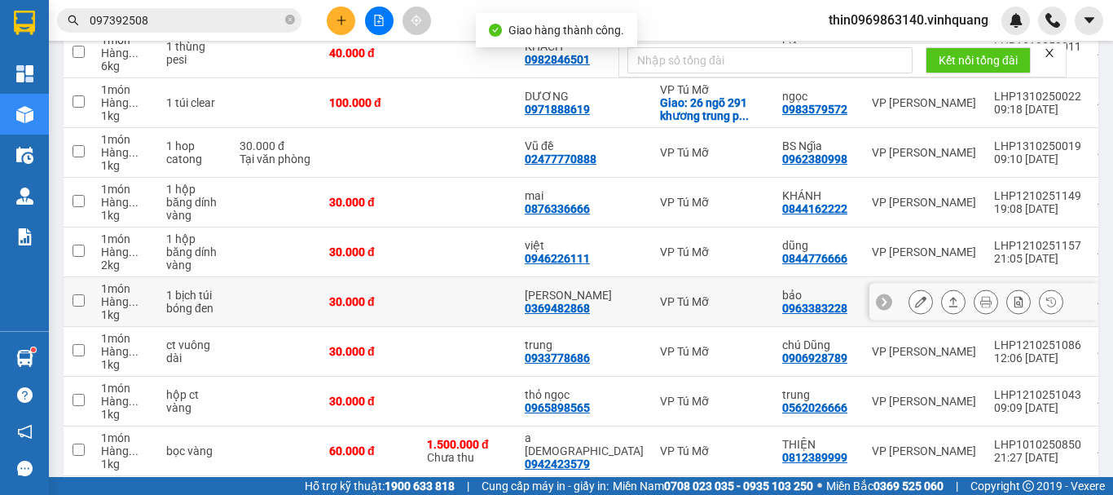
scroll to position [326, 0]
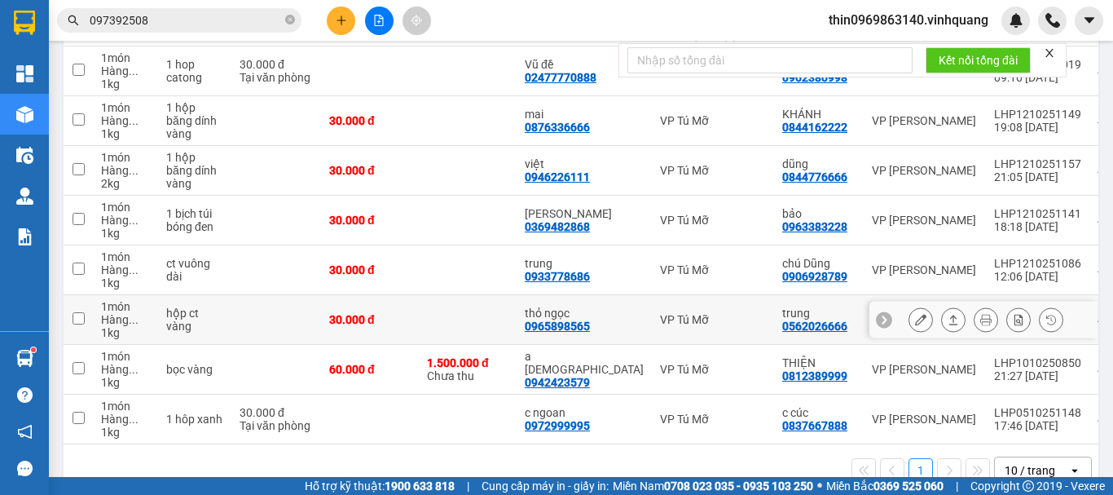
click at [565, 323] on div "0965898565" at bounding box center [557, 325] width 65 height 13
copy div "0965898565"
